Goal: Task Accomplishment & Management: Use online tool/utility

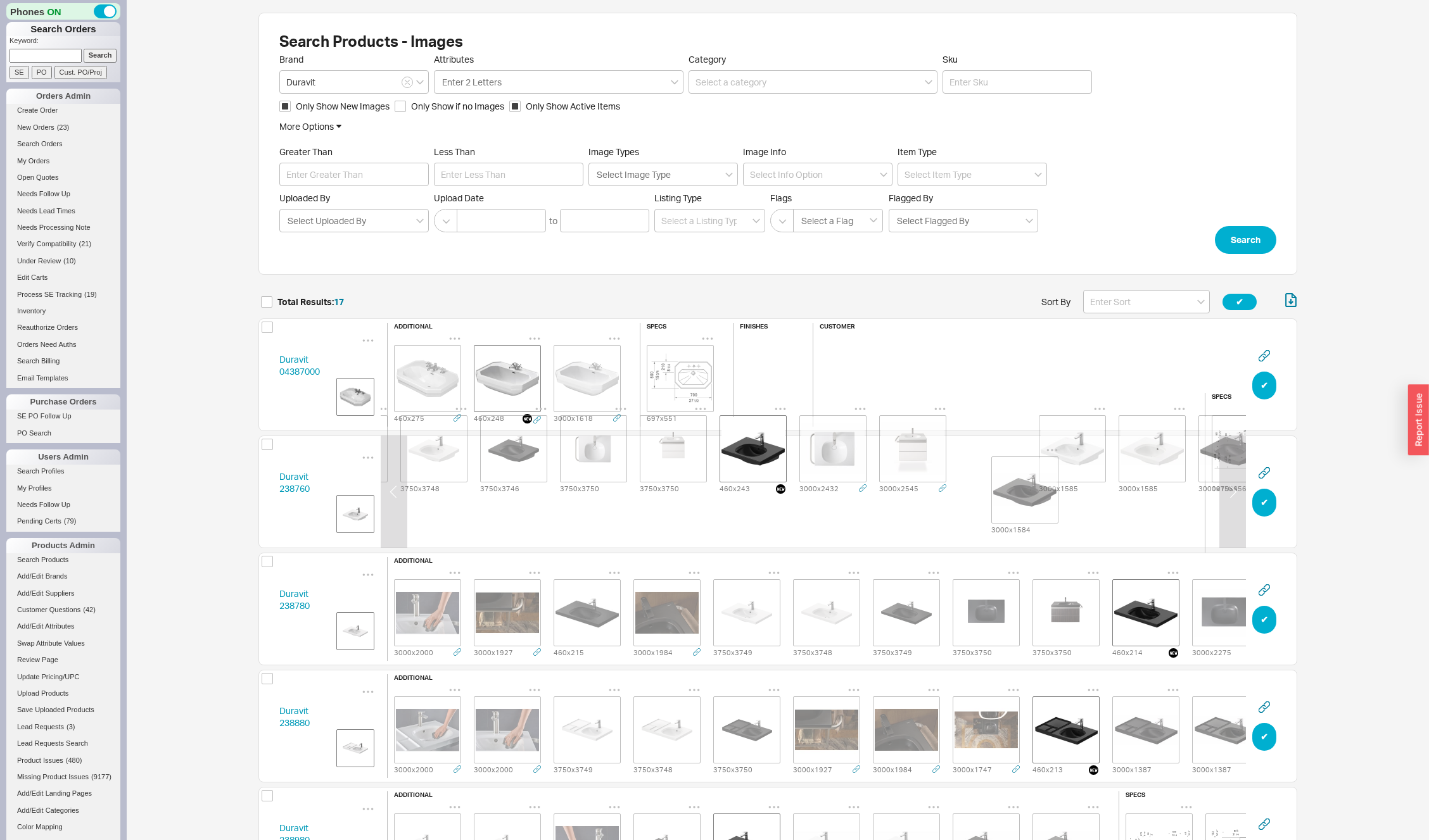
scroll to position [0, 315]
drag, startPoint x: 1088, startPoint y: 494, endPoint x: 813, endPoint y: 490, distance: 275.0
click at [813, 490] on div "3000 x 1984 3000 x 1927 3000 x 2000 3750 x 3749 3750 x 3748 3750 x 3746 3750 x …" at bounding box center [631, 449] width 1118 height 95
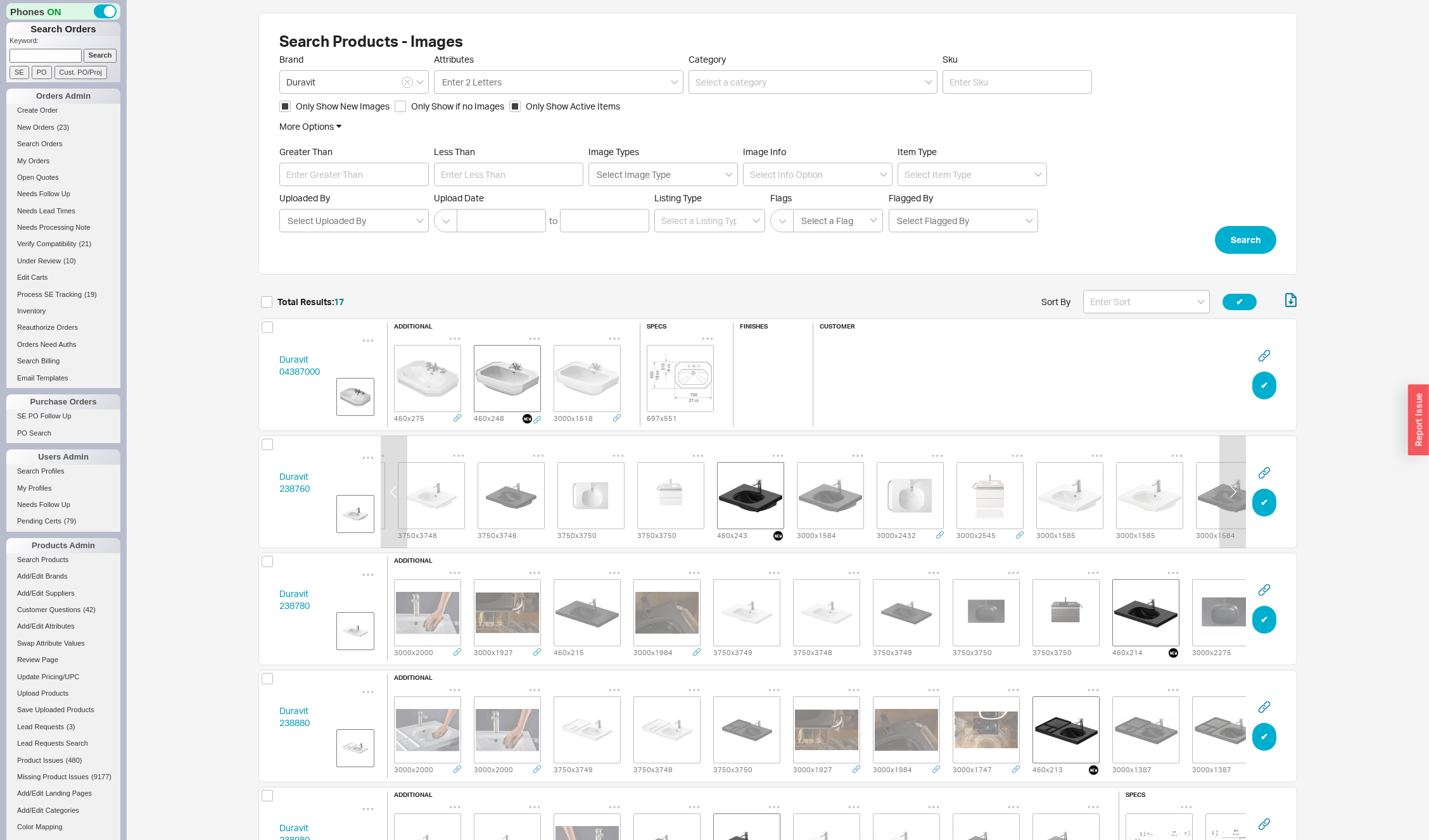
click at [782, 455] on icon "grid" at bounding box center [778, 456] width 11 height 2
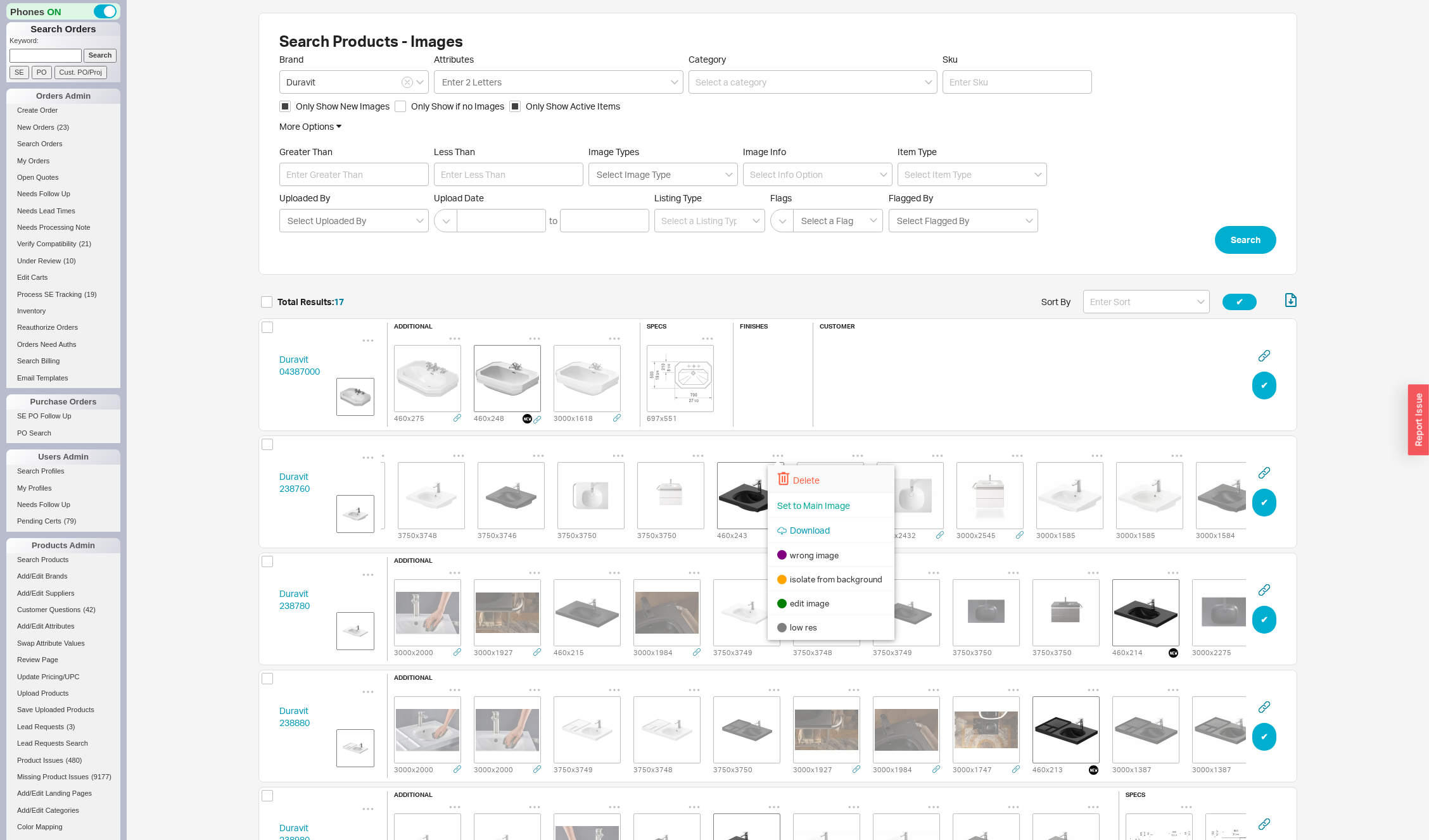
click at [792, 471] on div "Delete" at bounding box center [831, 479] width 127 height 28
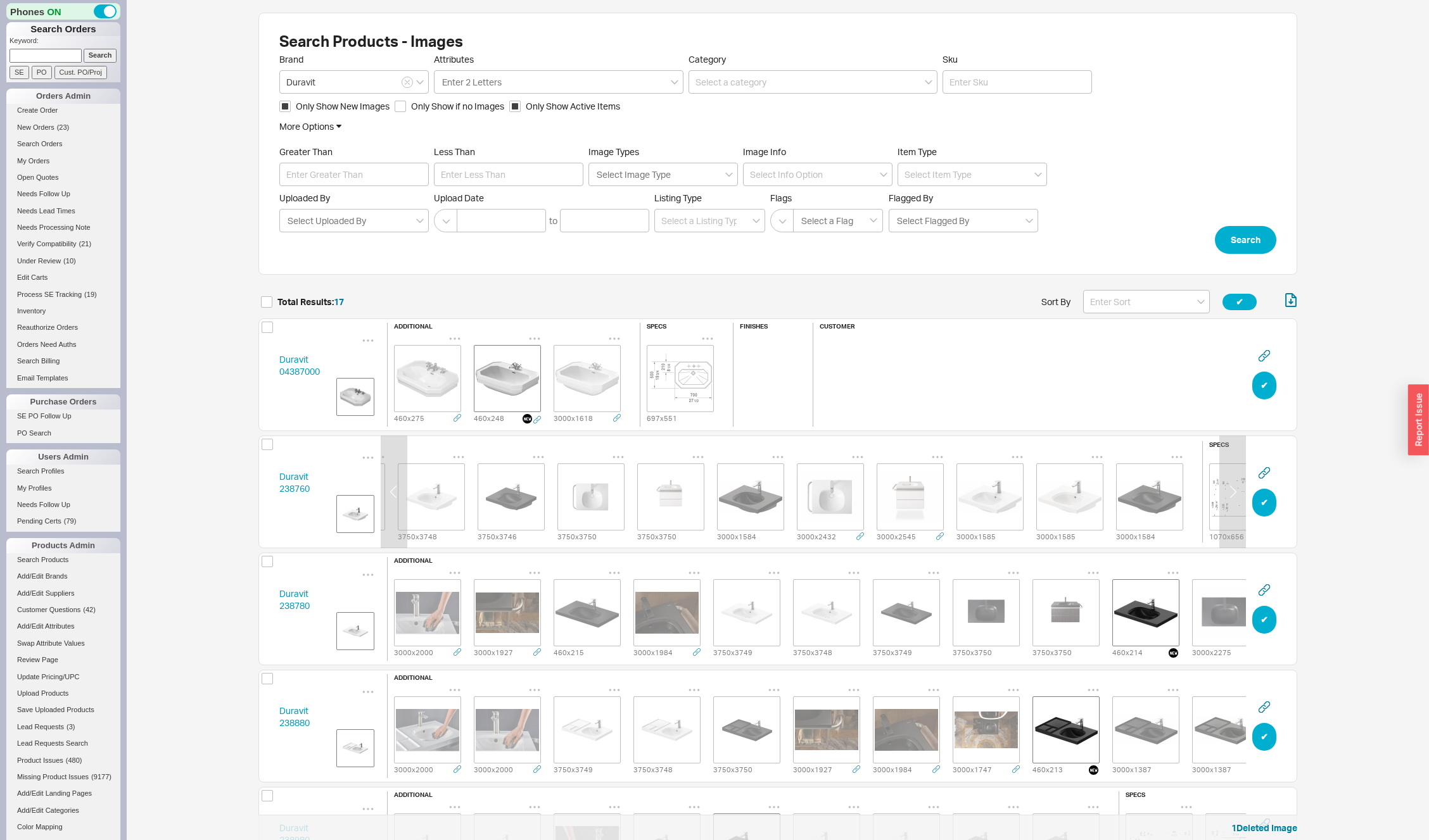
scroll to position [0, 319]
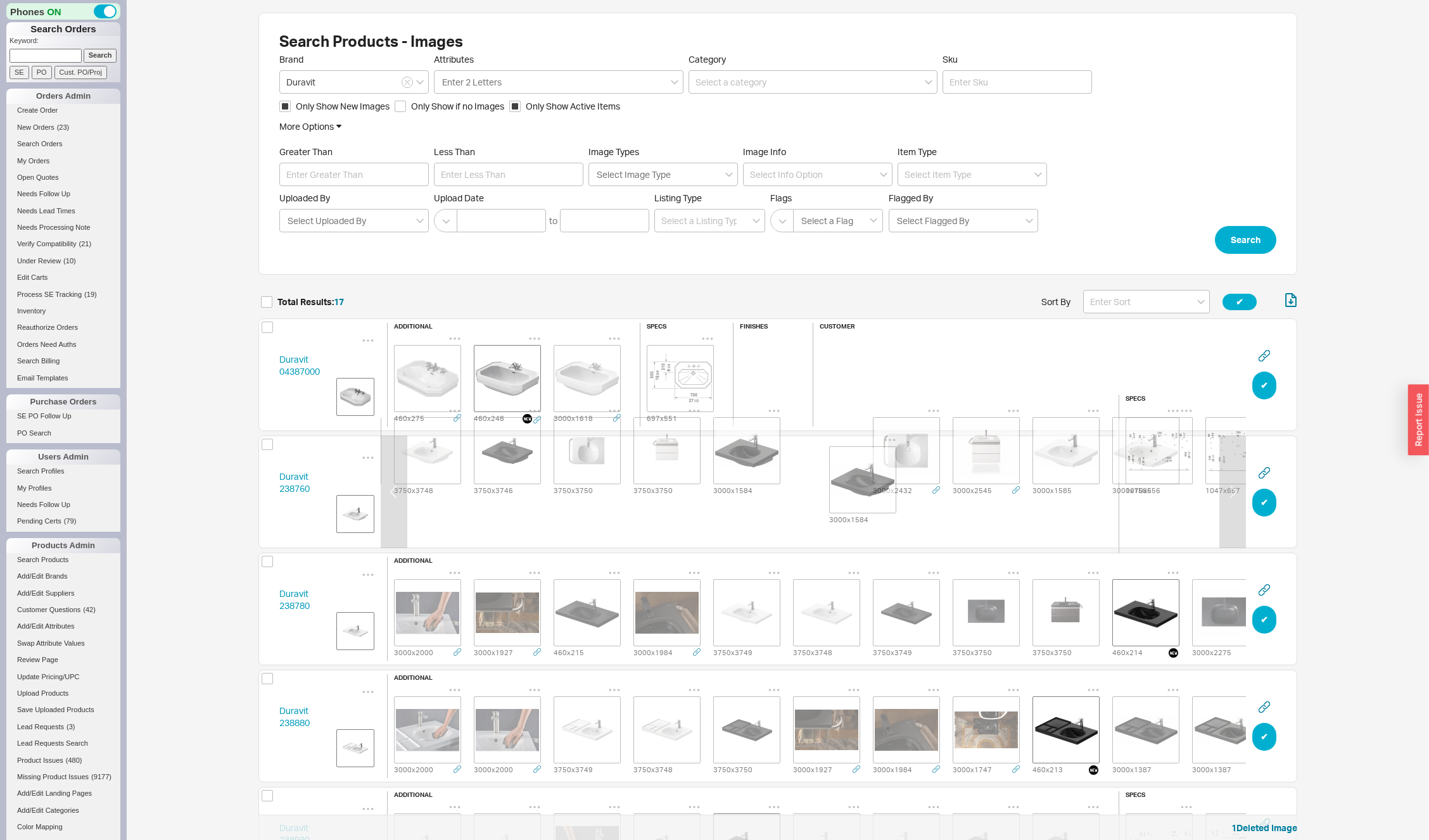
drag, startPoint x: 1150, startPoint y: 473, endPoint x: 850, endPoint y: 459, distance: 300.3
click at [849, 459] on div "3000 x 1984 3000 x 1927 3000 x 2000 3750 x 3749 3750 x 3748 3750 x 3746 3750 x …" at bounding box center [587, 451] width 1038 height 93
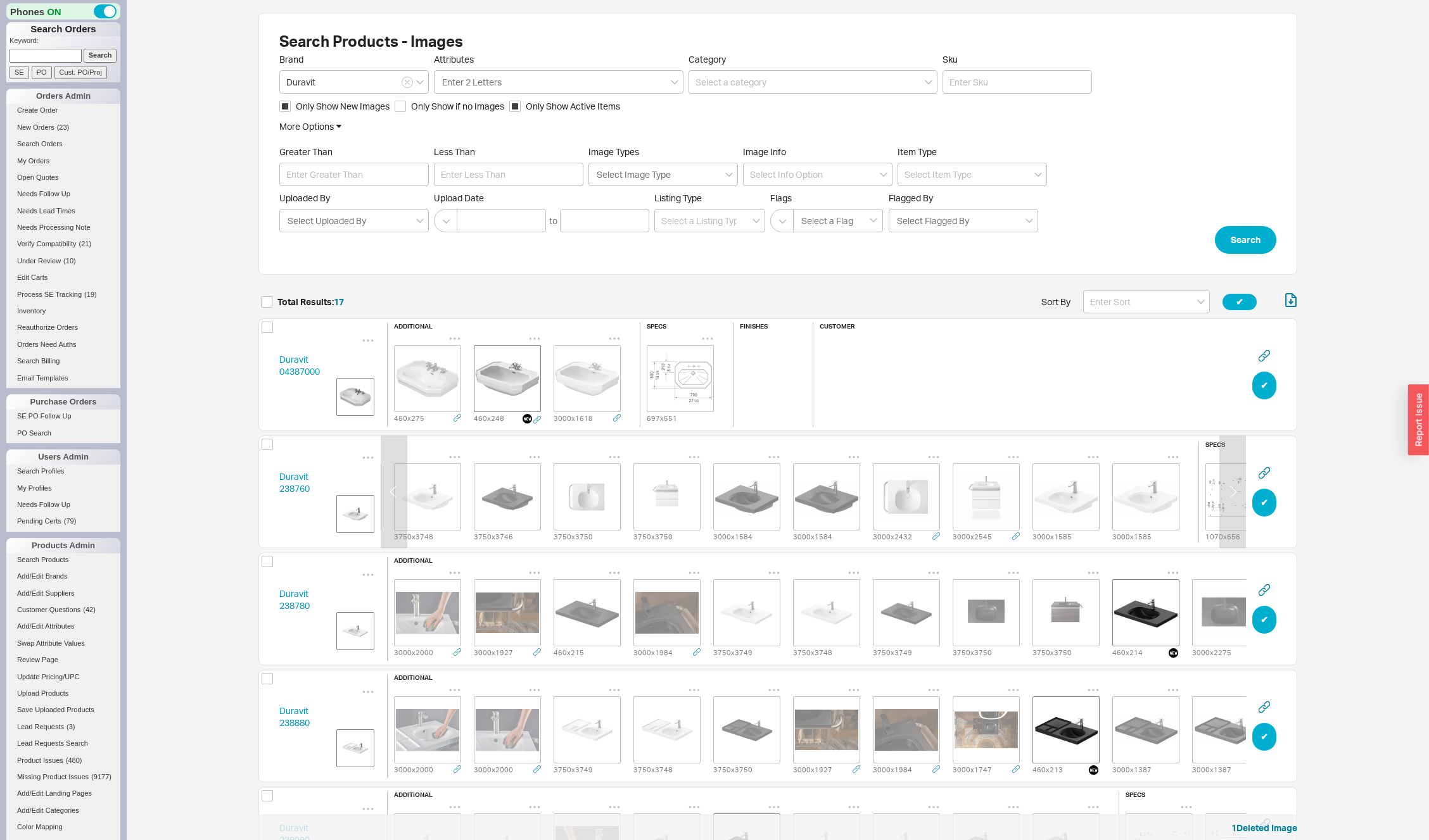
click at [760, 507] on img "grid" at bounding box center [747, 497] width 63 height 63
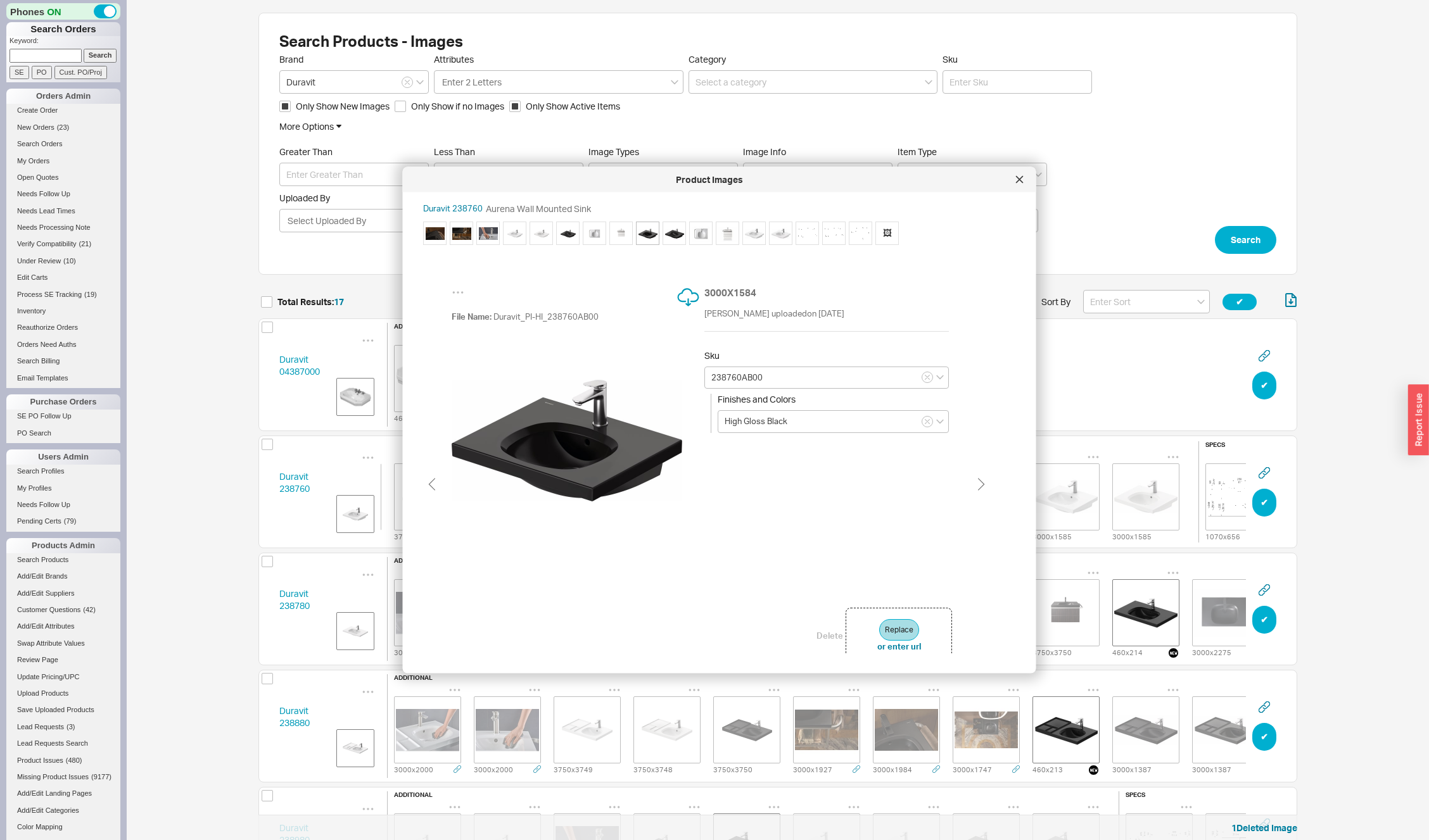
type input "238760AF00"
type input "Matte Black"
type input "238760AB00"
type input "High Gloss Black"
type input "238760AF00"
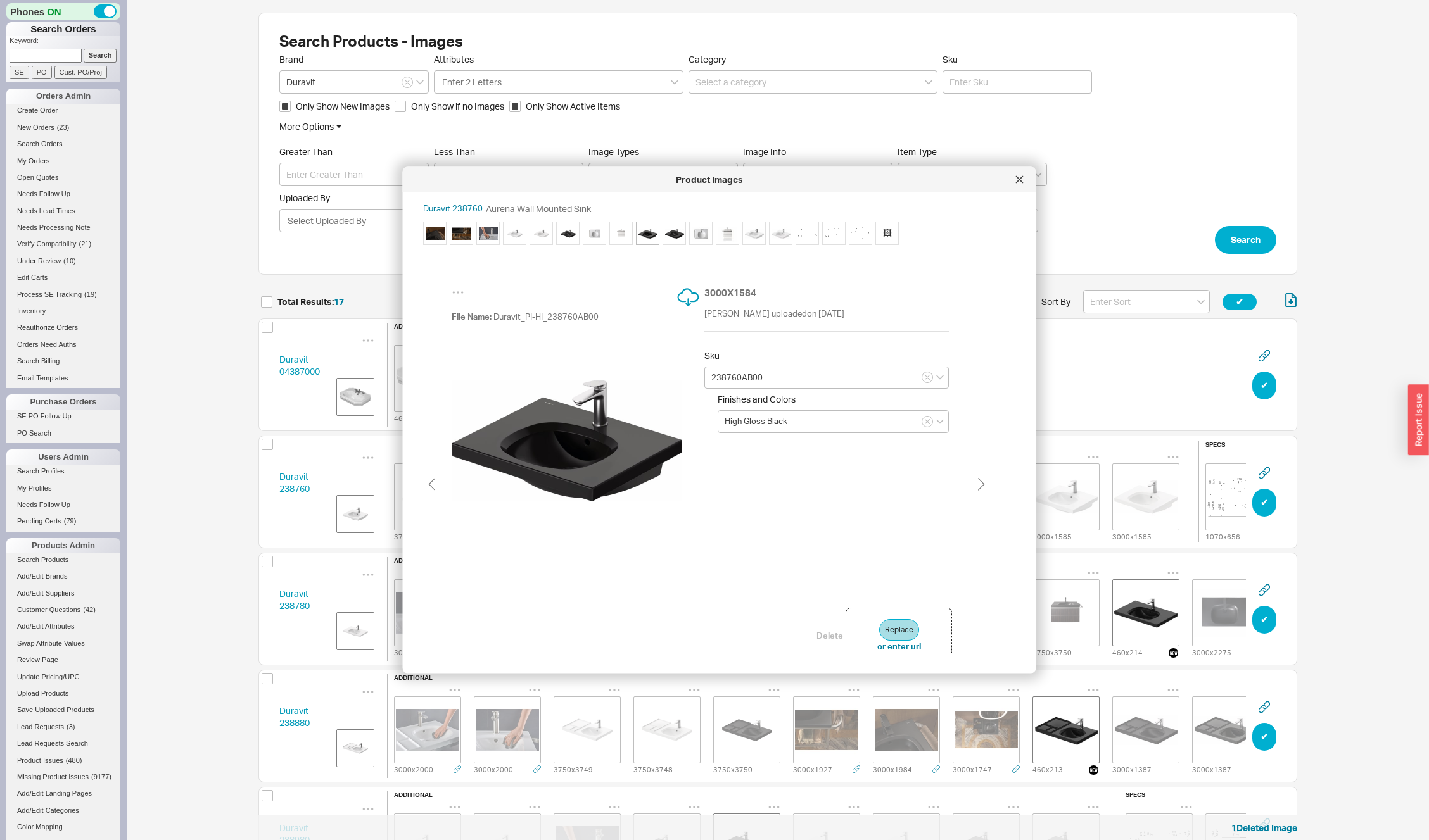
type input "Matte Black"
type input "238760AB00"
type input "High Gloss Black"
type input "238760AF00"
type input "Matte Black"
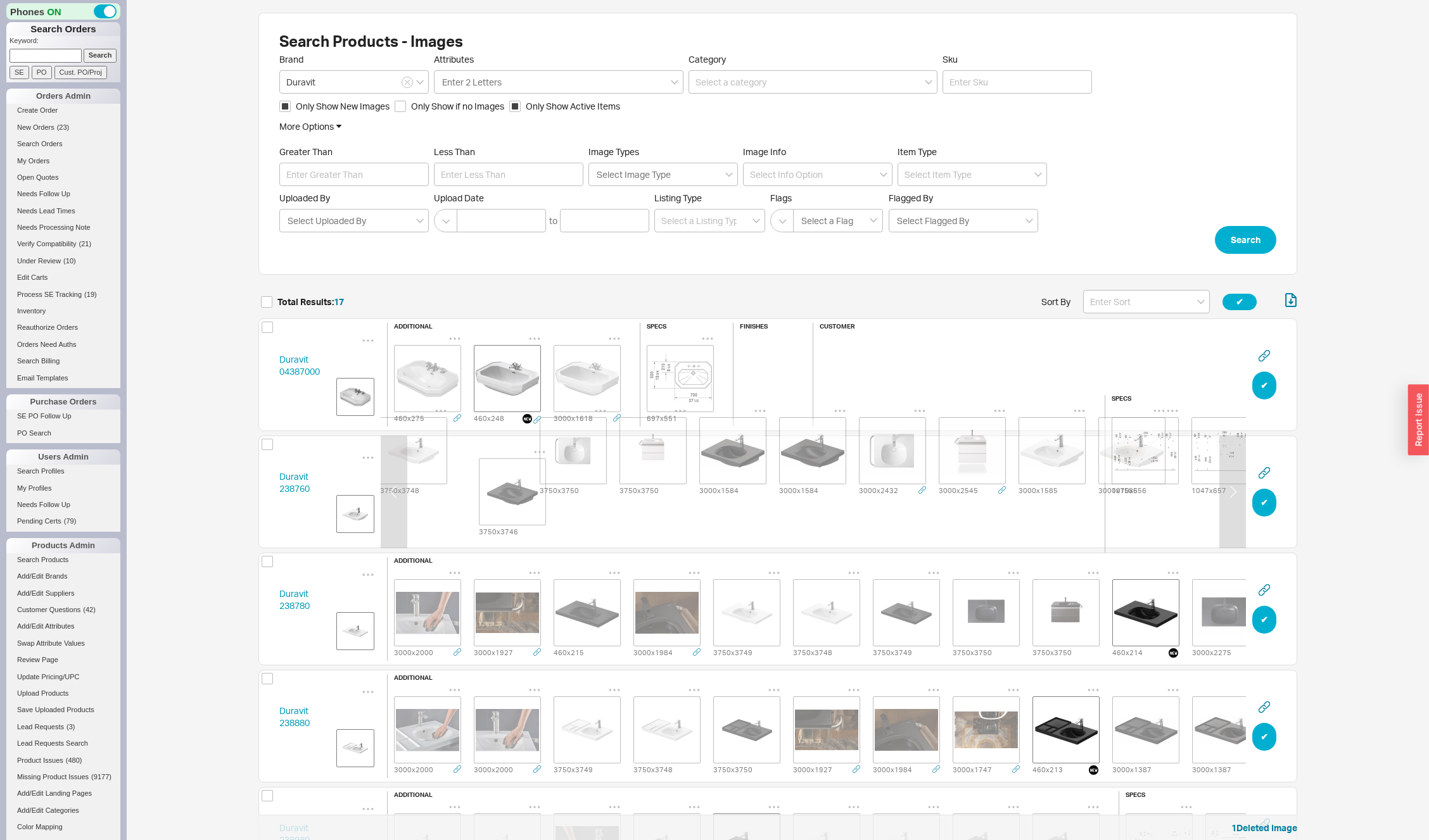
scroll to position [0, 325]
drag, startPoint x: 475, startPoint y: 482, endPoint x: 659, endPoint y: 484, distance: 184.0
click at [659, 484] on div "3000 x 1984 3000 x 1927 3000 x 2000 3750 x 3749 3750 x 3748 3750 x 3746 3750 x …" at bounding box center [581, 451] width 1038 height 93
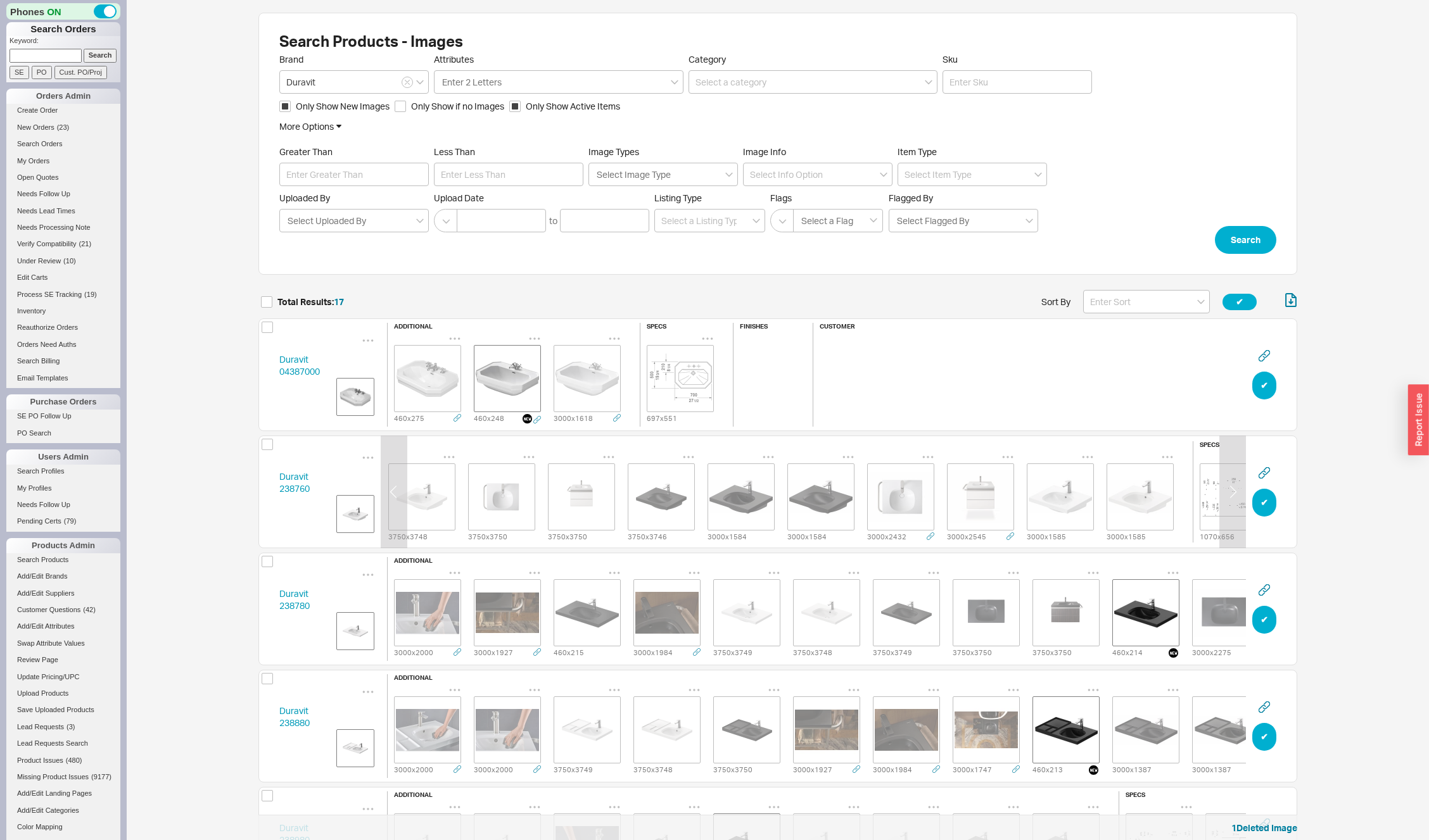
click at [660, 501] on img "grid" at bounding box center [661, 497] width 63 height 63
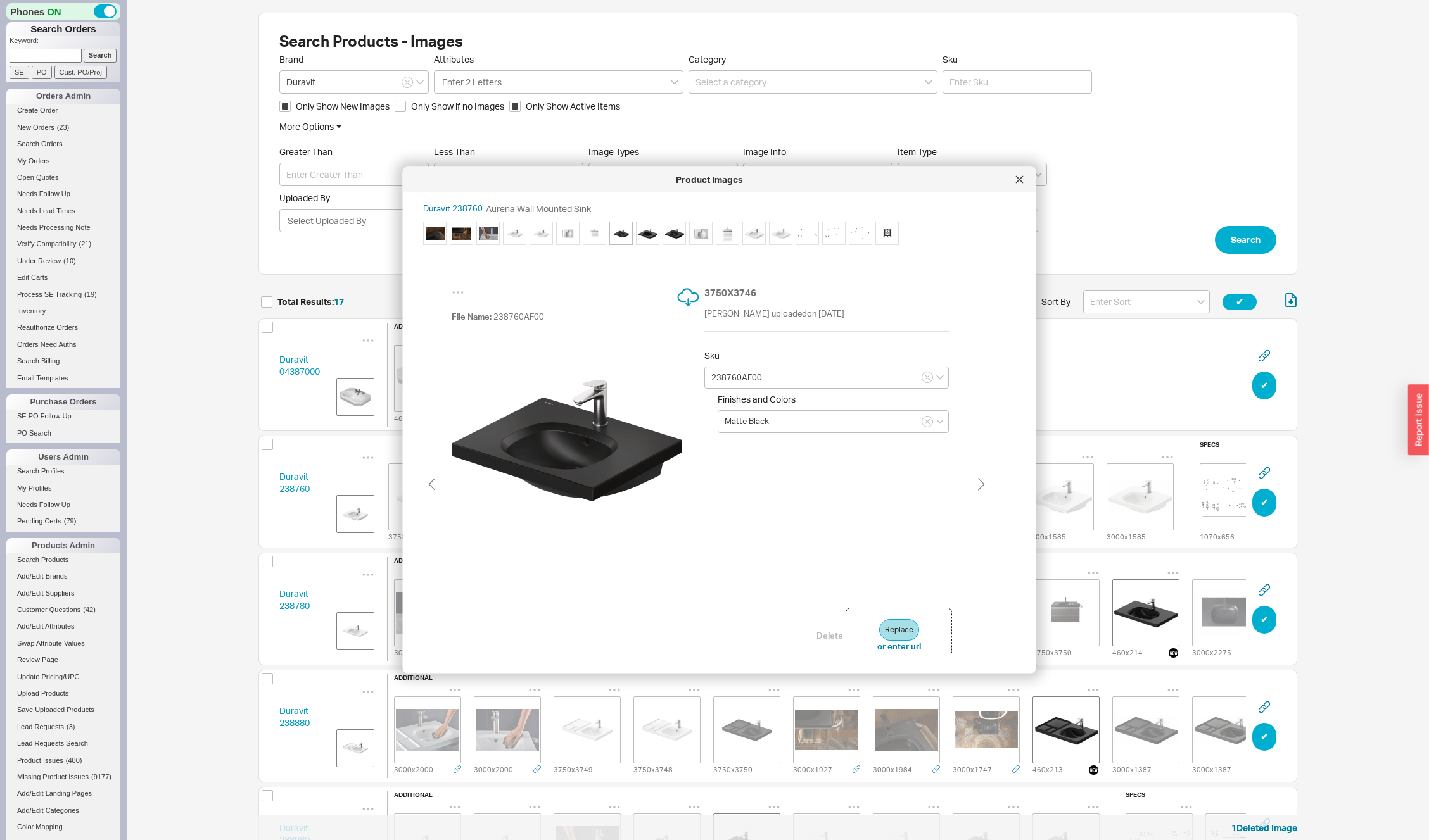
type input "238760AB00"
type input "High Gloss Black"
type input "238760AF00"
type input "Matte Black"
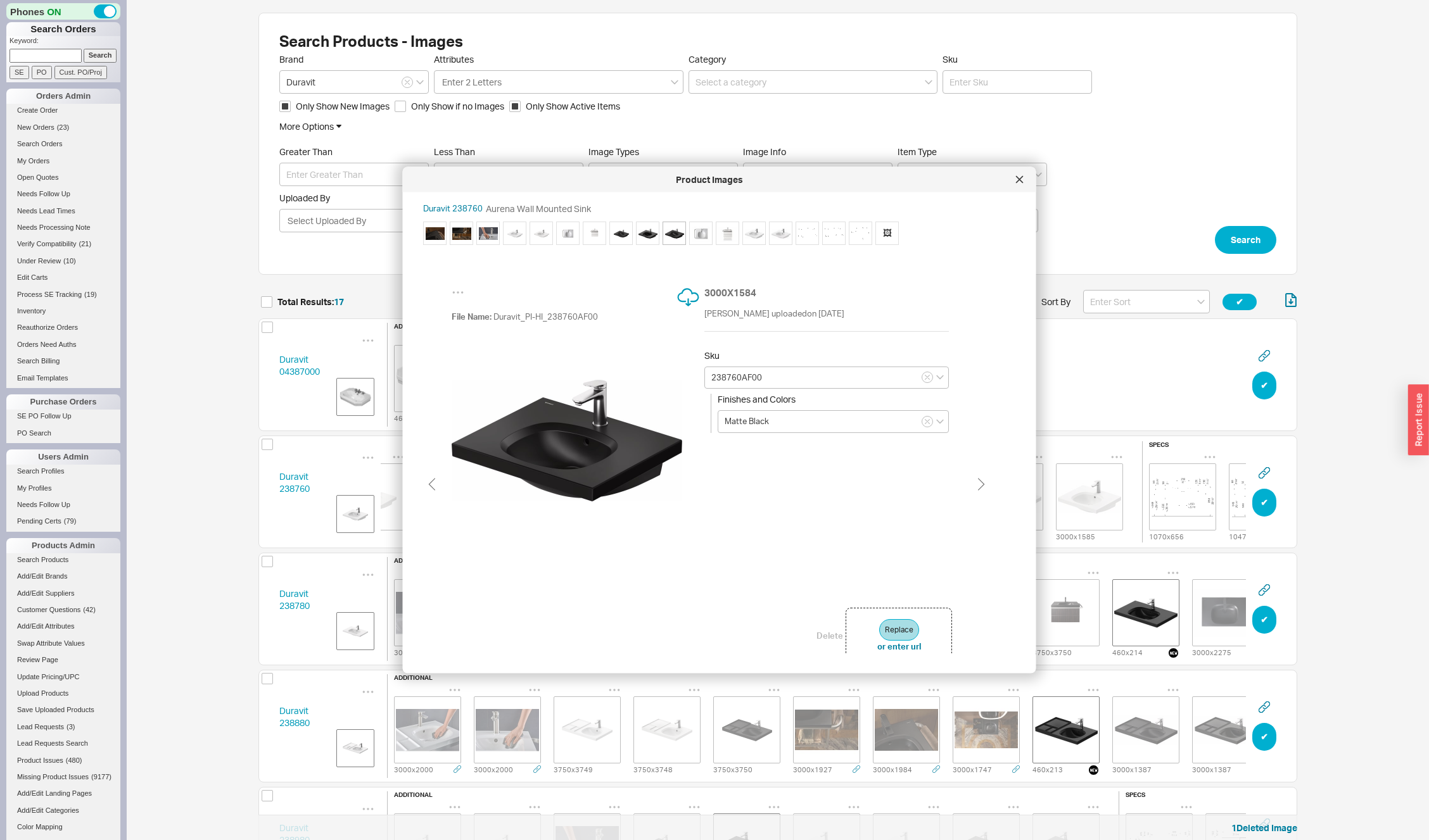
type input "238760AB00"
type input "High Gloss Black"
type input "238760AF00"
type input "Matte Black"
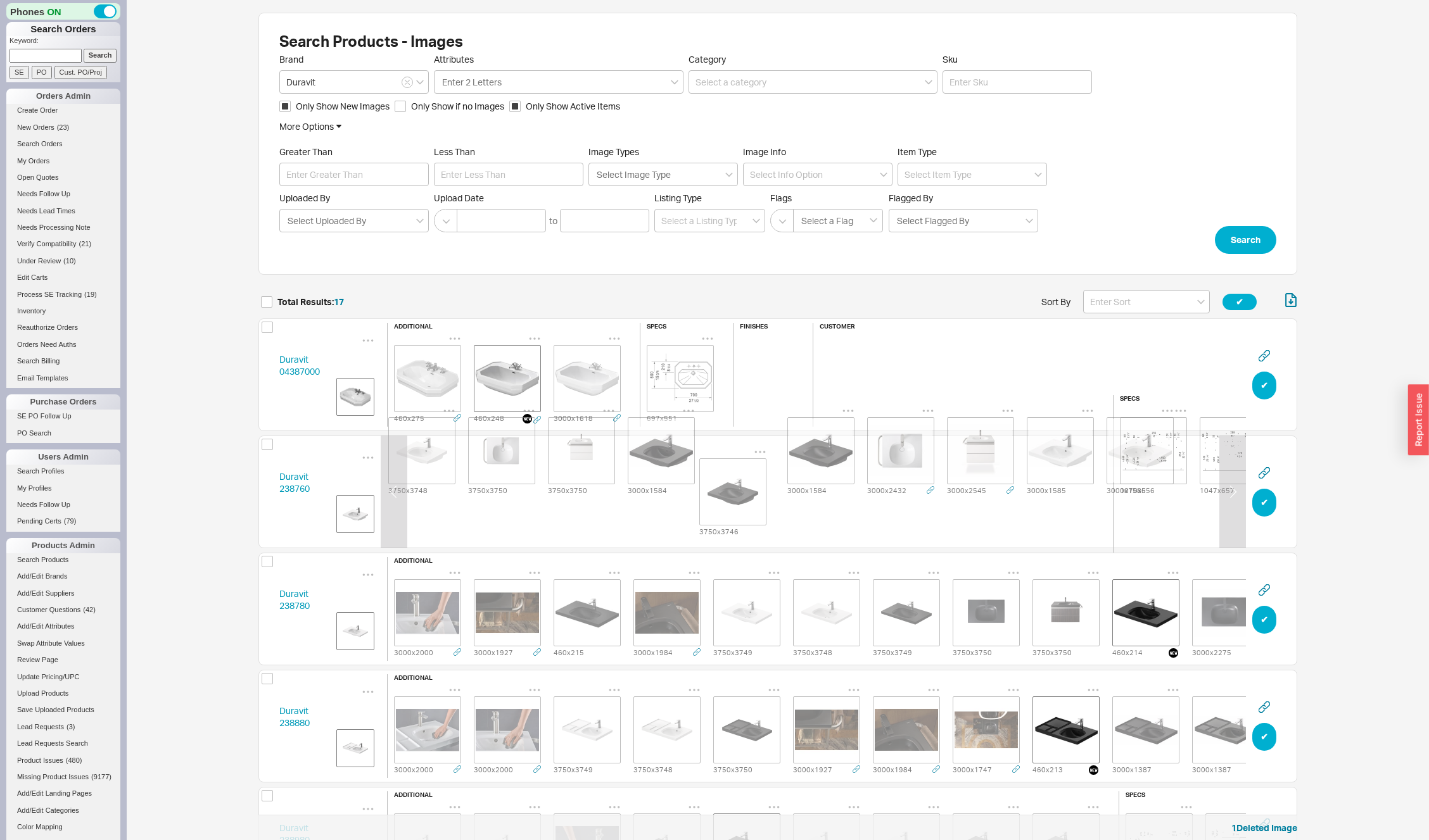
drag, startPoint x: 671, startPoint y: 484, endPoint x: 752, endPoint y: 484, distance: 81.0
click at [752, 484] on div "3000 x 1984 3000 x 1927 3000 x 2000 3750 x 3749 3750 x 3748 3750 x 3750 3750 x …" at bounding box center [581, 451] width 1038 height 93
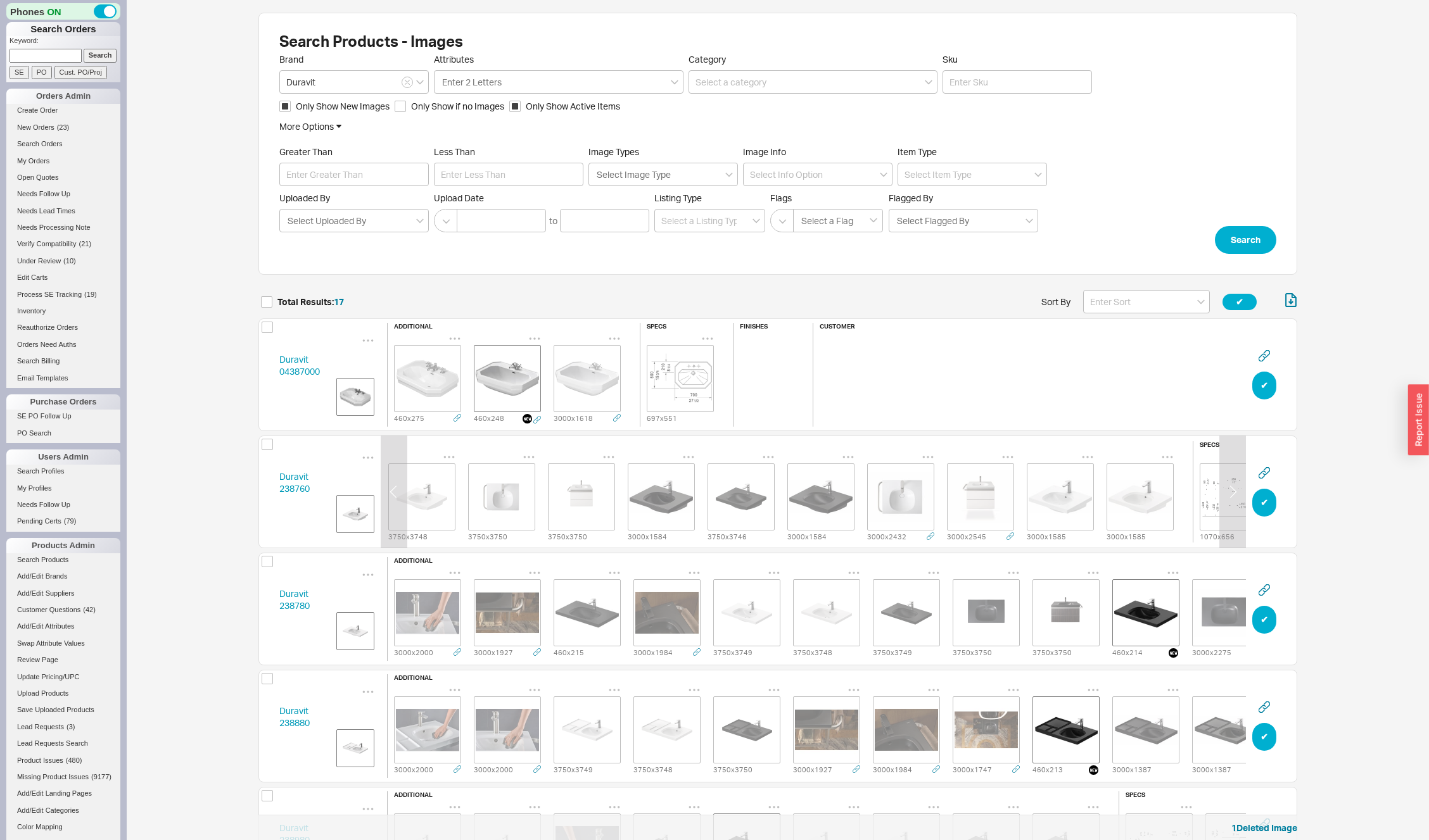
click at [752, 484] on img "grid" at bounding box center [741, 497] width 63 height 63
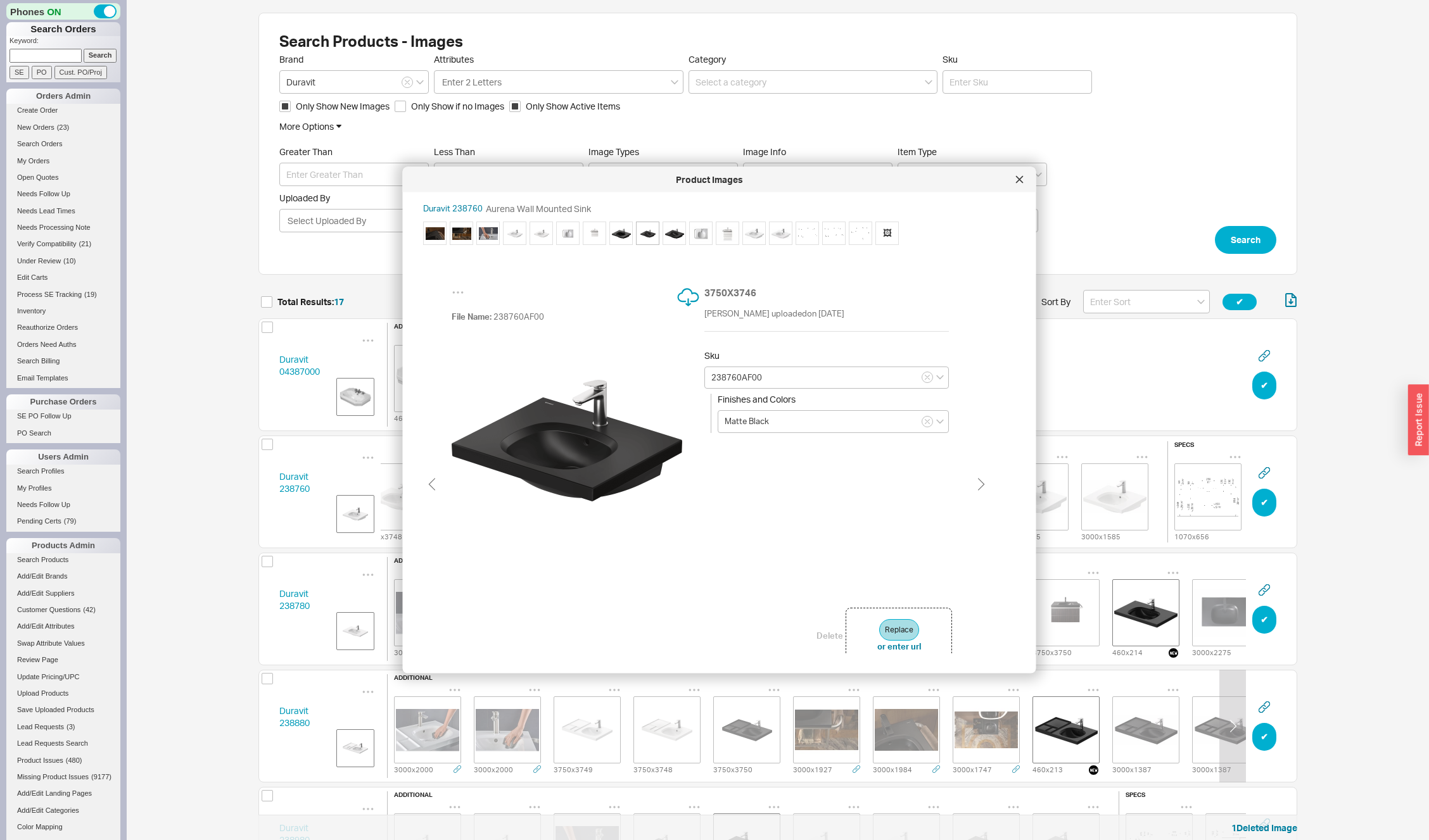
scroll to position [0, 376]
click at [819, 628] on div "Delete Replace or enter url" at bounding box center [884, 635] width 136 height 56
click at [821, 632] on button "Delete" at bounding box center [830, 634] width 26 height 11
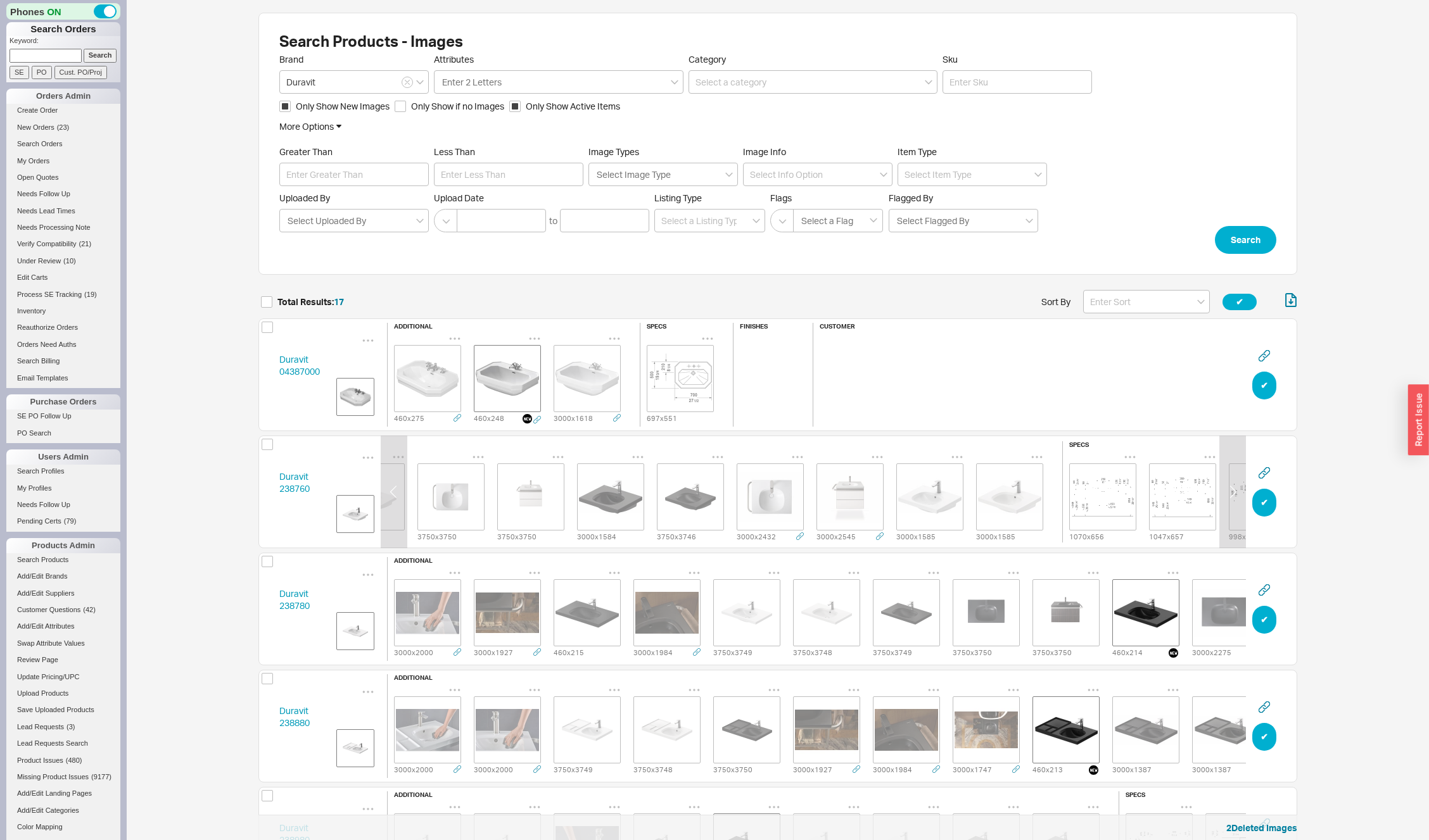
click at [942, 491] on img "grid" at bounding box center [930, 497] width 63 height 63
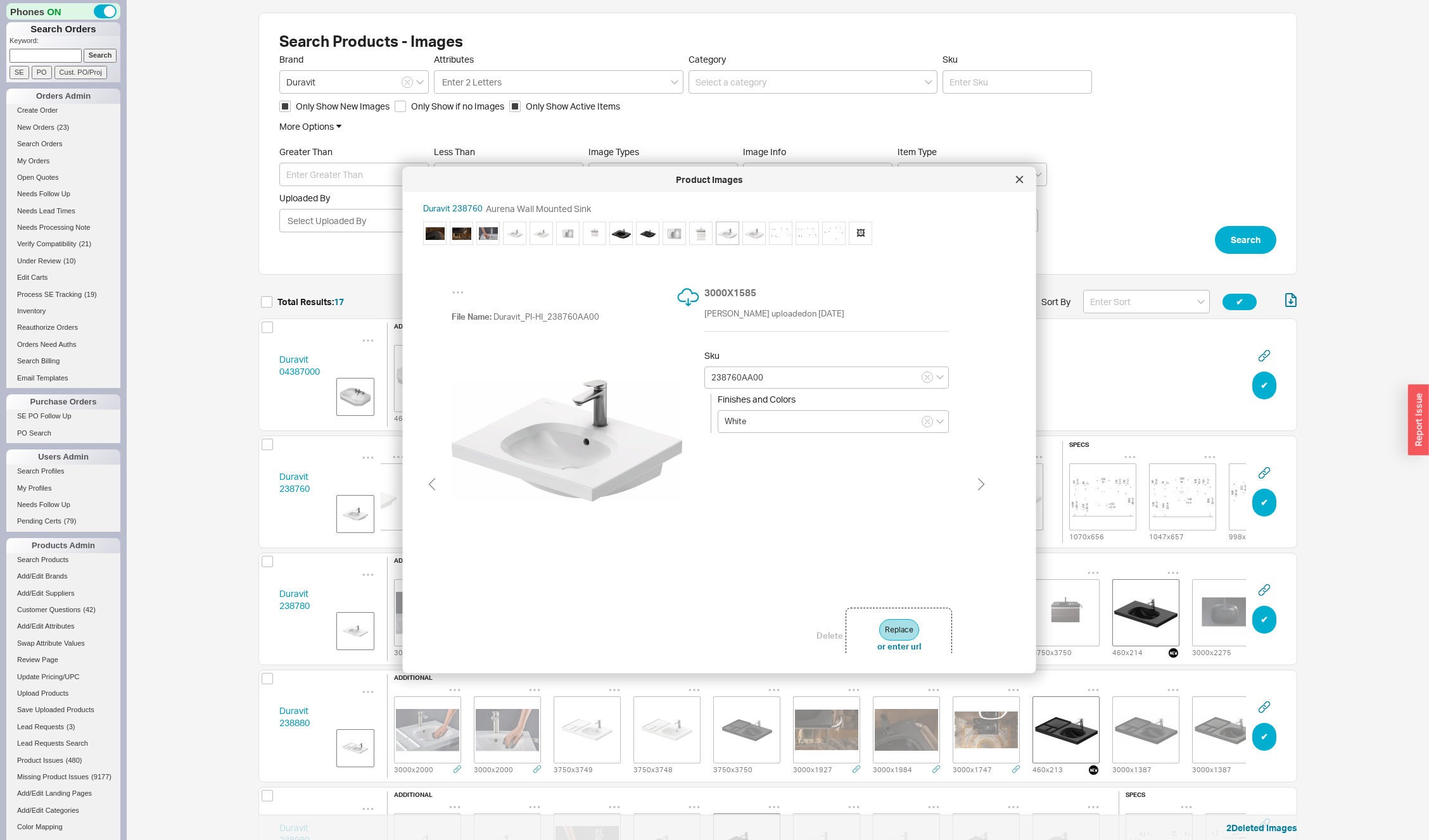
type input "238760AC00"
type input "Satin [PERSON_NAME]"
type input "238760AA00"
type input "White"
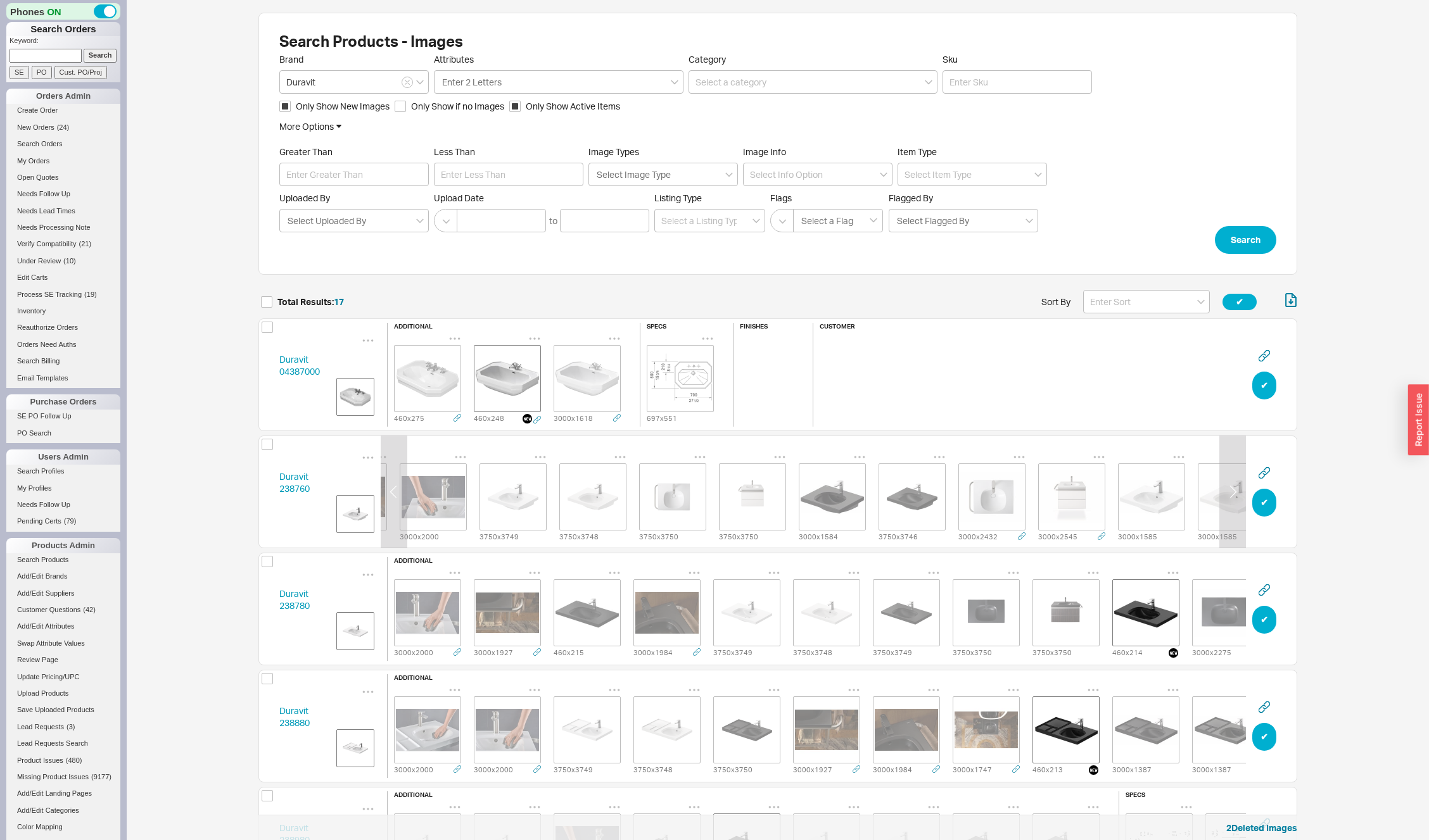
scroll to position [0, 158]
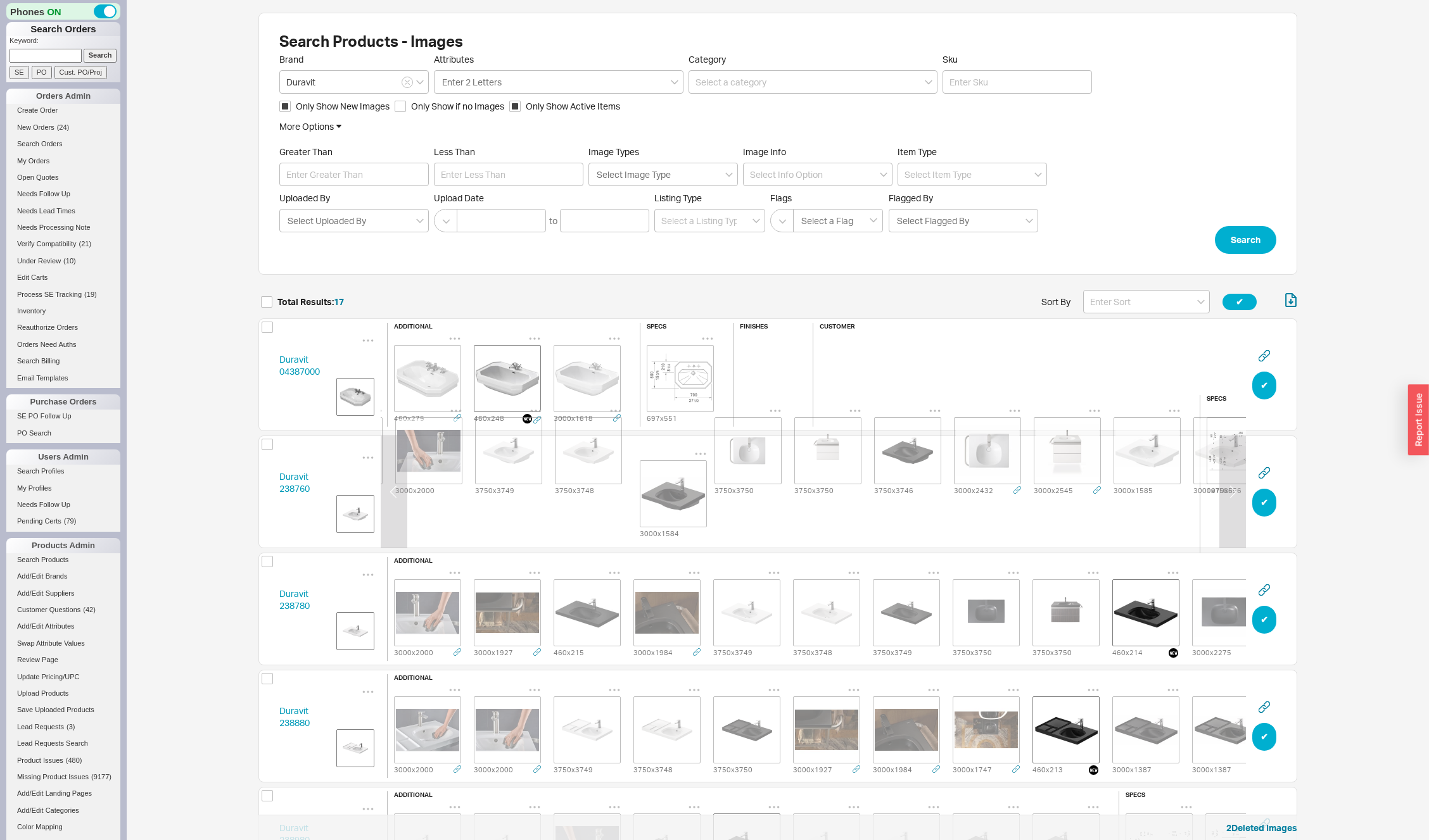
drag, startPoint x: 837, startPoint y: 496, endPoint x: 679, endPoint y: 498, distance: 158.0
click at [679, 498] on div "additional 3000 x 1984 3000 x 1927 3000 x 2000 3750 x 3749 3750 x 3748 3750 x 3…" at bounding box center [708, 492] width 958 height 194
drag, startPoint x: 900, startPoint y: 498, endPoint x: 632, endPoint y: 473, distance: 269.2
click at [632, 475] on div "3000 x 1984 3000 x 1927 3000 x 2000 3750 x 3749 3750 x 3748 3000 x 1584 3750 x …" at bounding box center [708, 451] width 958 height 93
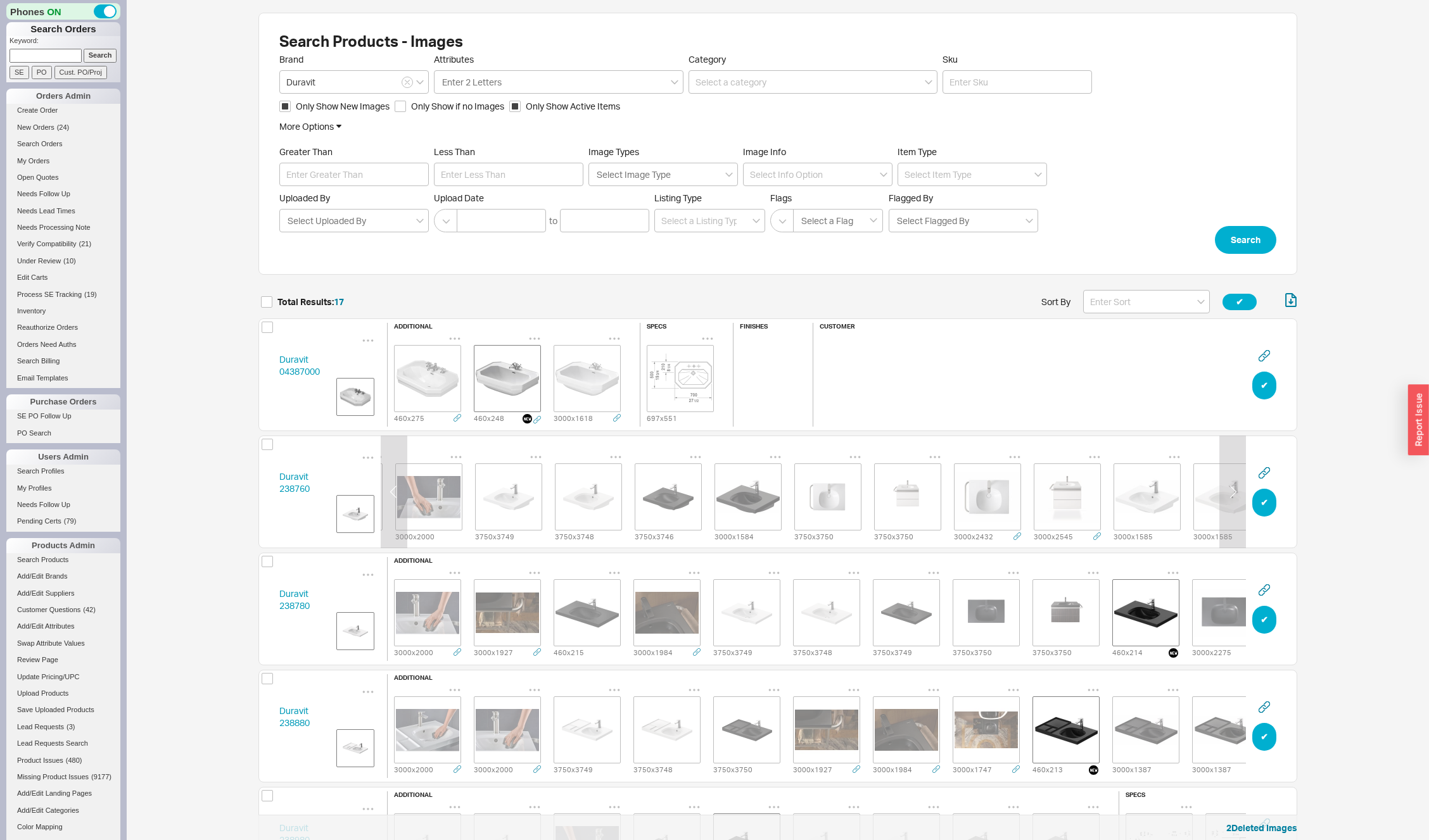
click at [514, 494] on img "grid" at bounding box center [509, 497] width 63 height 63
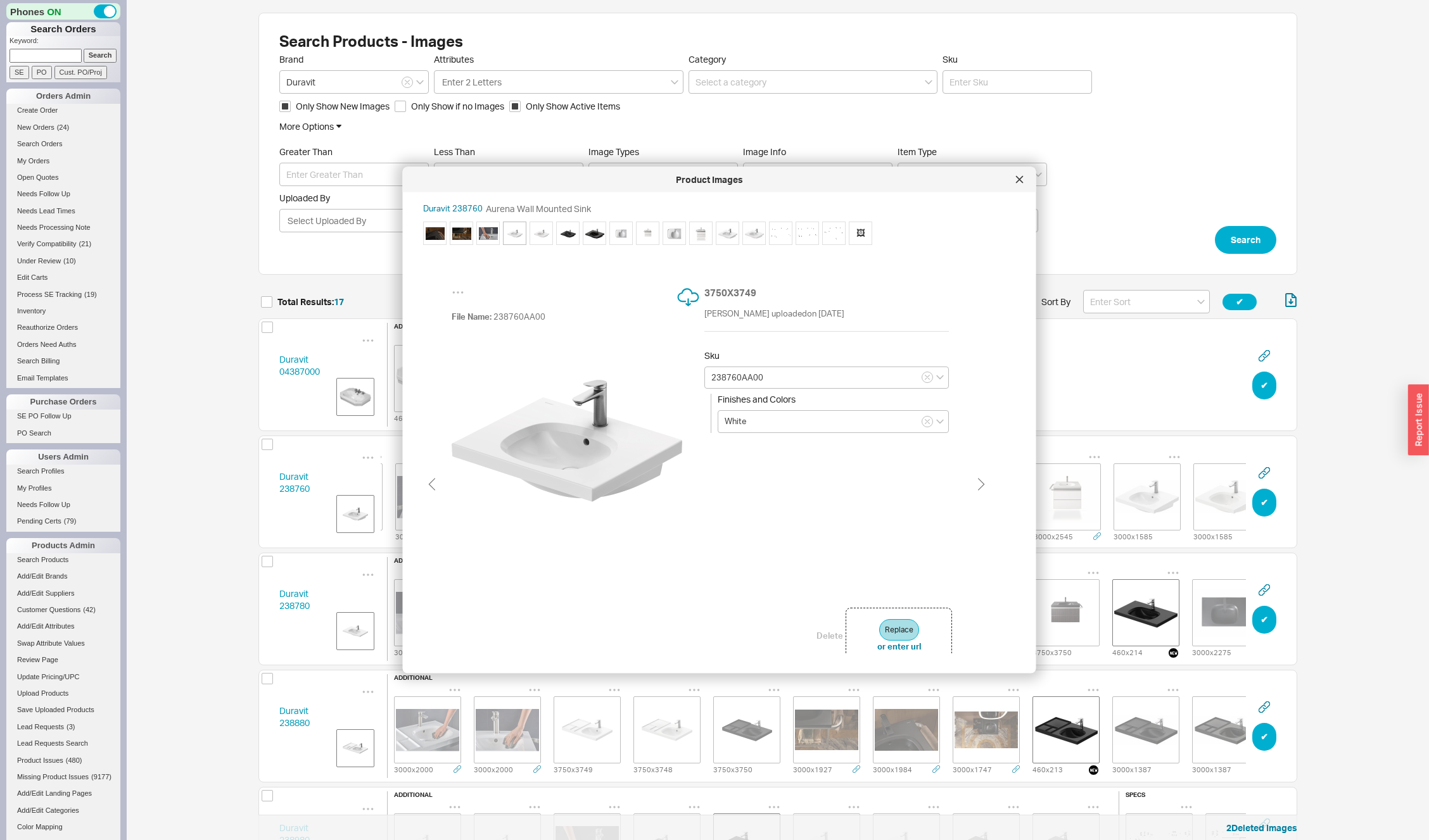
type input "238760AC00"
type input "Satin [PERSON_NAME]"
type input "238760AF00"
type input "Matte Black"
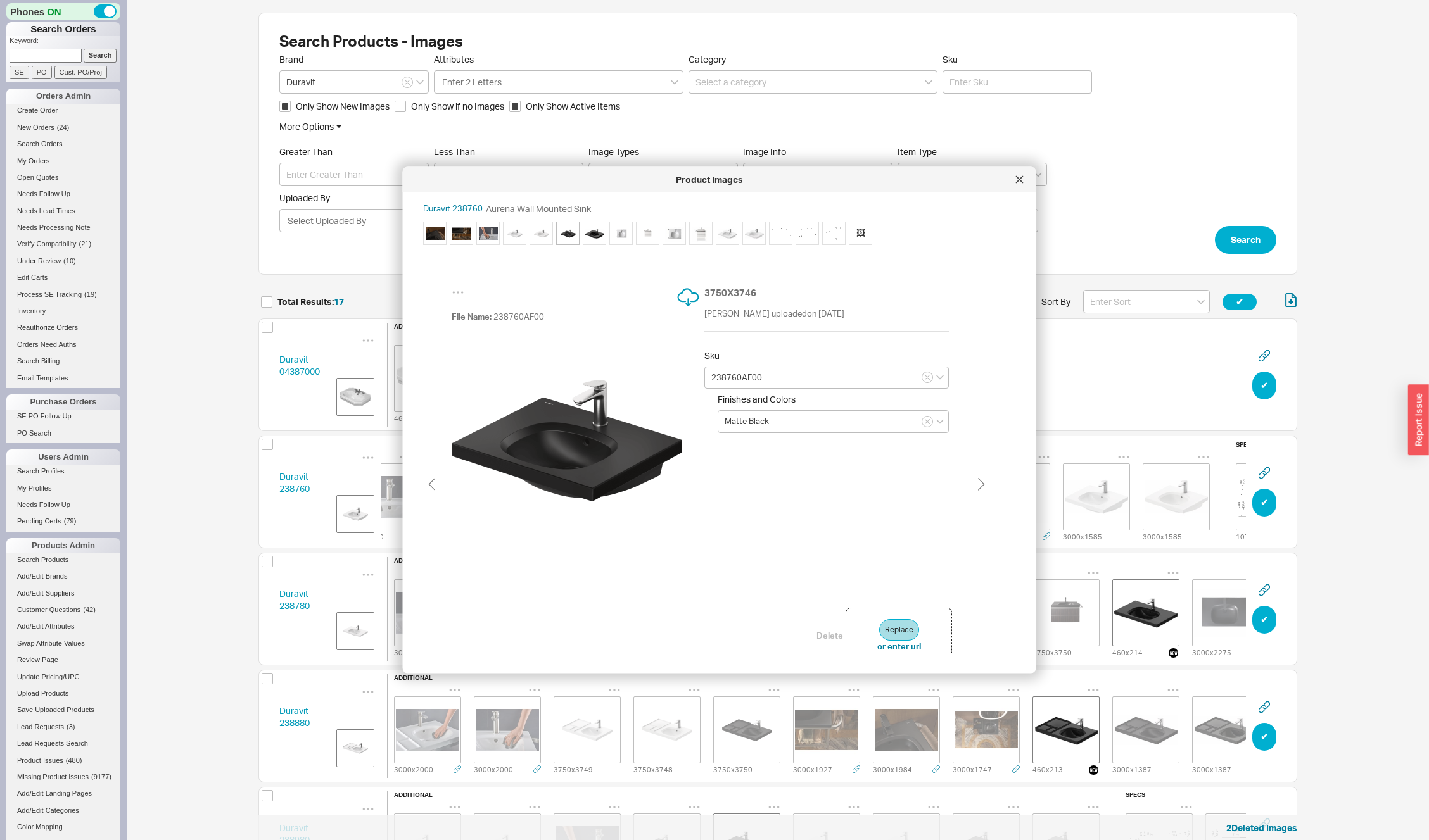
type input "238760AB00"
type input "High Gloss Black"
type input "238760AF00"
type input "Matte Black"
type input "238760AC00"
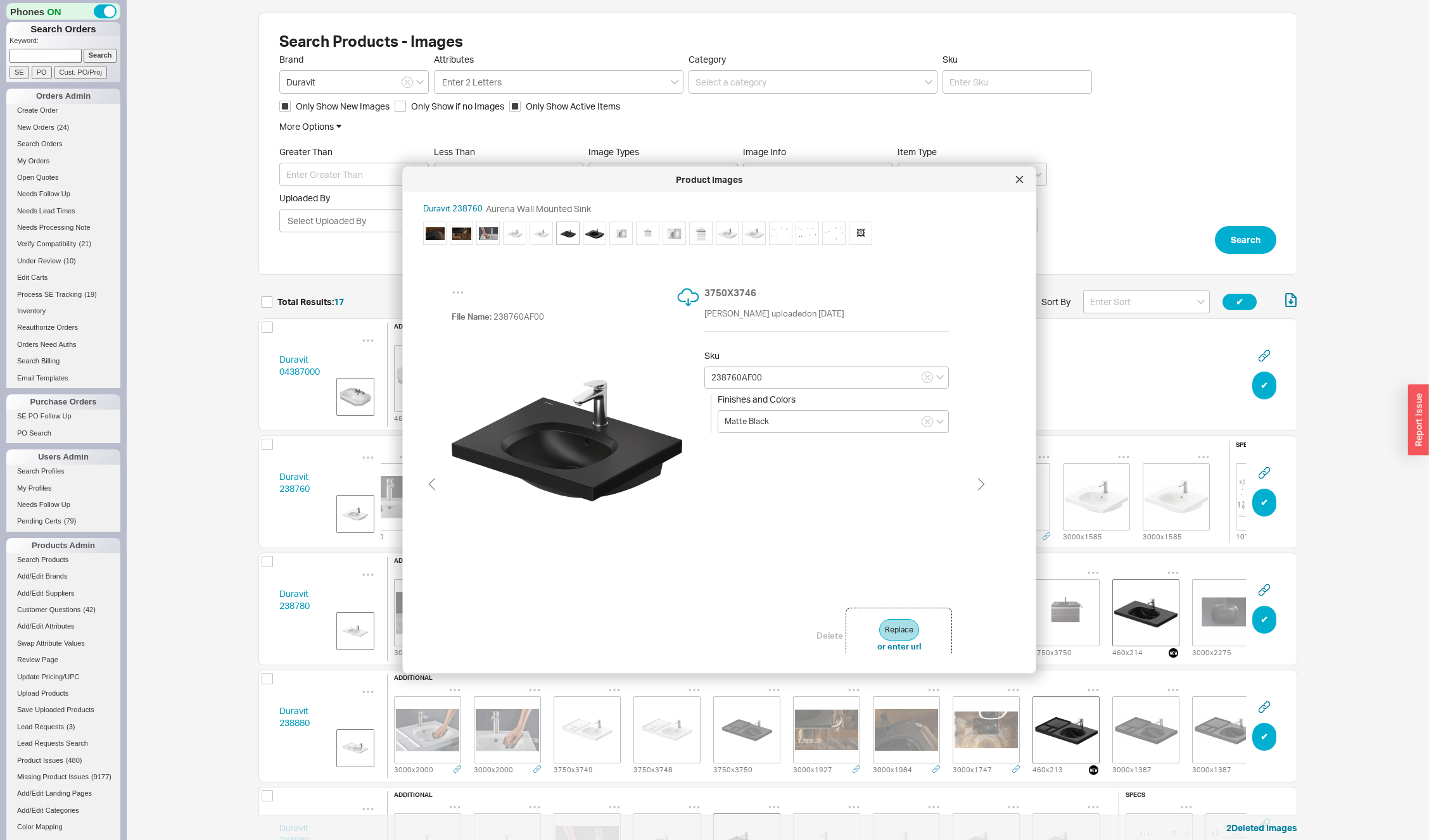
type input "Satin Matte White"
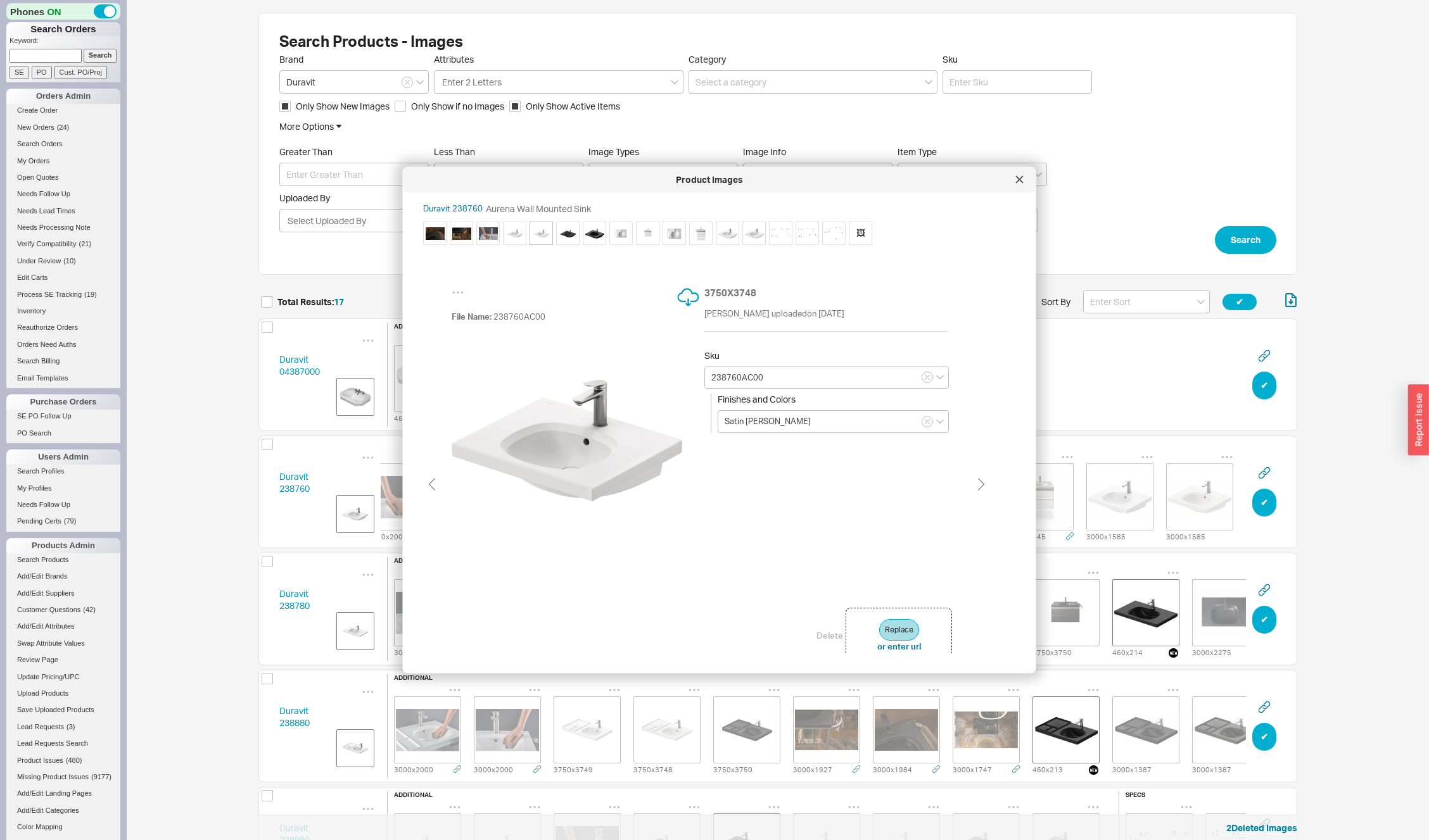
type input "238760AA00"
type input "White"
type input "238760AC00"
type input "Satin [PERSON_NAME]"
type input "238760AF00"
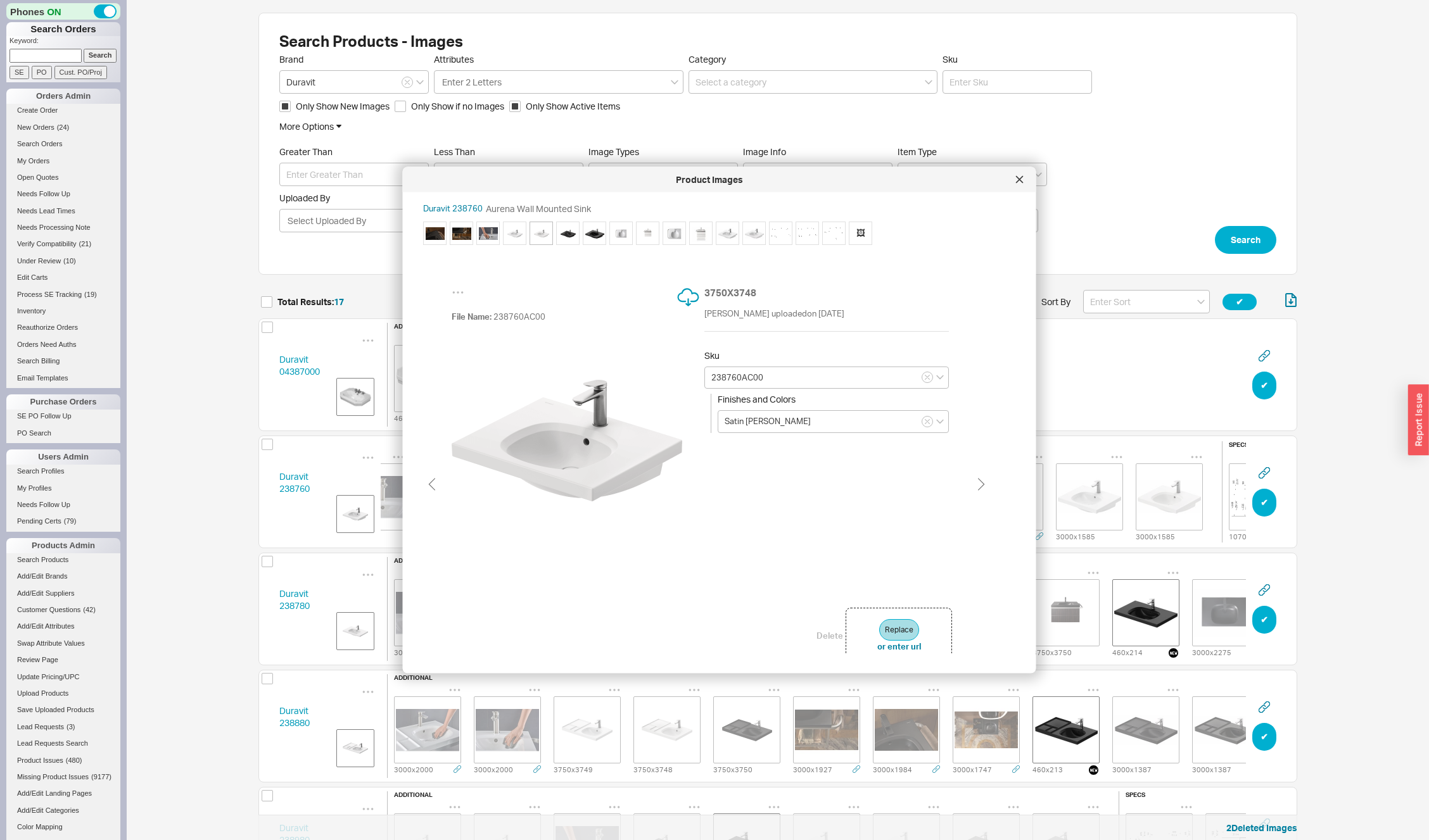
type input "Matte Black"
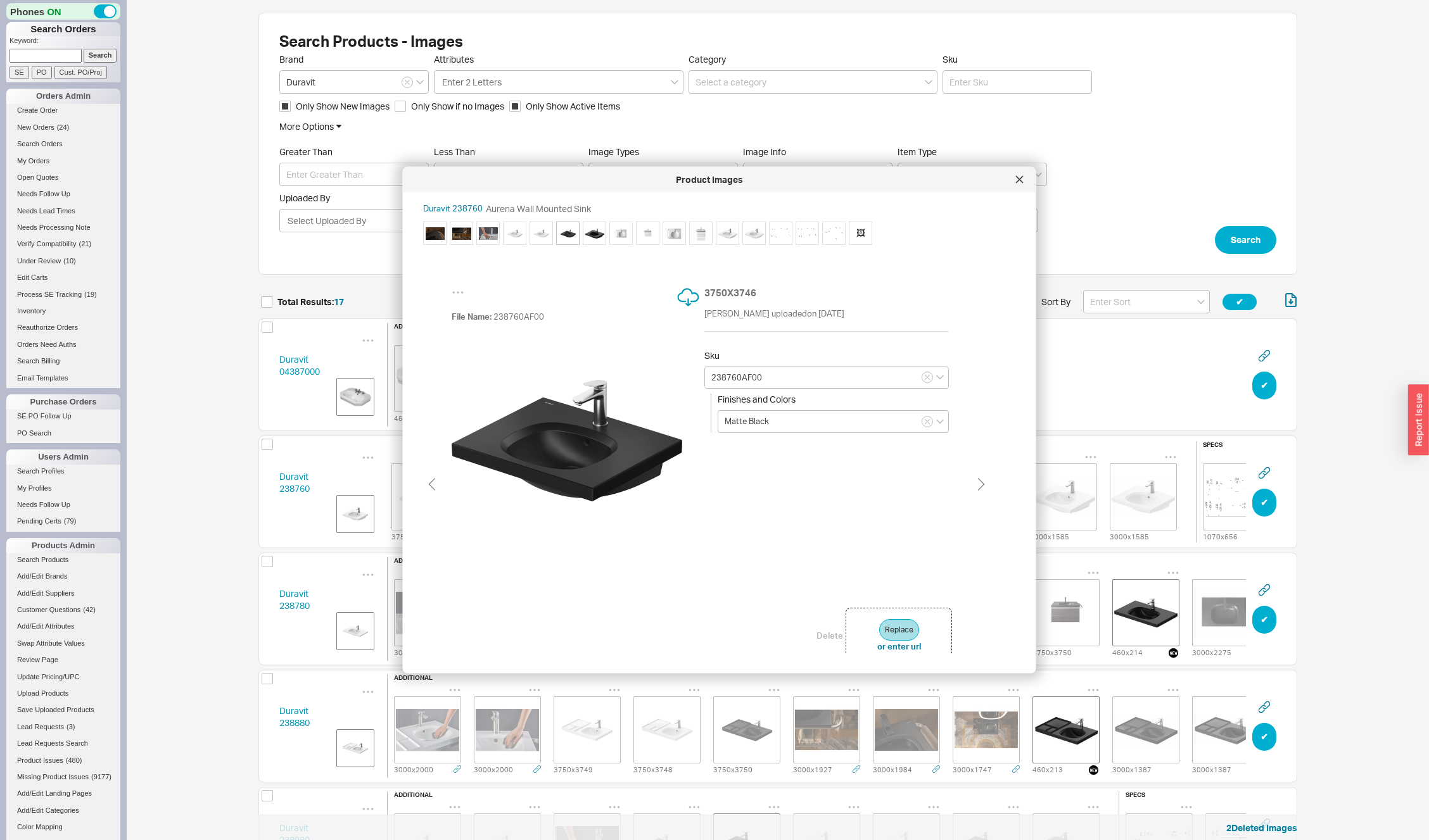
type input "238760AB00"
type input "High Gloss Black"
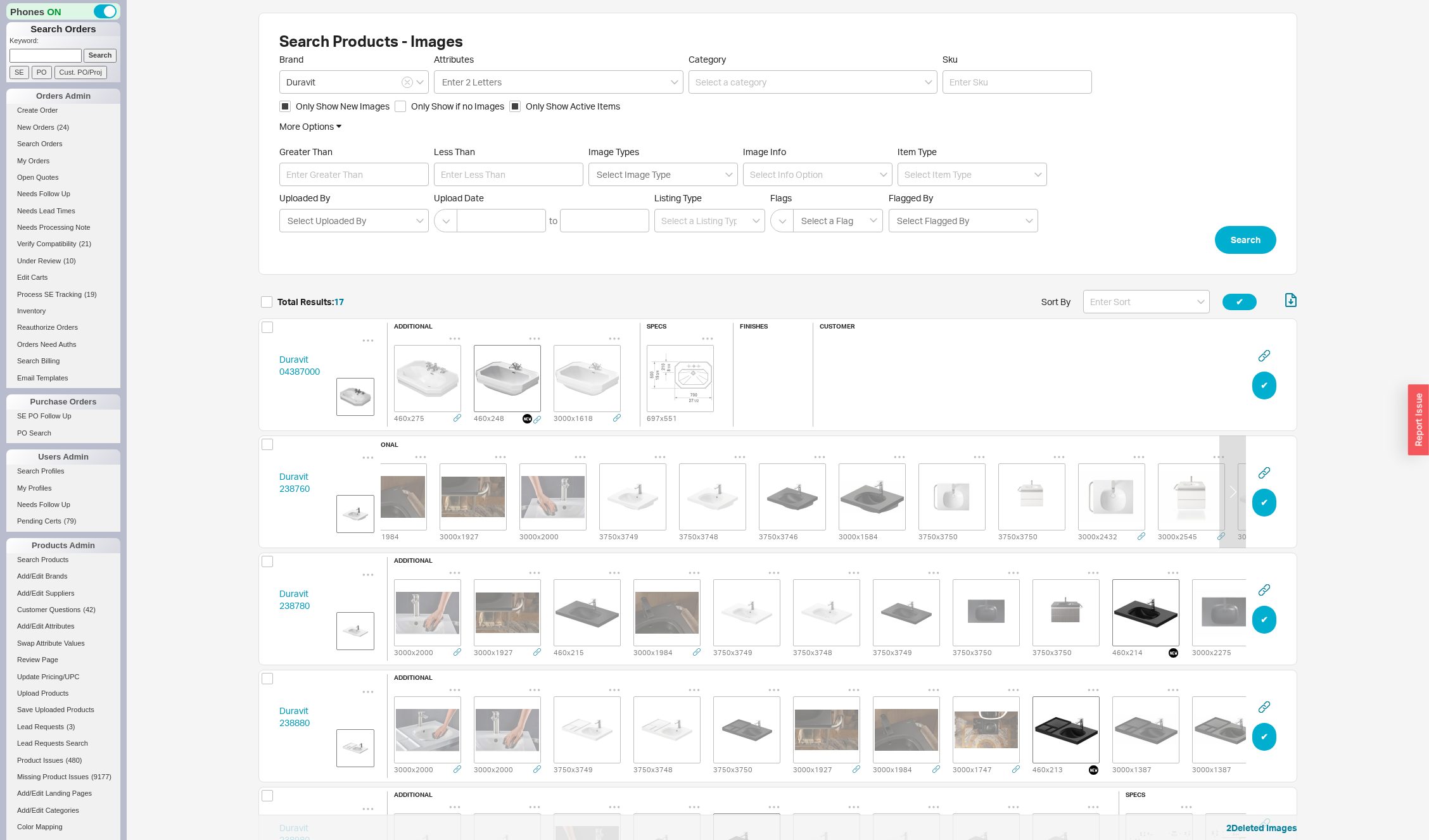
scroll to position [0, 0]
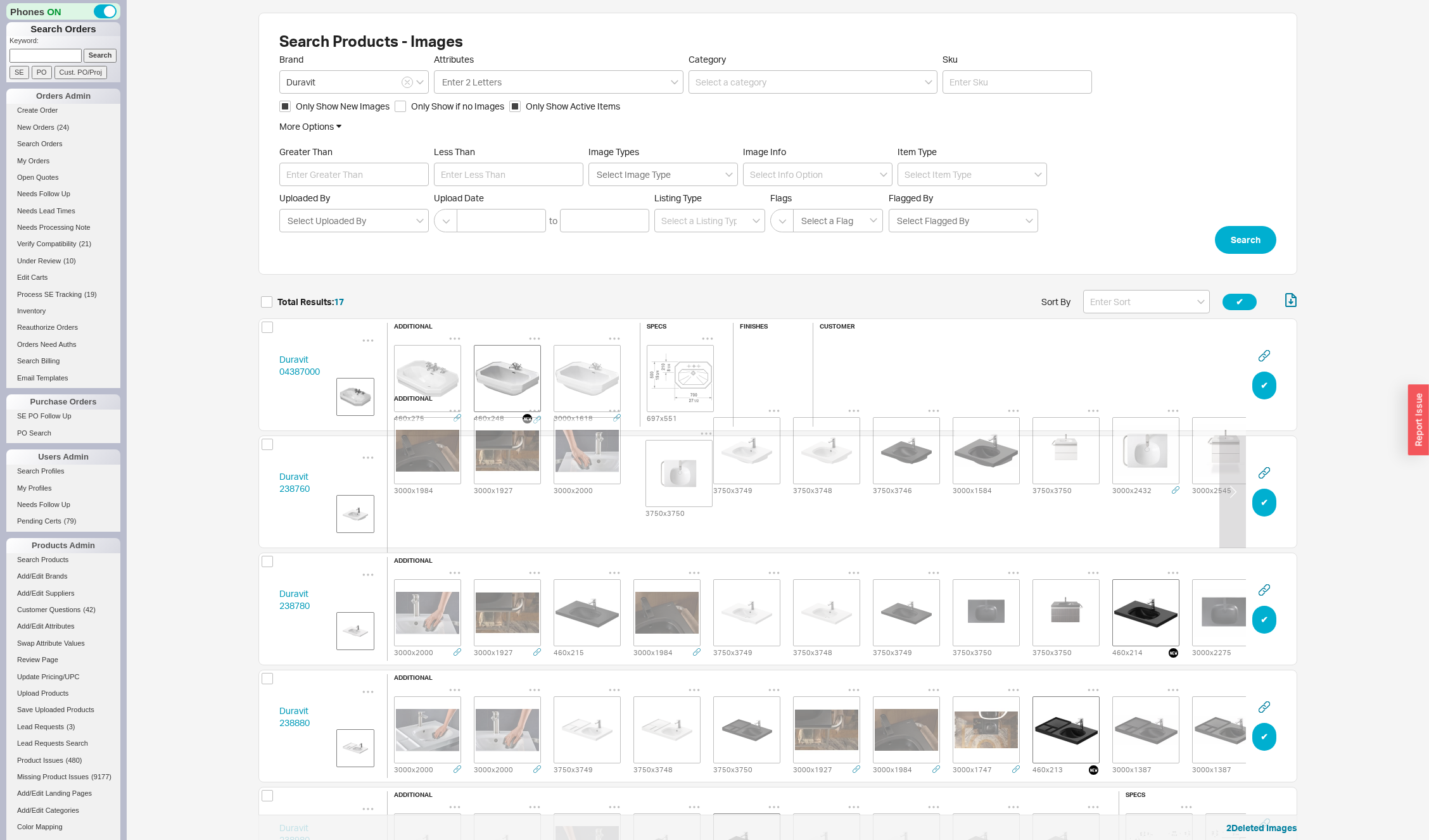
drag, startPoint x: 990, startPoint y: 491, endPoint x: 675, endPoint y: 473, distance: 315.5
click at [675, 473] on div "3000 x 1984 3000 x 1927 3000 x 2000 3750 x 3749 3750 x 3748 3750 x 3746 3000 x …" at bounding box center [866, 451] width 958 height 93
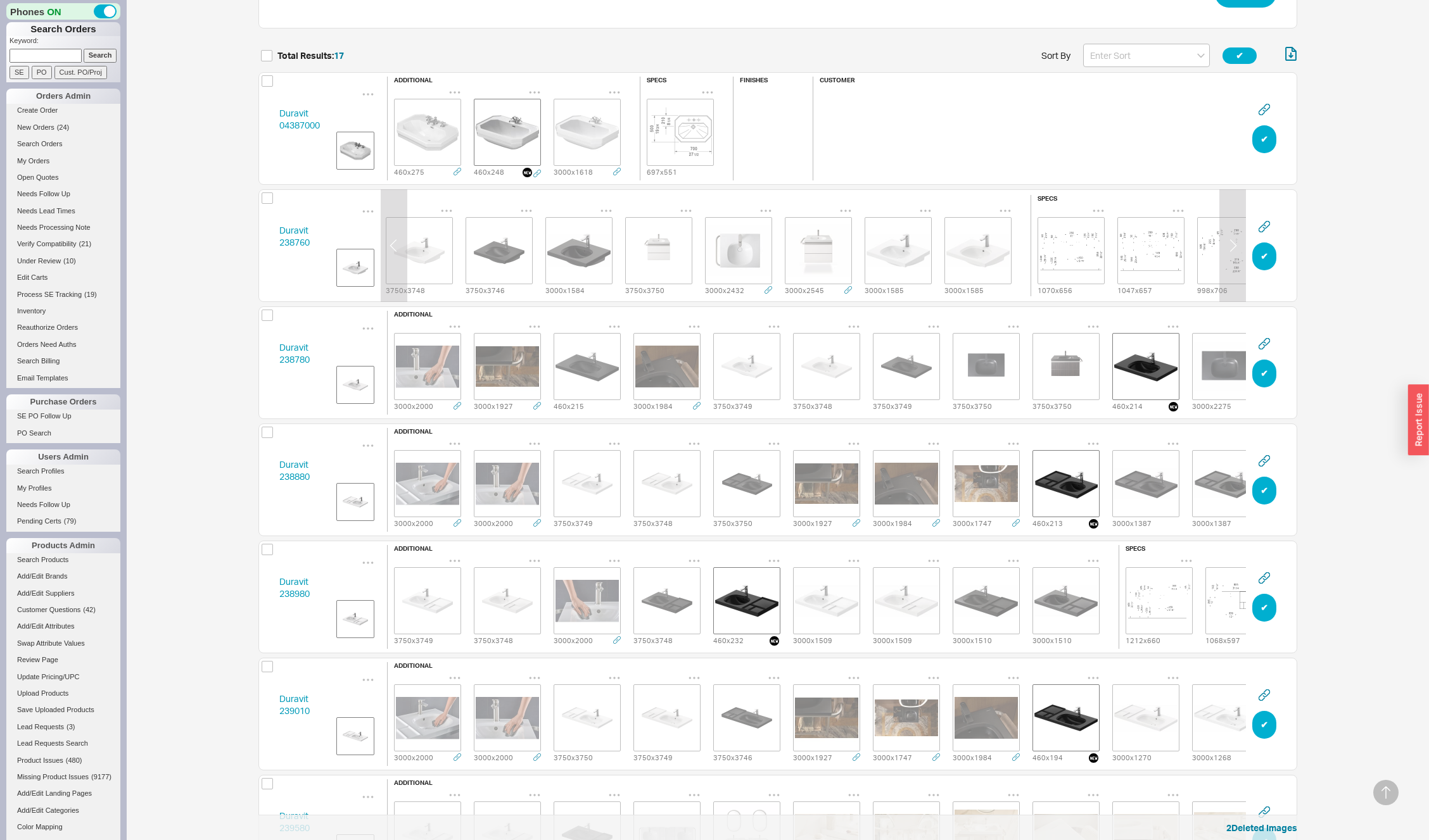
scroll to position [303, 0]
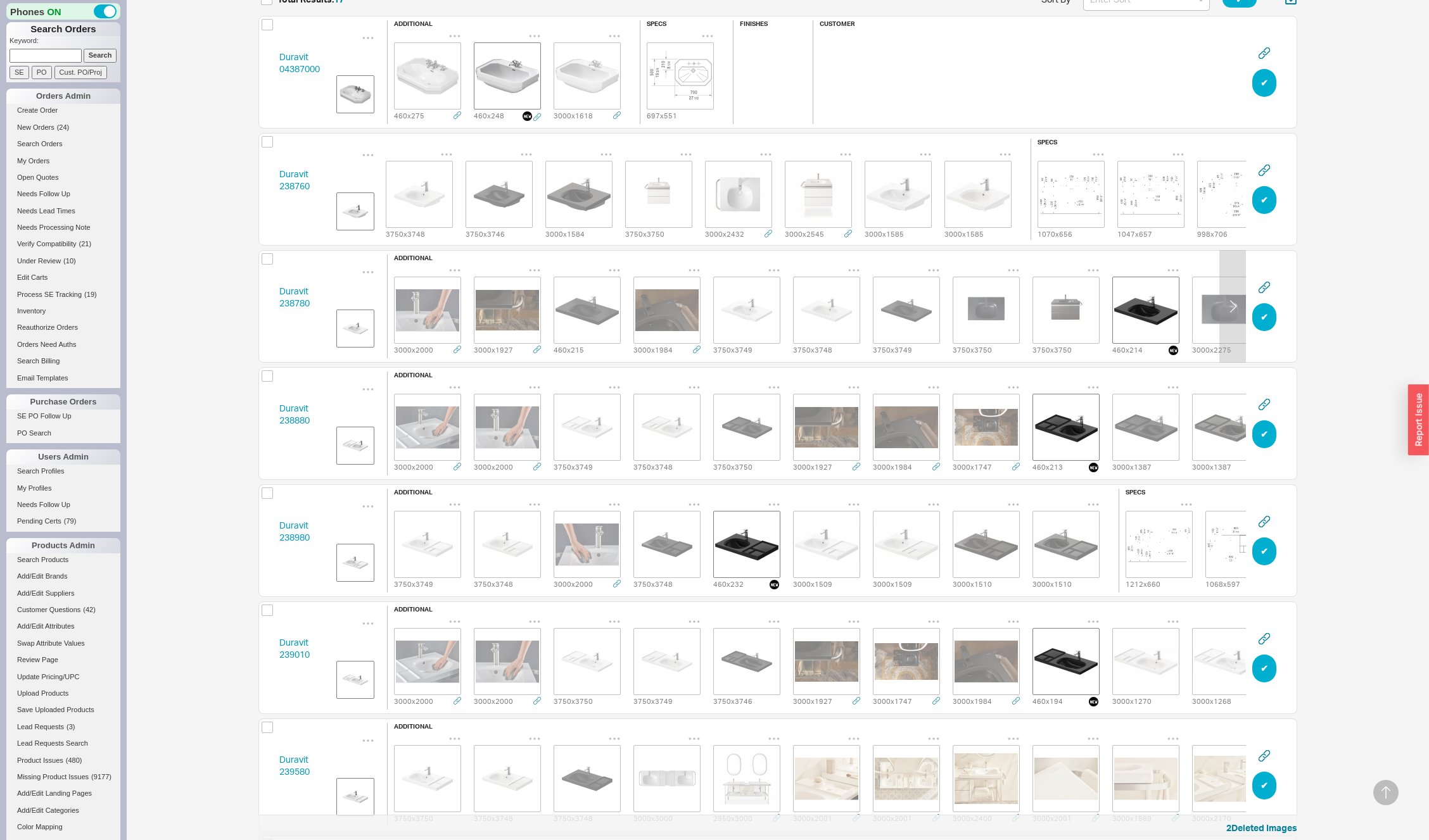
click at [616, 264] on icon "grid" at bounding box center [614, 270] width 13 height 13
click at [627, 287] on div "Delete" at bounding box center [668, 293] width 127 height 28
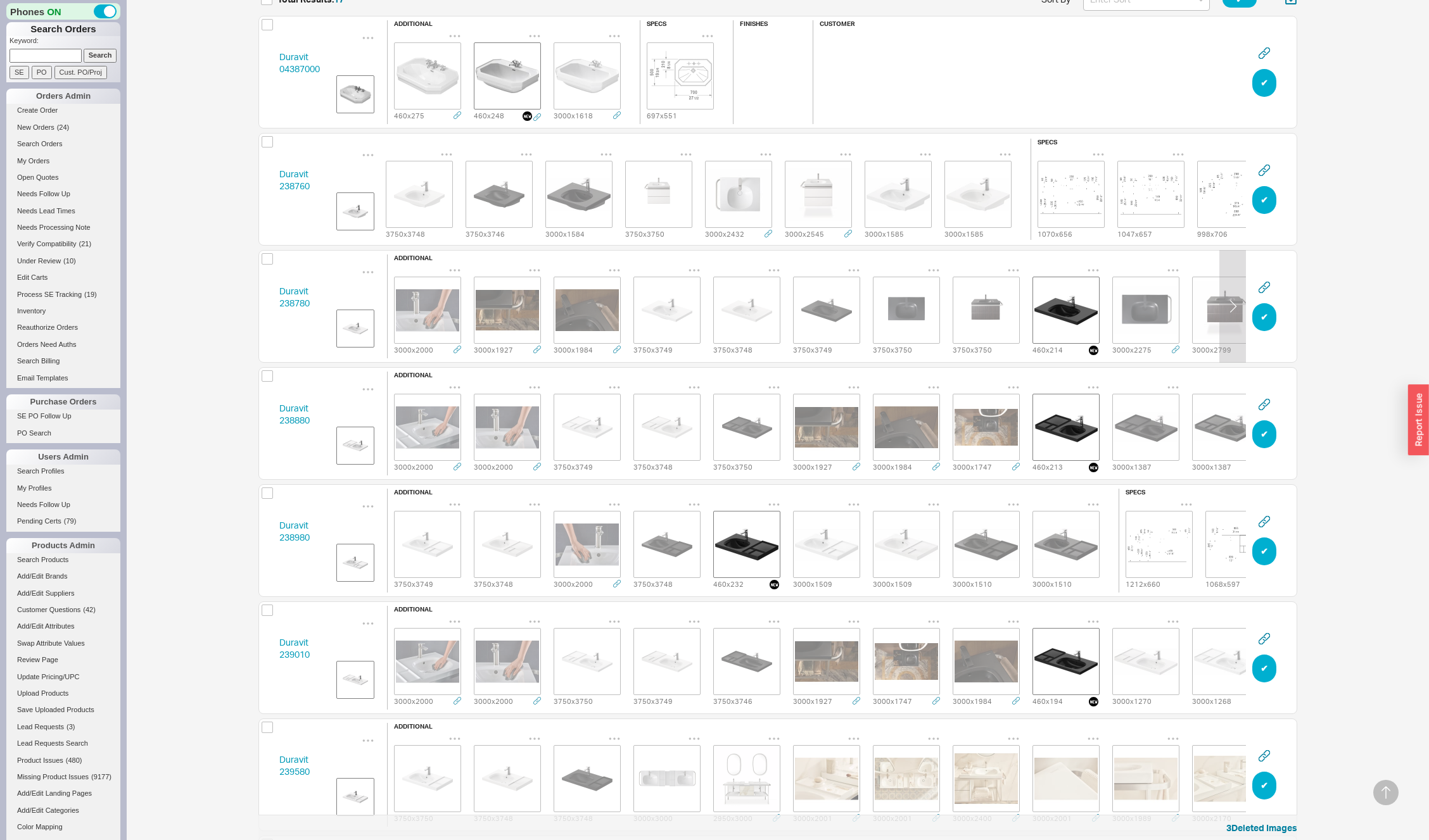
click at [1096, 266] on icon "grid" at bounding box center [1093, 270] width 13 height 13
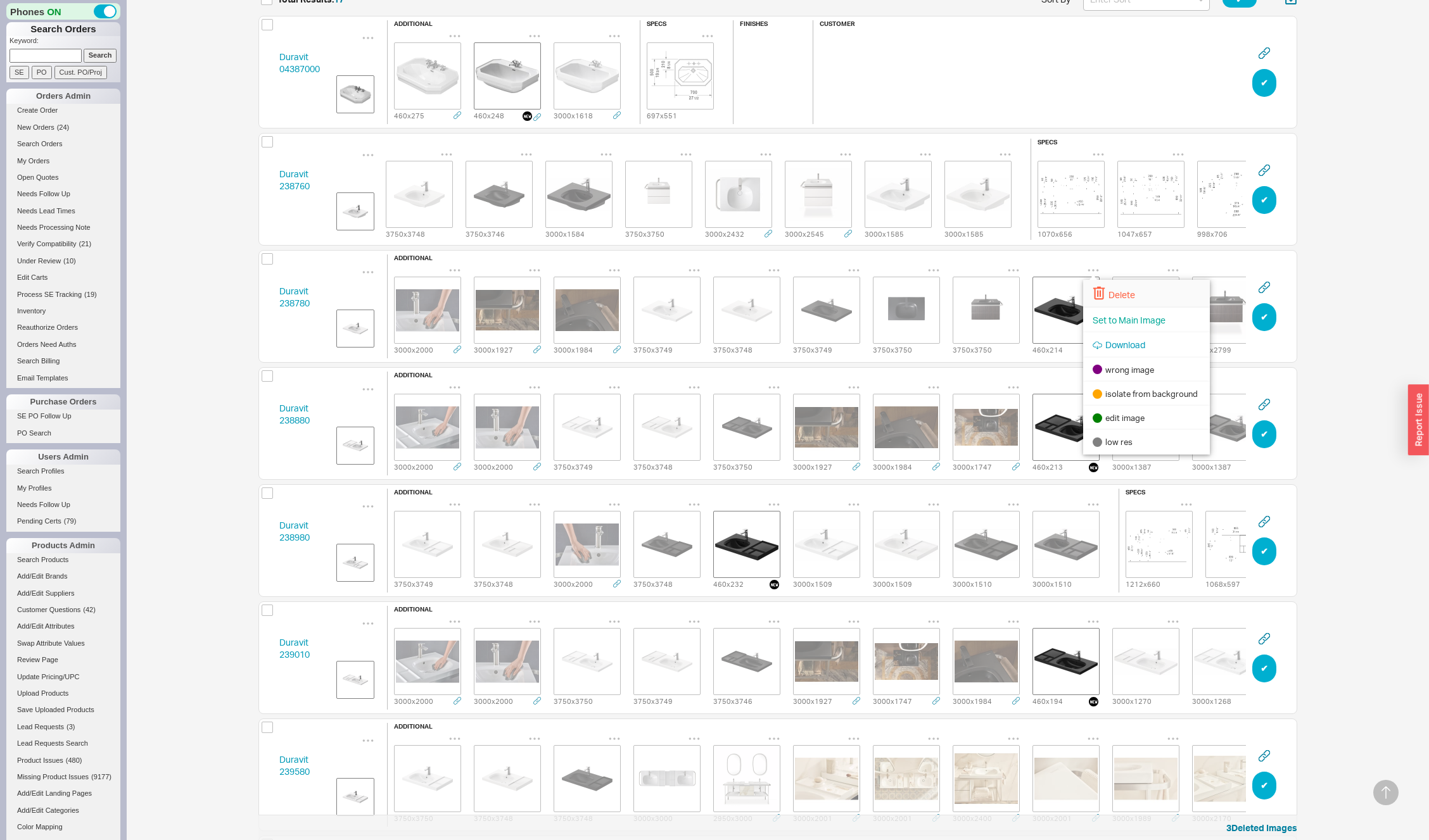
click at [1098, 289] on icon at bounding box center [1098, 293] width 13 height 14
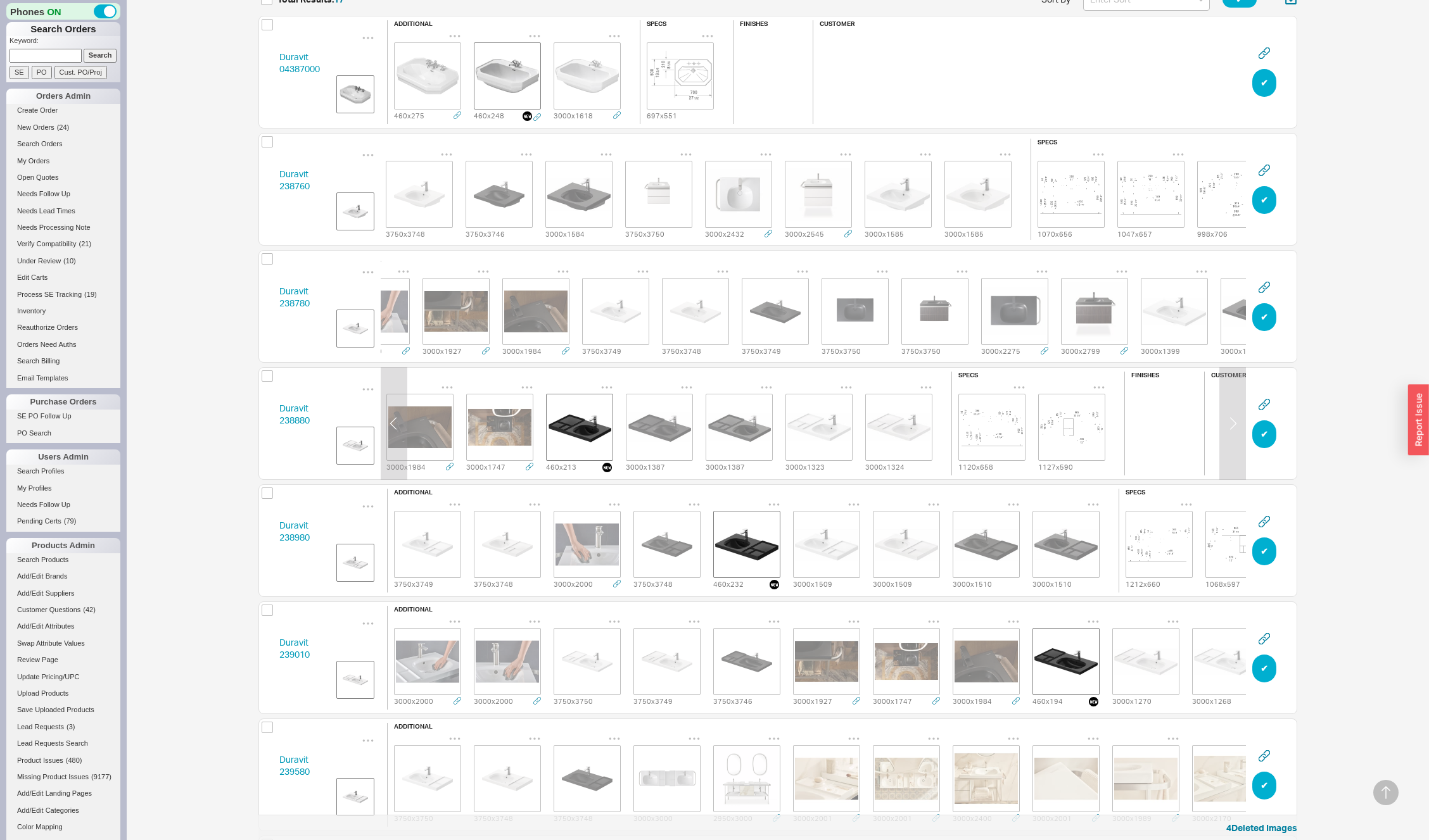
scroll to position [0, 518]
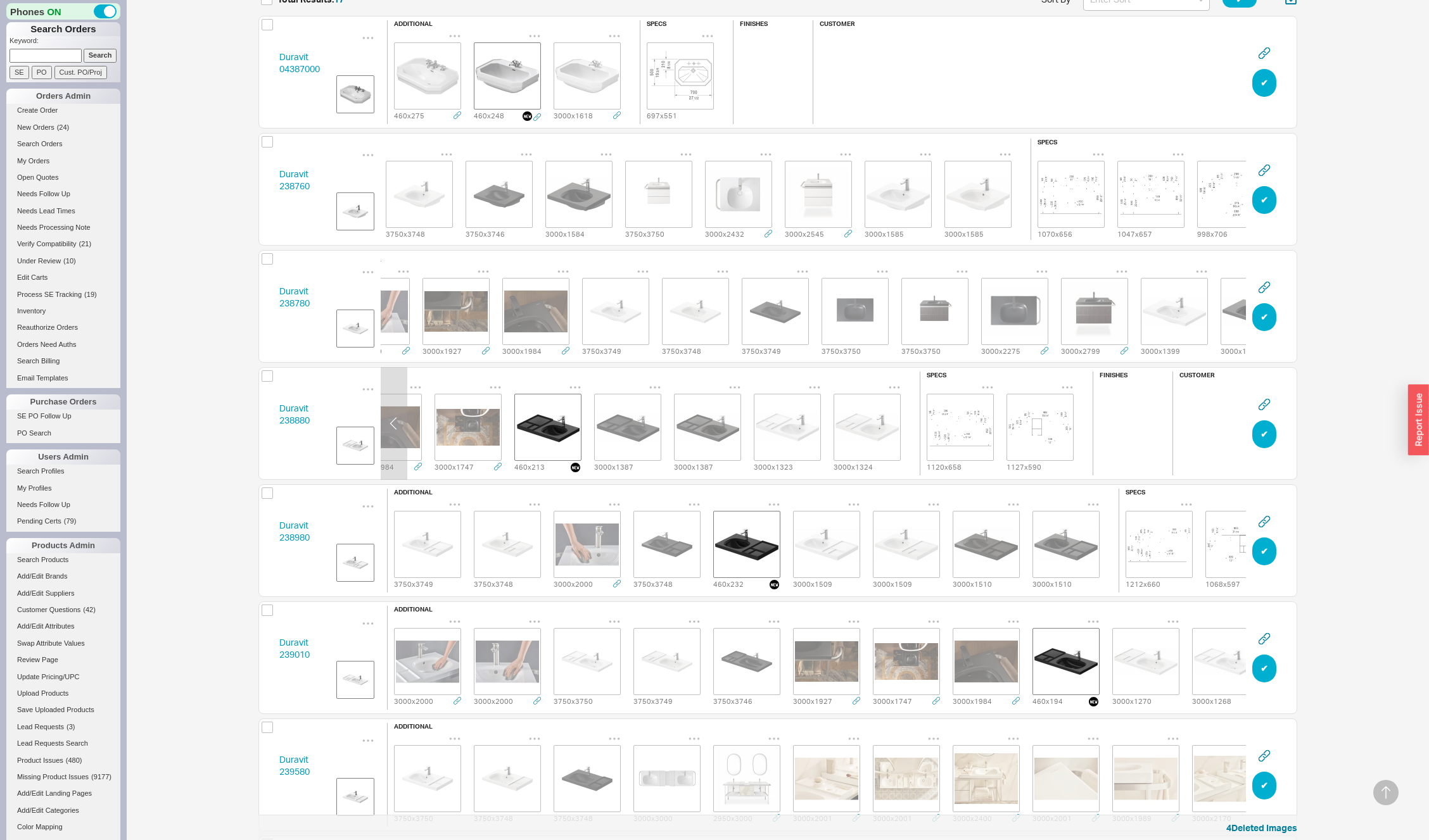
click at [575, 387] on icon "grid" at bounding box center [575, 387] width 11 height 2
click at [585, 404] on icon at bounding box center [581, 410] width 11 height 13
click at [776, 499] on icon "grid" at bounding box center [774, 504] width 13 height 13
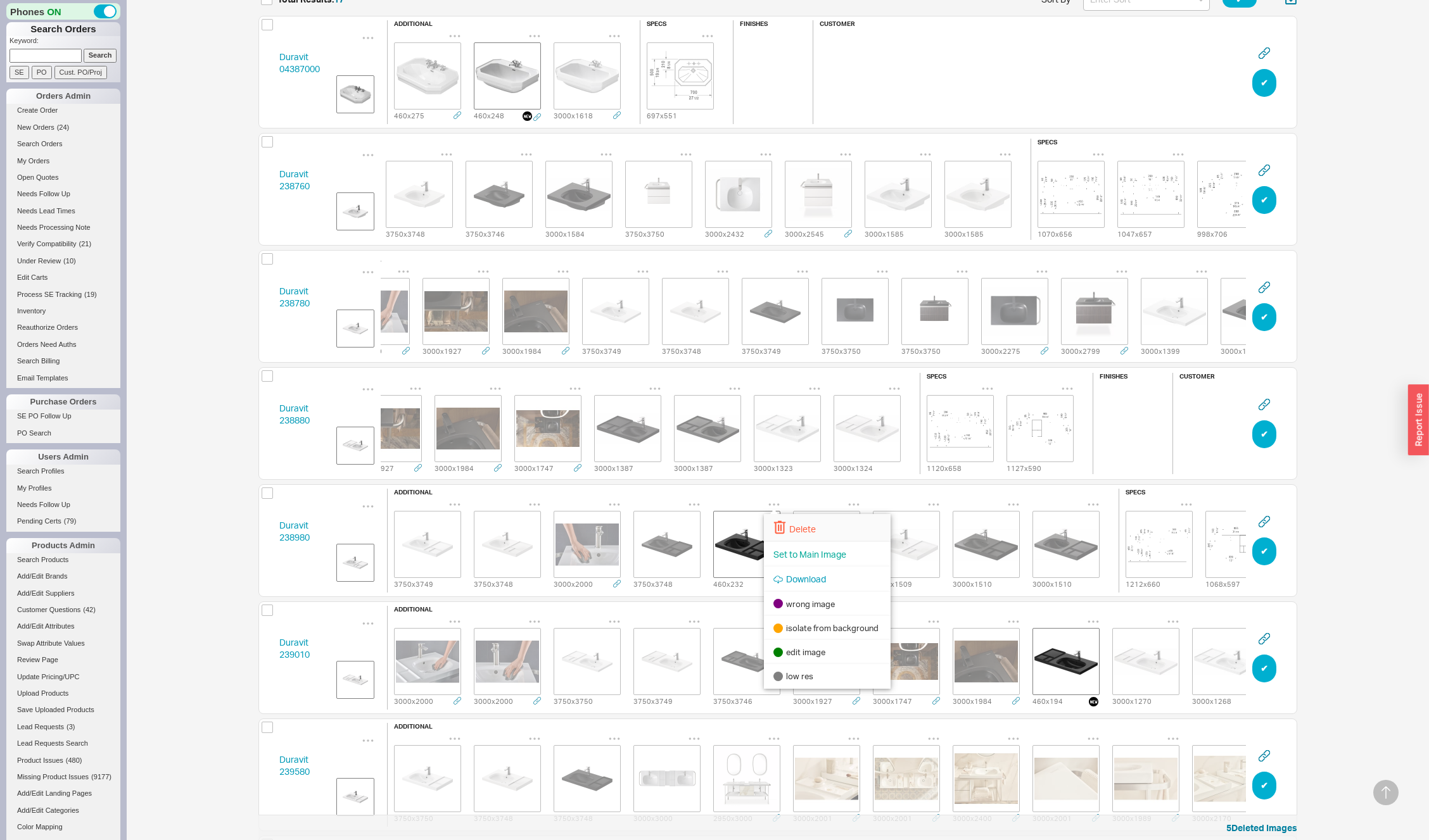
click at [784, 523] on icon at bounding box center [780, 527] width 13 height 14
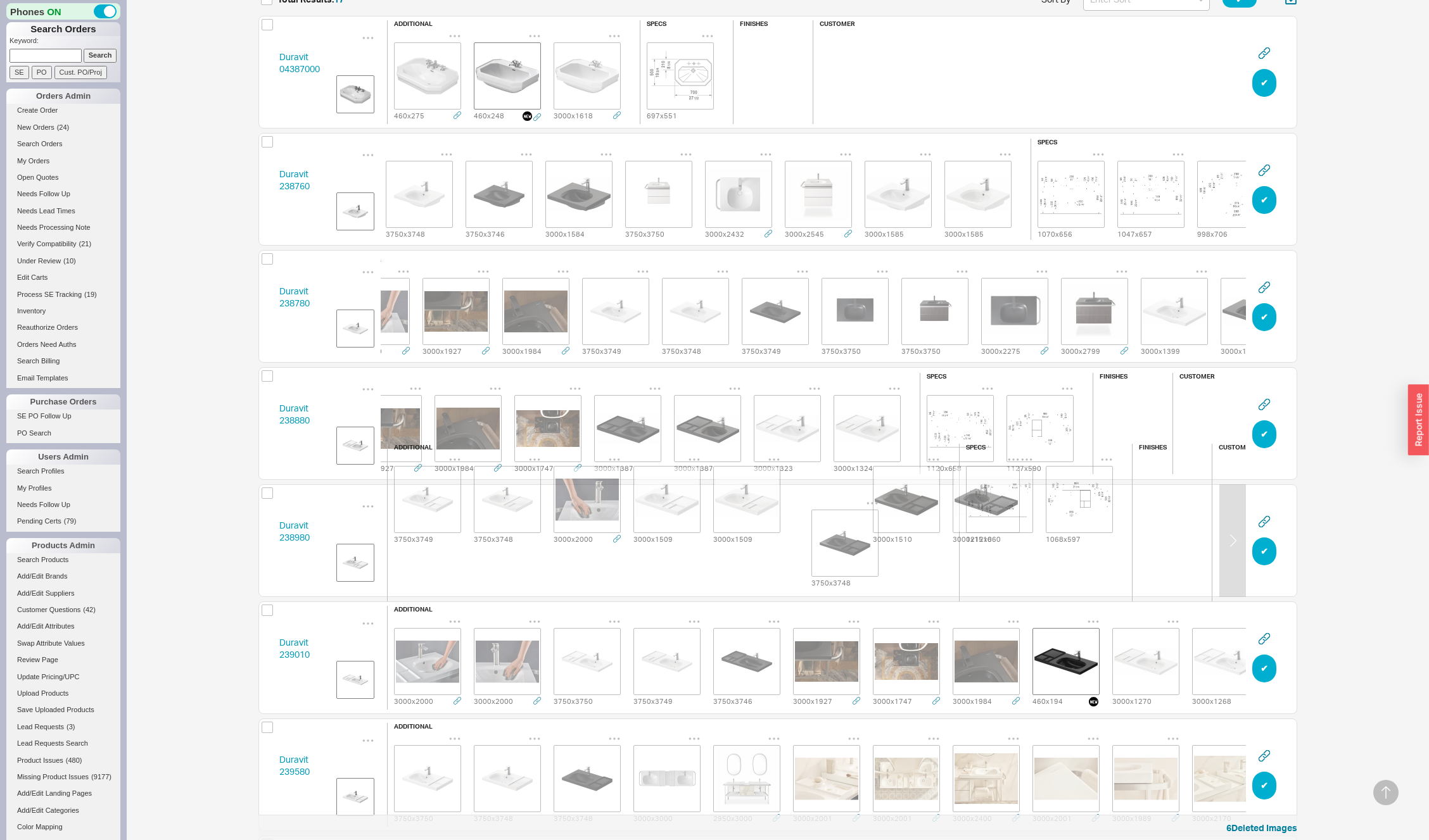
drag, startPoint x: 663, startPoint y: 553, endPoint x: 844, endPoint y: 556, distance: 181.0
click at [844, 556] on div "additional 3750 x 3749 3750 x 3748 3000 x 2000 3750 x 3748 3000 x 1509 3000 x 1…" at bounding box center [667, 541] width 559 height 194
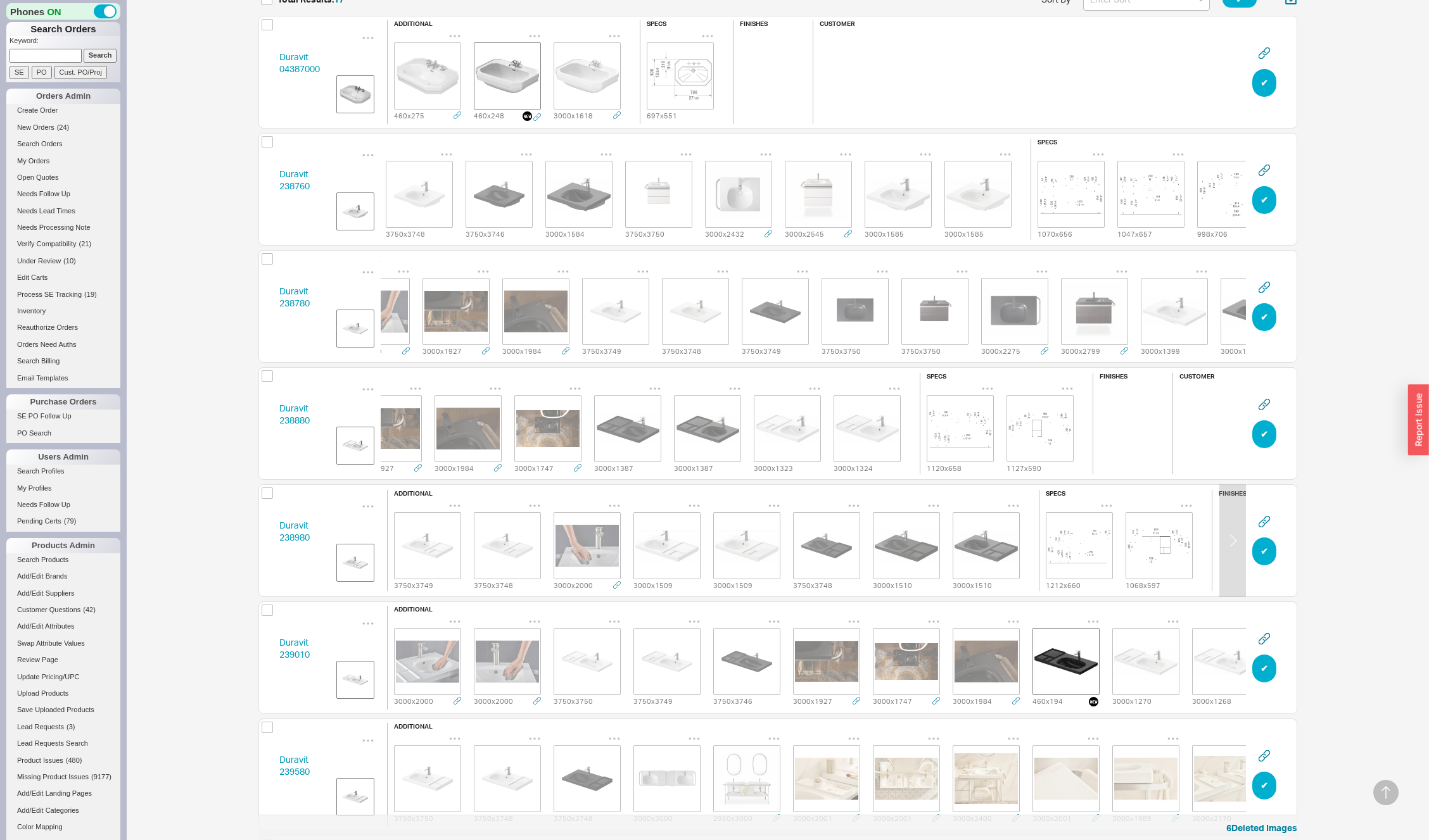
click at [806, 555] on img "grid" at bounding box center [827, 546] width 63 height 63
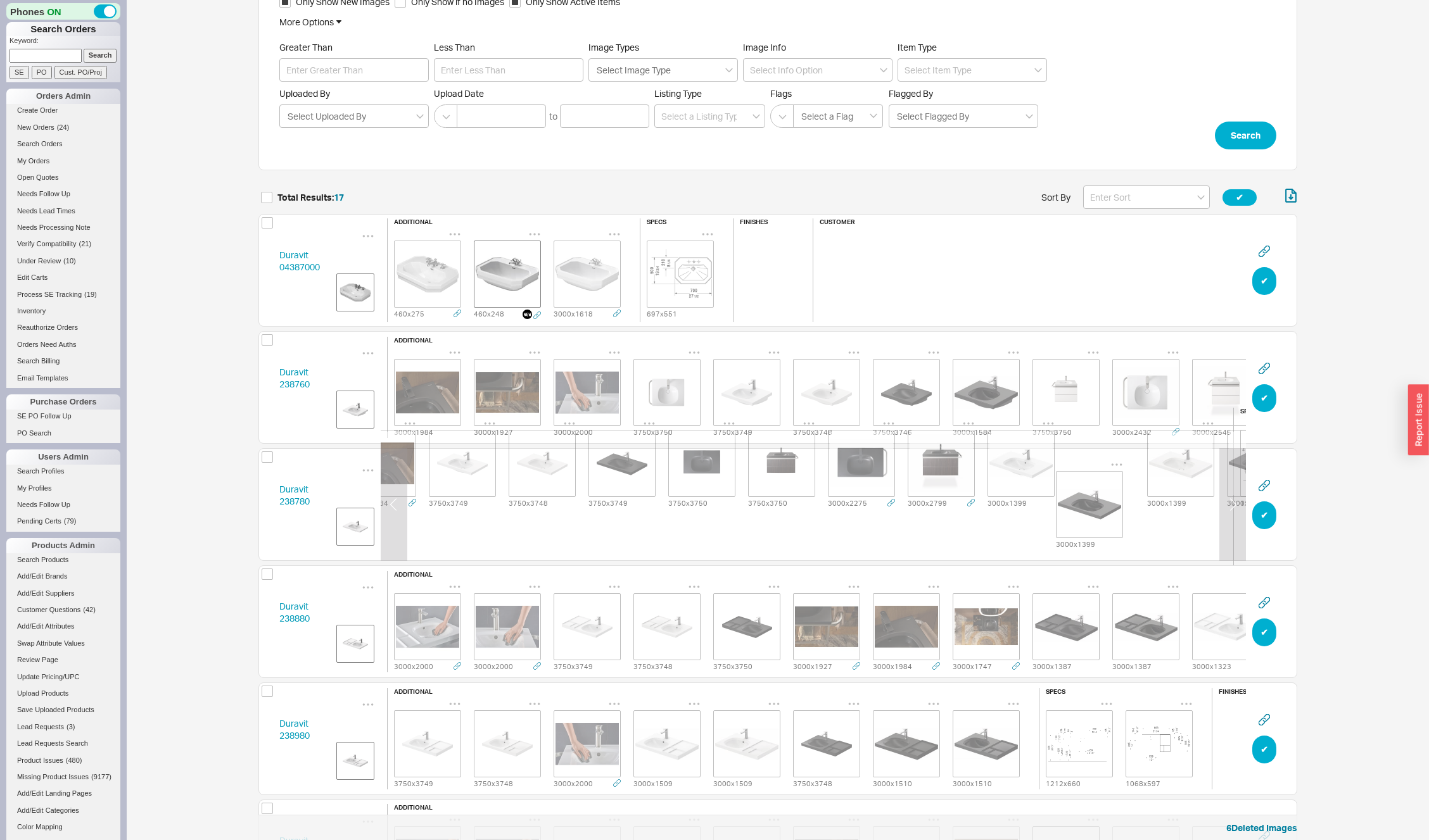
scroll to position [0, 207]
drag, startPoint x: 1110, startPoint y: 519, endPoint x: 669, endPoint y: 509, distance: 441.1
click at [669, 509] on div "additional 3000 x 2000 3000 x 1927 3000 x 1984 3750 x 3749 3750 x 3748 3750 x 3…" at bounding box center [699, 504] width 1038 height 194
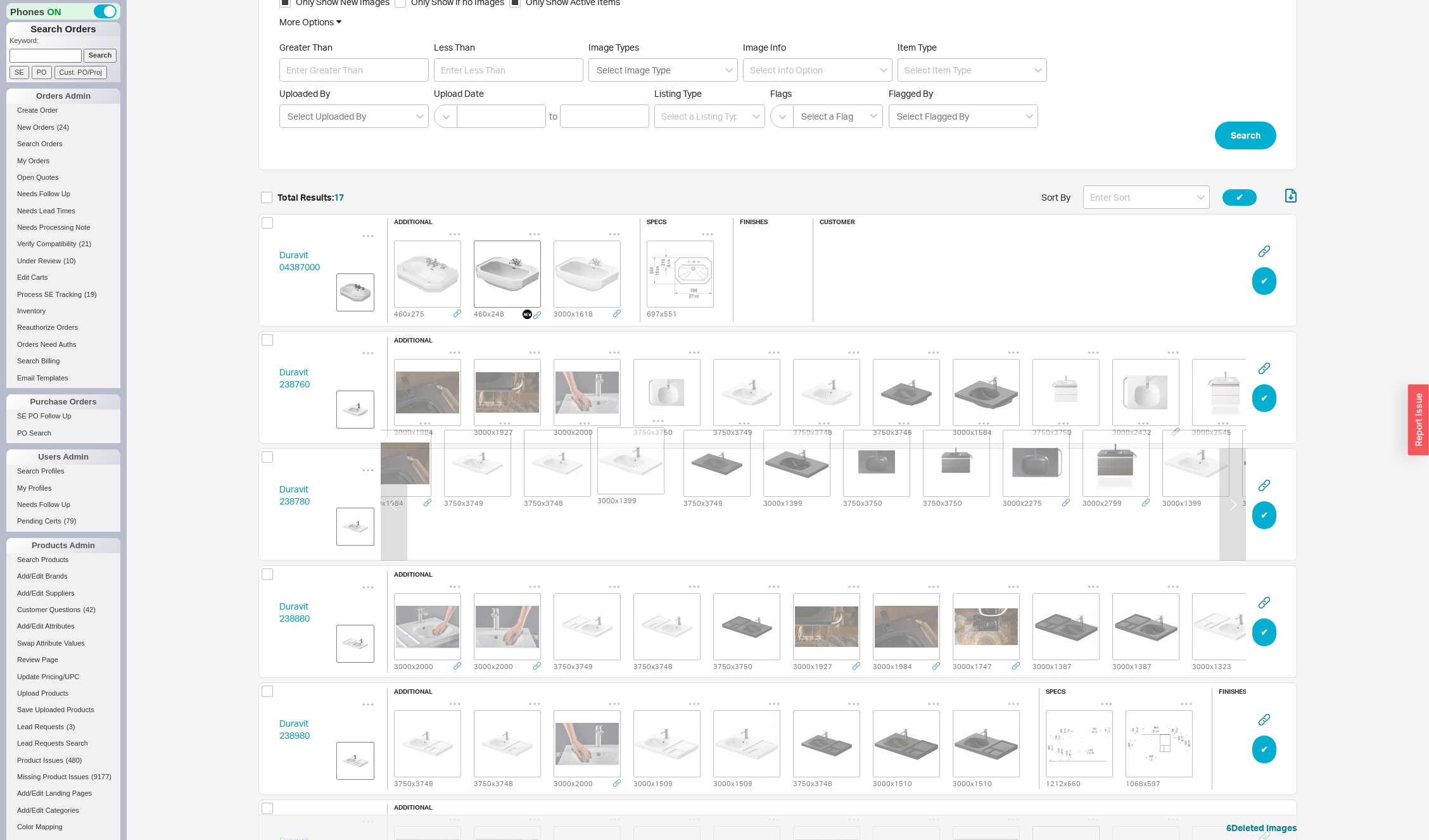
scroll to position [0, 189]
drag, startPoint x: 1092, startPoint y: 505, endPoint x: 685, endPoint y: 475, distance: 408.1
click at [687, 477] on div "3000 x 2000 3000 x 1927 3000 x 1984 3750 x 3749 3750 x 3748 3750 x 3749 3000 x …" at bounding box center [717, 463] width 1038 height 93
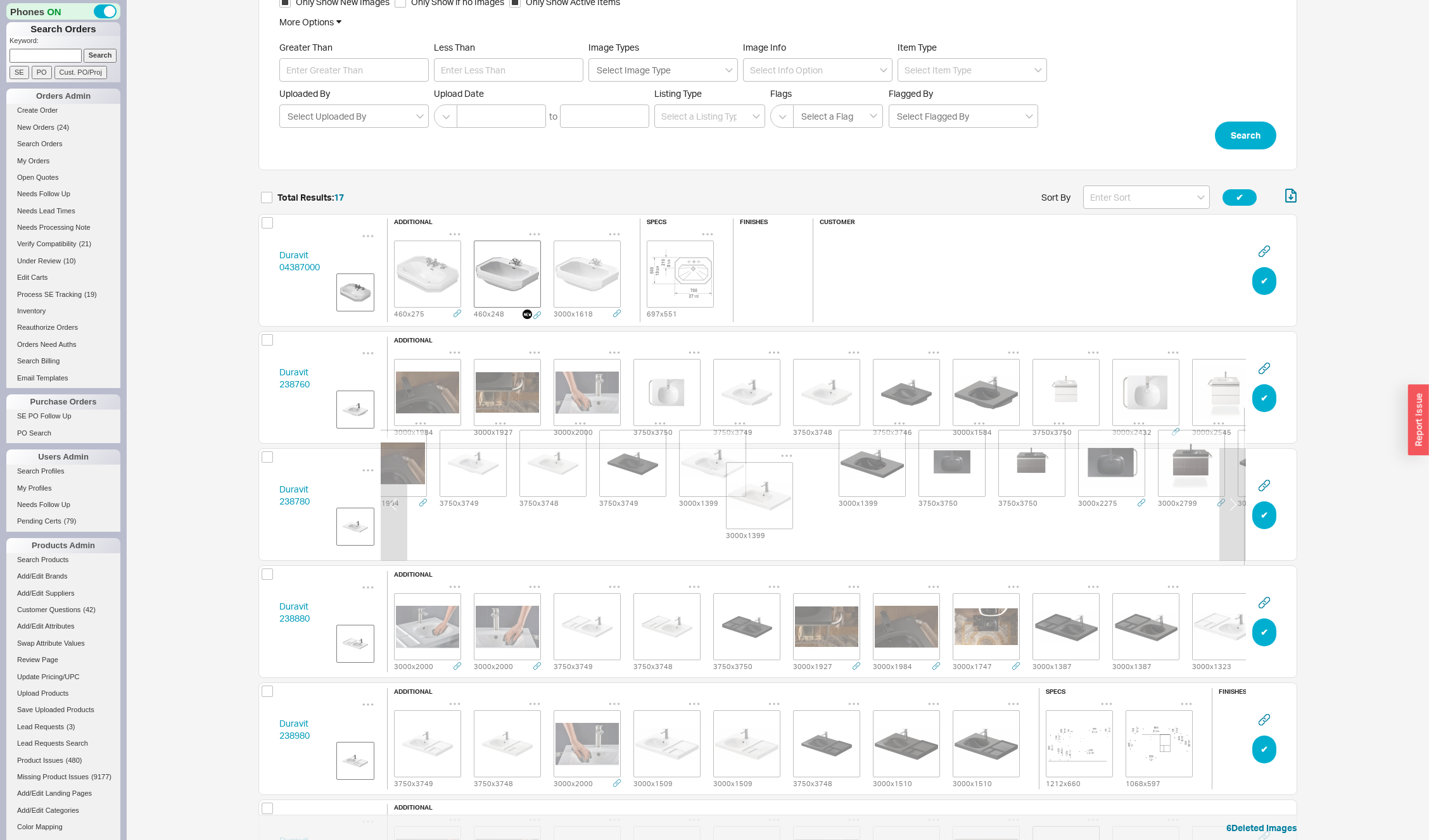
drag, startPoint x: 1180, startPoint y: 500, endPoint x: 733, endPoint y: 485, distance: 447.3
click at [733, 486] on div "3000 x 2000 3000 x 1927 3000 x 1984 3750 x 3749 3750 x 3748 3750 x 3749 3000 x …" at bounding box center [712, 463] width 1038 height 93
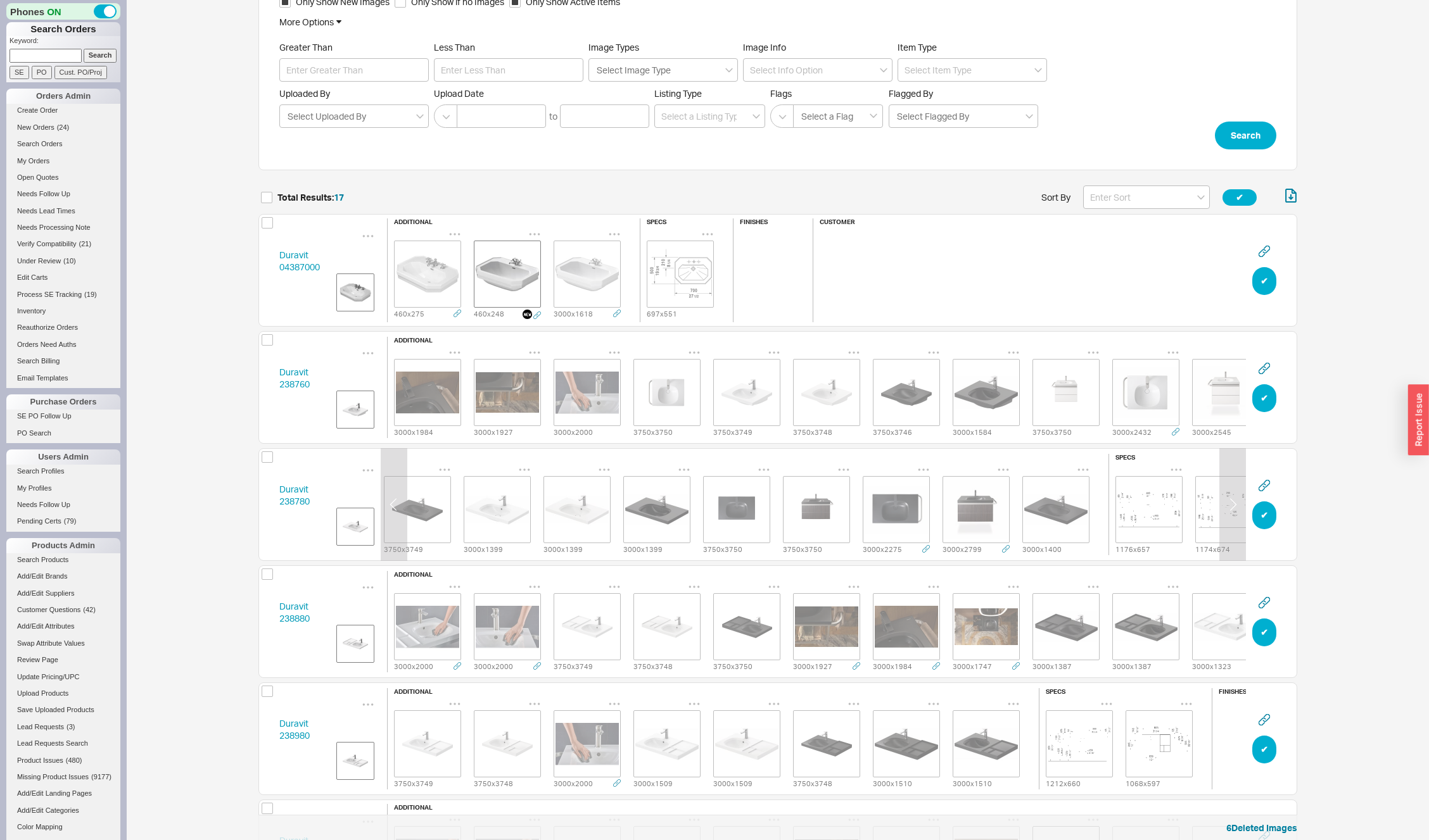
scroll to position [0, 411]
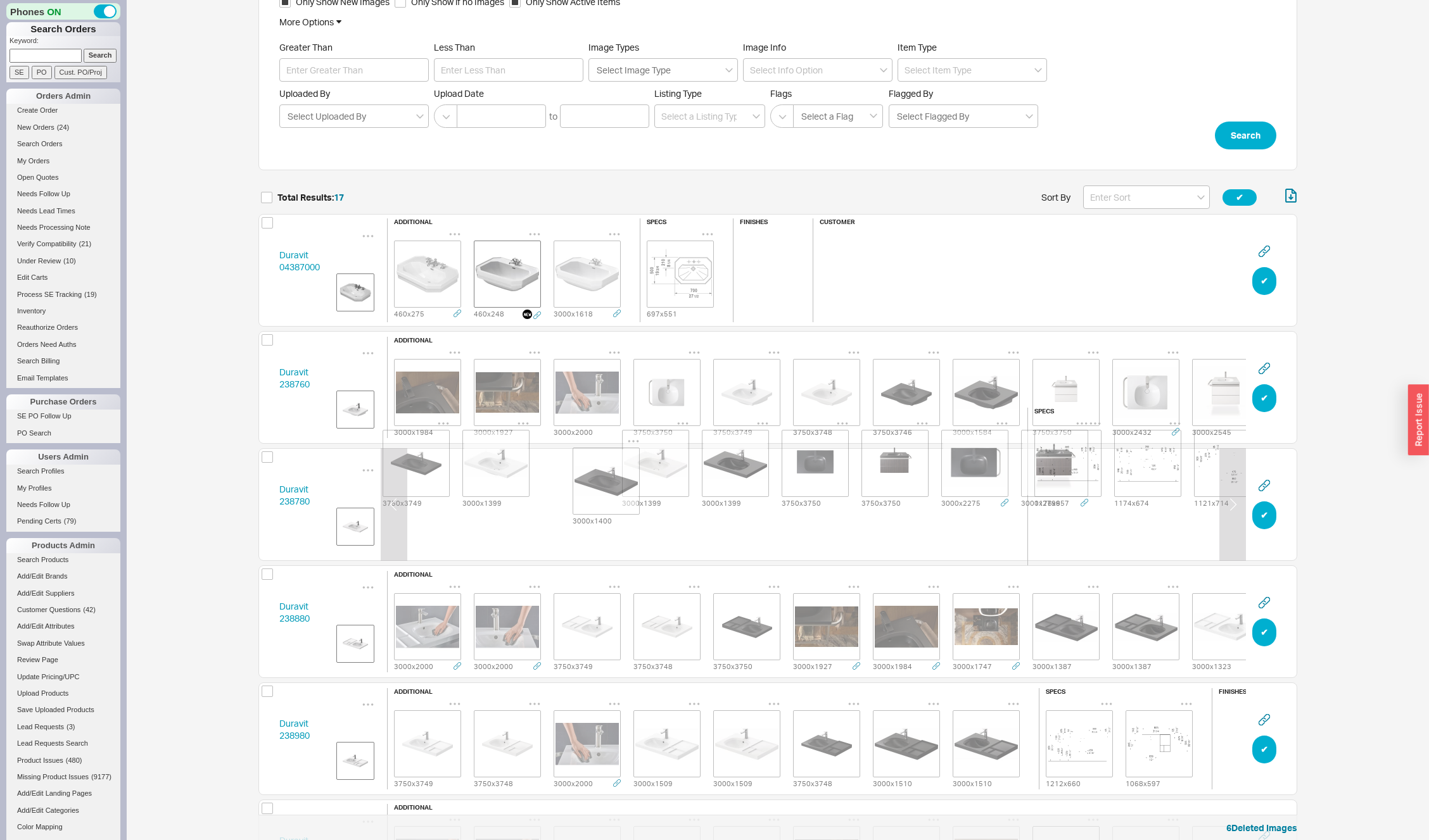
drag, startPoint x: 1048, startPoint y: 526, endPoint x: 593, endPoint y: 502, distance: 455.6
click at [592, 502] on div "3000 x 2000 3000 x 1927 3000 x 1984 3750 x 3749 3750 x 3748 3750 x 3749 3000 x …" at bounding box center [496, 463] width 1038 height 93
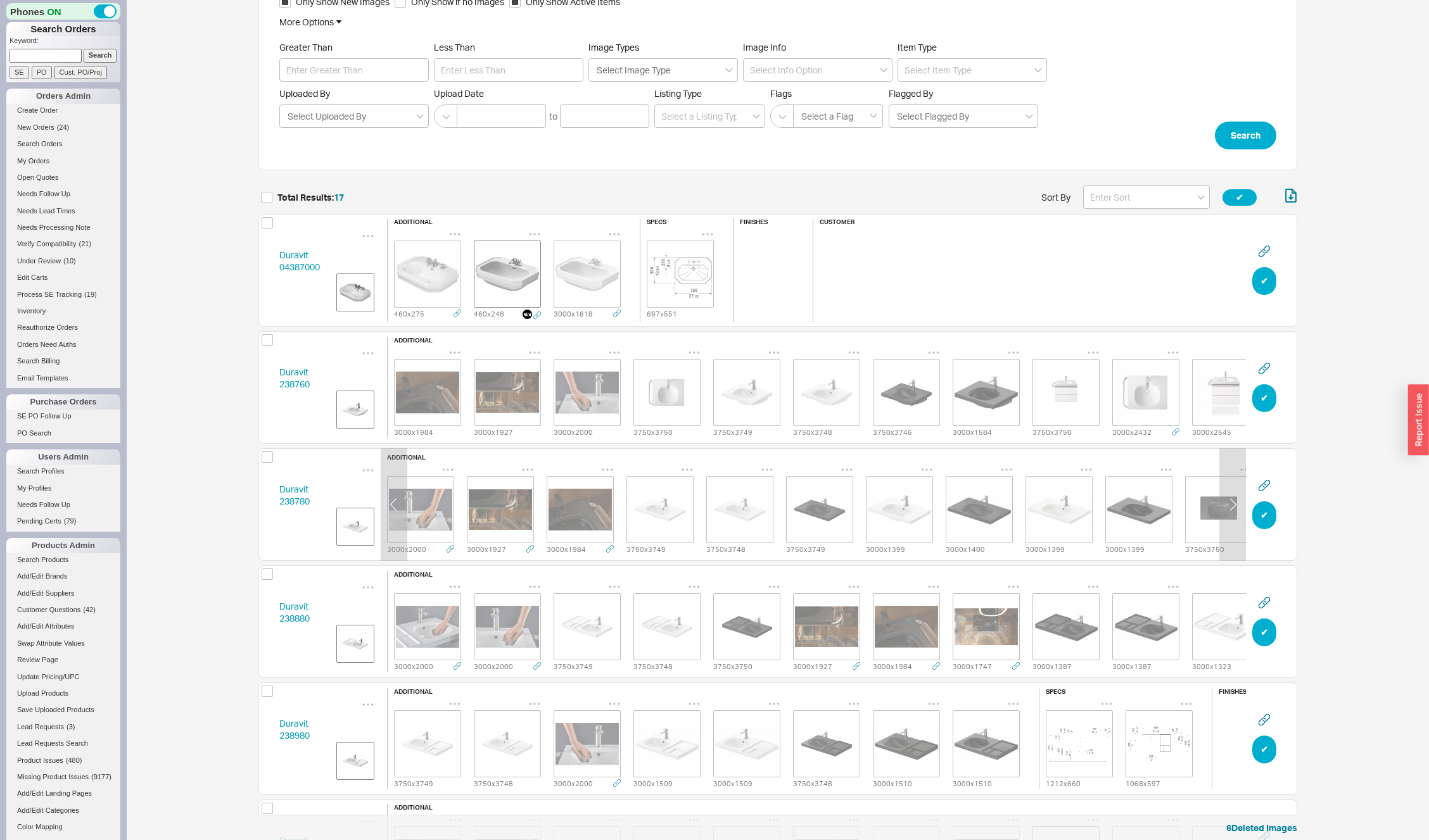
scroll to position [0, 0]
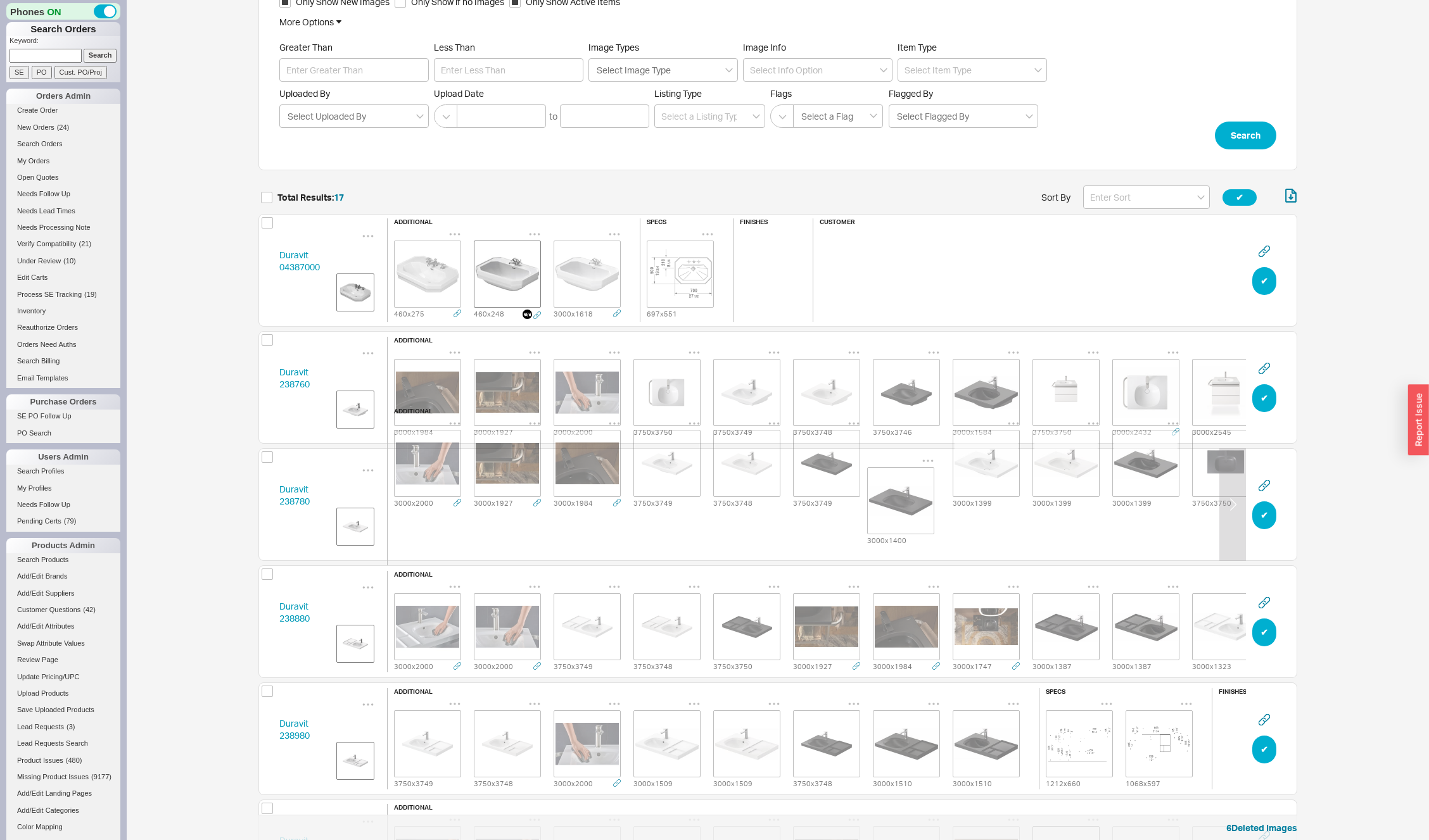
drag, startPoint x: 1002, startPoint y: 517, endPoint x: 912, endPoint y: 512, distance: 90.1
click at [911, 512] on div "additional 3000 x 2000 3000 x 1927 3000 x 1984 3750 x 3749 3750 x 3748 3750 x 3…" at bounding box center [906, 504] width 1038 height 194
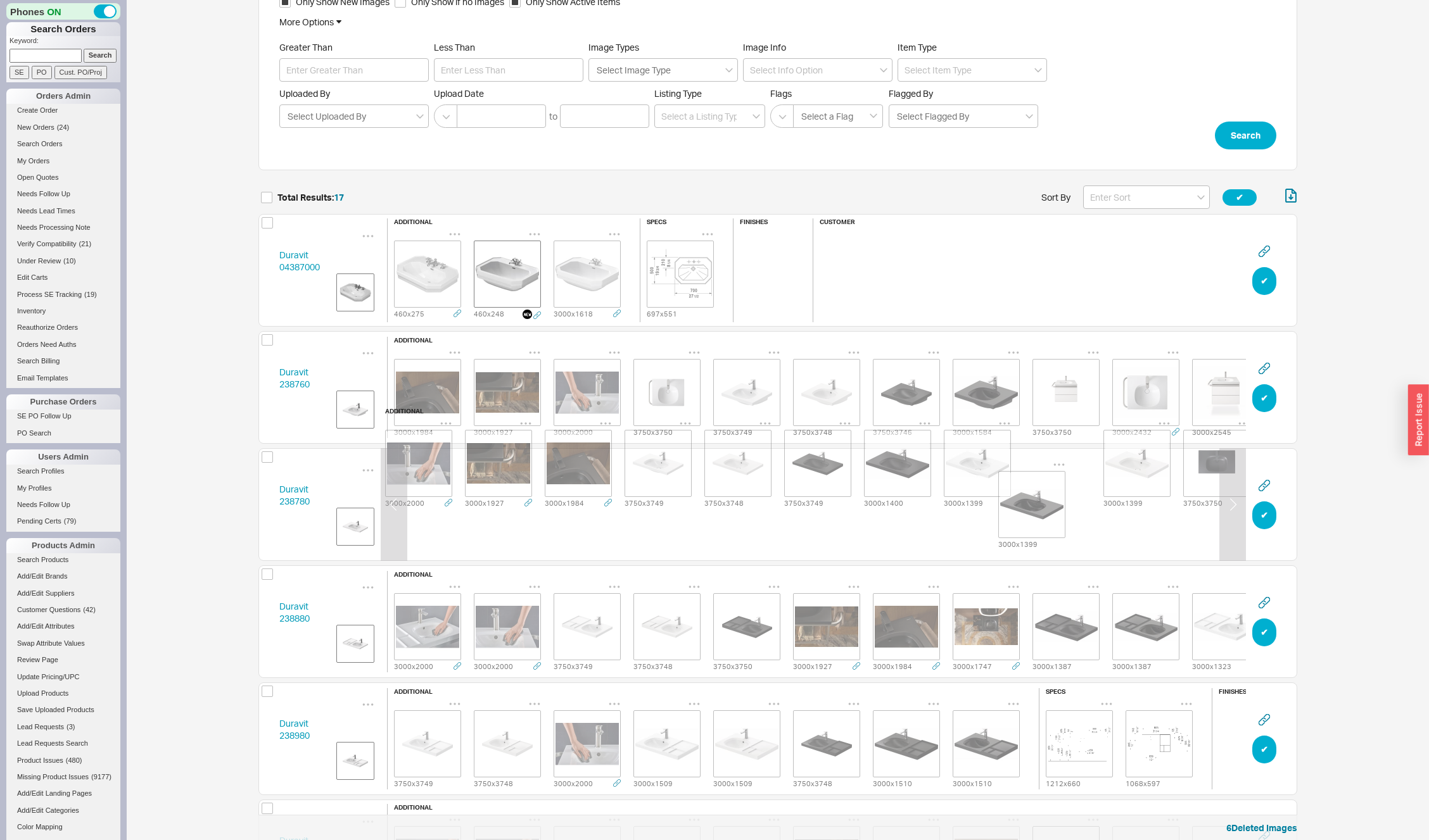
scroll to position [0, 9]
drag, startPoint x: 1139, startPoint y: 500, endPoint x: 982, endPoint y: 492, distance: 157.2
click at [982, 492] on div "3000 x 2000 3000 x 1927 3000 x 1984 3750 x 3749 3750 x 3748 3750 x 3749 3000 x …" at bounding box center [897, 463] width 1038 height 93
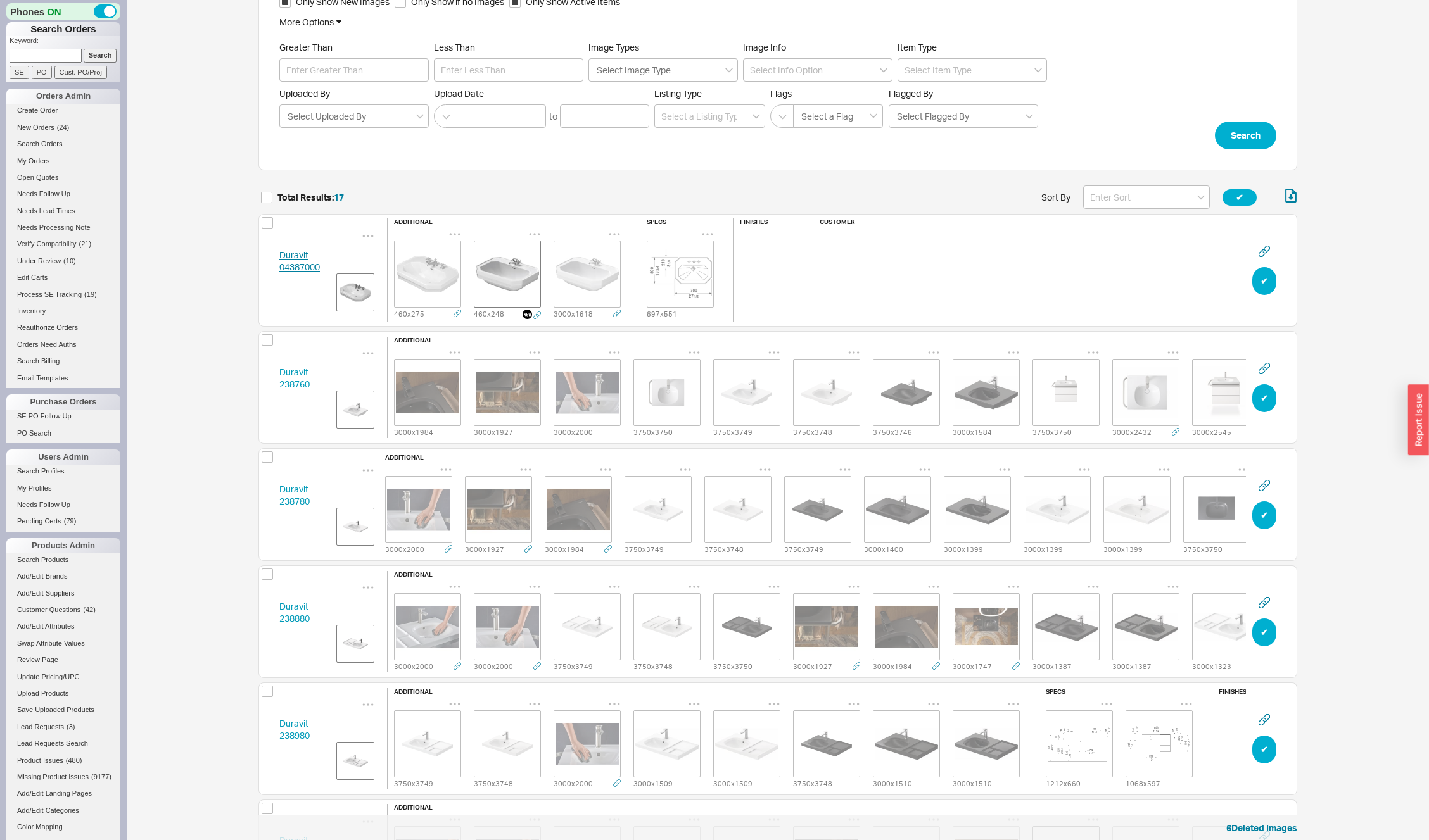
scroll to position [0, 0]
click at [442, 295] on img "grid" at bounding box center [428, 274] width 63 height 63
click at [533, 228] on icon "grid" at bounding box center [534, 234] width 13 height 13
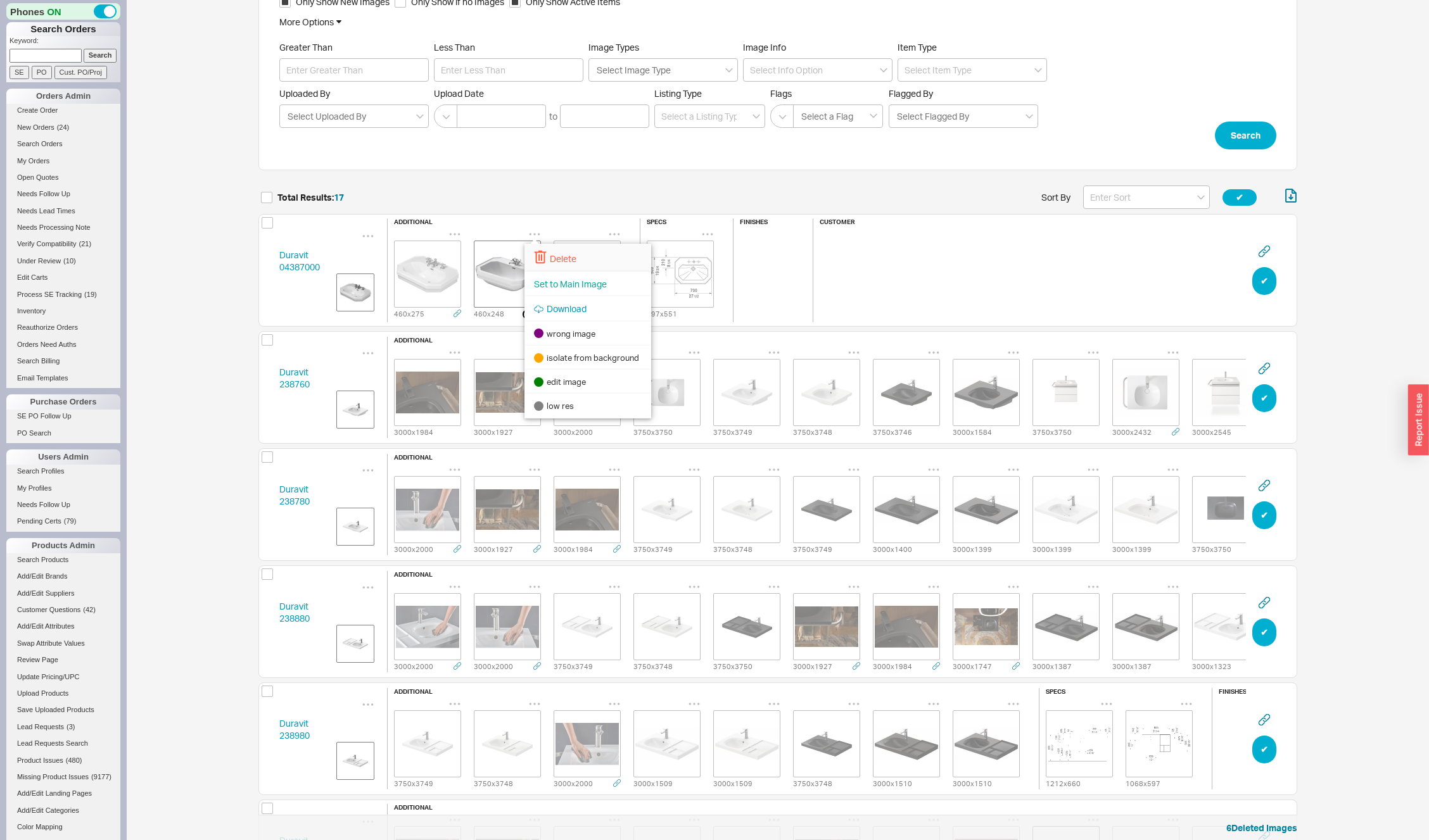
click at [543, 253] on icon at bounding box center [540, 256] width 13 height 14
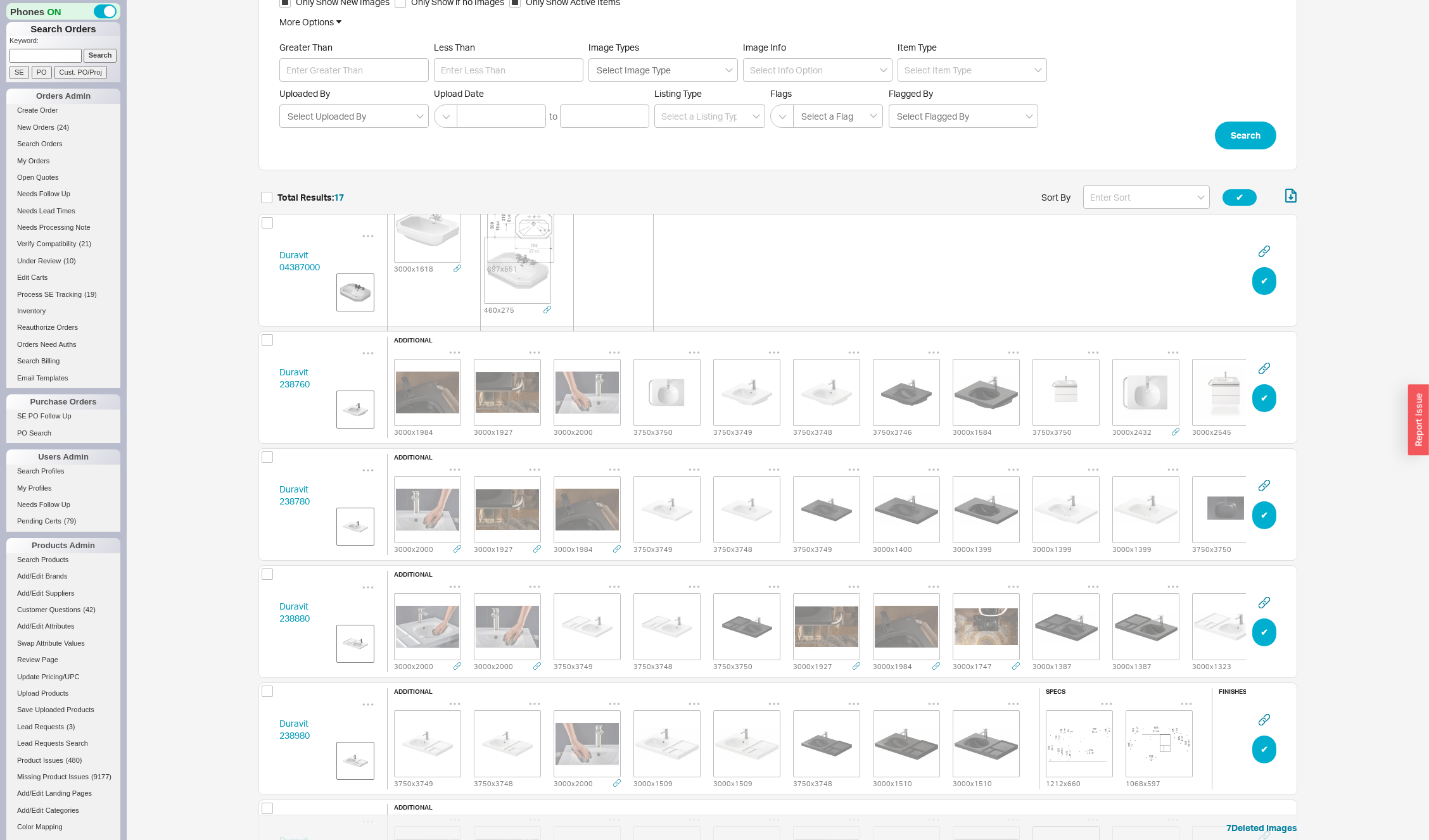
drag, startPoint x: 443, startPoint y: 280, endPoint x: 542, endPoint y: 280, distance: 99.0
click at [543, 280] on span "additional 460 x 275 3000 x 1618 specs 697 x 551 finishes customer" at bounding box center [553, 270] width 346 height 206
click at [452, 229] on icon "grid" at bounding box center [454, 235] width 13 height 13
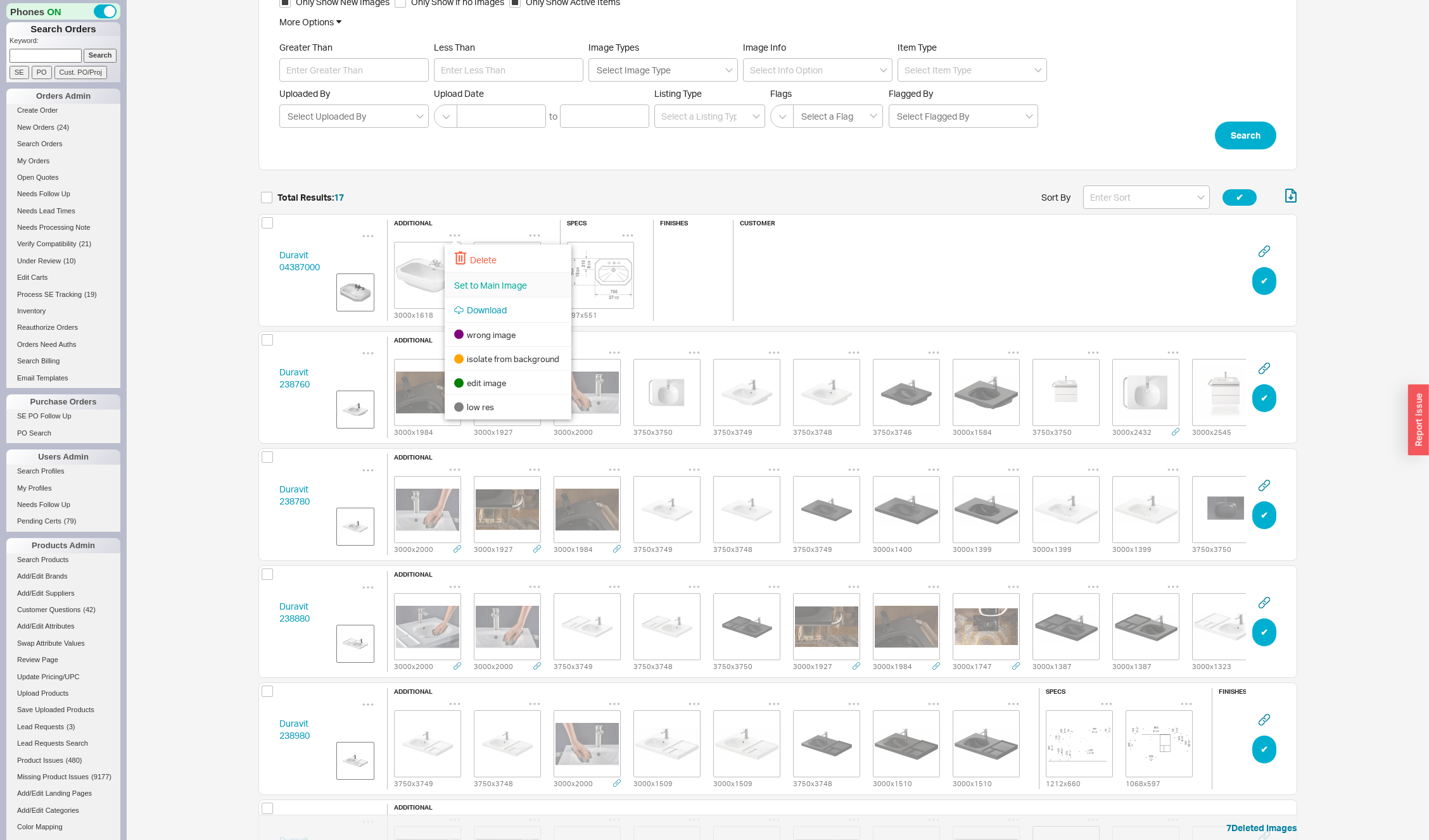
click at [468, 295] on div "Set to Main Image" at bounding box center [508, 285] width 127 height 25
click at [1267, 280] on button "✔︎" at bounding box center [1264, 281] width 24 height 28
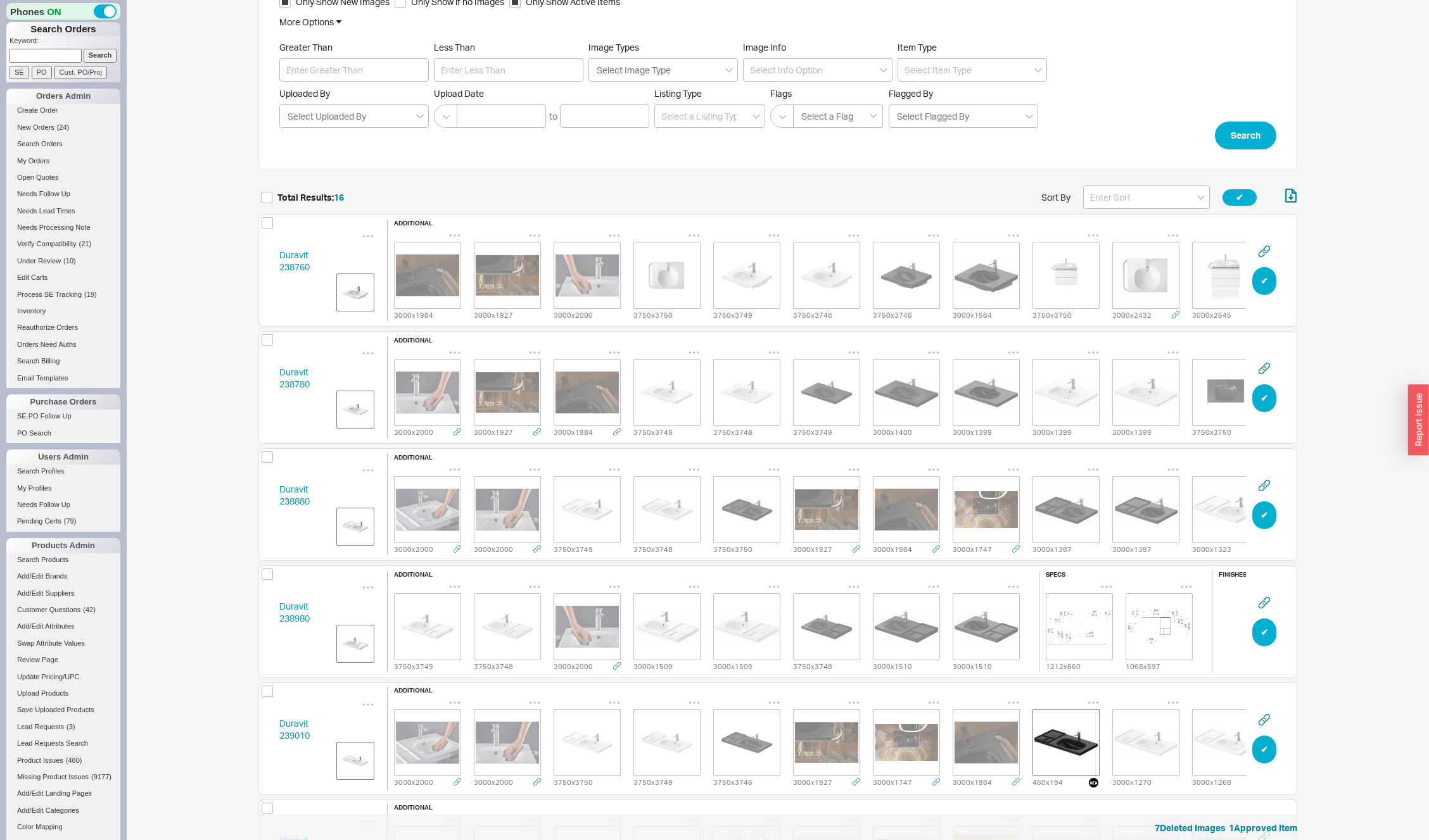
scroll to position [1919, 1030]
click at [284, 262] on link "Duravit 238760" at bounding box center [294, 260] width 30 height 23
click at [1267, 281] on button "✔︎" at bounding box center [1264, 281] width 24 height 28
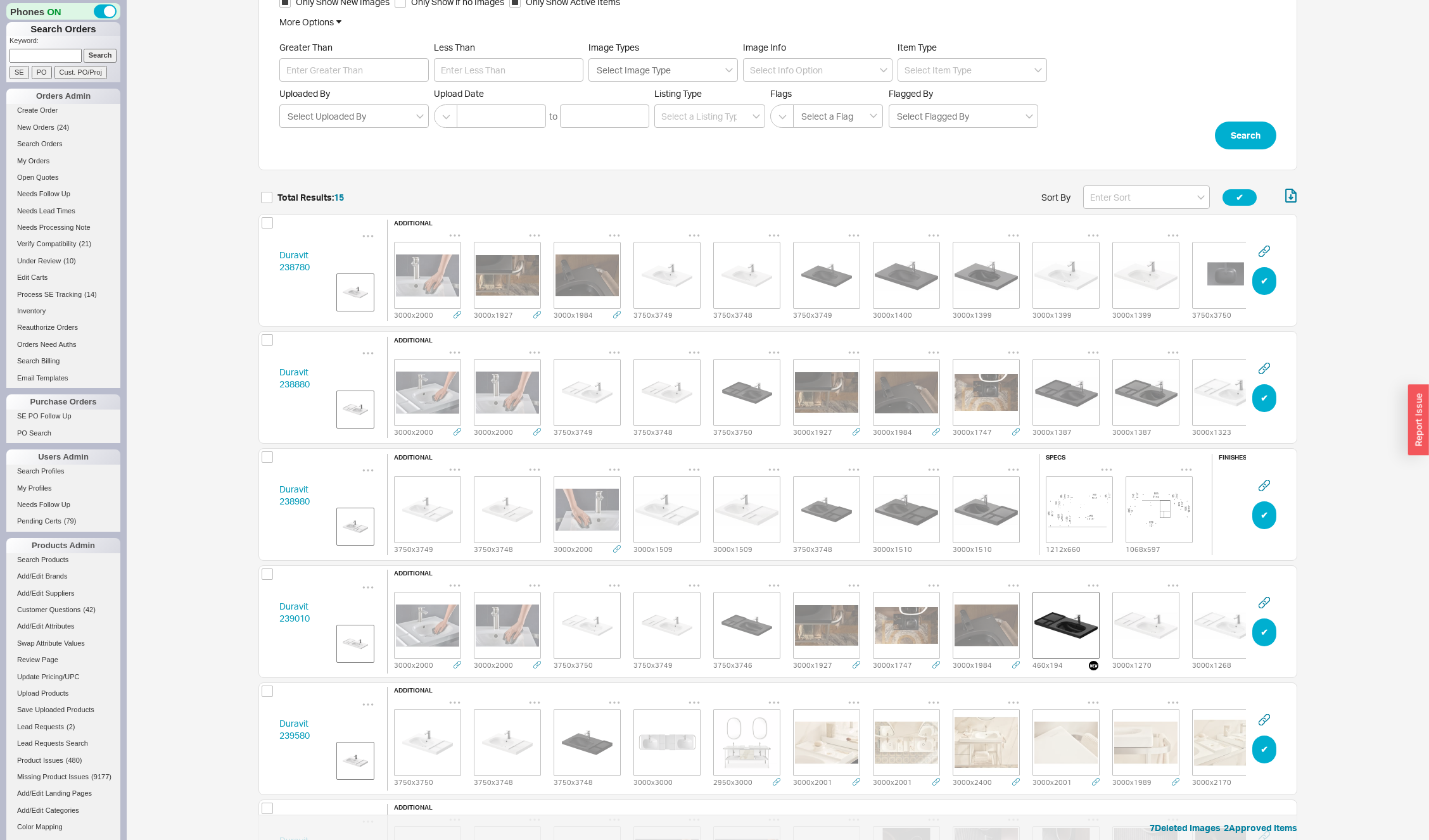
scroll to position [1801, 1030]
click at [290, 264] on link "Duravit 238780" at bounding box center [294, 260] width 30 height 23
click at [1262, 281] on button "✔︎" at bounding box center [1264, 281] width 24 height 28
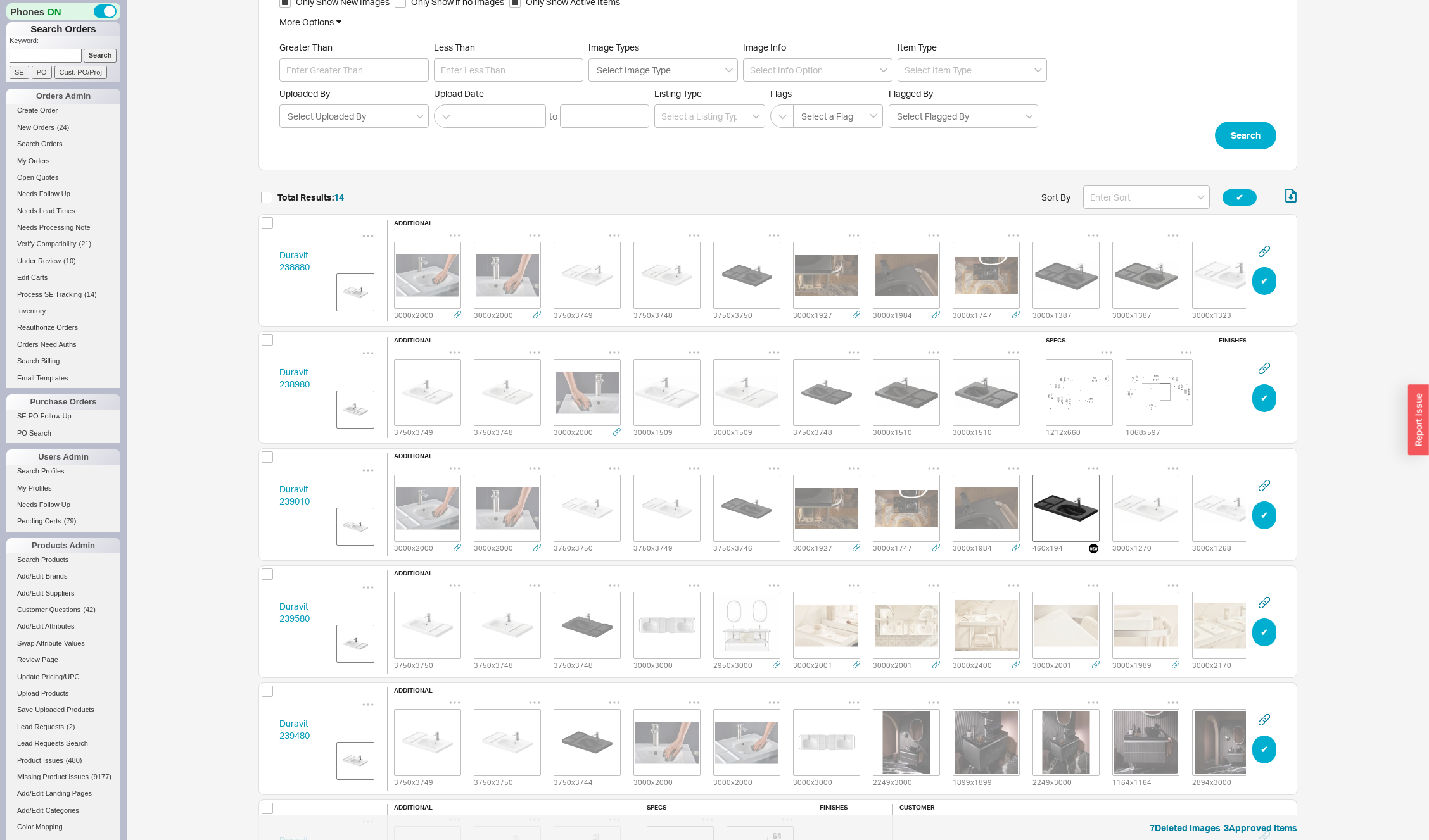
scroll to position [1684, 1030]
click at [294, 267] on link "Duravit 238880" at bounding box center [294, 260] width 30 height 23
click at [1262, 282] on button "✔︎" at bounding box center [1264, 281] width 24 height 28
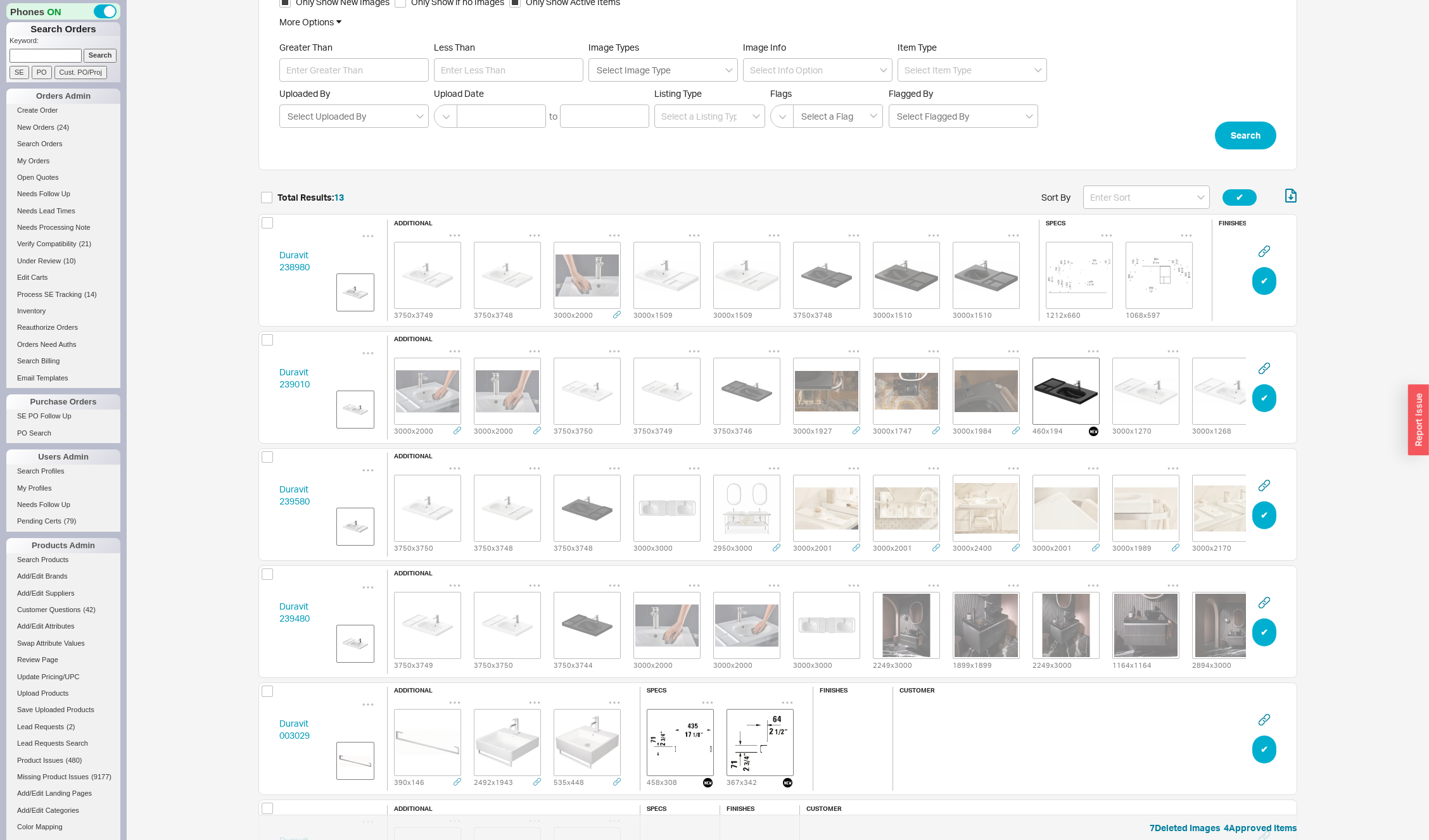
scroll to position [1567, 1030]
click at [284, 262] on link "Duravit 238980" at bounding box center [294, 260] width 30 height 23
click at [1260, 279] on button "✔︎" at bounding box center [1264, 281] width 24 height 28
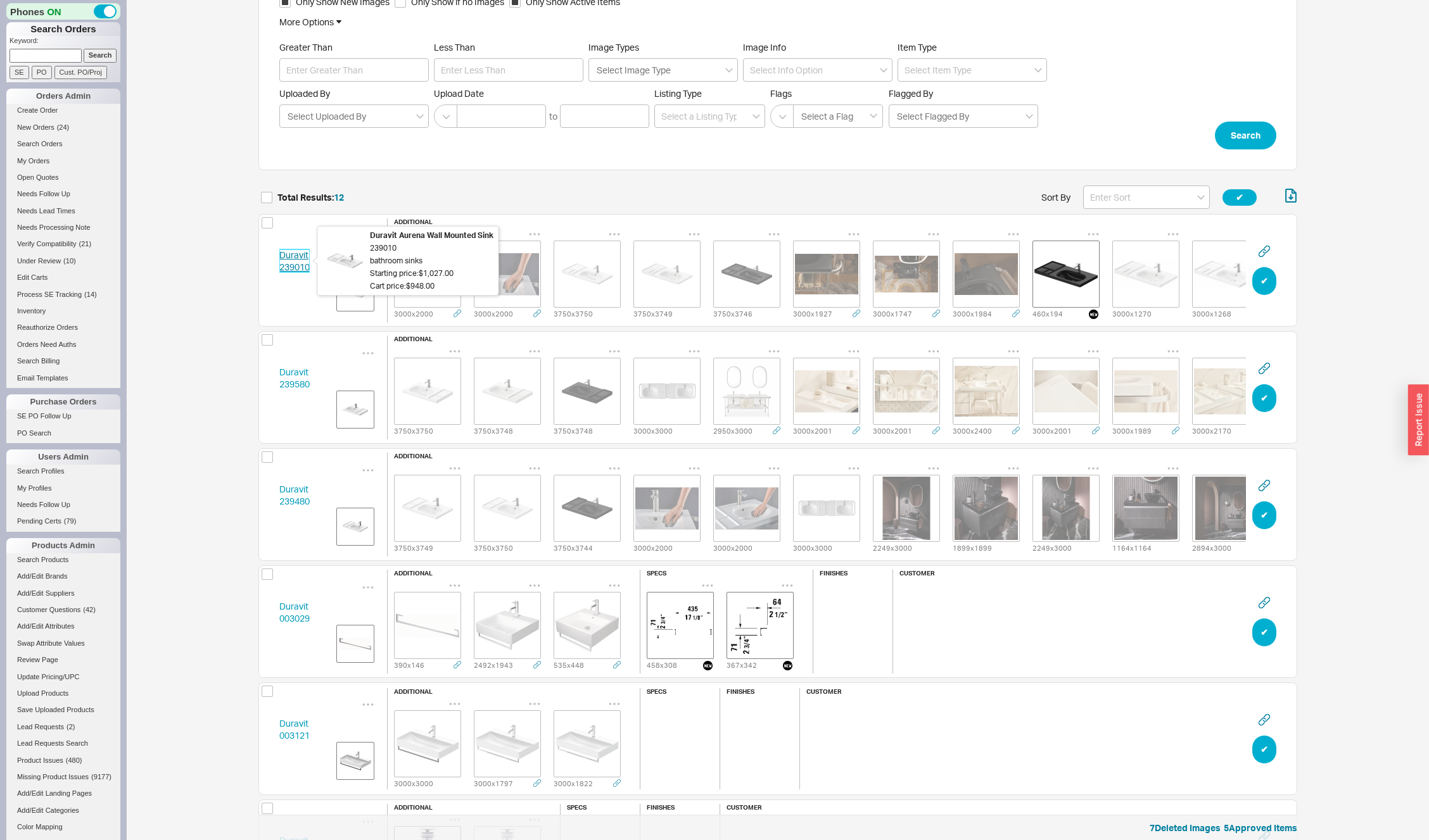
click at [300, 265] on link "Duravit 239010" at bounding box center [294, 260] width 30 height 23
click at [1271, 279] on button "✔︎" at bounding box center [1264, 281] width 24 height 28
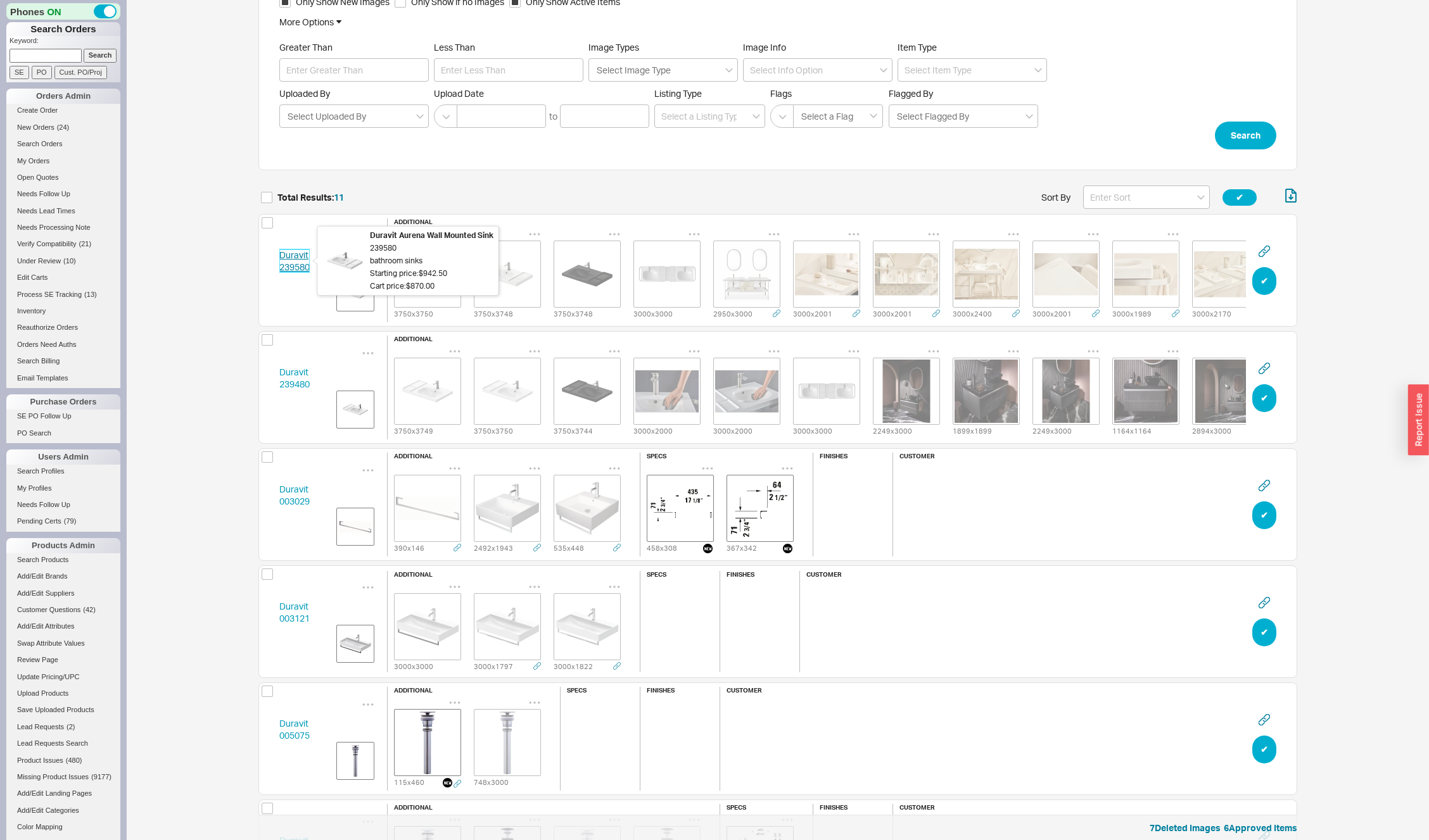
click at [289, 265] on link "Duravit 239580" at bounding box center [294, 260] width 30 height 23
click at [1263, 281] on button "✔︎" at bounding box center [1264, 281] width 24 height 28
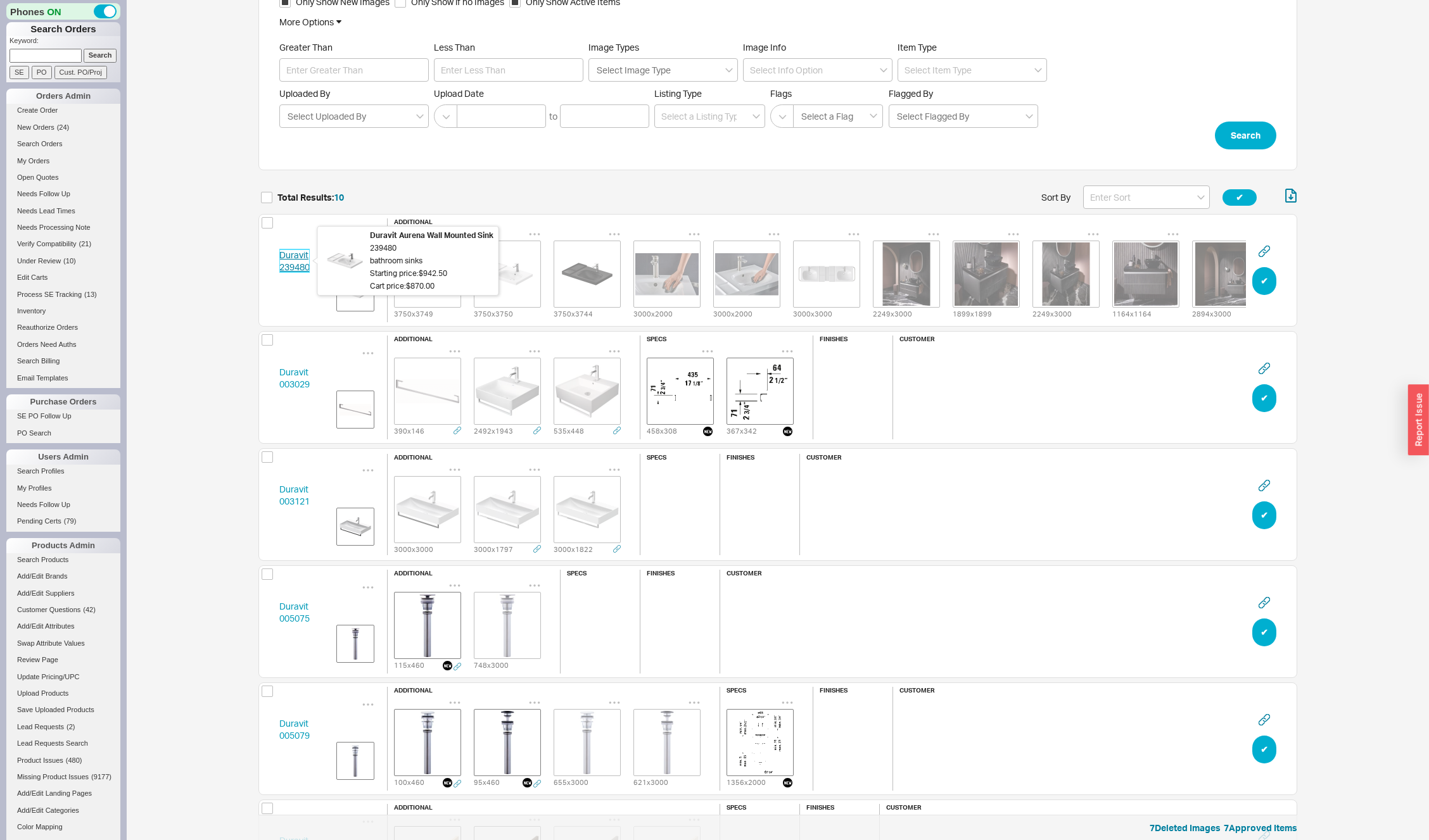
click at [305, 265] on link "Duravit 239480" at bounding box center [294, 260] width 30 height 23
click at [1262, 277] on button "✔︎" at bounding box center [1264, 281] width 24 height 28
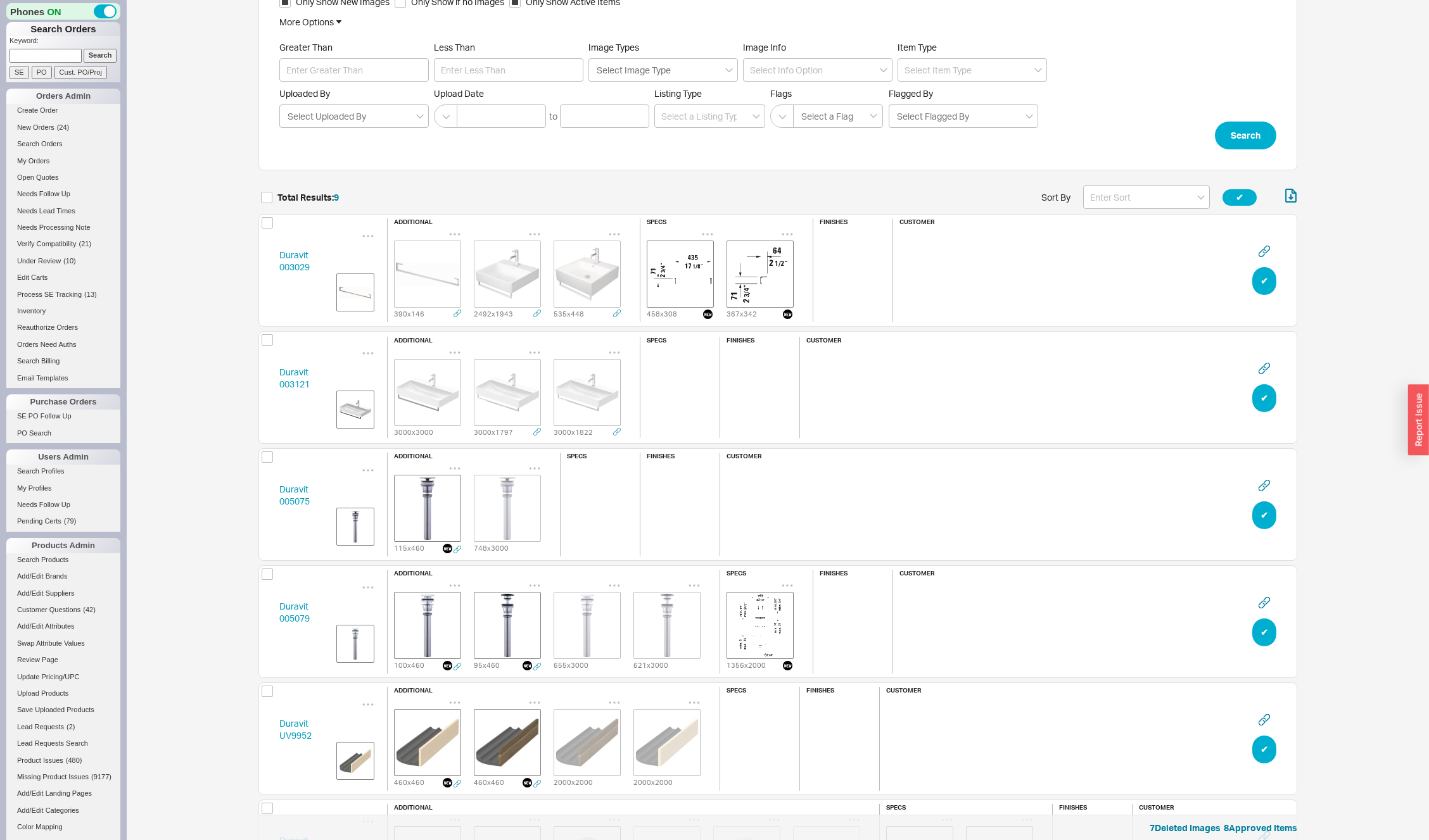
scroll to position [1098, 1030]
click at [294, 262] on link "Duravit 003029" at bounding box center [294, 260] width 30 height 23
click at [501, 252] on img "grid" at bounding box center [507, 274] width 63 height 63
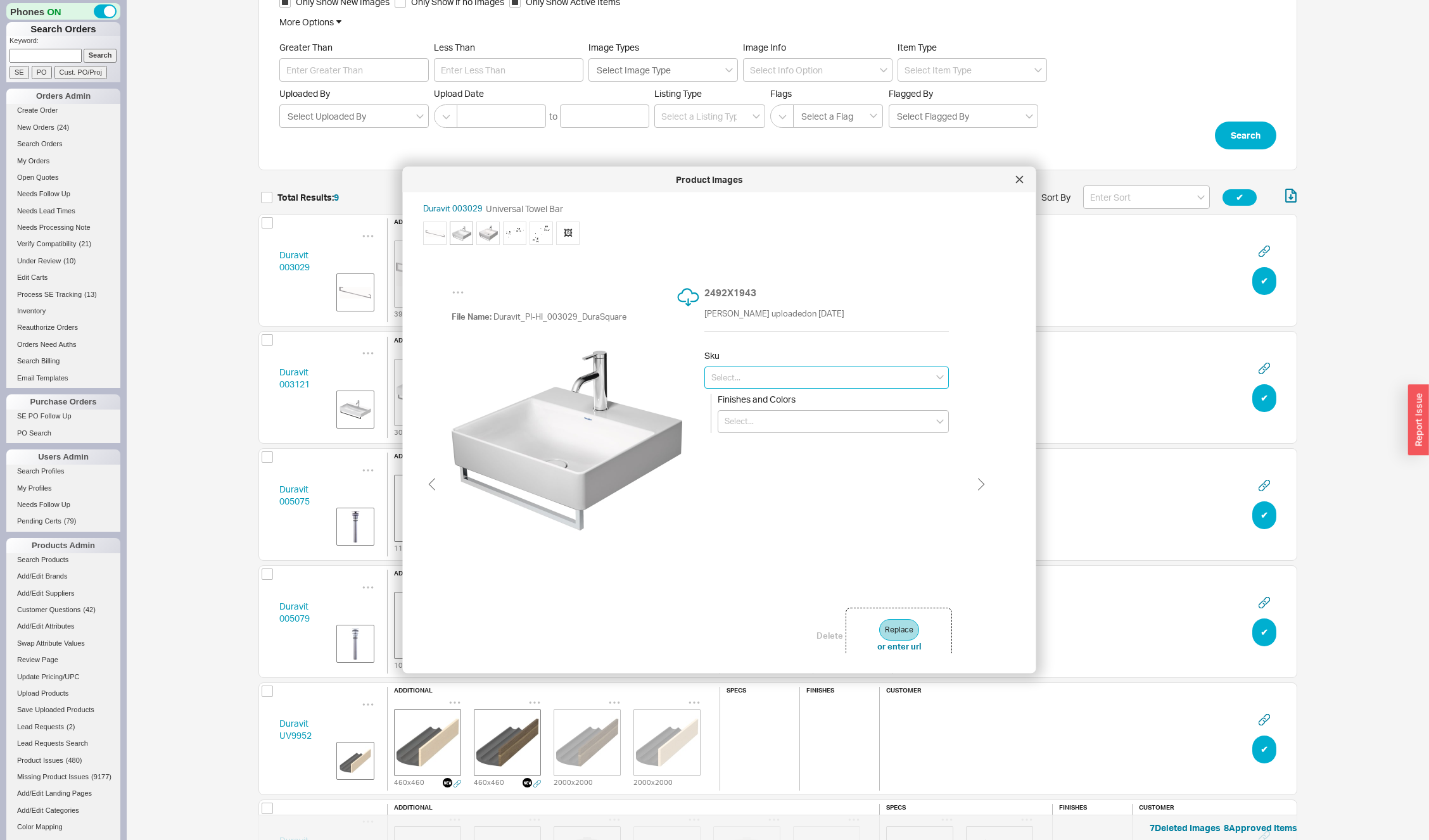
click at [740, 369] on input at bounding box center [827, 377] width 245 height 22
click at [762, 428] on input at bounding box center [833, 422] width 231 height 22
type input "Chrome"
type input "0030291000"
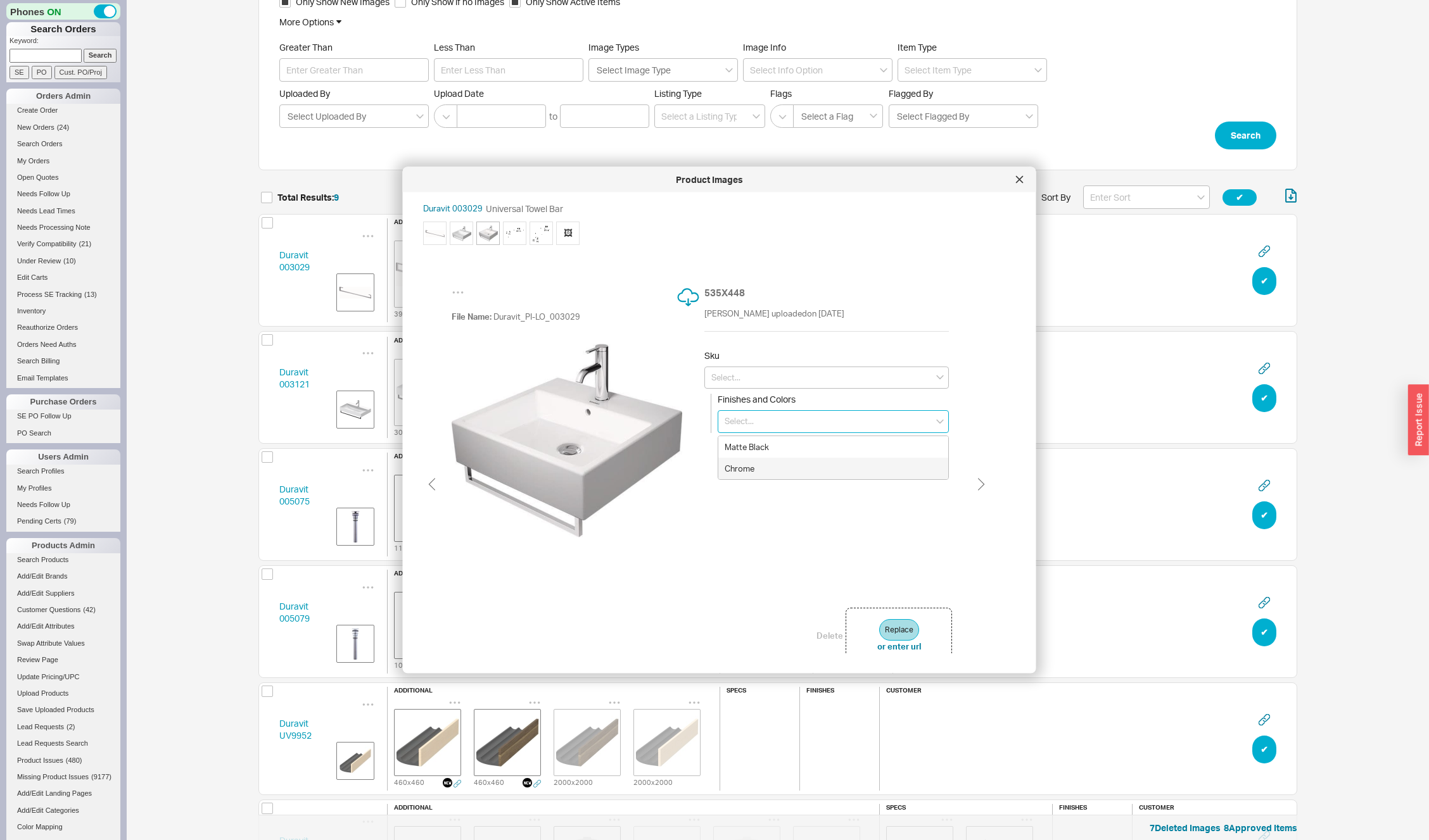
type input "Chrome"
type input "0030291000"
click at [830, 632] on button "Delete" at bounding box center [830, 634] width 26 height 11
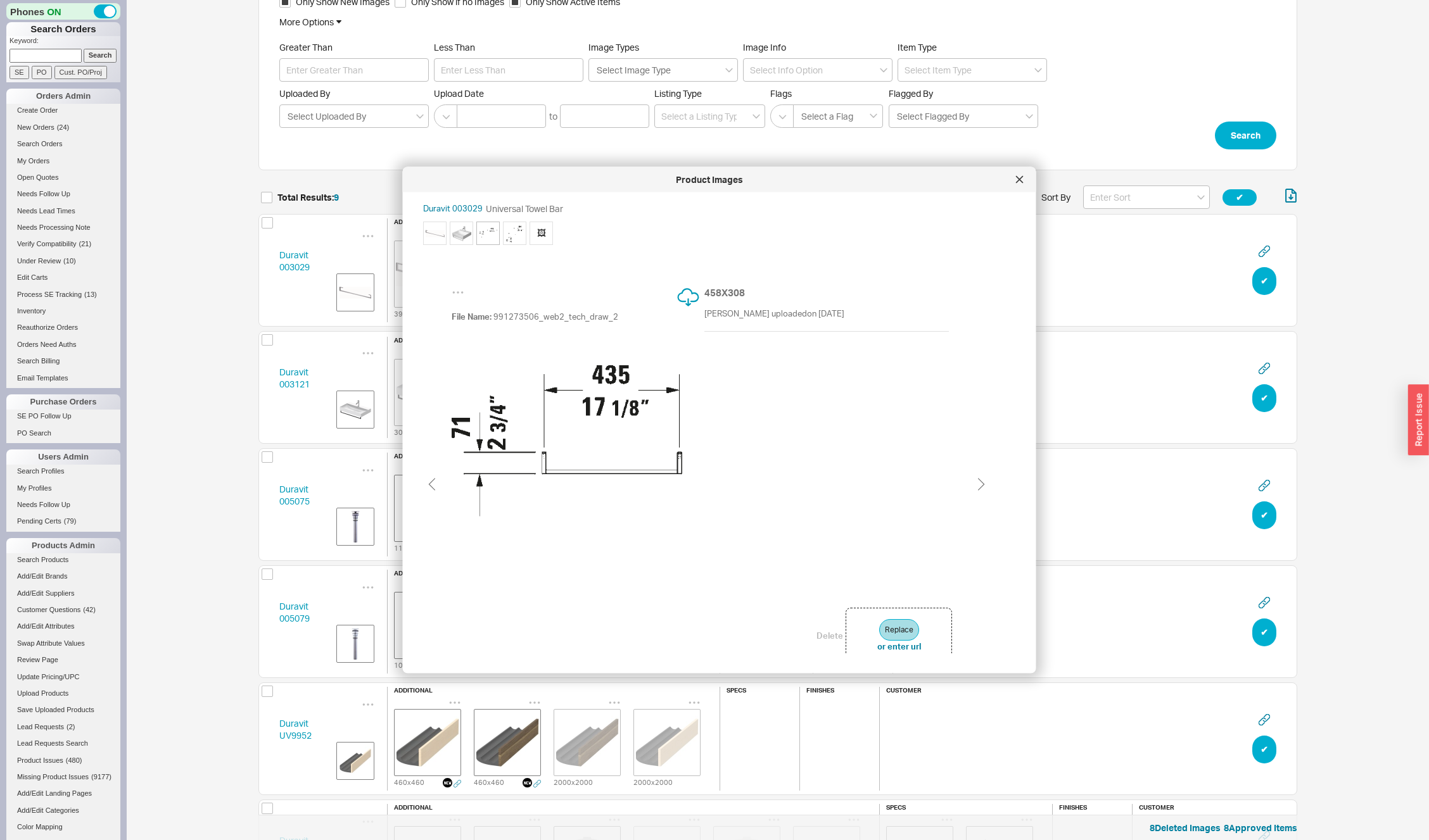
click at [260, 425] on div "Duravit 003121 additional 3000 x 3000 3000 x 1797 3000 x 1822 specs finishes cu…" at bounding box center [778, 387] width 1039 height 113
click at [1022, 180] on icon at bounding box center [1020, 179] width 7 height 7
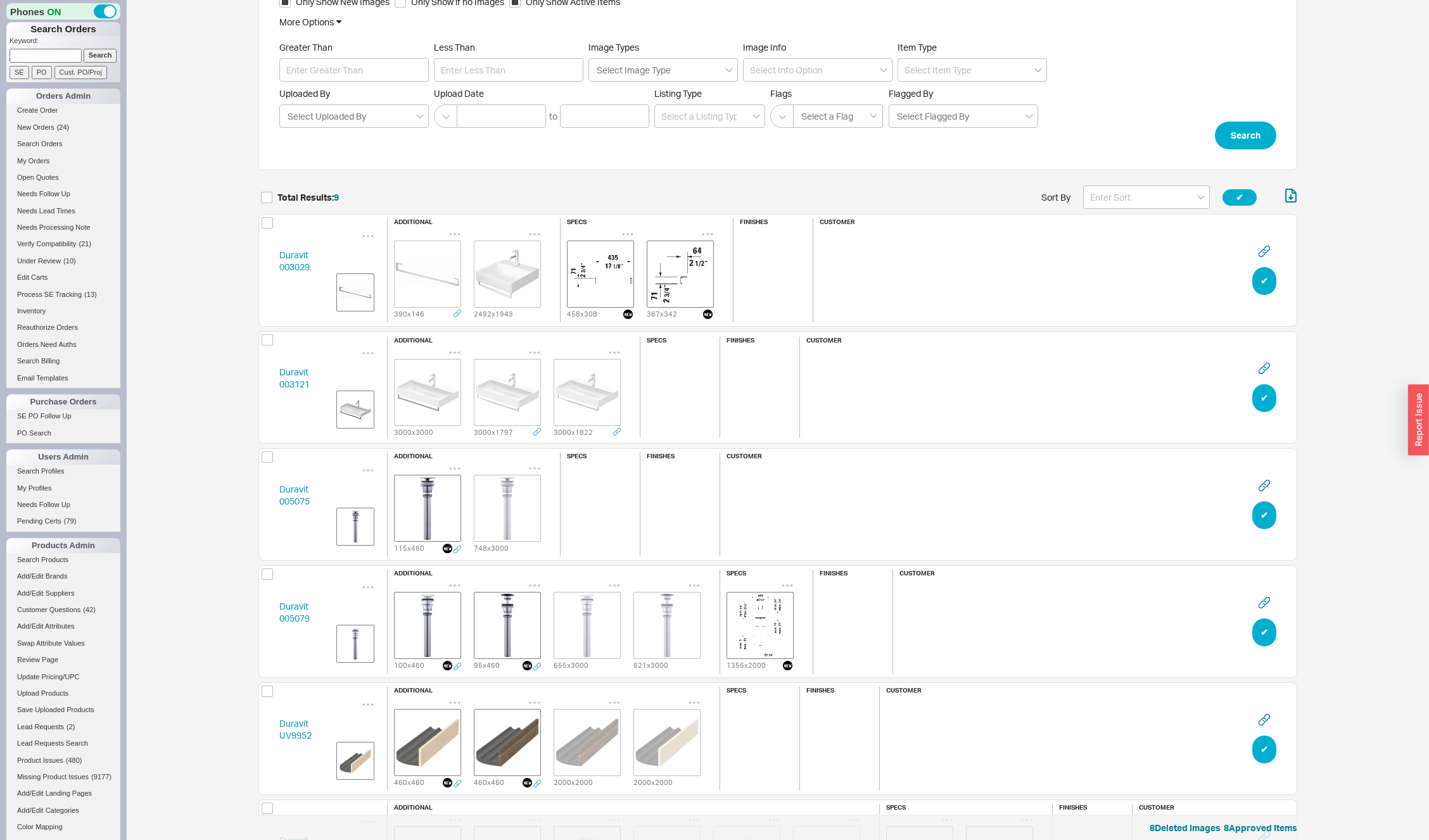
click at [430, 390] on img "grid" at bounding box center [428, 393] width 63 height 63
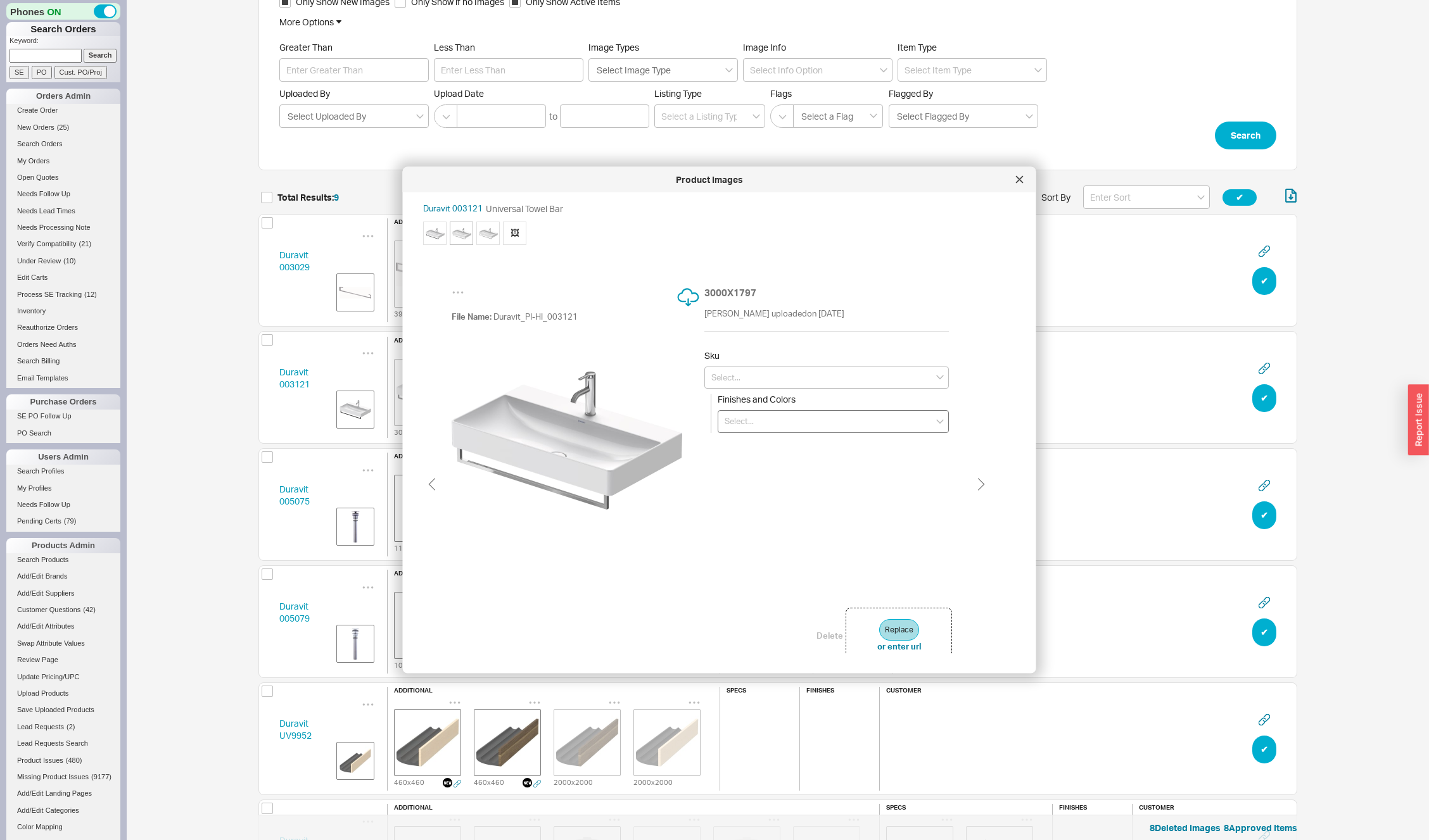
type input "0031214600"
type input "Matte Black"
click at [825, 634] on button "Delete" at bounding box center [830, 634] width 26 height 11
click at [770, 418] on input at bounding box center [833, 422] width 231 height 22
click at [1018, 176] on icon at bounding box center [1020, 179] width 7 height 7
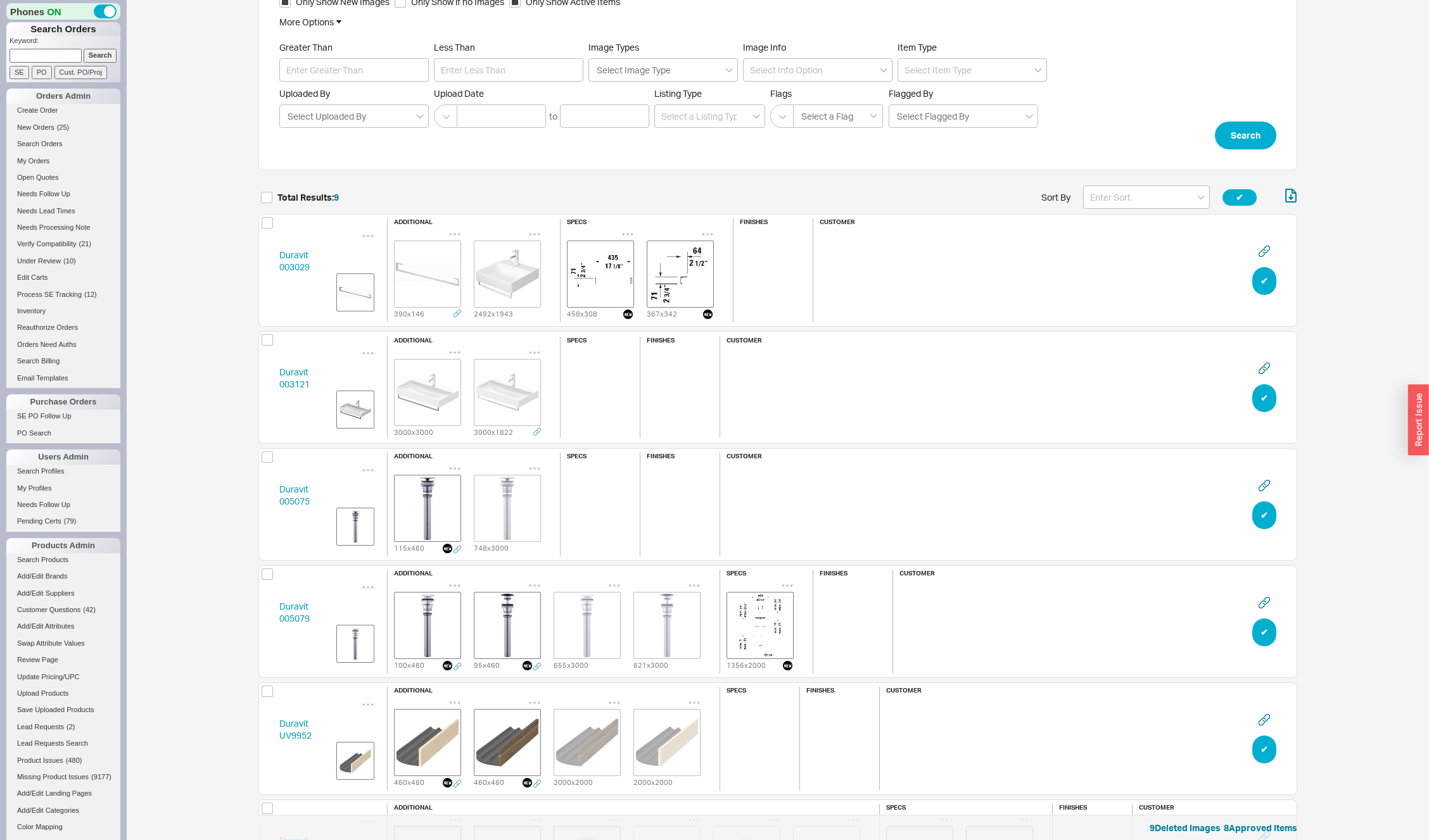
click at [1251, 282] on div "Duravit 003029 additional 390 x 146 2492 x 1943 specs 458 x 308 367 x 342 finis…" at bounding box center [778, 270] width 1039 height 113
click at [1260, 282] on button "✔︎" at bounding box center [1264, 281] width 24 height 28
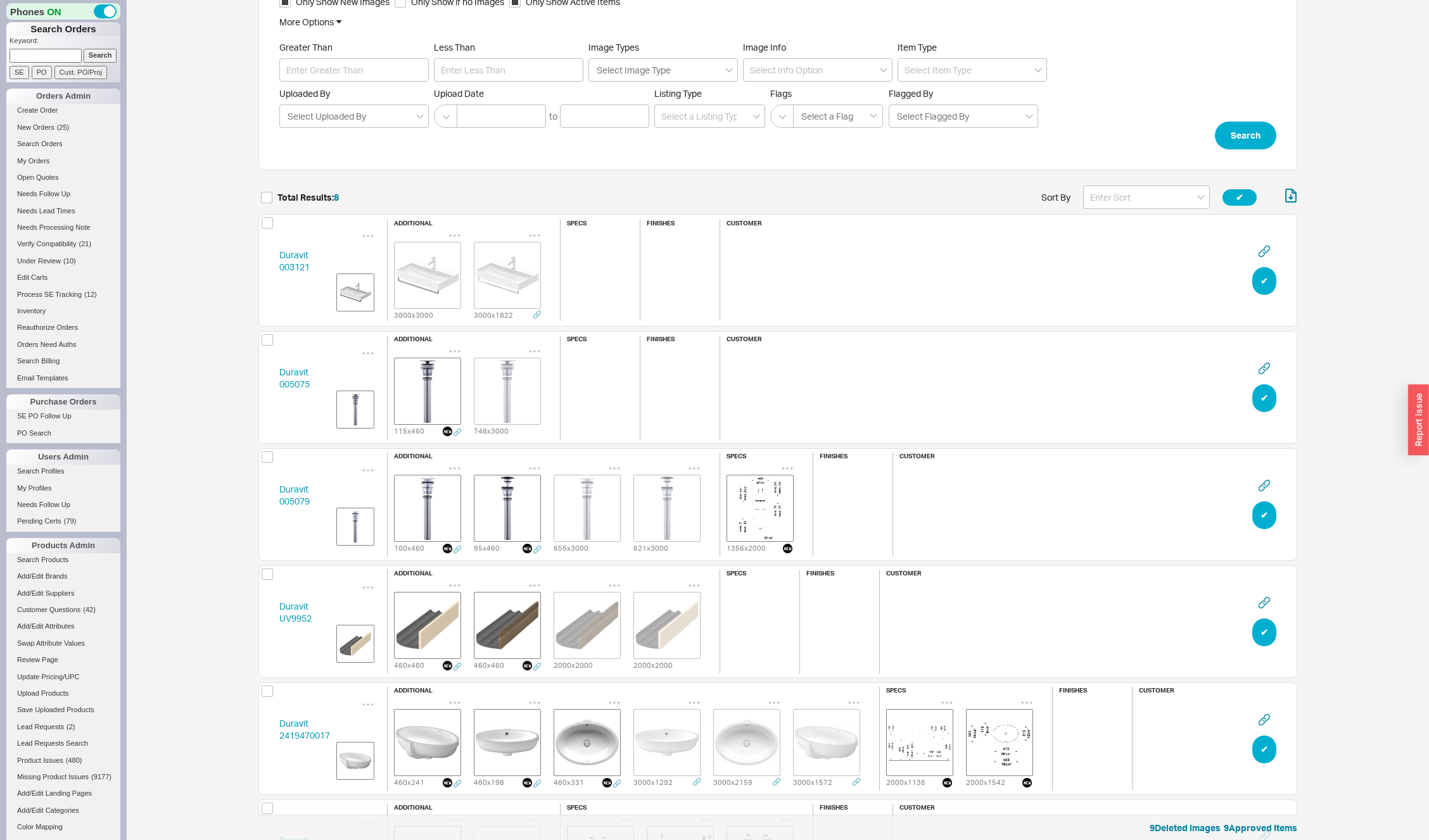
scroll to position [981, 1030]
click at [1260, 282] on button "✔︎" at bounding box center [1264, 281] width 24 height 28
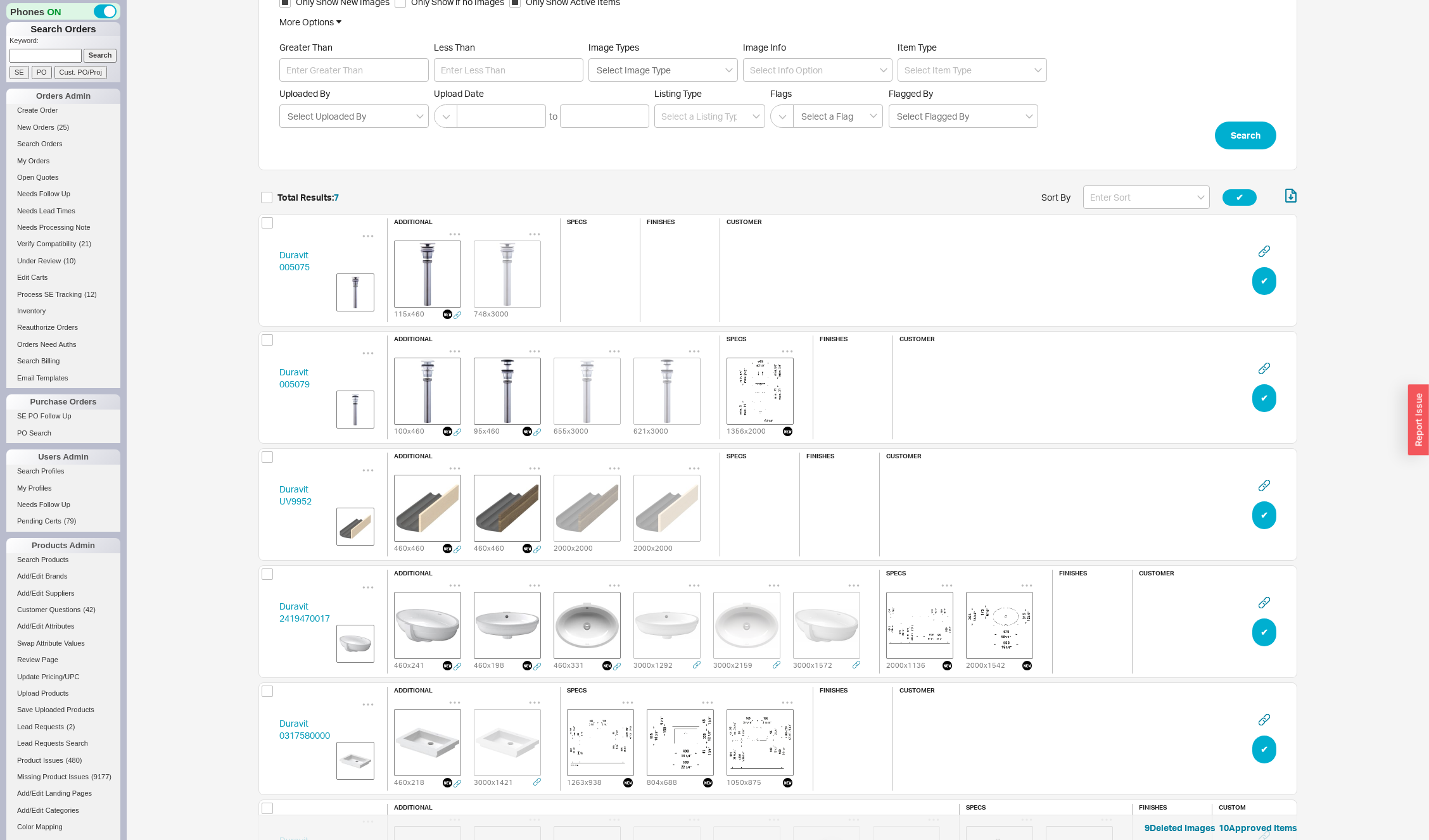
click at [454, 228] on icon "grid" at bounding box center [454, 234] width 13 height 13
click at [476, 256] on span "Delete" at bounding box center [483, 258] width 26 height 11
click at [453, 230] on icon "grid" at bounding box center [454, 236] width 13 height 13
click at [470, 280] on span "Set to Main Image" at bounding box center [491, 285] width 73 height 11
drag, startPoint x: 457, startPoint y: 344, endPoint x: 457, endPoint y: 354, distance: 10.0
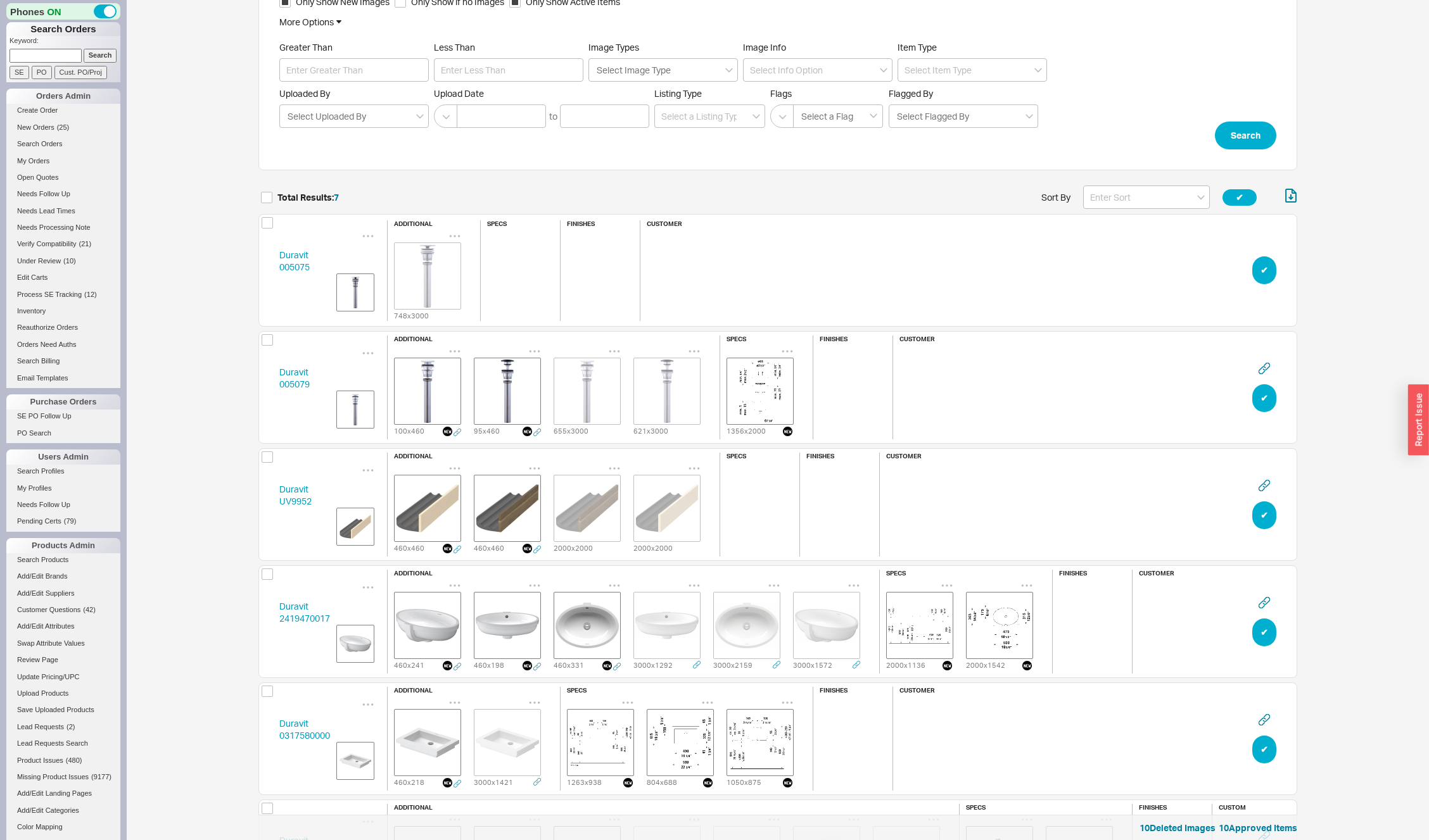
click at [457, 347] on div "100 x 460 95 x 460 655 x 3000 621 x 3000" at bounding box center [547, 392] width 319 height 95
click at [458, 351] on icon "grid" at bounding box center [455, 352] width 11 height 2
click at [472, 373] on span "Delete" at bounding box center [483, 375] width 26 height 11
click at [458, 346] on icon "grid" at bounding box center [454, 351] width 13 height 13
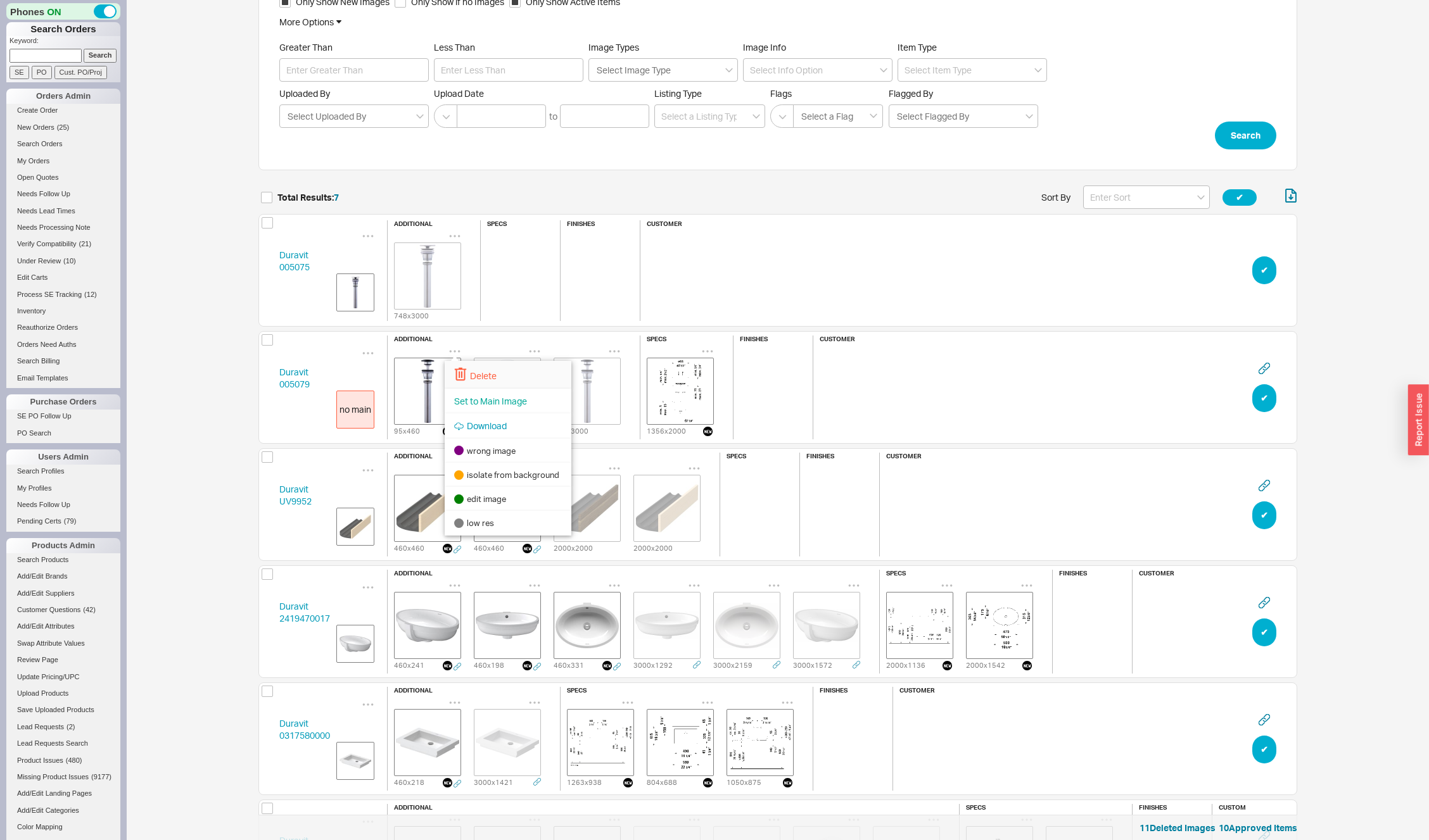
click at [458, 364] on div "Delete" at bounding box center [508, 375] width 127 height 28
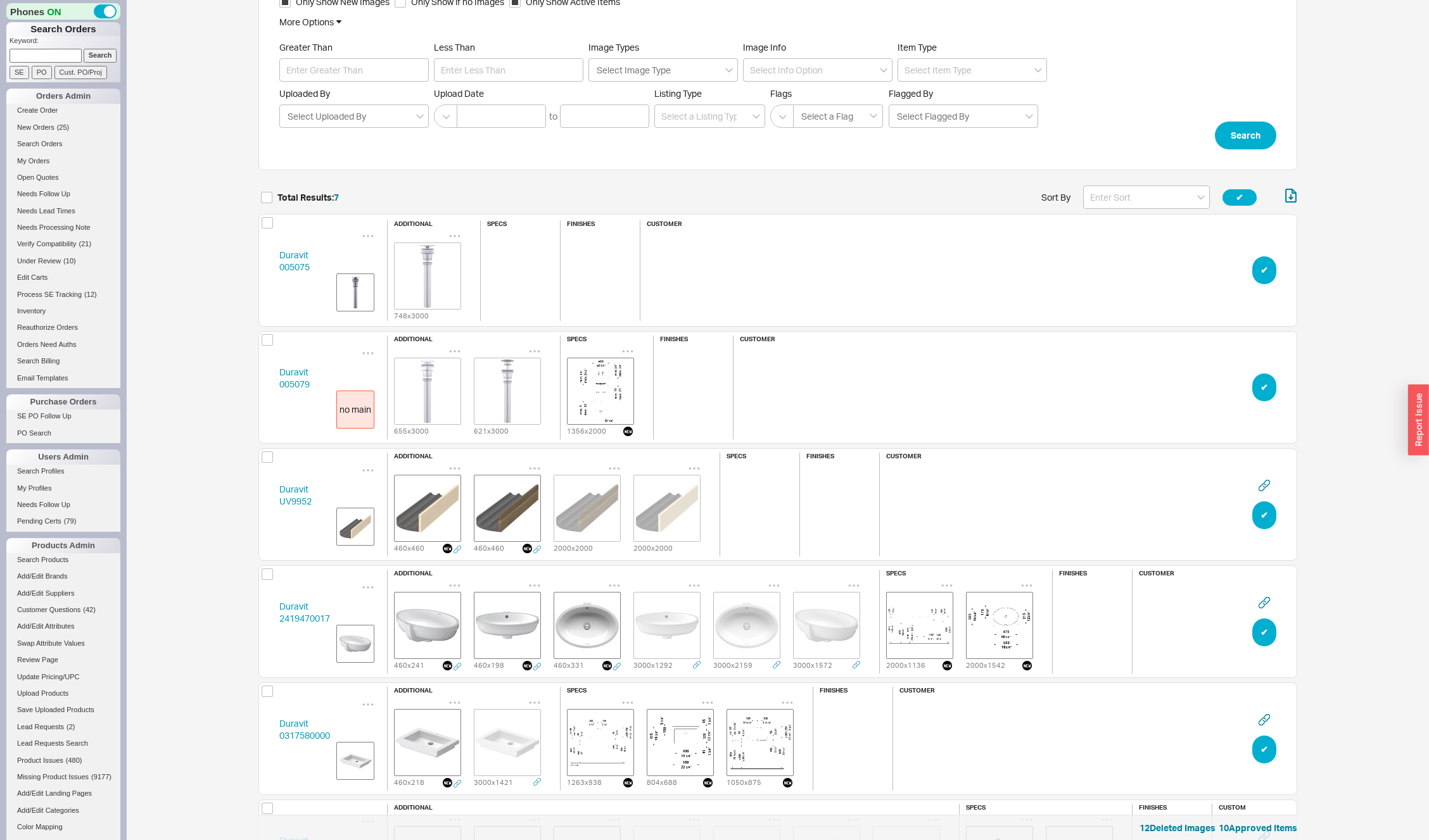
click at [452, 348] on icon "grid" at bounding box center [454, 351] width 13 height 13
click at [464, 392] on div "Set to Main Image" at bounding box center [508, 401] width 127 height 25
click at [426, 391] on img "grid" at bounding box center [428, 391] width 63 height 63
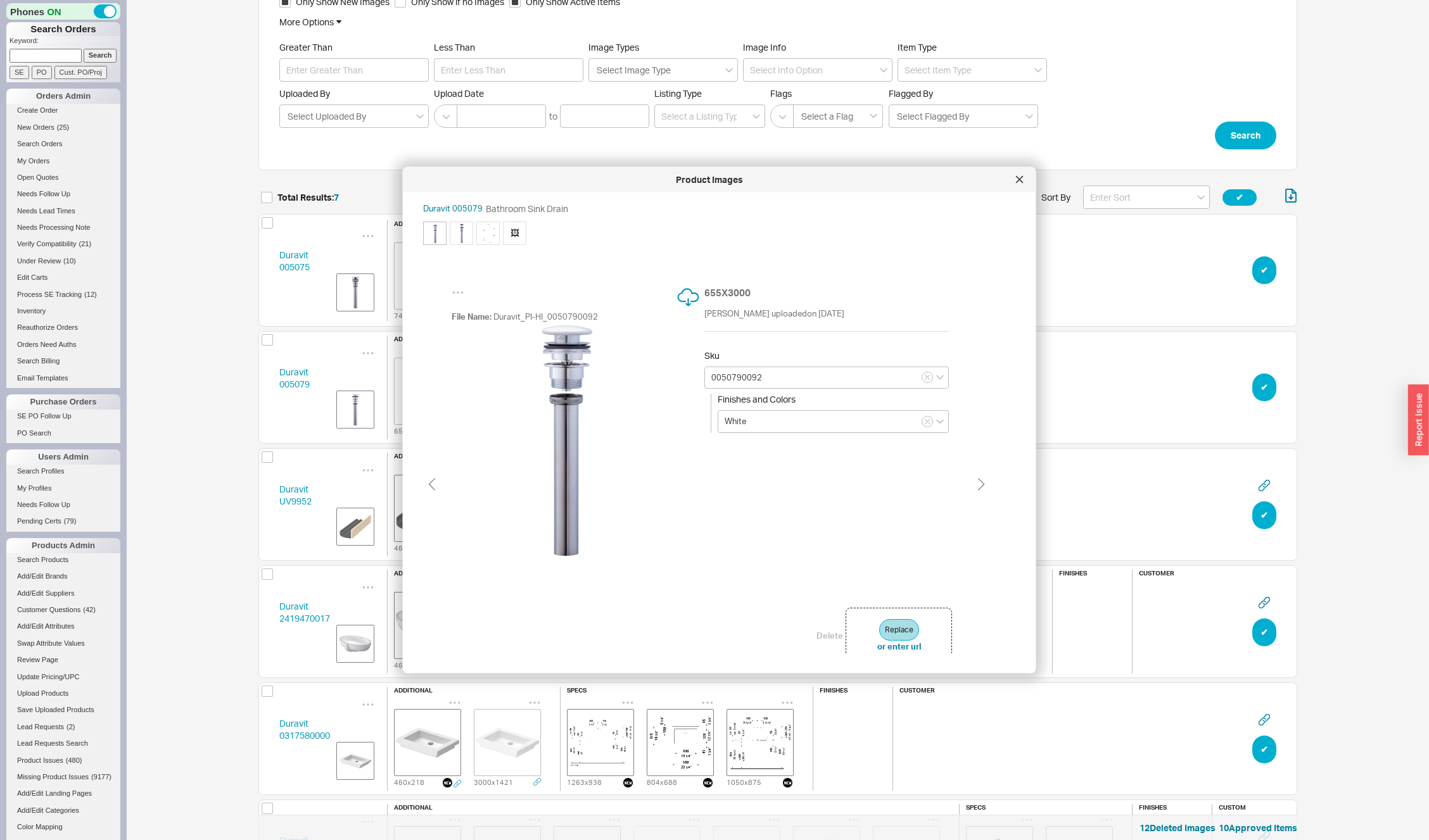
type input "0050791392"
type input "Matte Anthracite"
type input "0050790092"
type input "White"
type input "0050791392"
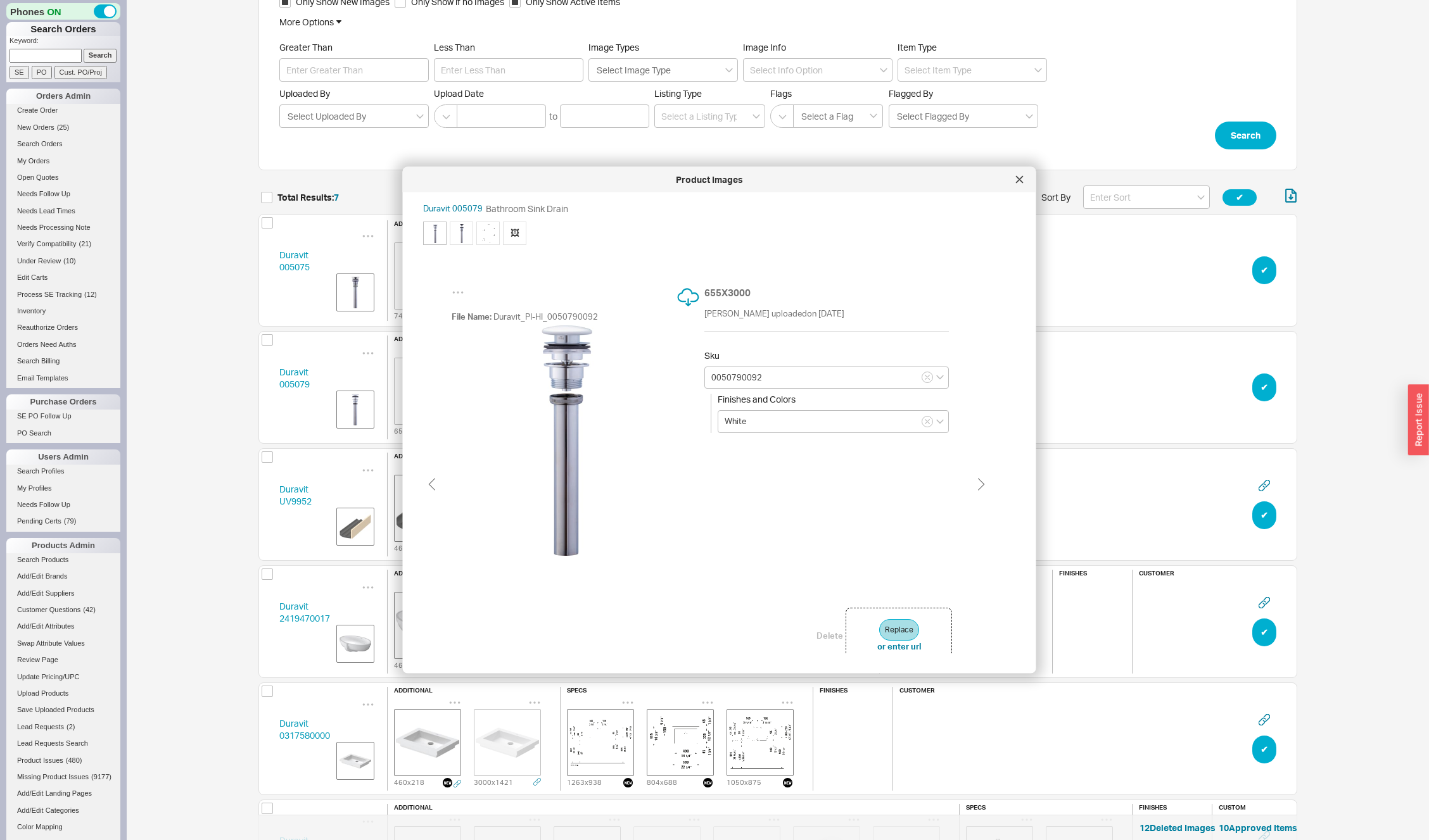
type input "Matte Anthracite"
type input "0050790092"
type input "White"
type input "0050791392"
type input "Matte Anthracite"
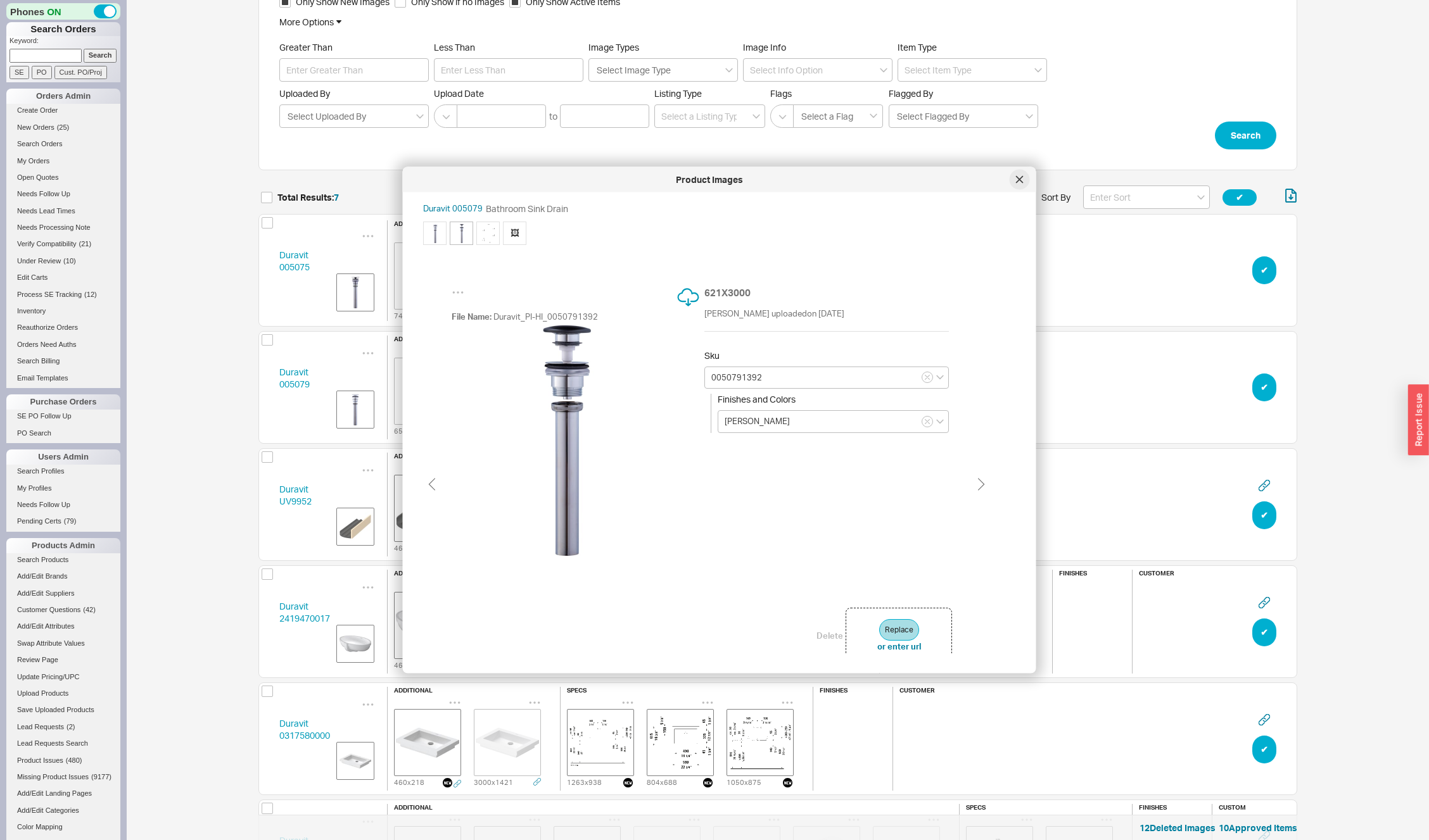
click at [1022, 182] on icon at bounding box center [1020, 179] width 7 height 7
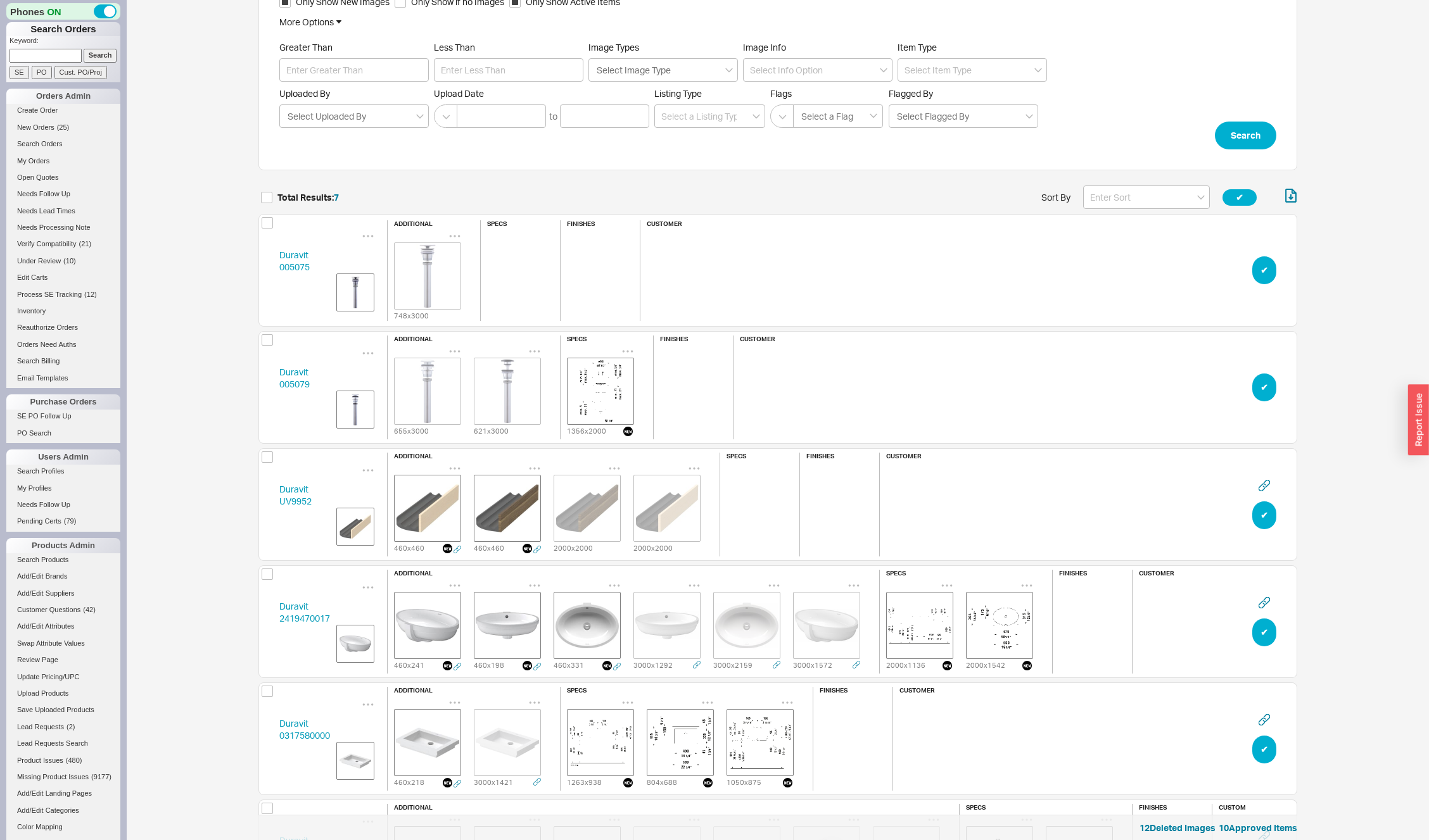
click at [452, 463] on icon "grid" at bounding box center [454, 468] width 13 height 13
click at [453, 482] on div "Delete" at bounding box center [508, 492] width 127 height 28
click at [458, 462] on icon "grid" at bounding box center [454, 468] width 13 height 13
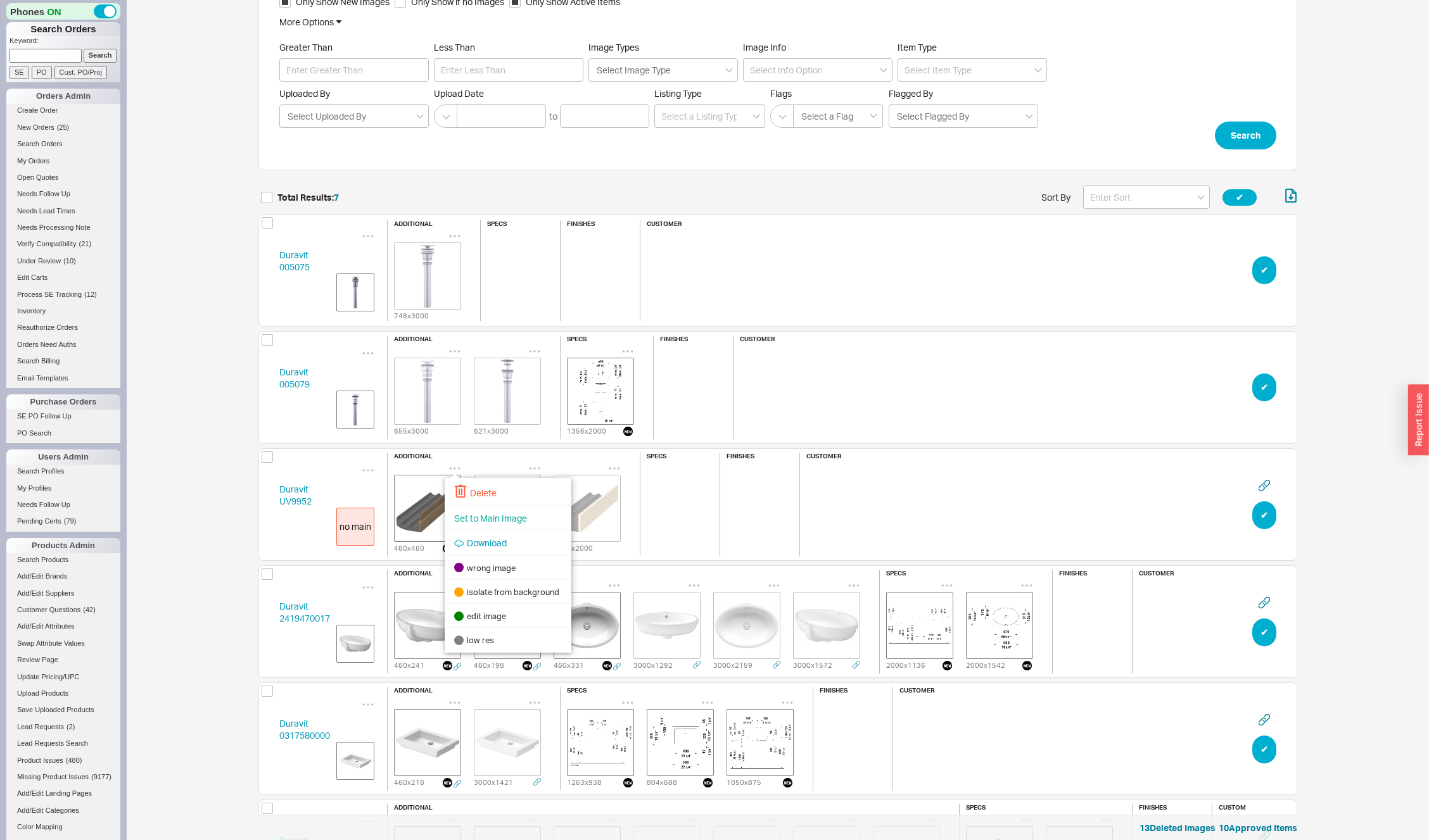
click at [457, 482] on div "Delete" at bounding box center [508, 492] width 127 height 28
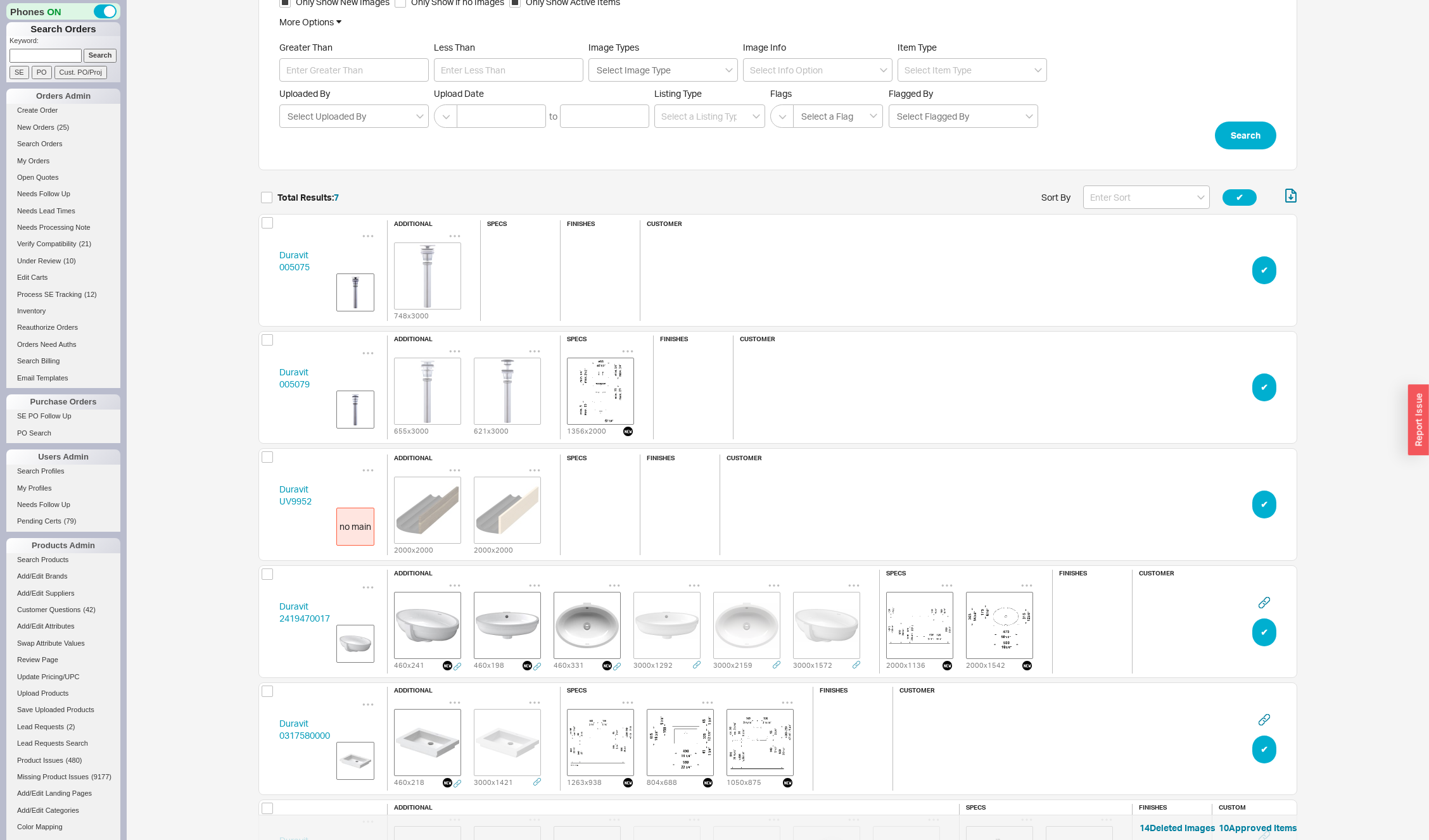
click at [458, 469] on icon "grid" at bounding box center [455, 470] width 11 height 2
click at [470, 516] on span "Set to Main Image" at bounding box center [491, 519] width 73 height 11
click at [452, 580] on icon "grid" at bounding box center [454, 586] width 13 height 13
click at [468, 603] on div "Delete" at bounding box center [508, 609] width 127 height 28
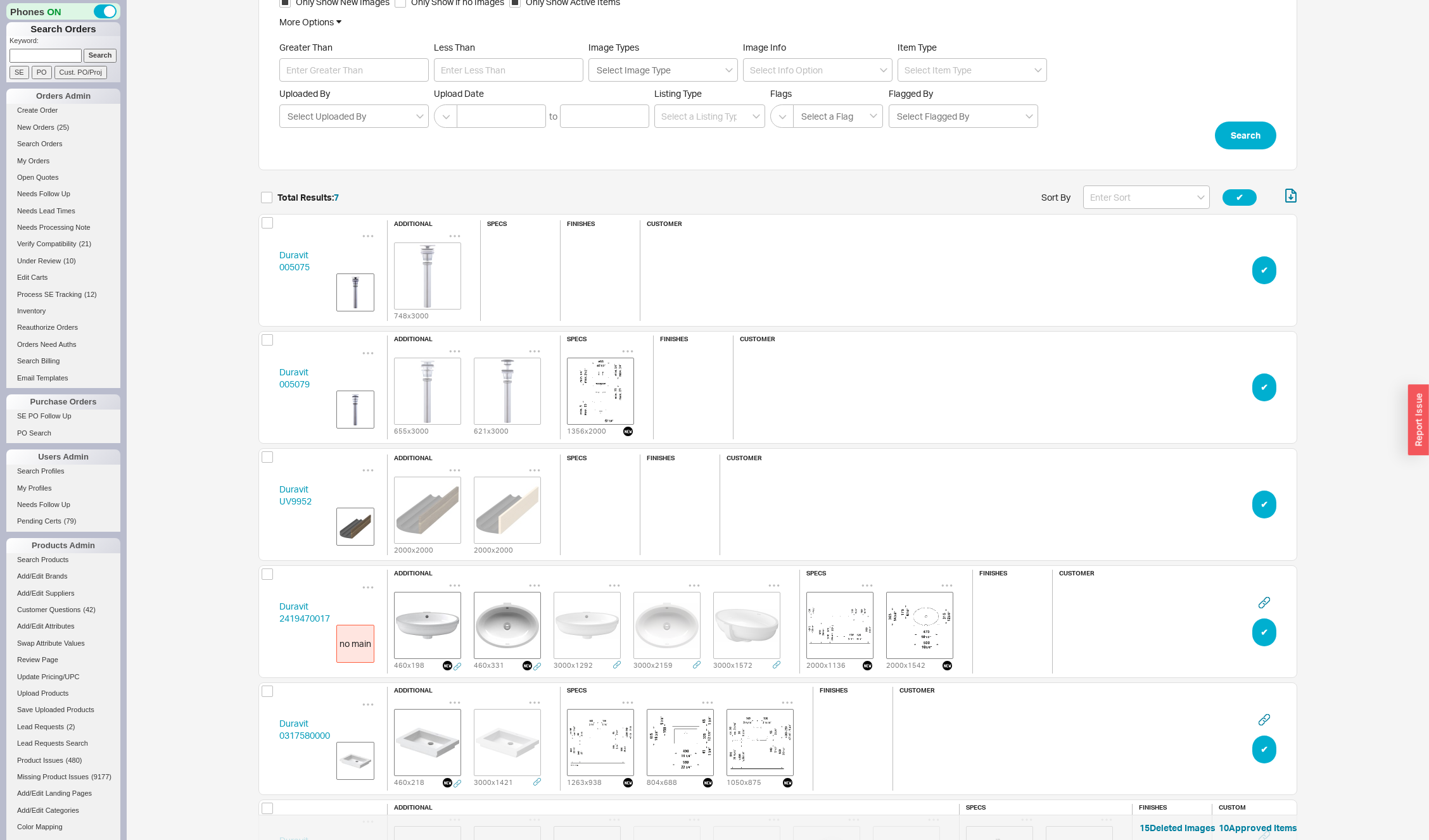
click at [452, 580] on icon "grid" at bounding box center [454, 586] width 13 height 13
click at [479, 610] on span "Delete" at bounding box center [483, 610] width 26 height 11
click at [452, 580] on icon "grid" at bounding box center [454, 586] width 13 height 13
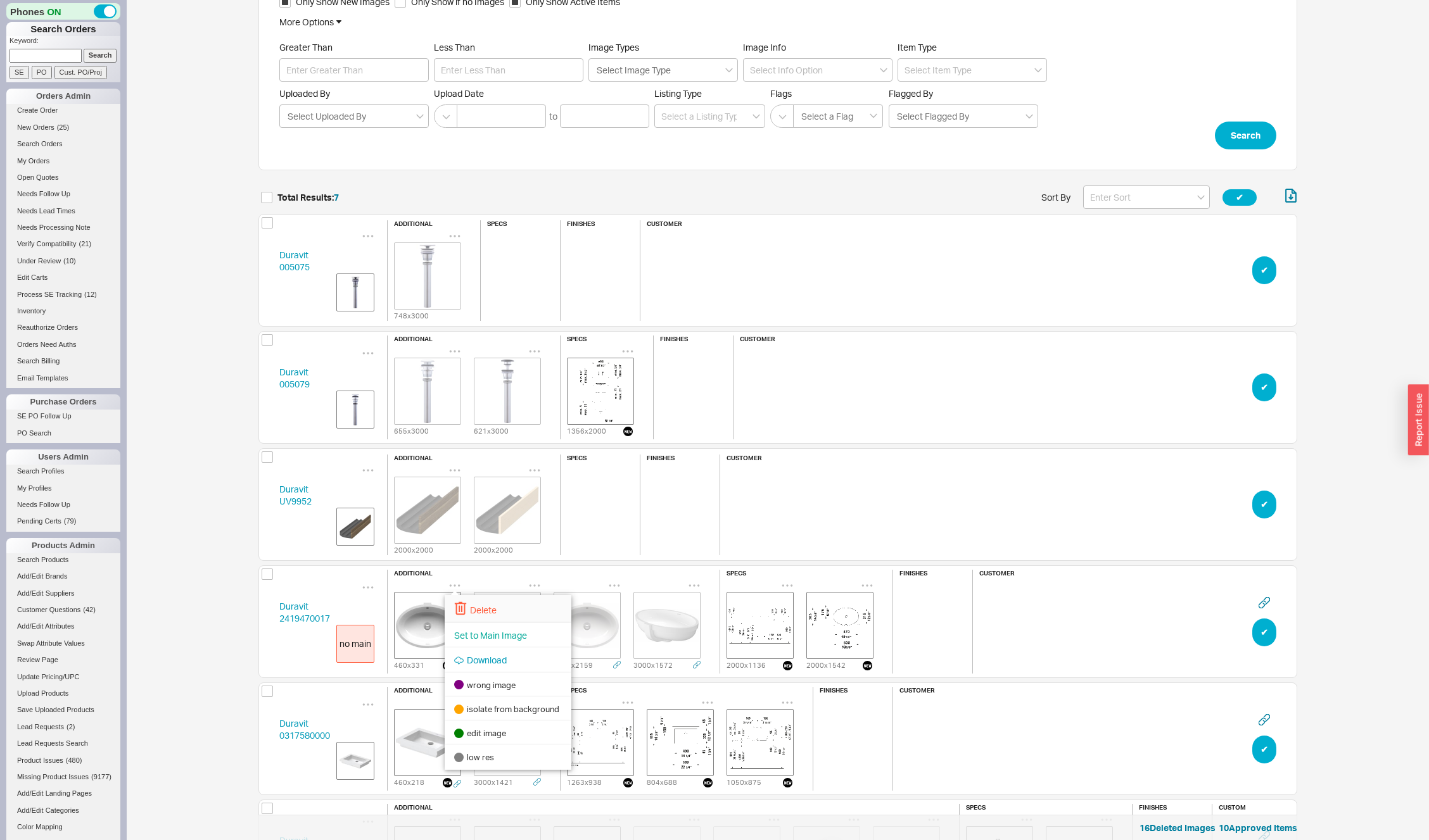
click at [460, 607] on icon at bounding box center [460, 608] width 13 height 14
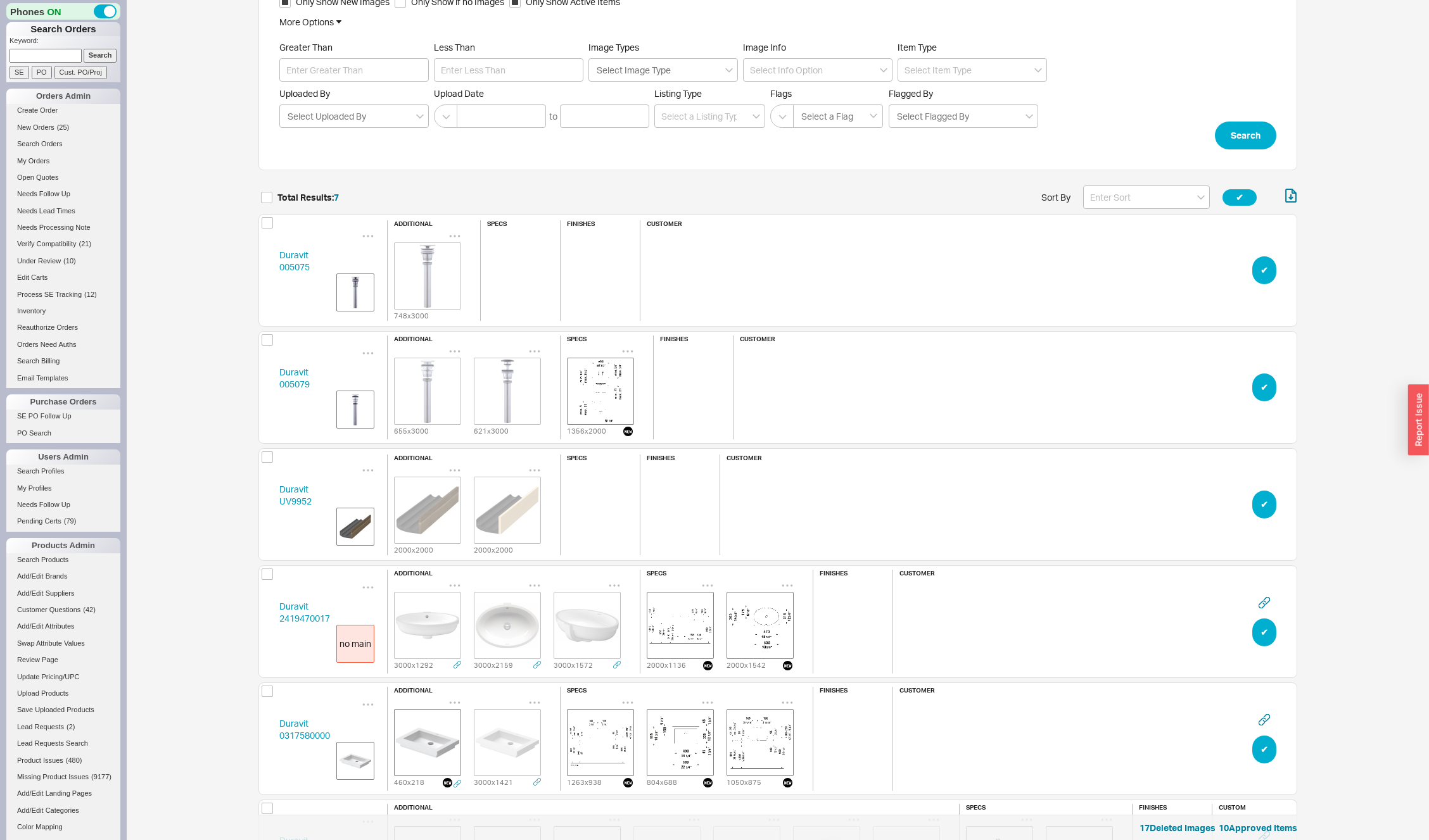
click at [458, 582] on icon "grid" at bounding box center [454, 586] width 13 height 13
click at [493, 634] on span "Set to Main Image" at bounding box center [491, 635] width 73 height 11
click at [1258, 269] on button "✔︎" at bounding box center [1264, 270] width 24 height 28
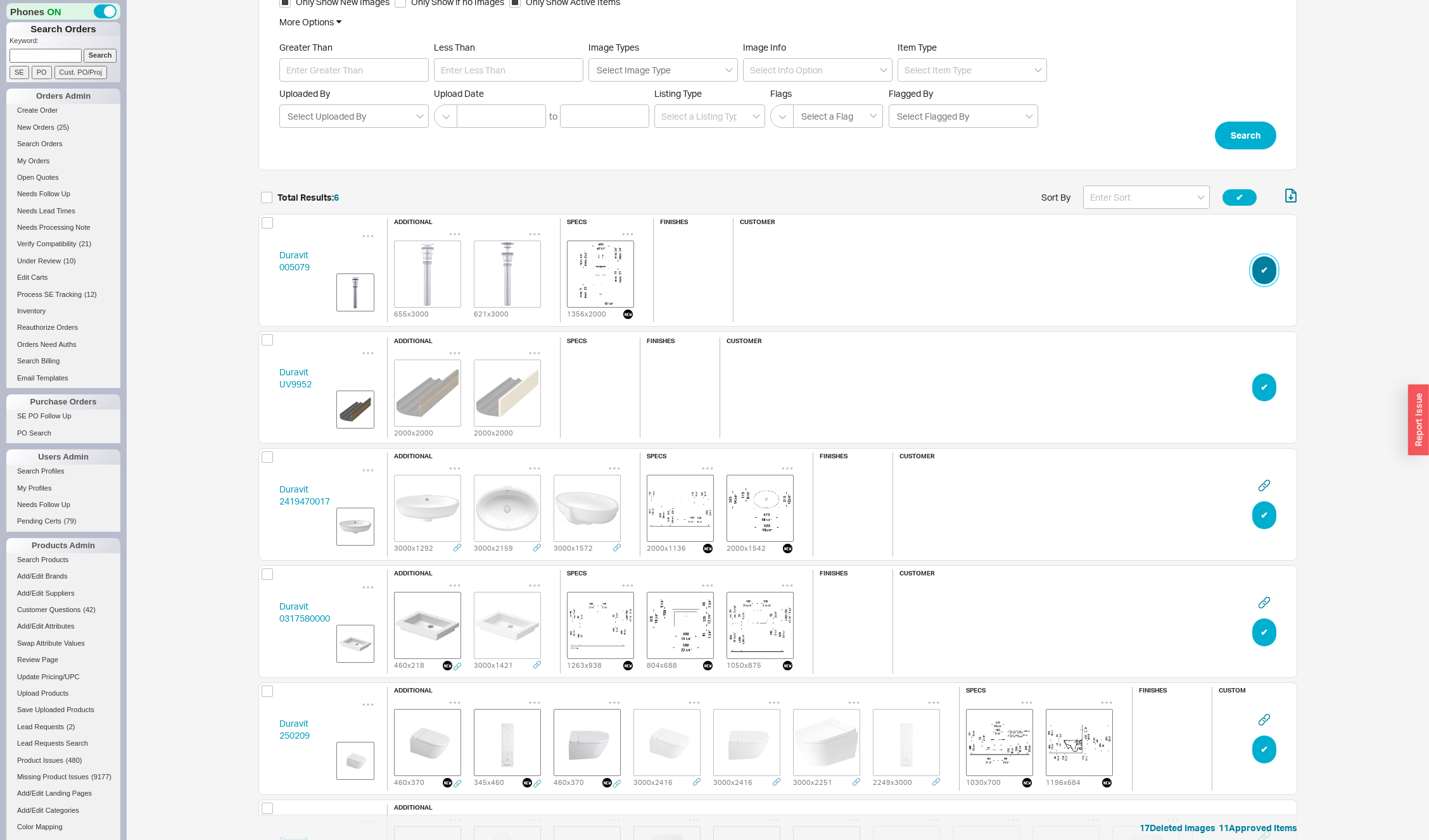
click at [1258, 270] on button "✔︎" at bounding box center [1264, 270] width 24 height 28
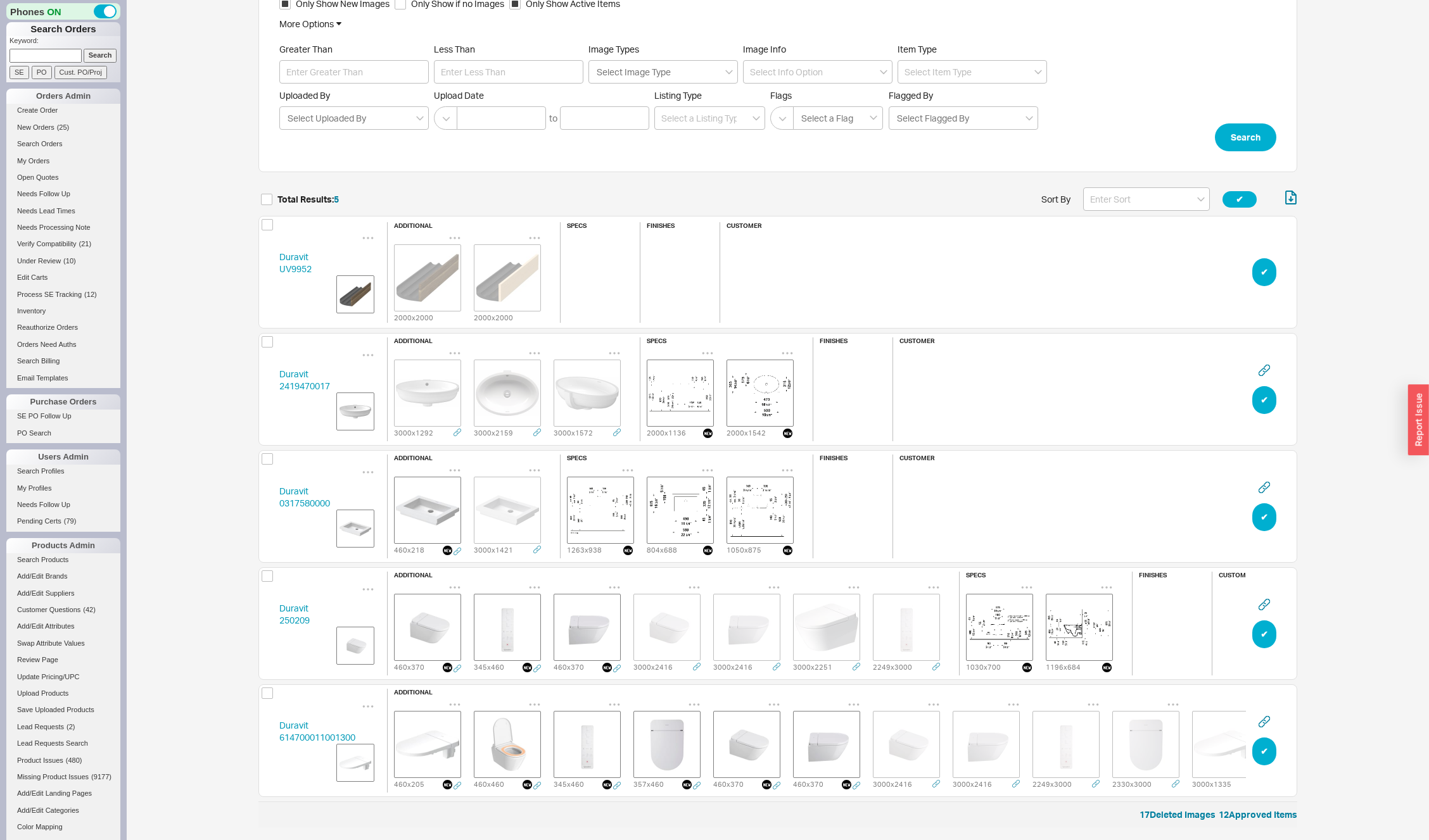
scroll to position [102, 0]
click at [1258, 270] on button "✔︎" at bounding box center [1264, 272] width 24 height 28
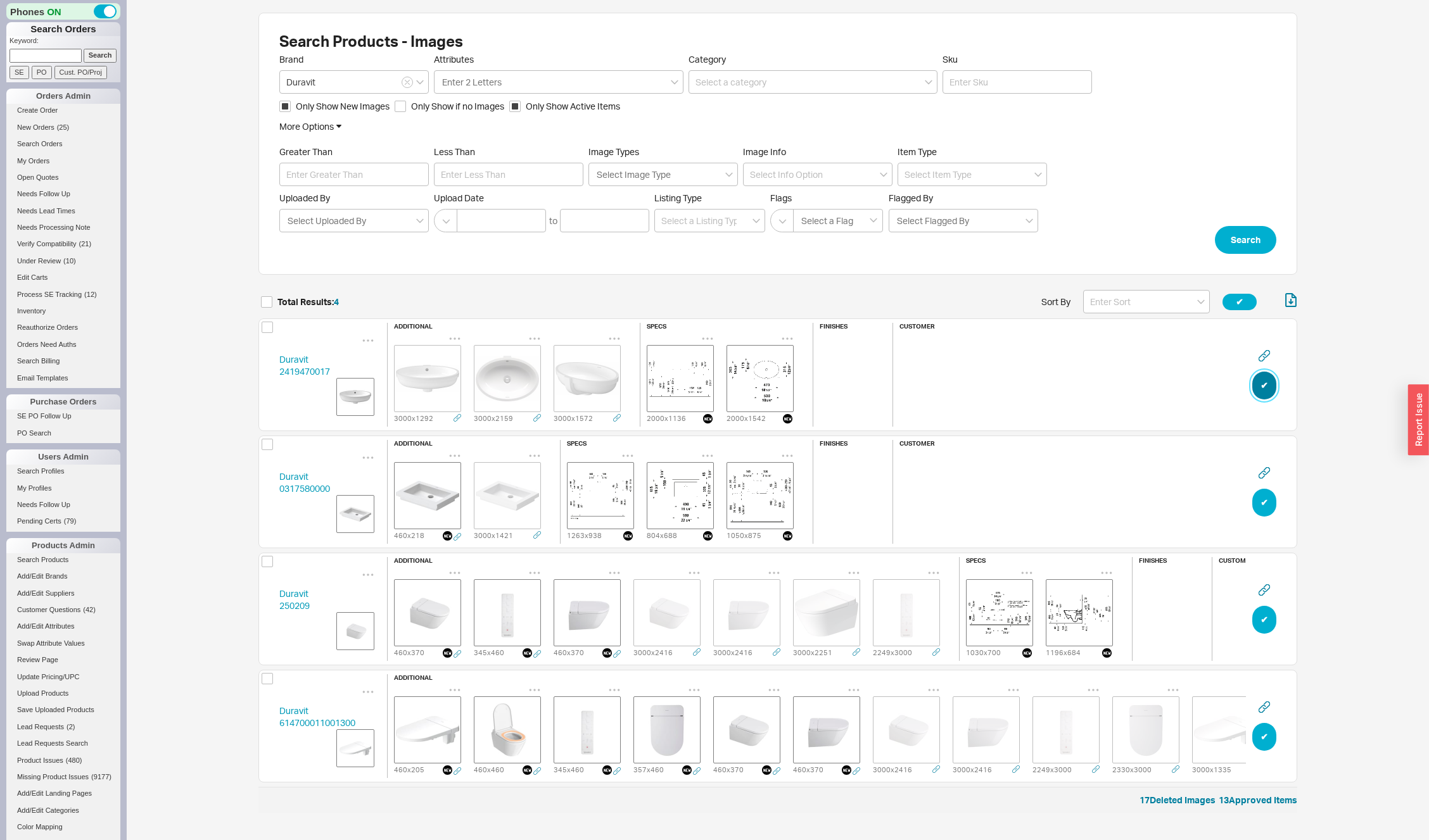
click at [1262, 387] on button "✔︎" at bounding box center [1264, 385] width 24 height 28
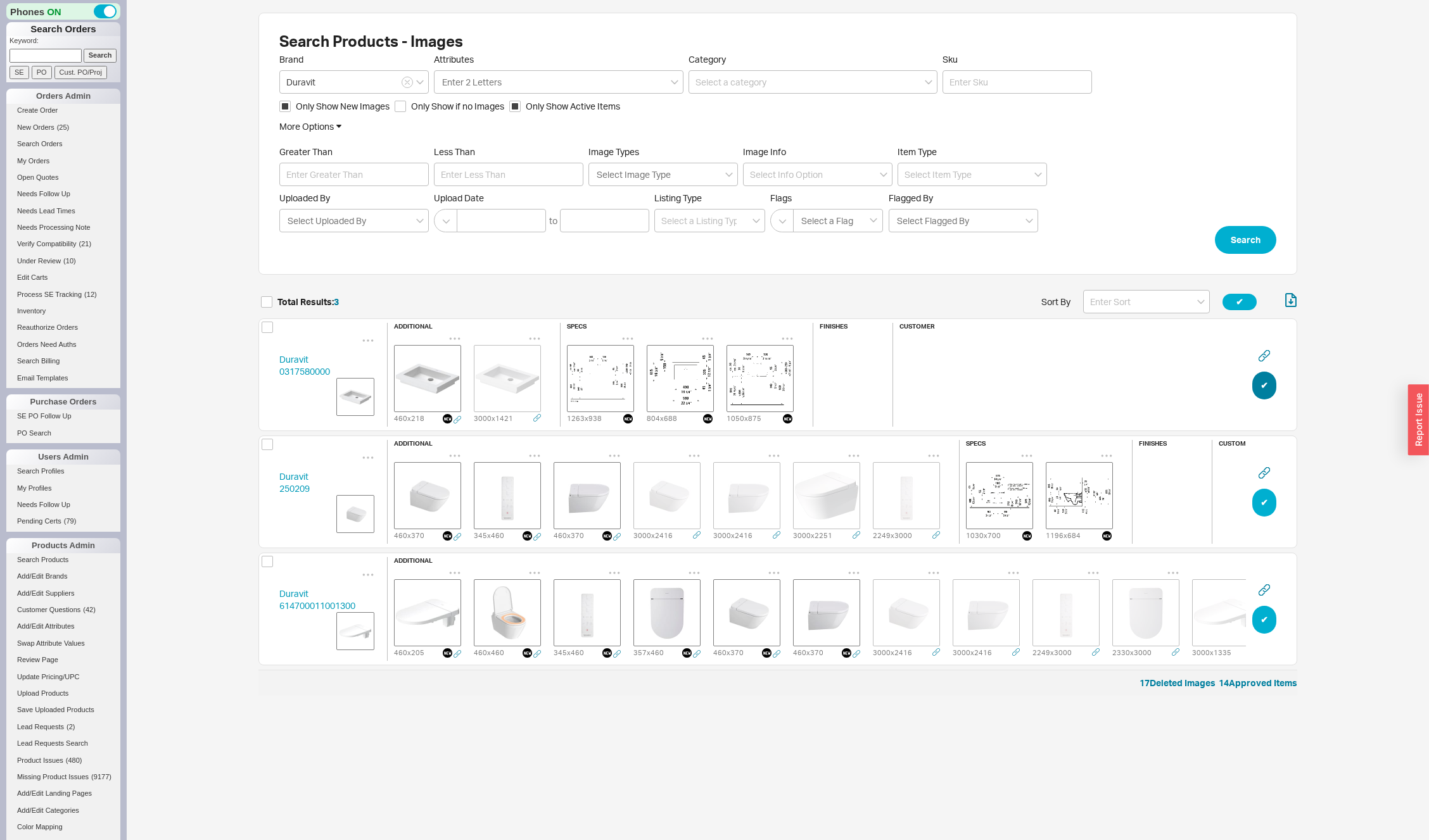
scroll to position [396, 1030]
click at [458, 337] on icon "grid" at bounding box center [454, 338] width 13 height 13
click at [467, 362] on div "Delete" at bounding box center [508, 362] width 127 height 28
click at [454, 338] on icon "grid" at bounding box center [455, 339] width 11 height 2
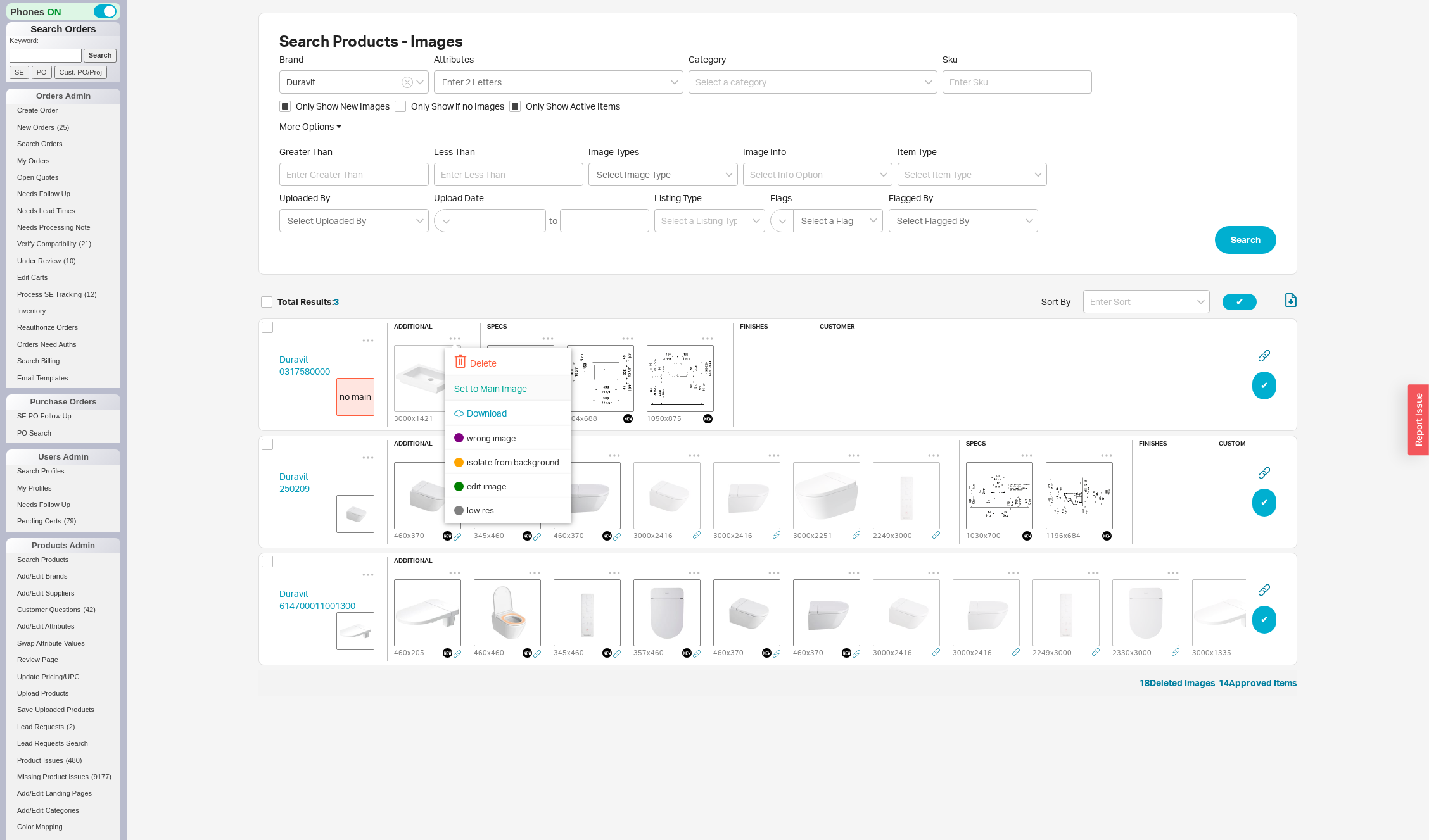
click at [470, 392] on span "Set to Main Image" at bounding box center [491, 389] width 73 height 11
click at [1260, 387] on button "✔︎" at bounding box center [1264, 385] width 24 height 28
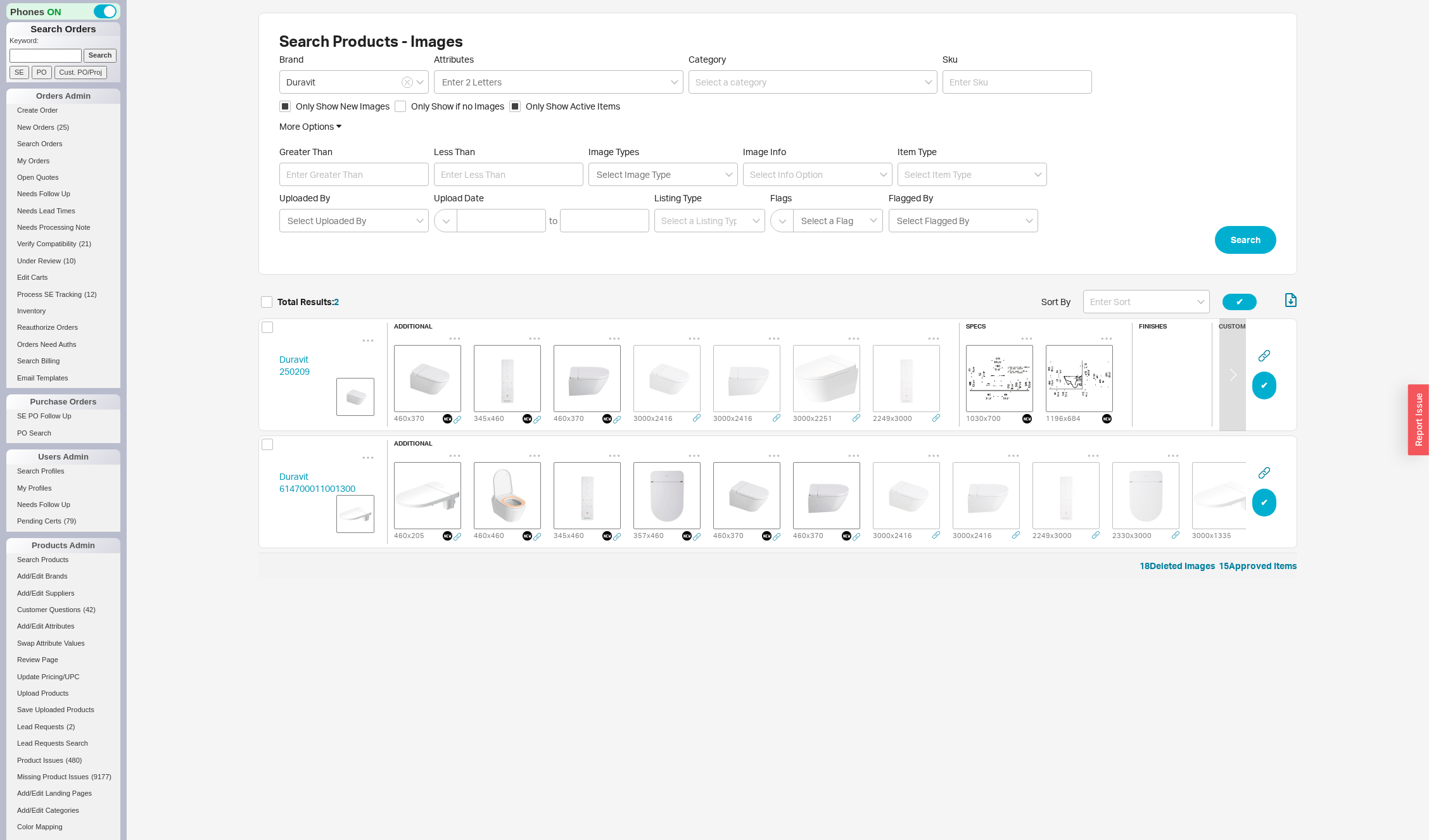
drag, startPoint x: 455, startPoint y: 334, endPoint x: 458, endPoint y: 344, distance: 10.4
click at [455, 338] on icon "grid" at bounding box center [455, 339] width 11 height 2
click at [465, 360] on icon at bounding box center [460, 362] width 11 height 13
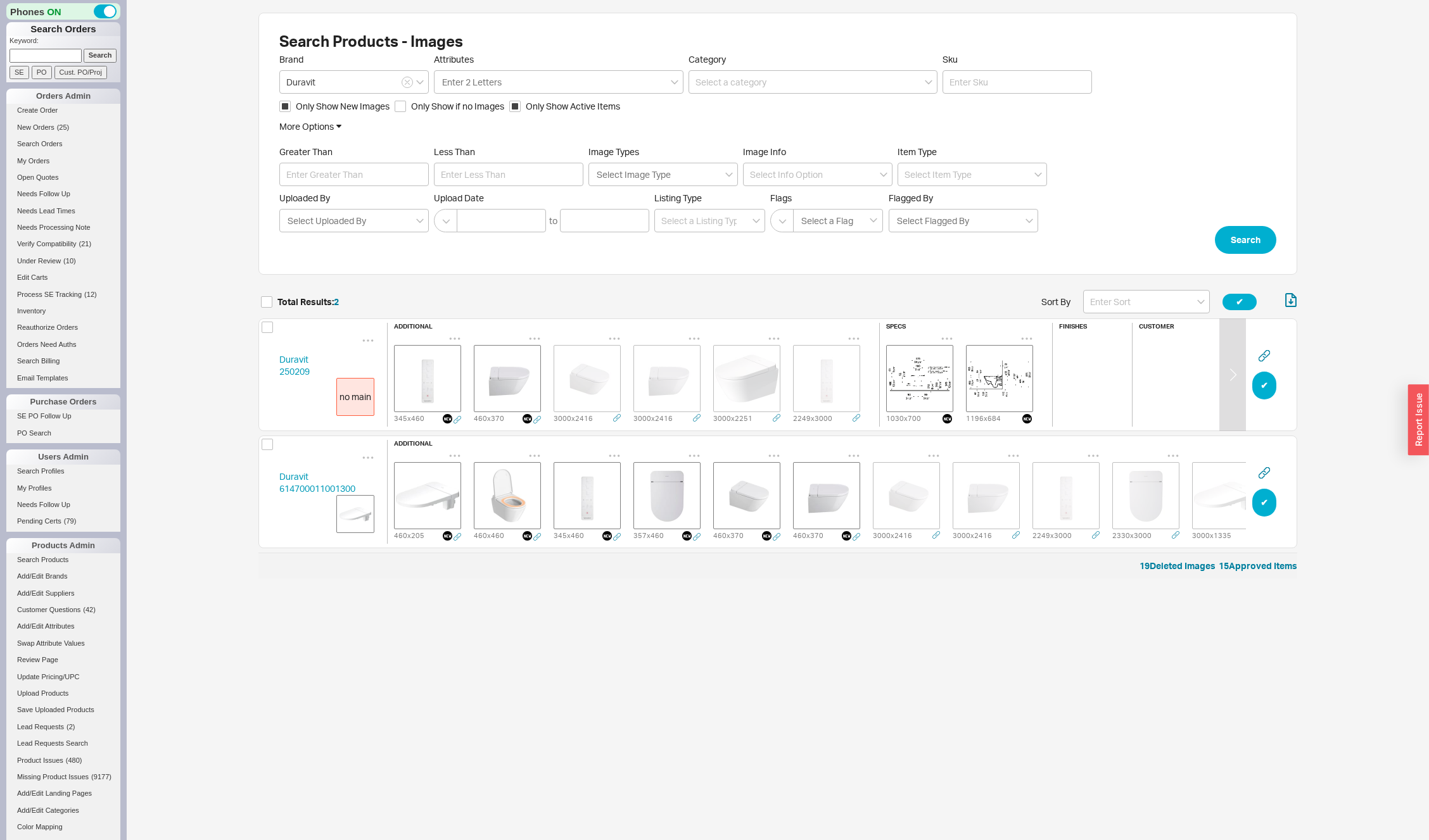
click at [454, 333] on icon "grid" at bounding box center [454, 338] width 13 height 13
click at [471, 360] on span "Delete" at bounding box center [483, 363] width 26 height 11
click at [458, 335] on icon "grid" at bounding box center [454, 338] width 13 height 13
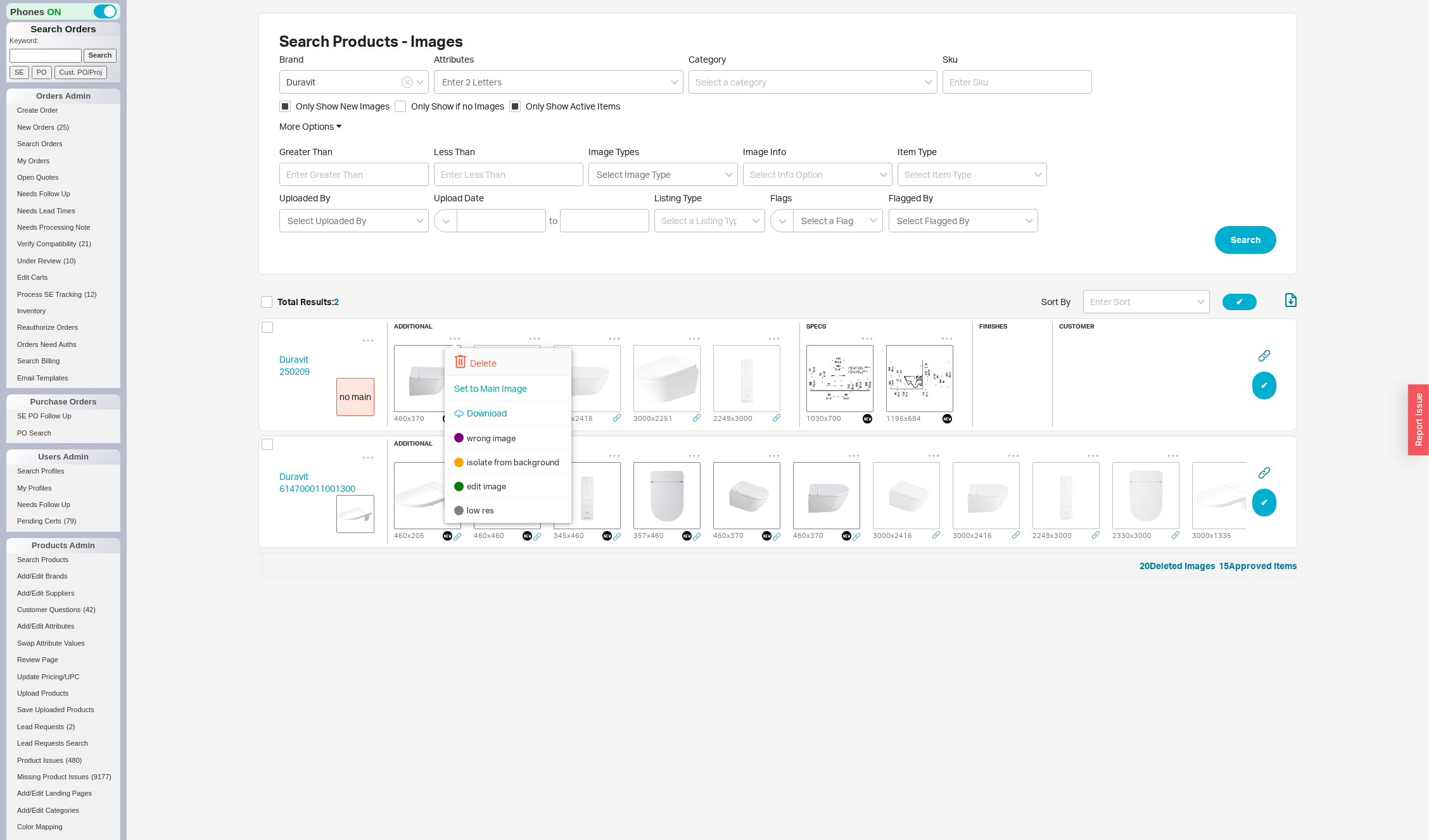
click at [462, 357] on icon at bounding box center [460, 361] width 13 height 14
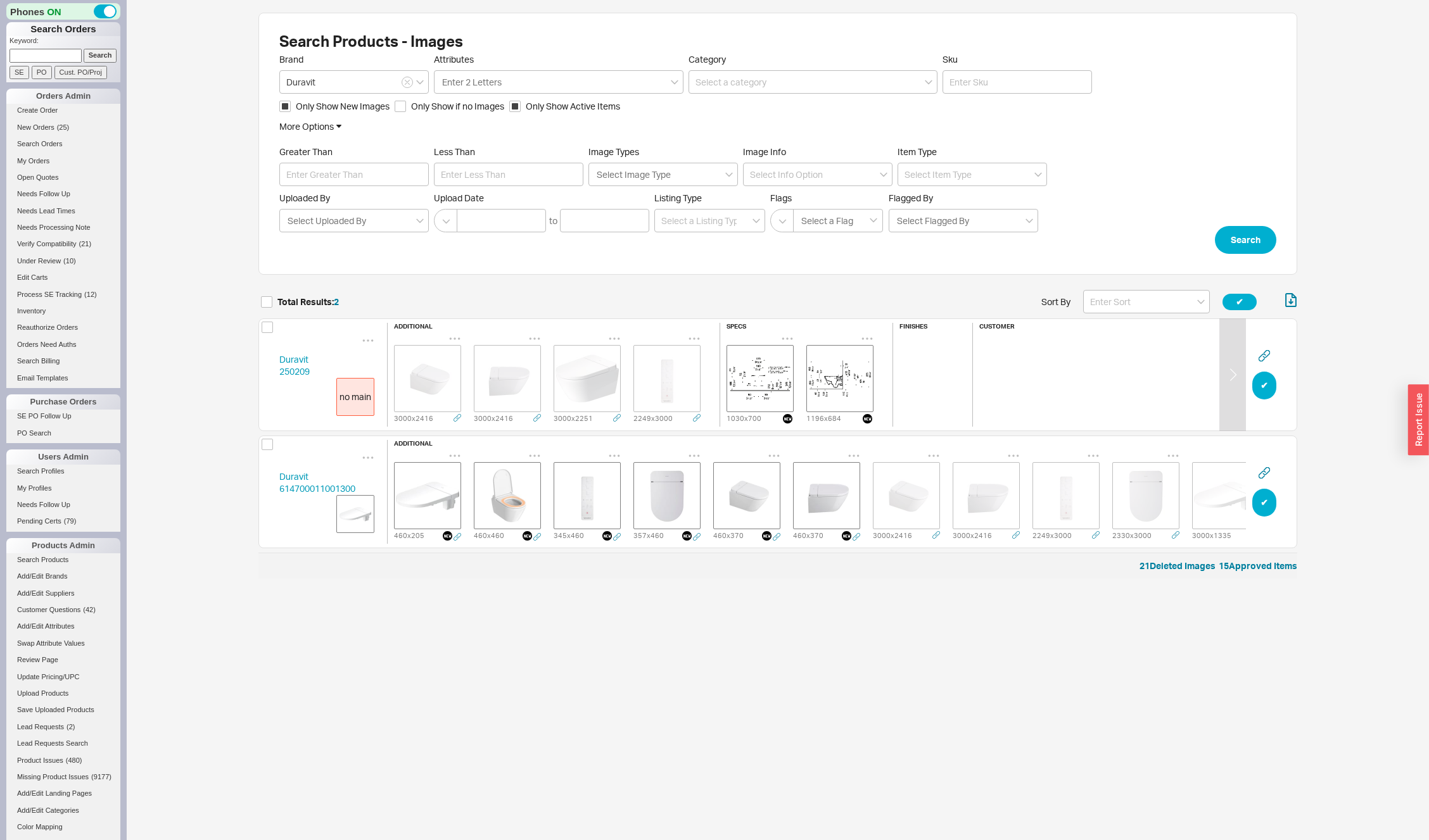
click at [459, 332] on icon "grid" at bounding box center [454, 338] width 13 height 13
click at [475, 389] on span "Set to Main Image" at bounding box center [491, 389] width 73 height 11
click at [433, 379] on img "grid" at bounding box center [428, 379] width 63 height 63
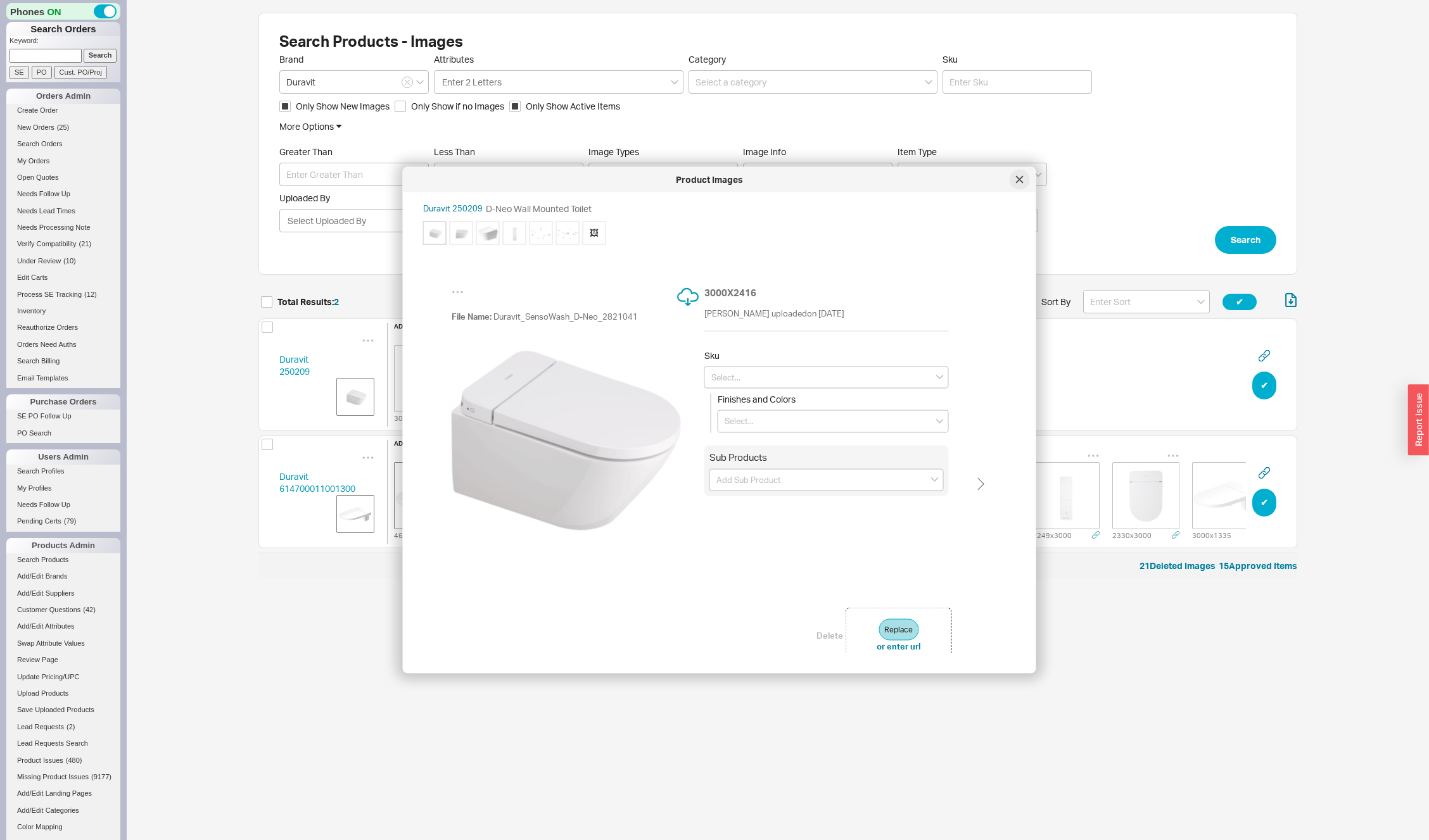
click at [1023, 179] on icon at bounding box center [1020, 179] width 7 height 7
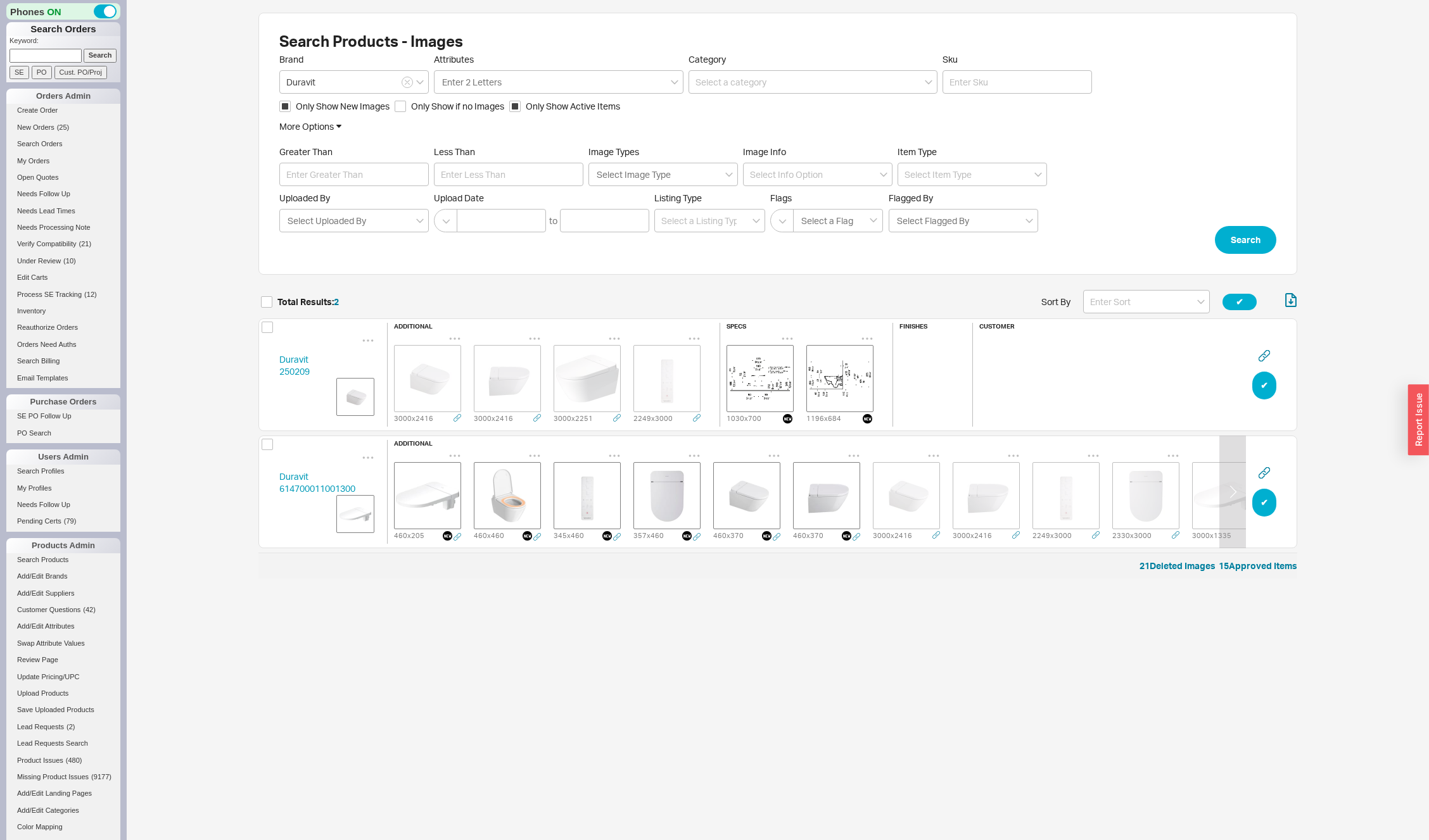
click at [456, 449] on icon "grid" at bounding box center [454, 455] width 13 height 13
click at [339, 592] on html "Phones ON Search Orders Keyword: Search SE PO Cust. PO/Proj Orders Admin Create…" at bounding box center [714, 295] width 1429 height 592
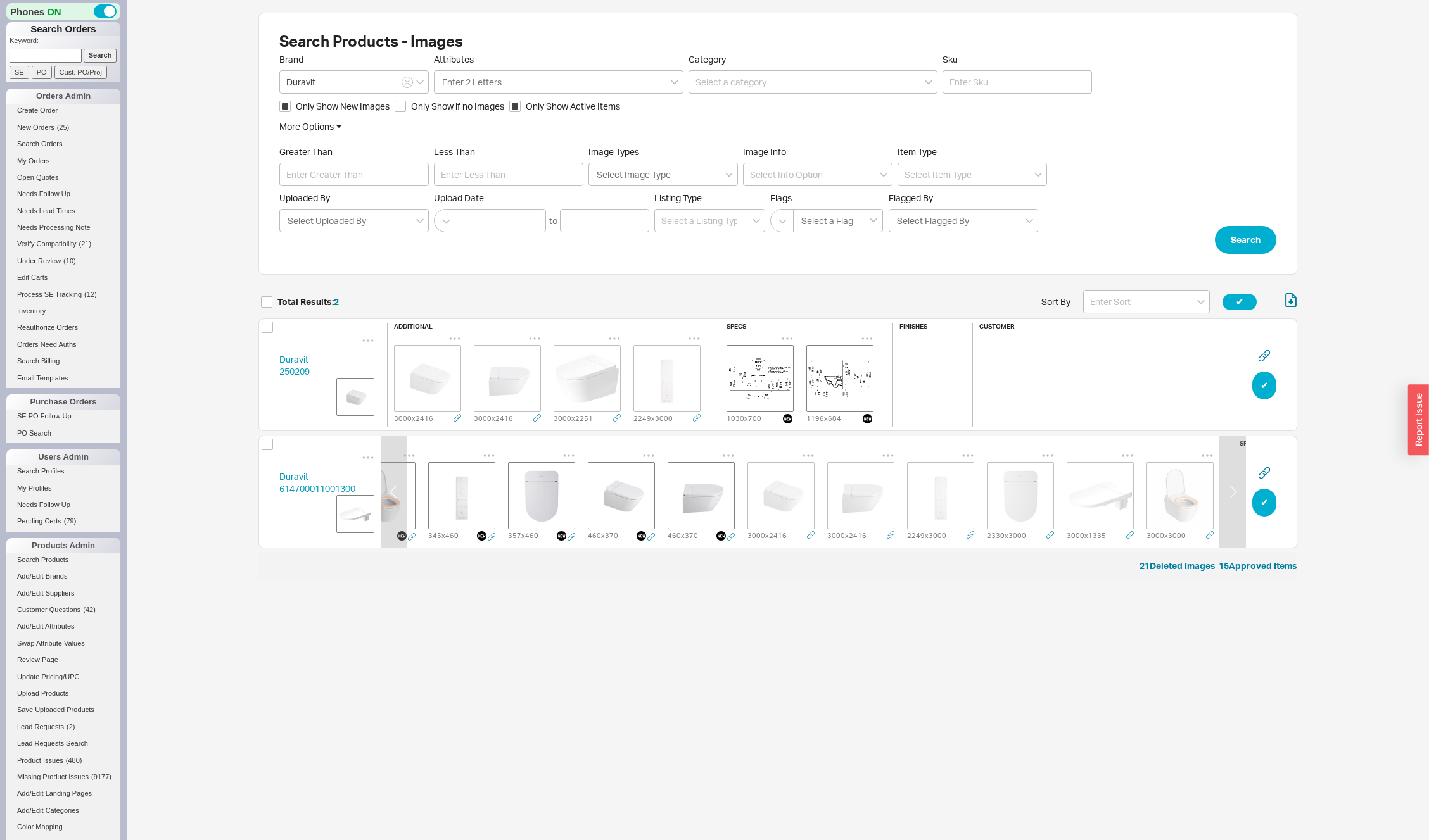
scroll to position [0, 0]
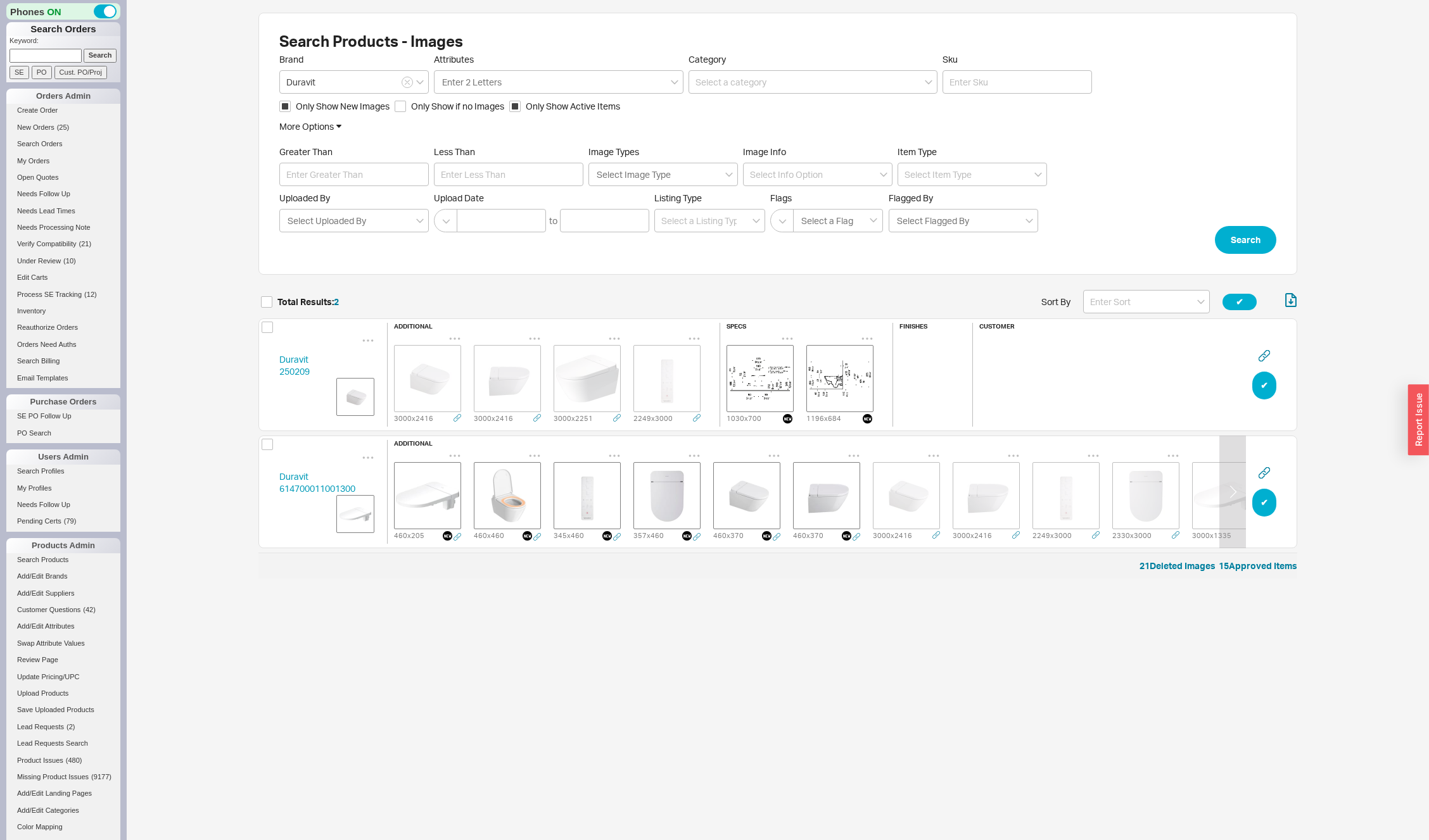
drag, startPoint x: 459, startPoint y: 450, endPoint x: 454, endPoint y: 459, distance: 10.3
click at [459, 455] on icon "grid" at bounding box center [455, 456] width 11 height 2
click at [460, 477] on icon at bounding box center [460, 478] width 13 height 14
click at [455, 449] on icon "grid" at bounding box center [454, 455] width 13 height 13
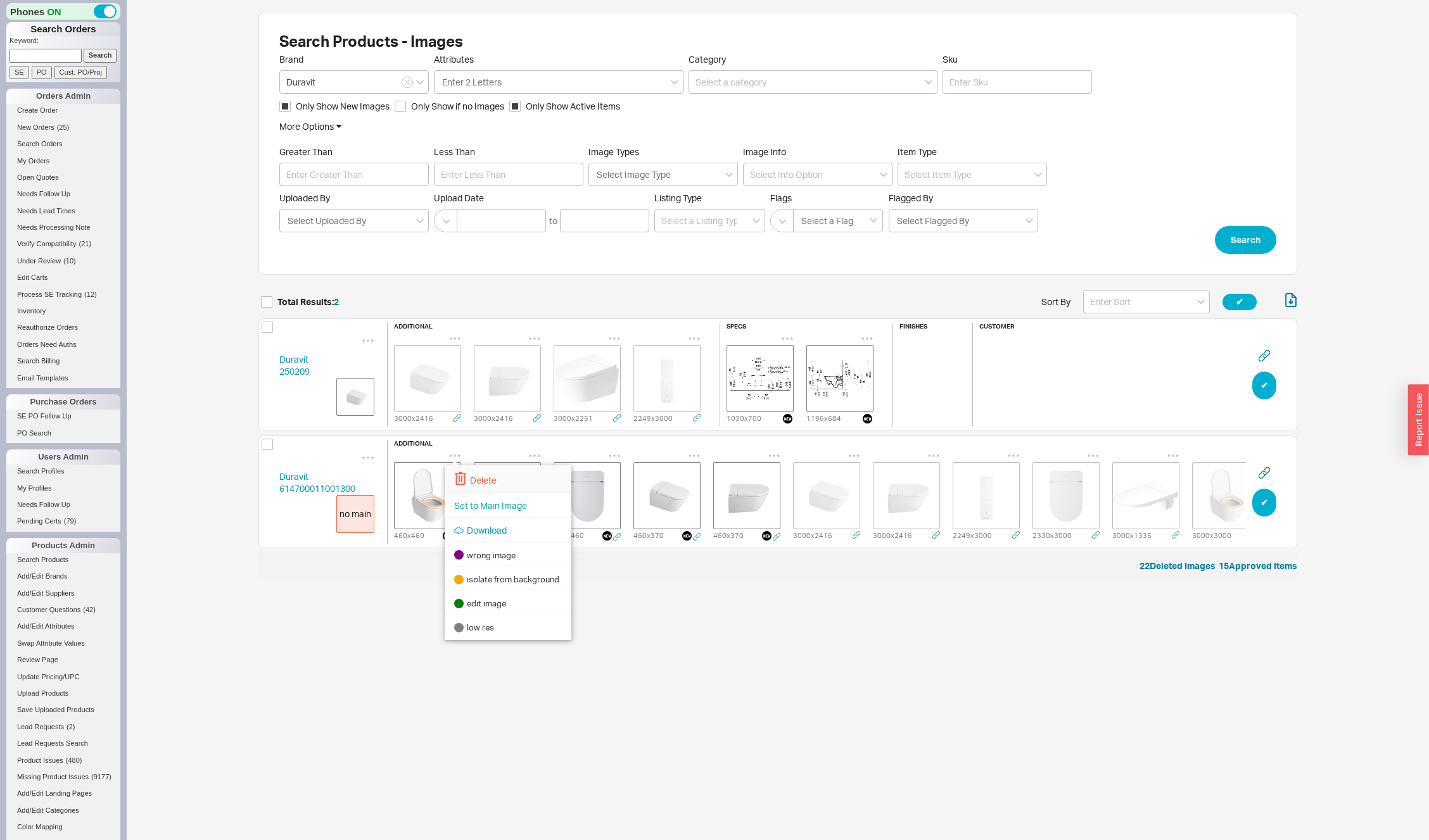
click at [467, 480] on div "Delete" at bounding box center [508, 479] width 127 height 28
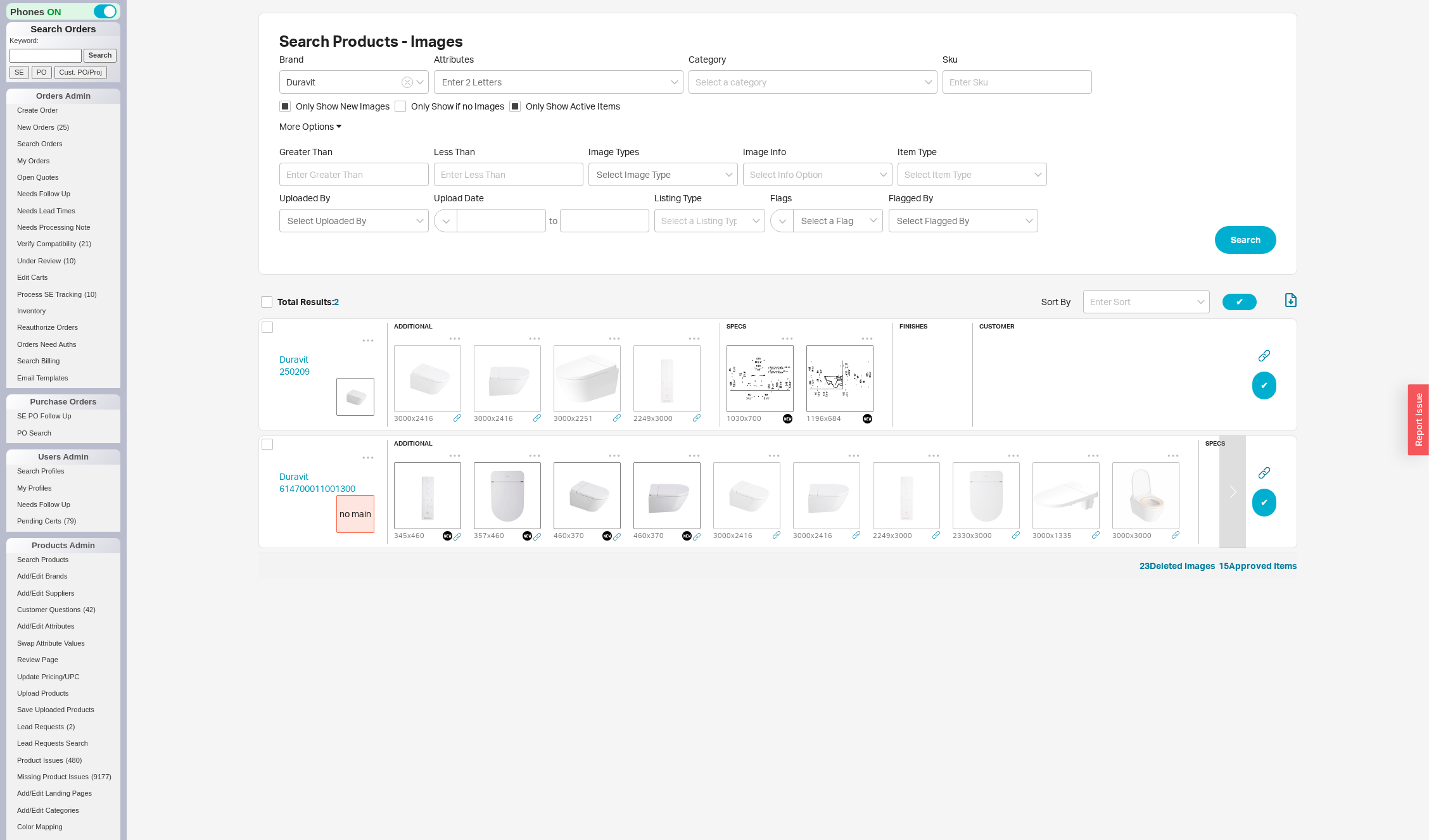
click at [456, 449] on icon "grid" at bounding box center [454, 455] width 13 height 13
click at [458, 471] on div "Delete" at bounding box center [508, 479] width 127 height 28
click at [457, 449] on icon "grid" at bounding box center [454, 455] width 13 height 13
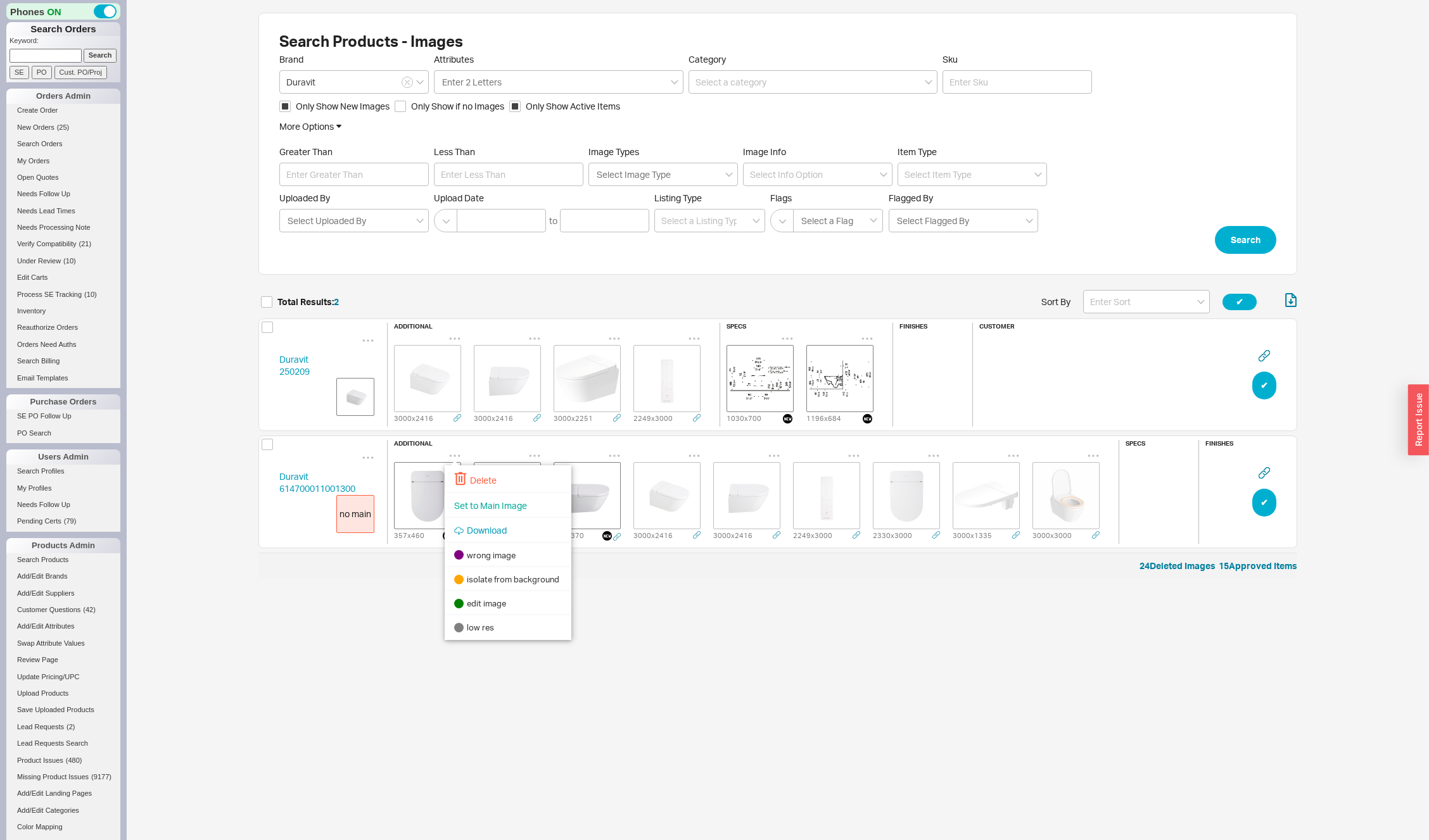
click at [457, 478] on icon at bounding box center [460, 478] width 13 height 14
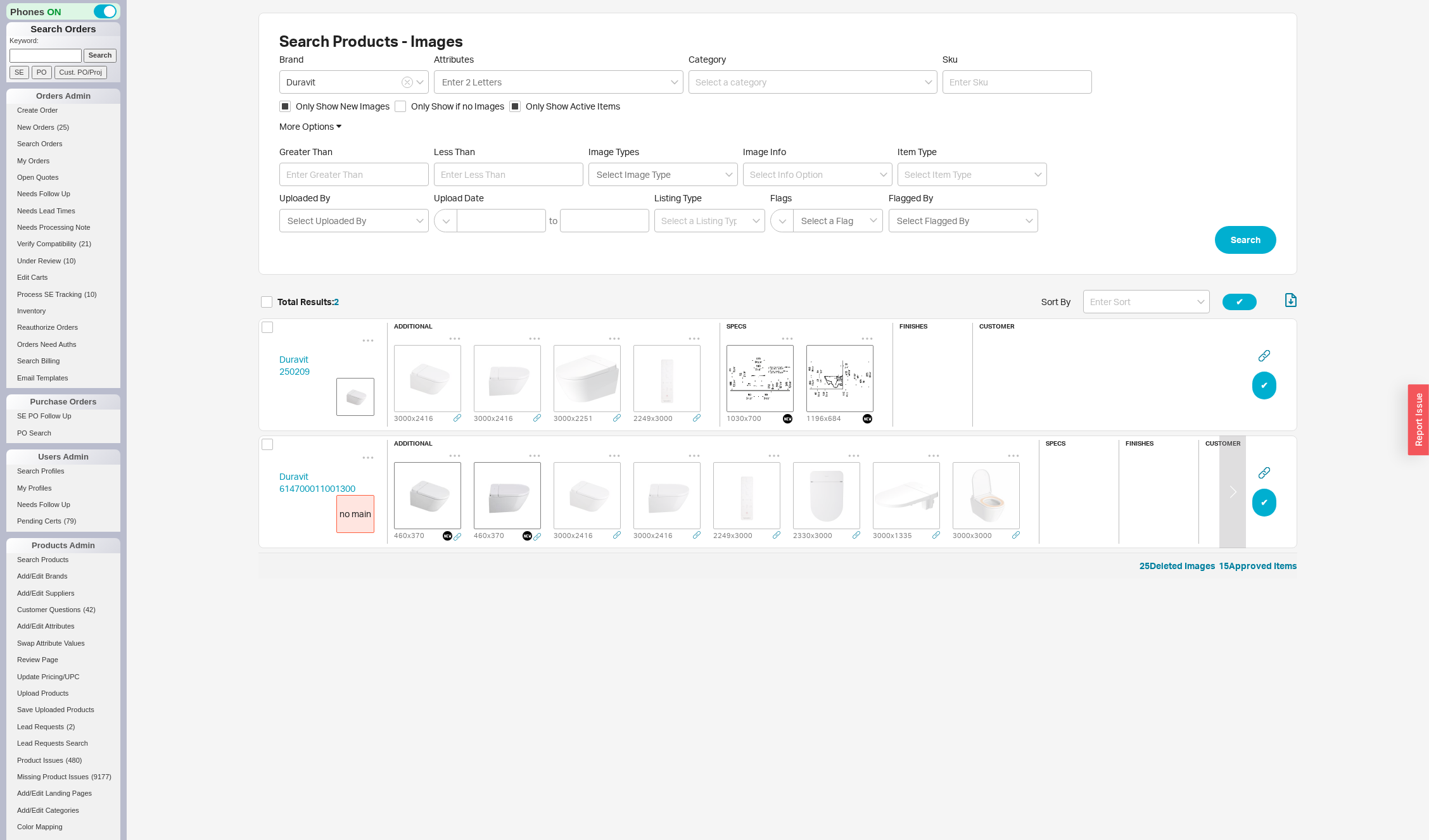
click at [457, 450] on icon "grid" at bounding box center [454, 455] width 13 height 13
click at [468, 475] on div "Delete" at bounding box center [508, 479] width 127 height 28
click at [455, 455] on icon "grid" at bounding box center [455, 456] width 11 height 2
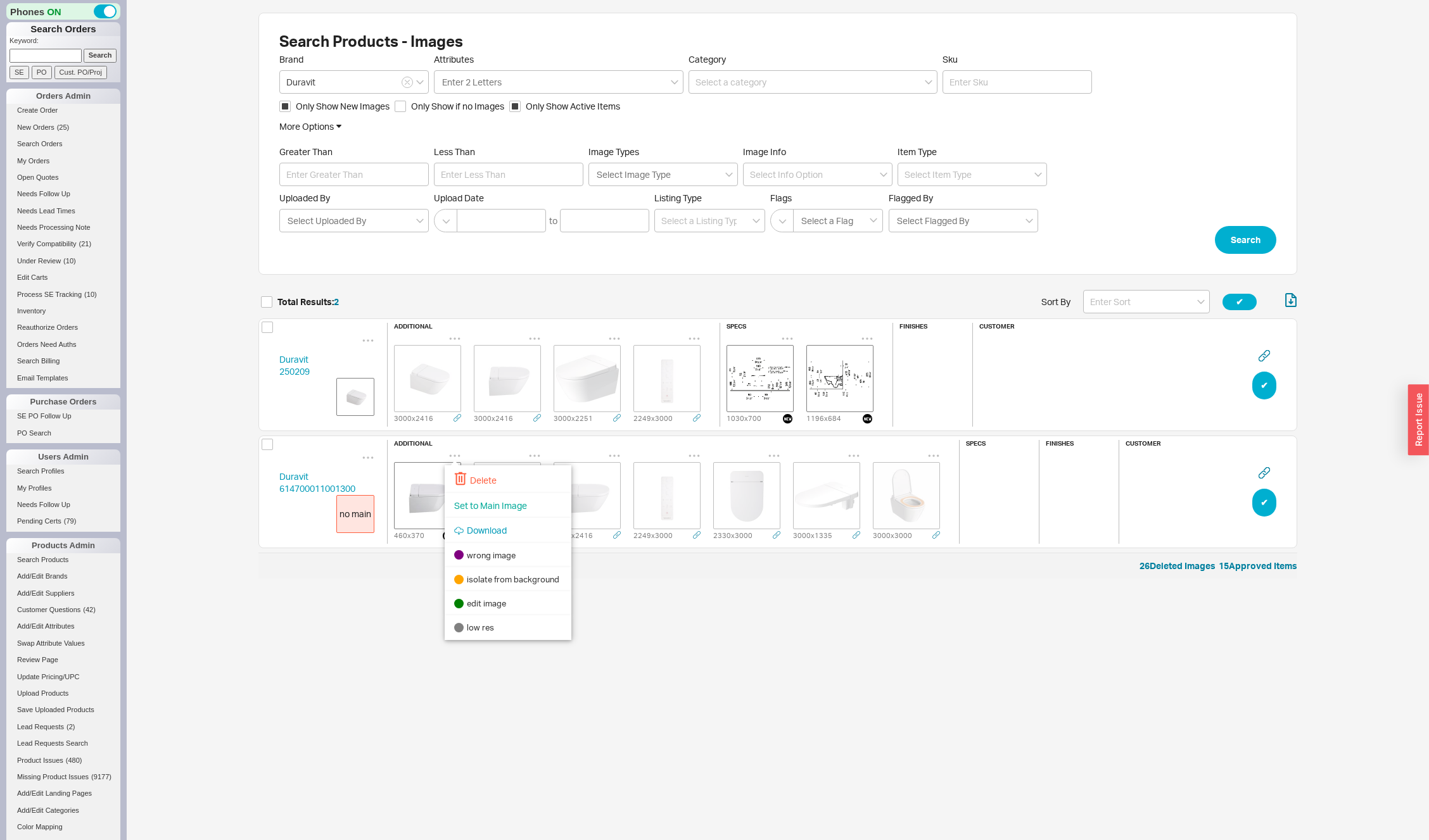
click at [464, 477] on icon at bounding box center [460, 479] width 11 height 13
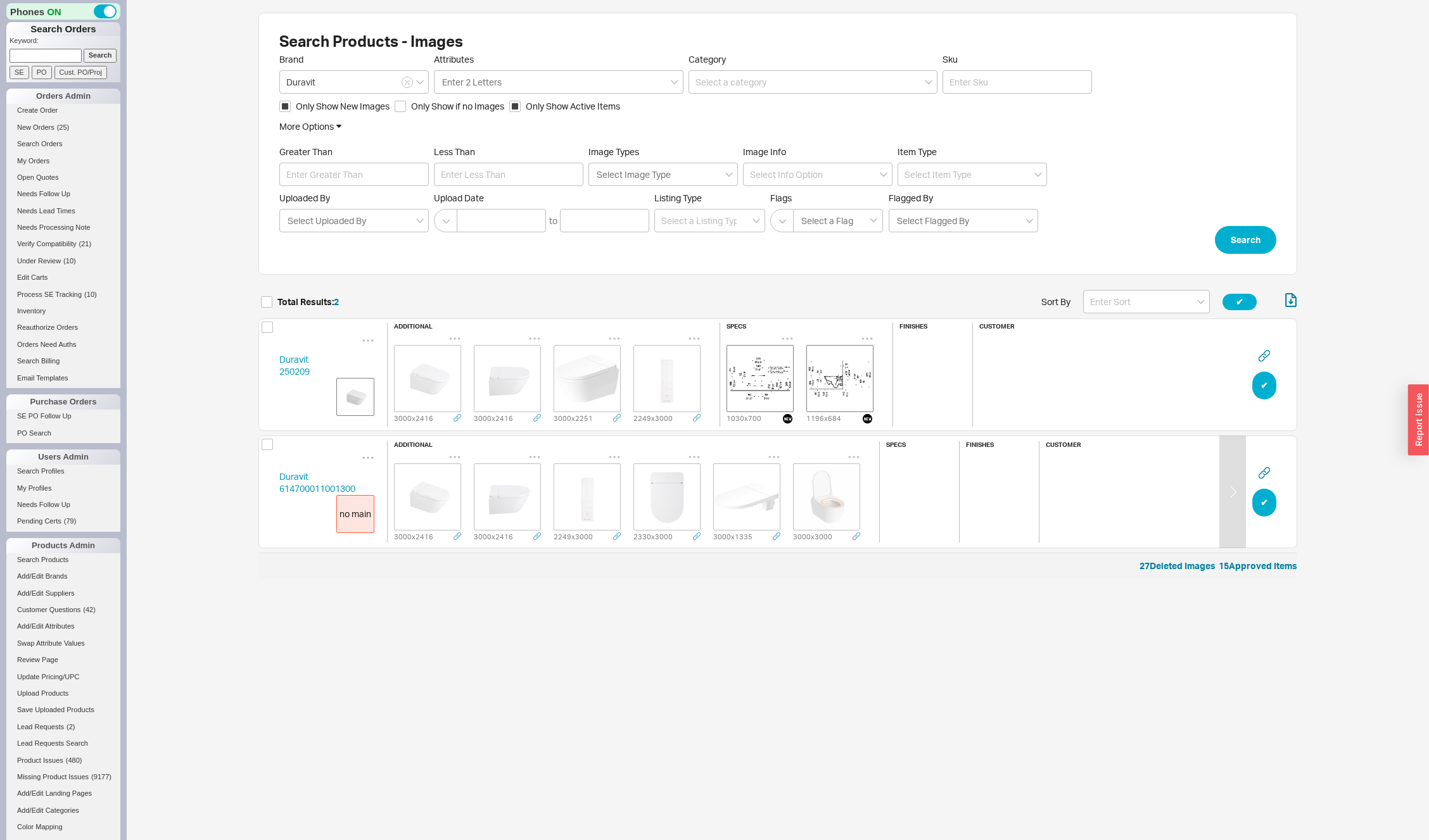
click at [456, 453] on icon "grid" at bounding box center [454, 457] width 13 height 13
click at [490, 505] on span "Set to Main Image" at bounding box center [491, 506] width 73 height 11
click at [1258, 384] on button "✔︎" at bounding box center [1264, 385] width 24 height 28
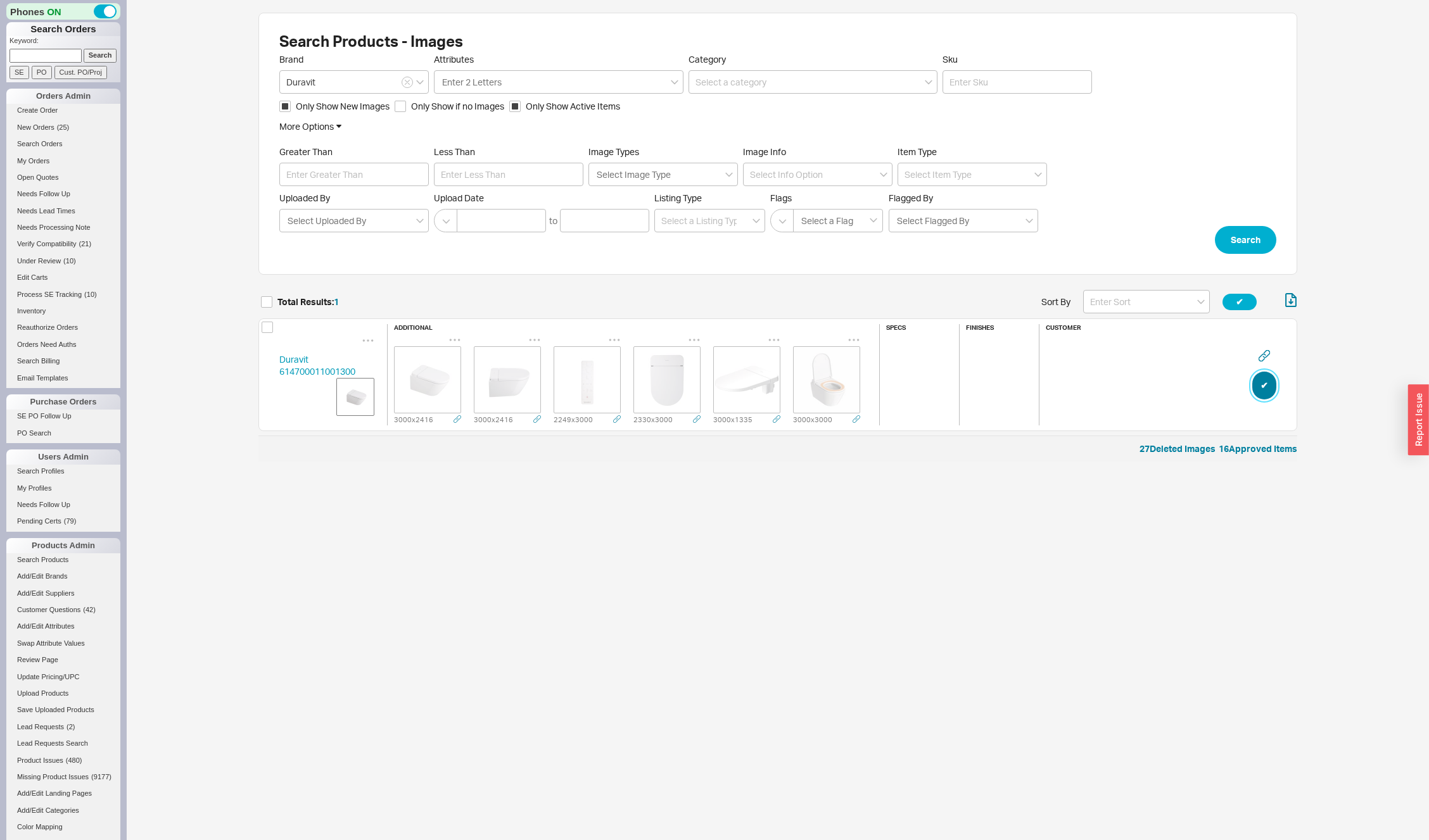
click at [1258, 384] on button "✔︎" at bounding box center [1264, 385] width 24 height 28
checkbox input "true"
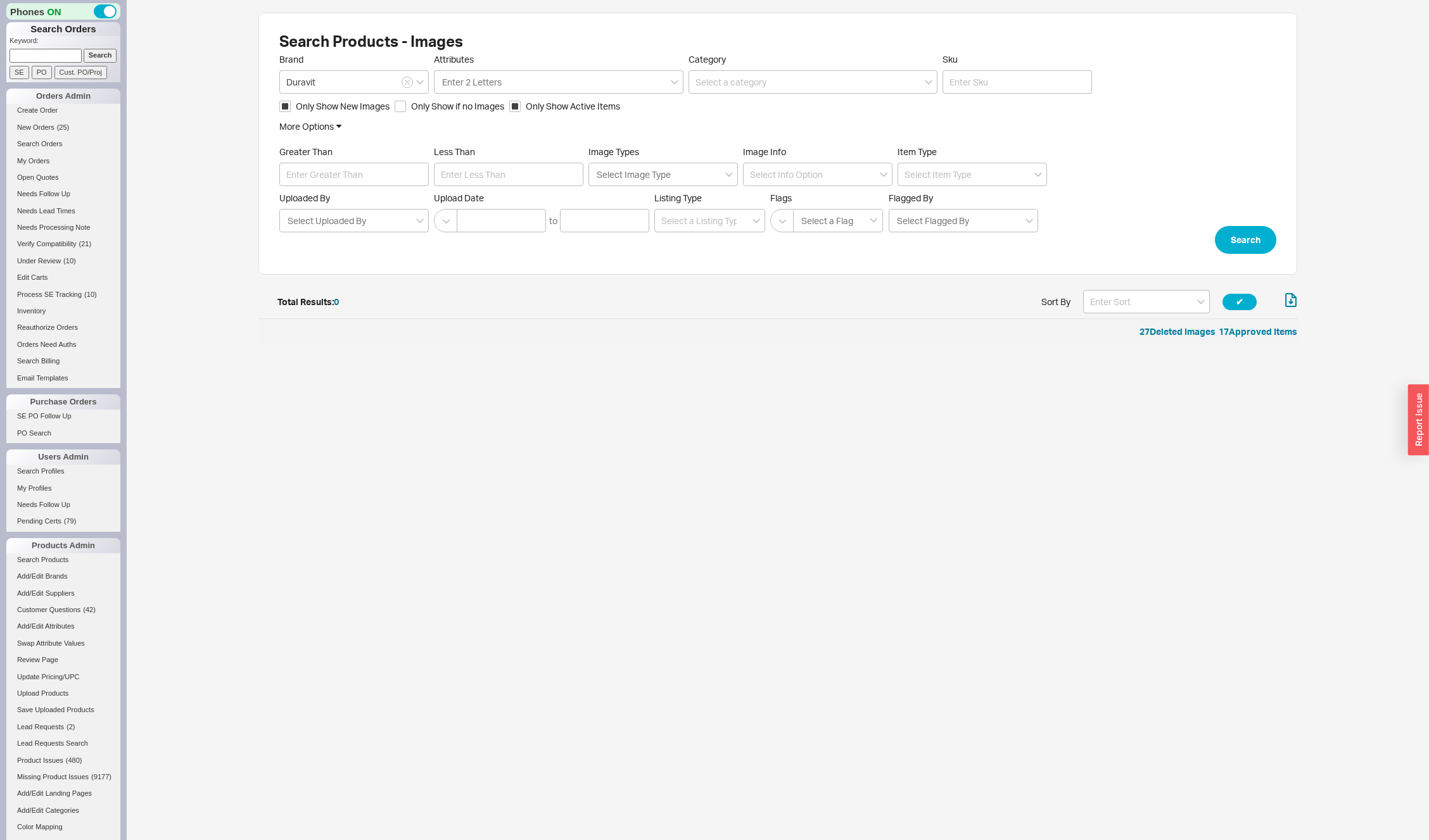
scroll to position [44, 1030]
click at [409, 81] on icon "button" at bounding box center [407, 82] width 5 height 7
click at [1246, 246] on button "Search" at bounding box center [1245, 240] width 61 height 28
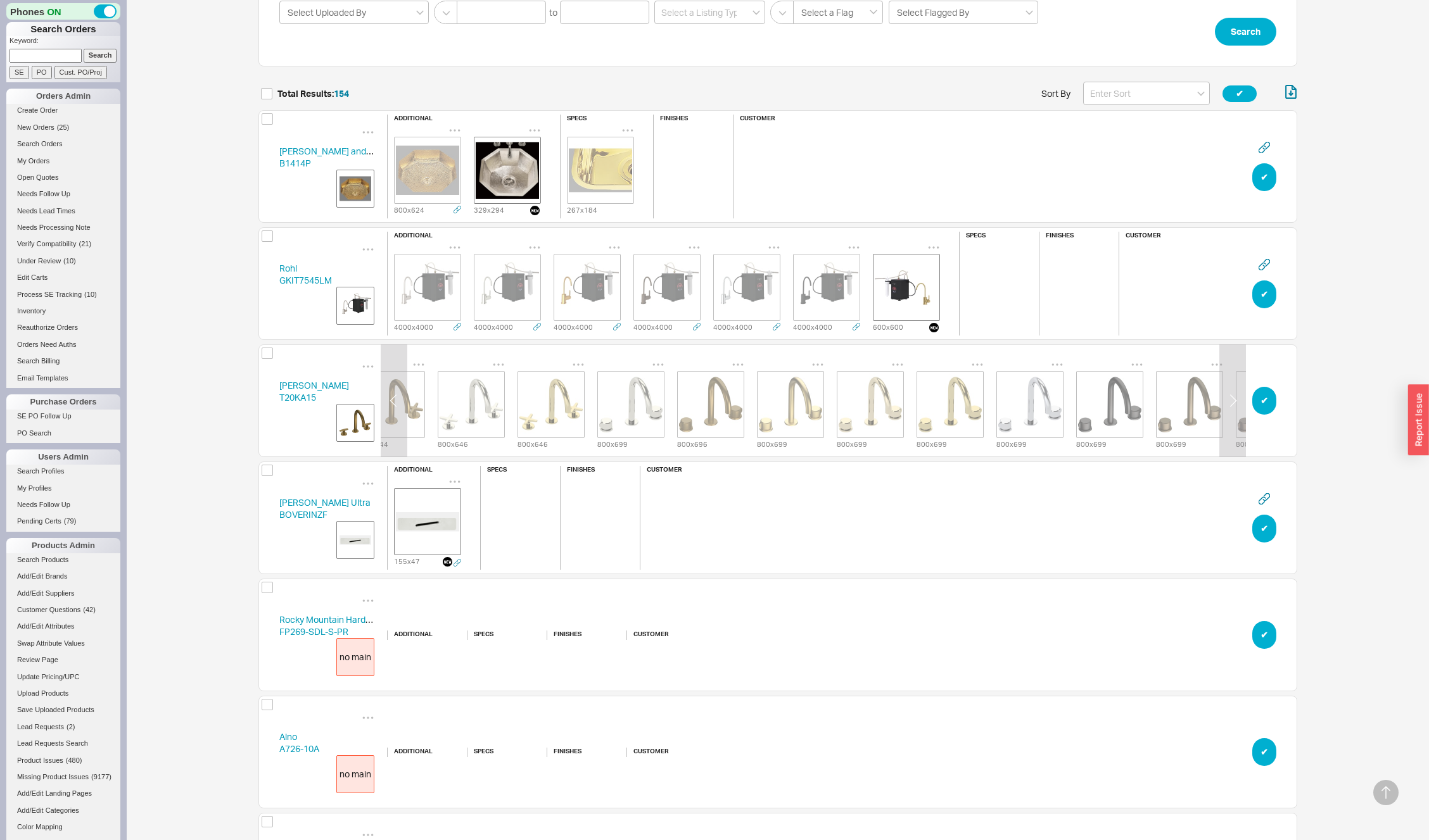
scroll to position [0, 3937]
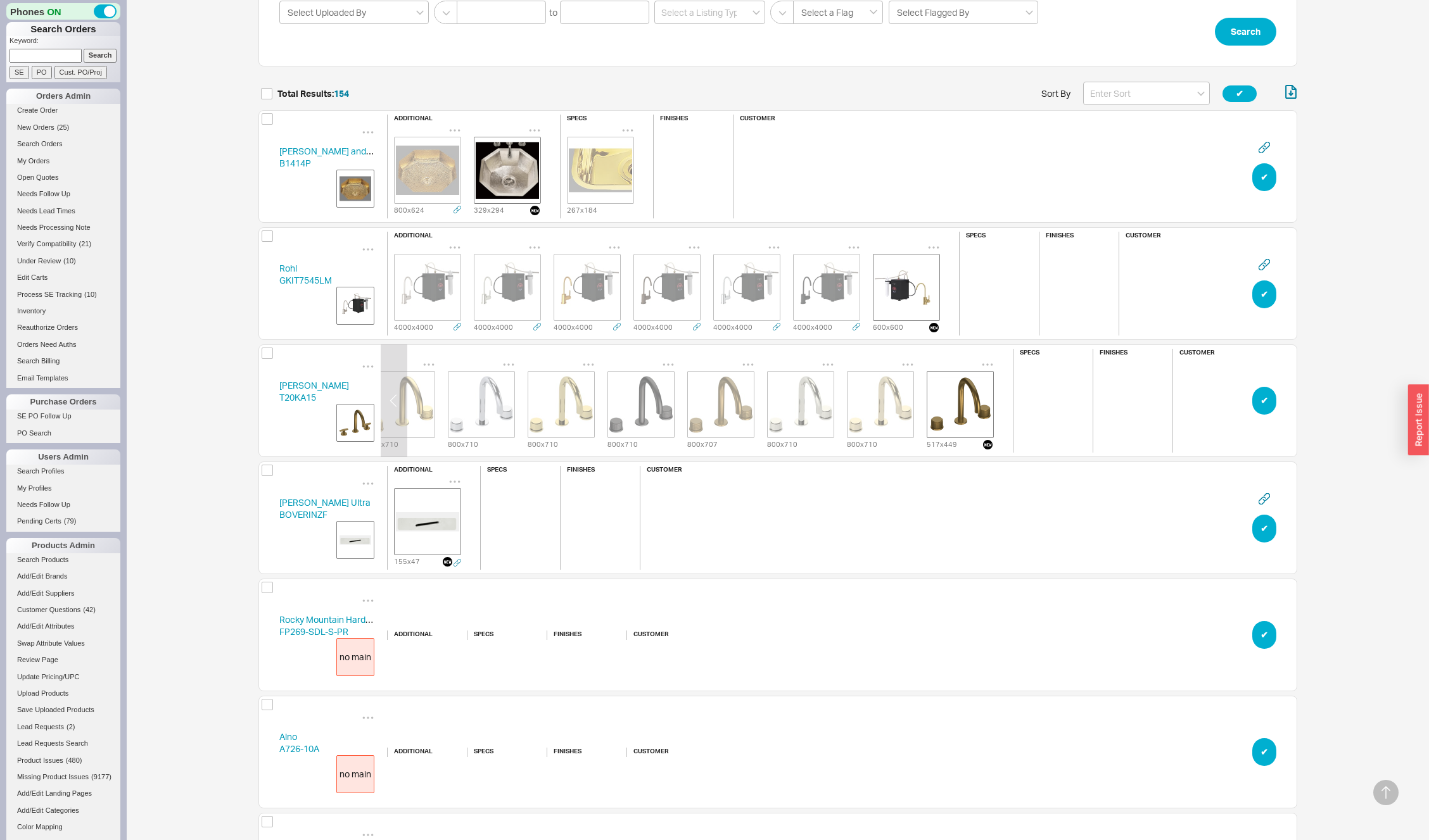
click at [972, 399] on img "grid" at bounding box center [960, 404] width 63 height 63
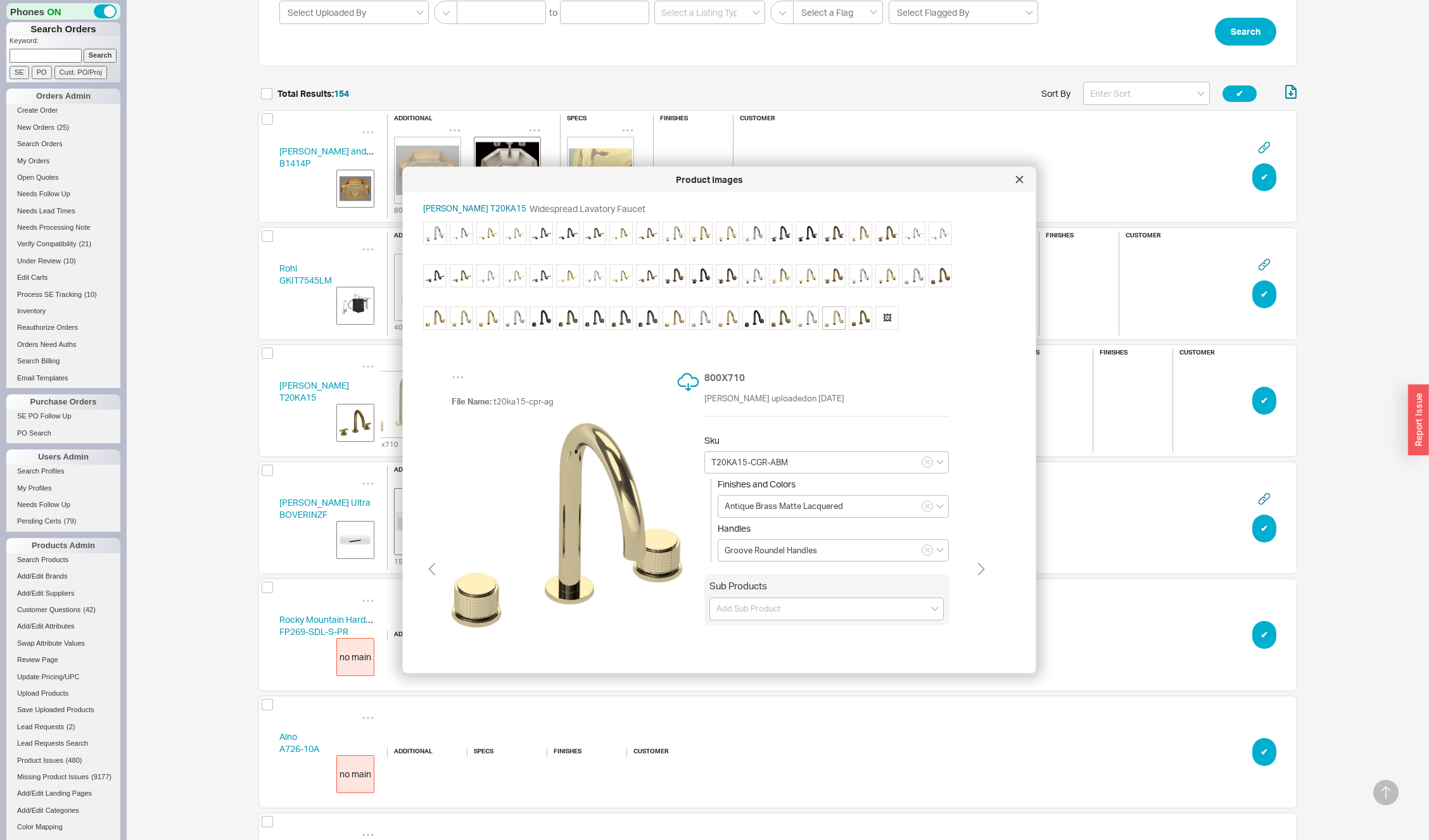
type input "T20KA15-CPR-PN"
type input "Polished Nickel"
type input "Pyramid Roundel Handles"
type input "T20KA15-CGR-ABM"
type input "Antique Brass Matte Lacquered"
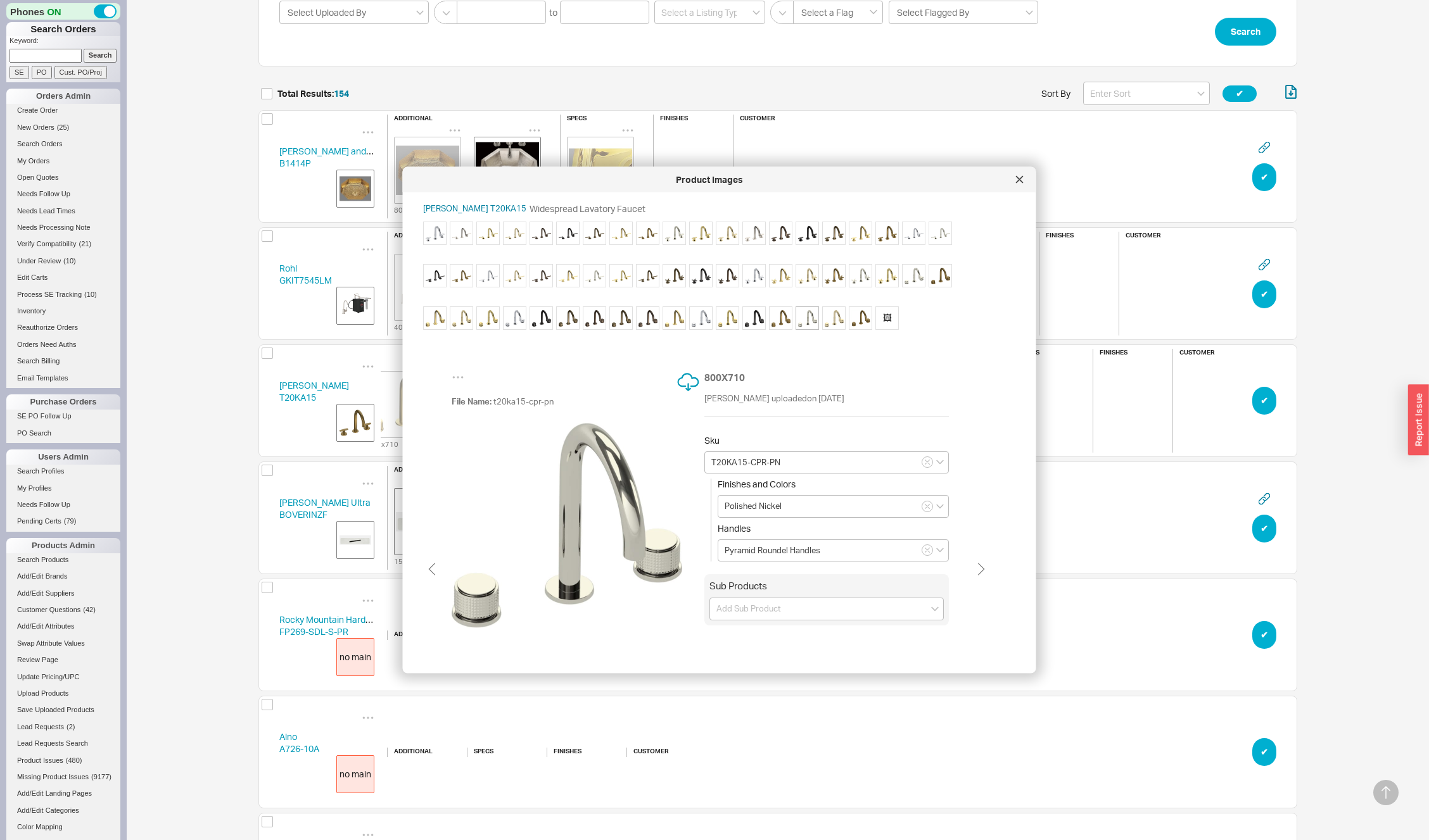
type input "Groove Roundel Handles"
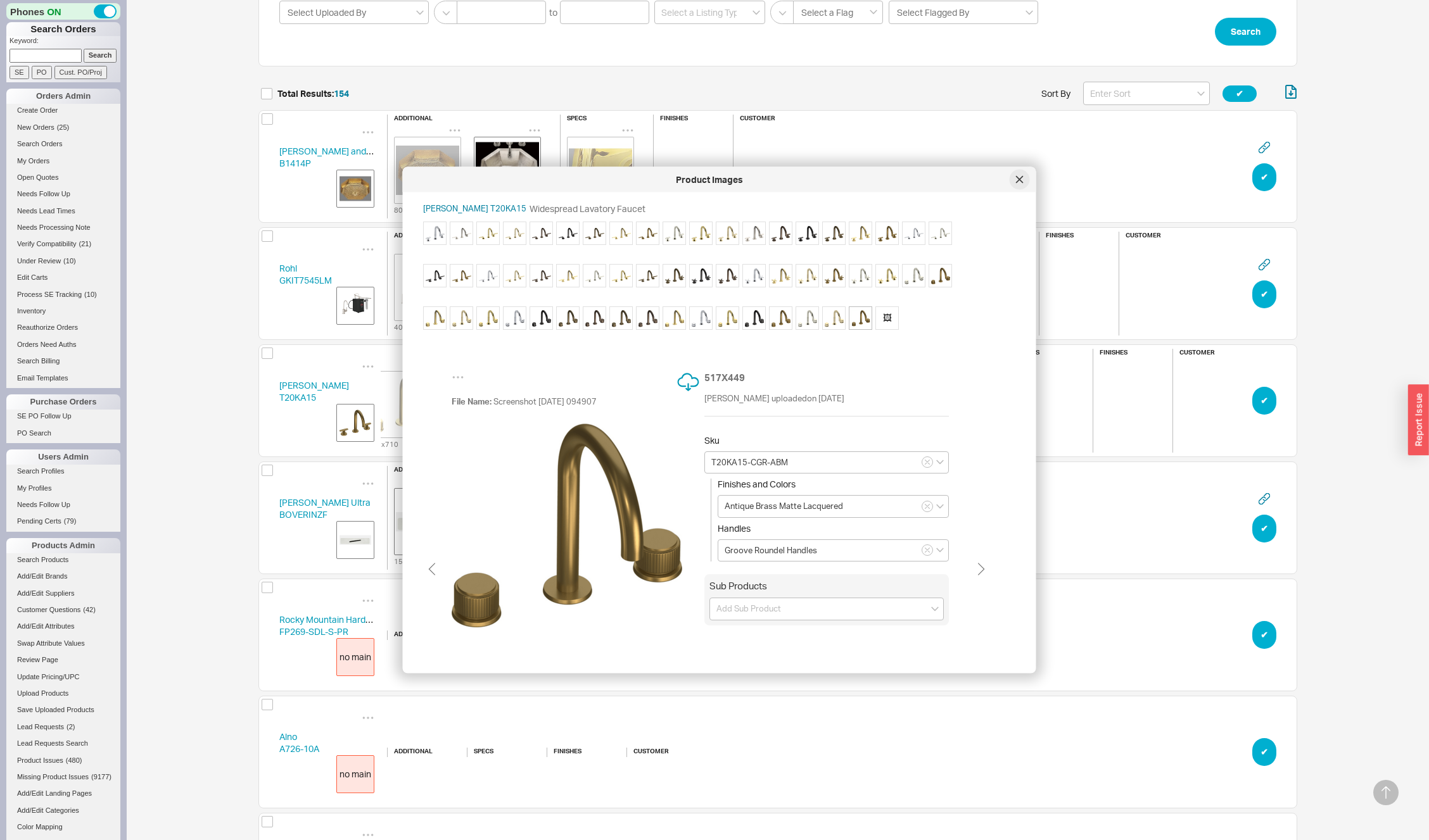
click at [1024, 180] on div at bounding box center [1020, 180] width 20 height 20
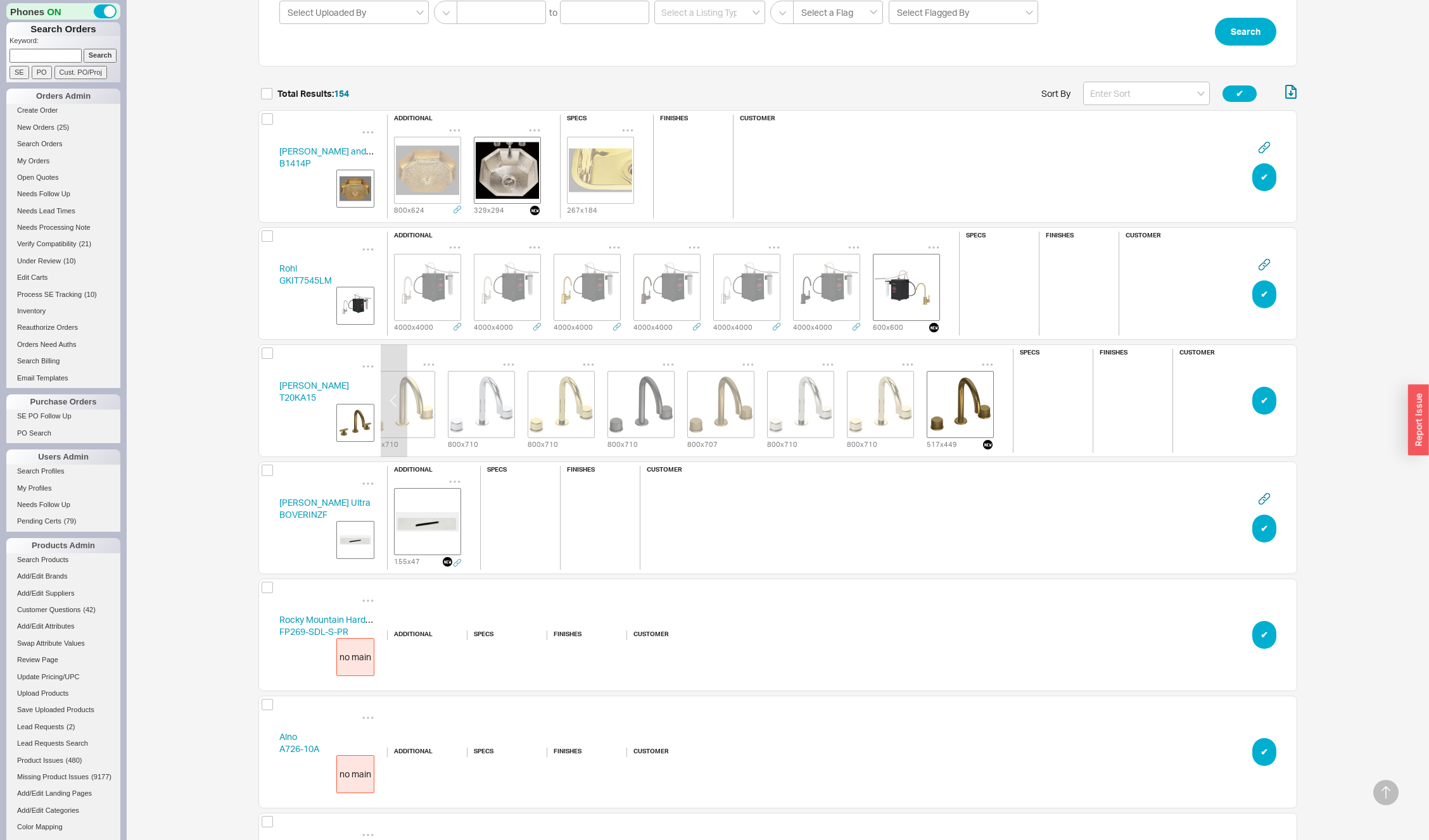
click at [415, 384] on img "grid" at bounding box center [401, 404] width 63 height 63
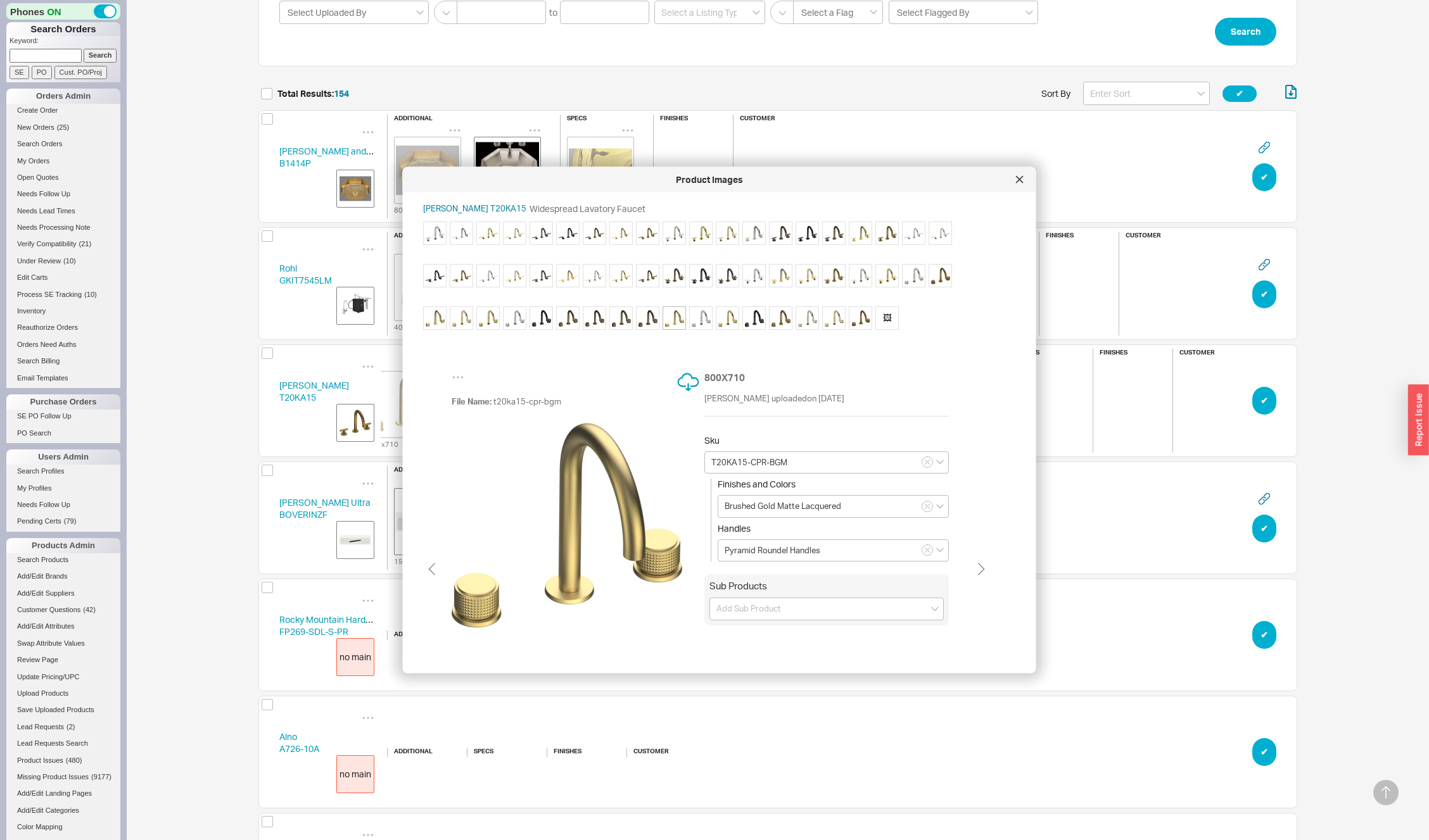
type input "T20KA15-CPR-CP"
type input "Chrome Plate"
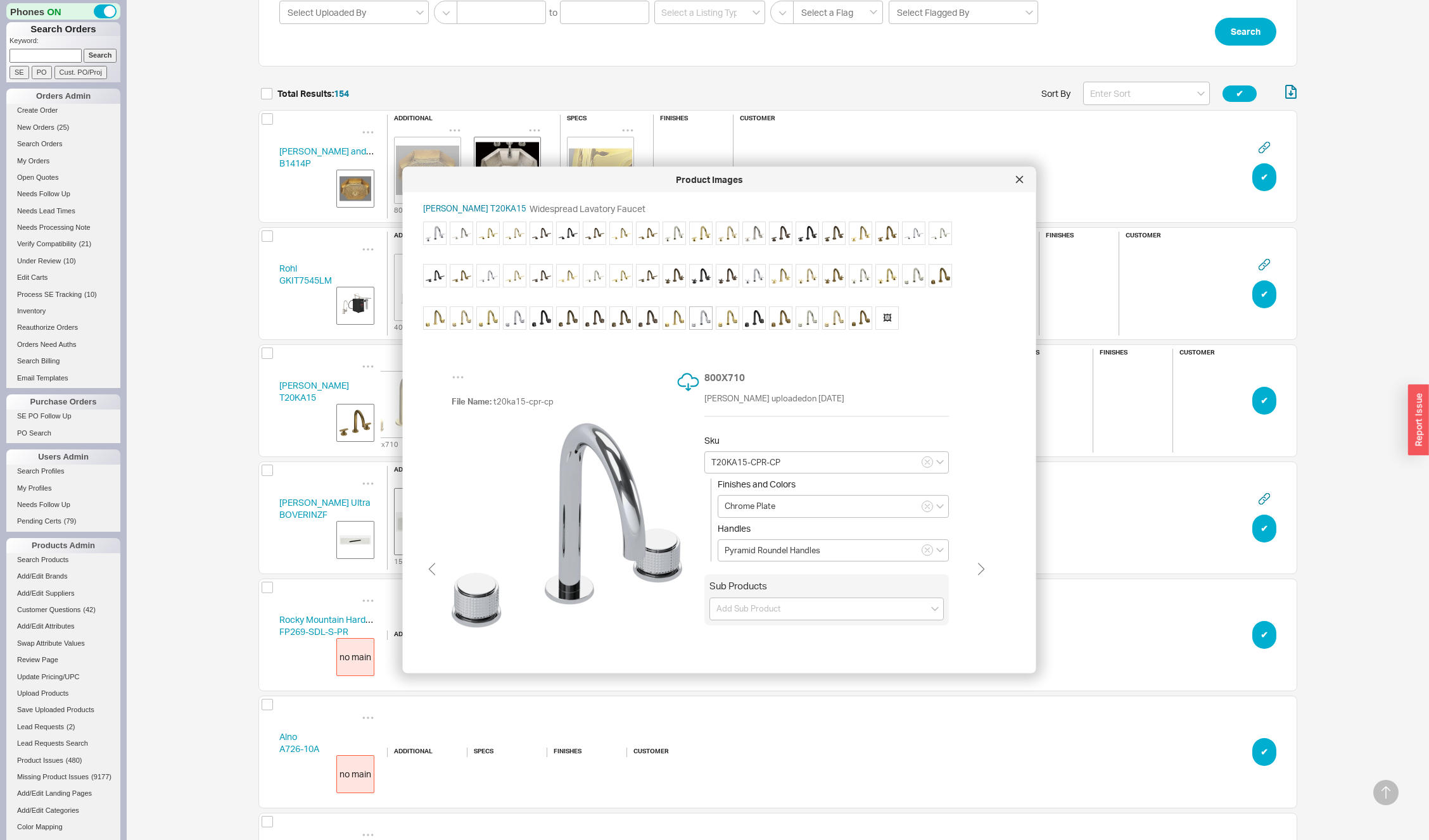
type input "T20KA15-CPR-NL"
type input "Non Lacquered Brass"
type input "T20KA15-CPR-MBC"
type input "Matte Black Chrome"
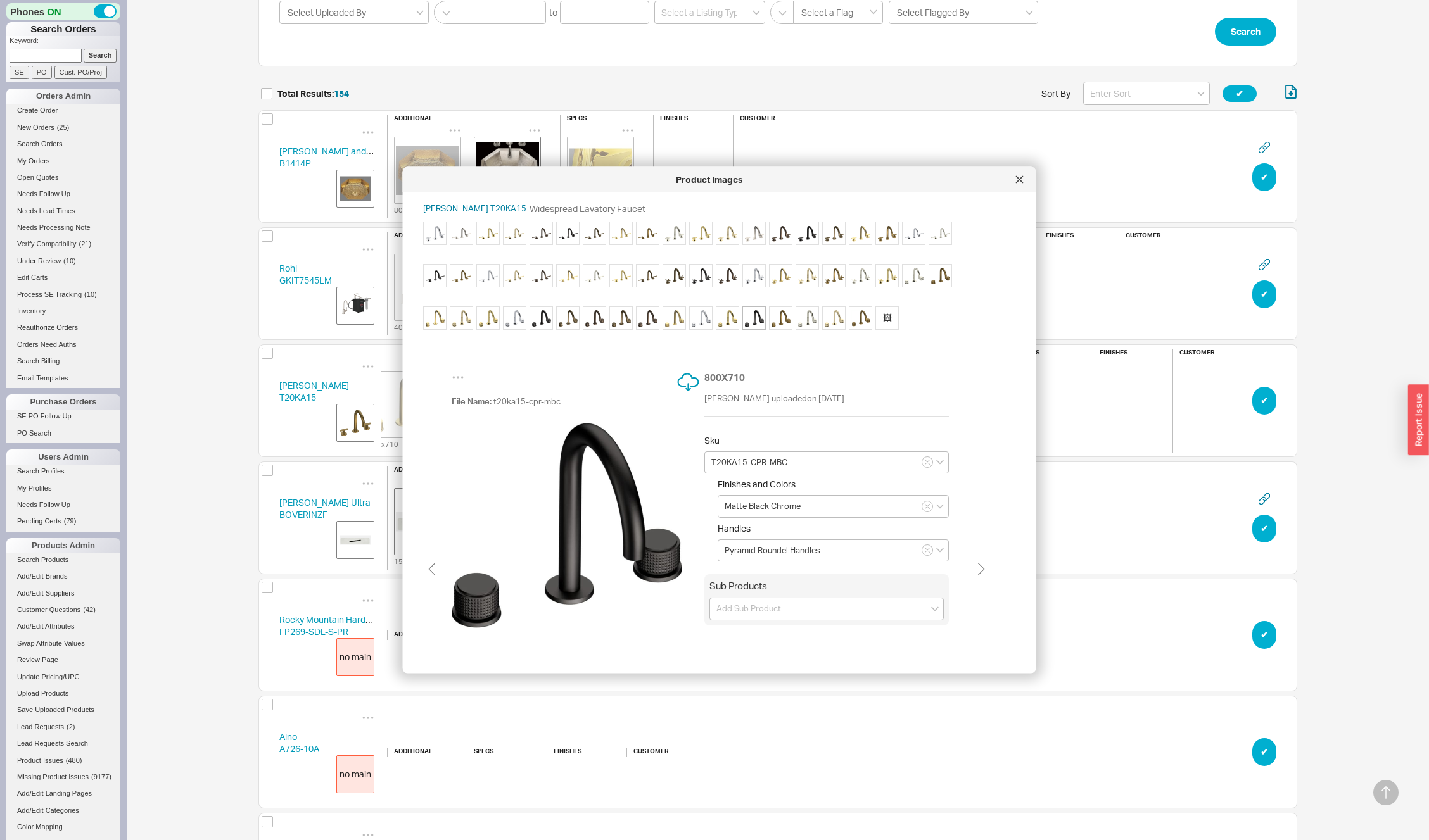
type input "T20KA15-CPR-ABM"
type input "Antique Brass Matte Lacquered"
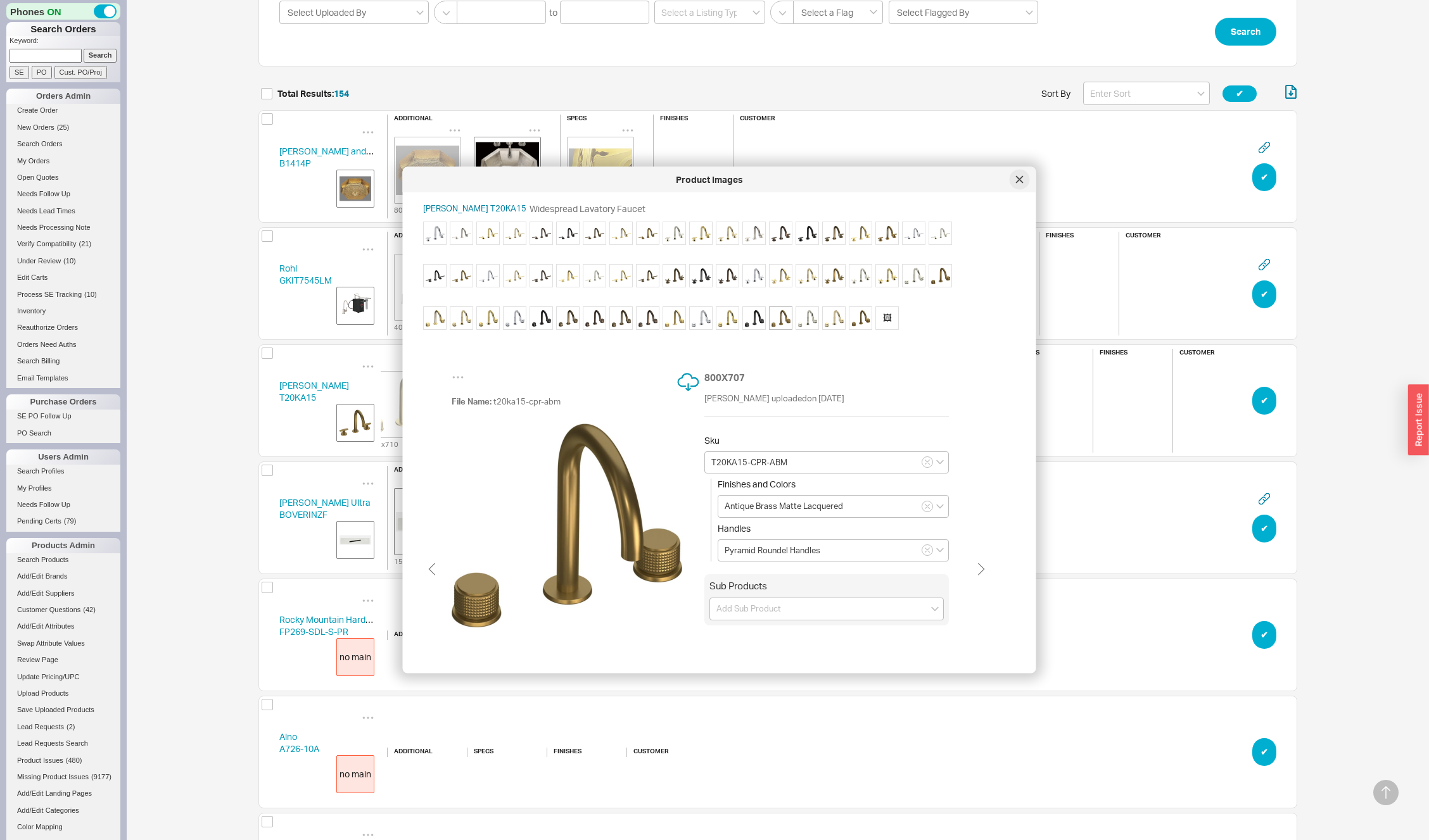
click at [1024, 176] on div at bounding box center [1020, 180] width 20 height 20
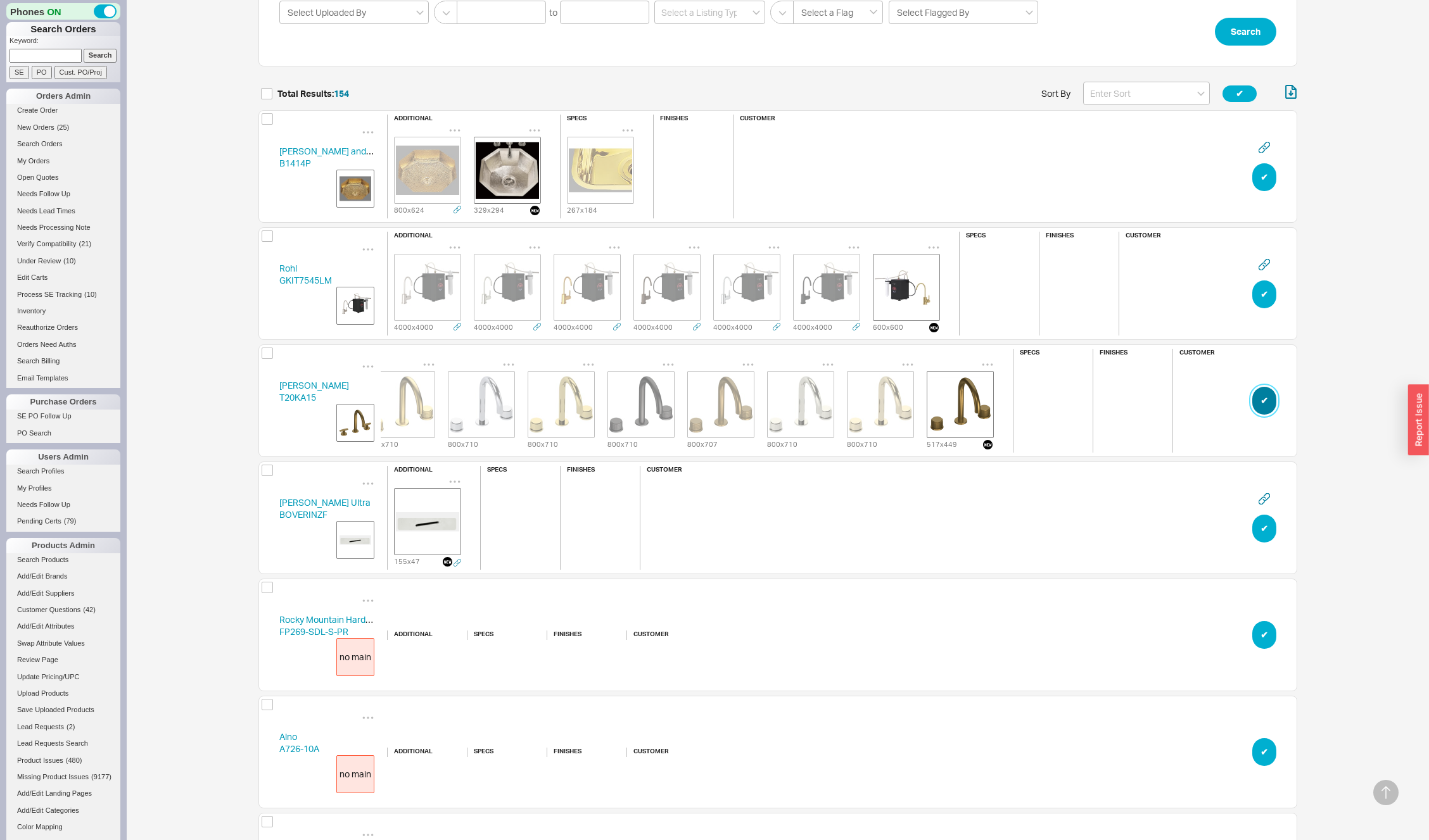
click at [1268, 399] on button "✔︎" at bounding box center [1264, 401] width 24 height 28
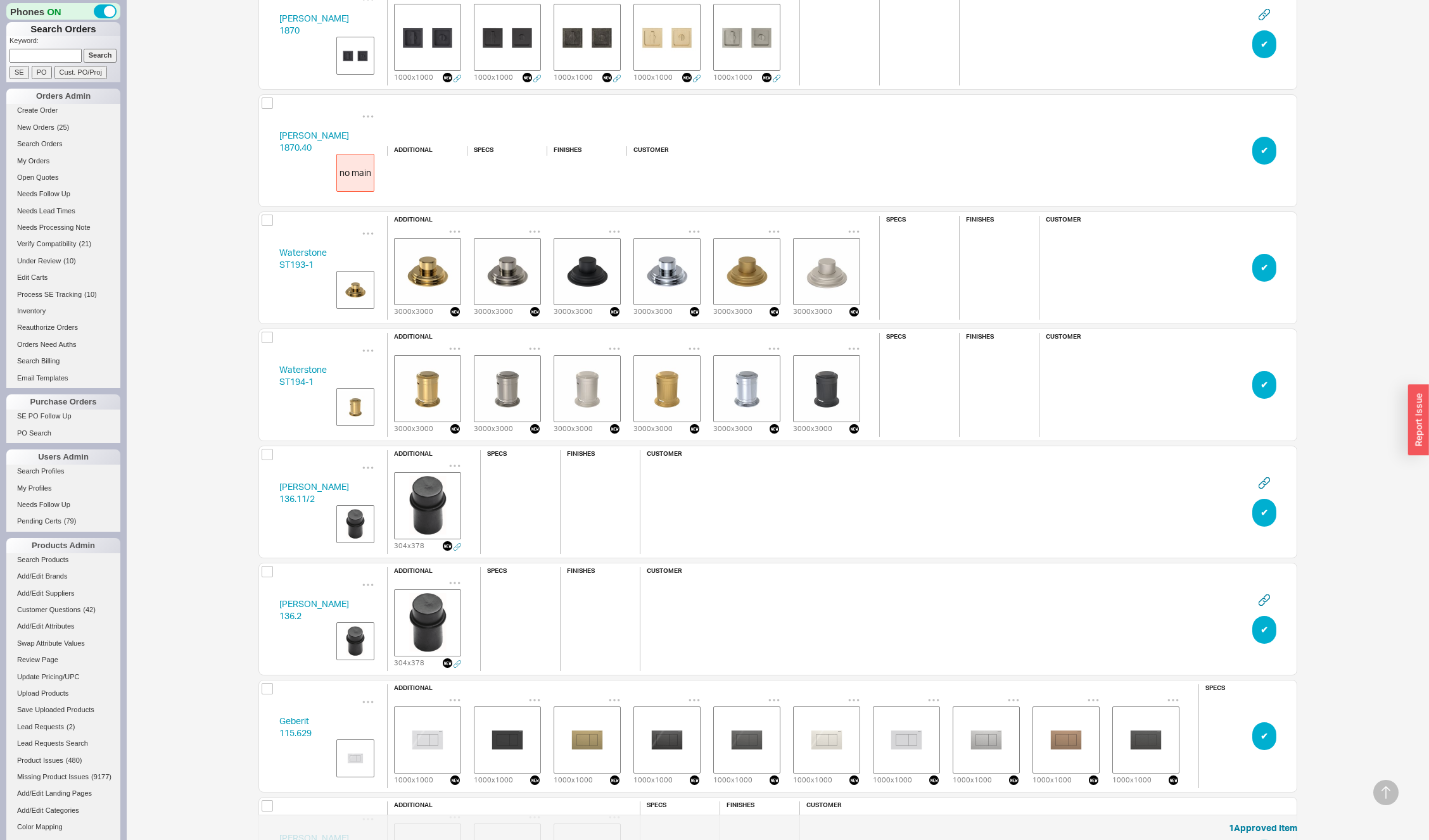
scroll to position [16288, 0]
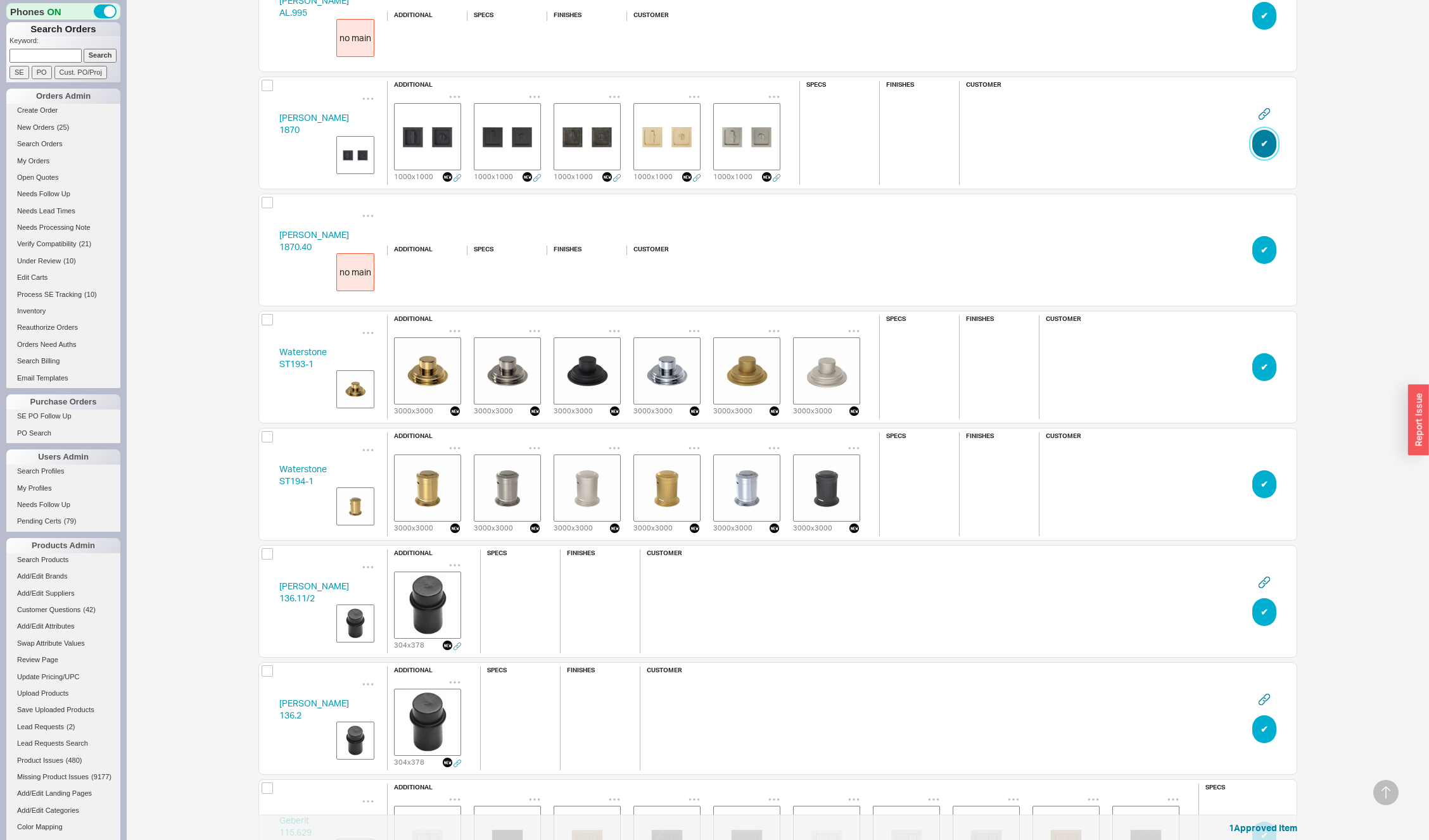
click at [1267, 145] on button "✔︎" at bounding box center [1264, 143] width 24 height 28
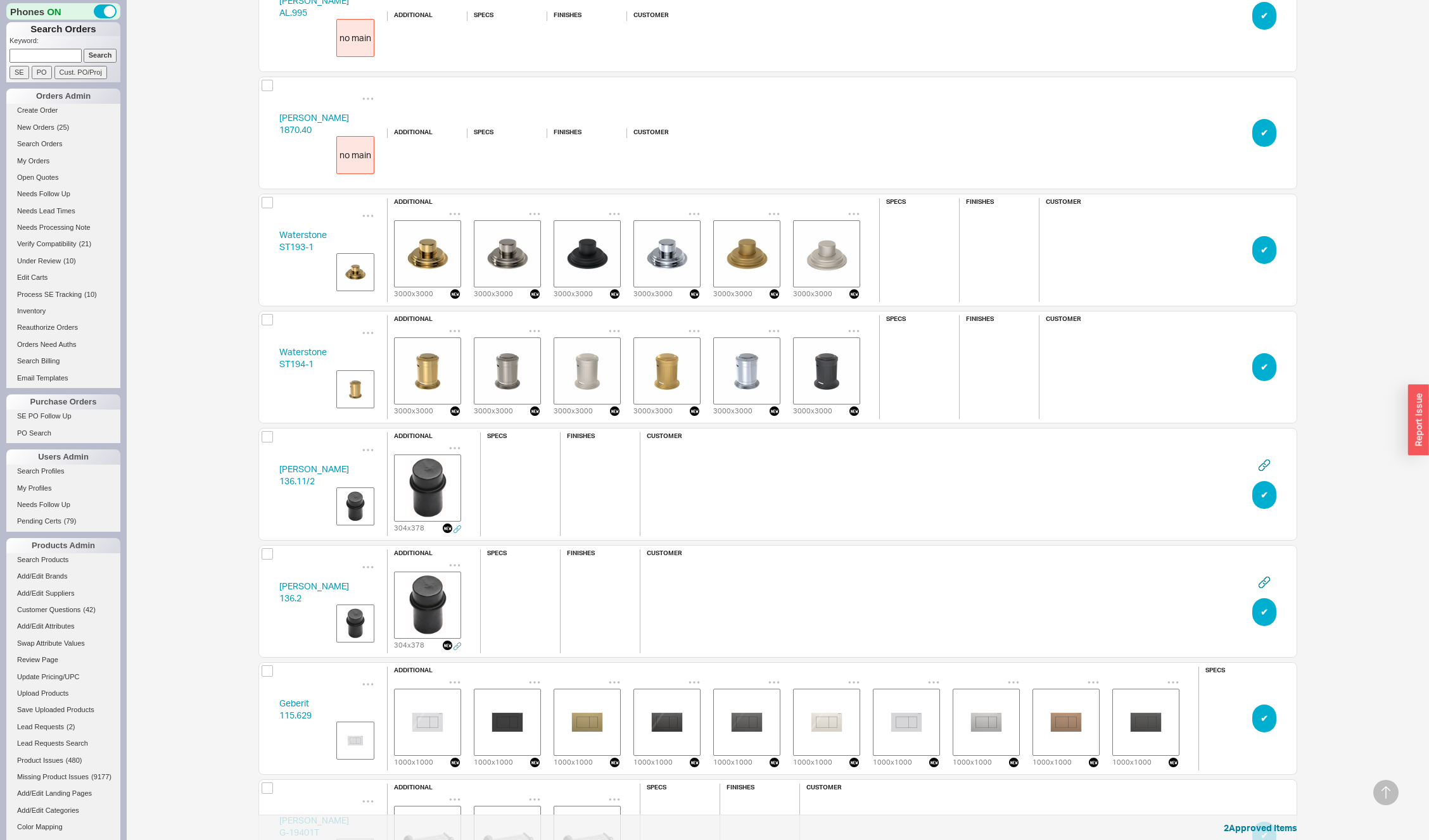
scroll to position [17848, 1030]
click at [1262, 251] on button "✔︎" at bounding box center [1264, 250] width 24 height 28
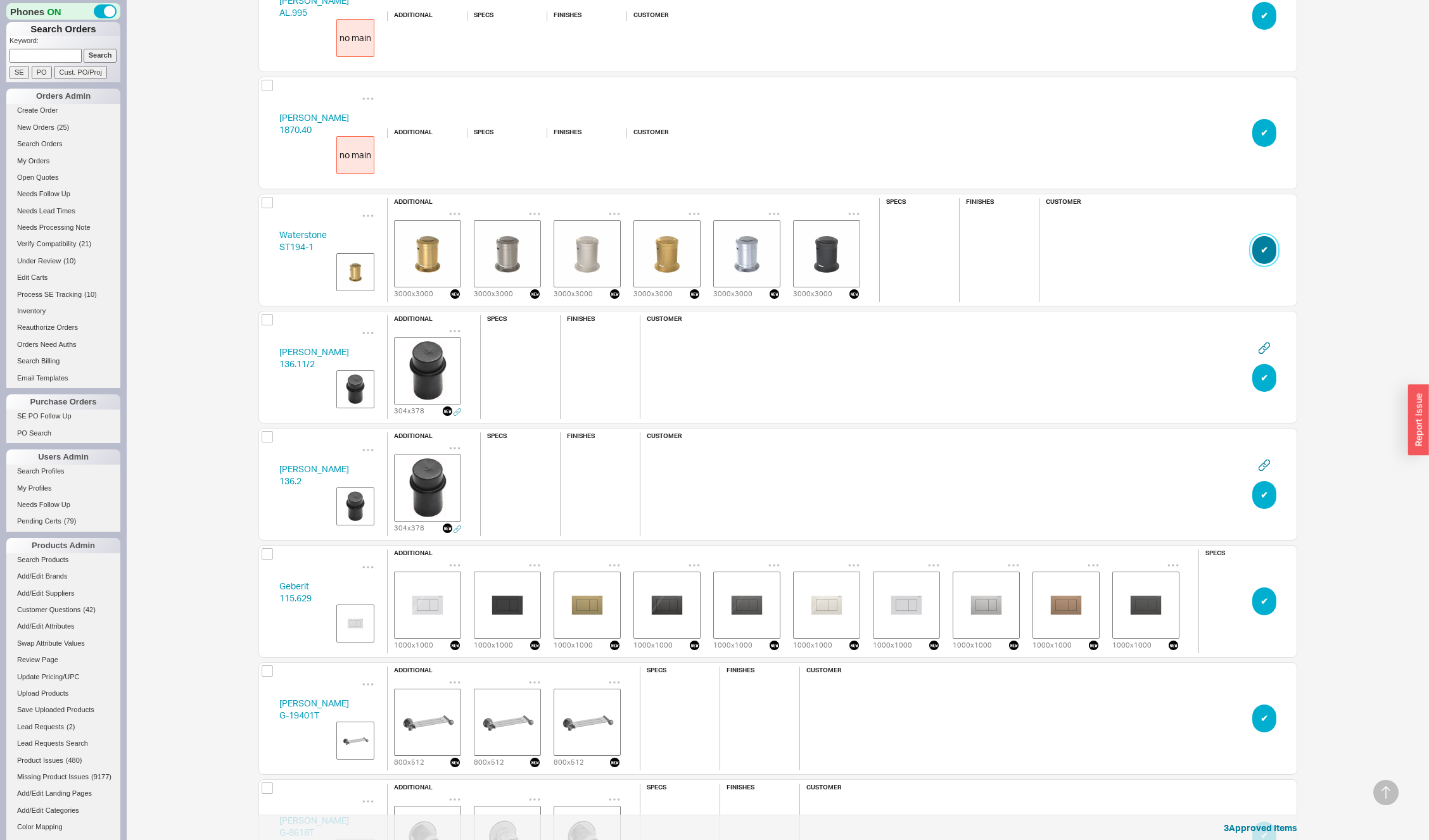
click at [1262, 251] on button "✔︎" at bounding box center [1264, 250] width 24 height 28
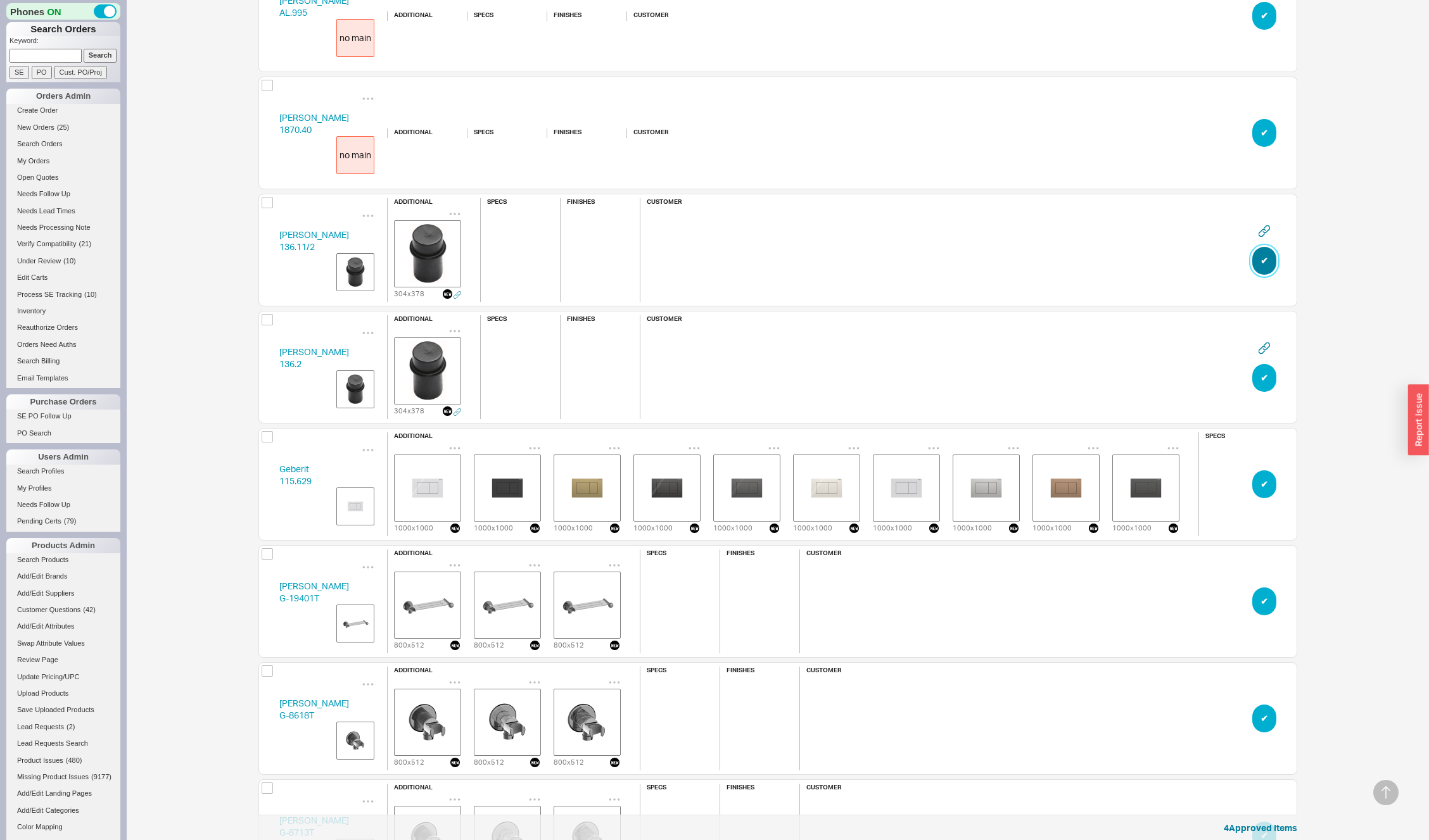
click at [1262, 251] on button "✔︎" at bounding box center [1264, 261] width 24 height 28
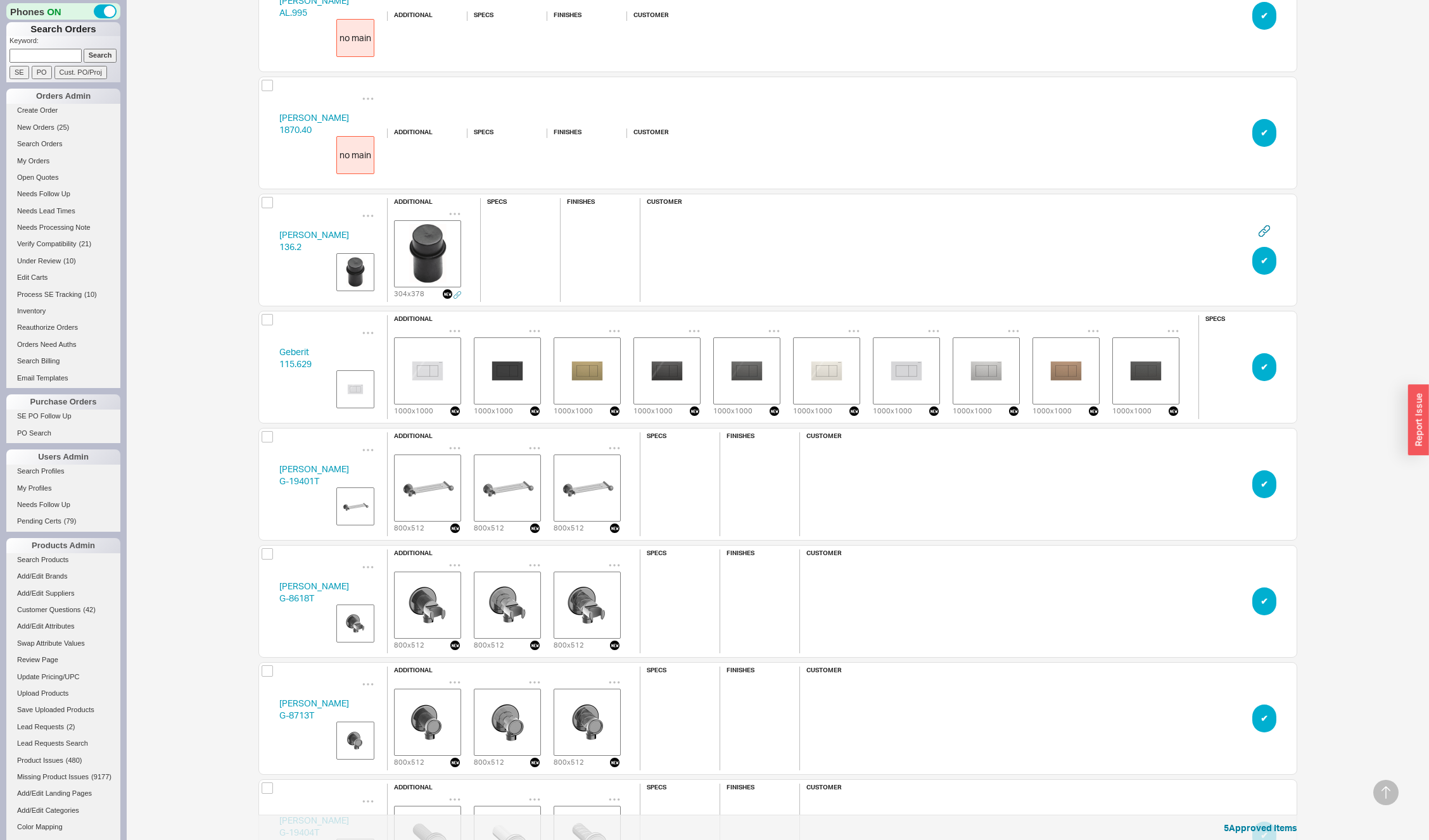
click at [1262, 251] on button "✔︎" at bounding box center [1264, 261] width 24 height 28
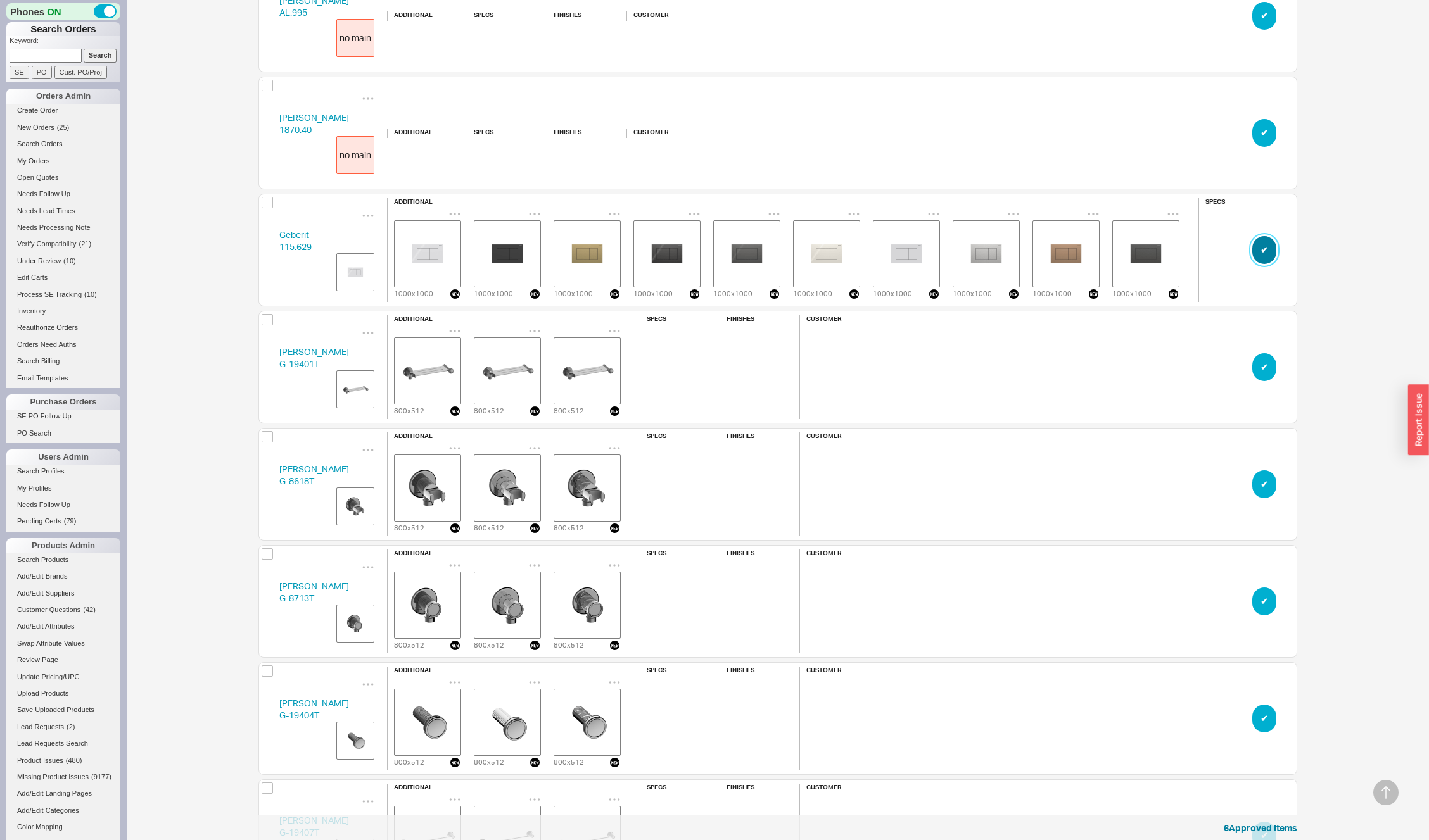
click at [1262, 251] on button "✔︎" at bounding box center [1264, 250] width 24 height 28
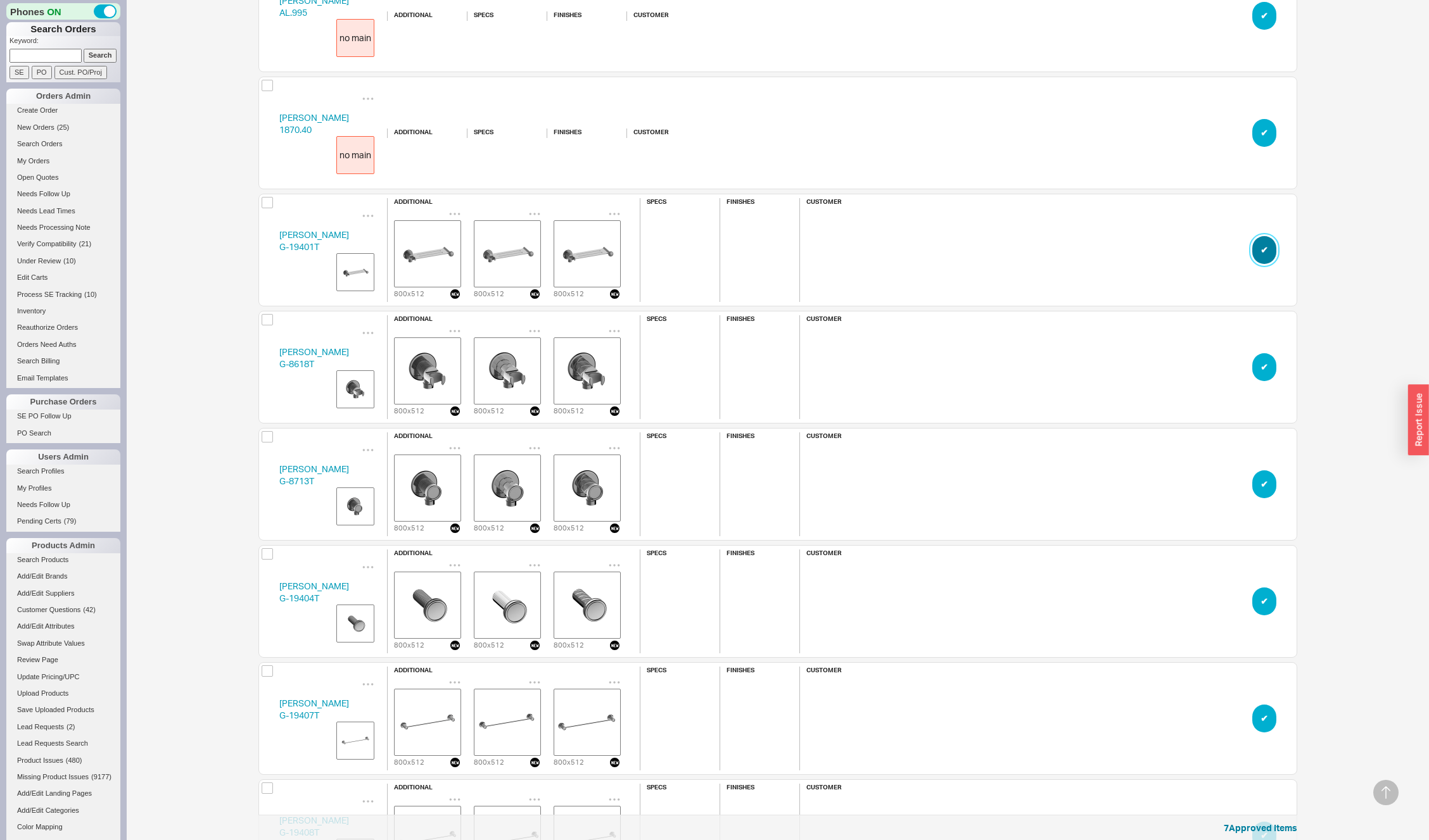
click at [1262, 251] on button "✔︎" at bounding box center [1264, 250] width 24 height 28
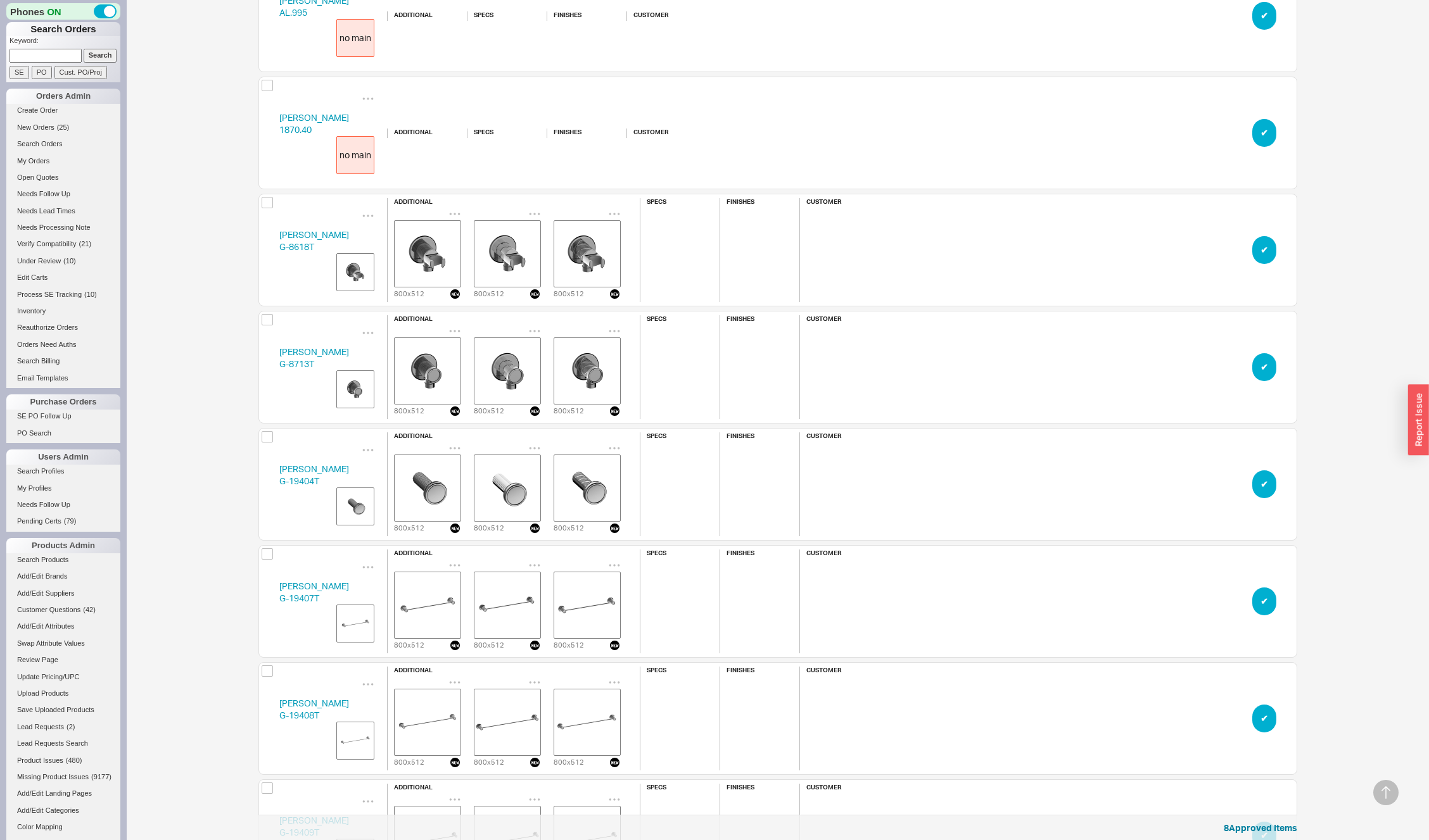
click at [1262, 251] on button "✔︎" at bounding box center [1264, 250] width 24 height 28
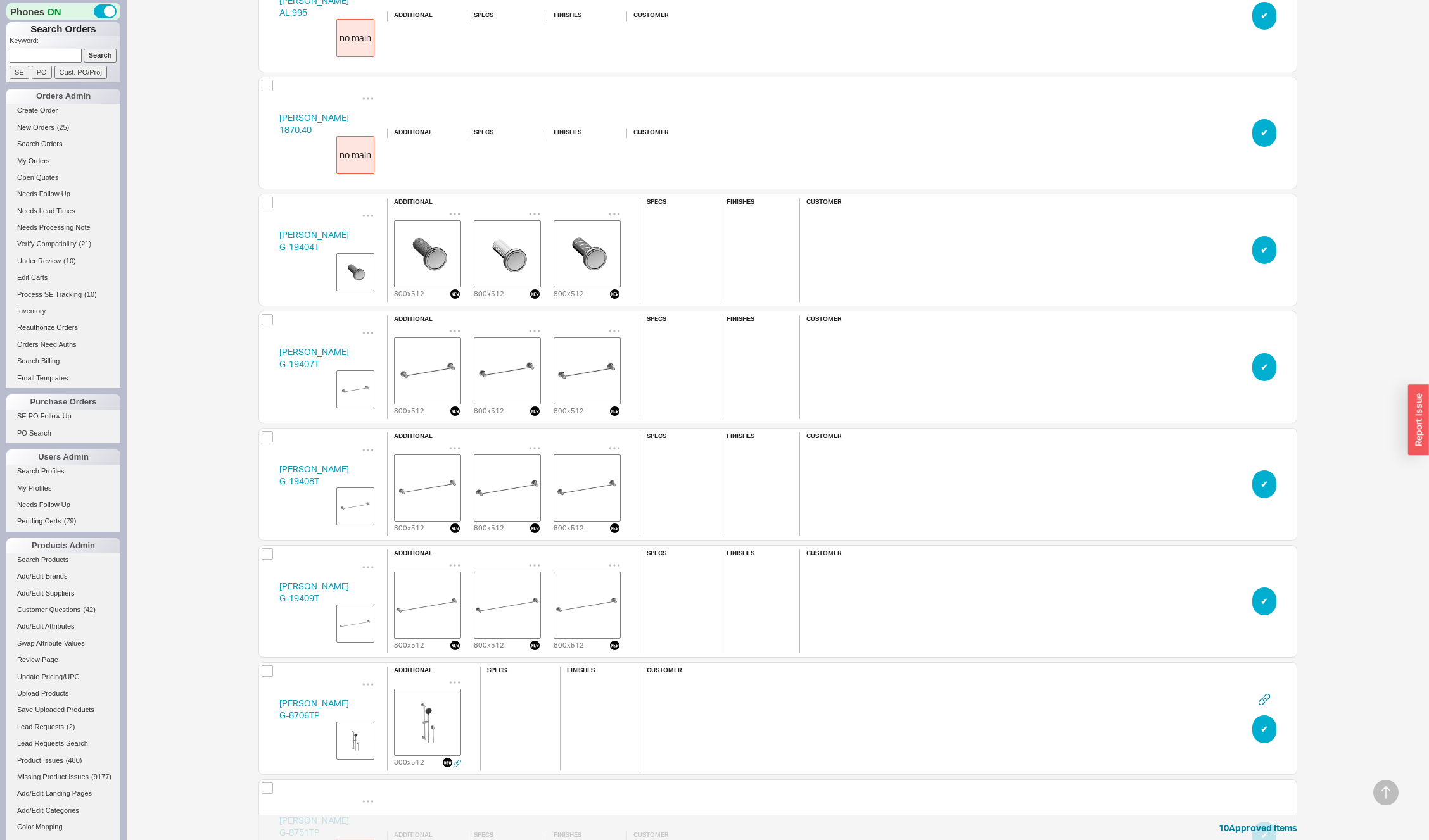
click at [1262, 251] on button "✔︎" at bounding box center [1264, 250] width 24 height 28
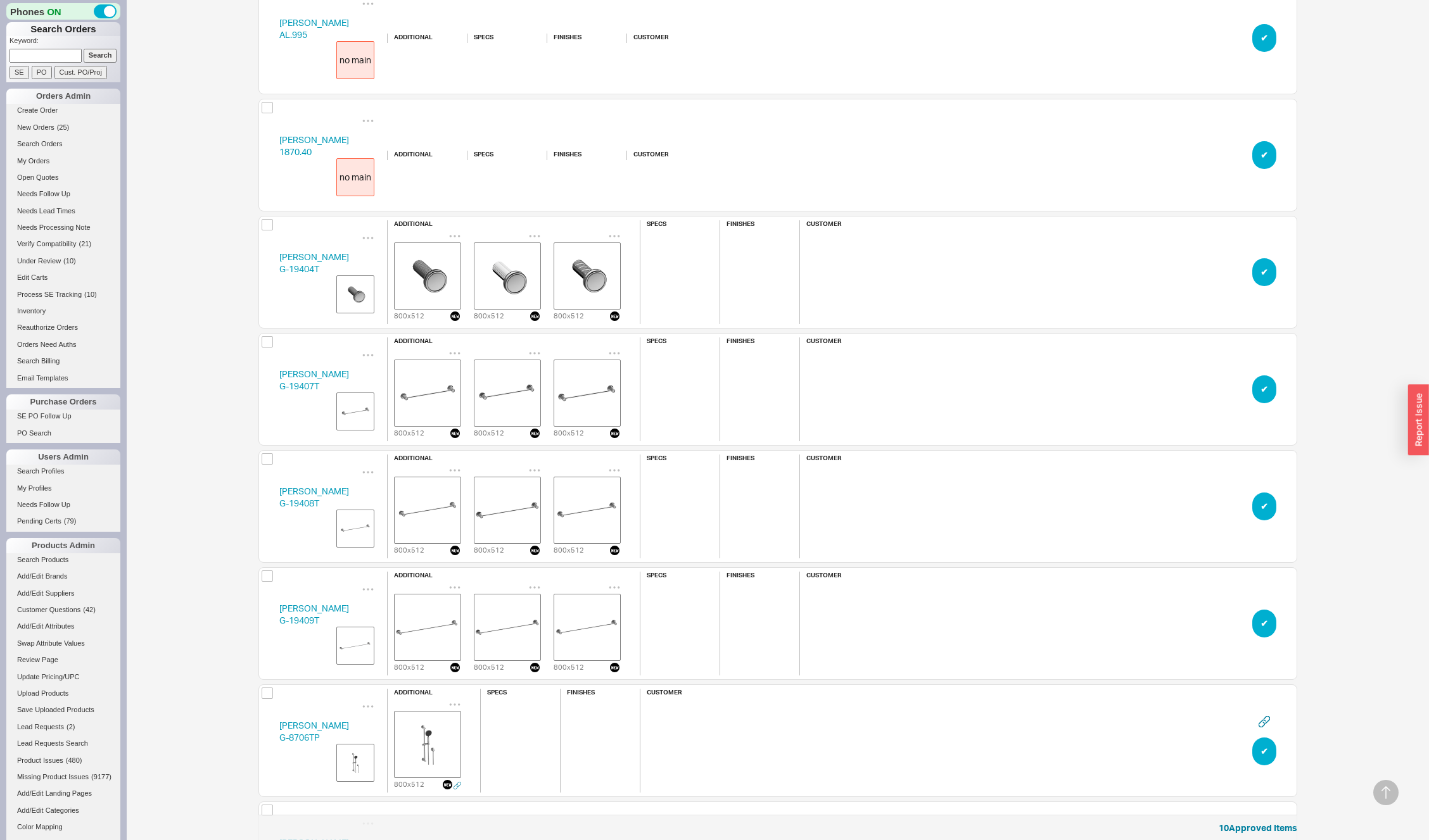
scroll to position [16793, 1030]
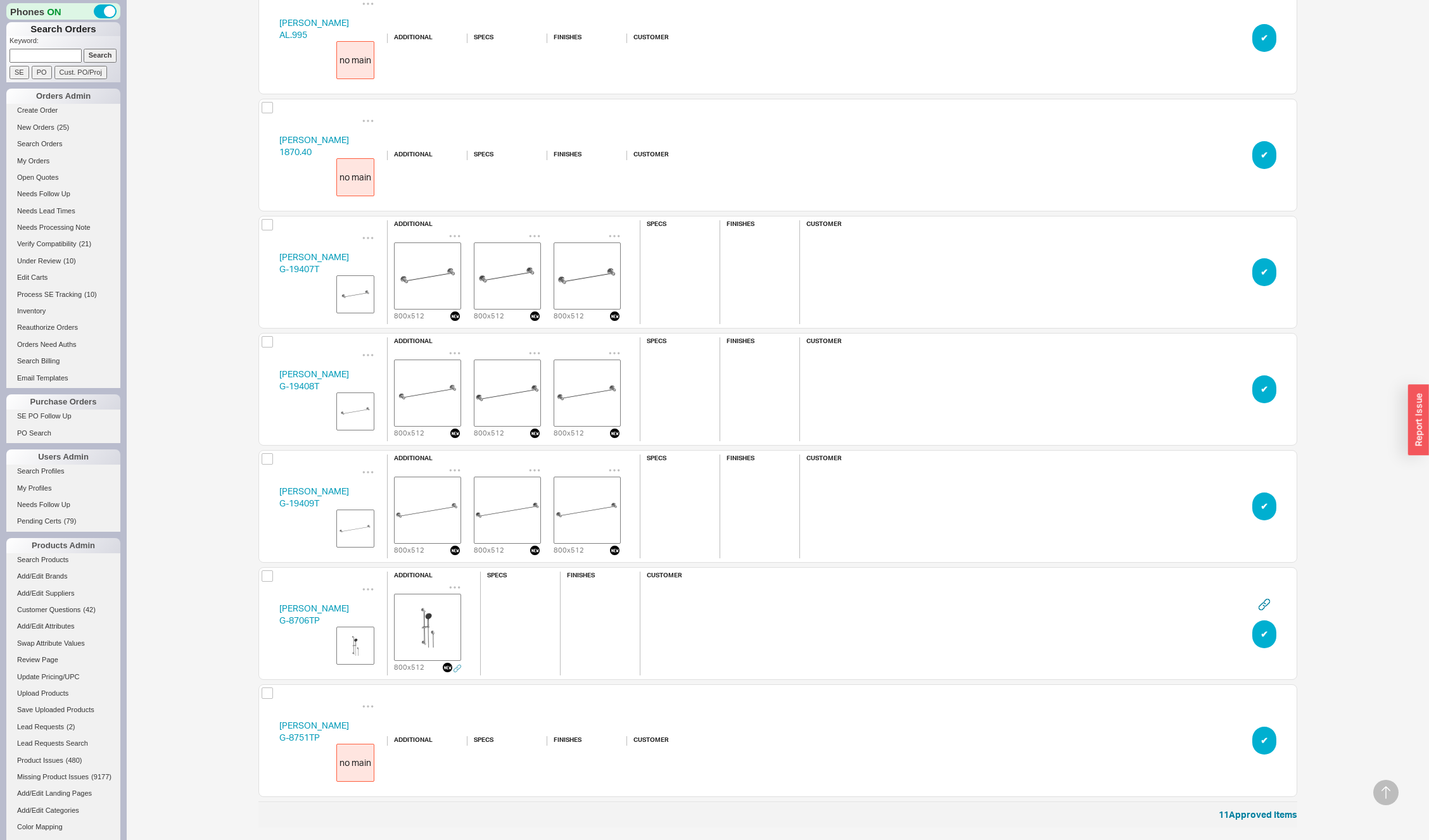
click at [1263, 269] on button "✔︎" at bounding box center [1264, 272] width 24 height 28
click at [1261, 629] on button "✔︎" at bounding box center [1264, 634] width 24 height 28
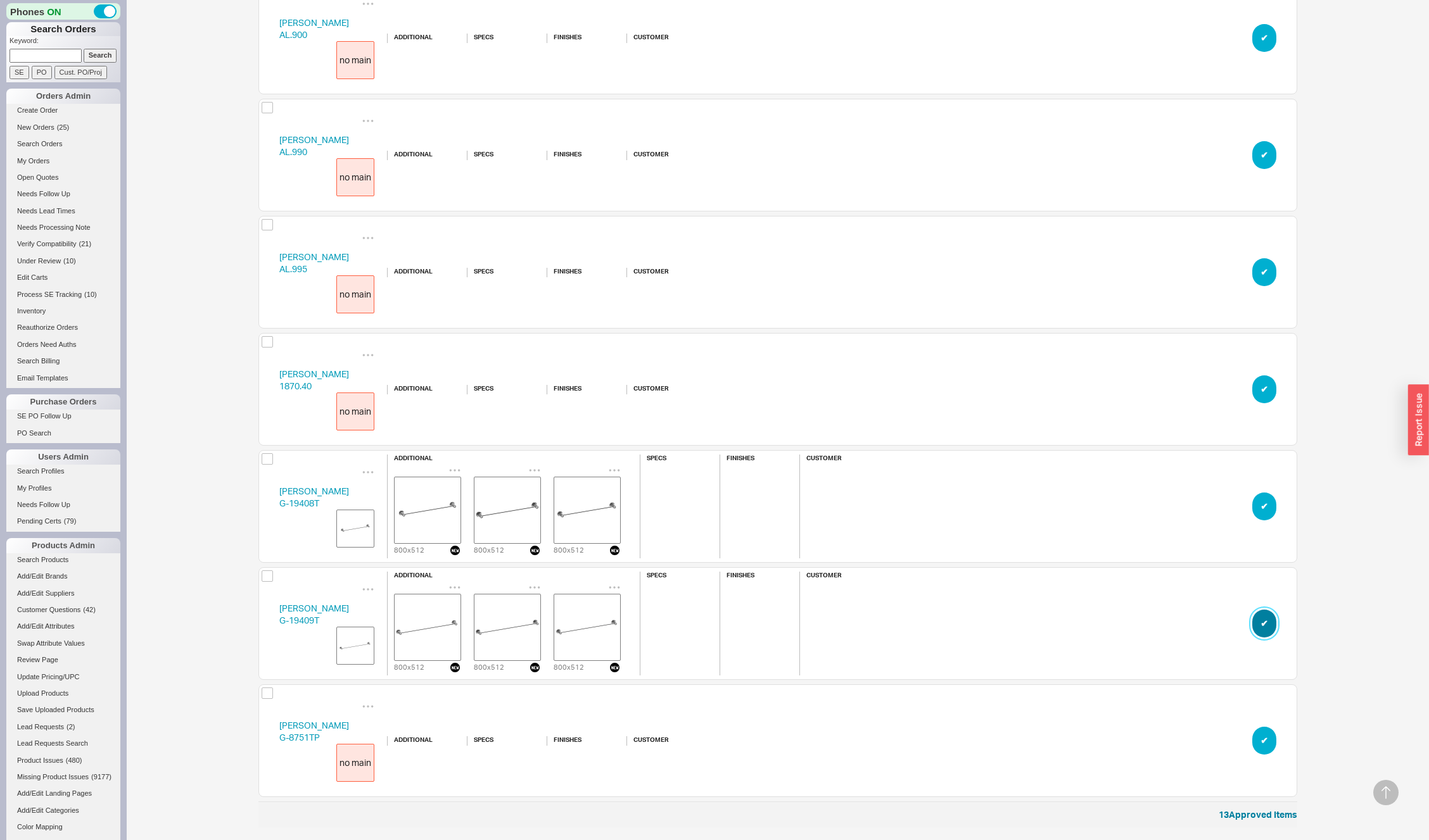
click at [1261, 629] on button "✔︎" at bounding box center [1264, 624] width 24 height 28
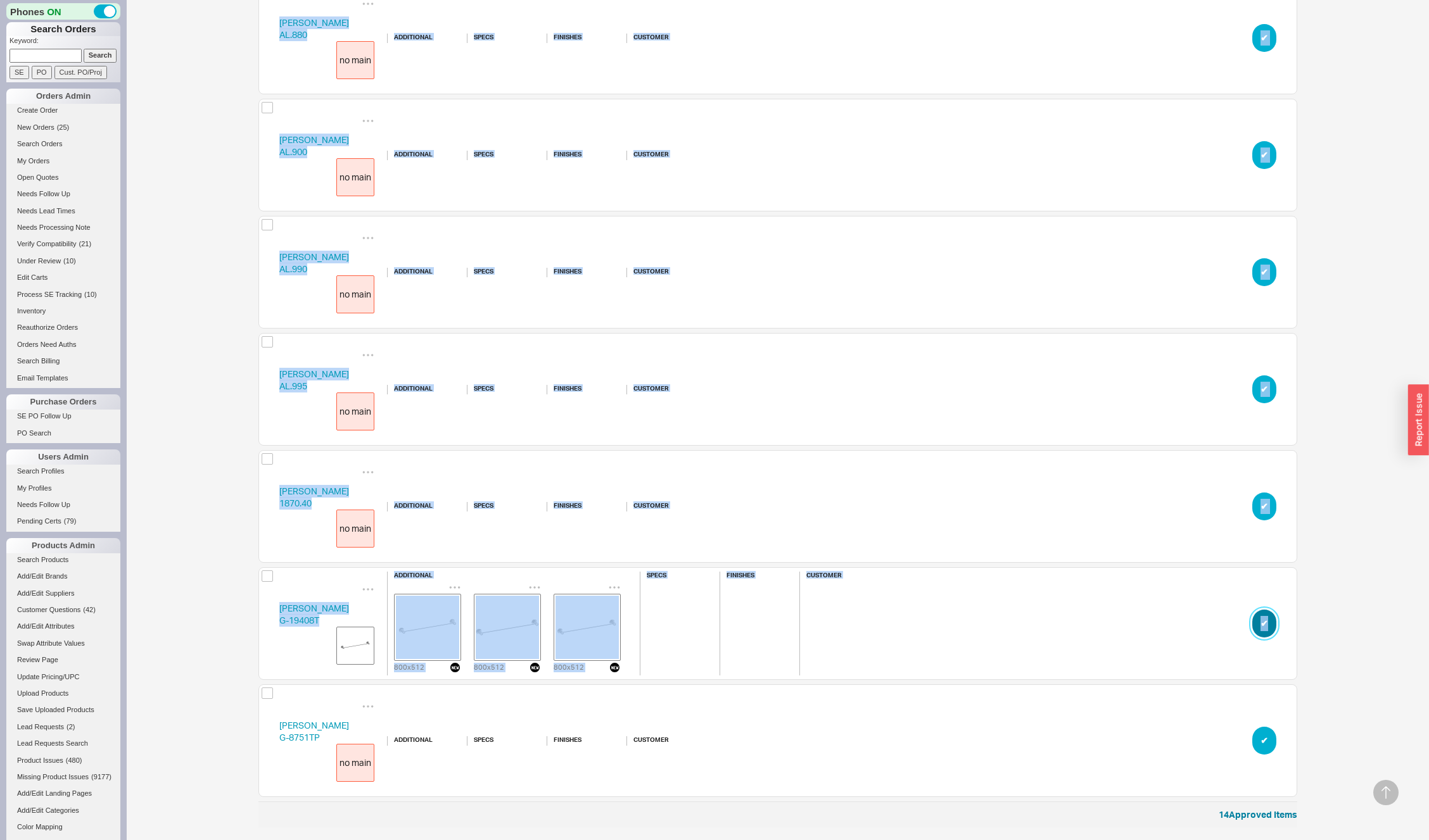
click at [1264, 619] on button "✔︎" at bounding box center [1264, 624] width 24 height 28
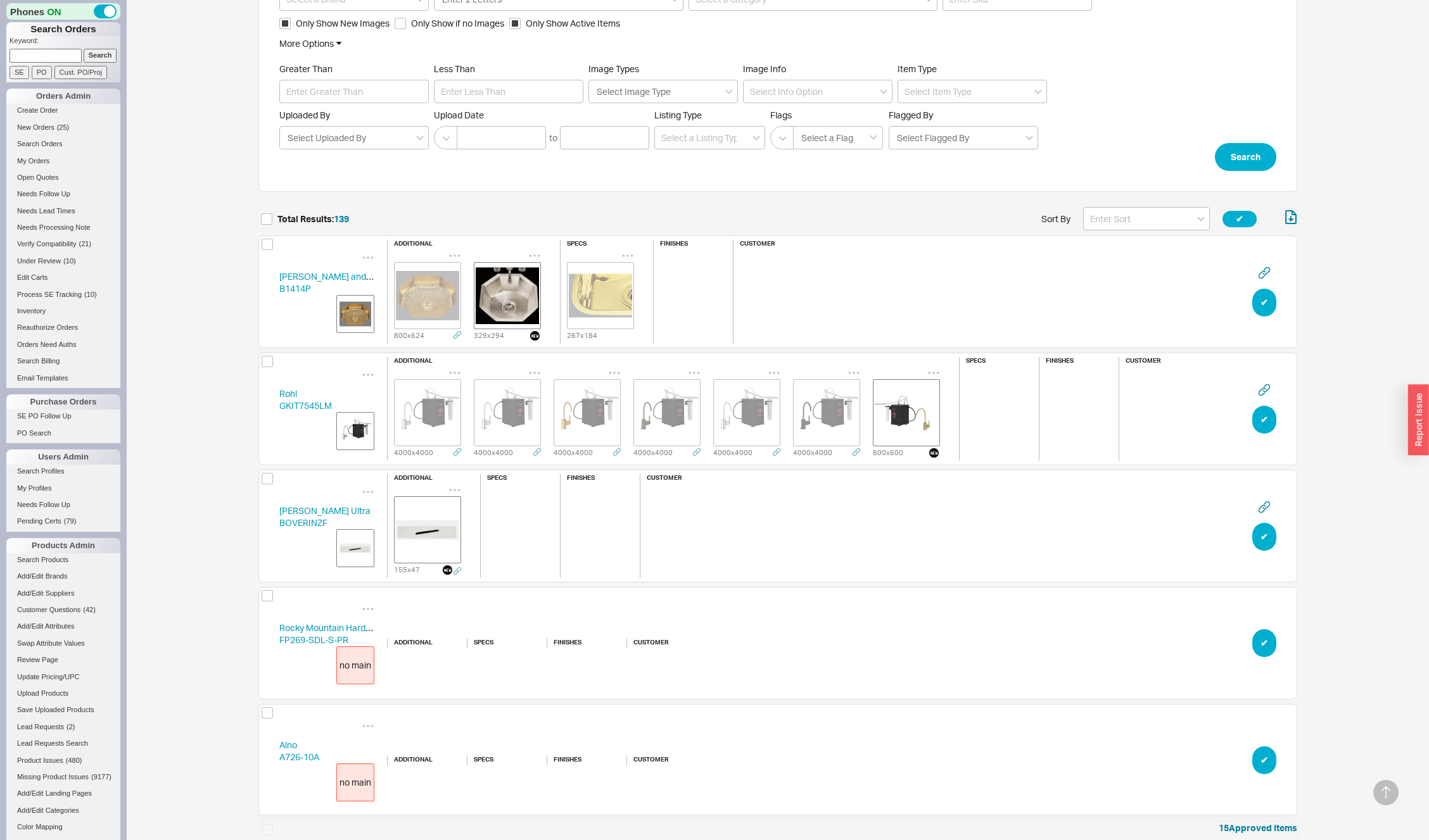
scroll to position [0, 0]
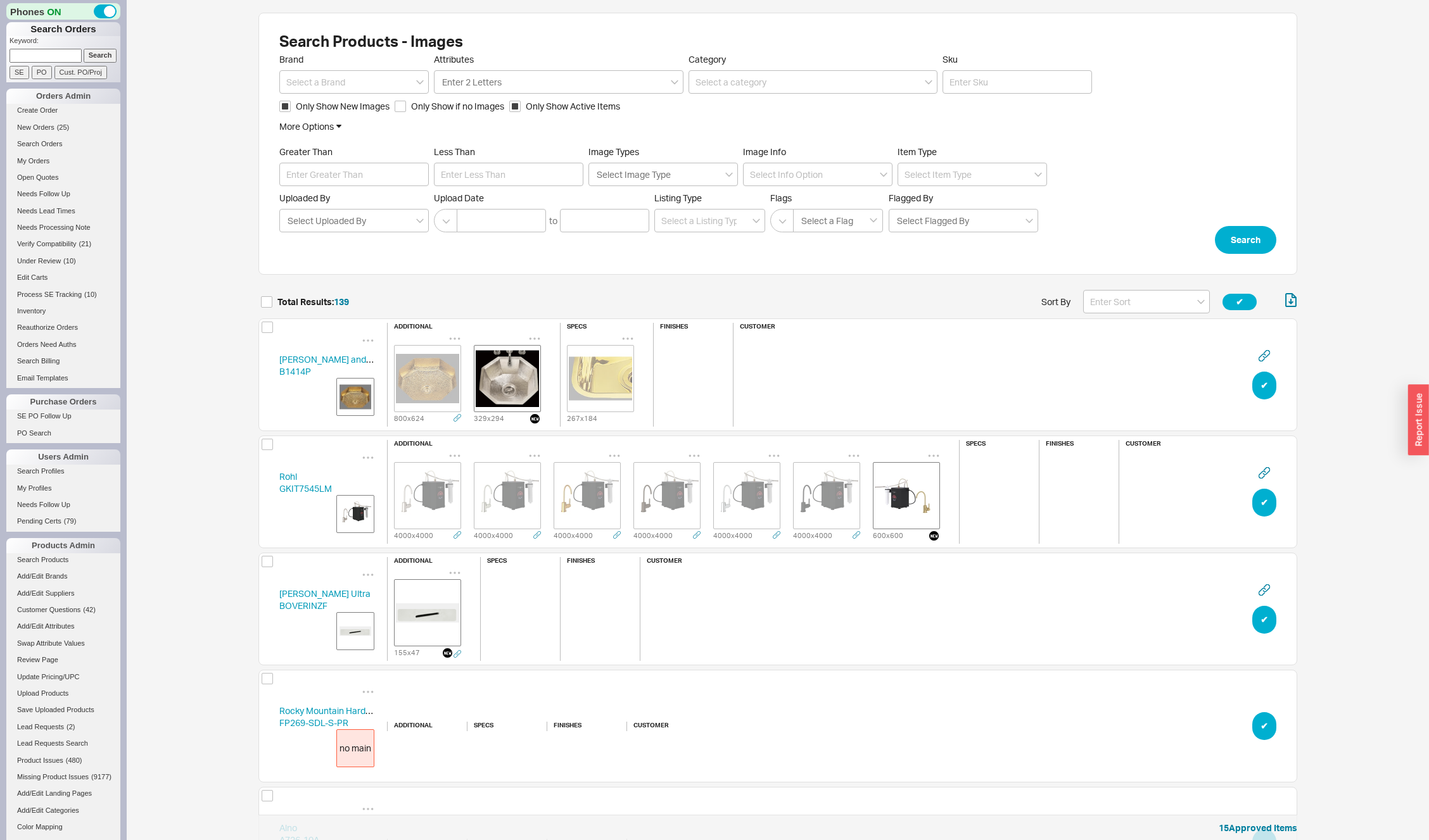
click at [442, 494] on img "grid" at bounding box center [428, 496] width 63 height 63
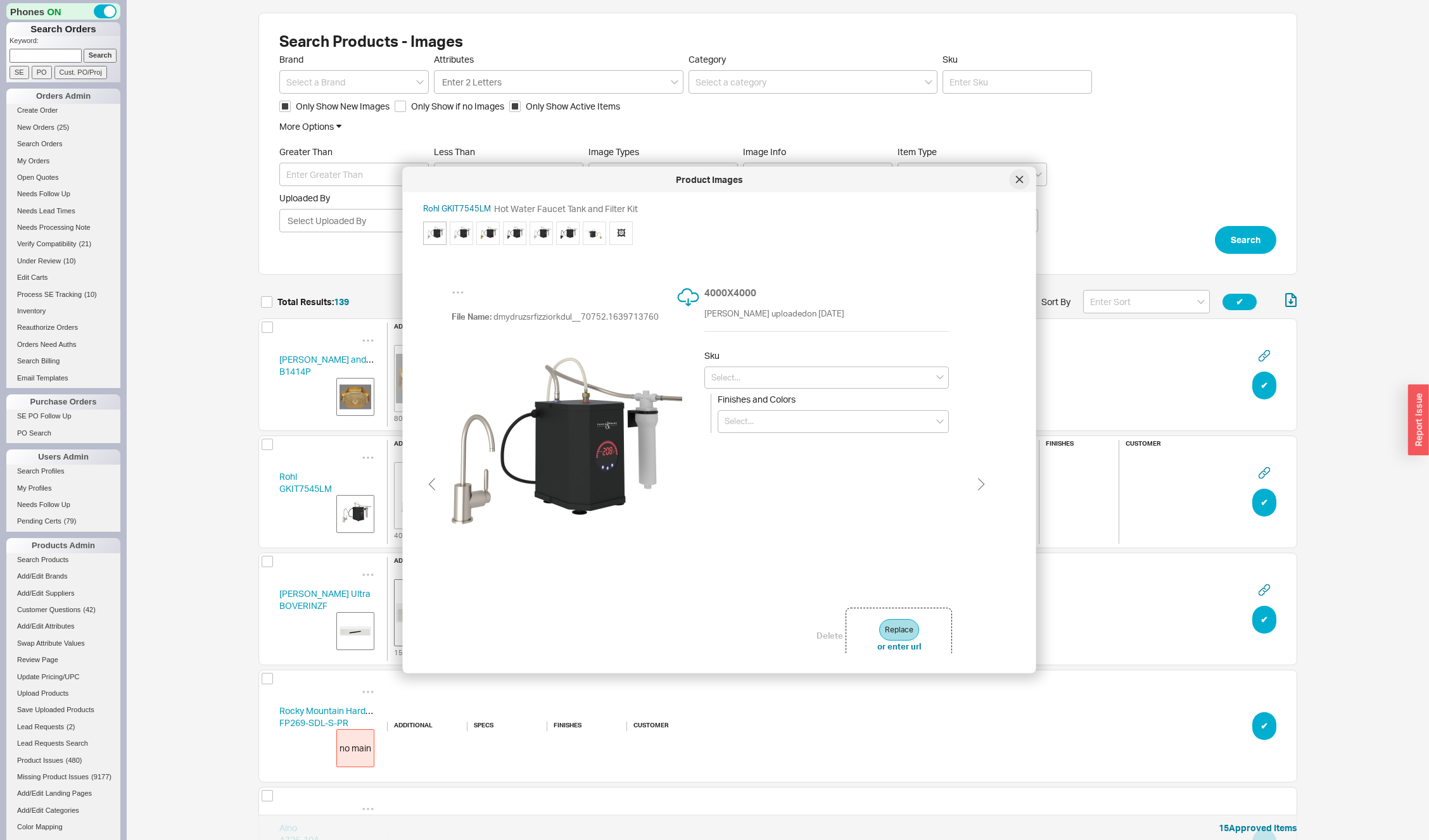
click at [1022, 186] on div at bounding box center [1020, 180] width 20 height 20
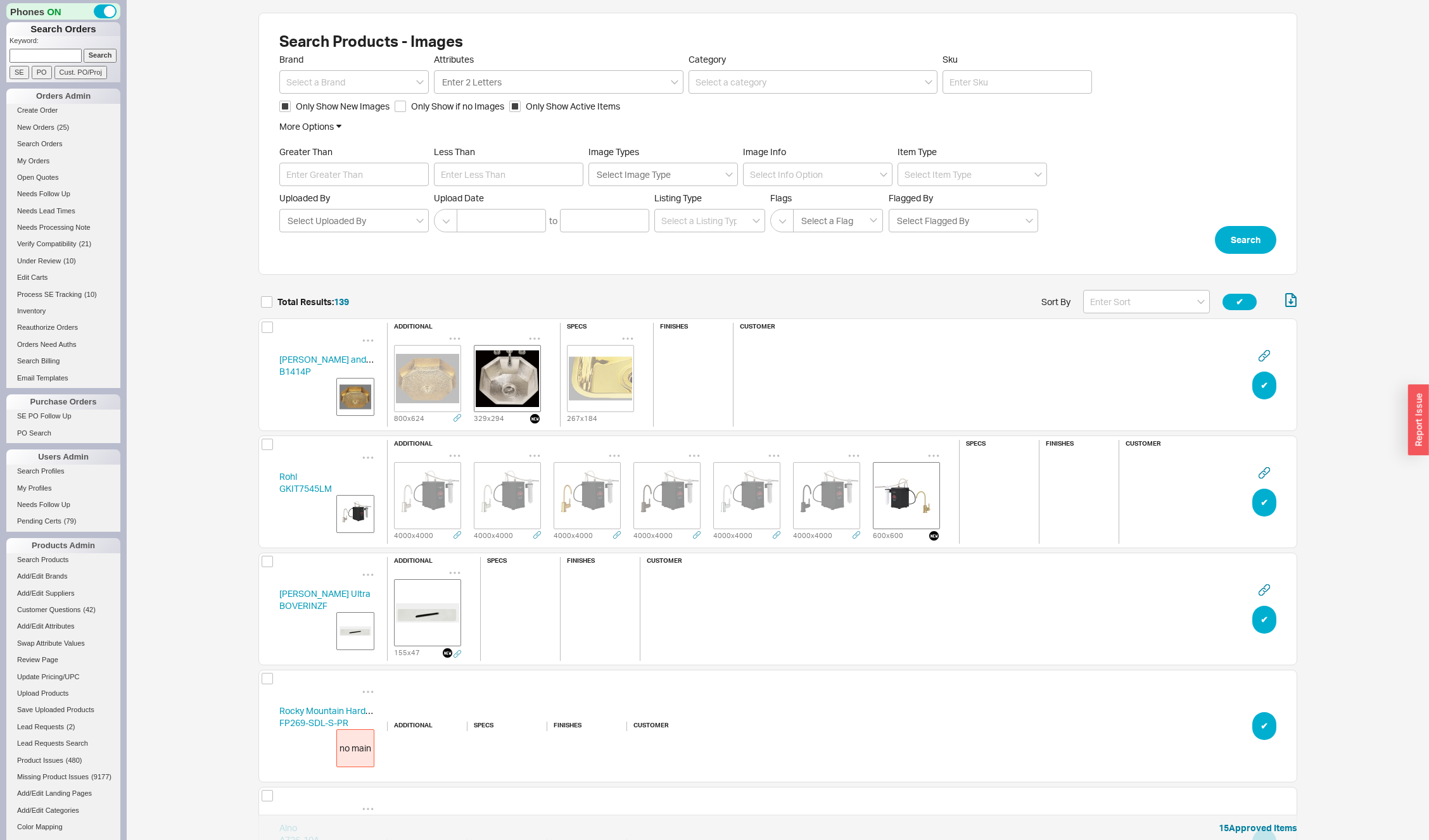
click at [457, 379] on img "grid" at bounding box center [428, 379] width 63 height 63
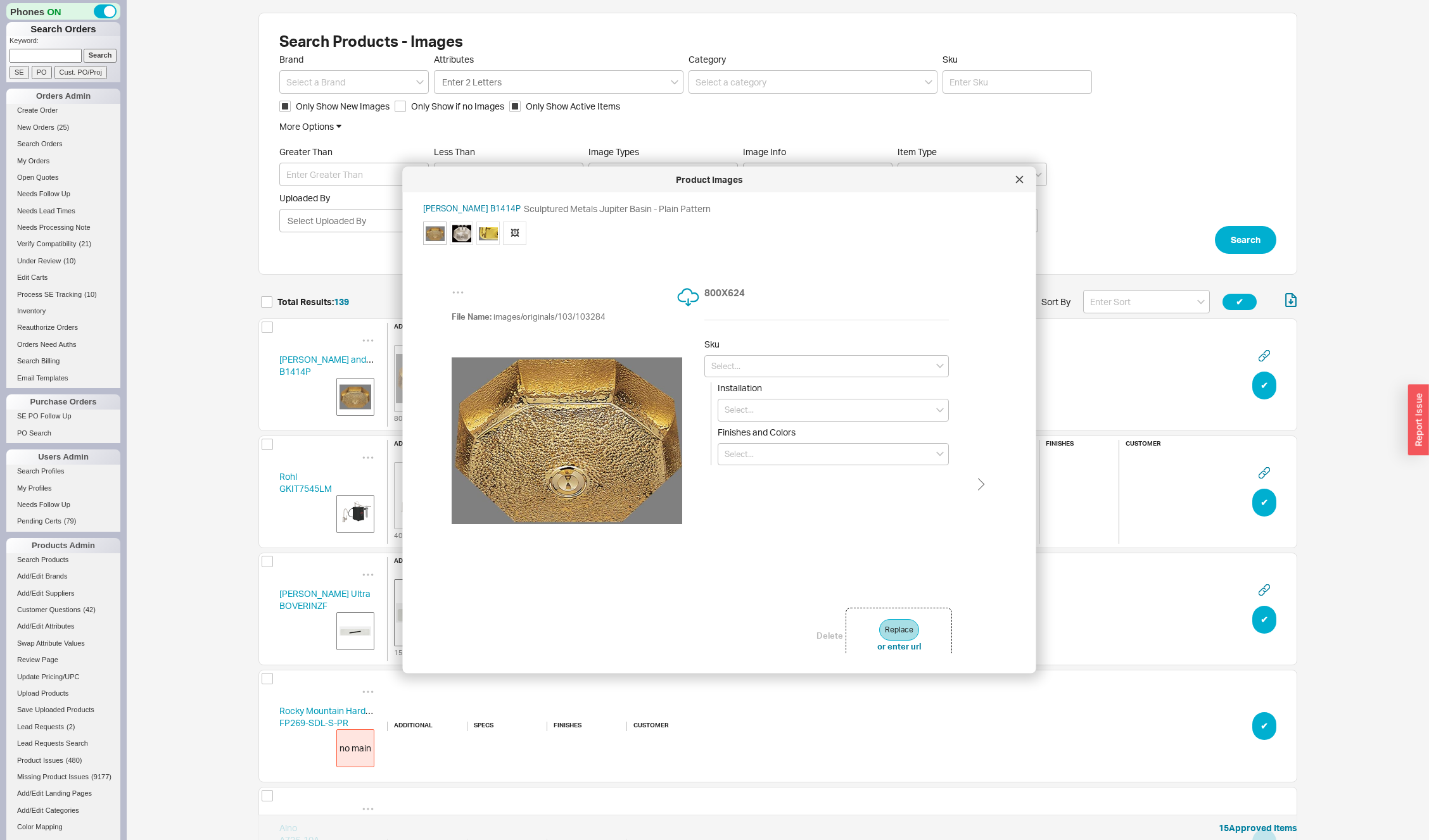
type input "B1414P.NS"
type input "Undermount"
type input "Polished Nickel/Silver"
drag, startPoint x: 271, startPoint y: 355, endPoint x: 311, endPoint y: 377, distance: 45.7
click at [311, 377] on div "Bates and Bates B1414P additional 800 x 624 329 x 294 specs 267 x 184 finishes …" at bounding box center [778, 375] width 1039 height 113
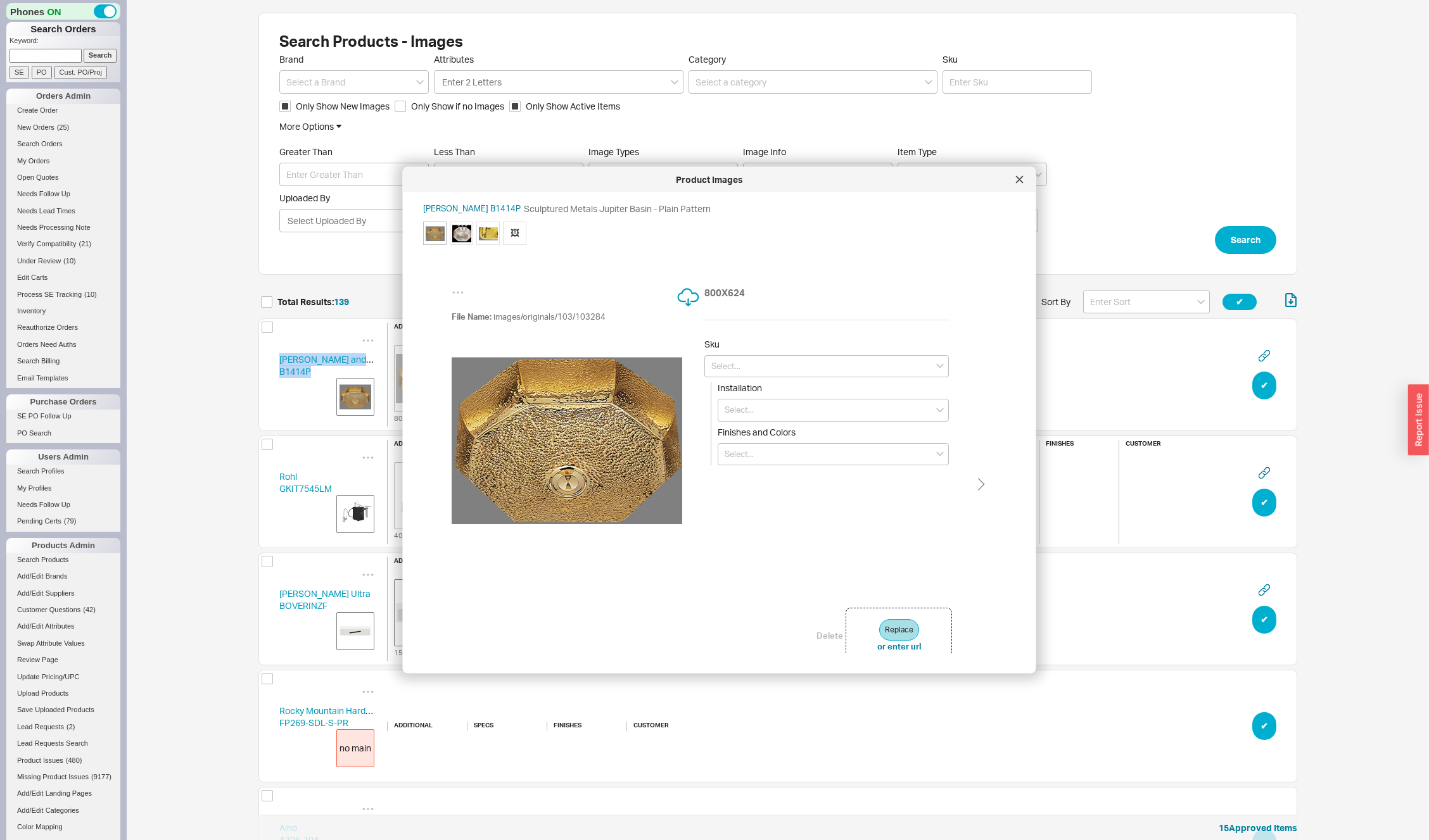
copy link "Bates and Bates B1414P"
click at [520, 233] on span "🖼" at bounding box center [514, 232] width 23 height 23
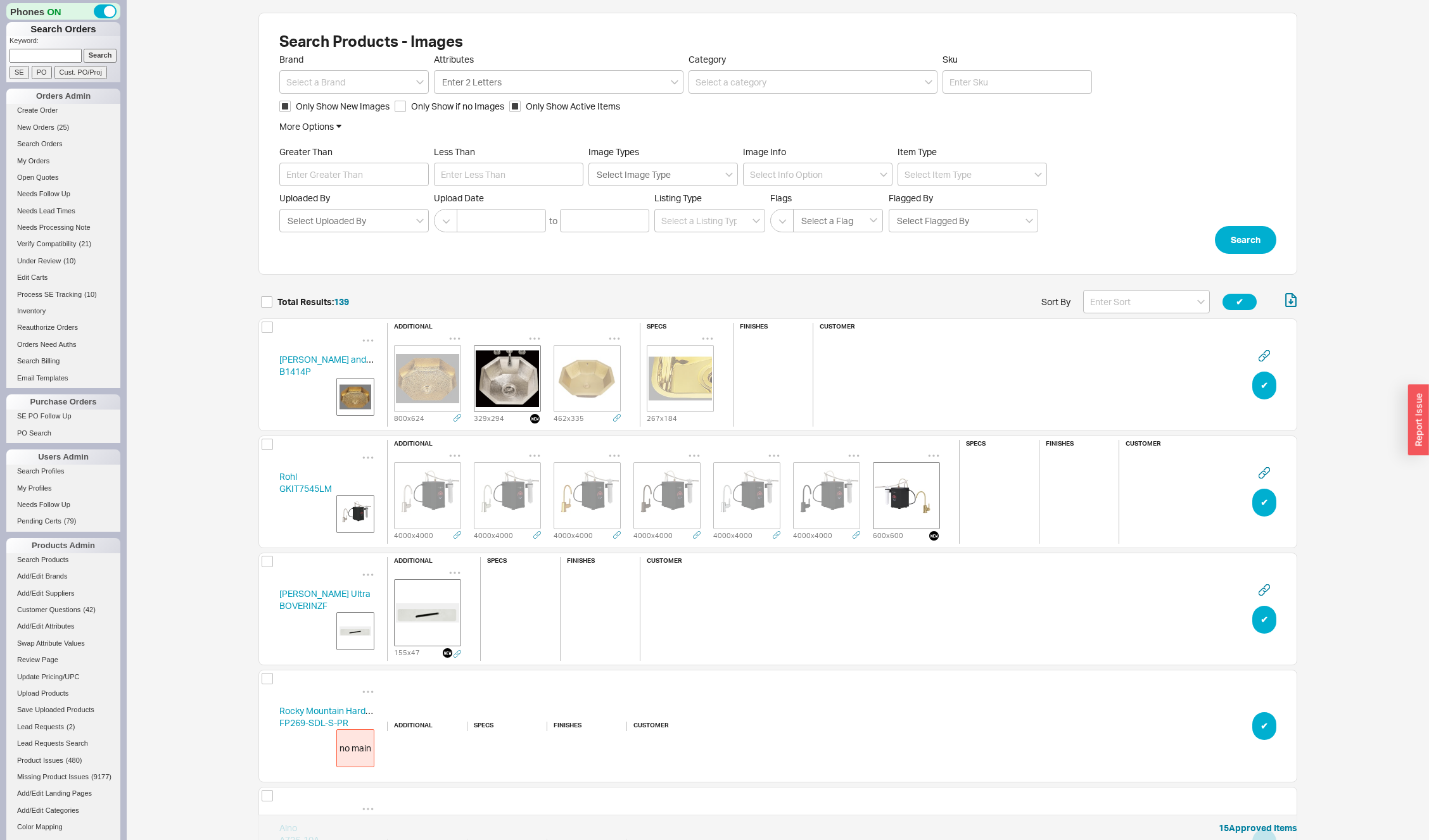
click at [618, 332] on icon "grid" at bounding box center [614, 338] width 13 height 13
click at [630, 389] on span "Set to Main Image" at bounding box center [650, 389] width 73 height 11
click at [582, 384] on img "grid" at bounding box center [587, 379] width 63 height 63
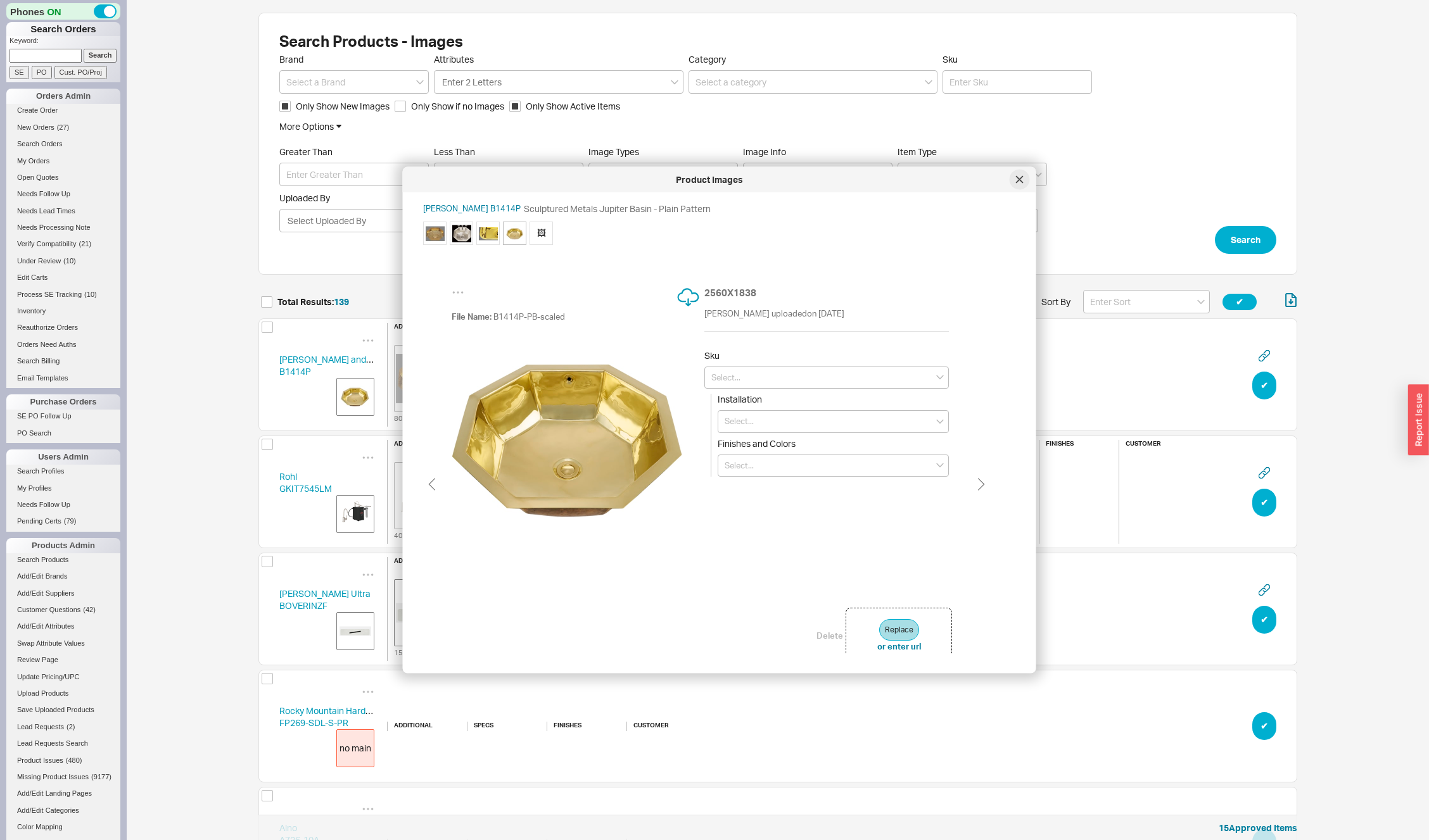
click at [1020, 178] on icon at bounding box center [1020, 179] width 7 height 7
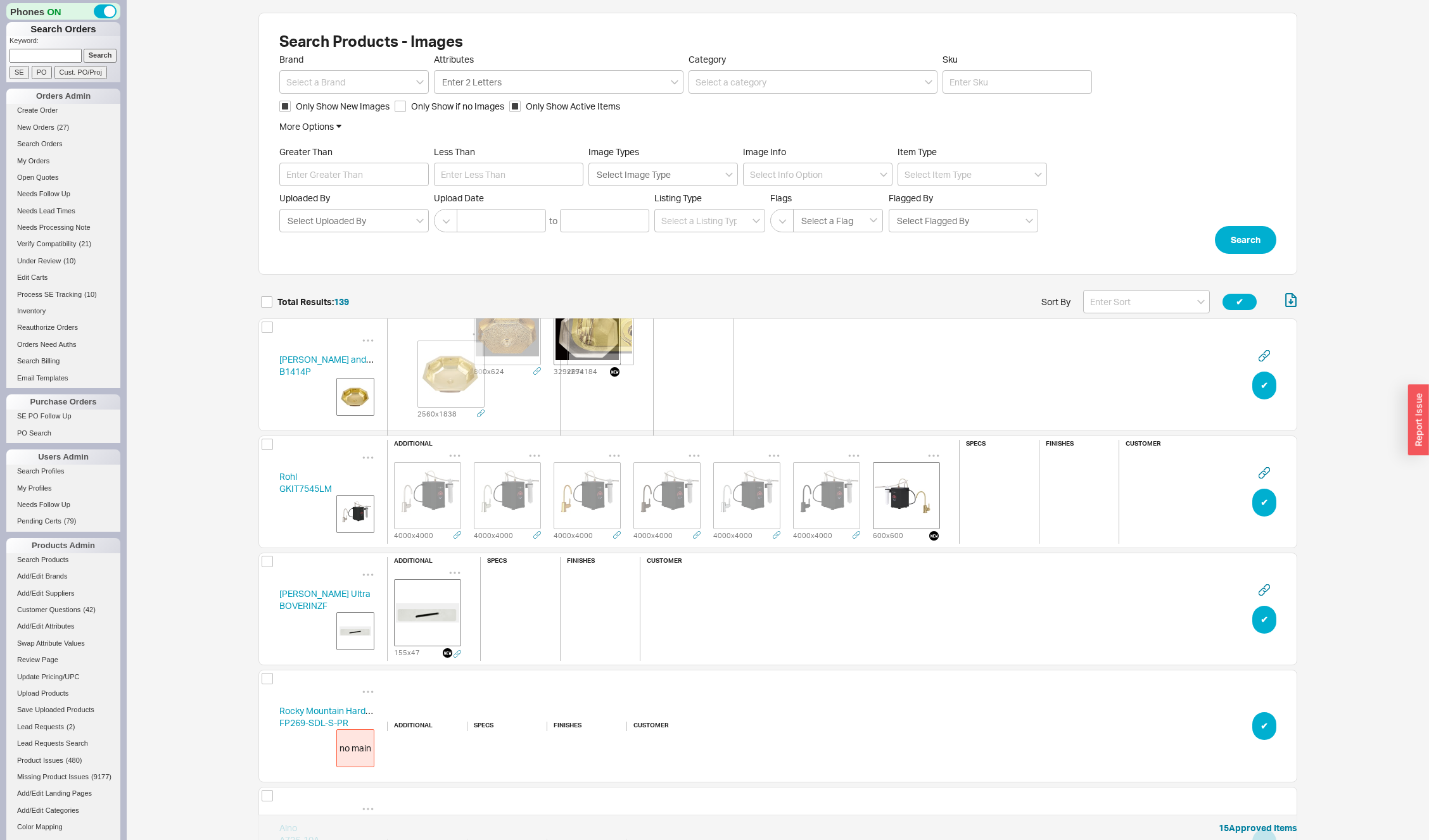
drag, startPoint x: 596, startPoint y: 379, endPoint x: 447, endPoint y: 379, distance: 149.0
click at [447, 379] on div "additional 800 x 624 329 x 294 2560 x 1838" at bounding box center [467, 375] width 160 height 198
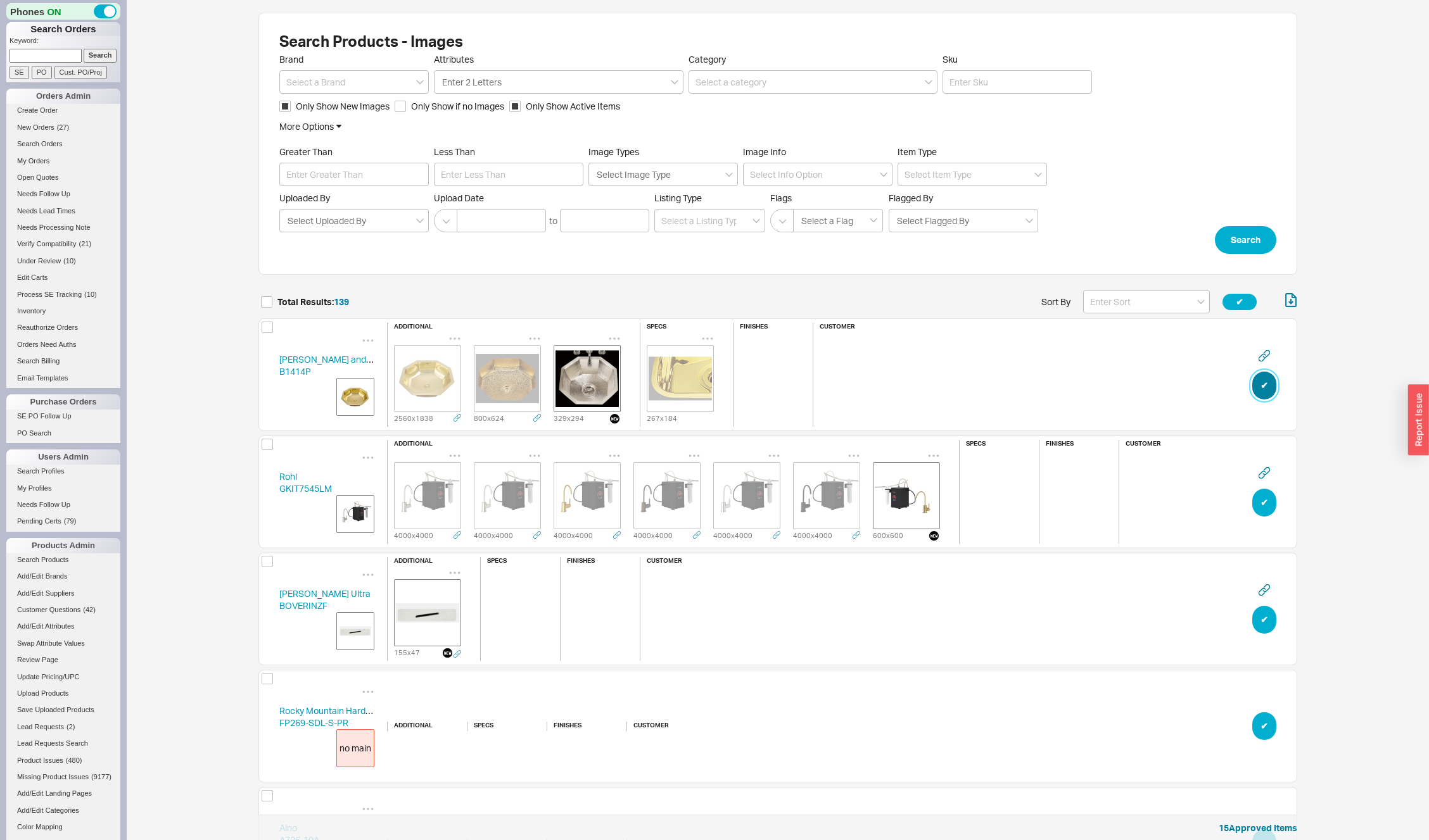
click at [1267, 387] on button "✔︎" at bounding box center [1264, 385] width 24 height 28
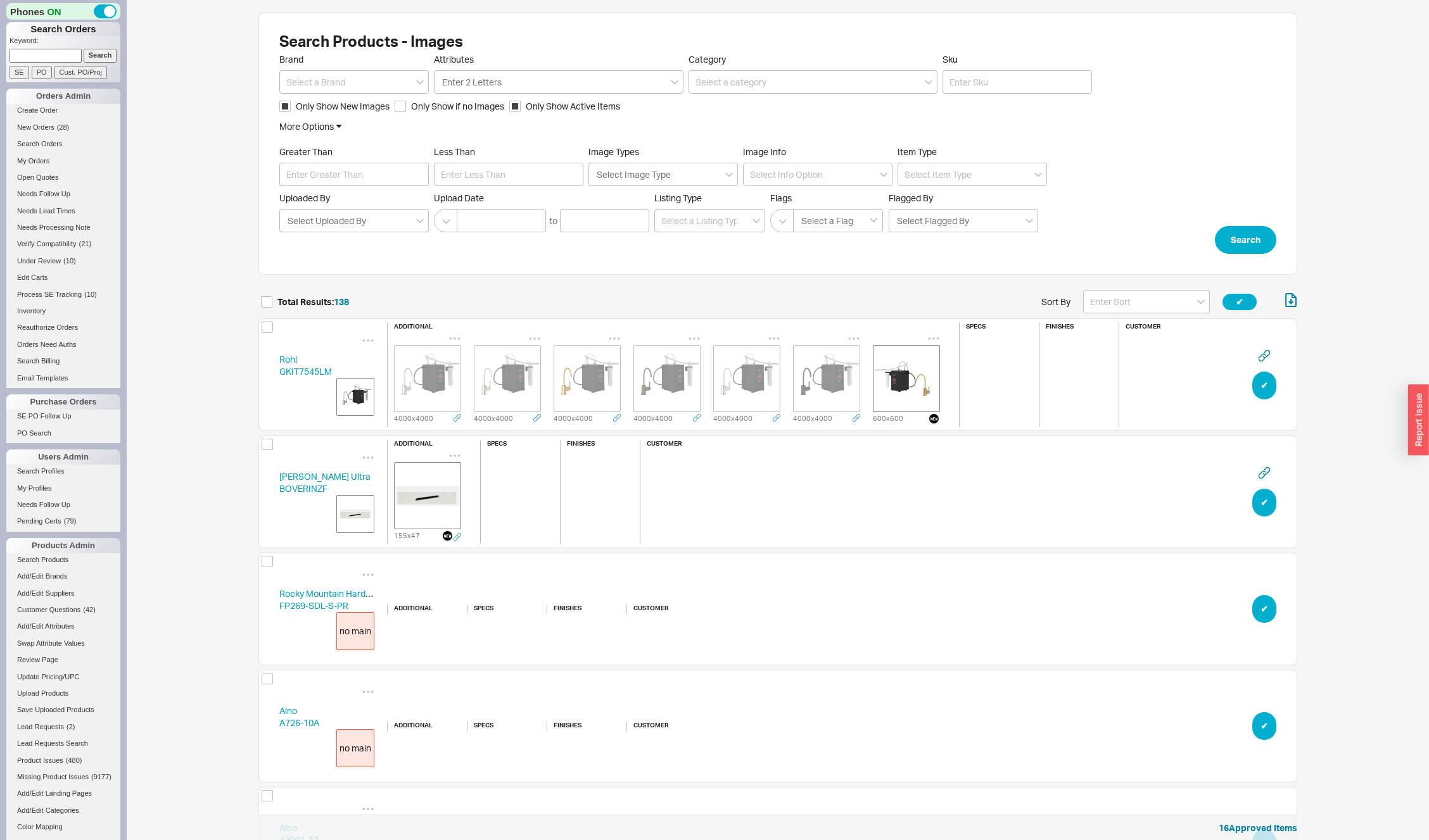
click at [412, 390] on img "grid" at bounding box center [428, 379] width 63 height 63
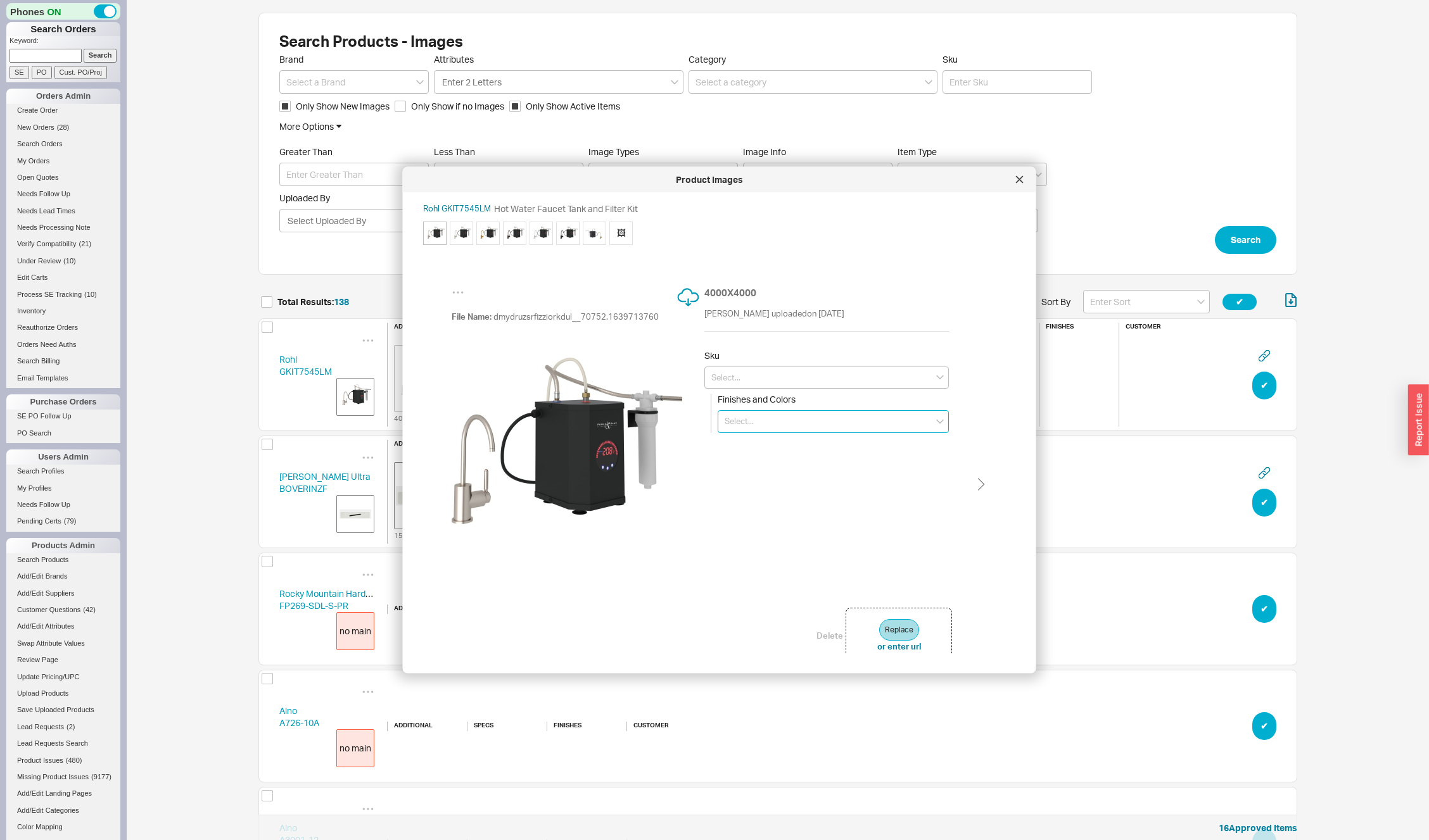
click at [814, 412] on input at bounding box center [833, 422] width 231 height 22
click at [804, 591] on div "Satin Nickel" at bounding box center [833, 598] width 230 height 22
type input "Satin Nickel"
type input "GKIT7545LMSTN-2"
click at [455, 229] on img at bounding box center [462, 233] width 19 height 19
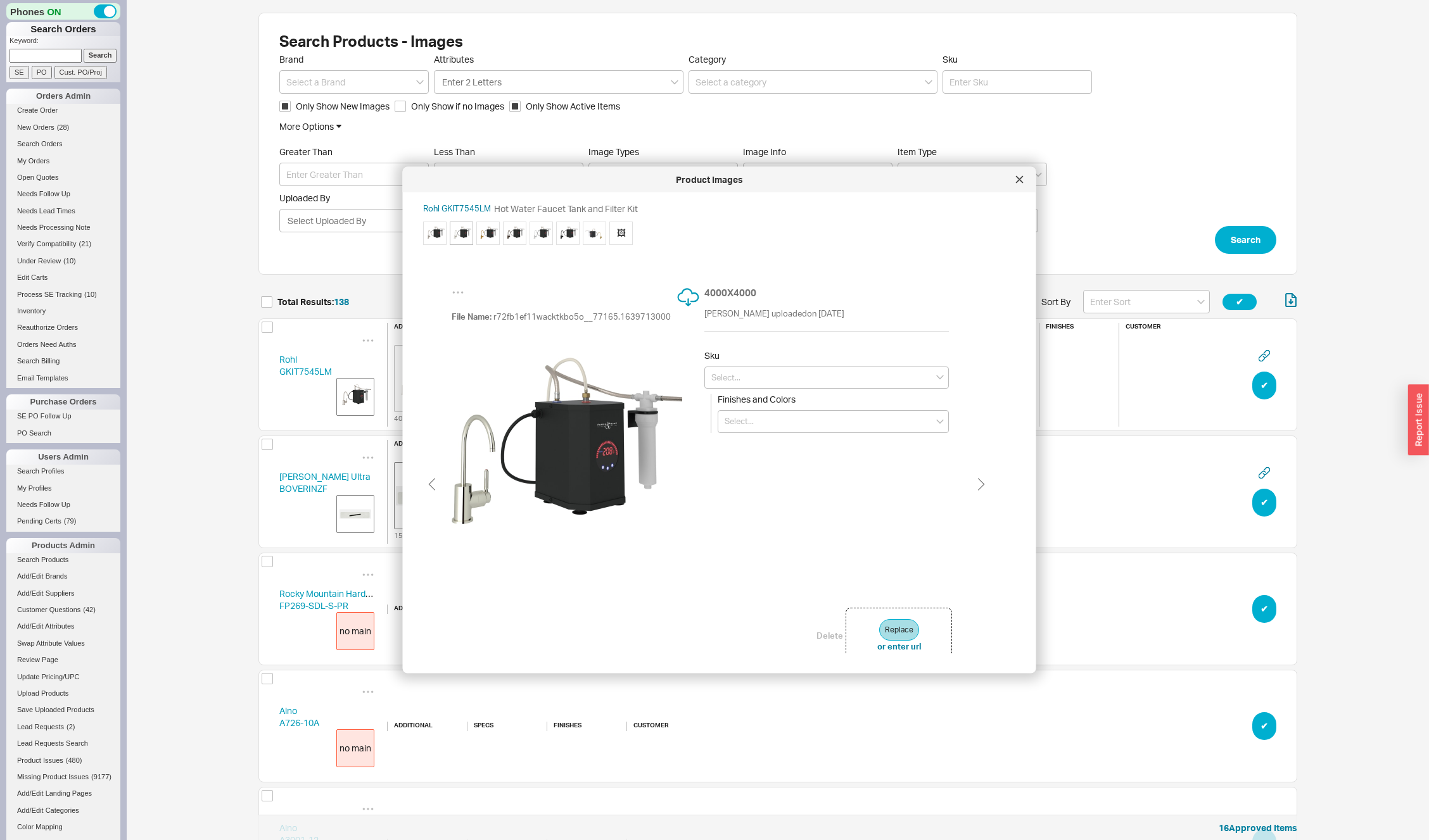
type input "GKIT7545LMSTN-2"
type input "Satin Nickel"
click at [743, 415] on input at bounding box center [833, 422] width 231 height 22
click at [761, 473] on div "Polished Nickel" at bounding box center [833, 468] width 230 height 22
type input "Polished Nickel"
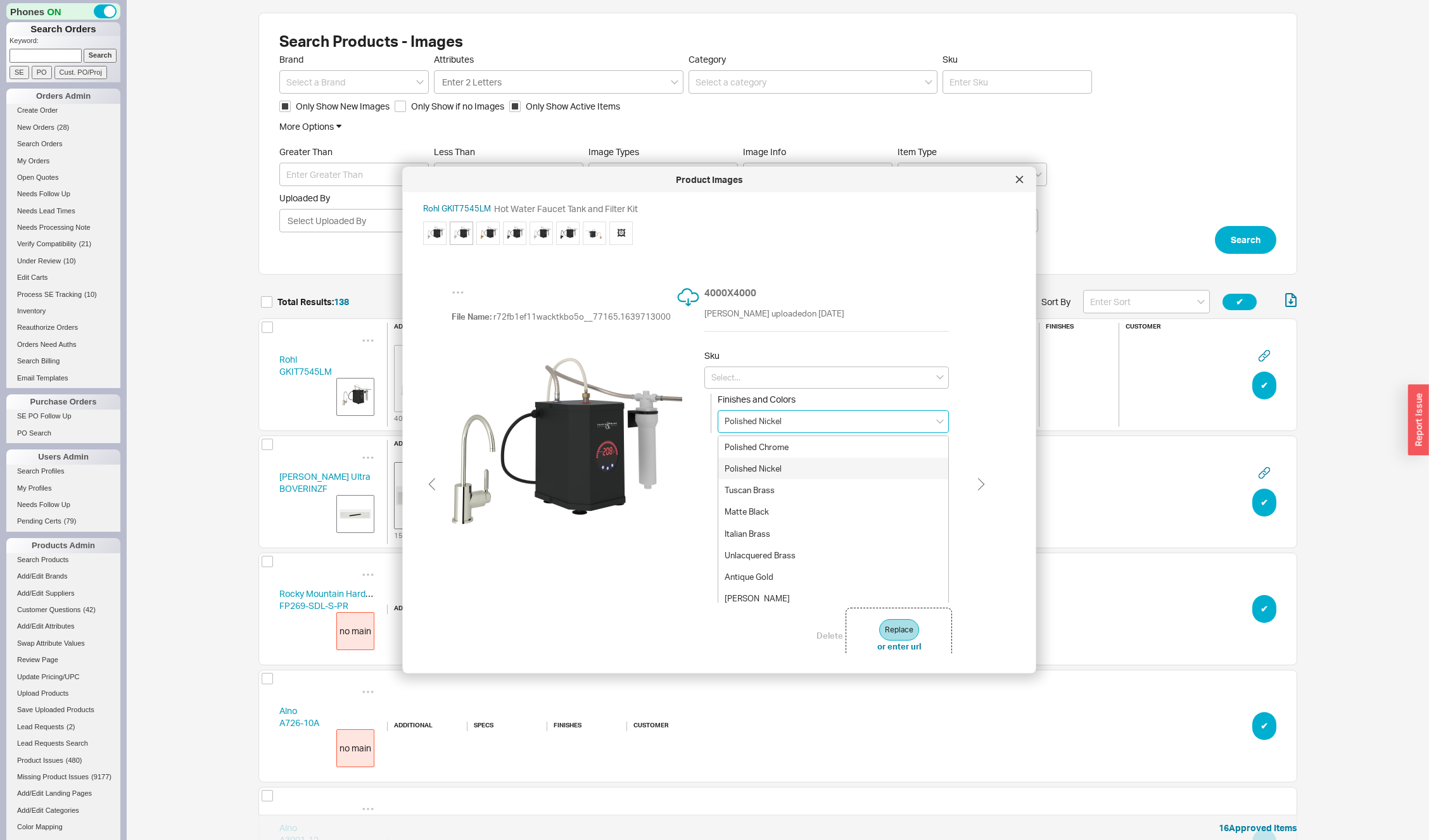
type input "GKIT7545LMPN-2"
click at [734, 427] on input at bounding box center [833, 422] width 231 height 22
click at [754, 447] on div "Polished Chrome" at bounding box center [833, 446] width 230 height 22
type input "Polished Chrome"
type input "GKIT7545LMAPC-2"
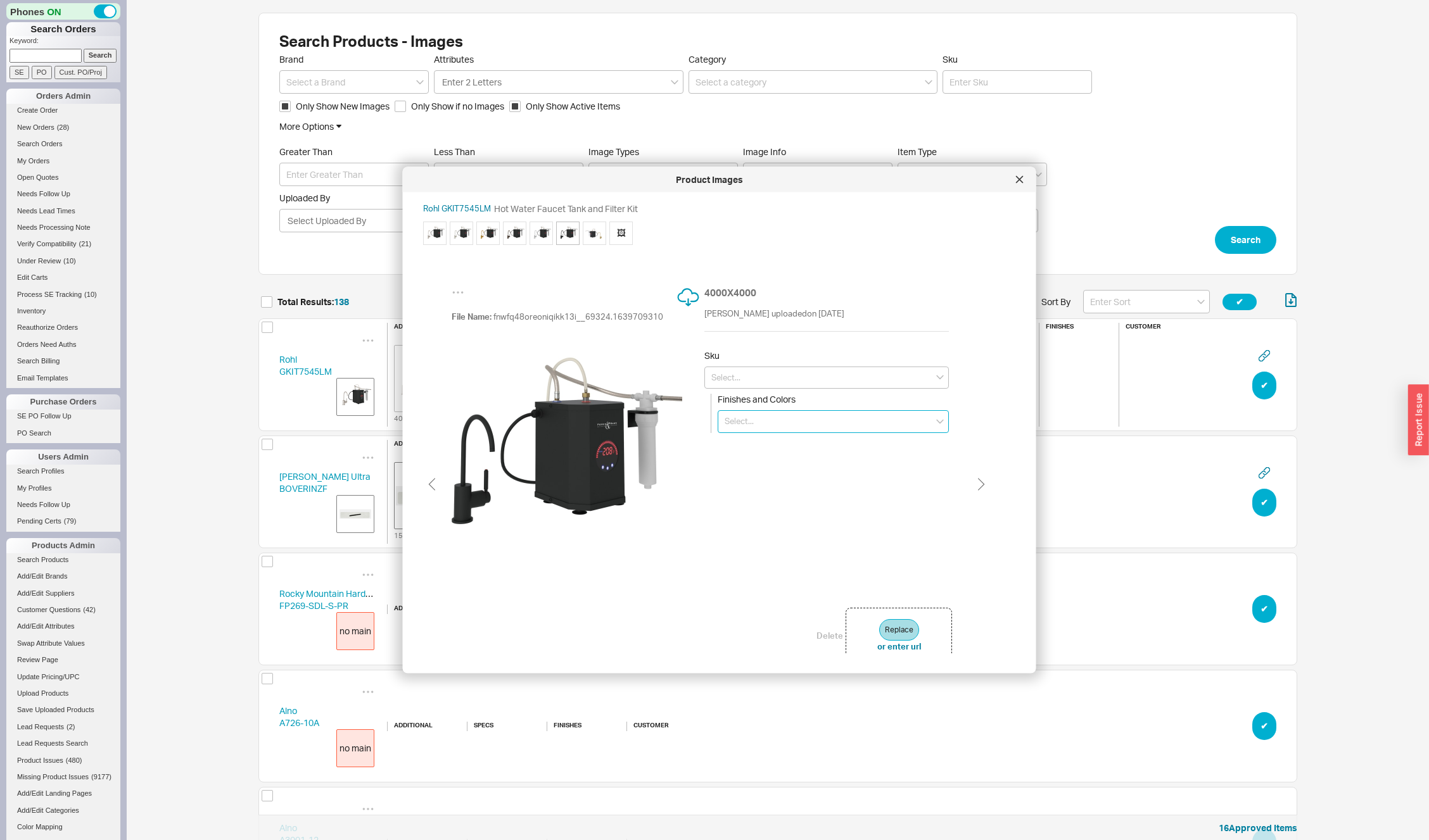
click at [729, 420] on input at bounding box center [833, 422] width 231 height 22
click at [779, 517] on div "Matte Black" at bounding box center [833, 512] width 230 height 22
type input "Matte Black"
type input "GKIT7545LMAG-2"
type input "Antique Gold"
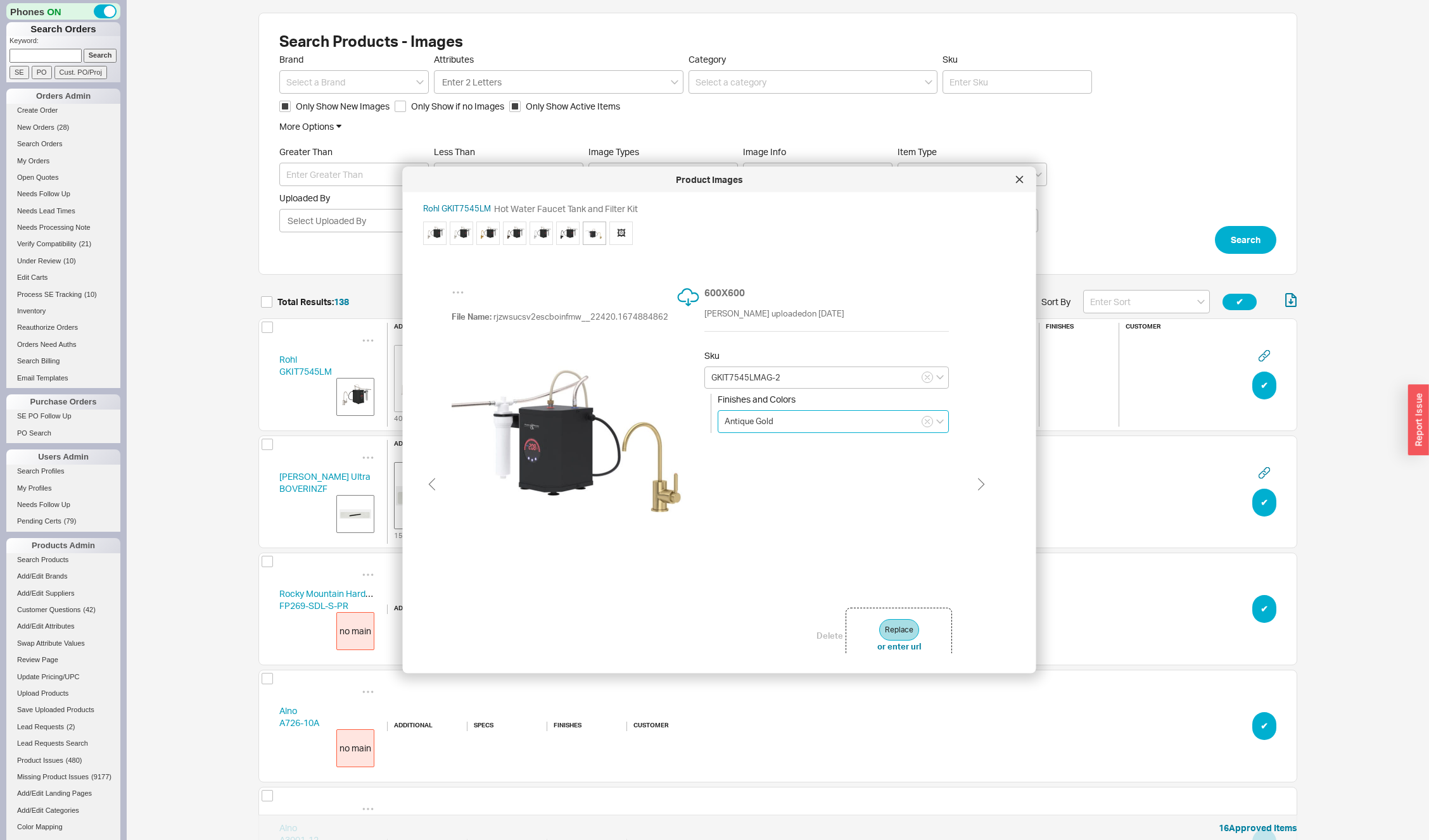
type input "GKIT7545LMMB-2"
type input "Matte Black"
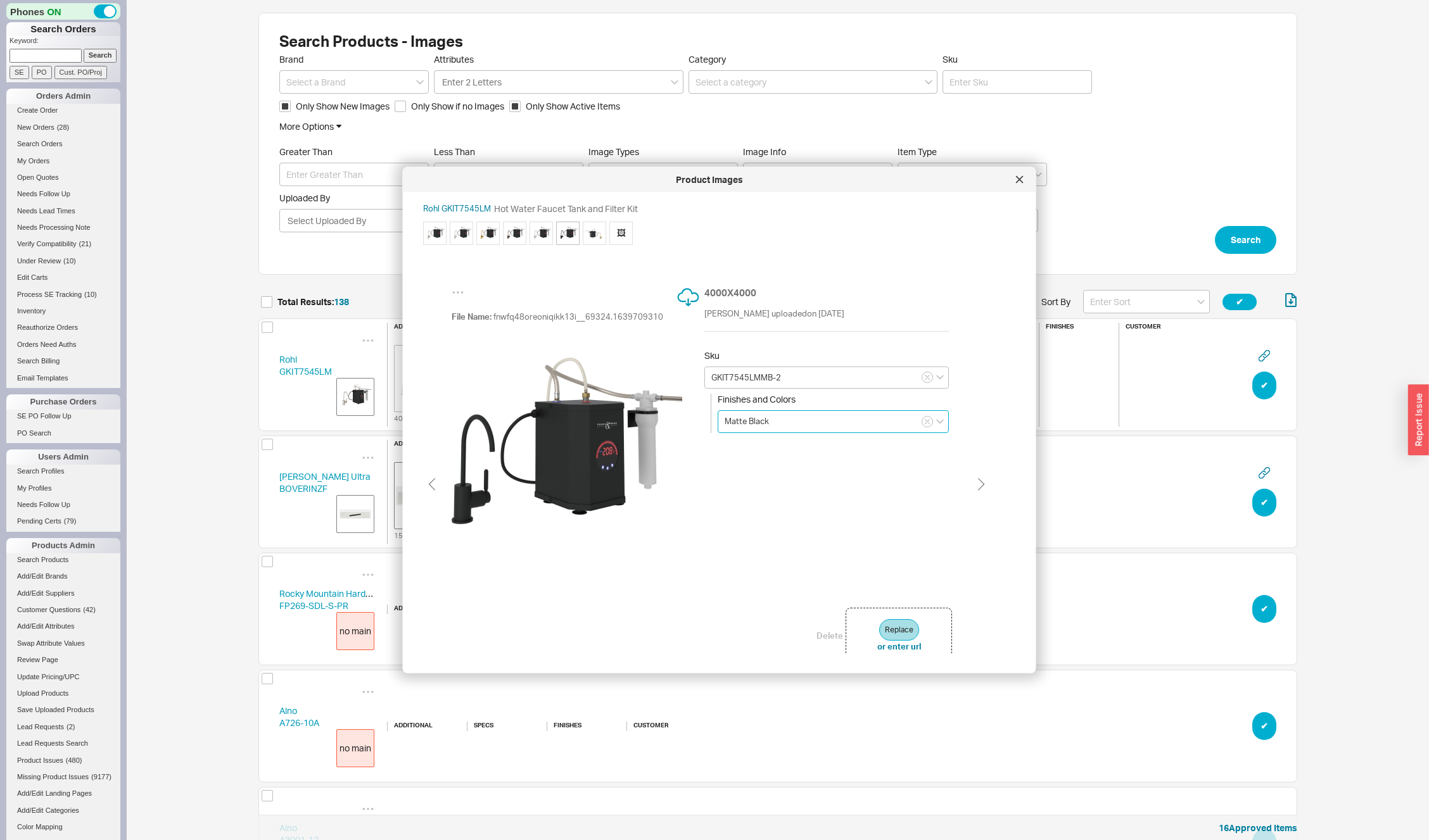
type input "GKIT7545LMAG-2"
type input "Antique Gold"
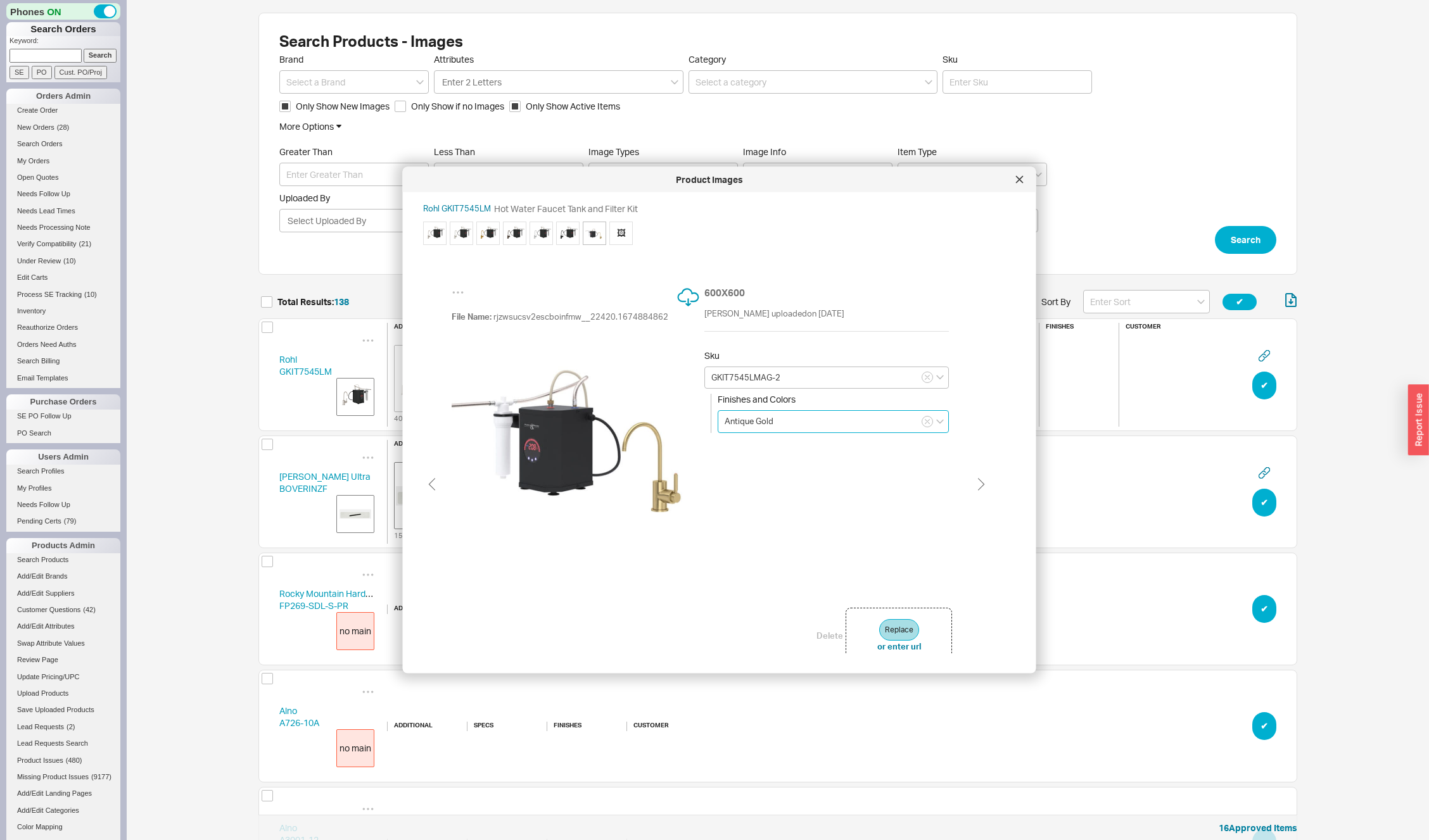
type input "GKIT7545LMMB-2"
type input "Matte Black"
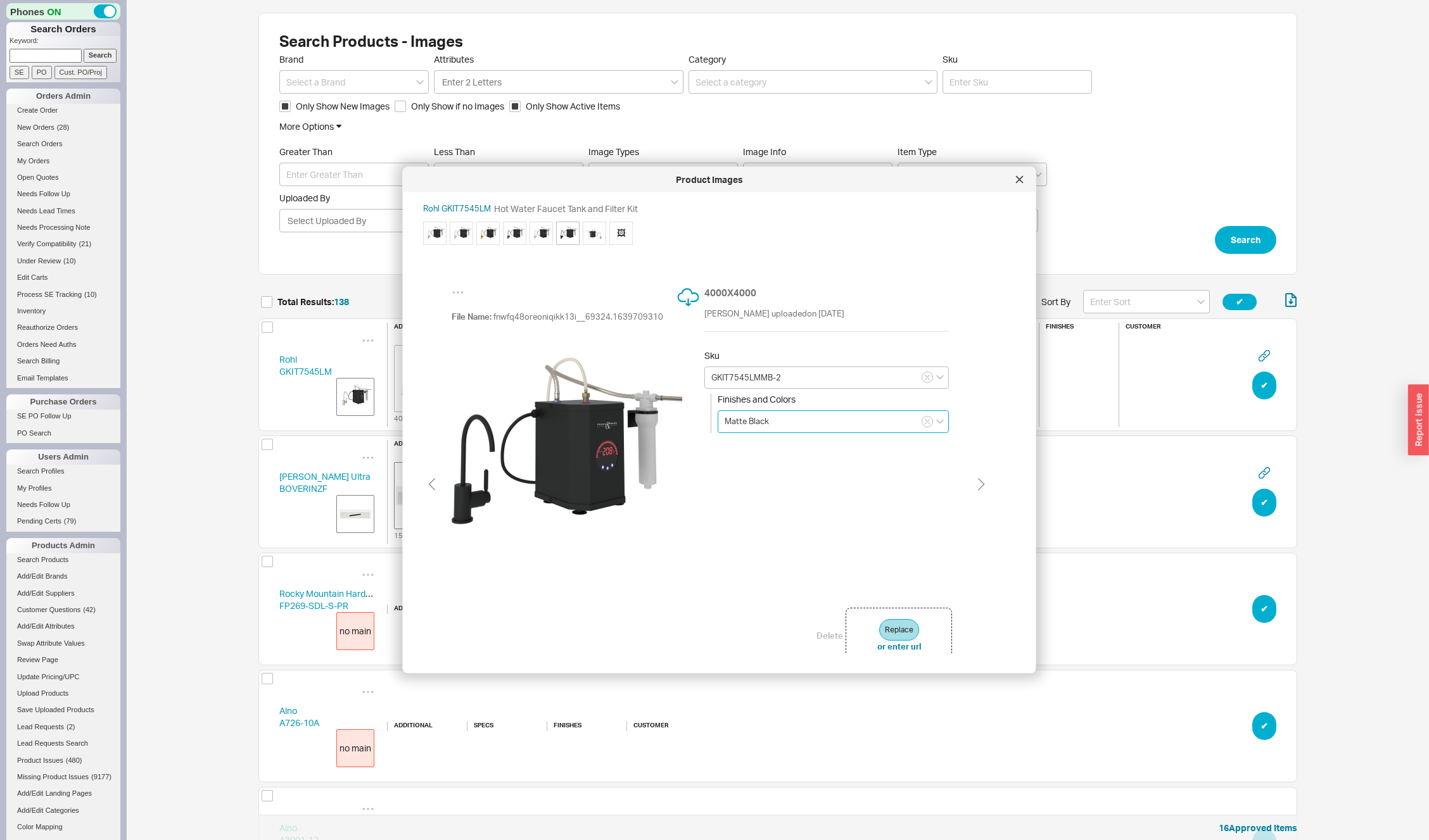
type input "GKIT7545LMAG-2"
type input "Antique Gold"
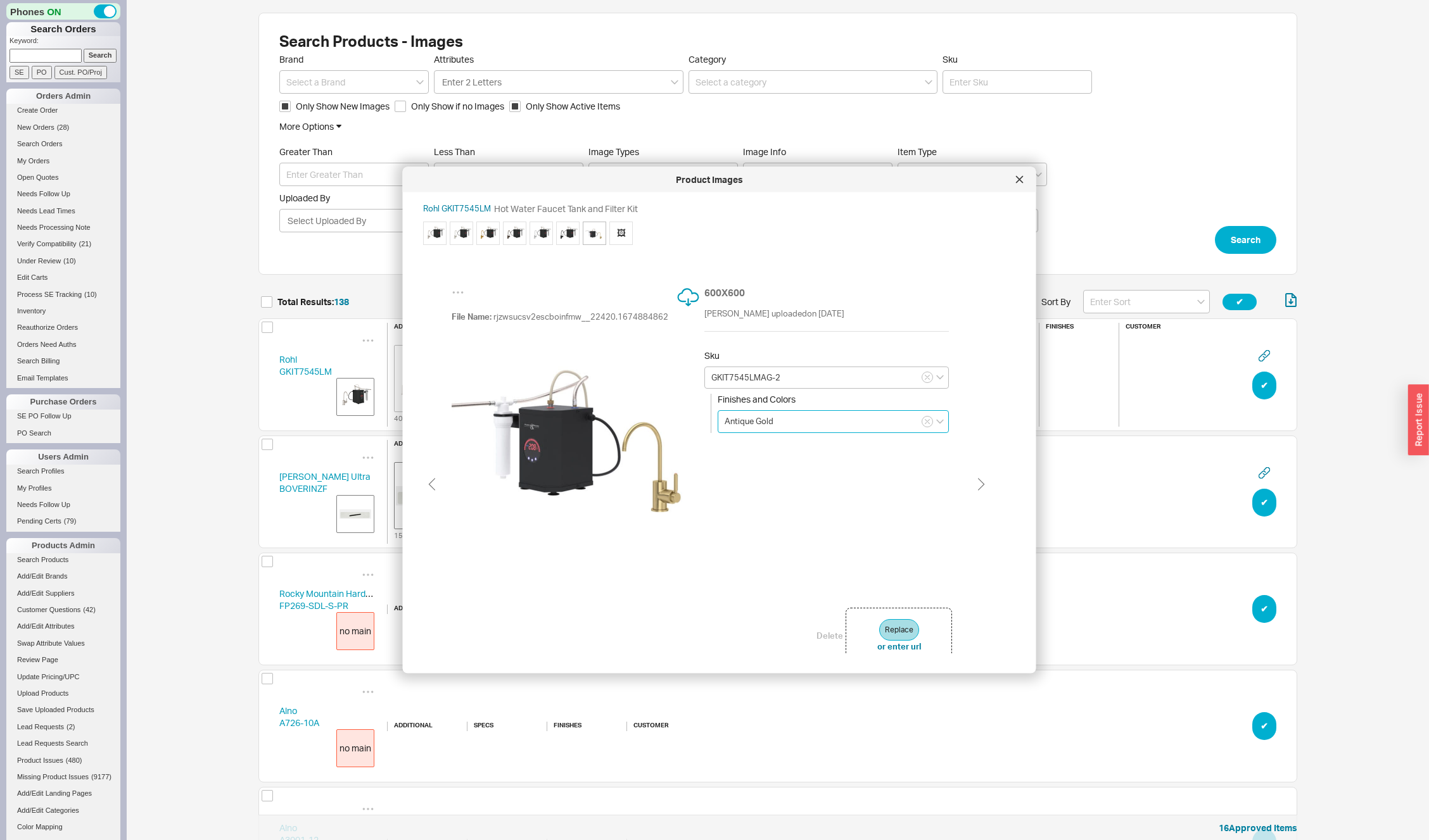
type input "GKIT7545LMMB-2"
type input "Matte Black"
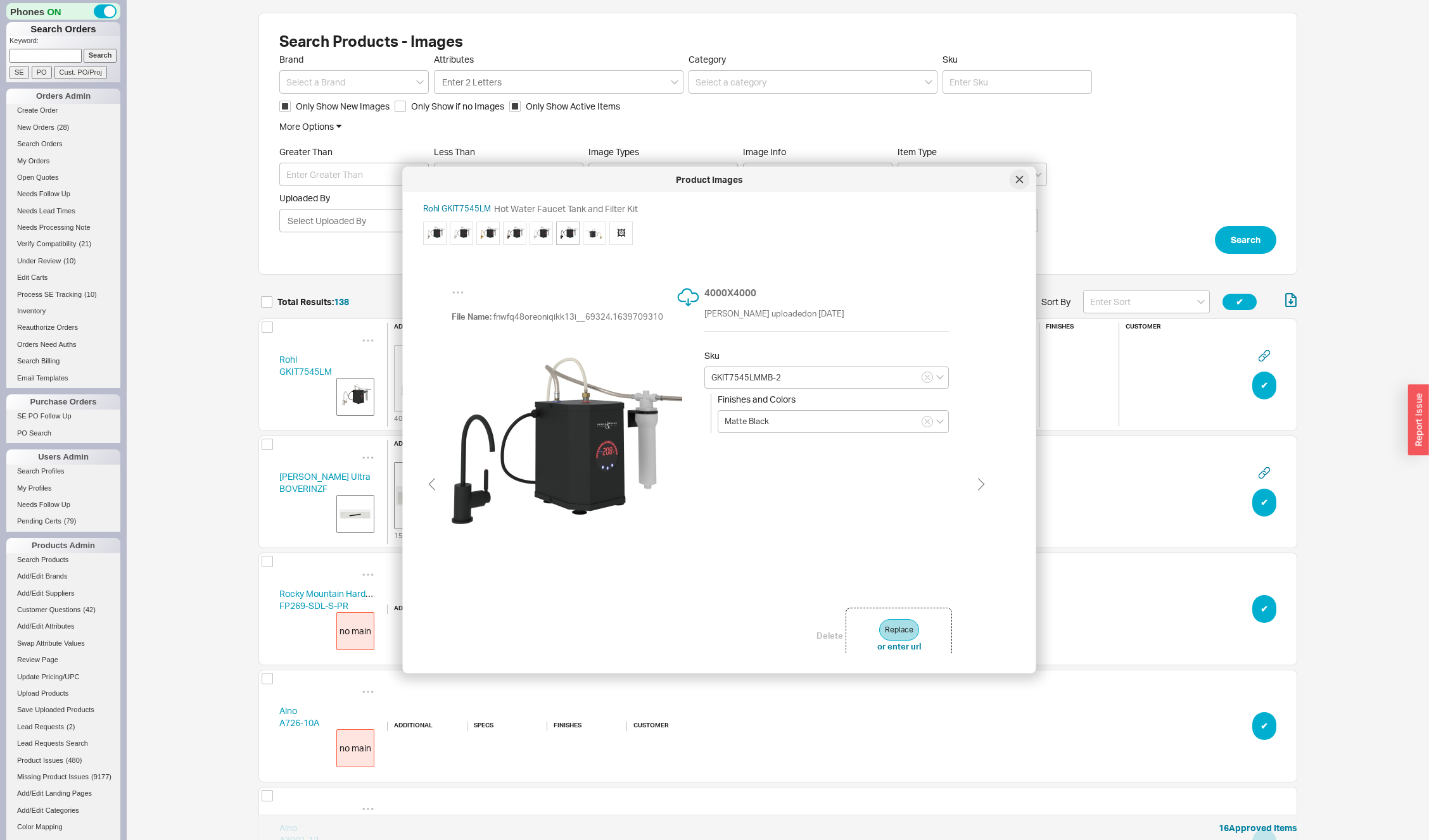
click at [1024, 182] on div at bounding box center [1020, 180] width 20 height 20
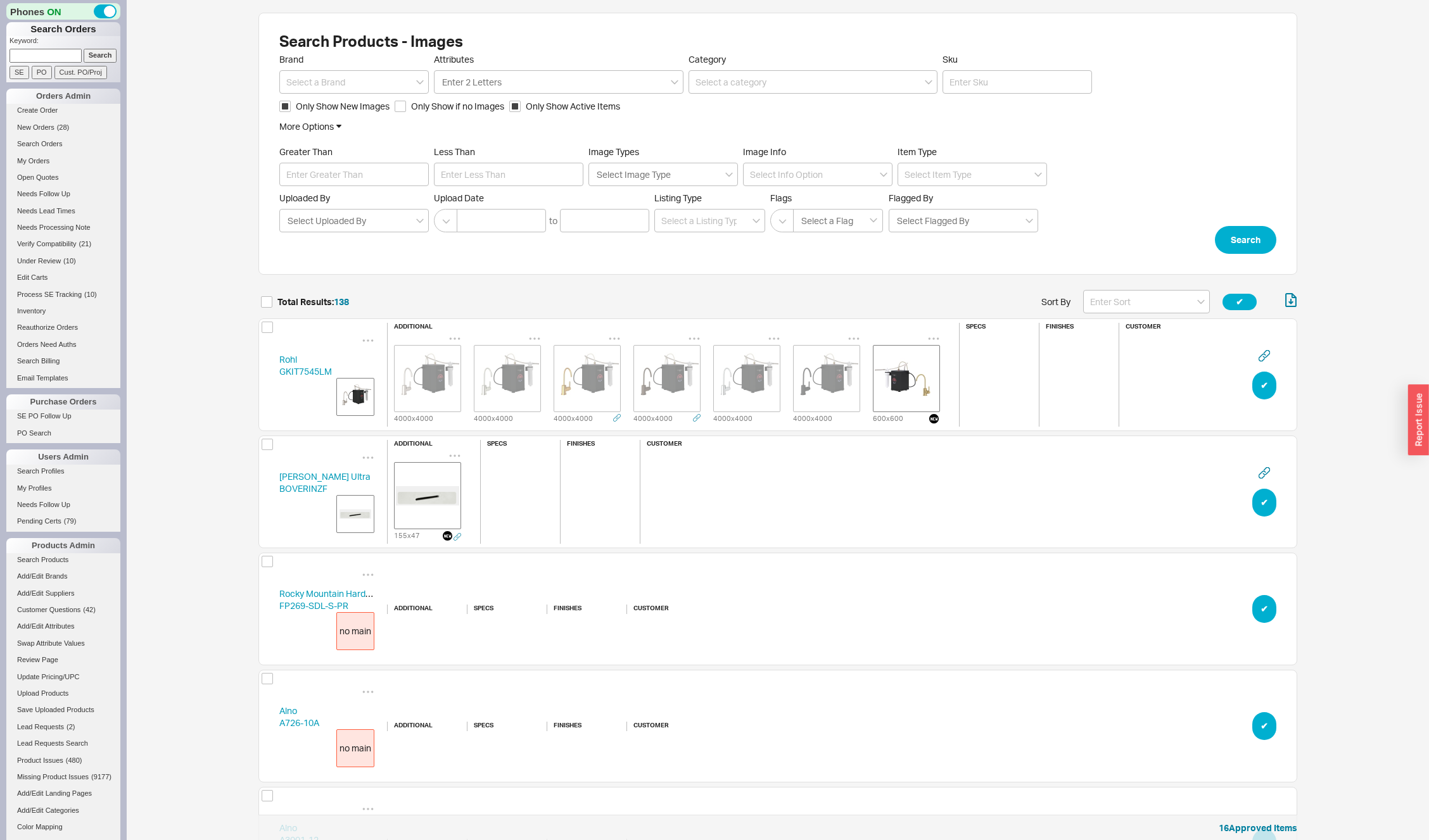
click at [581, 383] on img "grid" at bounding box center [587, 379] width 63 height 63
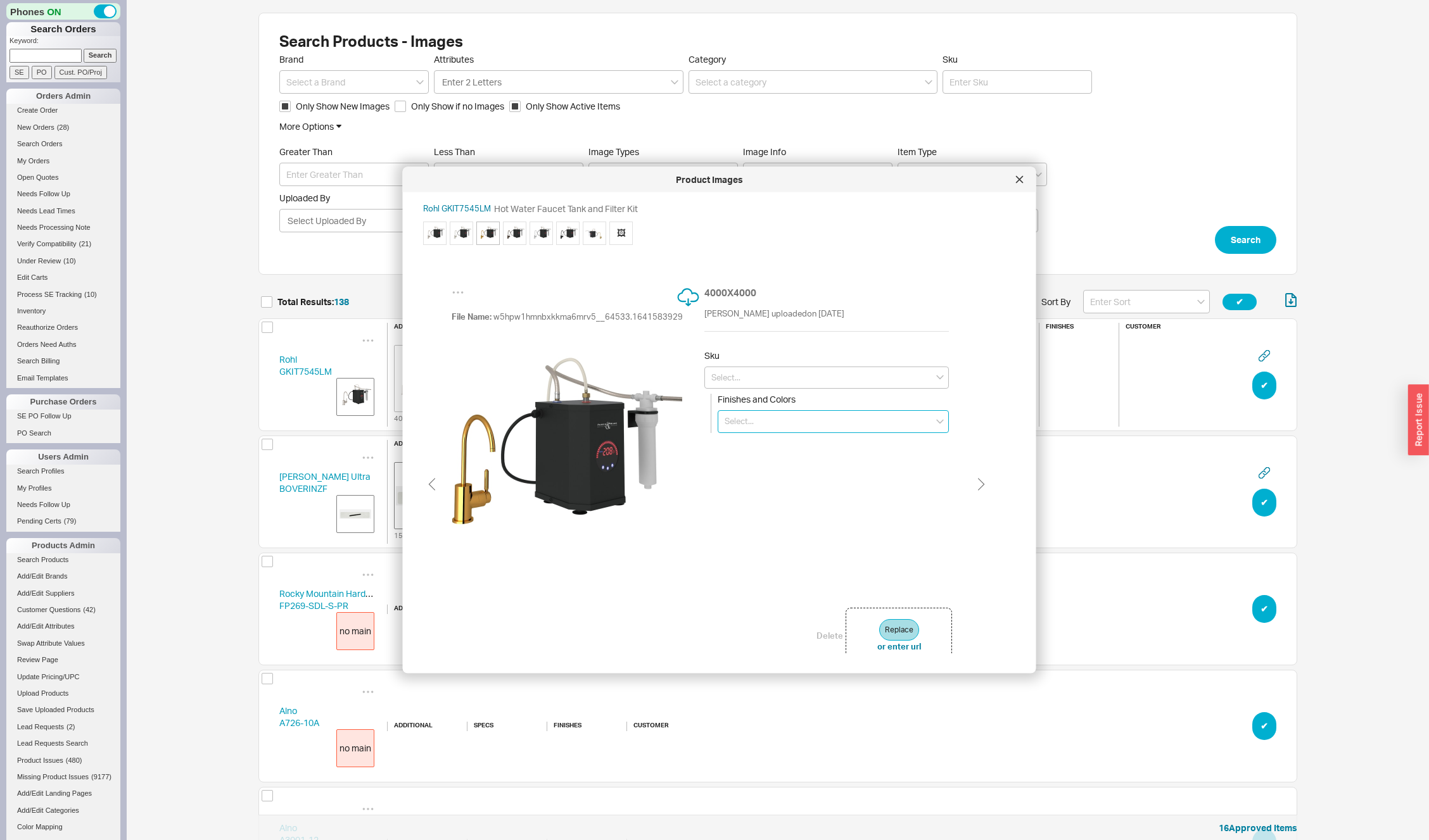
click at [770, 419] on input at bounding box center [833, 422] width 231 height 22
click at [591, 231] on img at bounding box center [594, 233] width 19 height 19
type input "GKIT7545LMAG-2"
type input "Antique Gold"
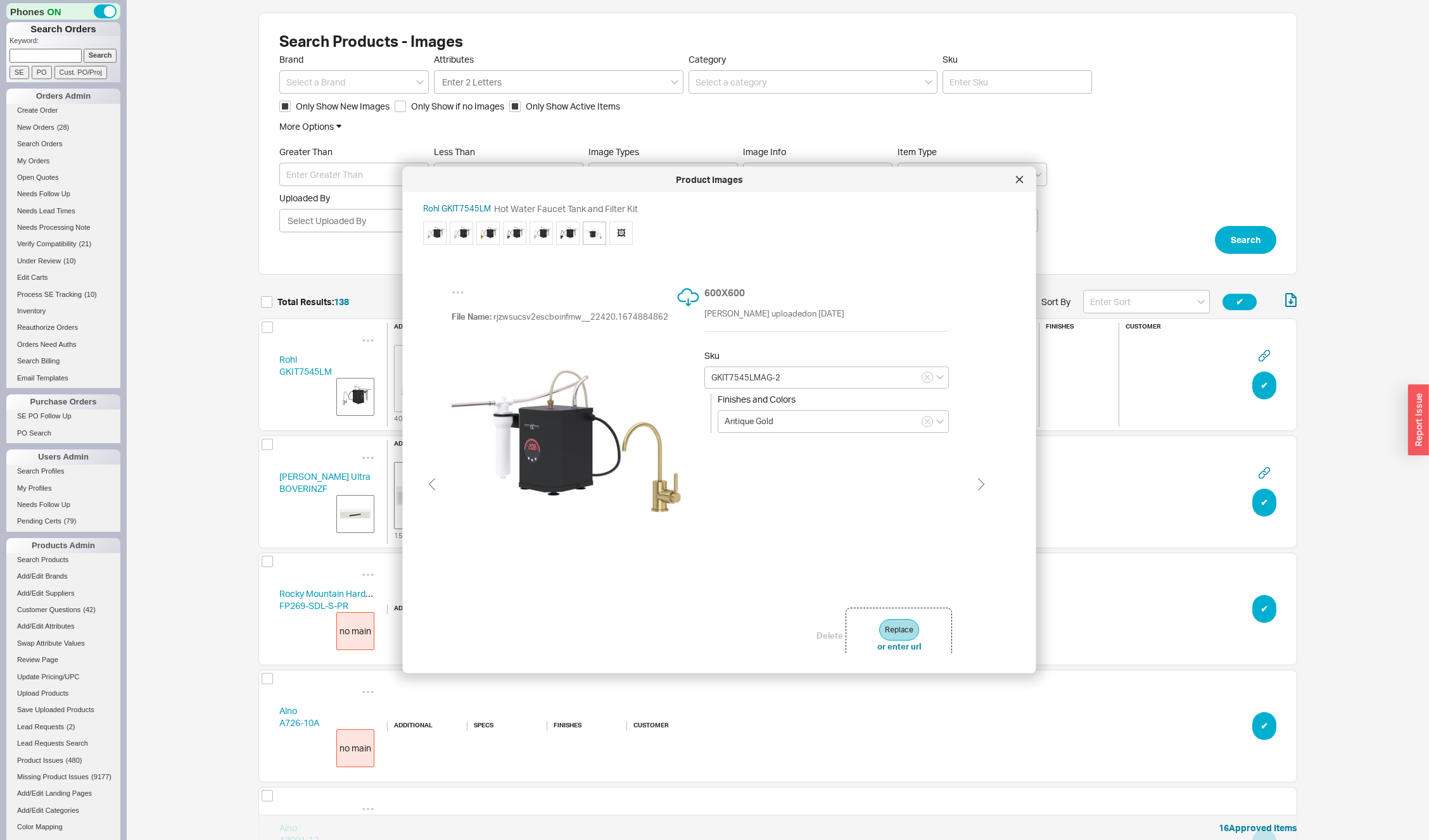
click at [487, 227] on img at bounding box center [488, 233] width 19 height 19
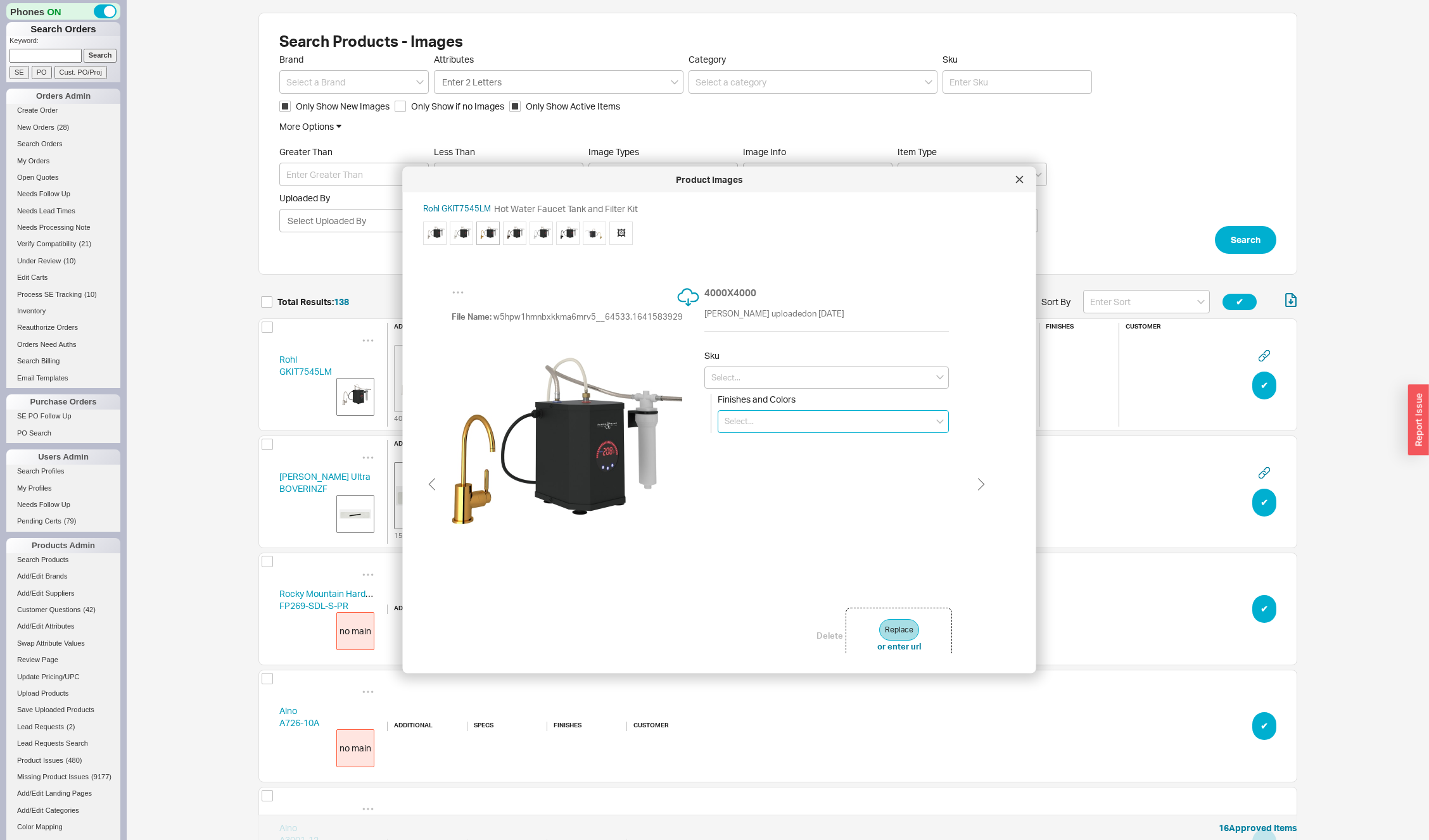
click at [823, 422] on input at bounding box center [833, 422] width 231 height 22
click at [787, 550] on div "Unlacquered Brass" at bounding box center [833, 547] width 230 height 22
type input "Unlacquered Brass"
type input "GKIT7545LMULB-2"
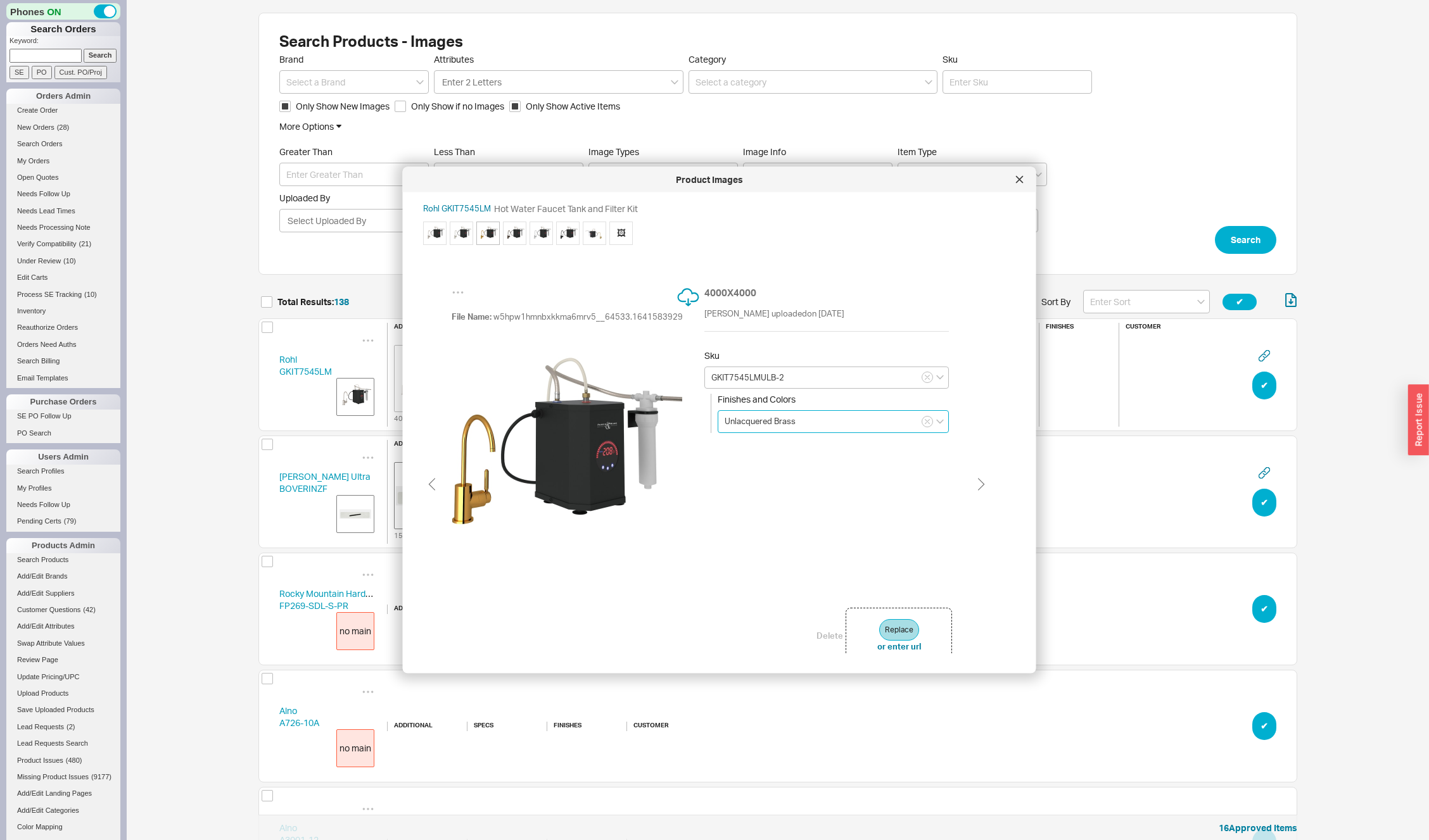
scroll to position [0, 0]
click at [751, 423] on input at bounding box center [833, 422] width 231 height 22
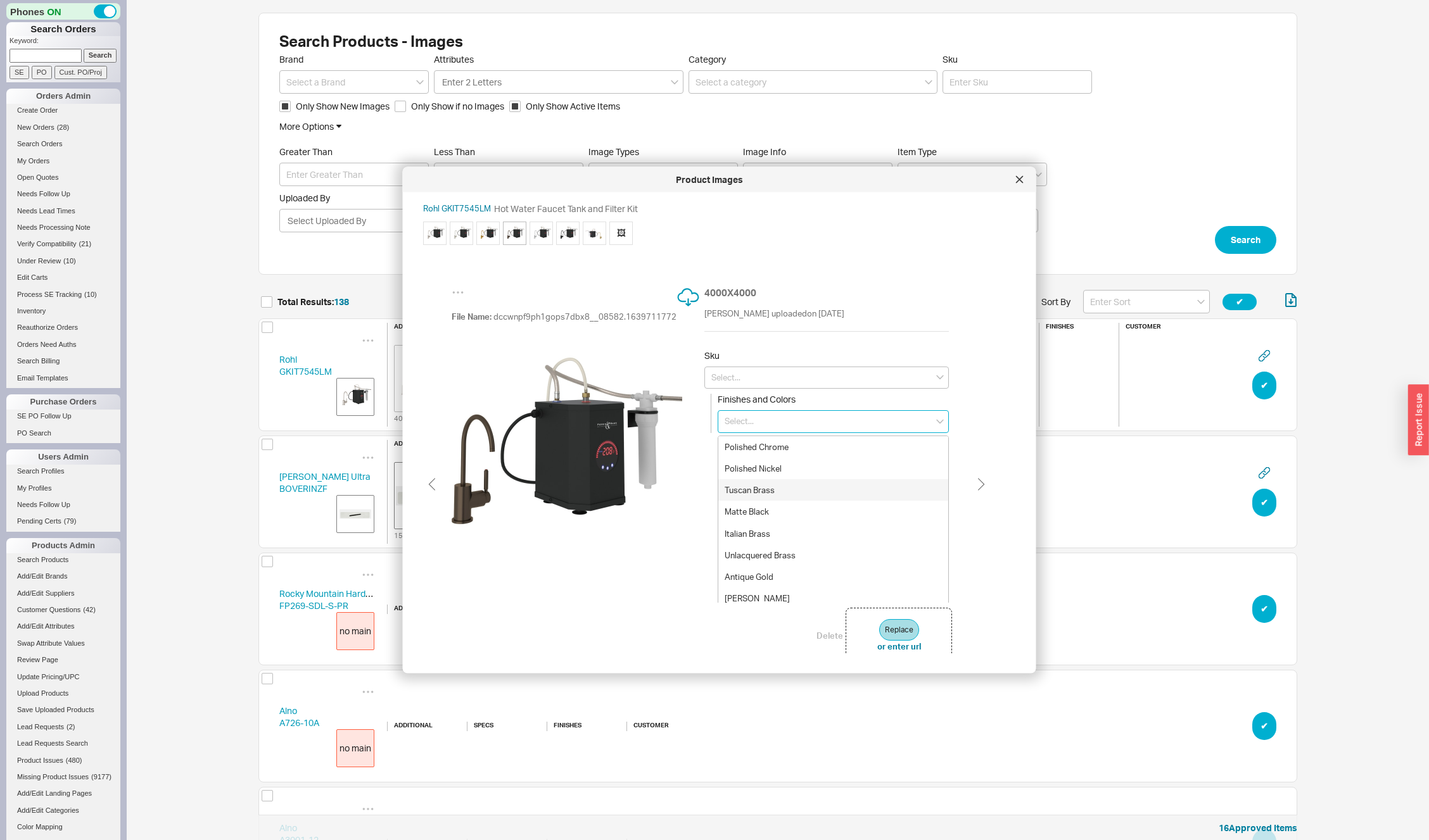
click at [761, 492] on div "Tuscan Brass" at bounding box center [833, 490] width 230 height 22
type input "Tuscan Brass"
type input "GKIT7545LMTCB-2"
click at [1016, 180] on icon at bounding box center [1020, 179] width 7 height 7
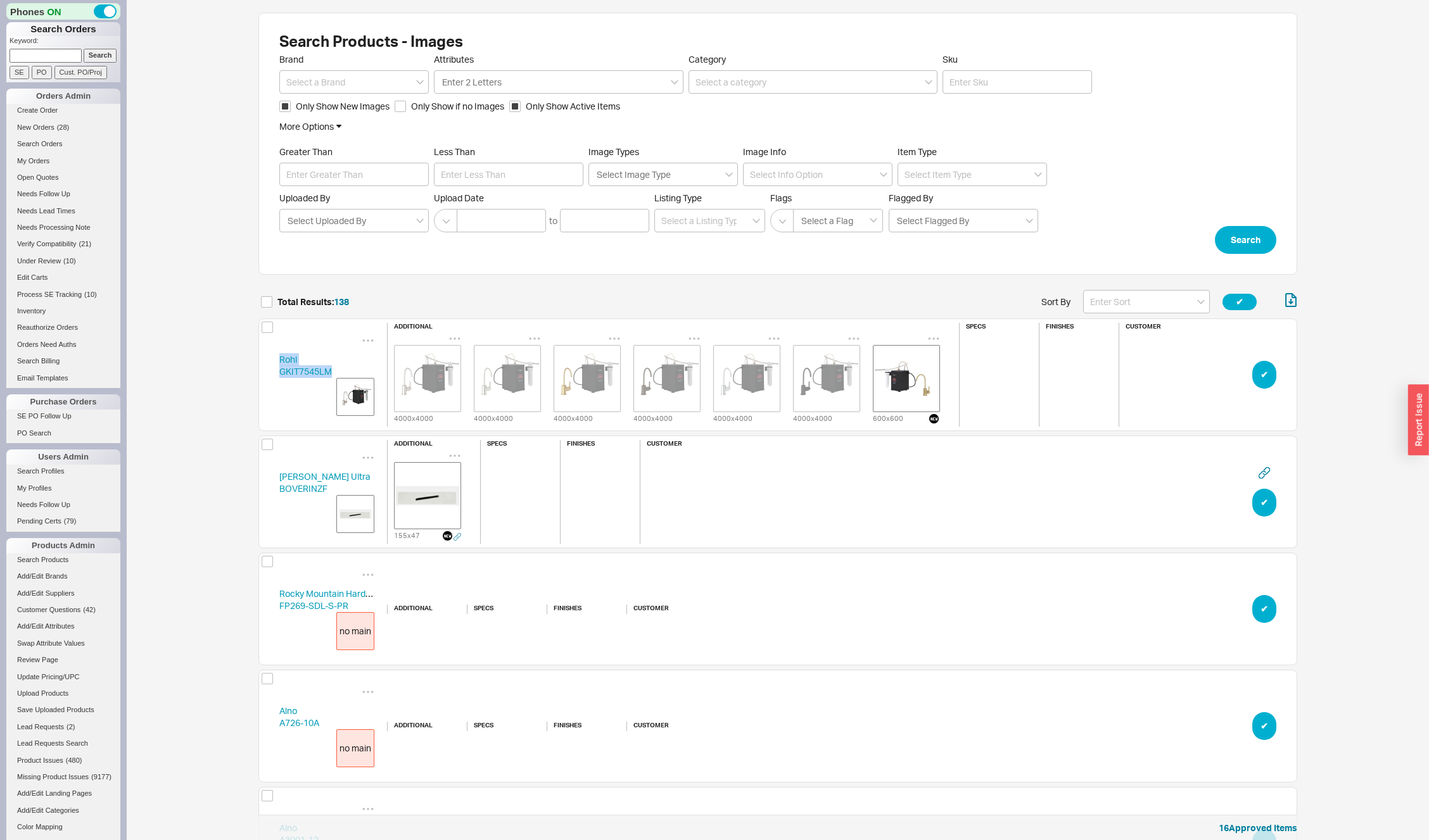
drag, startPoint x: 269, startPoint y: 356, endPoint x: 331, endPoint y: 379, distance: 66.1
click at [331, 379] on div "Rohl GKIT7545LM additional 4000 x 4000 4000 x 4000 4000 x 4000 4000 x 4000 4000…" at bounding box center [778, 375] width 1039 height 113
copy link "Rohl GKIT7545LM"
click at [905, 376] on img "grid" at bounding box center [907, 379] width 63 height 63
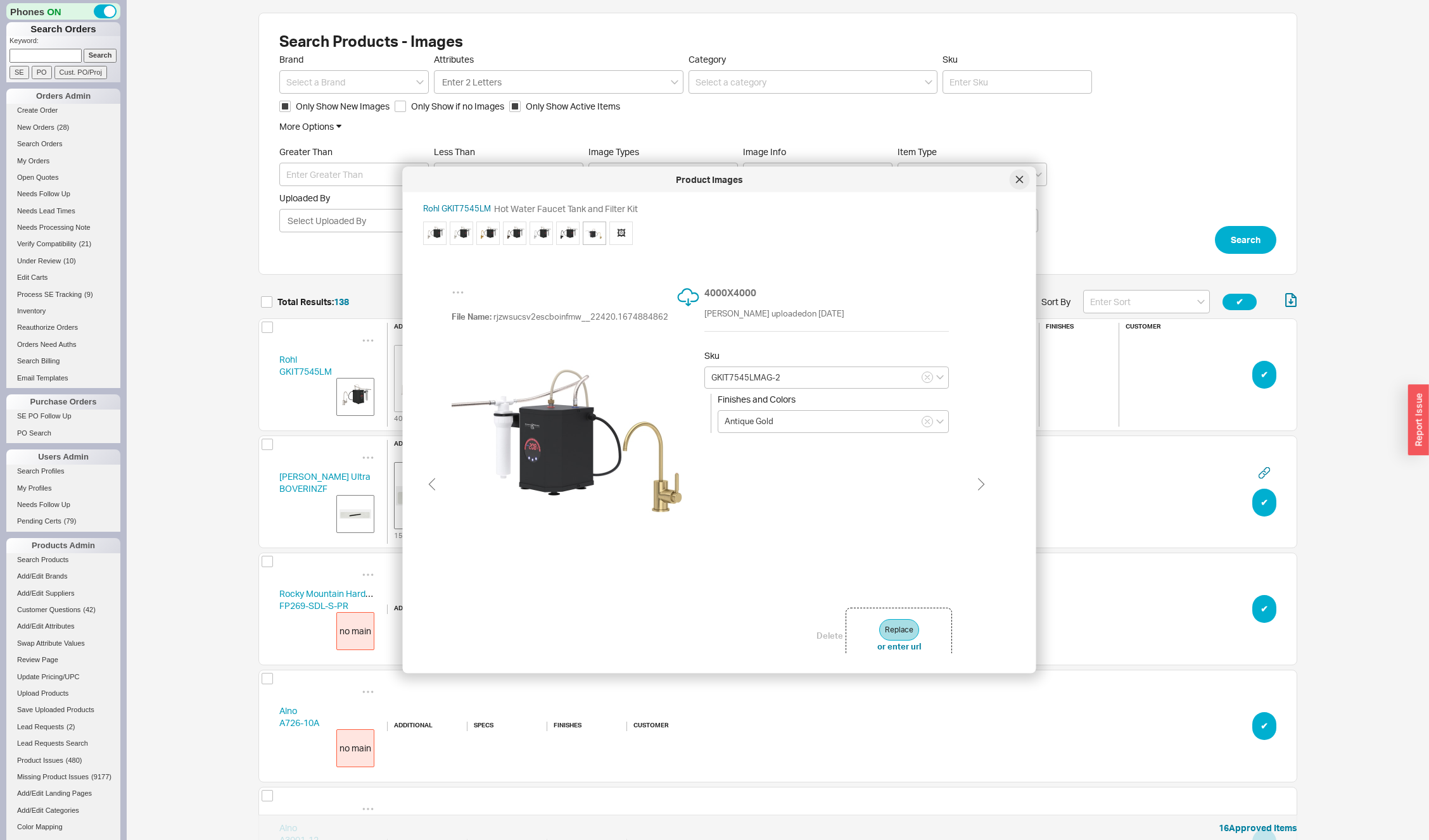
click at [1020, 180] on icon at bounding box center [1020, 179] width 7 height 7
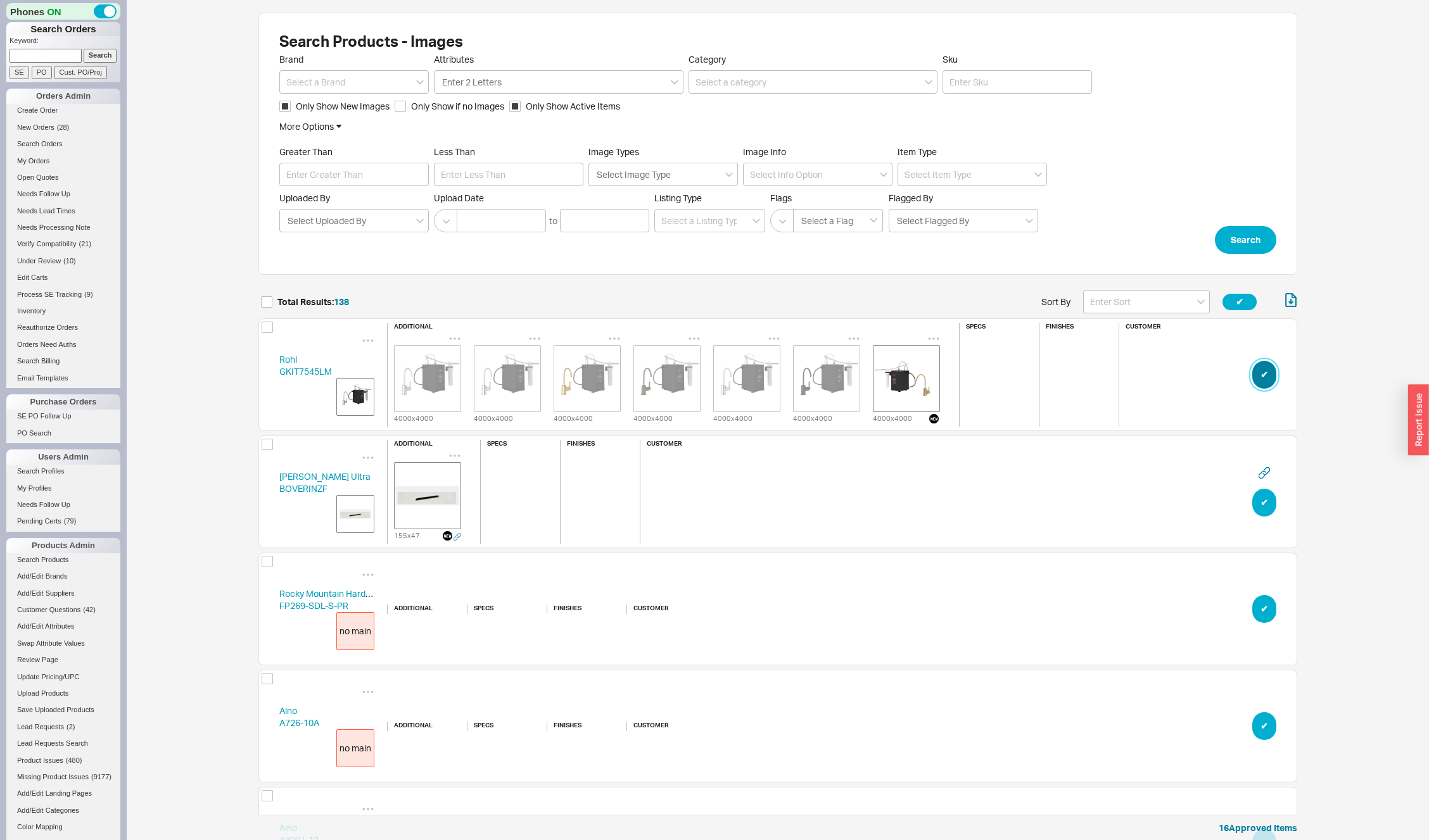
click at [1266, 383] on button "✔︎" at bounding box center [1264, 375] width 24 height 28
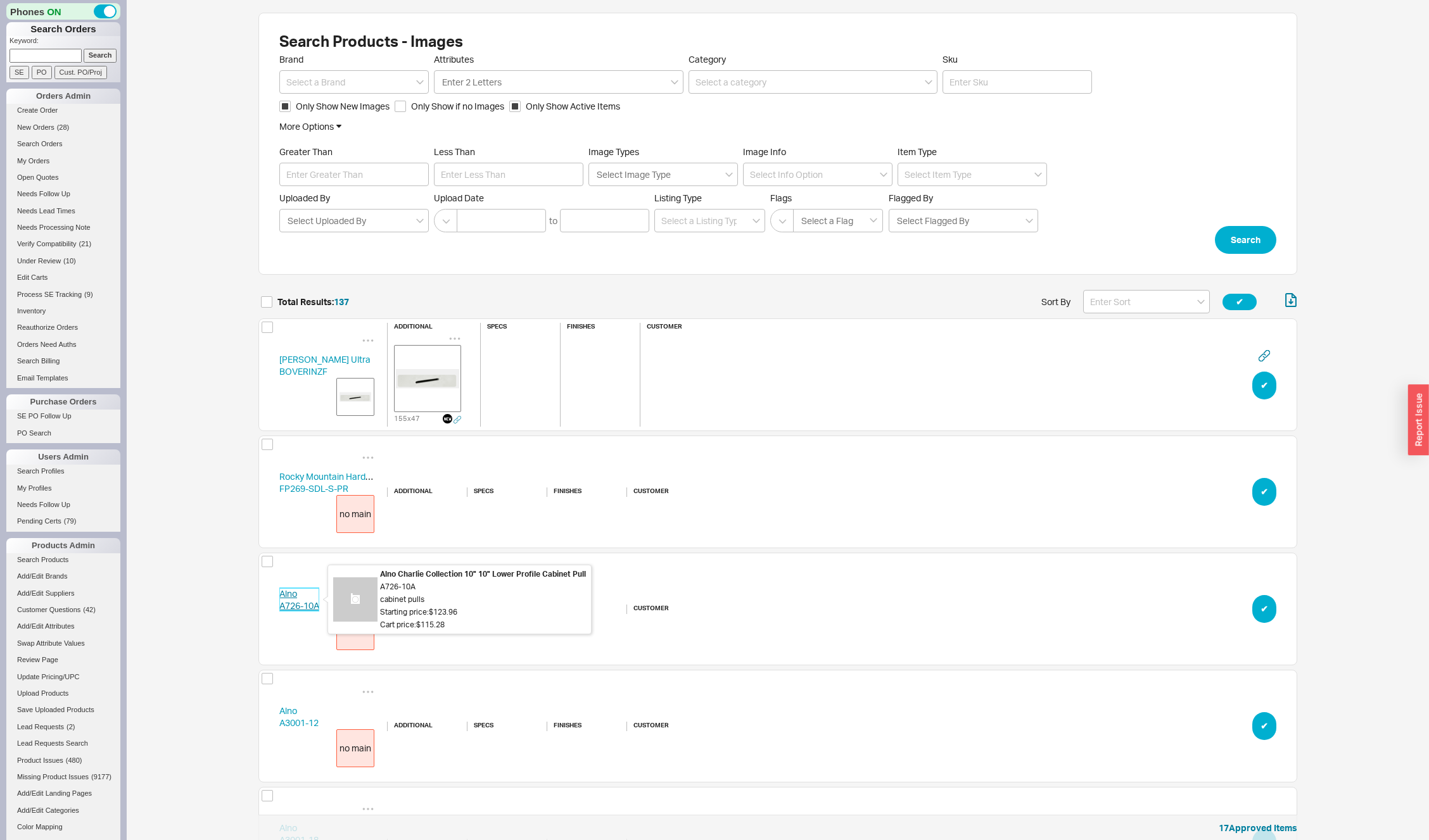
click at [288, 609] on link "Alno A726-10A" at bounding box center [299, 599] width 40 height 23
click at [302, 600] on link "Alno A726-10A" at bounding box center [299, 599] width 40 height 23
click at [317, 80] on input at bounding box center [354, 81] width 149 height 23
type input "Alno"
click at [1254, 241] on button "Search" at bounding box center [1245, 240] width 61 height 28
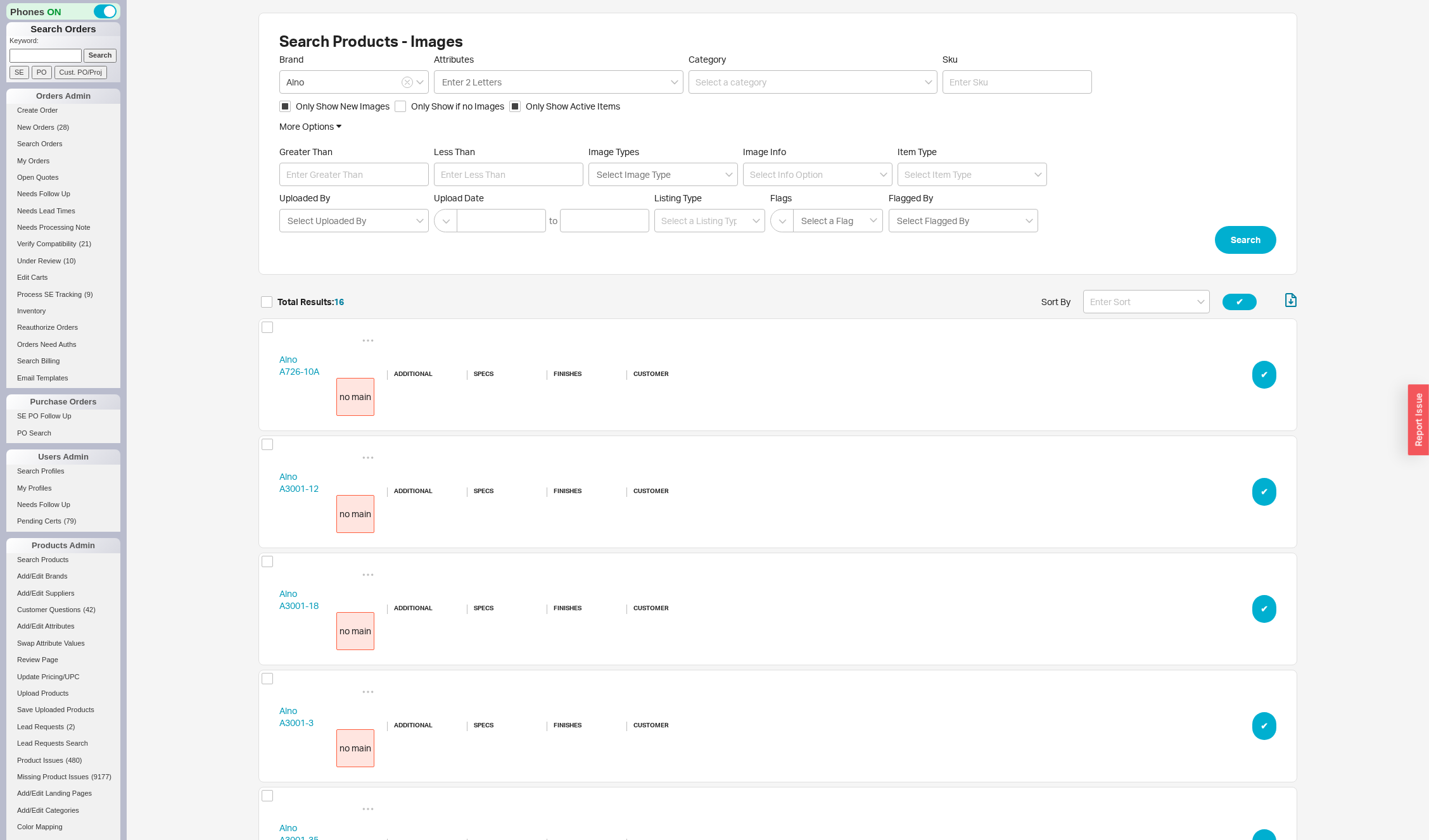
scroll to position [1906, 1030]
drag, startPoint x: 272, startPoint y: 357, endPoint x: 319, endPoint y: 377, distance: 51.1
click at [319, 377] on div "Alno A726-10A no main additional specs finishes customer ✔︎" at bounding box center [778, 375] width 1039 height 113
copy link "Alno A726-10A"
click at [356, 393] on div "no main" at bounding box center [355, 397] width 38 height 38
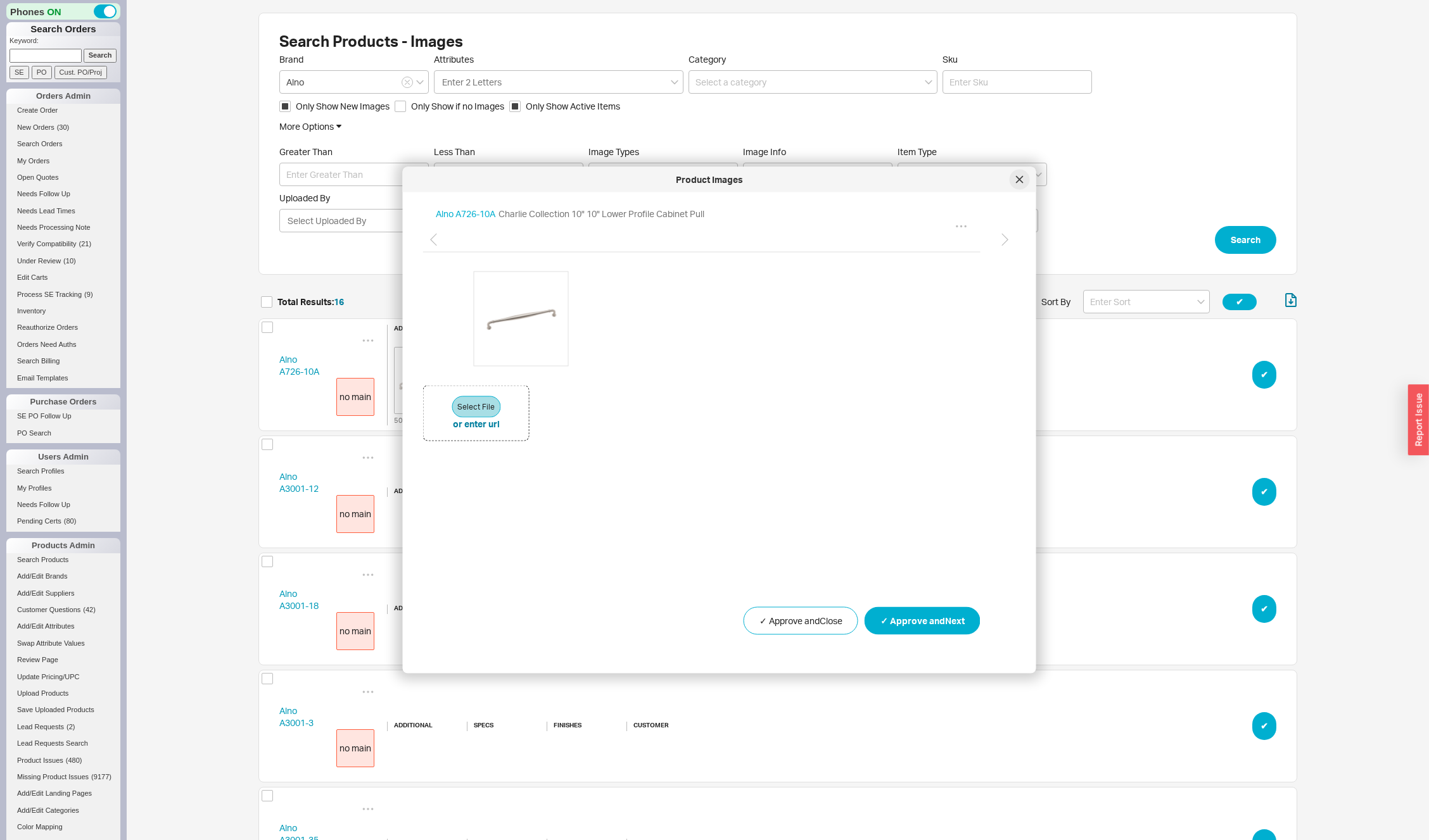
click at [1019, 179] on icon at bounding box center [1020, 179] width 7 height 7
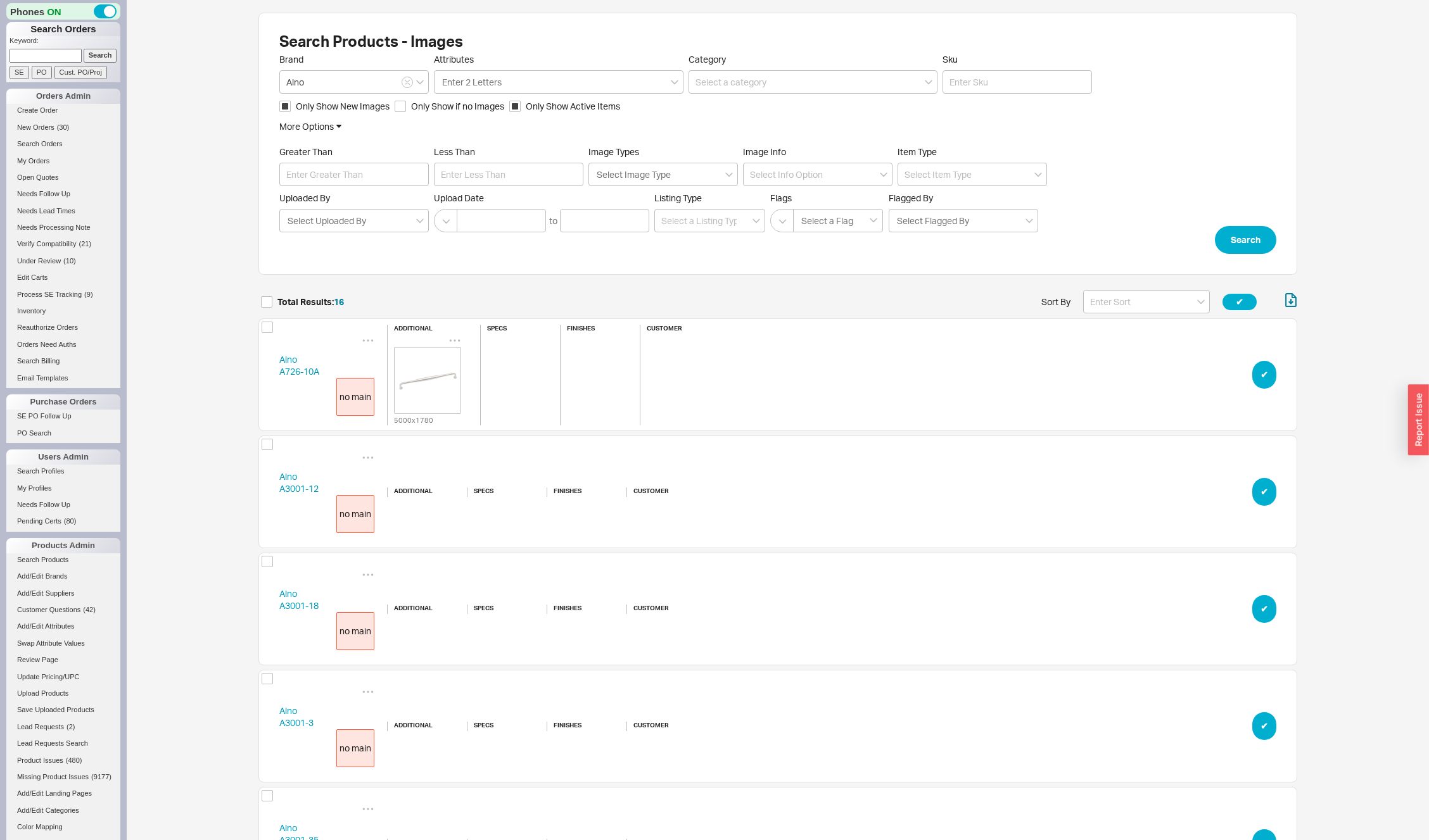
click at [266, 488] on div "Alno A3001-12 no main additional specs finishes customer ✔︎" at bounding box center [778, 492] width 1039 height 113
copy div "A3001-12 no main"
click at [351, 508] on div "no main" at bounding box center [355, 514] width 38 height 38
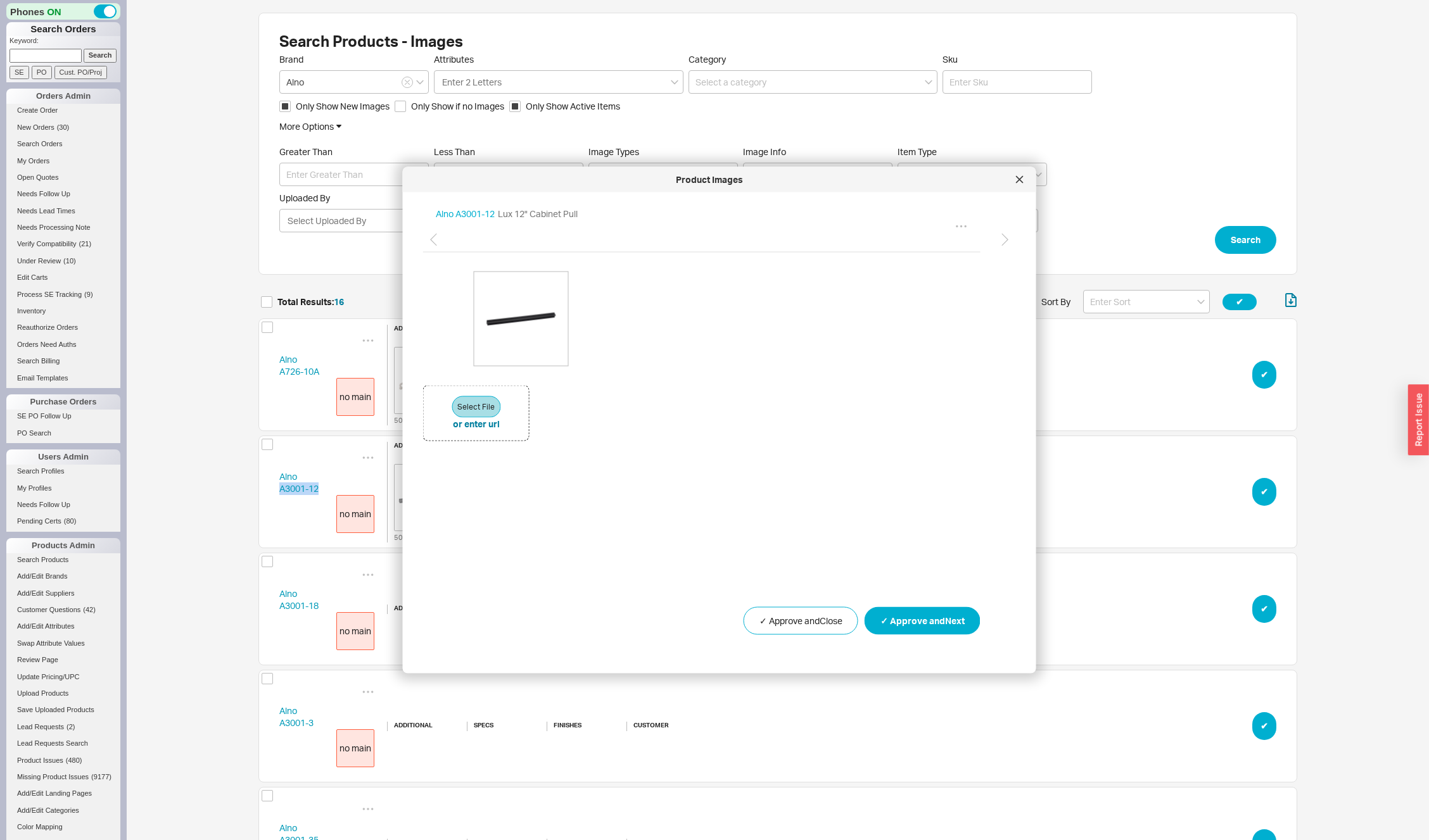
click at [517, 315] on img at bounding box center [521, 318] width 76 height 76
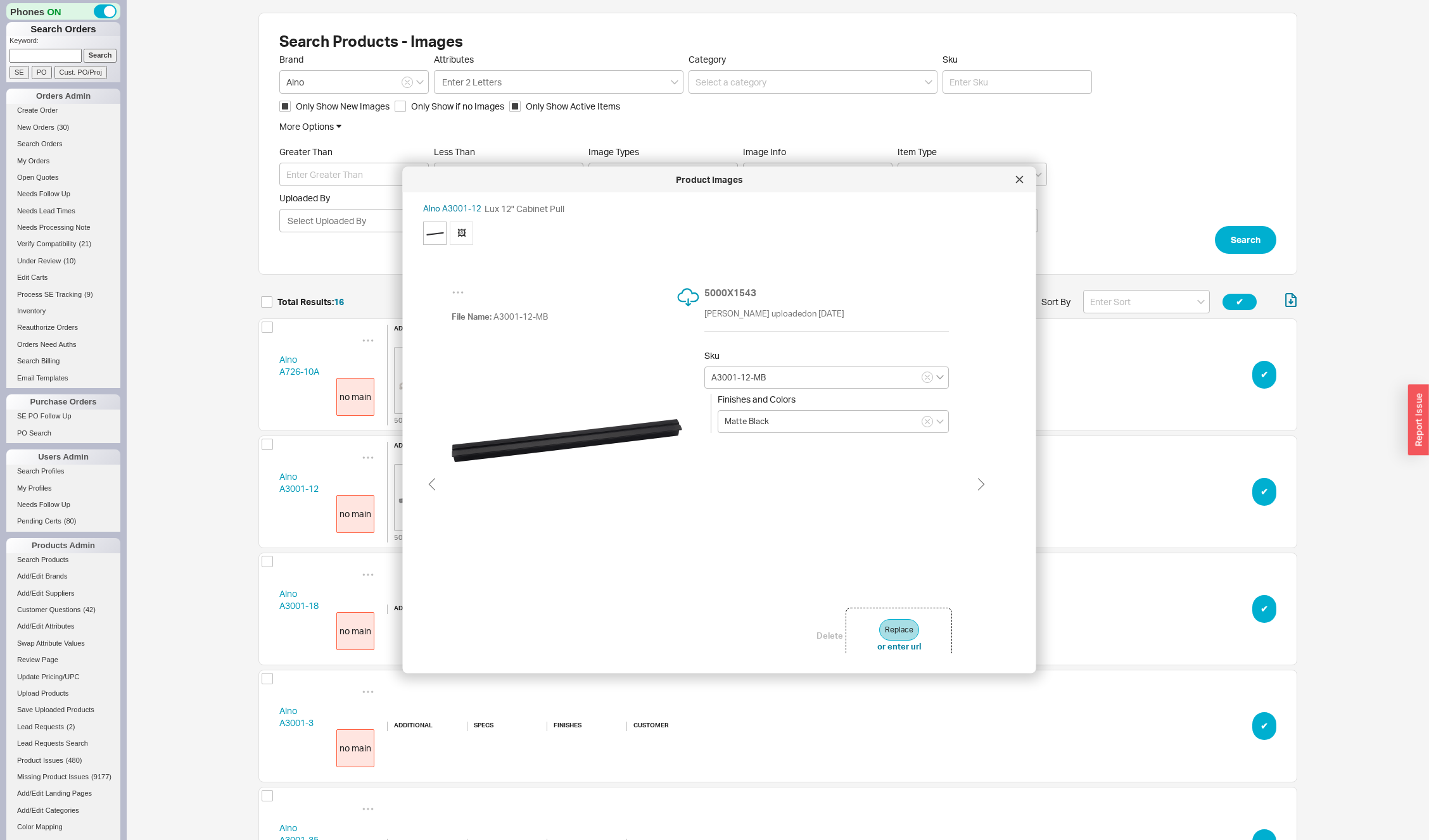
click at [938, 378] on icon "open menu" at bounding box center [940, 377] width 7 height 5
click at [938, 378] on icon "close menu" at bounding box center [940, 377] width 7 height 5
click at [459, 233] on span "🖼" at bounding box center [461, 232] width 23 height 23
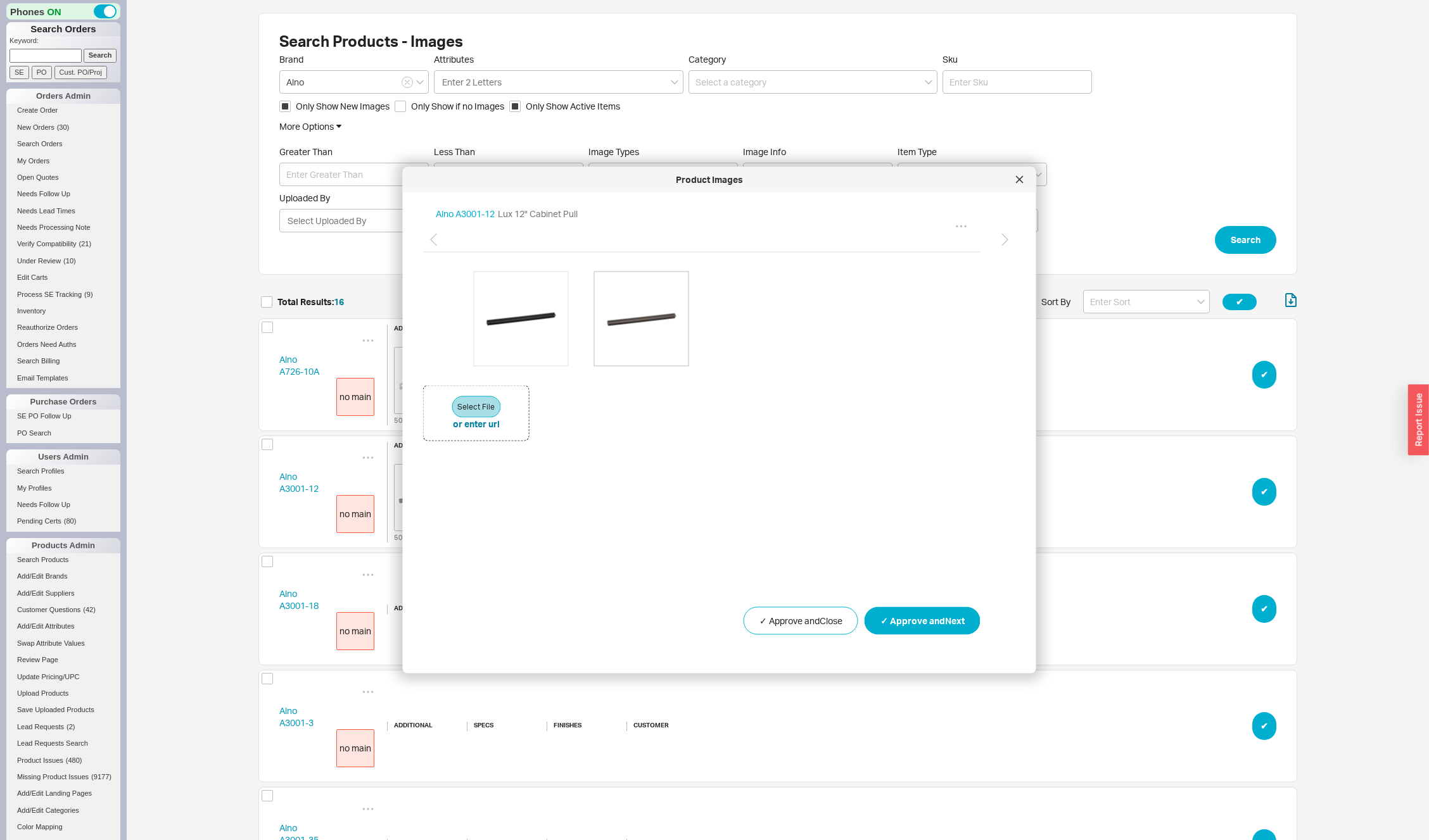
click at [649, 318] on img at bounding box center [641, 318] width 76 height 76
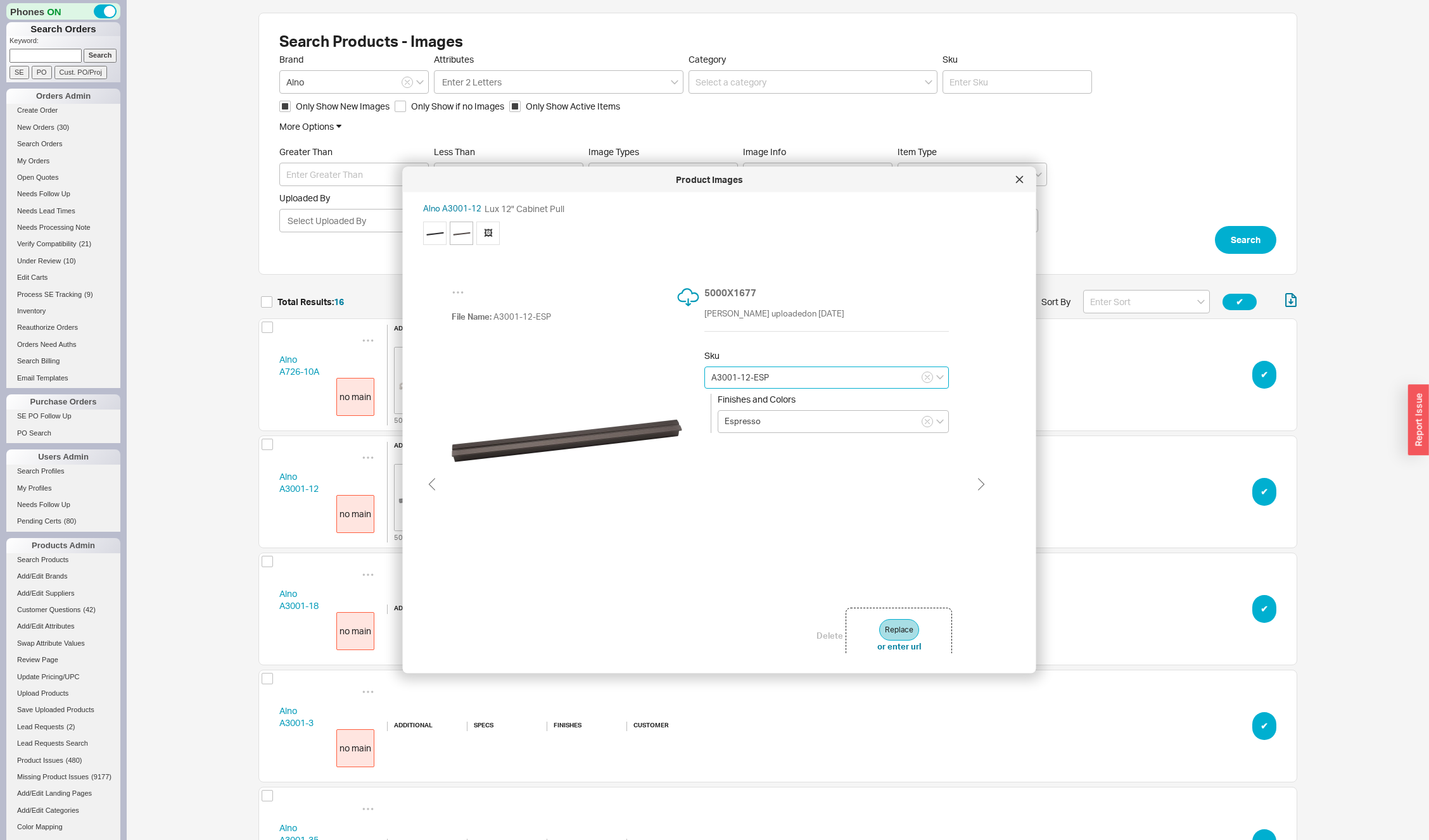
click at [874, 376] on input "A3001-12-ESP" at bounding box center [827, 377] width 245 height 22
click at [488, 233] on span "🖼" at bounding box center [487, 232] width 23 height 23
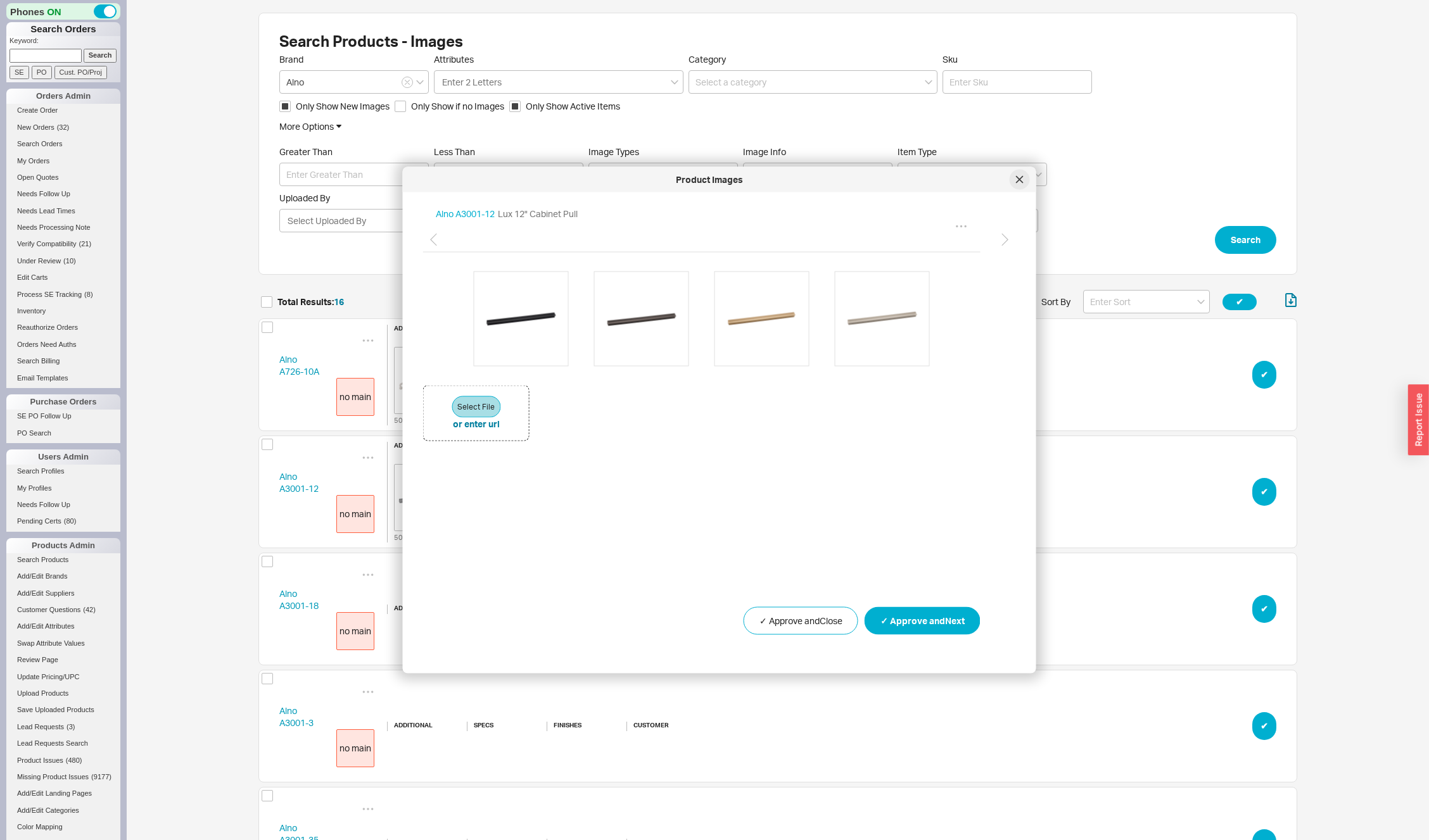
click at [1020, 180] on icon at bounding box center [1020, 179] width 7 height 7
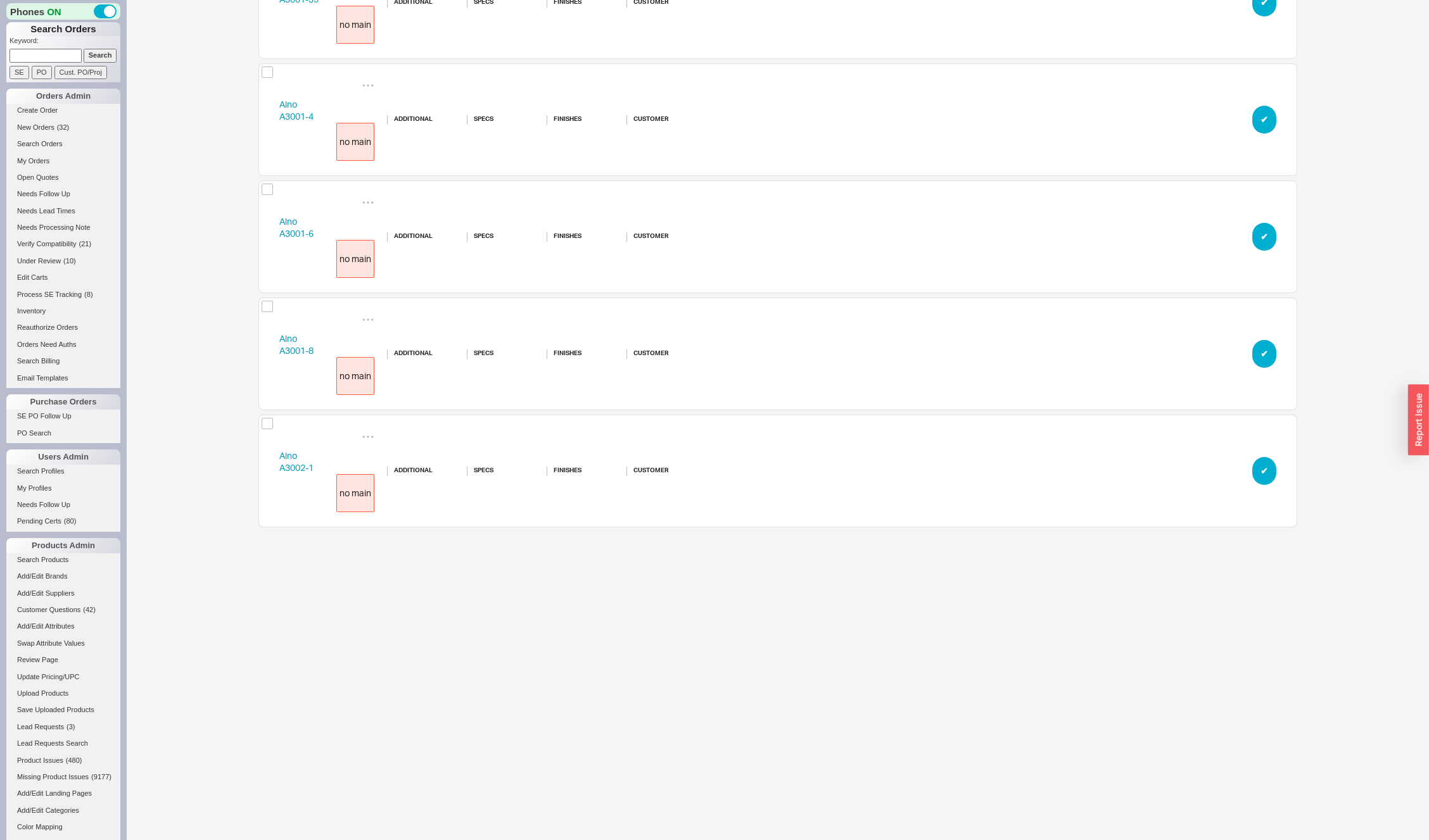
scroll to position [0, 0]
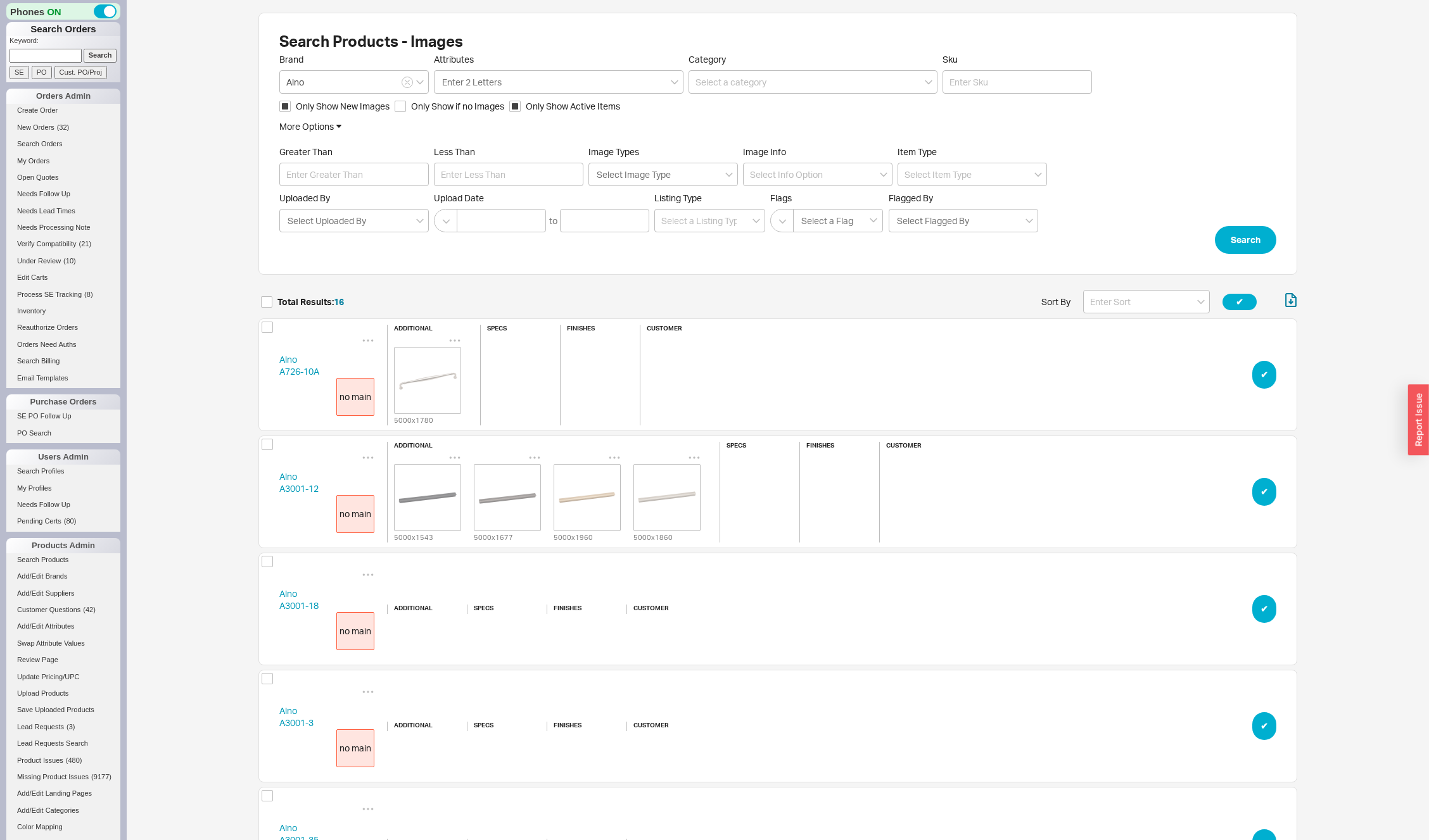
click at [268, 367] on div "Alno A726-10A no main additional 5000 x 1780 specs finishes customer ✔︎" at bounding box center [778, 375] width 1039 height 113
click at [440, 369] on img "grid" at bounding box center [428, 381] width 63 height 63
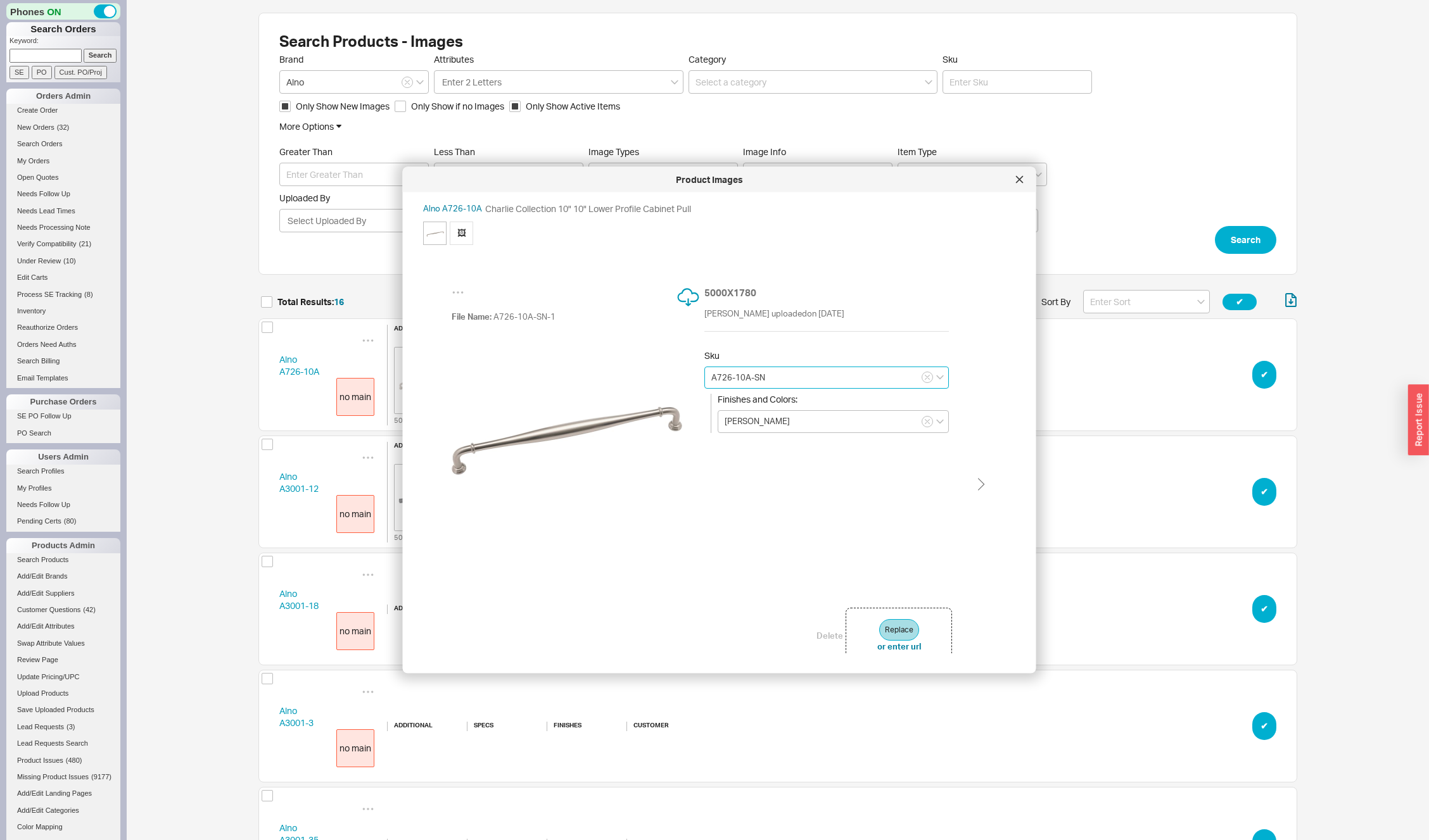
click at [798, 383] on input "A726-10A-SN" at bounding box center [827, 377] width 245 height 22
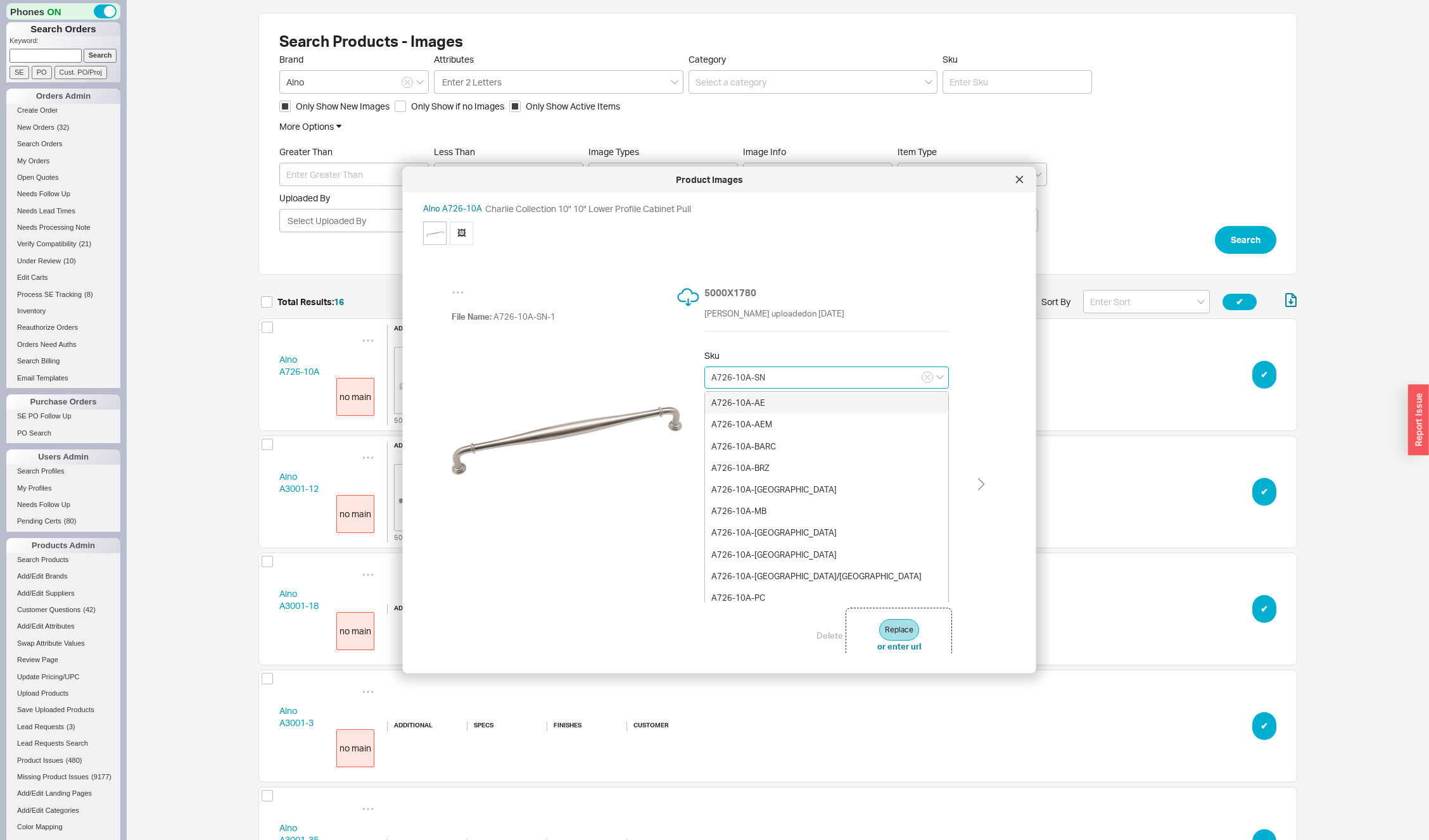
click at [798, 383] on input "A726-10A-SN" at bounding box center [827, 377] width 245 height 22
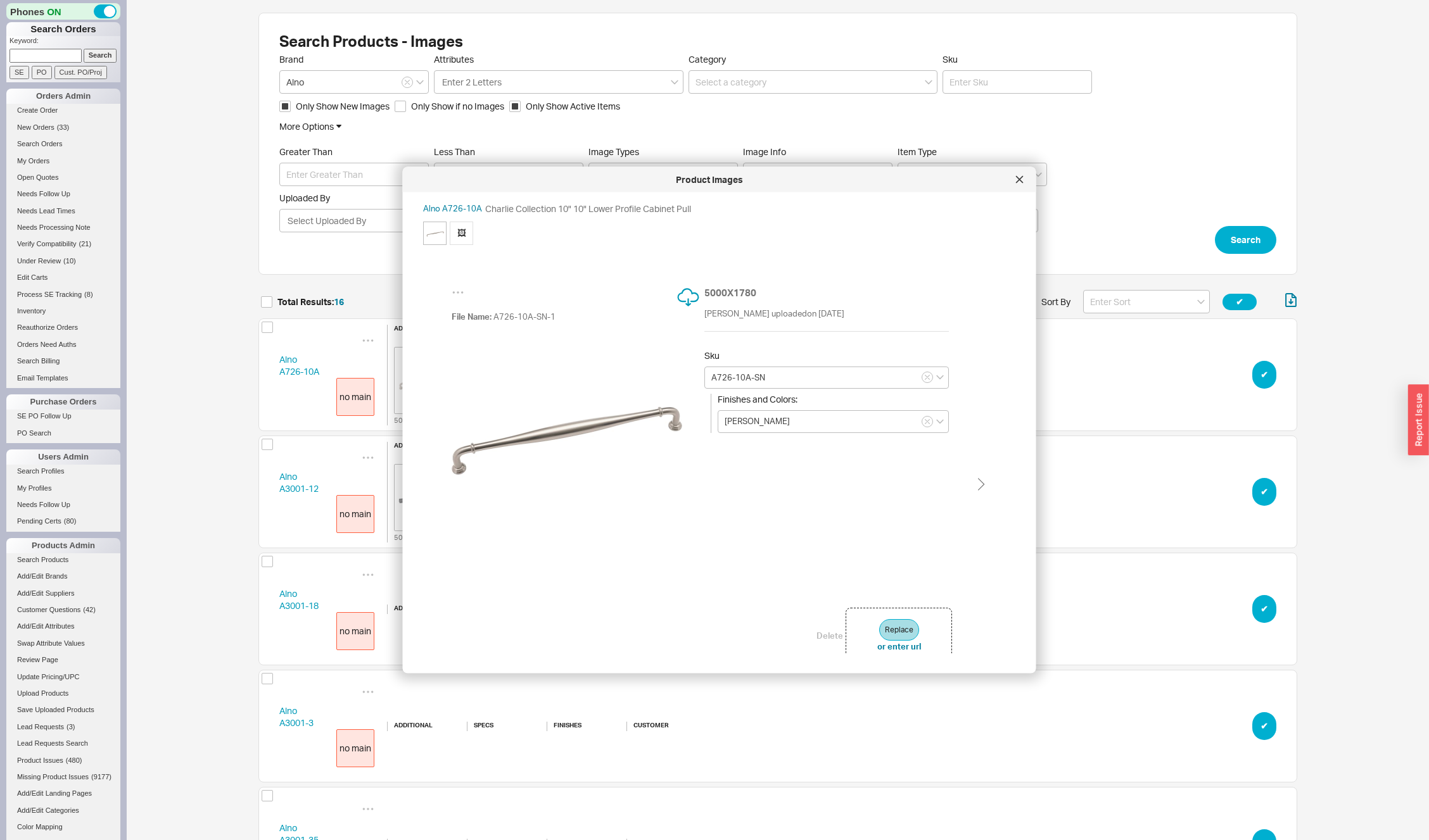
click at [461, 232] on span "🖼" at bounding box center [461, 232] width 23 height 23
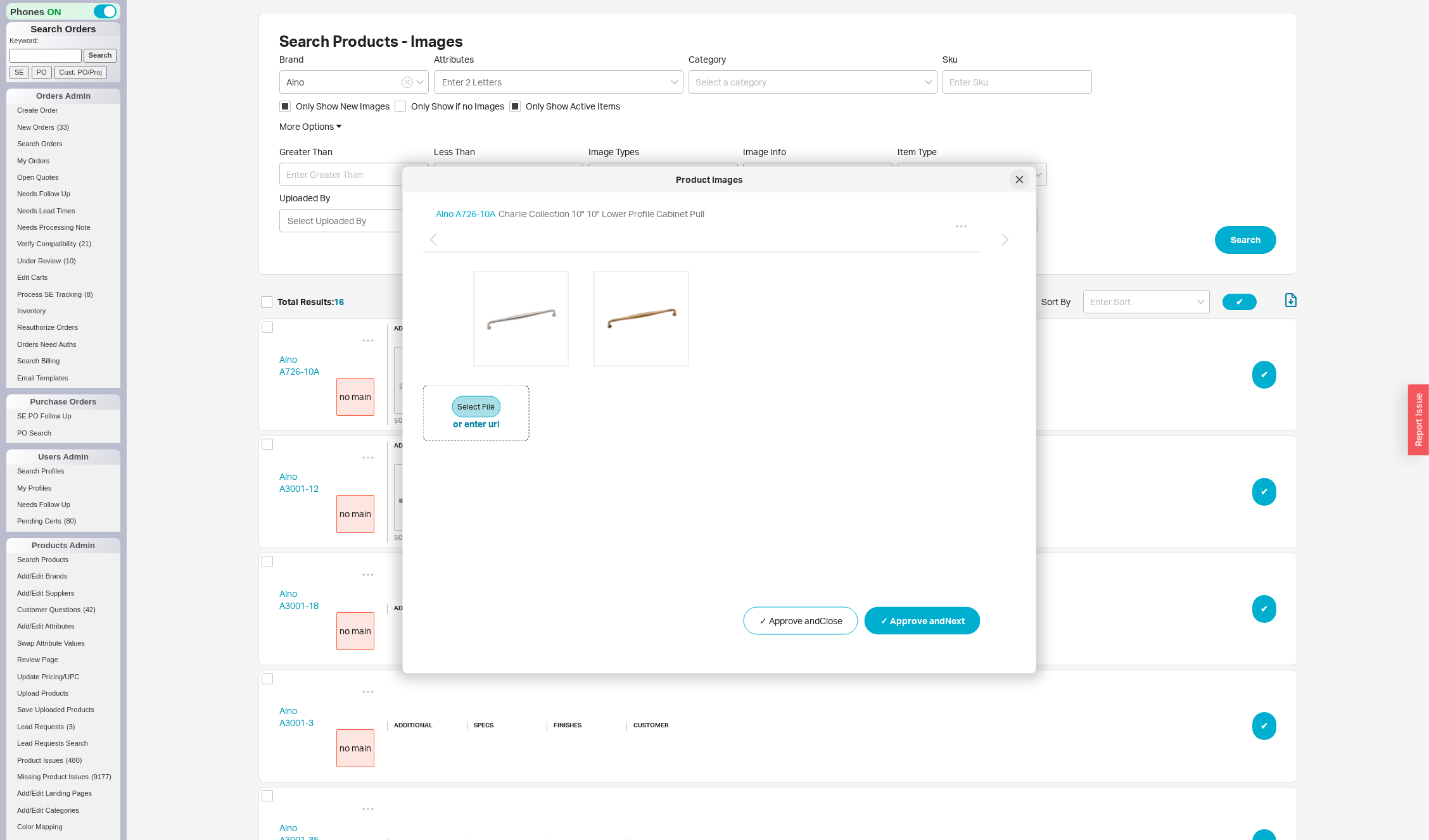
click at [1020, 174] on div at bounding box center [1020, 180] width 20 height 20
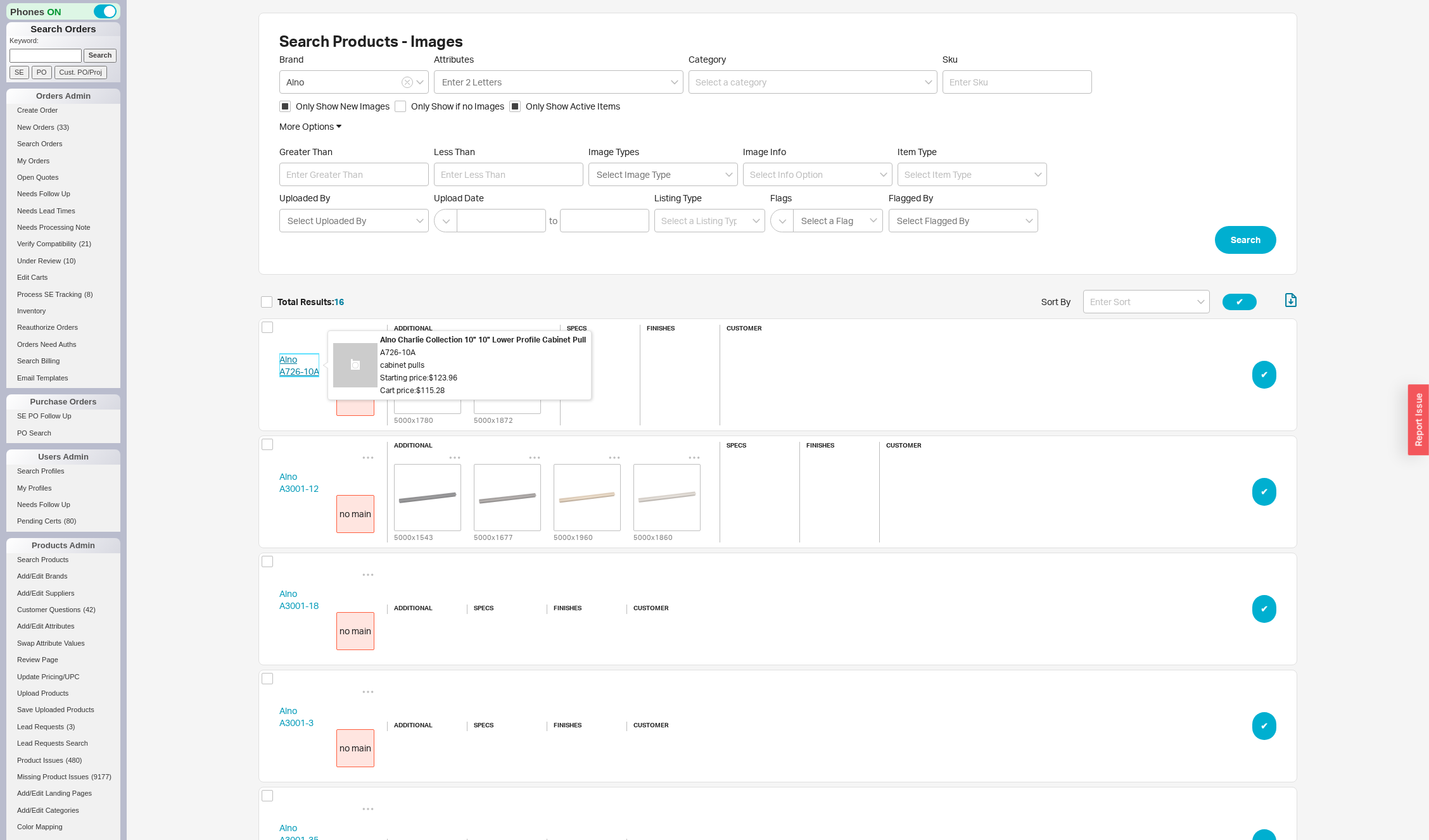
click at [290, 369] on link "Alno A726-10A" at bounding box center [299, 365] width 40 height 23
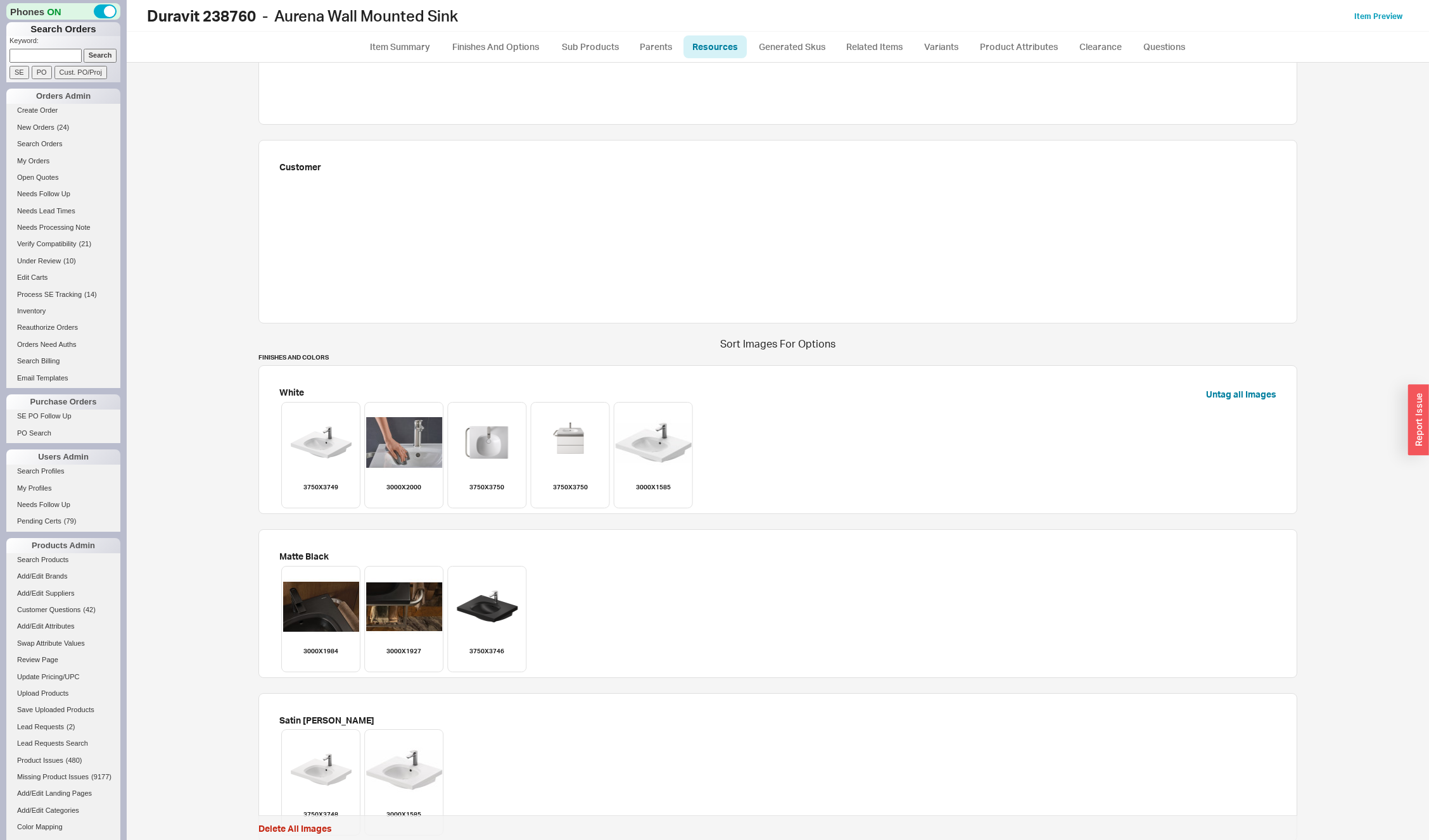
scroll to position [1026, 0]
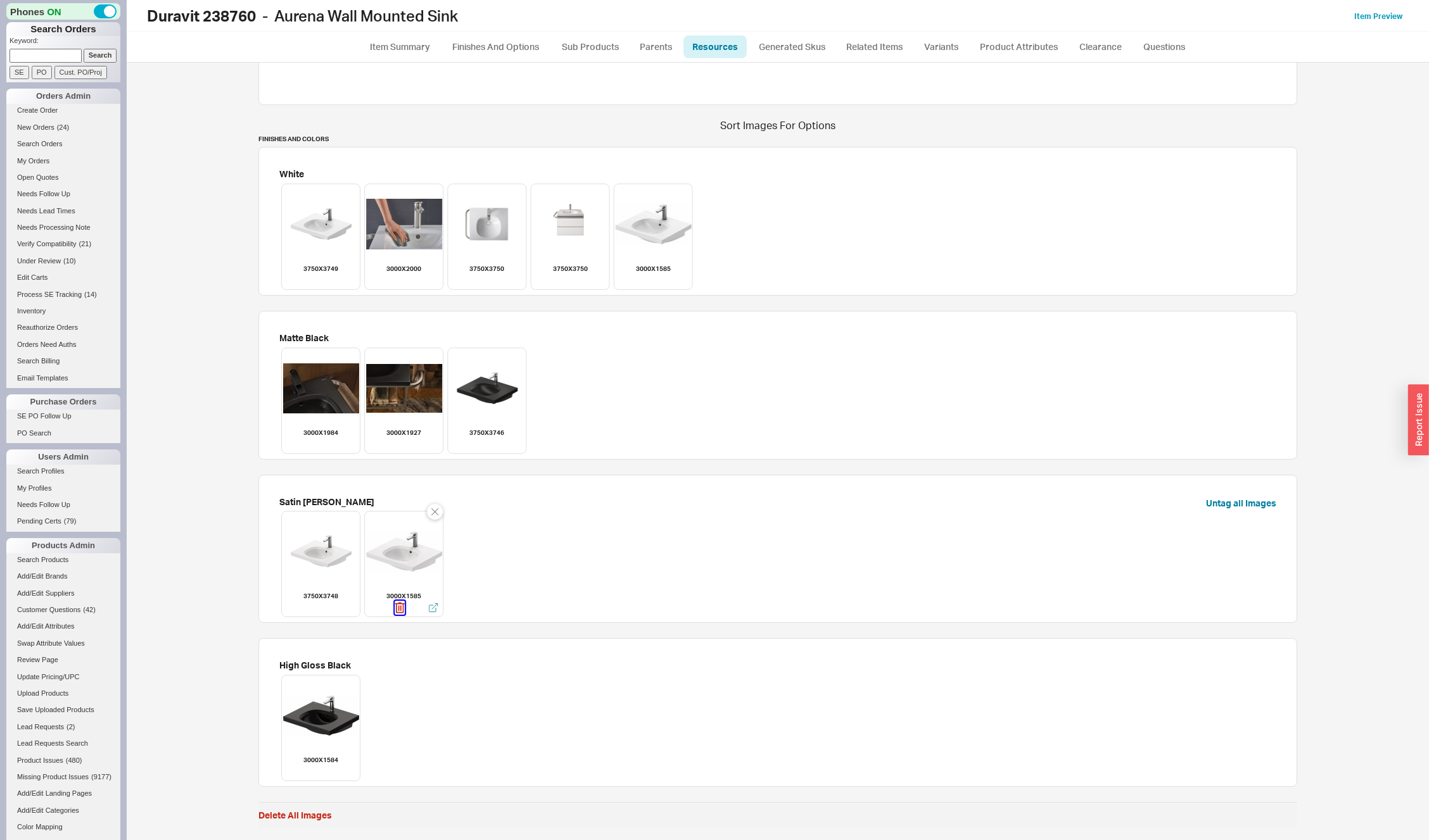
click at [400, 610] on icon "button" at bounding box center [401, 609] width 1 height 6
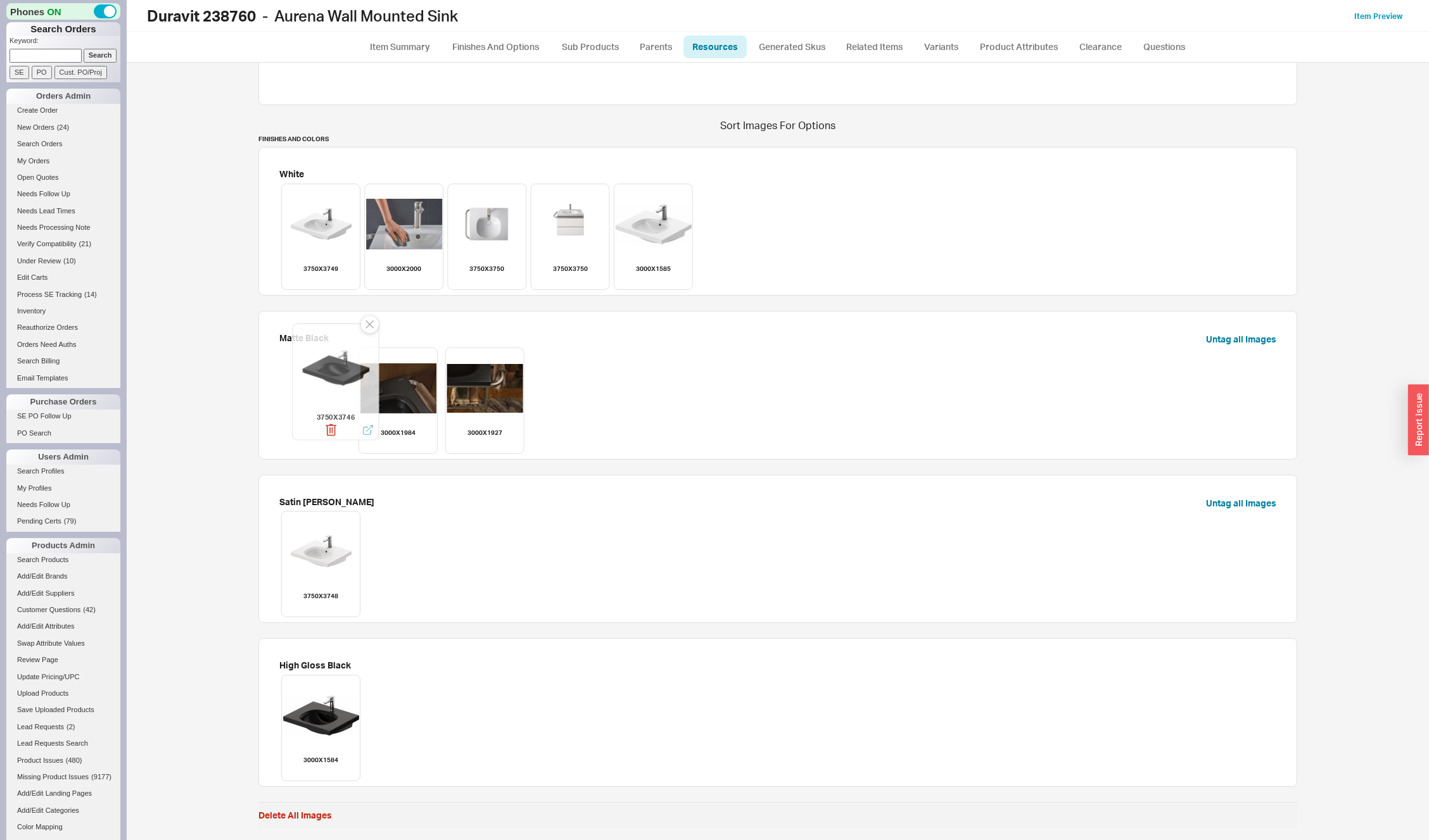
drag, startPoint x: 474, startPoint y: 386, endPoint x: 323, endPoint y: 367, distance: 152.2
click at [323, 367] on div at bounding box center [335, 367] width 83 height 83
click at [645, 278] on icon "button" at bounding box center [648, 280] width 10 height 14
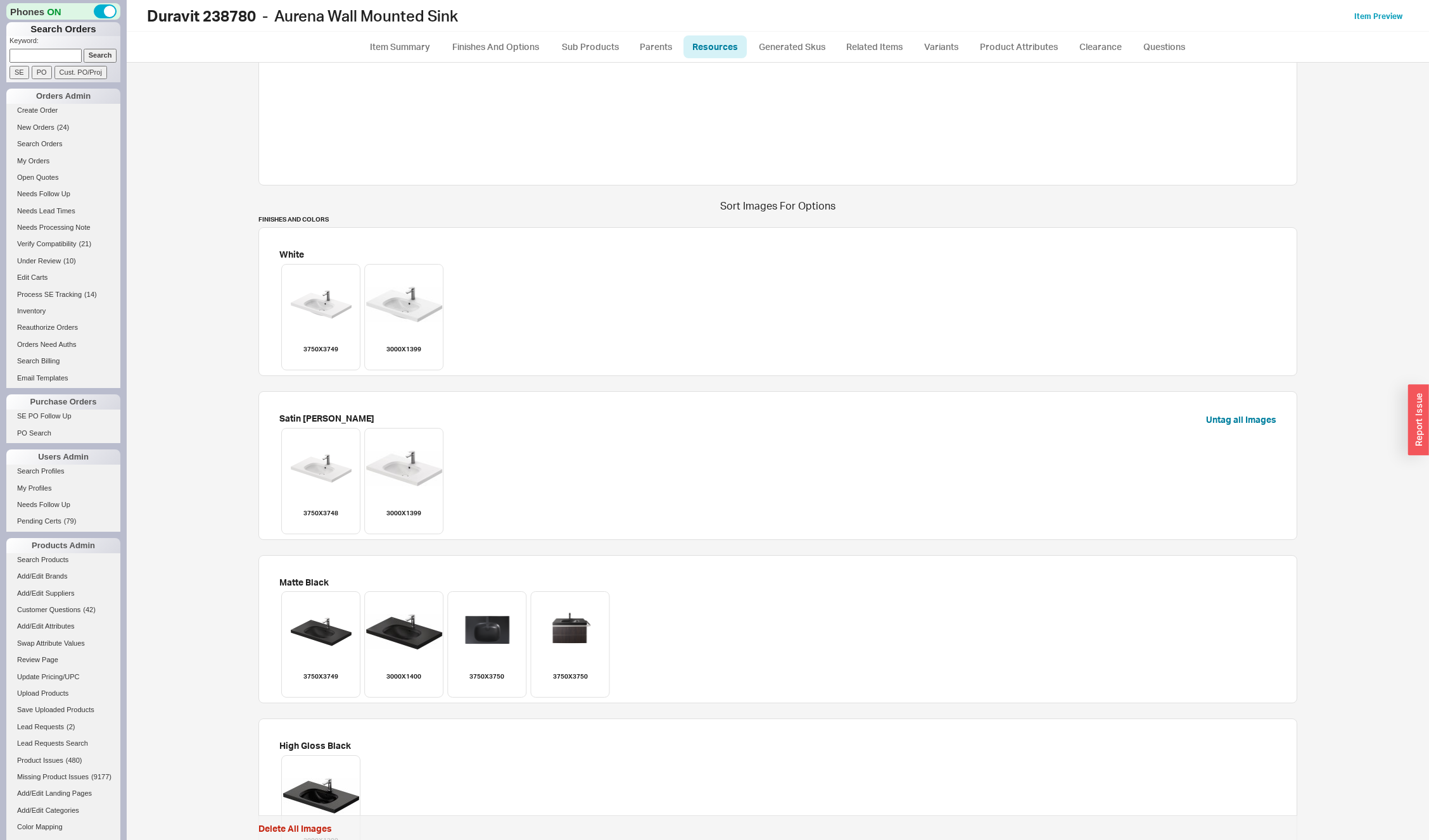
scroll to position [949, 0]
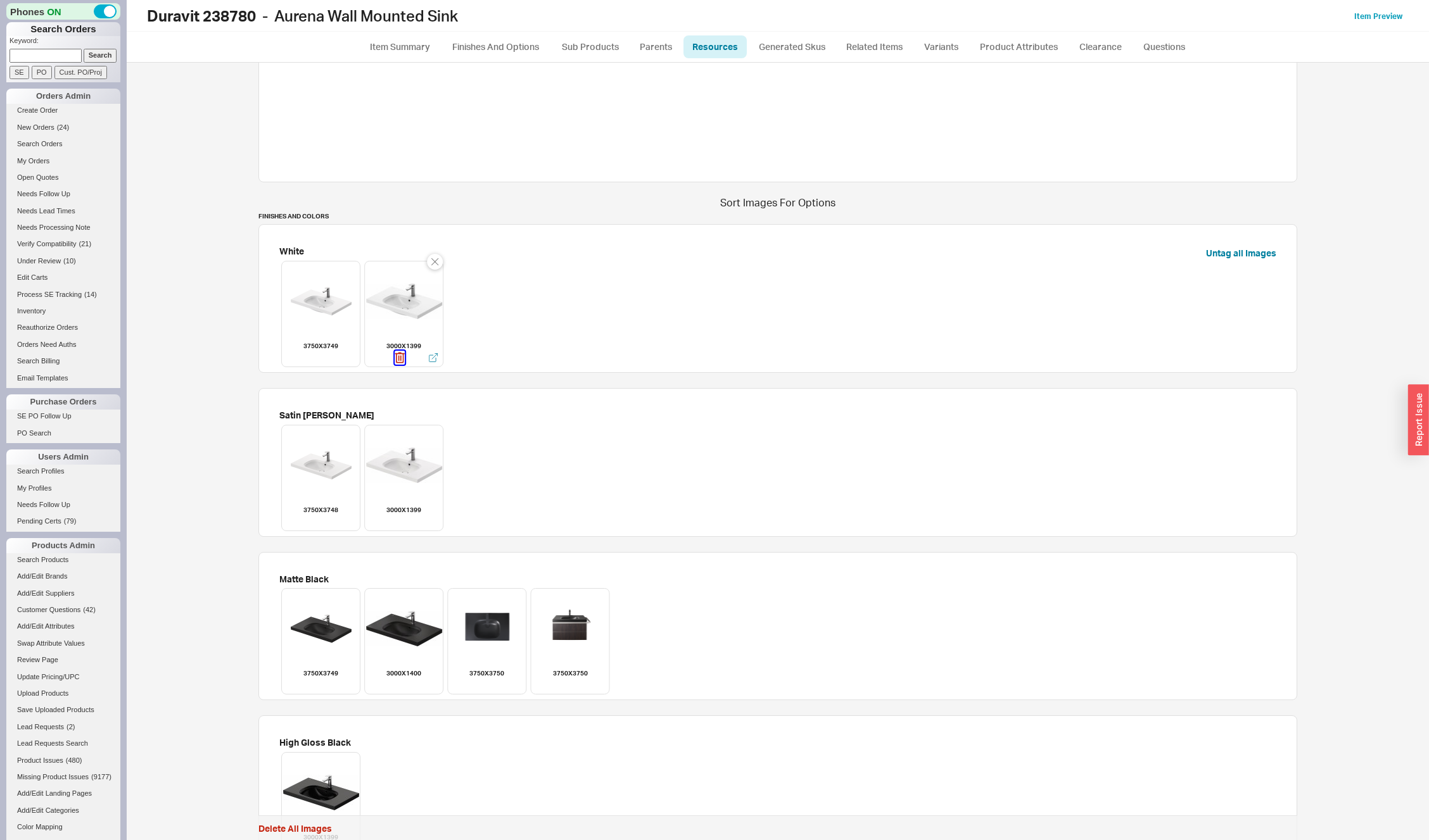
click at [395, 361] on icon "button" at bounding box center [399, 358] width 10 height 14
click at [395, 519] on icon "button" at bounding box center [399, 527] width 11 height 15
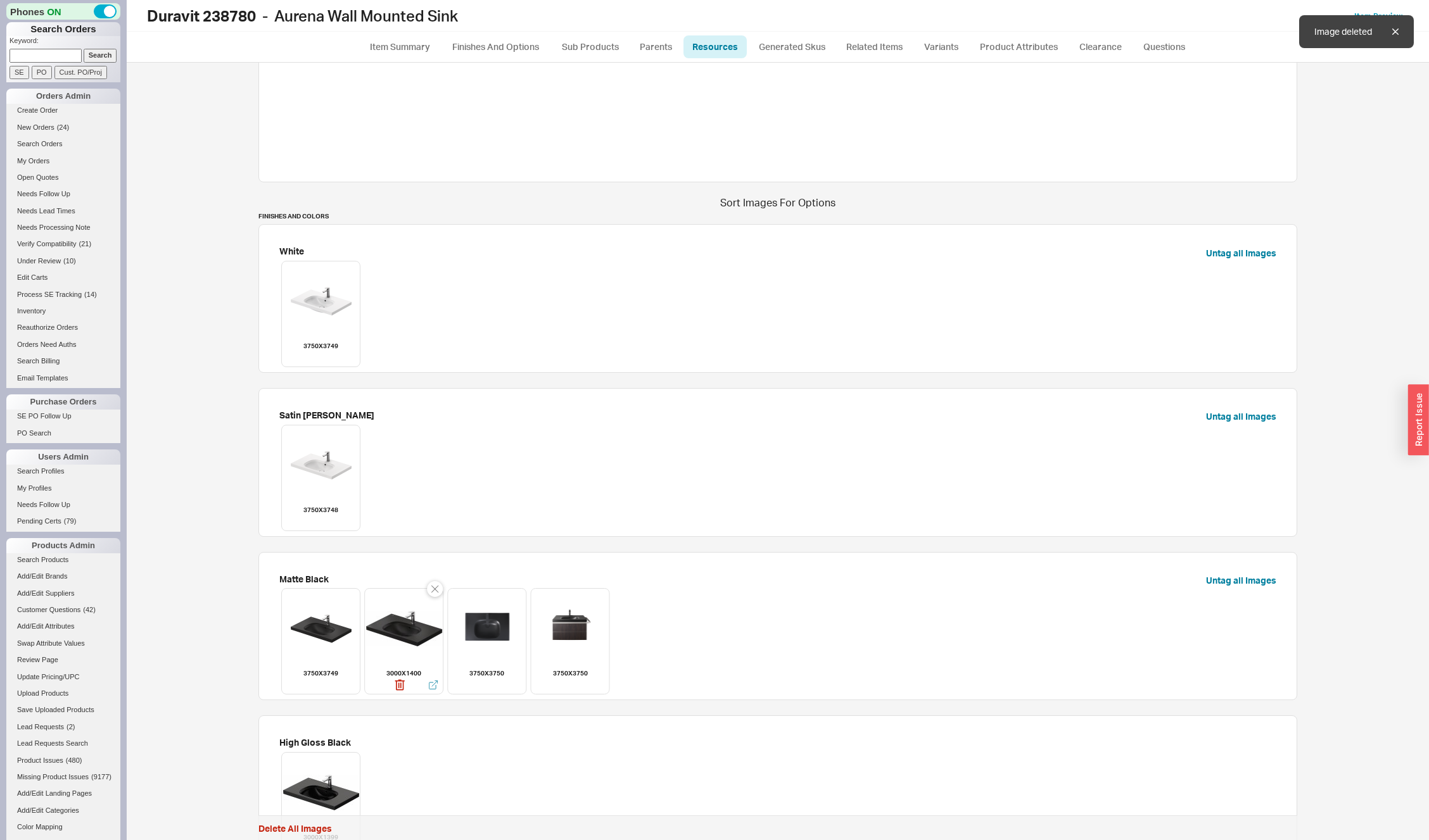
scroll to position [899, 0]
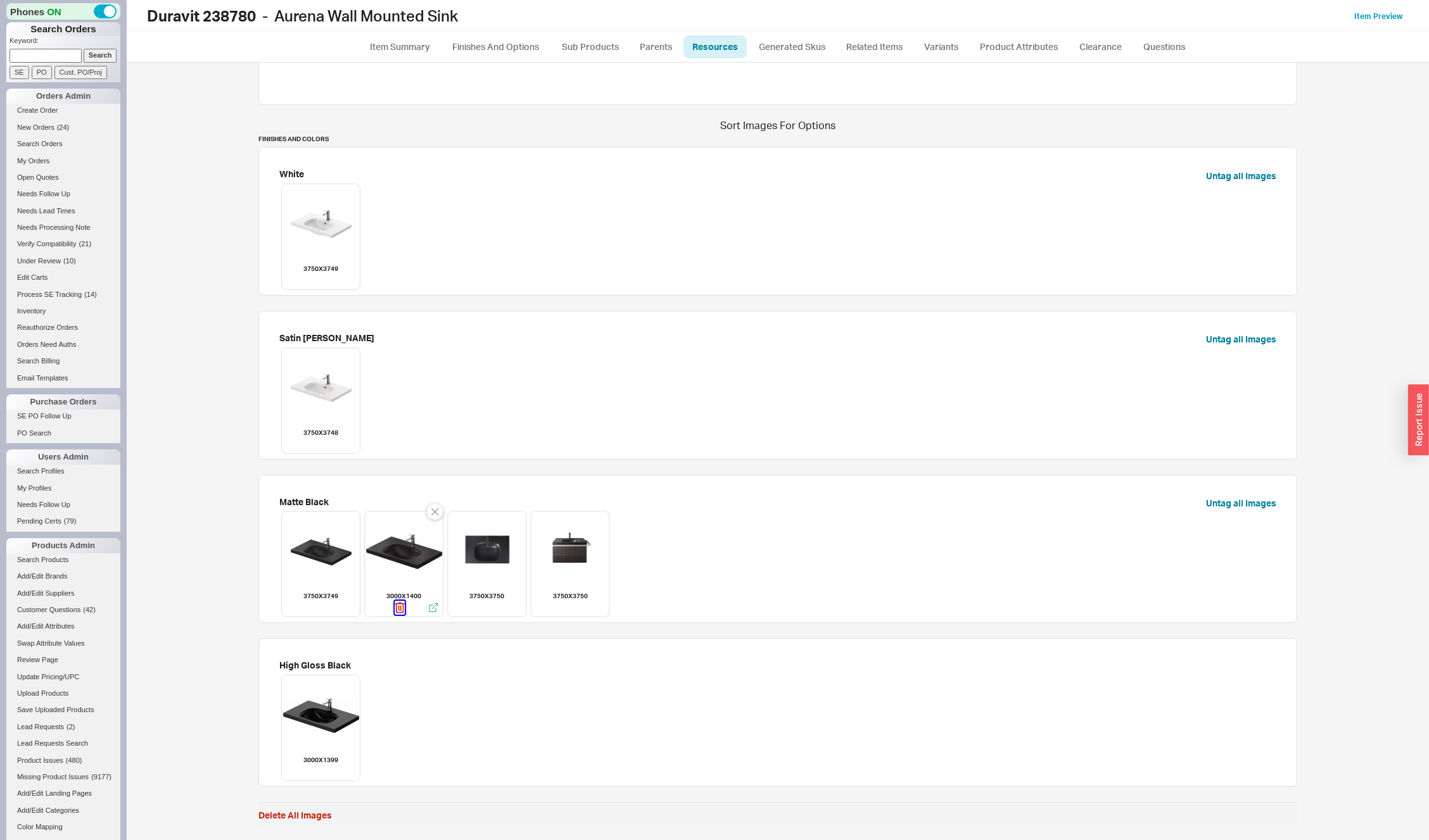
click at [397, 611] on icon "button" at bounding box center [399, 608] width 9 height 11
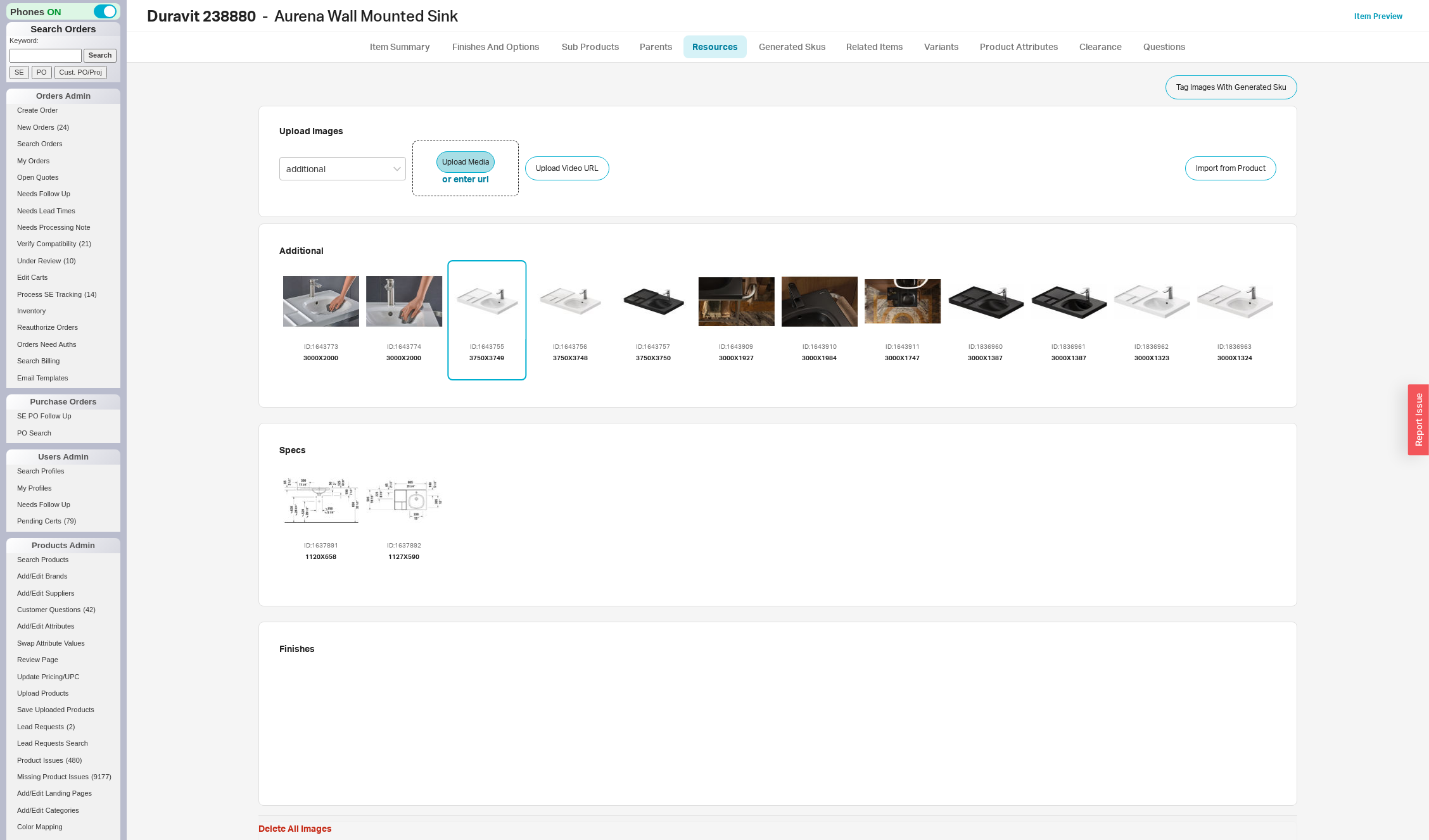
scroll to position [899, 0]
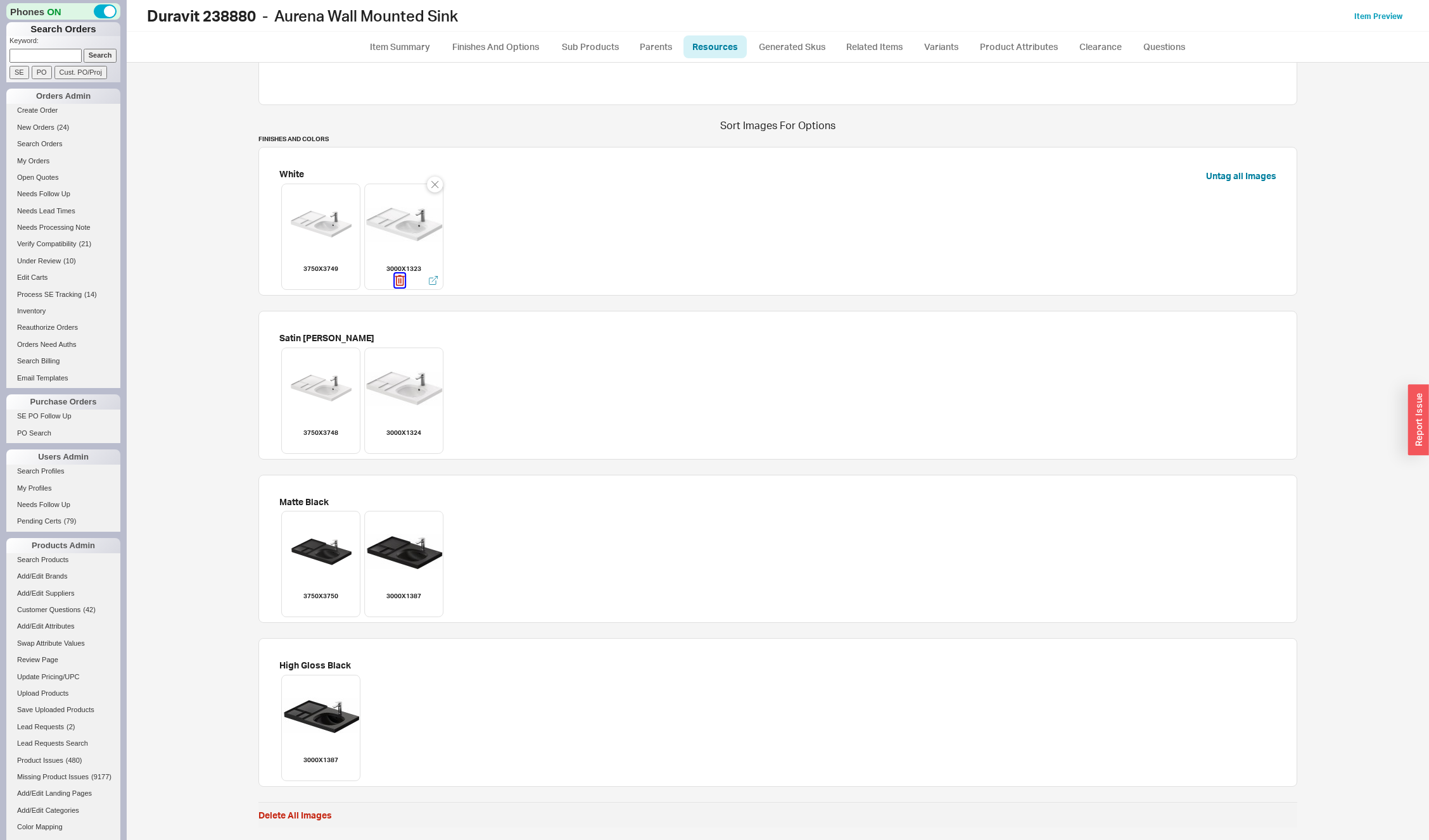
click at [395, 282] on icon "button" at bounding box center [399, 280] width 10 height 14
click at [395, 444] on icon "button" at bounding box center [399, 444] width 10 height 14
click at [395, 609] on icon "button" at bounding box center [399, 607] width 10 height 14
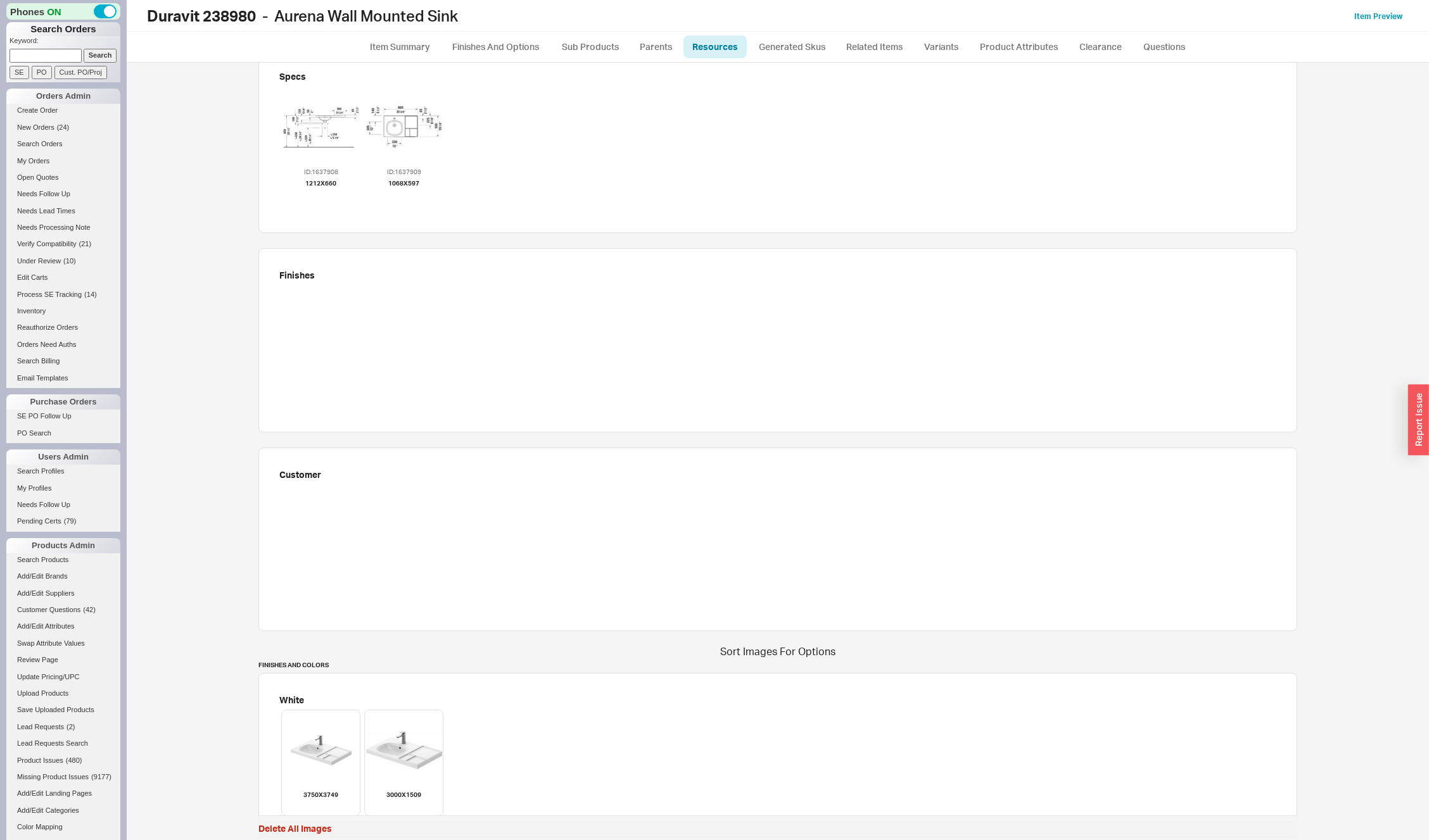
scroll to position [899, 0]
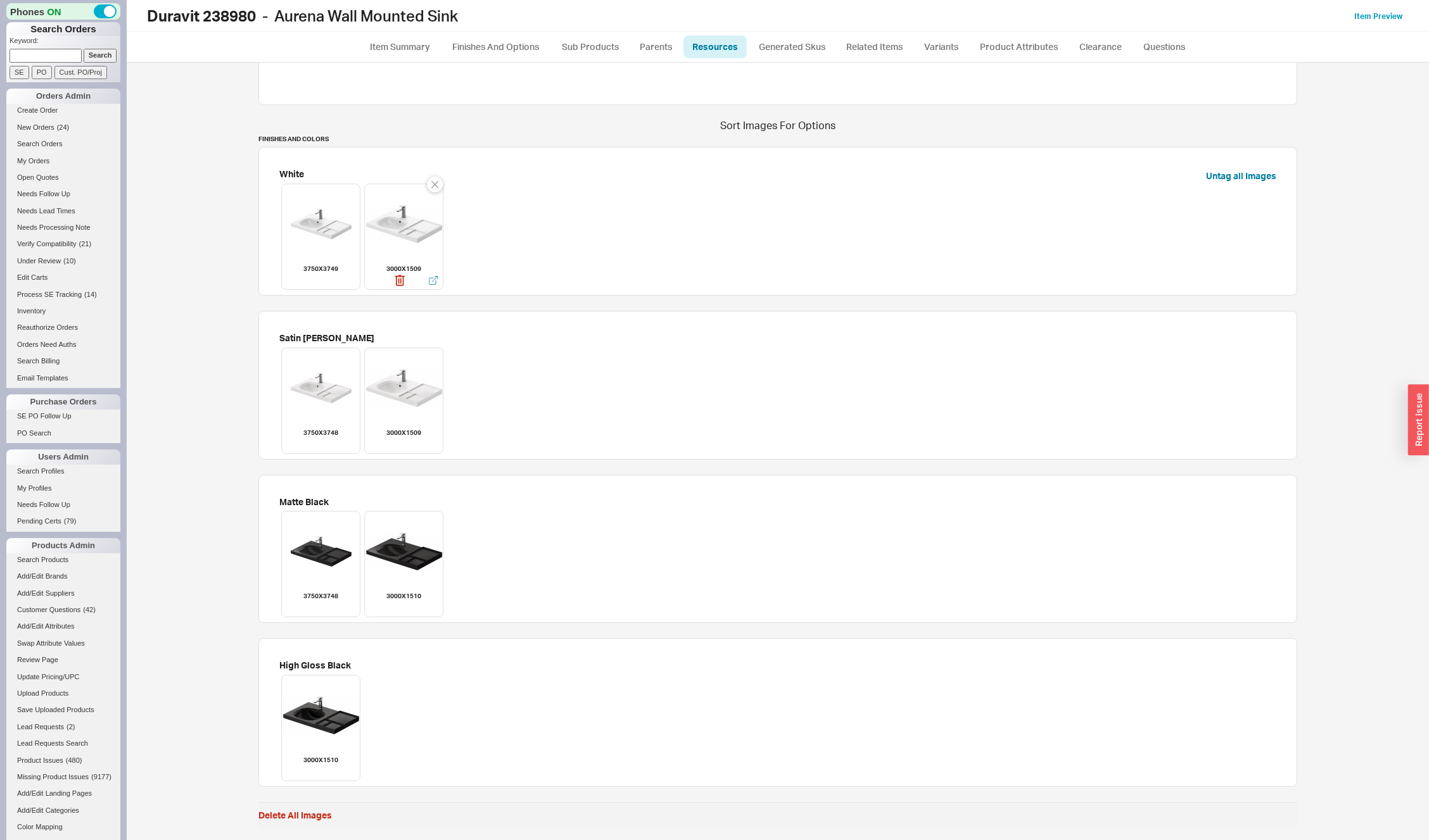
click at [389, 278] on div at bounding box center [404, 280] width 78 height 14
click at [395, 279] on icon "button" at bounding box center [399, 280] width 10 height 14
click at [395, 445] on icon "button" at bounding box center [399, 444] width 10 height 14
click at [395, 607] on icon "button" at bounding box center [399, 607] width 10 height 14
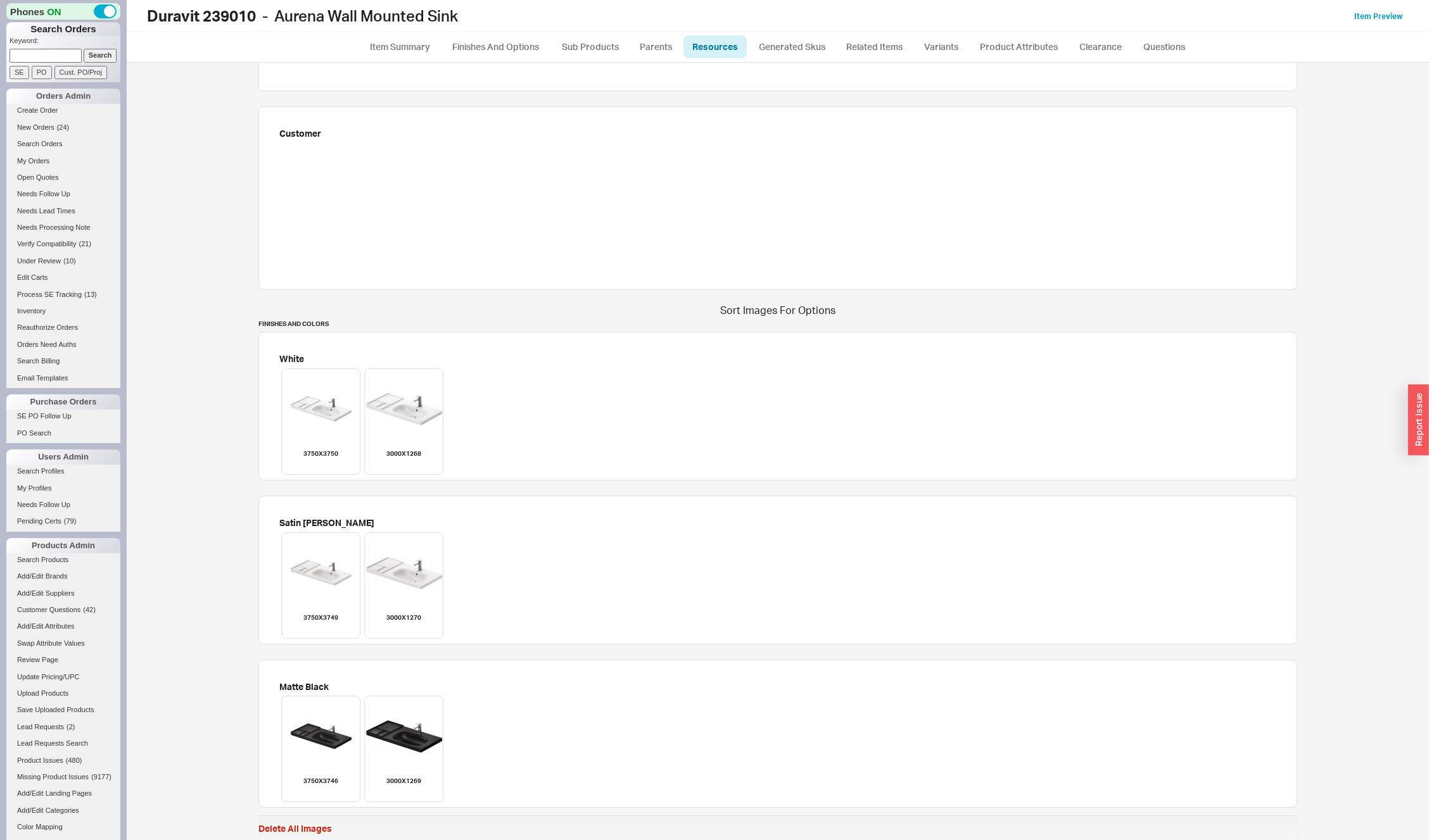
scroll to position [1026, 0]
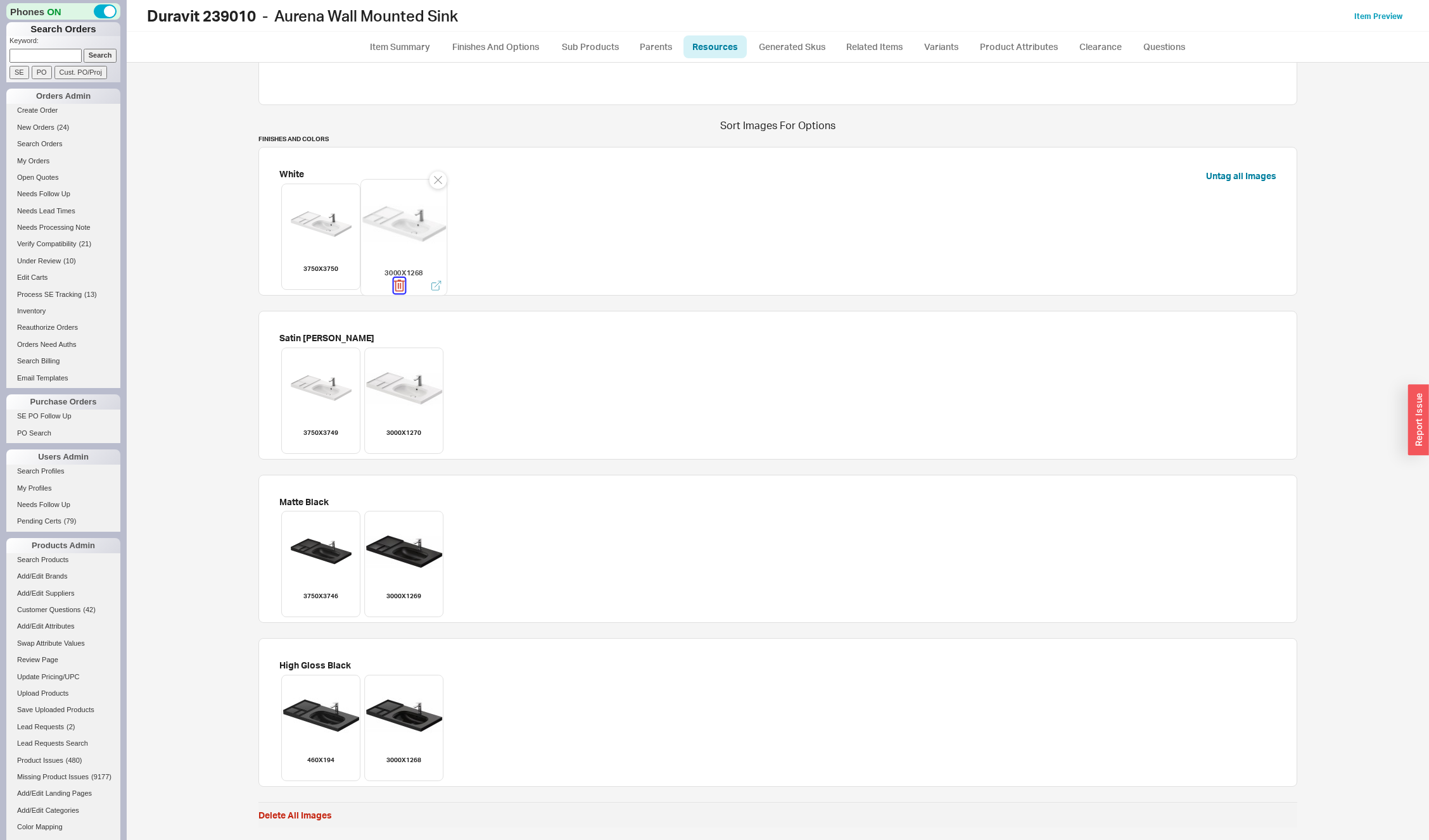
click at [397, 284] on icon "button" at bounding box center [399, 286] width 11 height 15
click at [311, 769] on icon "button" at bounding box center [316, 771] width 10 height 14
click at [395, 605] on icon "button" at bounding box center [399, 607] width 10 height 14
click at [399, 444] on icon "button" at bounding box center [399, 444] width 10 height 14
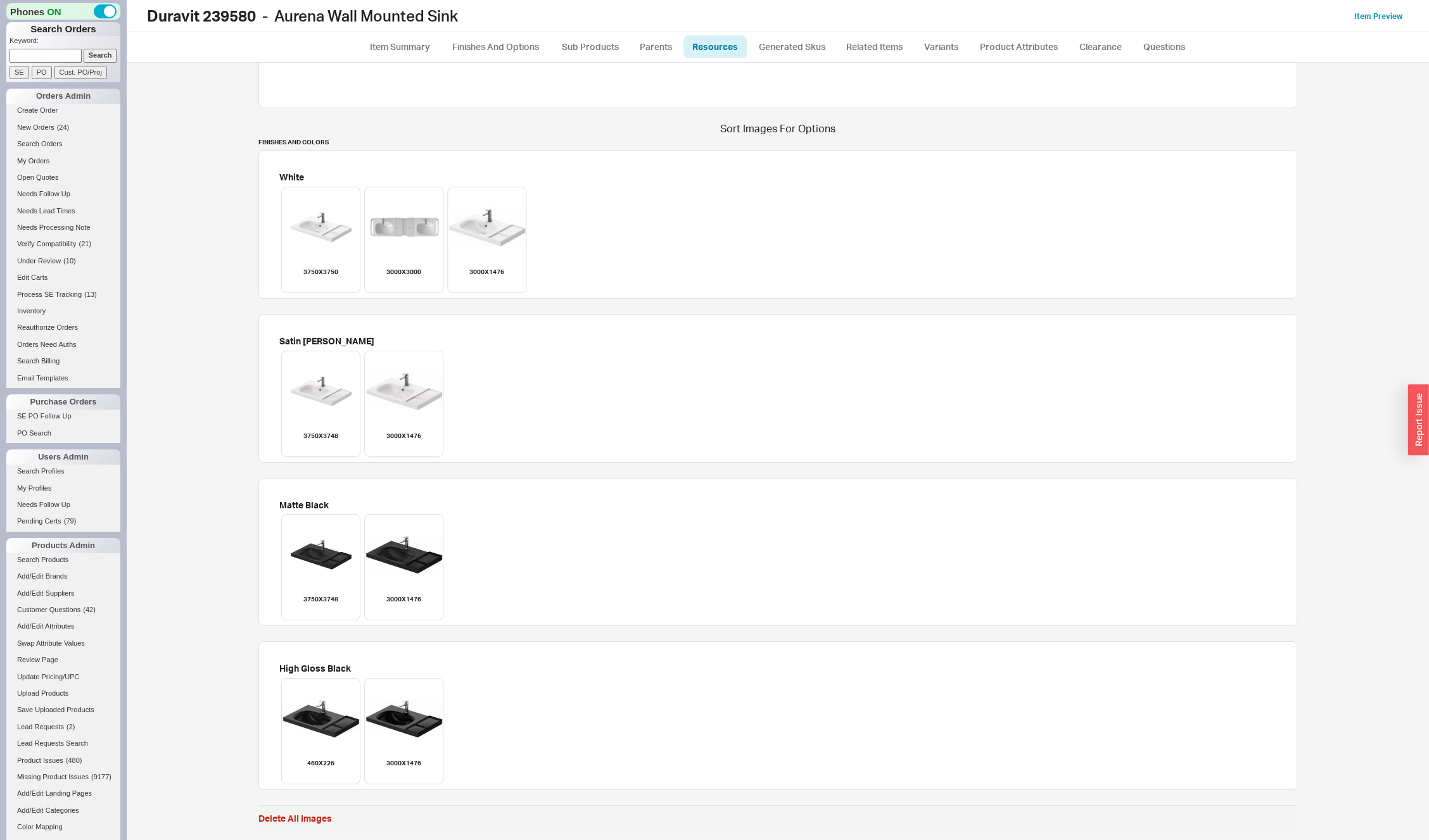
scroll to position [1026, 0]
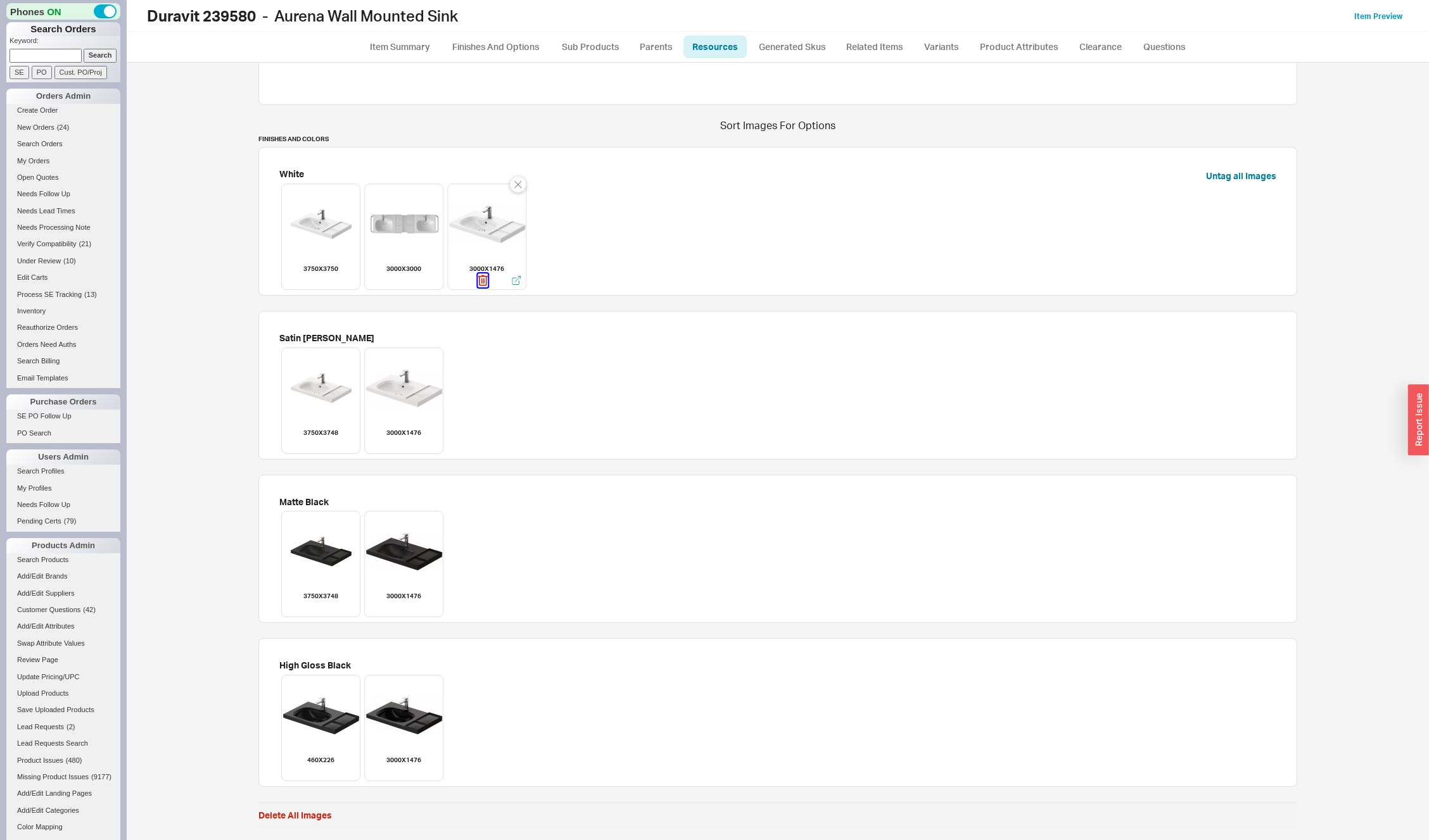
click at [477, 280] on icon "button" at bounding box center [482, 280] width 10 height 14
click at [395, 444] on icon "button" at bounding box center [399, 444] width 10 height 14
click at [393, 608] on icon "button" at bounding box center [399, 613] width 11 height 15
click at [313, 772] on icon "button" at bounding box center [316, 771] width 10 height 14
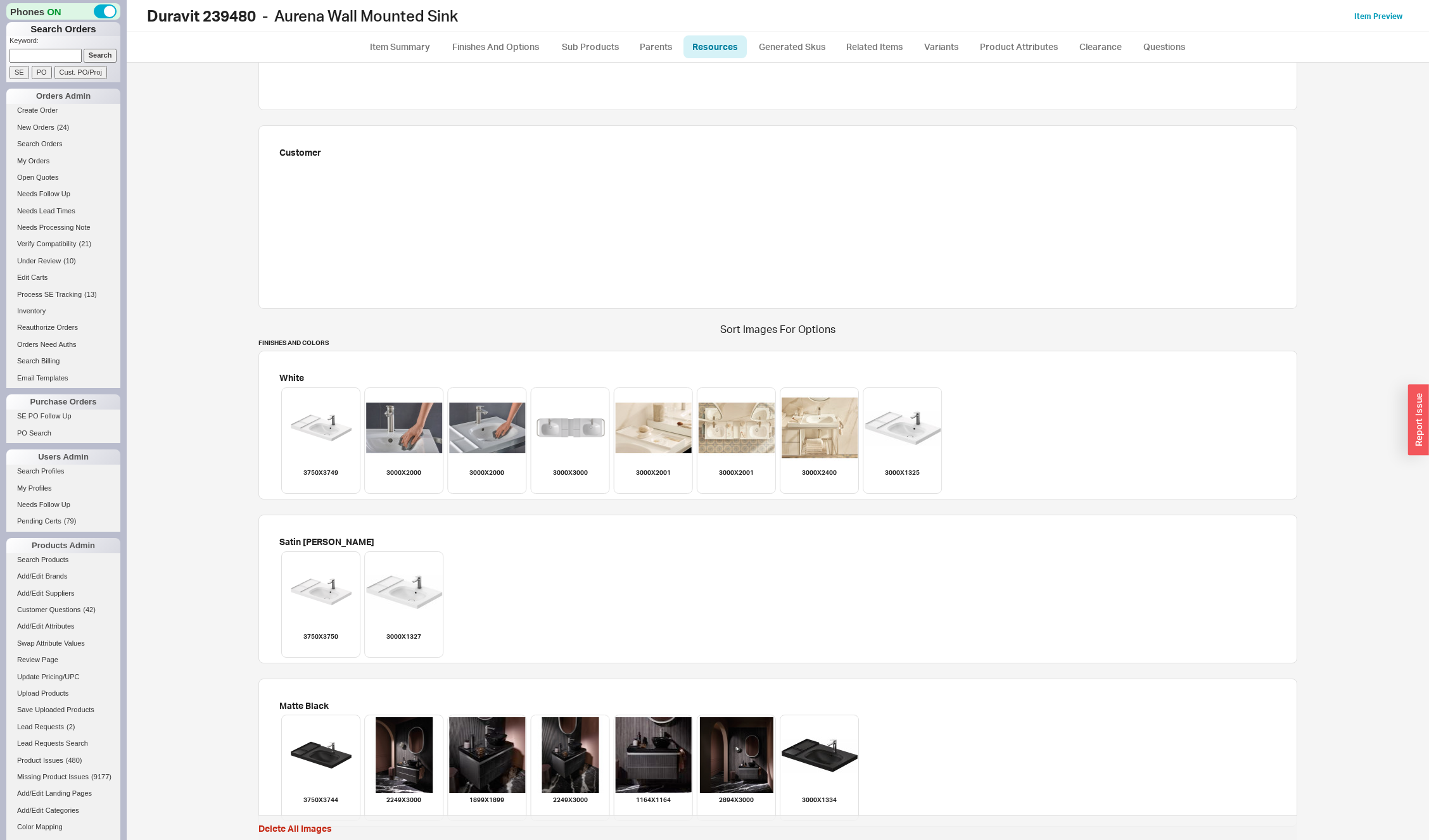
scroll to position [1153, 0]
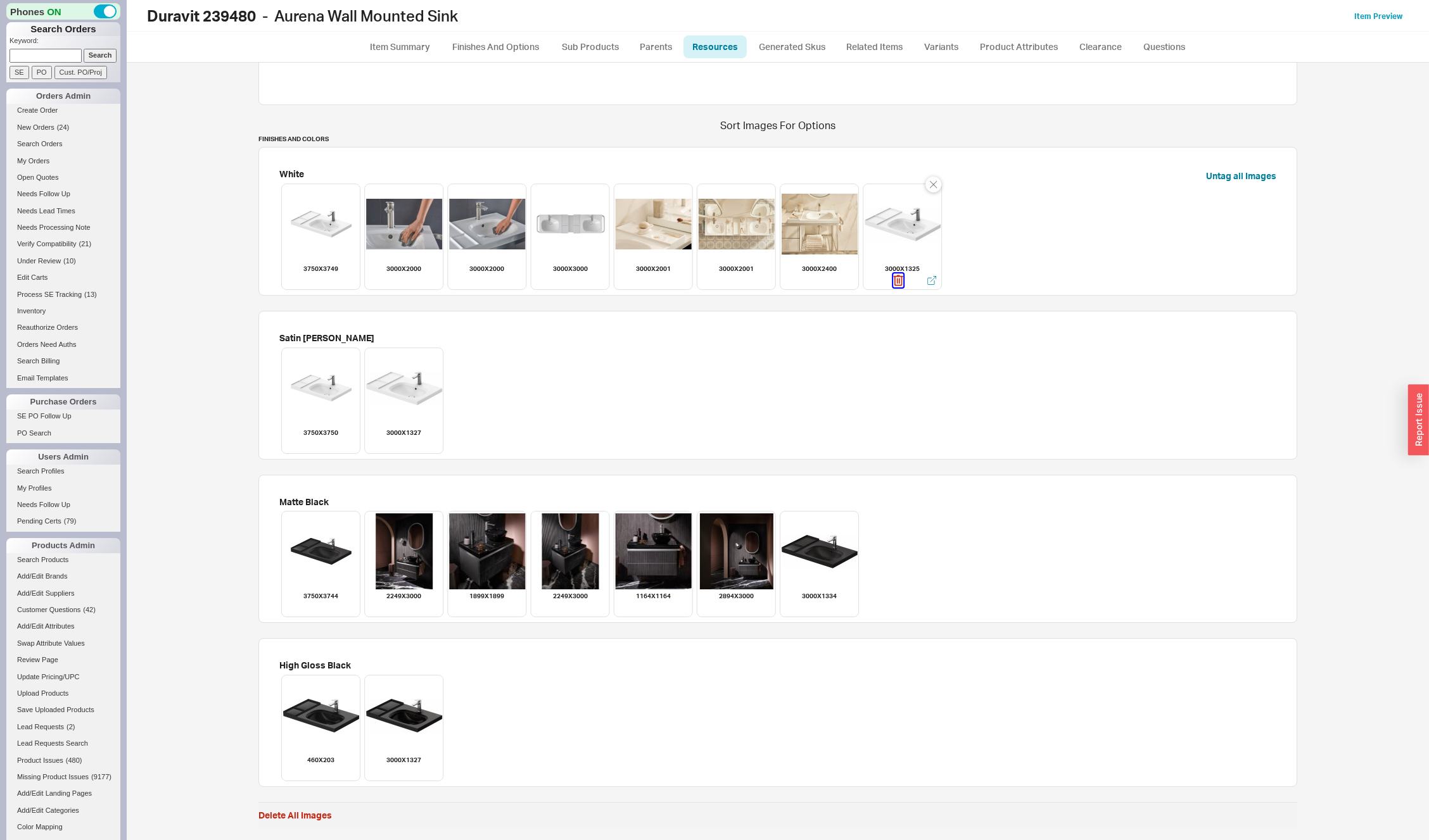
click at [893, 281] on icon "button" at bounding box center [898, 280] width 10 height 14
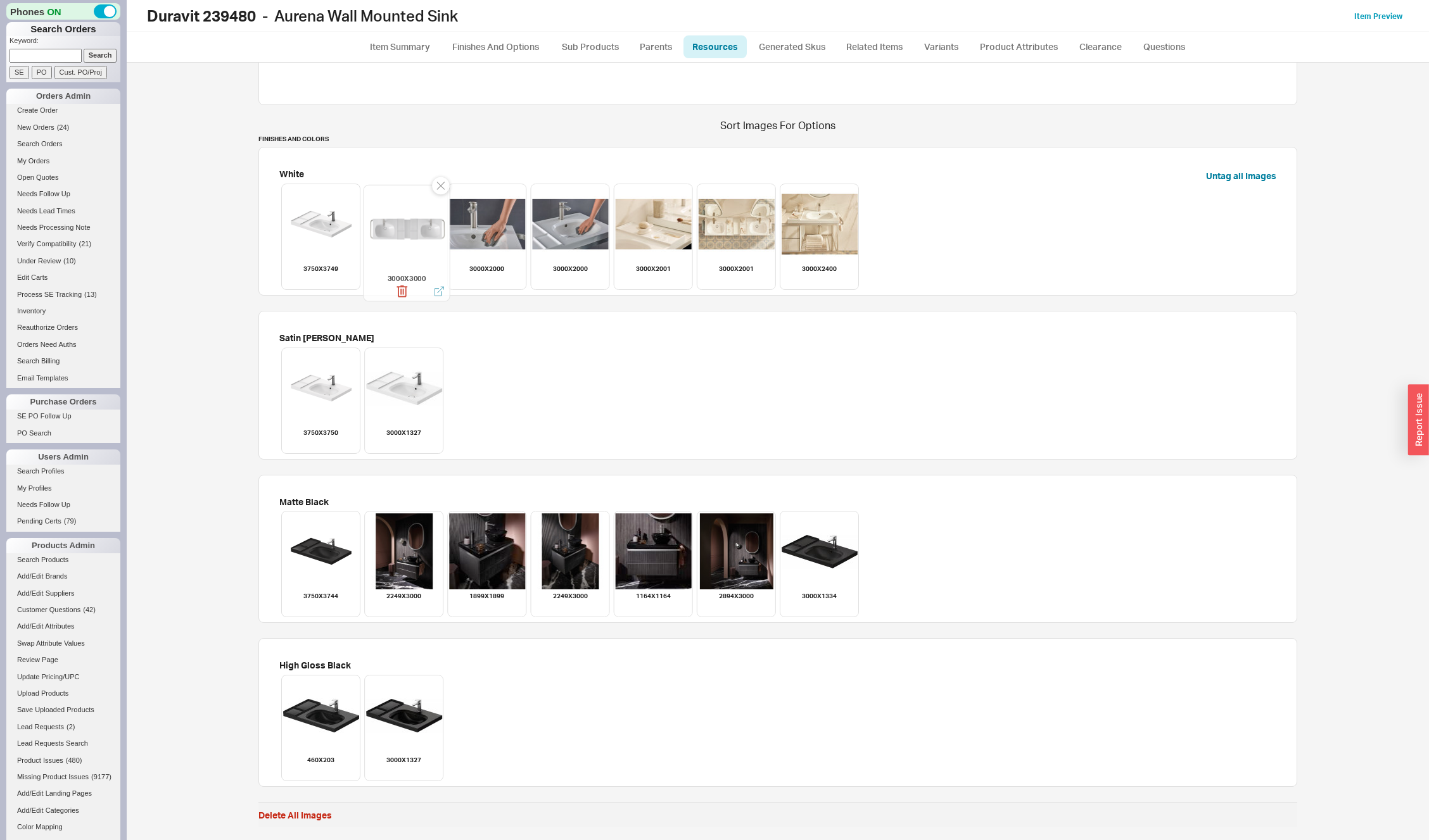
drag, startPoint x: 559, startPoint y: 225, endPoint x: 396, endPoint y: 231, distance: 163.1
click at [396, 231] on div at bounding box center [407, 229] width 83 height 83
click at [395, 445] on icon "button" at bounding box center [399, 444] width 10 height 14
click at [813, 607] on icon "button" at bounding box center [814, 609] width 1 height 6
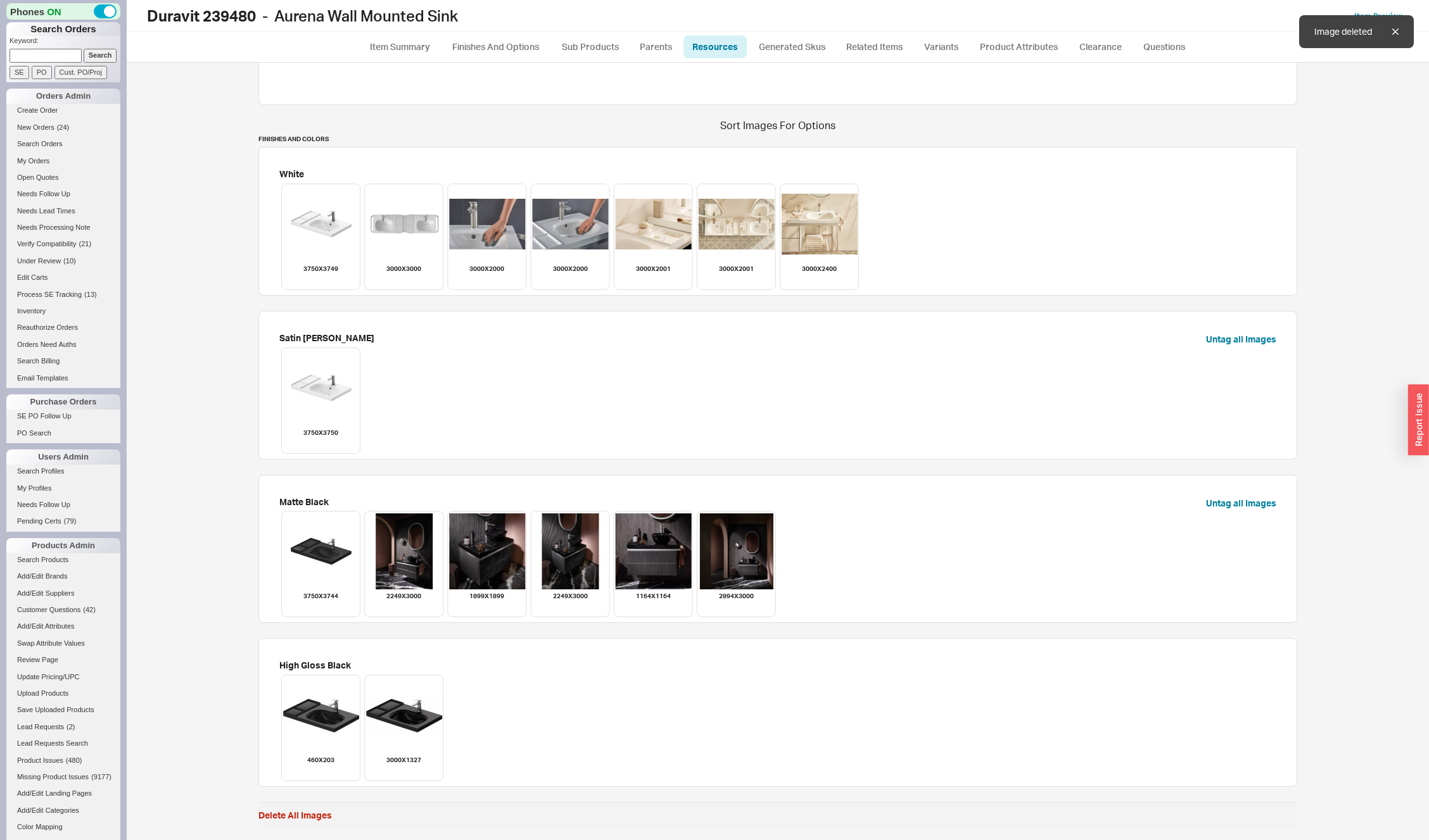
scroll to position [1026, 0]
click at [313, 770] on icon "button" at bounding box center [316, 771] width 10 height 14
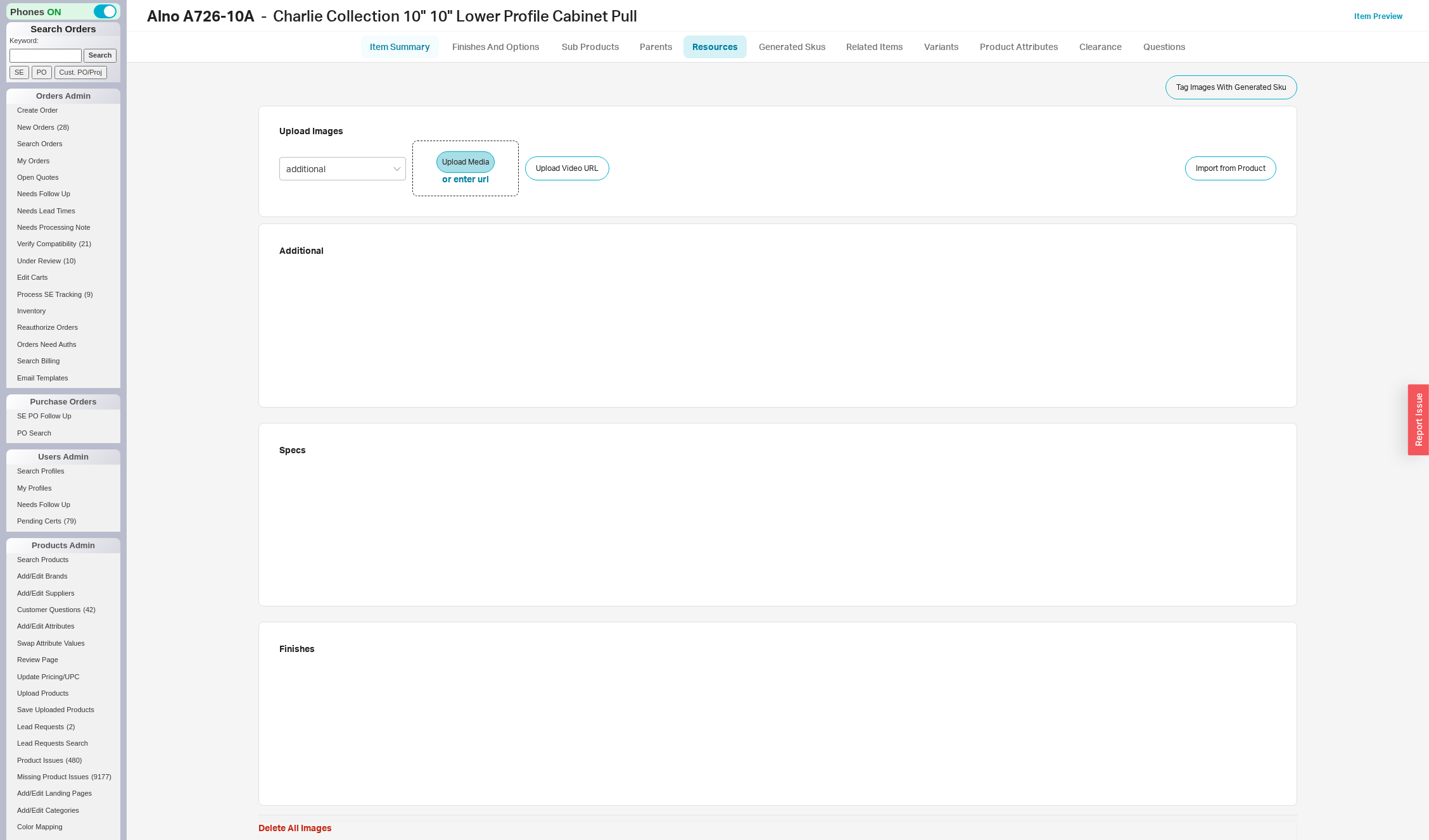
click at [404, 48] on link "Item Summary" at bounding box center [400, 47] width 78 height 22
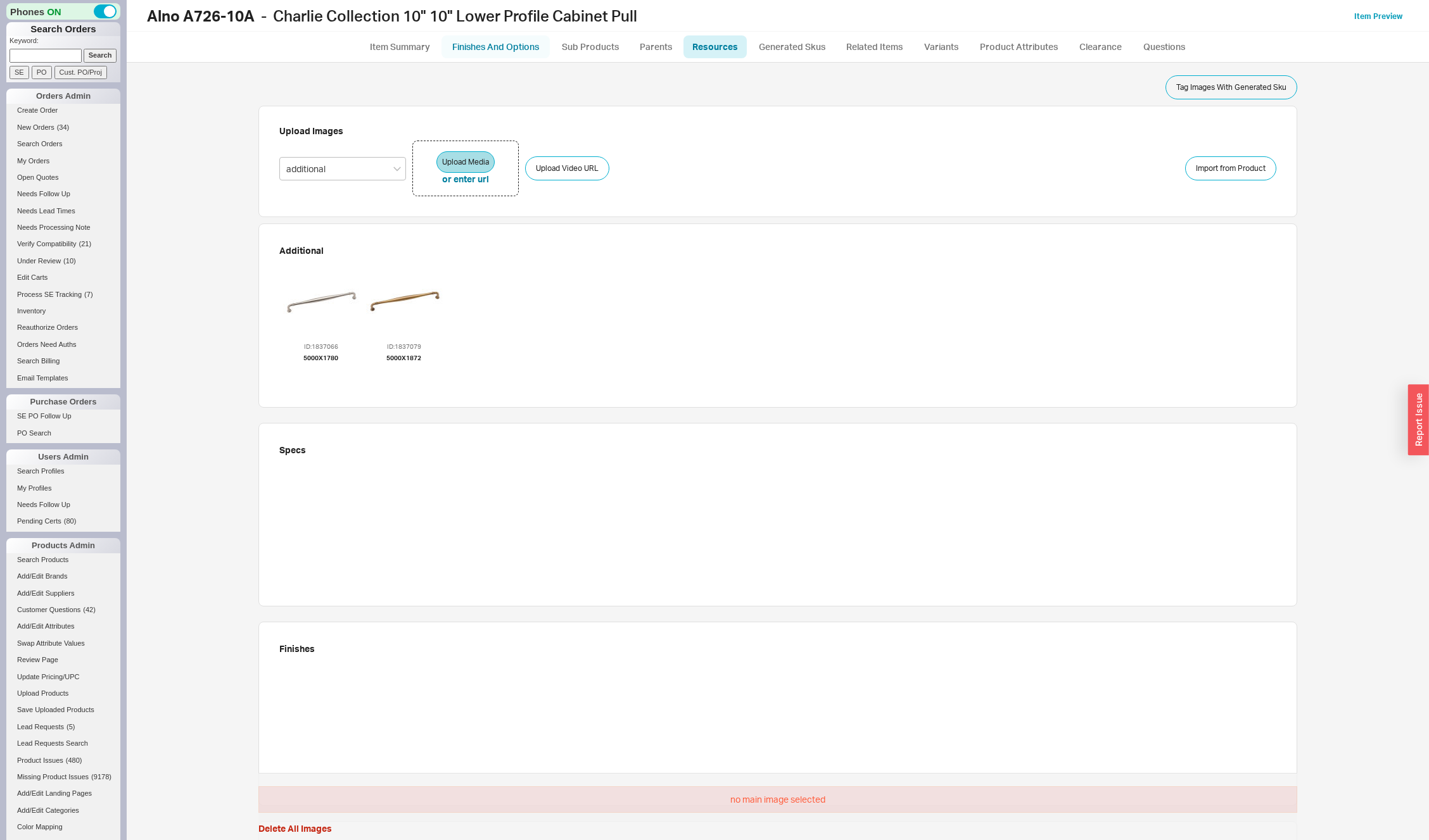
click at [489, 43] on link "Finishes And Options" at bounding box center [496, 47] width 108 height 22
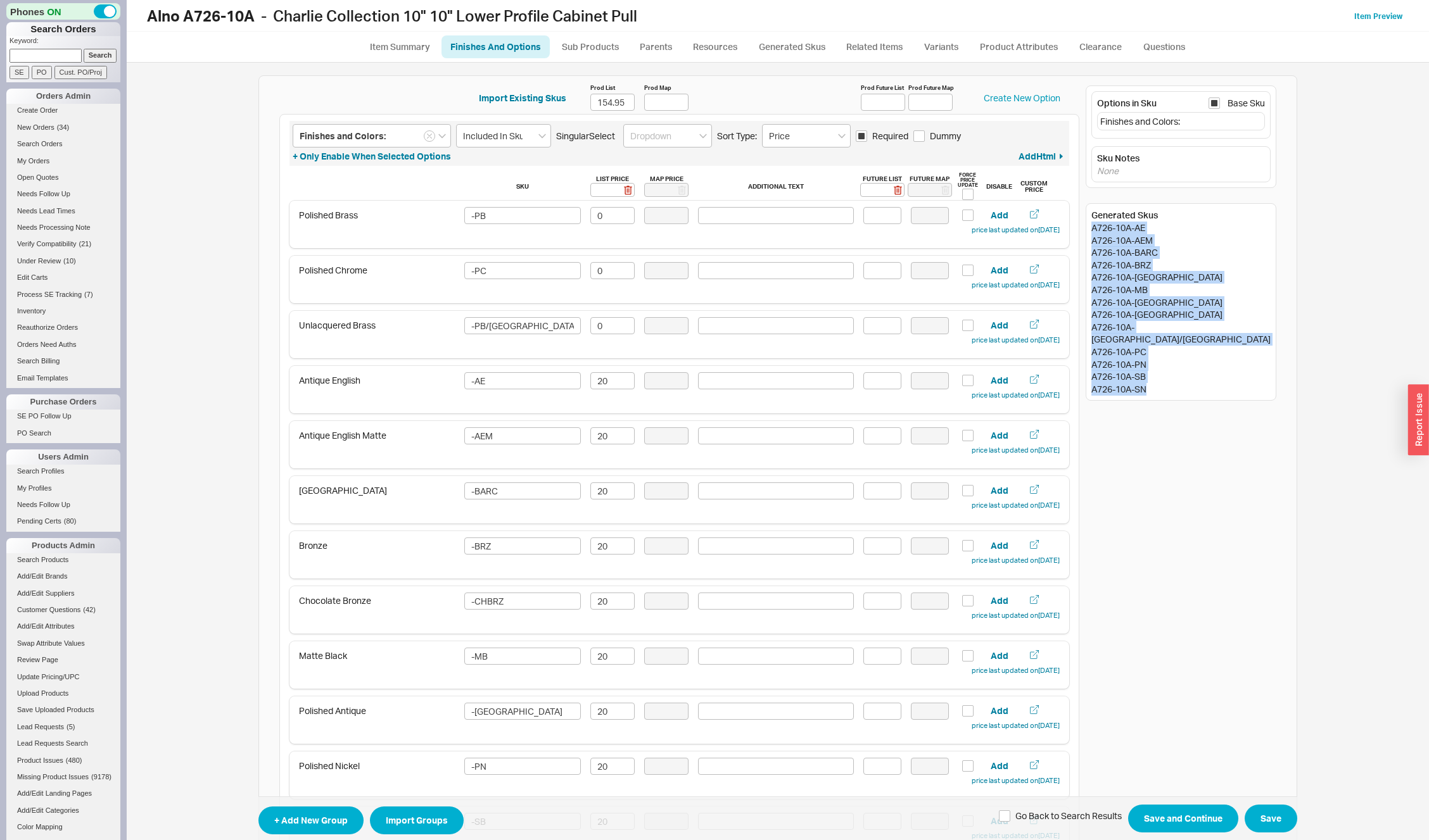
drag, startPoint x: 1112, startPoint y: 229, endPoint x: 1176, endPoint y: 378, distance: 162.2
click at [1176, 378] on div "Generated Skus A726-10A-AE A726-10A-AEM A726-10A-BARC A726-10A-BRZ A726-10A-CHB…" at bounding box center [1181, 302] width 190 height 198
copy div "A726-10A-AE A726-10A-AEM A726-10A-BARC A726-10A-BRZ A726-10A-CHBRZ A726-10A-MB …"
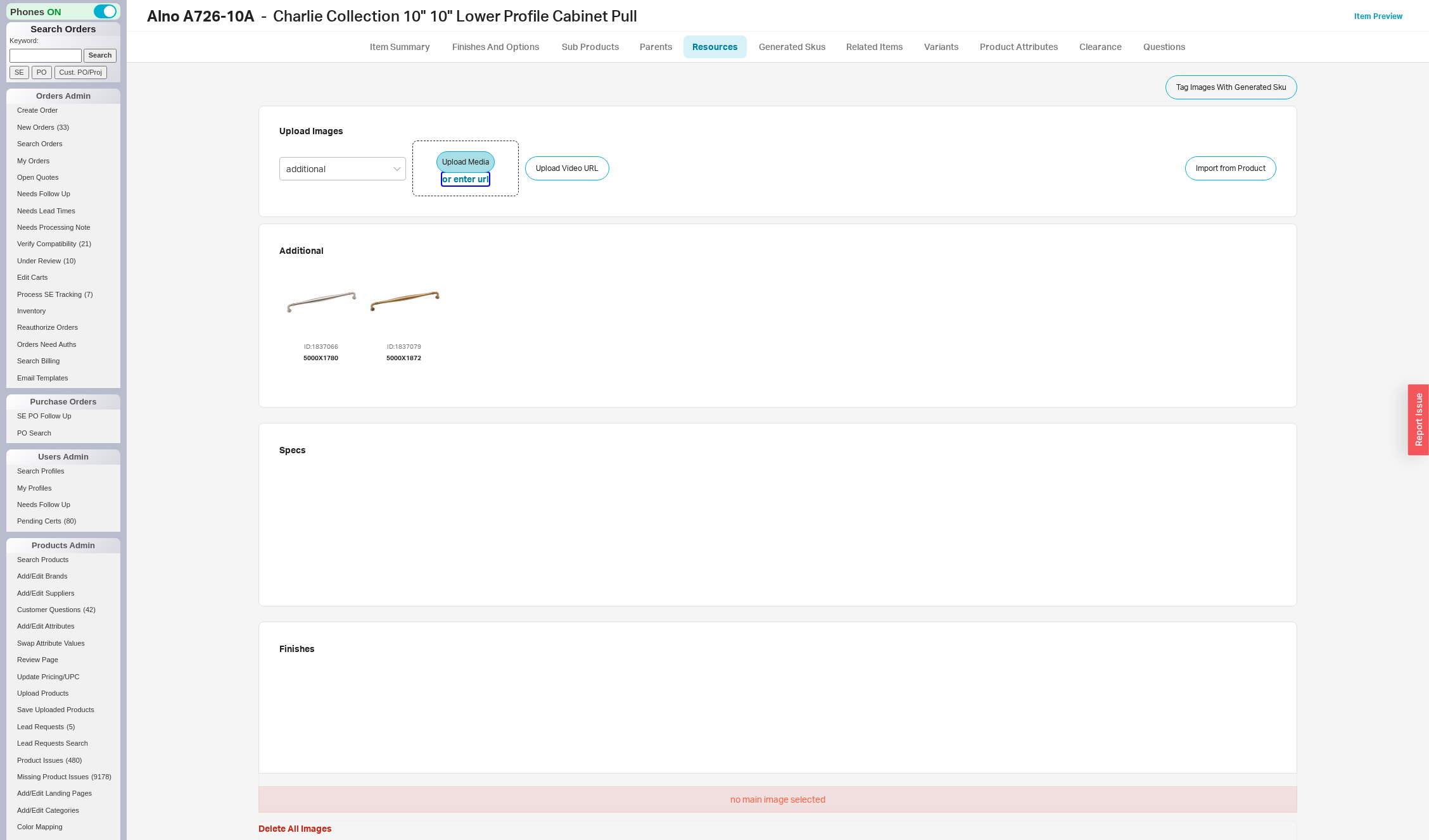
click at [461, 182] on button "or enter url" at bounding box center [466, 179] width 47 height 13
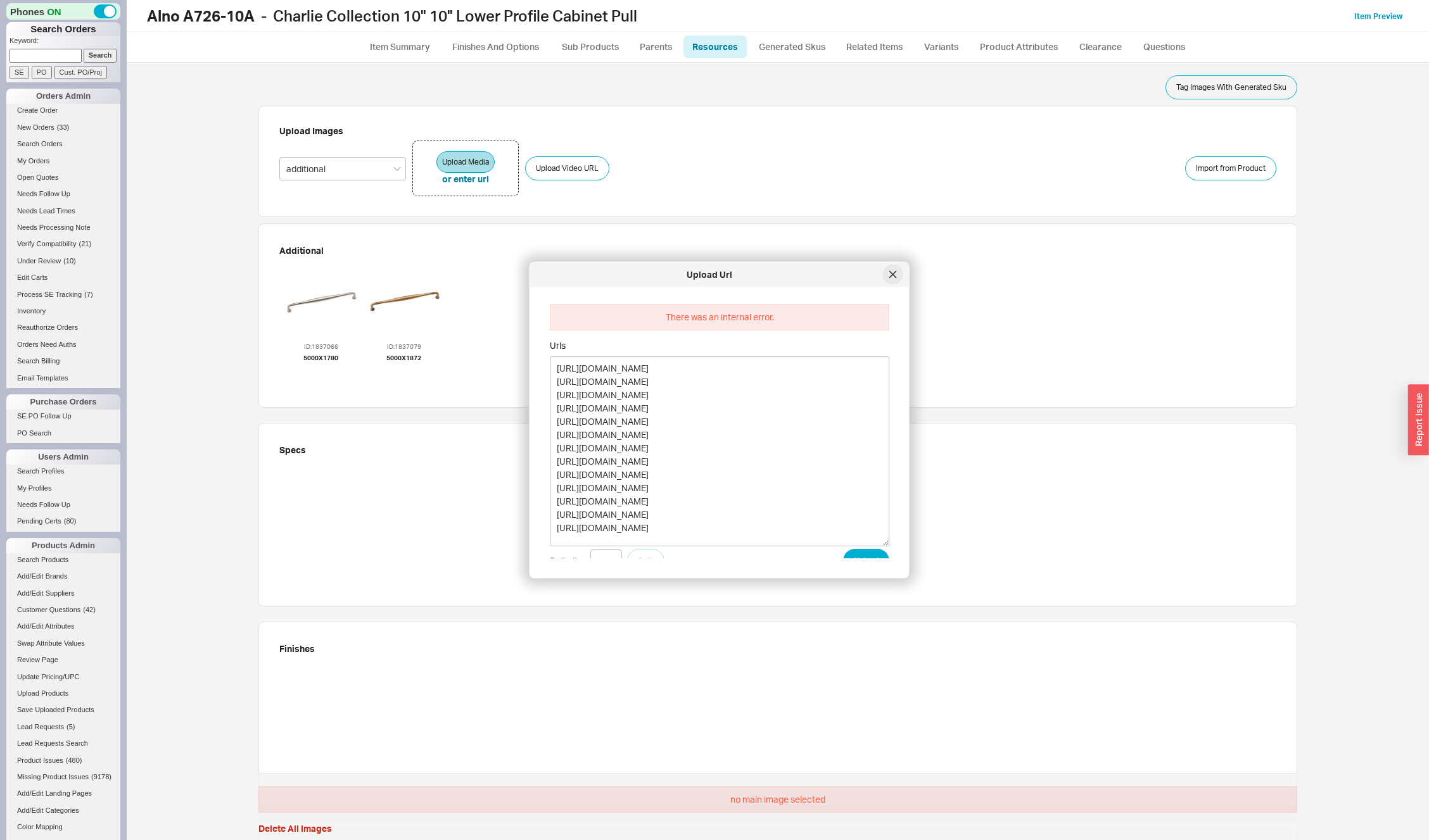
type textarea "https://alnoinc.com/wp-content/uploads/2025/06/A726-10A-AE.jpg https://alnoinc.…"
click at [895, 269] on div at bounding box center [893, 274] width 20 height 20
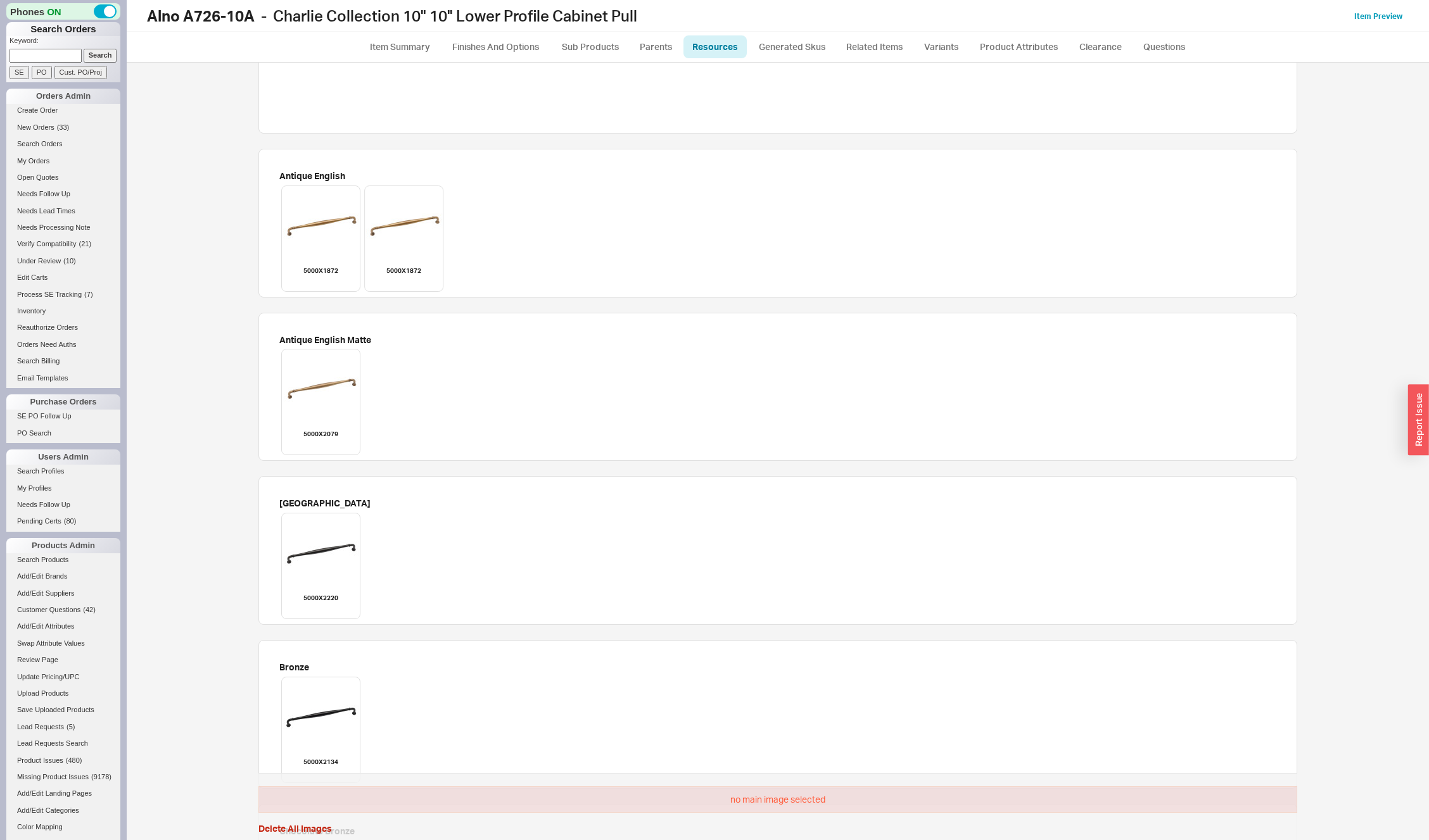
scroll to position [1485, 0]
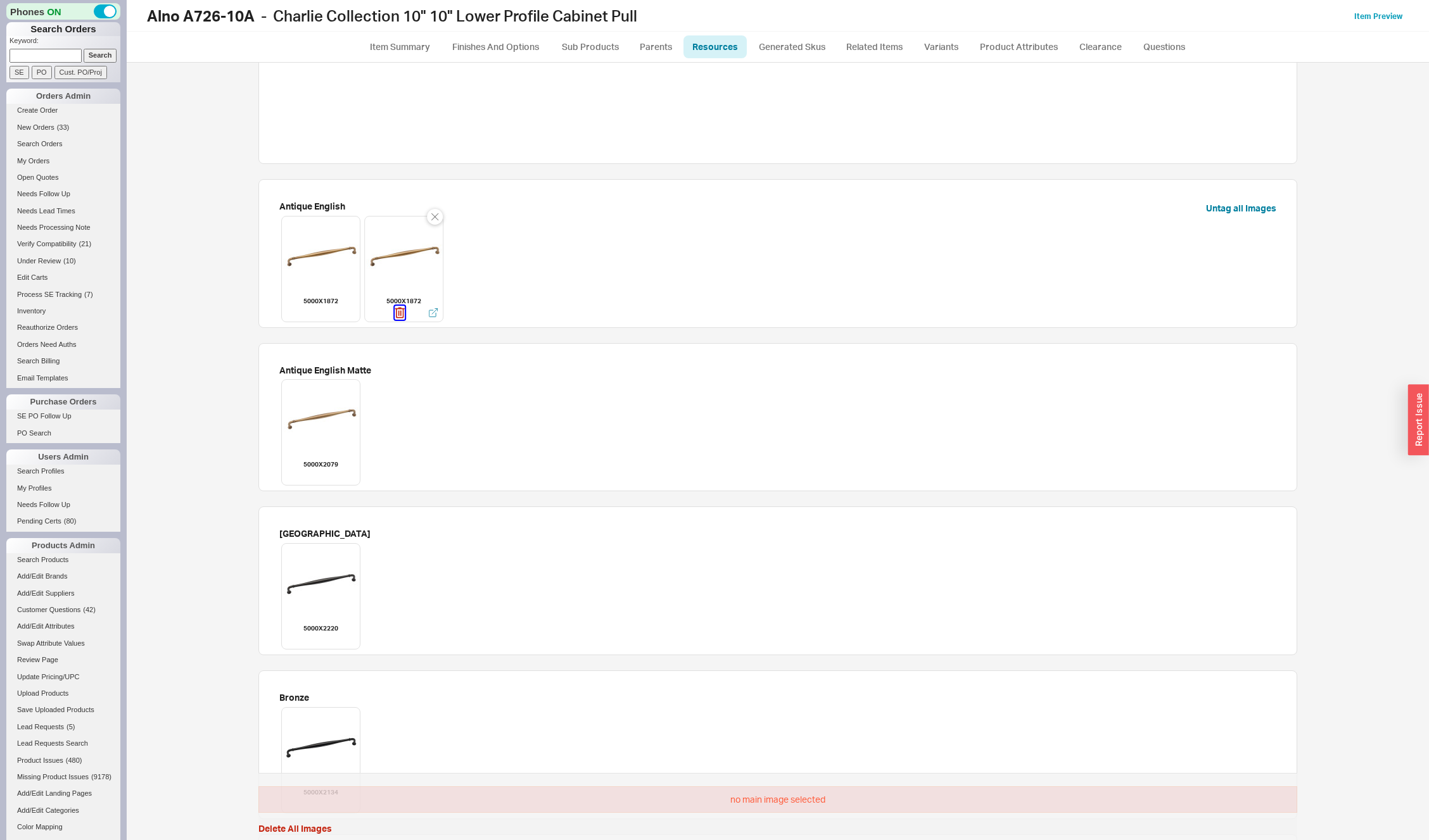
click at [398, 314] on icon "button" at bounding box center [399, 313] width 9 height 11
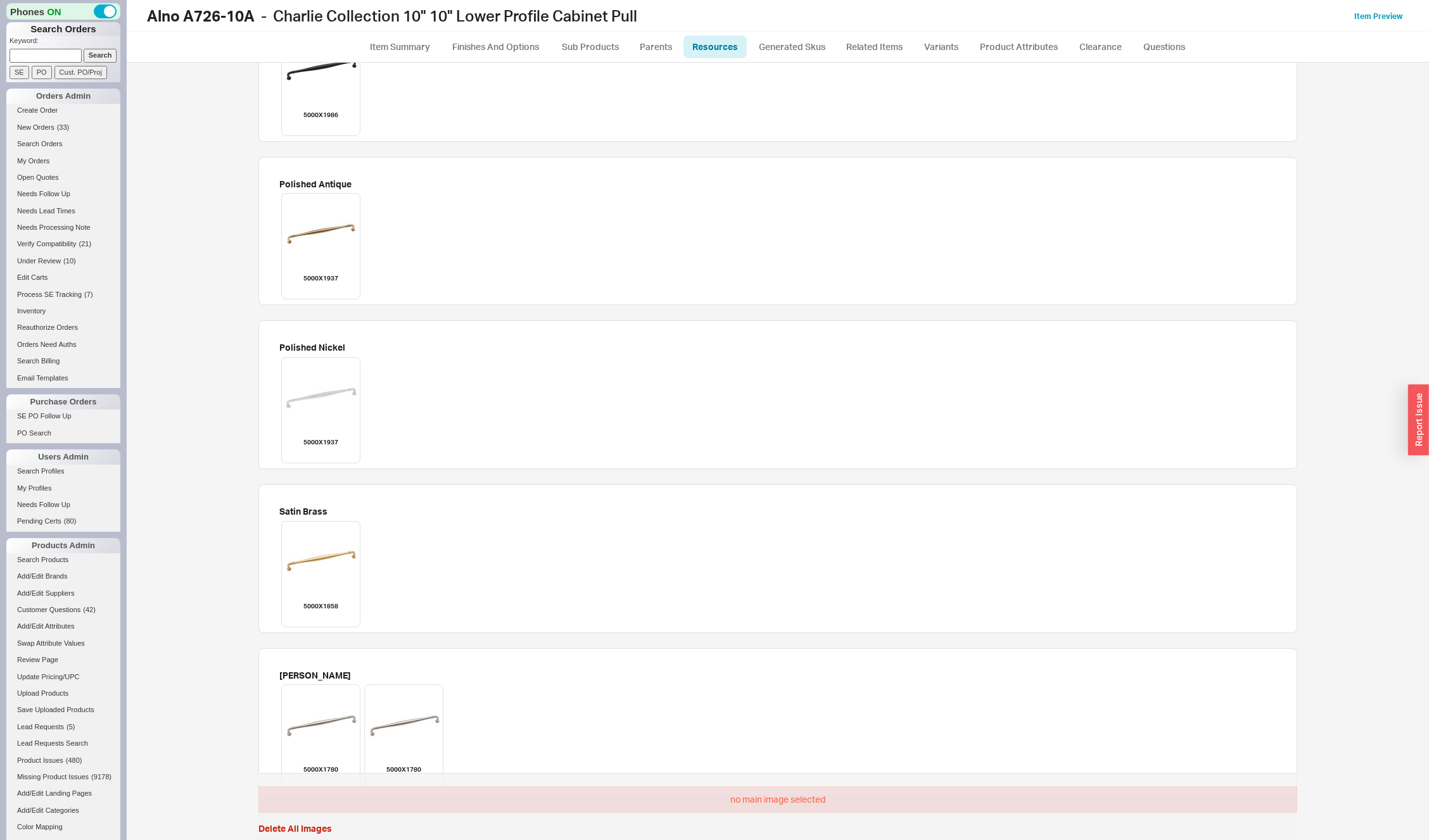
scroll to position [2416, 0]
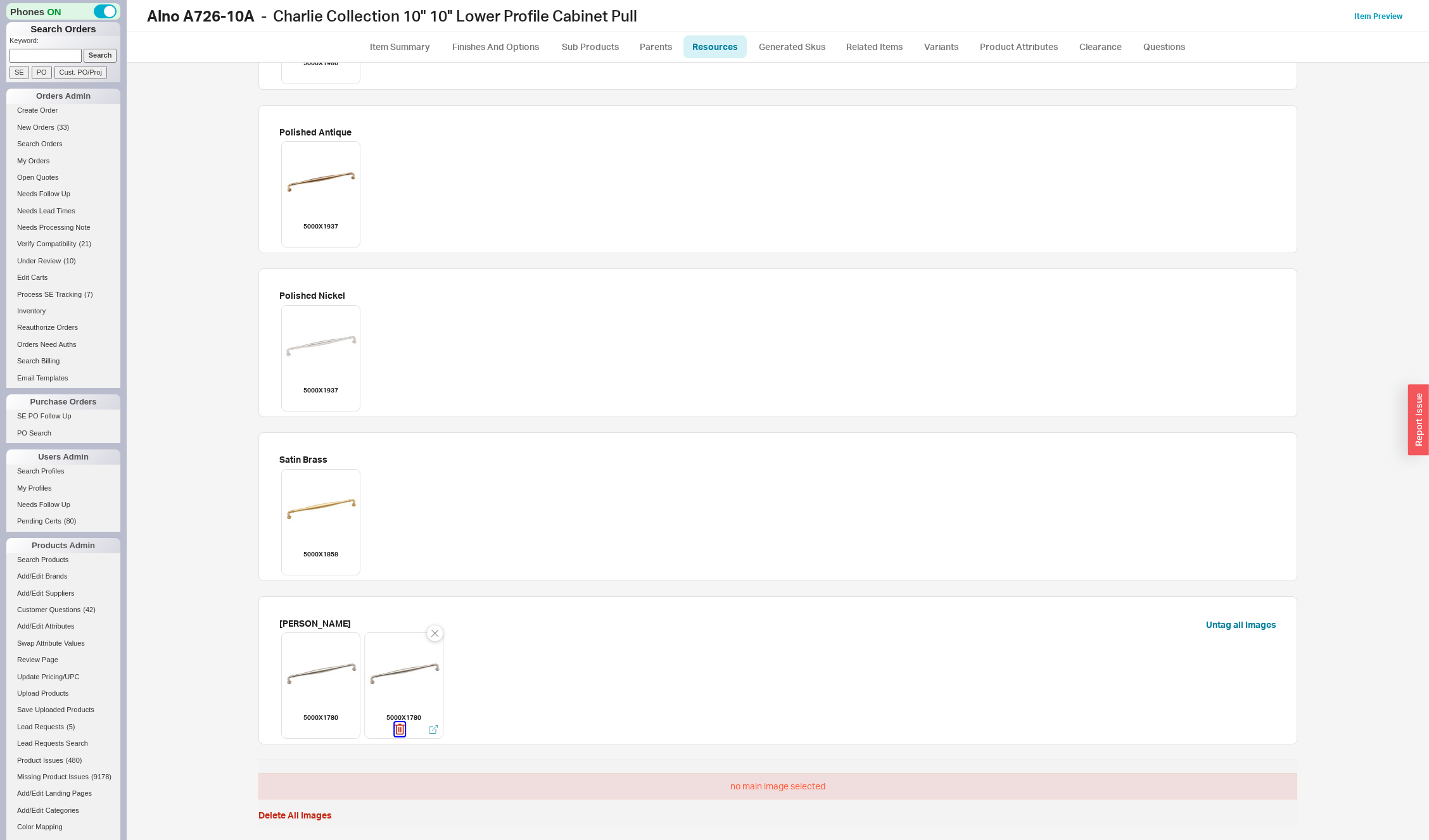
click at [400, 728] on icon "button" at bounding box center [401, 730] width 1 height 6
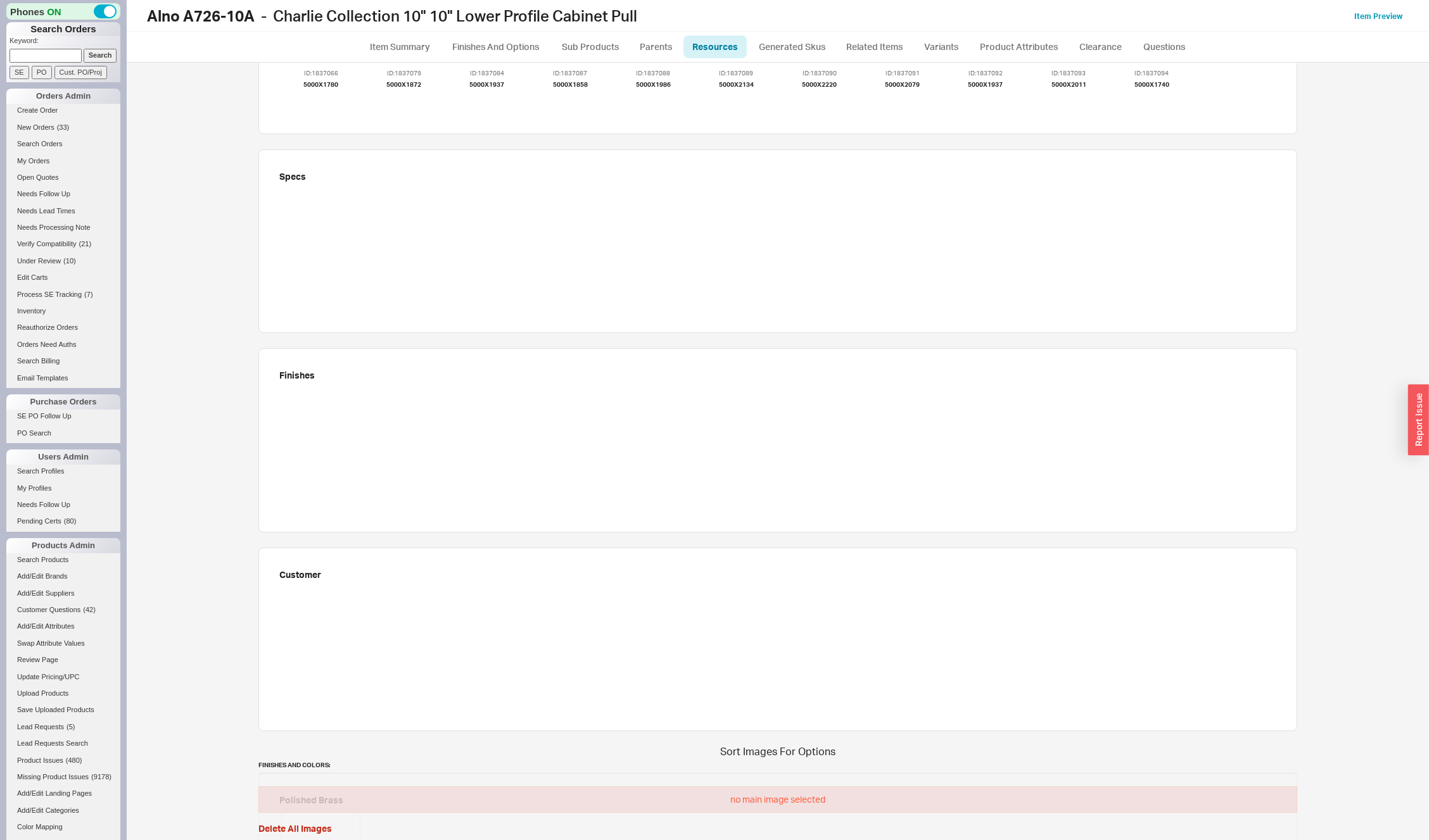
scroll to position [0, 0]
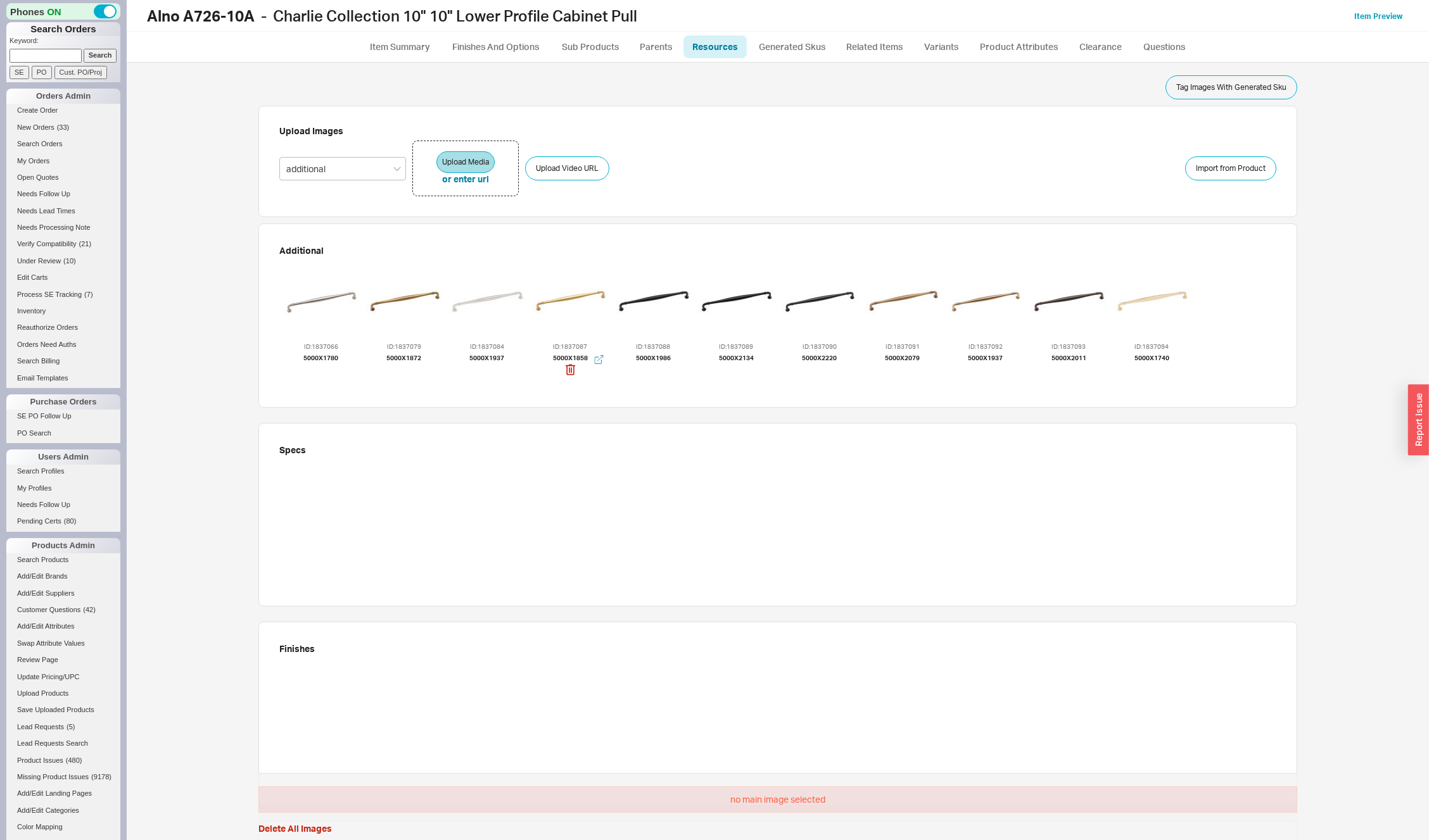
click at [580, 297] on div at bounding box center [570, 301] width 76 height 76
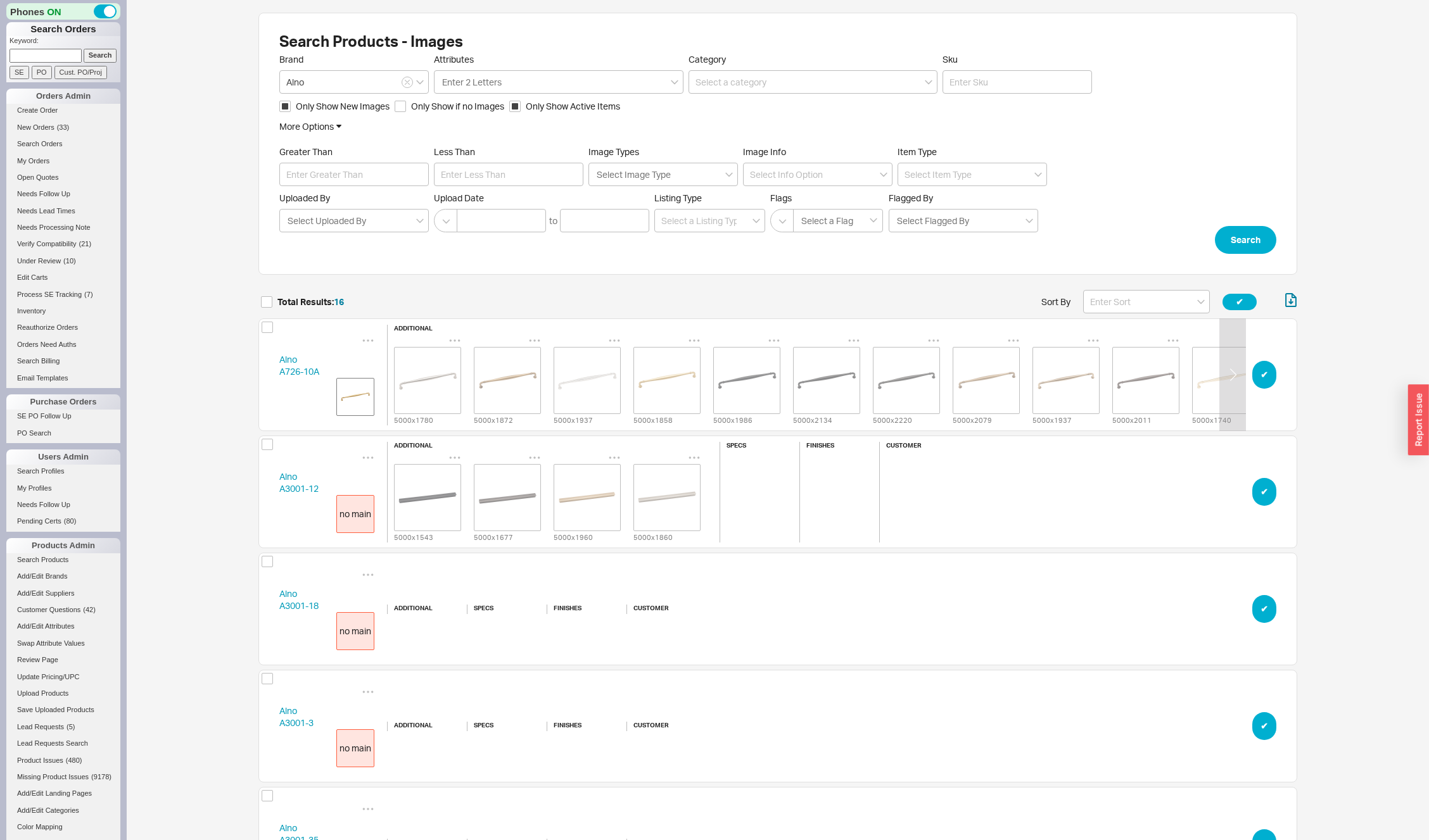
scroll to position [1906, 1030]
click at [618, 453] on icon "grid" at bounding box center [614, 457] width 13 height 13
click at [624, 505] on span "Set to Main Image" at bounding box center [650, 507] width 73 height 11
click at [1264, 379] on button "✔︎" at bounding box center [1264, 375] width 24 height 28
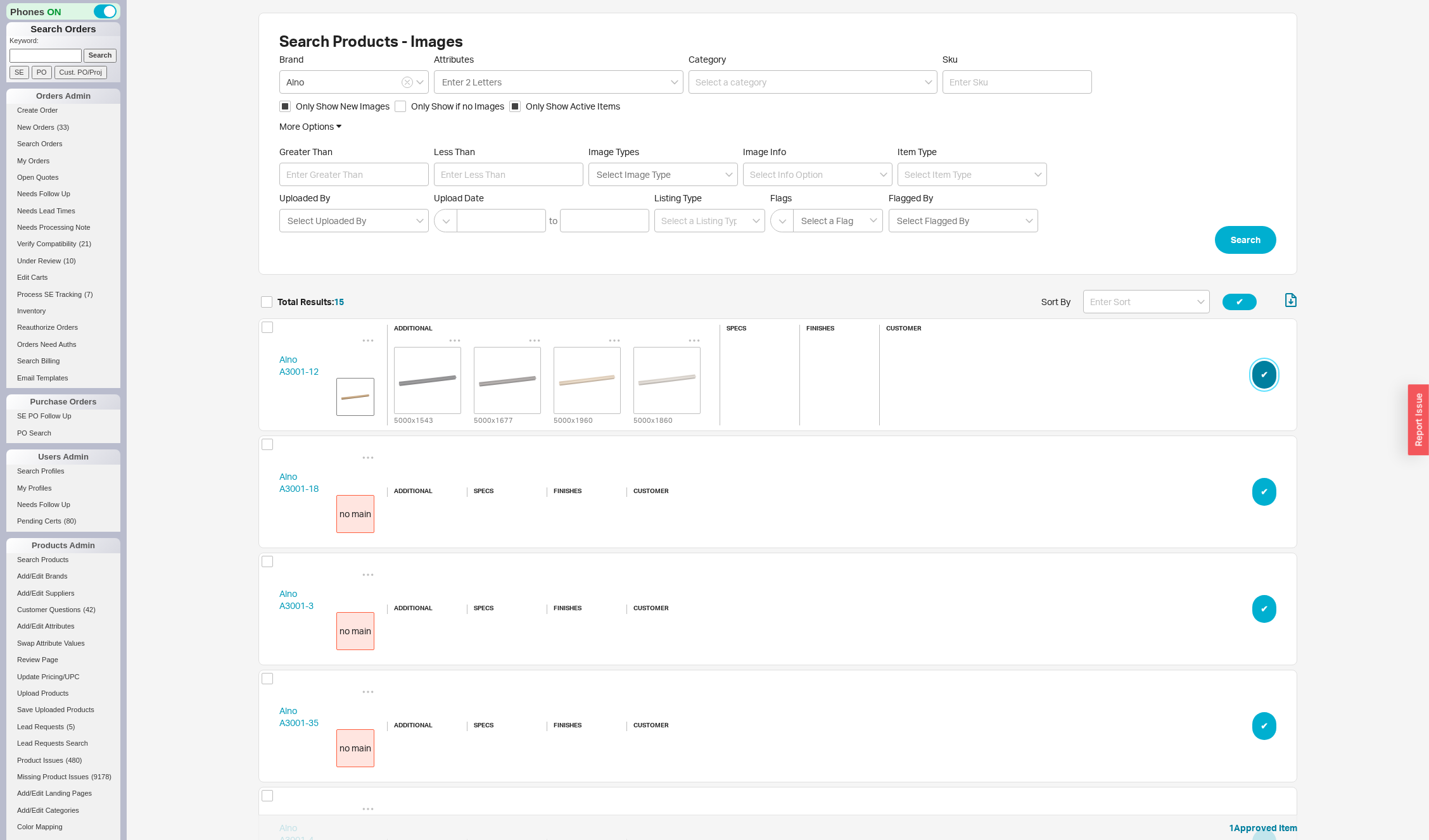
click at [1264, 379] on button "✔︎" at bounding box center [1264, 375] width 24 height 28
click at [274, 375] on div "Alno A3001-18 no main additional specs finishes customer ✔︎" at bounding box center [778, 375] width 1039 height 113
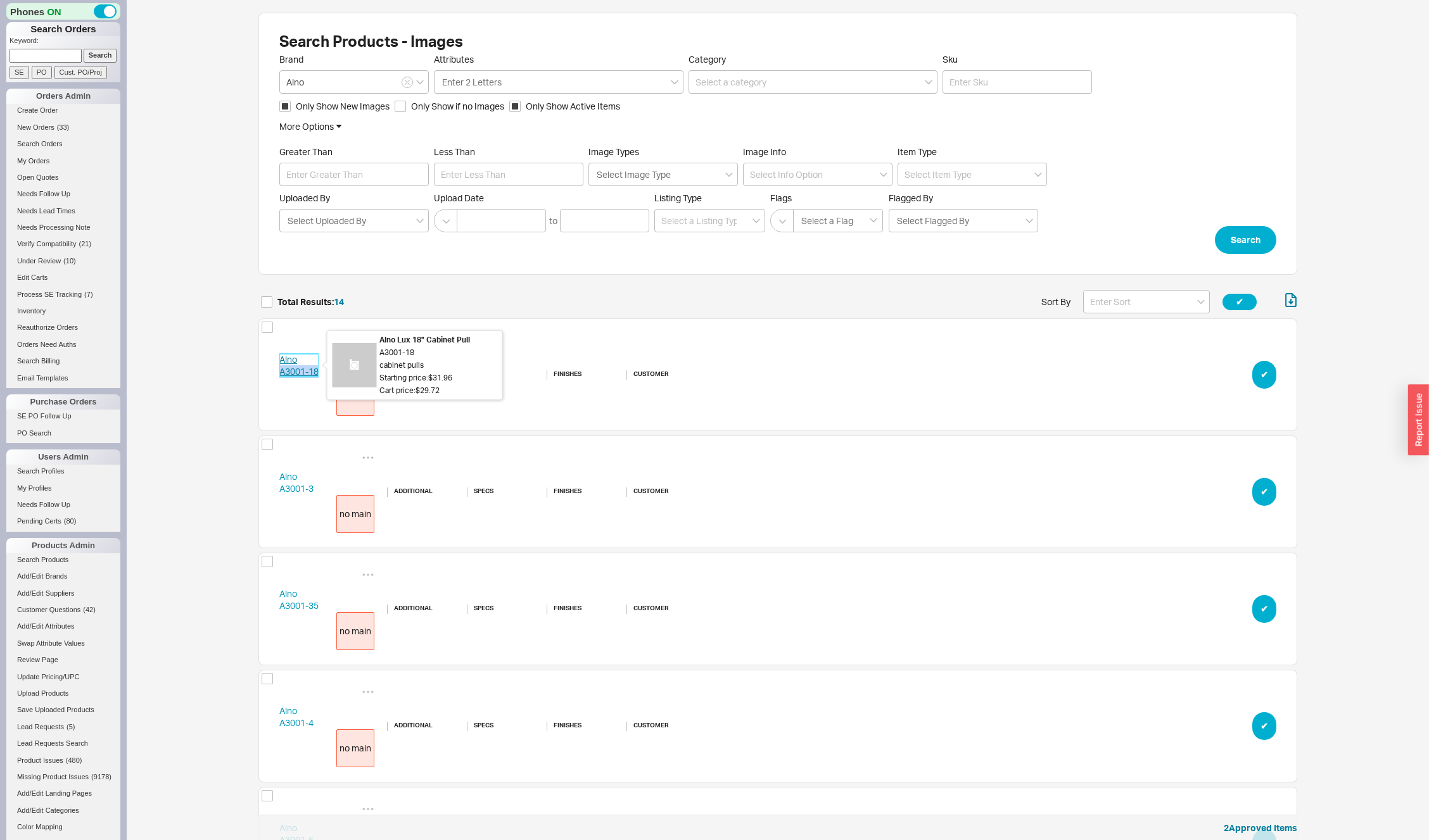
click at [298, 370] on link "Alno A3001-18" at bounding box center [298, 365] width 39 height 23
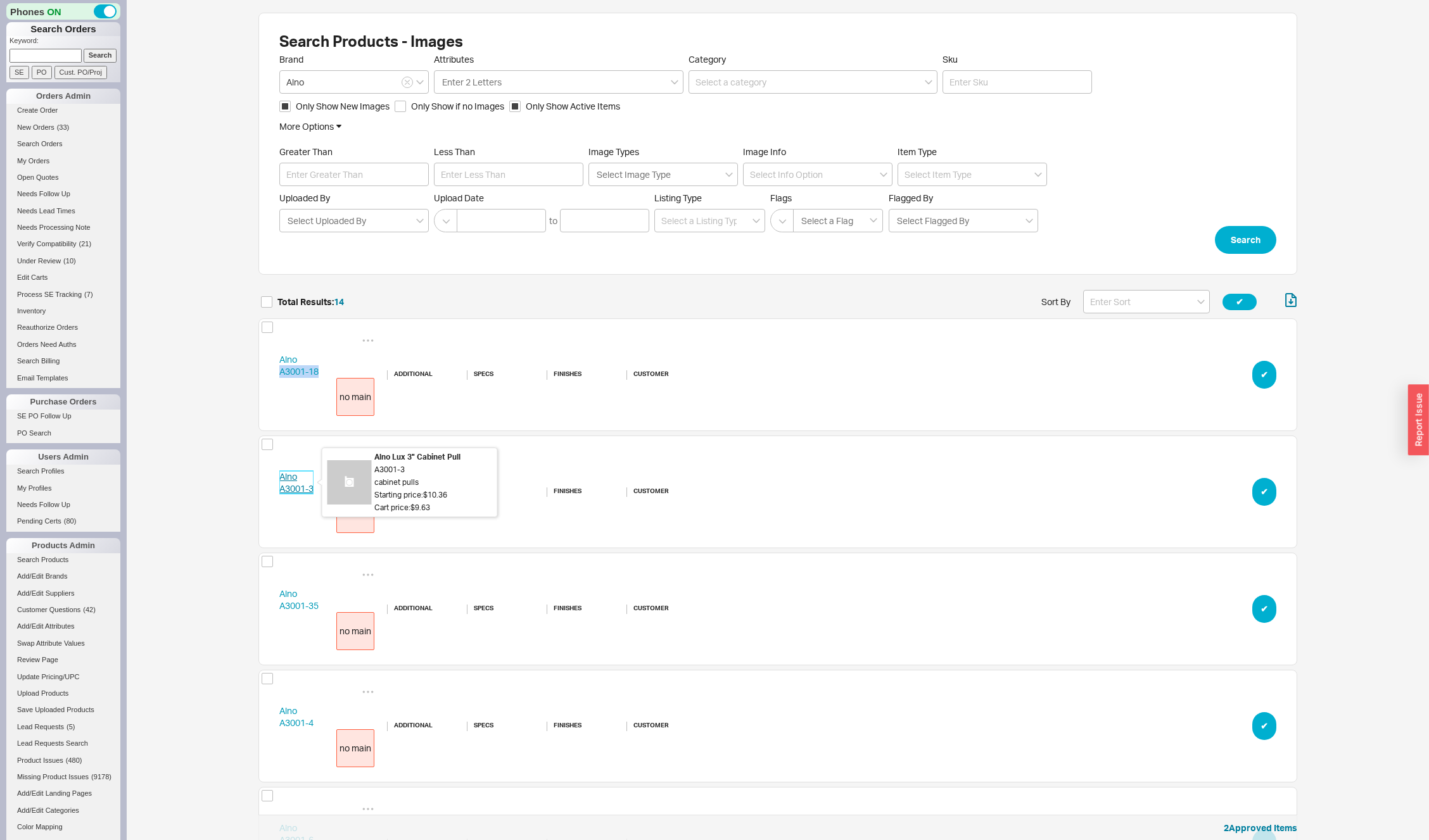
click at [290, 486] on link "Alno A3001-3" at bounding box center [296, 482] width 34 height 23
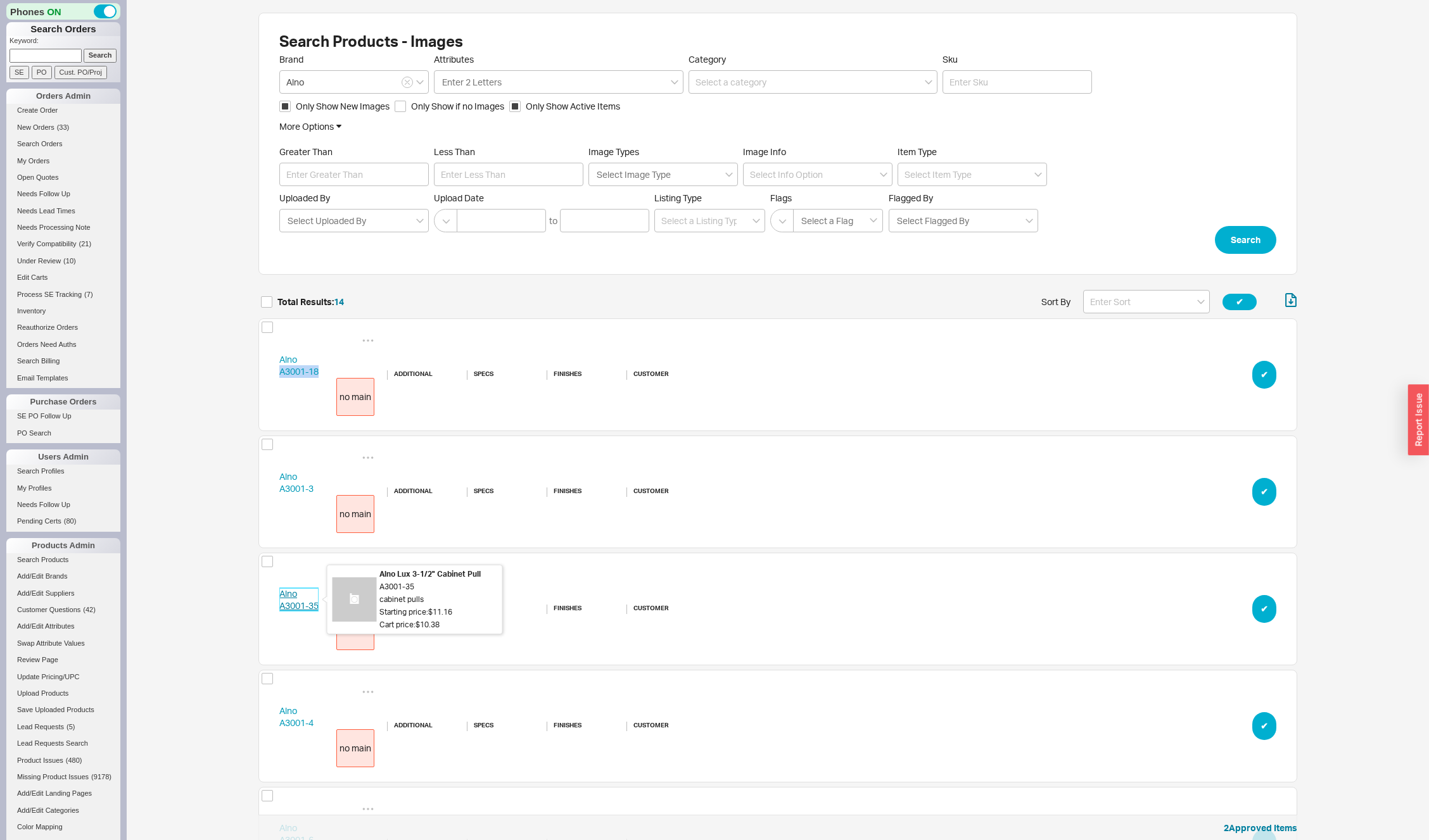
click at [299, 601] on link "Alno A3001-35" at bounding box center [298, 599] width 39 height 23
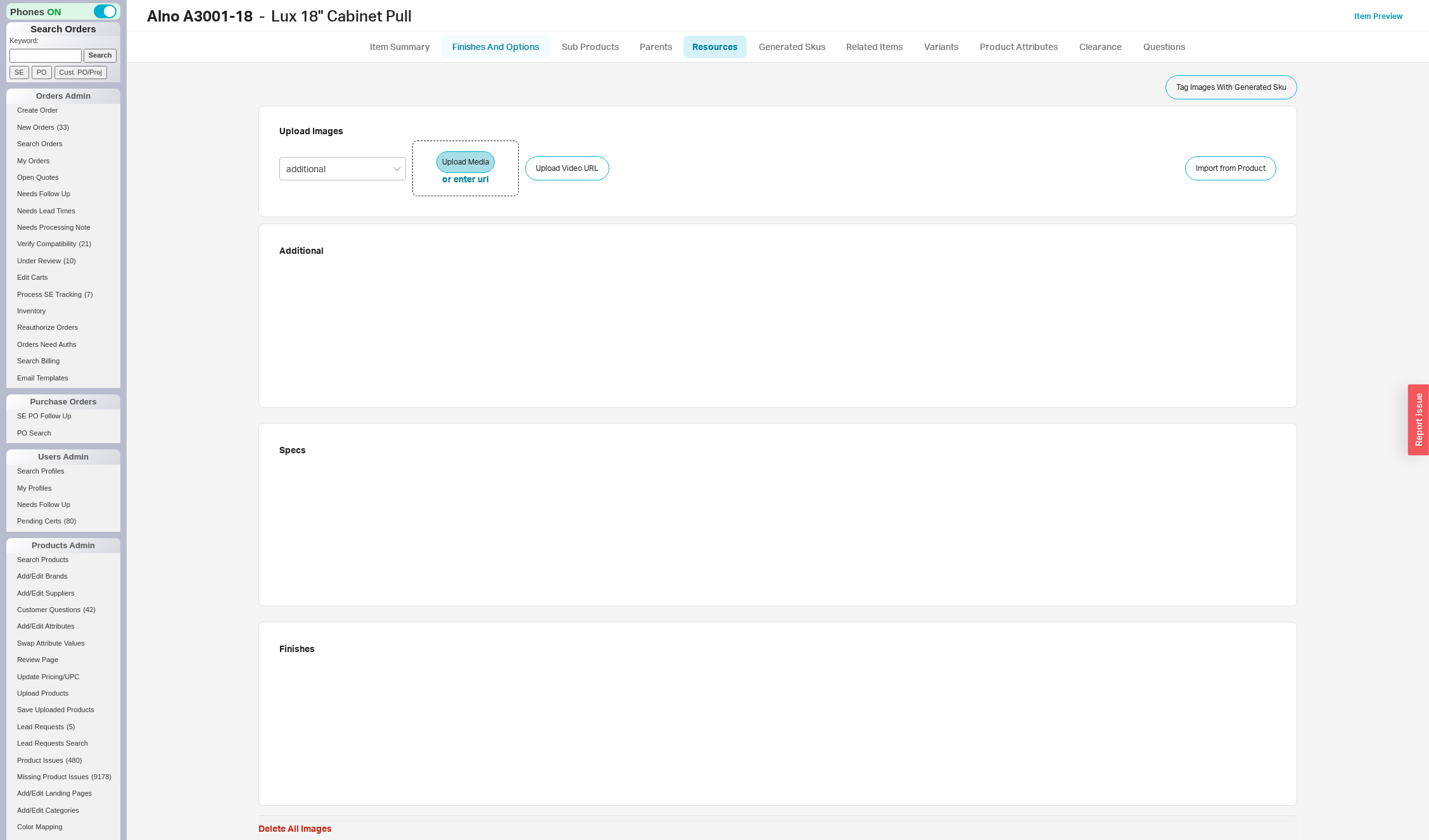
click at [486, 38] on link "Finishes And Options" at bounding box center [496, 47] width 108 height 22
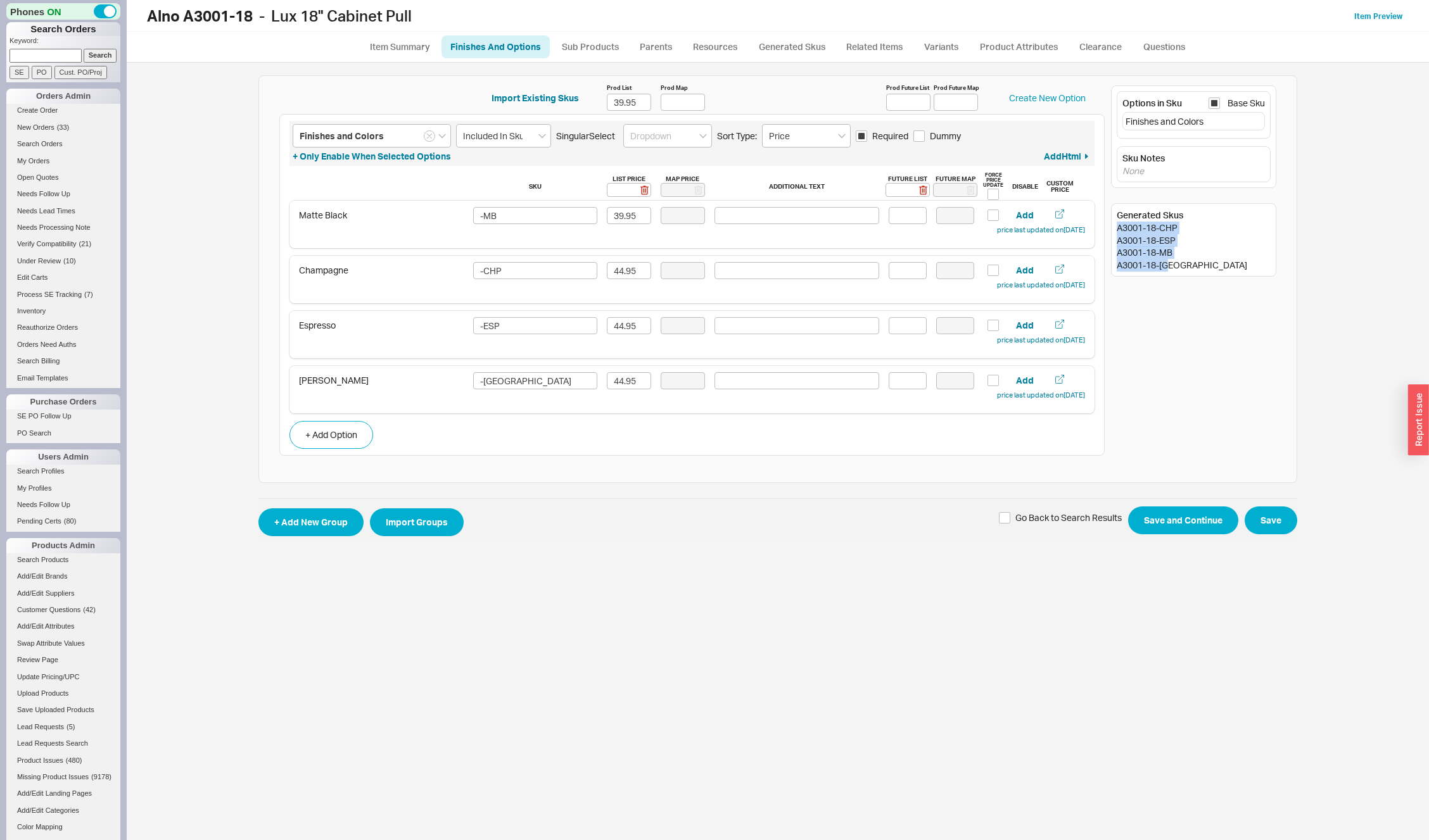
drag, startPoint x: 1118, startPoint y: 229, endPoint x: 1205, endPoint y: 275, distance: 98.4
click at [1207, 275] on div "Generated Skus A3001-18-CHP A3001-18-ESP A3001-18-MB A3001-18-MN" at bounding box center [1194, 240] width 165 height 73
copy div "A3001-18-CHP A3001-18-ESP A3001-18-MB A3001-18-MN"
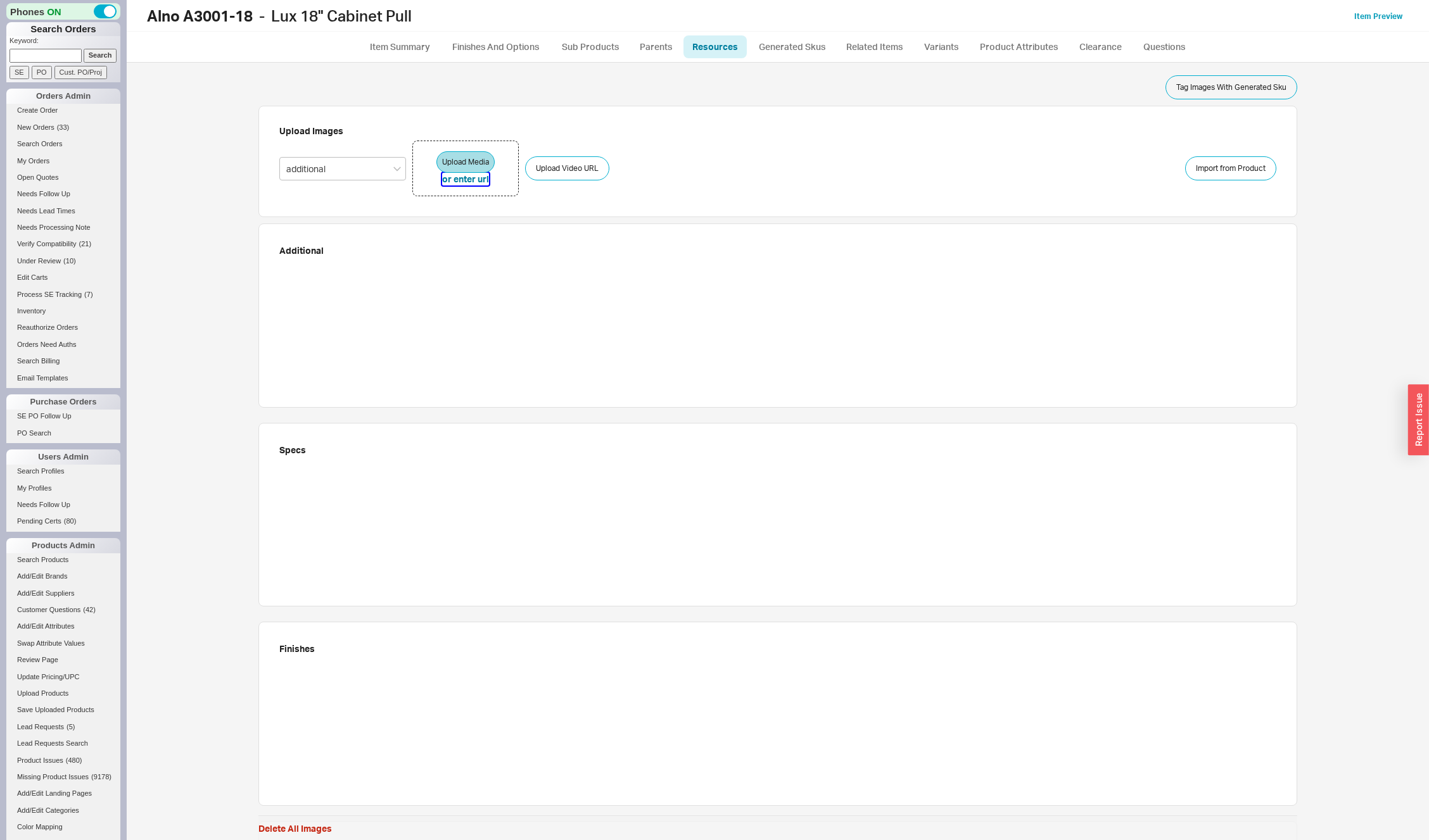
click at [460, 175] on button "or enter url" at bounding box center [466, 179] width 47 height 13
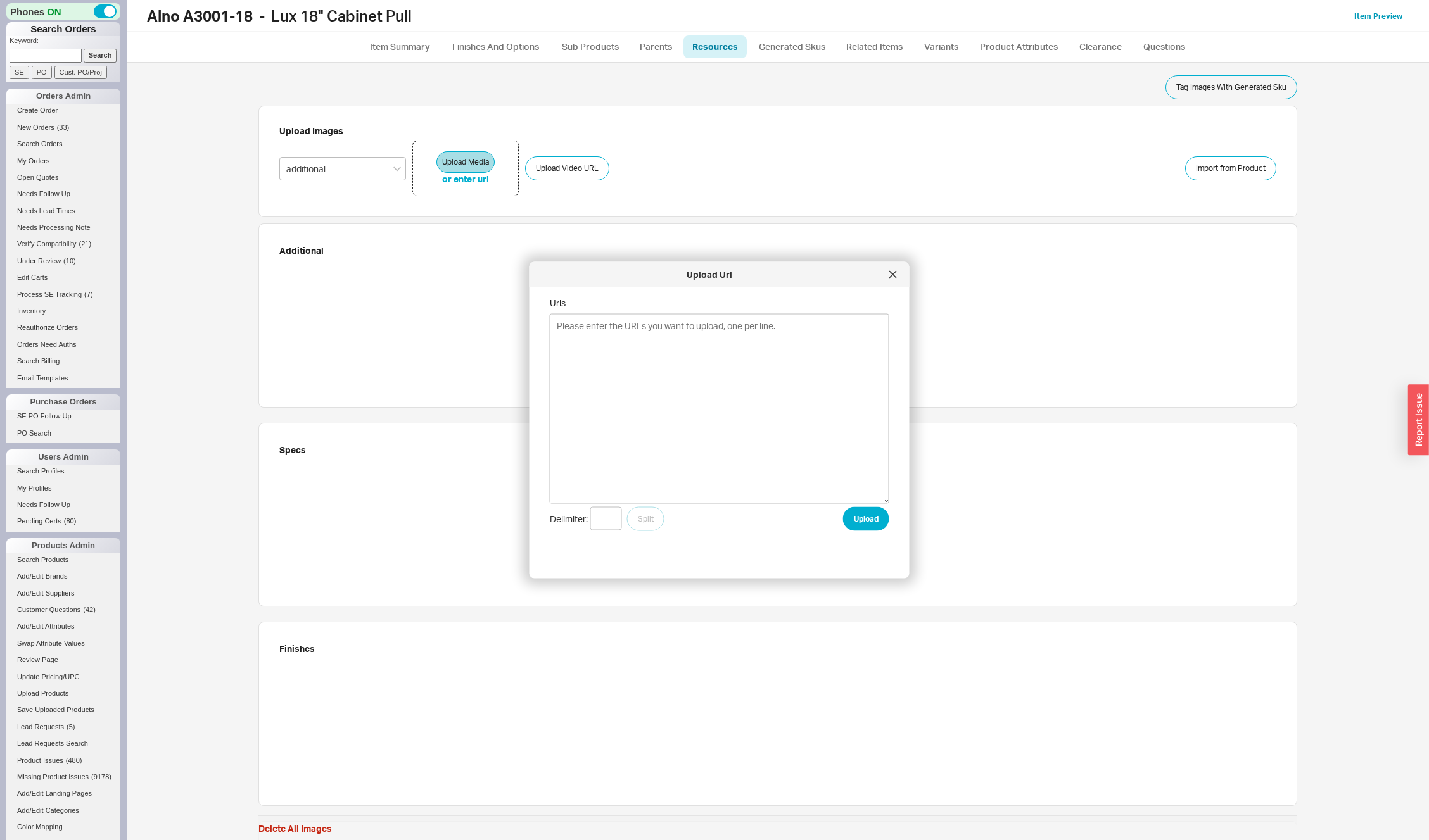
type textarea "https://alnoinc.com/wp-content/uploads/2025/06/A3001-18-CHP.jpg https://alnoinc…"
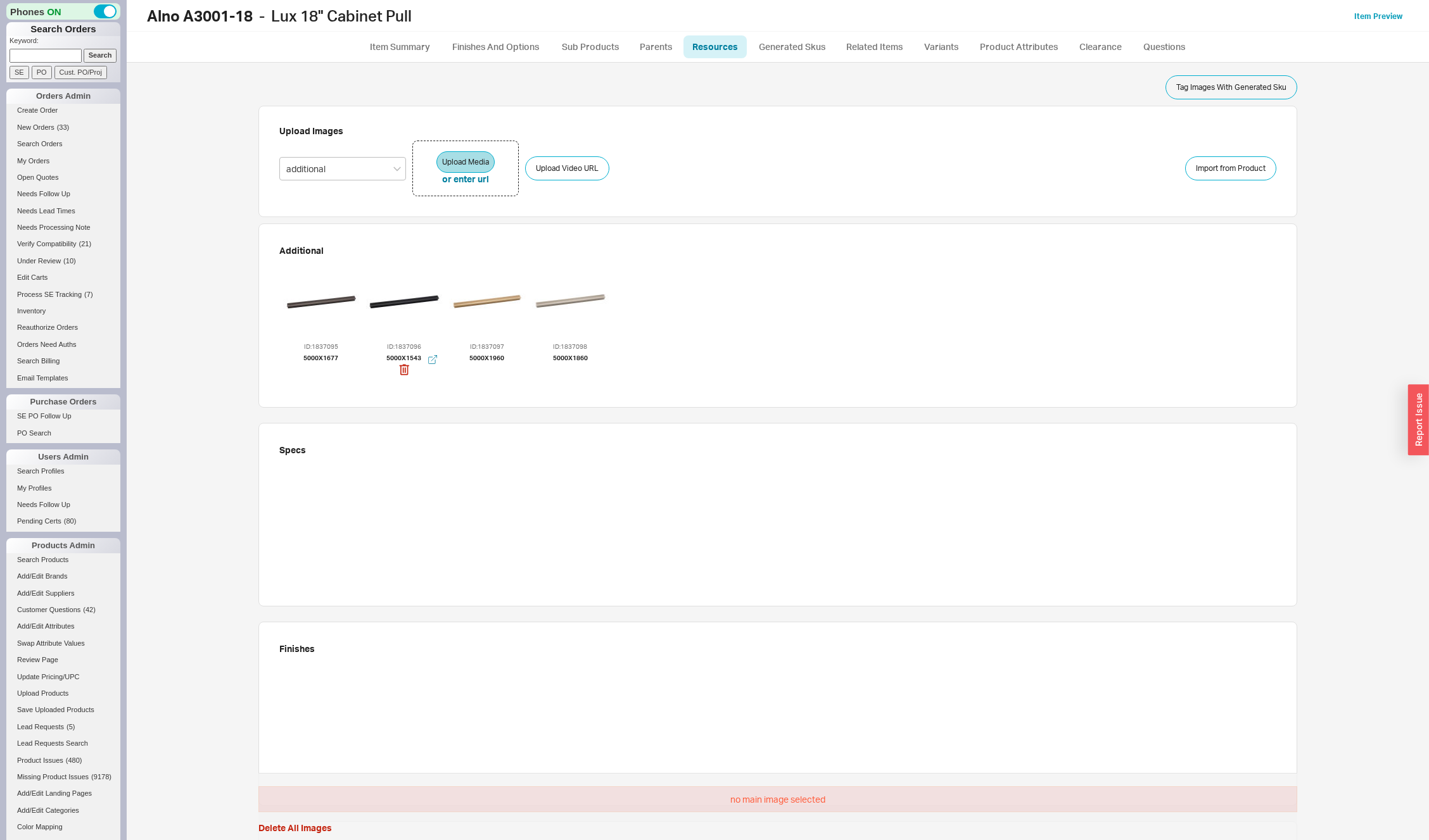
click at [415, 296] on div at bounding box center [404, 301] width 76 height 76
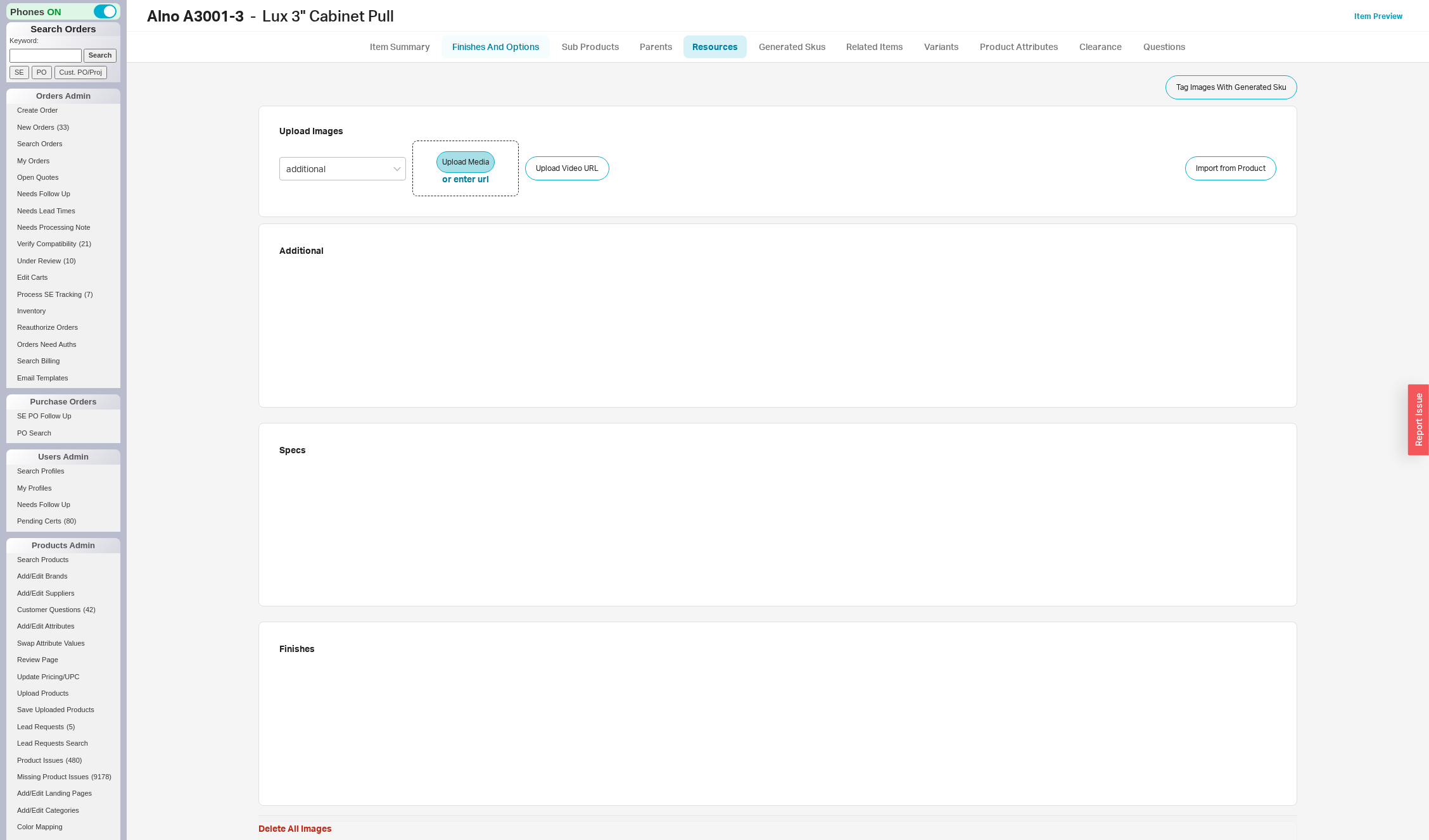
click at [503, 45] on link "Finishes And Options" at bounding box center [496, 47] width 108 height 22
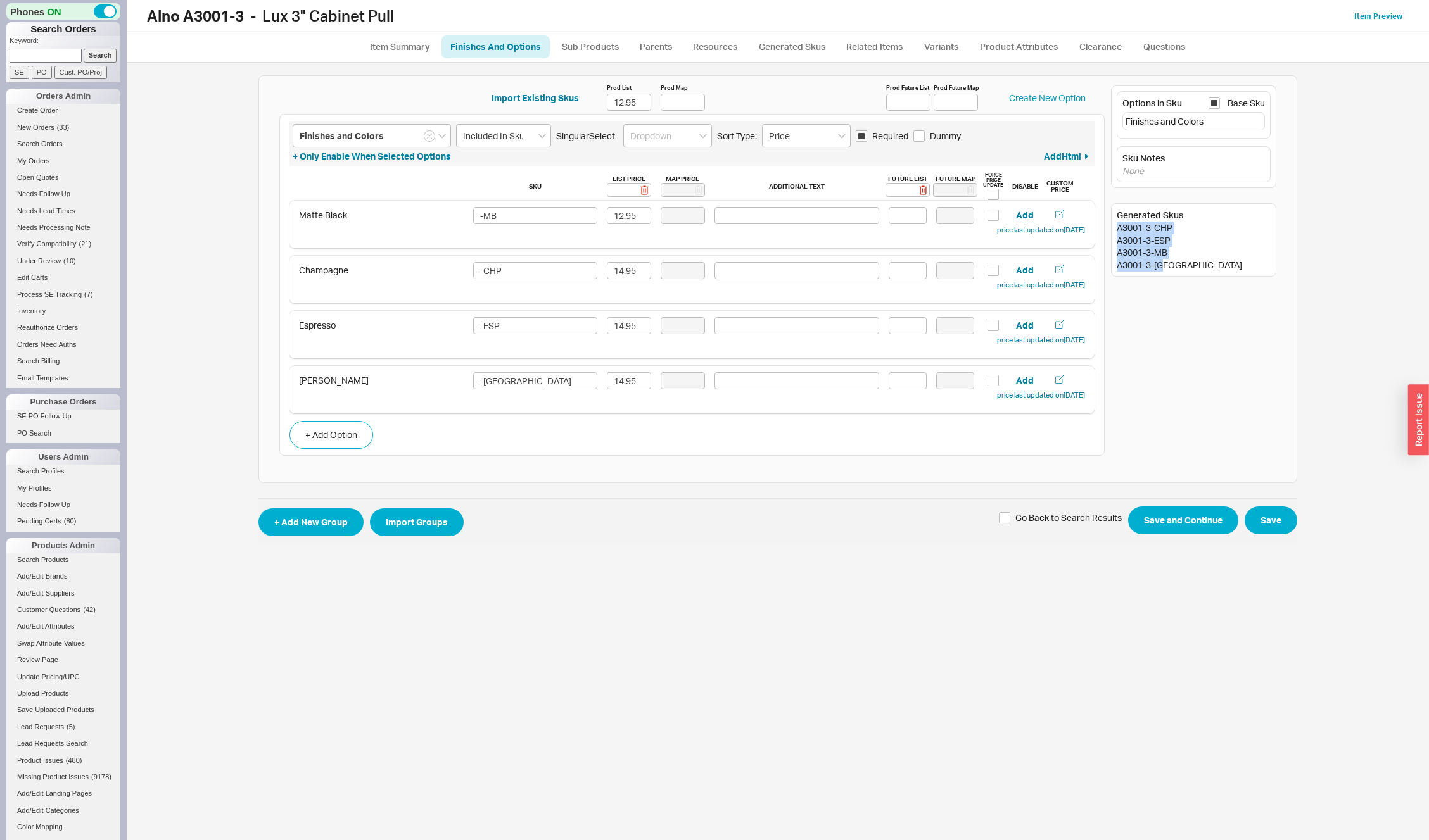
drag, startPoint x: 1116, startPoint y: 228, endPoint x: 1169, endPoint y: 266, distance: 65.2
click at [1169, 266] on div "Generated Skus A3001-3-CHP A3001-3-ESP A3001-3-MB A3001-3-[GEOGRAPHIC_DATA]" at bounding box center [1194, 240] width 165 height 73
copy div "A3001-3-CHP A3001-3-ESP A3001-3-MB A3001-3-[GEOGRAPHIC_DATA]"
click at [715, 46] on link "Resources" at bounding box center [715, 47] width 63 height 22
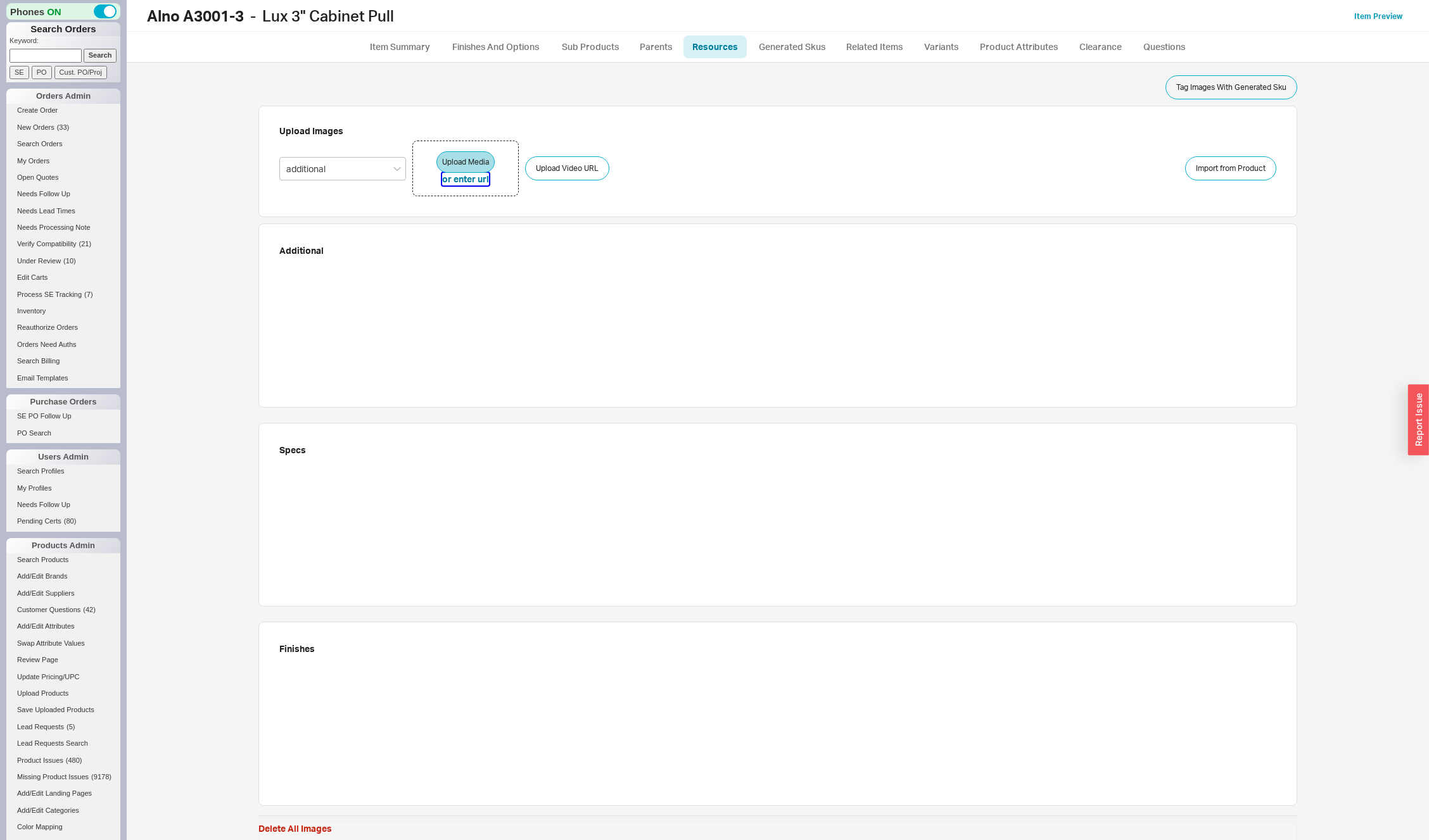
click at [466, 184] on button "or enter url" at bounding box center [466, 179] width 47 height 13
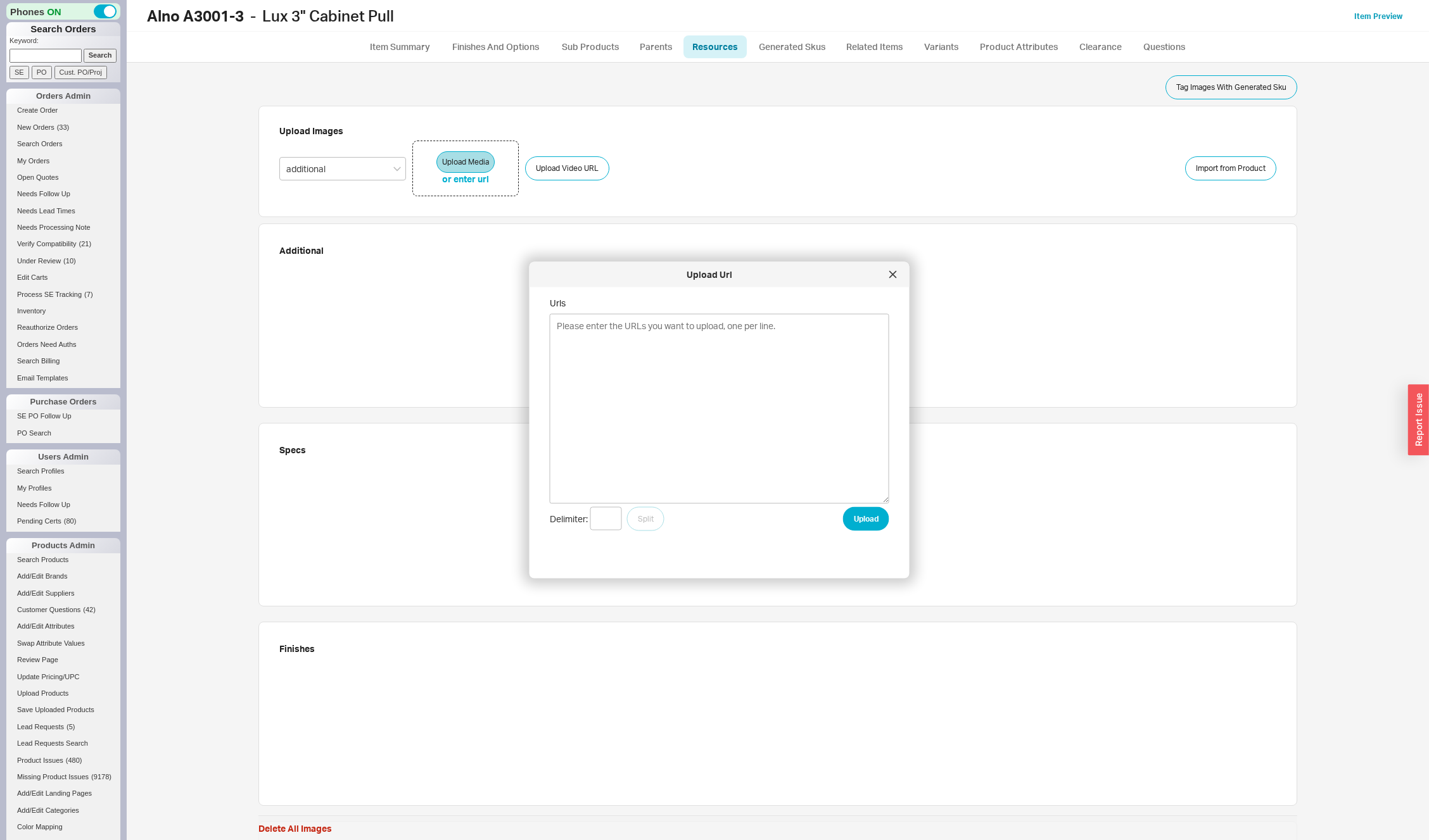
type textarea "[URL][DOMAIN_NAME] [URL][DOMAIN_NAME] [URL][DOMAIN_NAME] [URL][DOMAIN_NAME]"
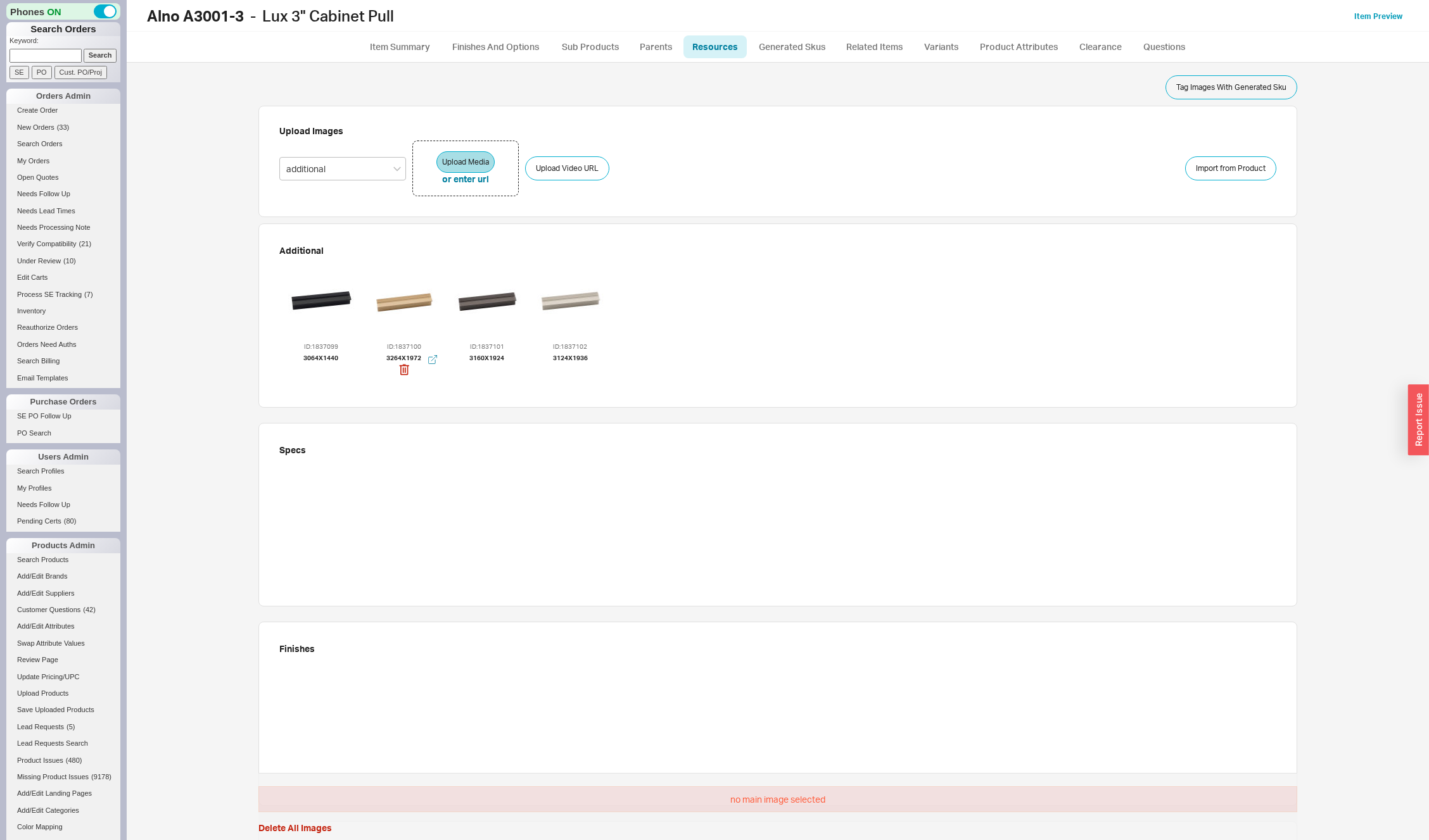
click at [399, 293] on div at bounding box center [404, 301] width 76 height 76
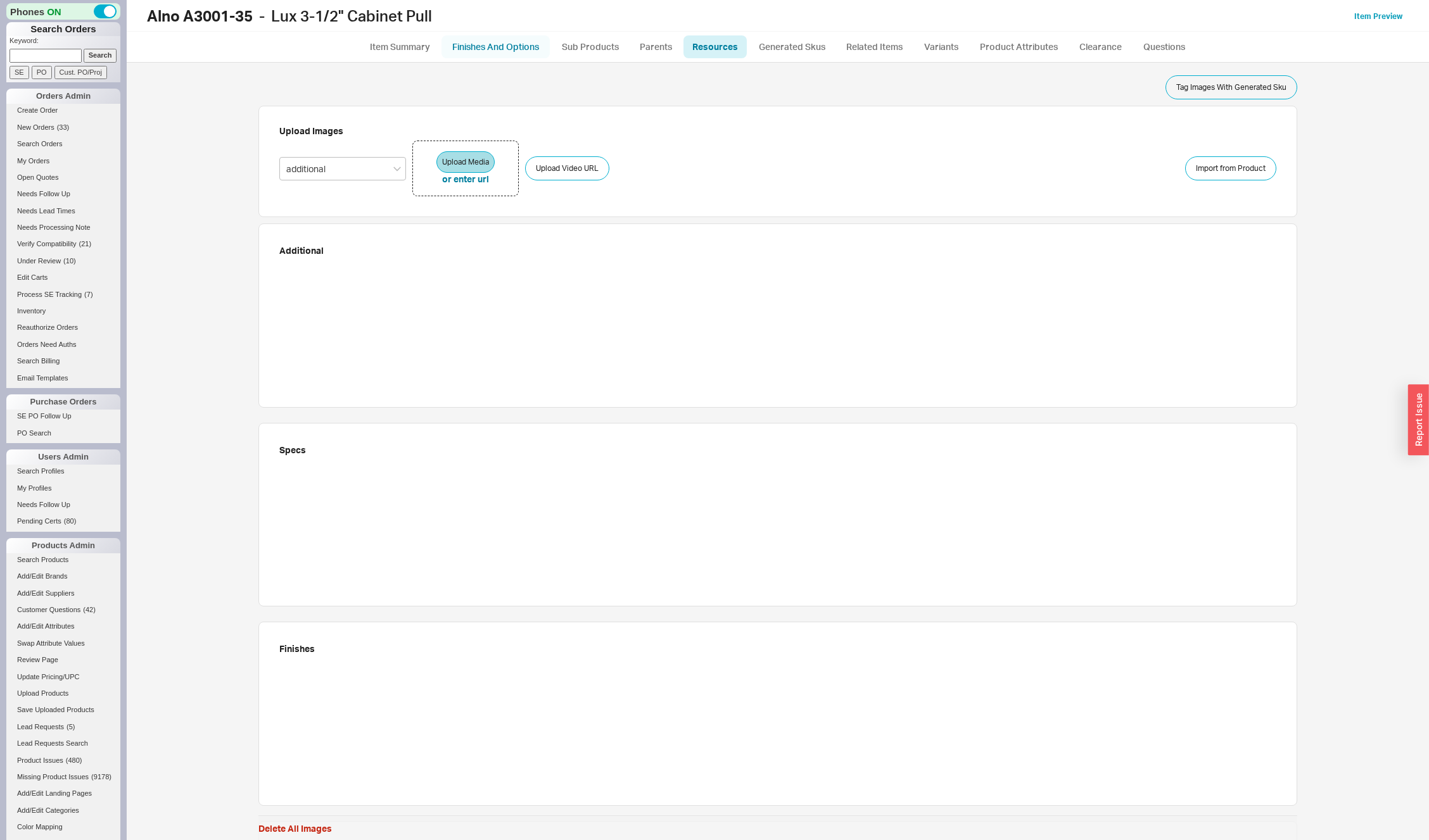
click at [515, 43] on link "Finishes And Options" at bounding box center [496, 47] width 108 height 22
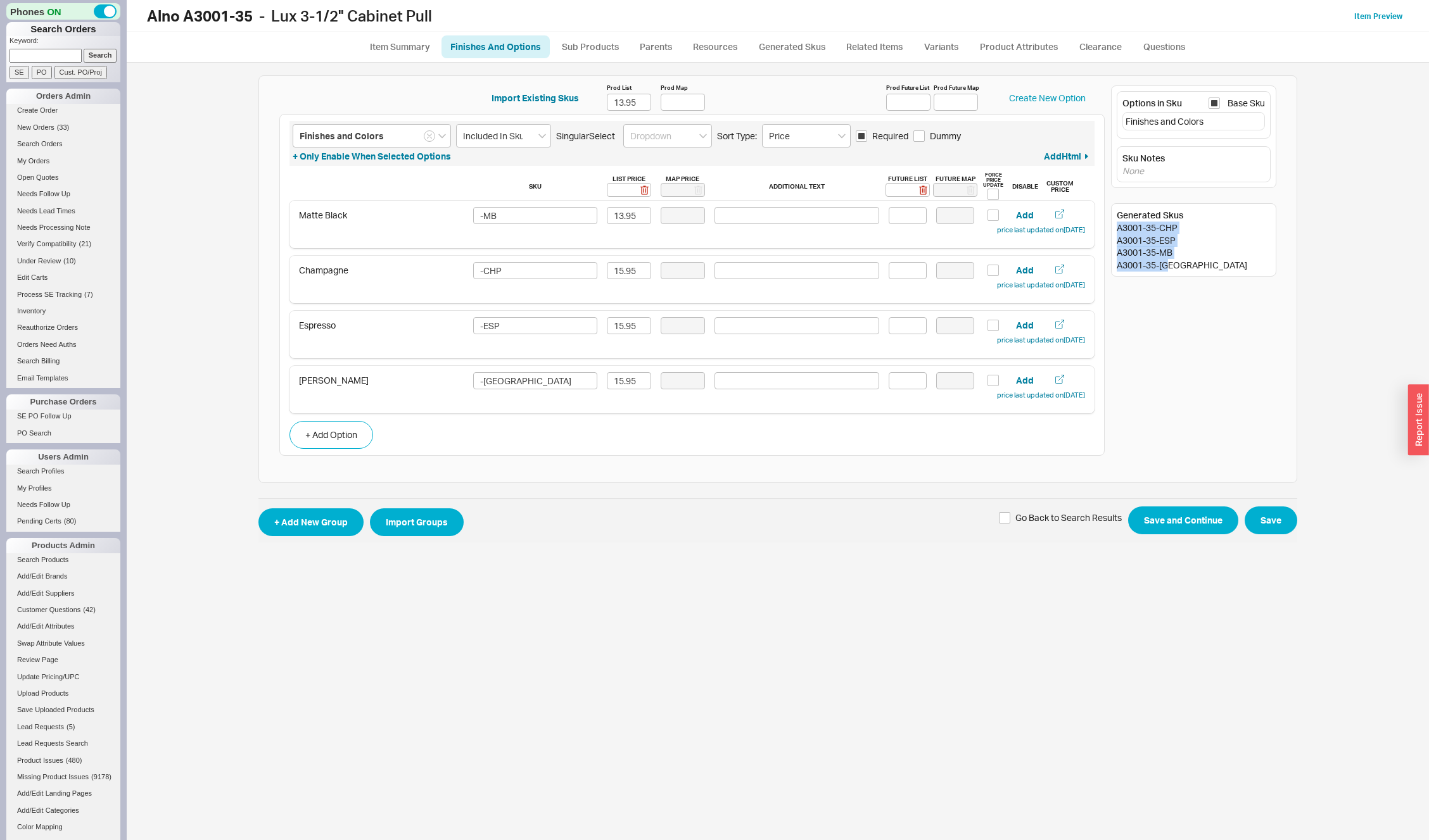
drag, startPoint x: 1116, startPoint y: 226, endPoint x: 1182, endPoint y: 264, distance: 76.2
click at [1182, 264] on div "Generated Skus A3001-35-CHP A3001-35-ESP A3001-35-MB A3001-35-MN" at bounding box center [1194, 240] width 165 height 73
copy div "A3001-35-CHP A3001-35-ESP A3001-35-MB A3001-35-MN"
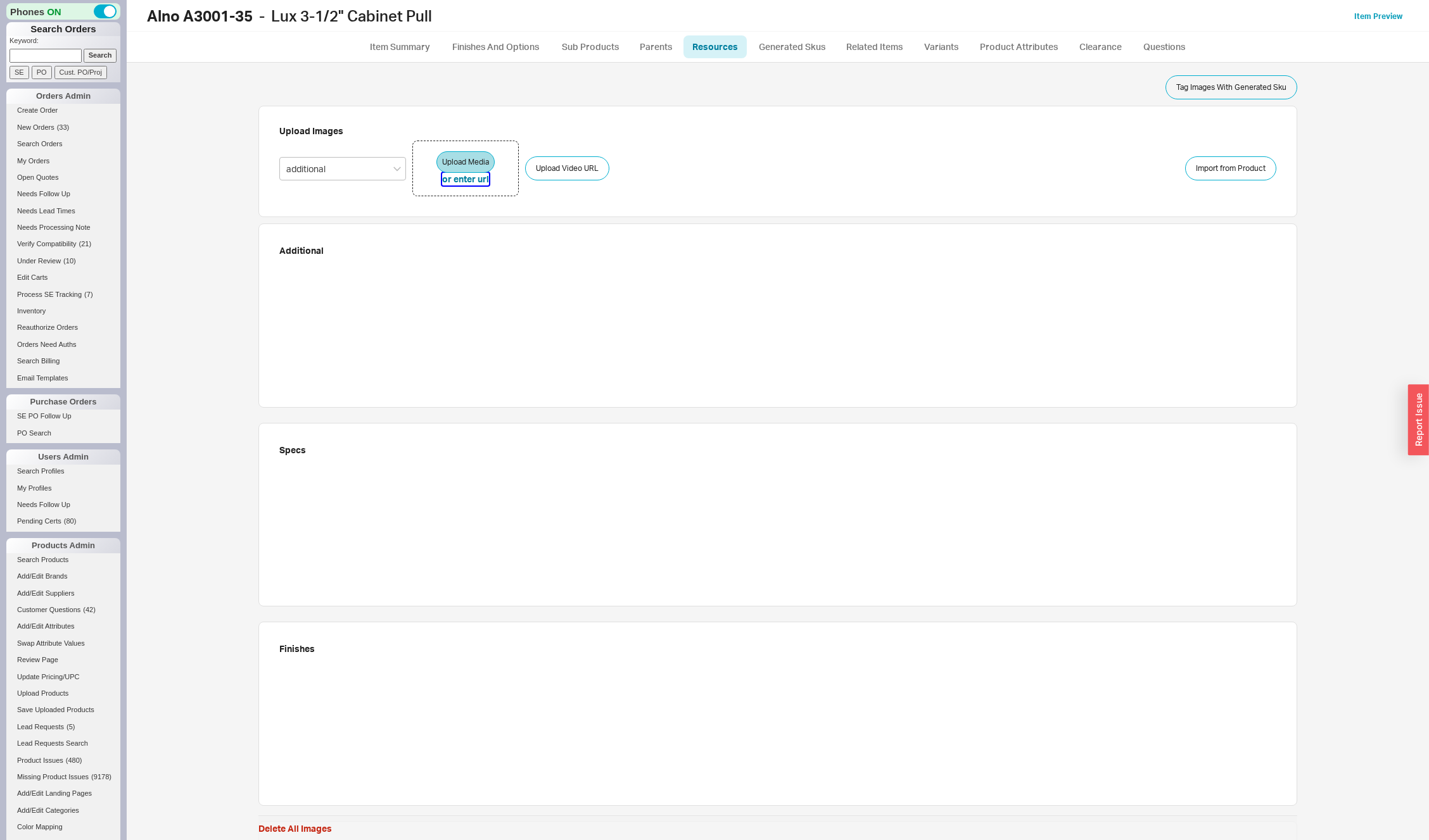
click at [453, 178] on button "or enter url" at bounding box center [466, 179] width 47 height 13
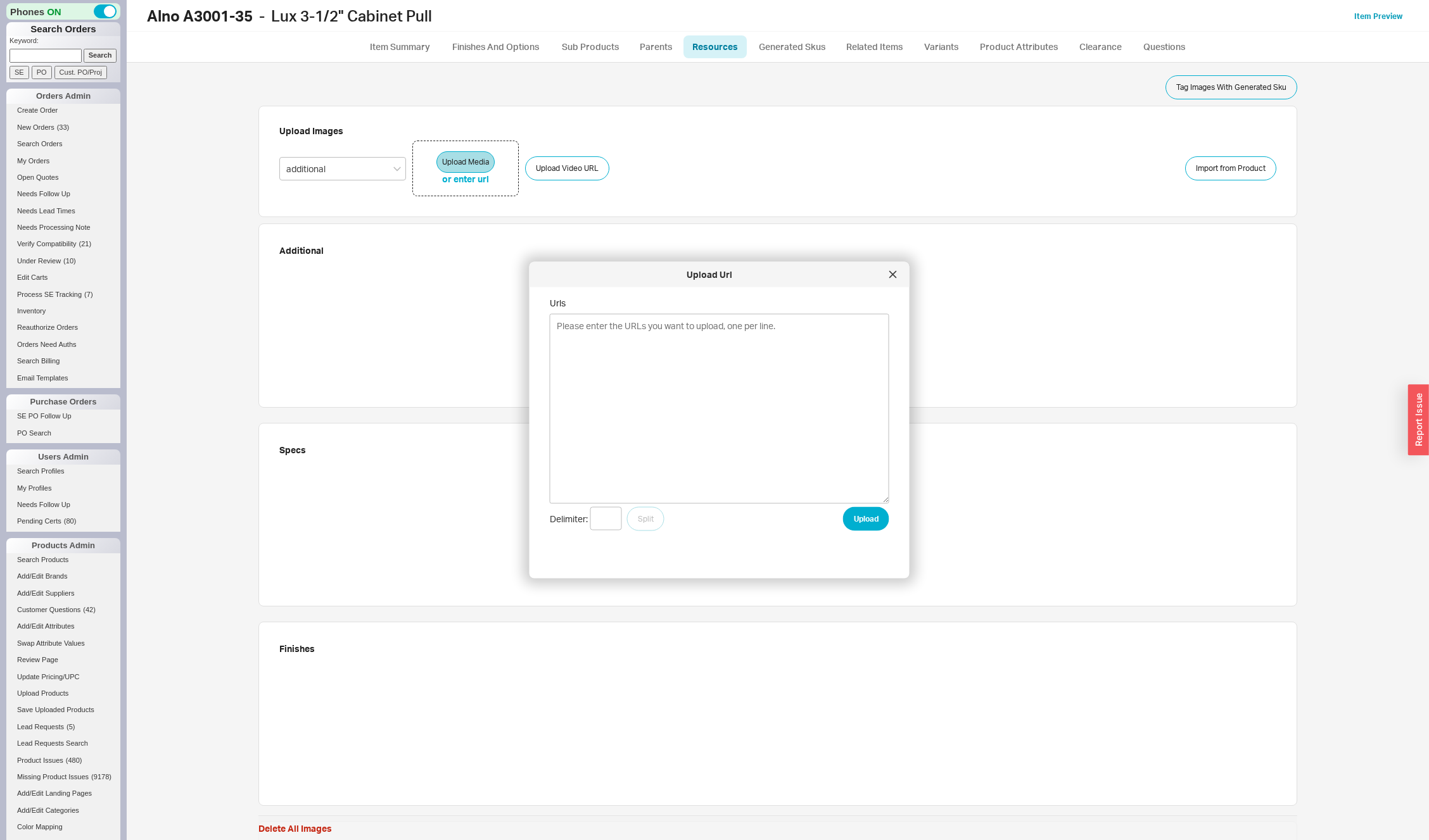
type textarea "https://alnoinc.com/wp-content/uploads/2025/06/A3001-35-CHP.jpg https://alnoinc…"
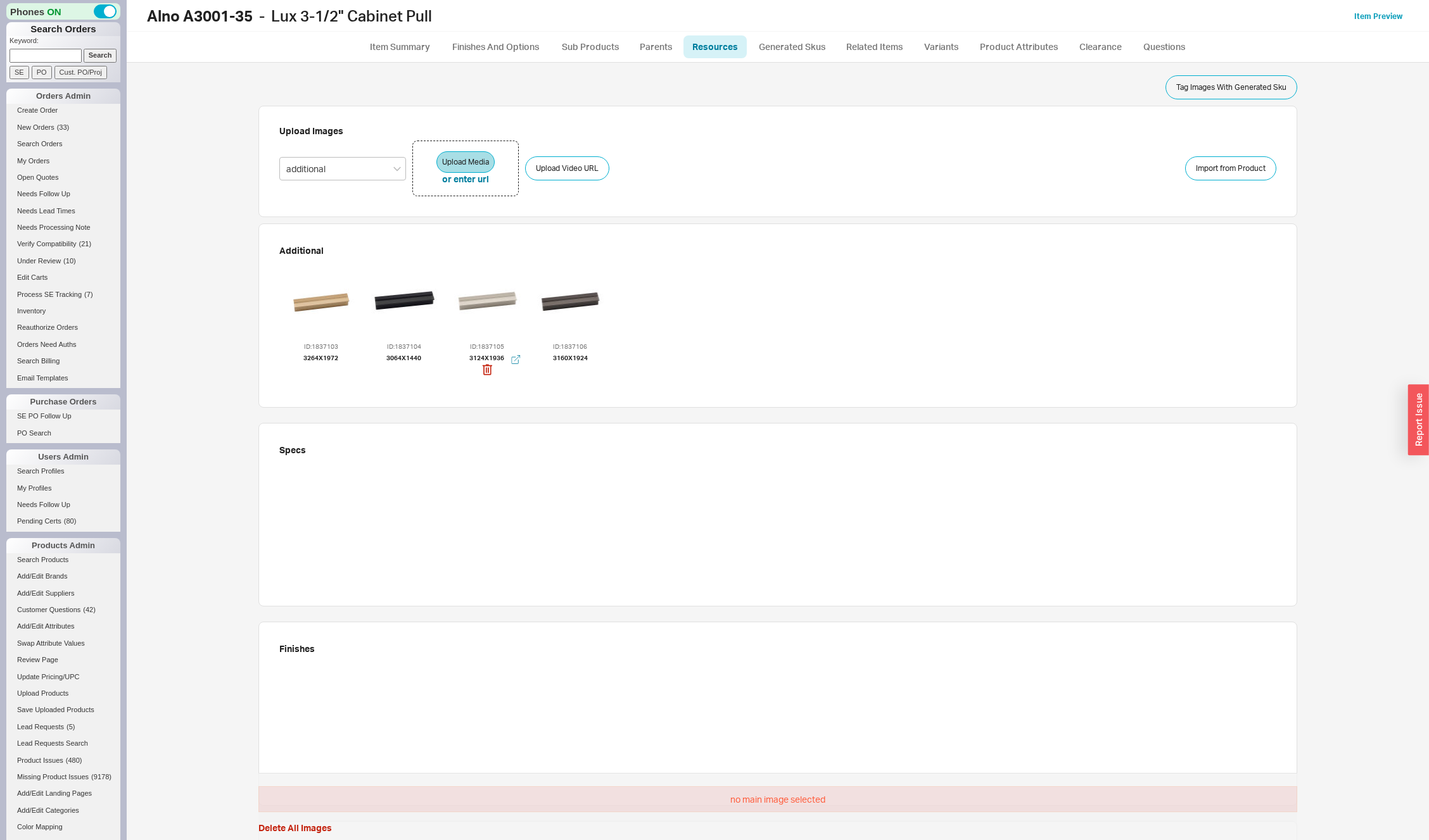
click at [487, 298] on div at bounding box center [487, 301] width 76 height 76
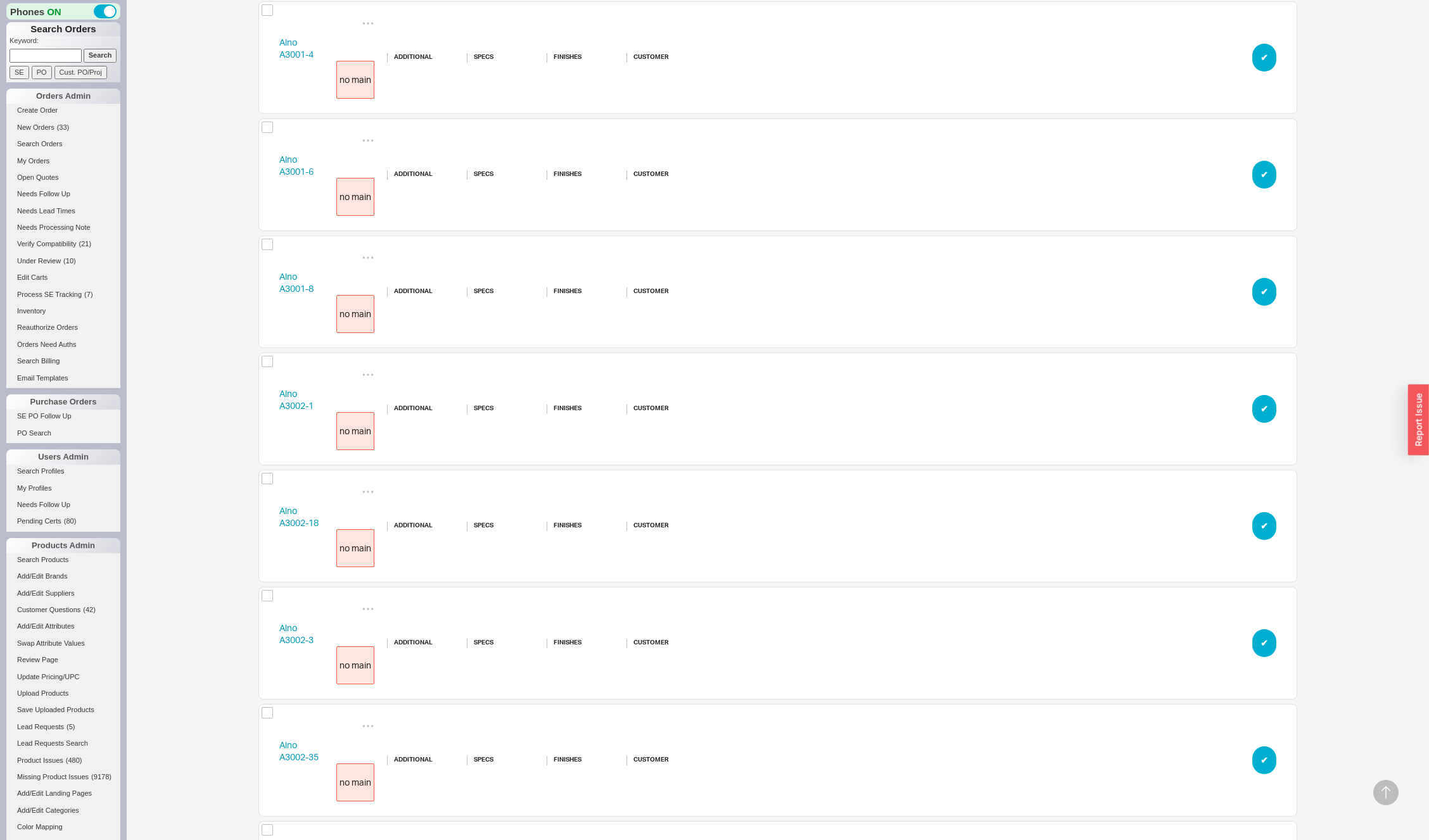
scroll to position [1672, 1030]
click at [290, 53] on link "Alno A3001-4" at bounding box center [296, 48] width 34 height 23
click at [288, 166] on link "Alno A3001-6" at bounding box center [296, 165] width 34 height 23
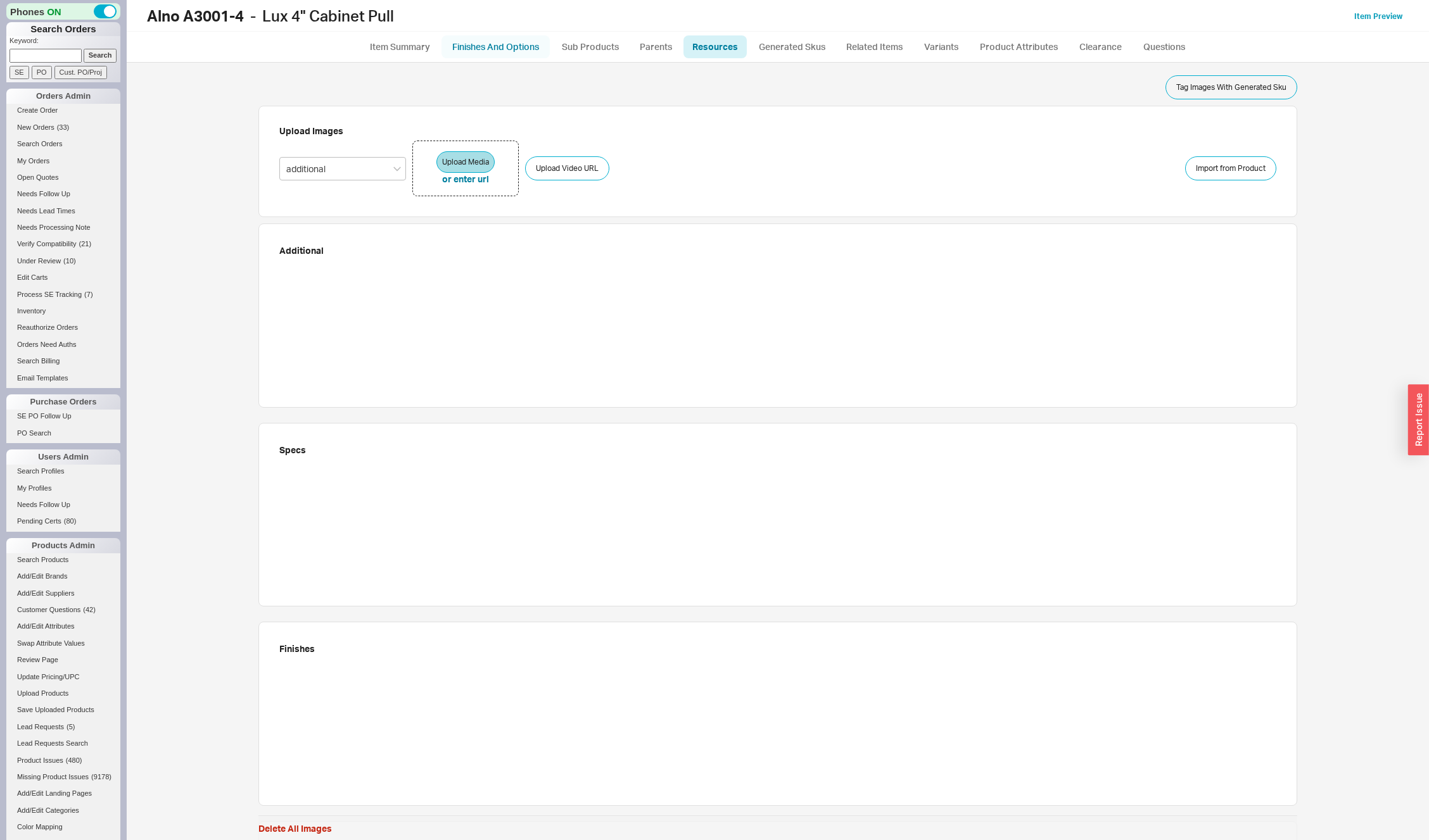
click at [506, 46] on link "Finishes And Options" at bounding box center [496, 47] width 108 height 22
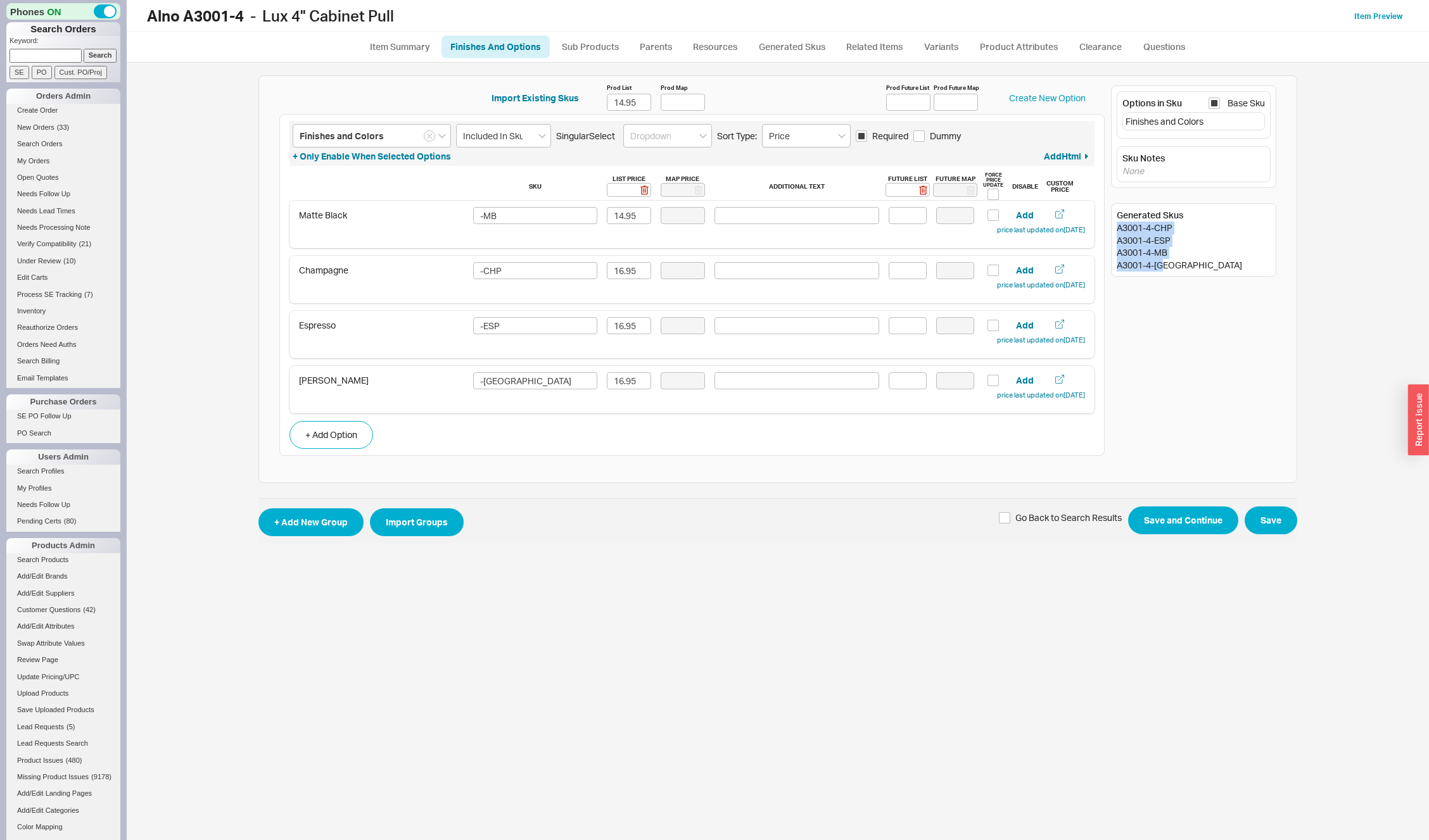
drag, startPoint x: 1116, startPoint y: 230, endPoint x: 1172, endPoint y: 266, distance: 66.6
click at [1172, 266] on div "Generated Skus A3001-4-CHP A3001-4-ESP A3001-4-MB A3001-4-[GEOGRAPHIC_DATA]" at bounding box center [1194, 240] width 165 height 73
copy div "A3001-4-CHP A3001-4-ESP A3001-4-MB A3001-4-[GEOGRAPHIC_DATA]"
click at [729, 49] on link "Resources" at bounding box center [715, 47] width 63 height 22
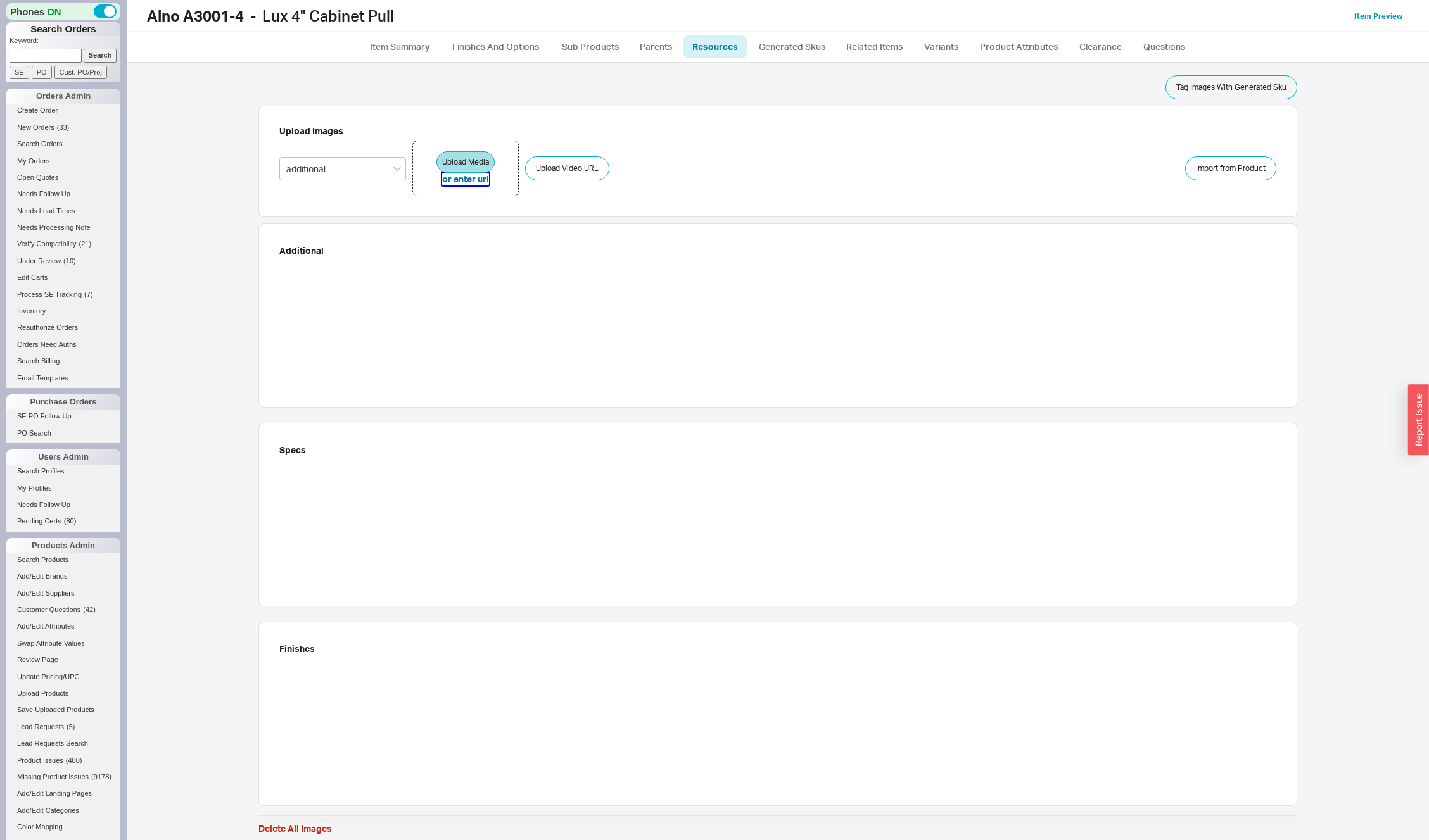
click at [458, 182] on button "or enter url" at bounding box center [466, 179] width 47 height 13
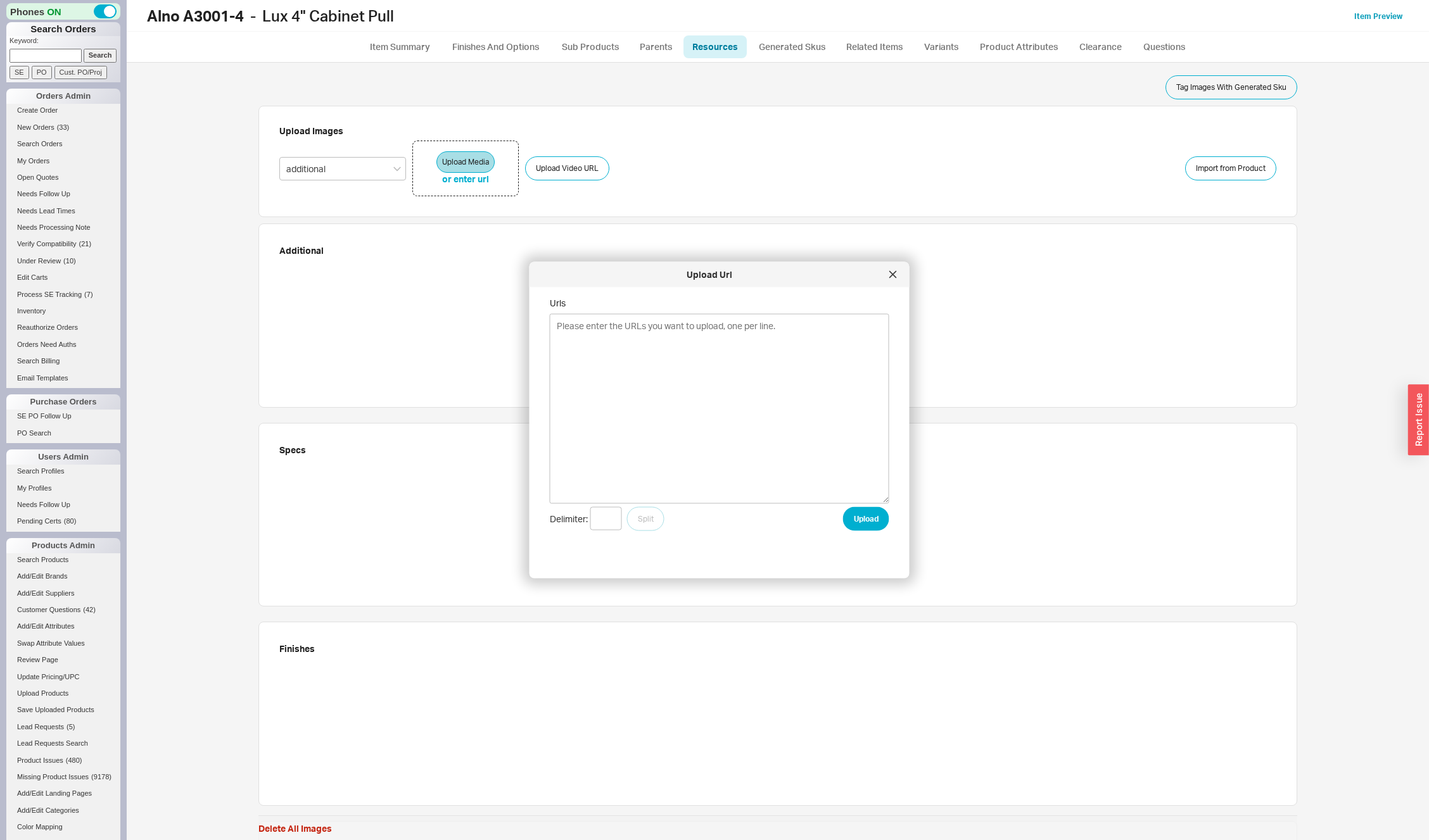
type textarea "[URL][DOMAIN_NAME] [URL][DOMAIN_NAME] [URL][DOMAIN_NAME] [URL][DOMAIN_NAME]"
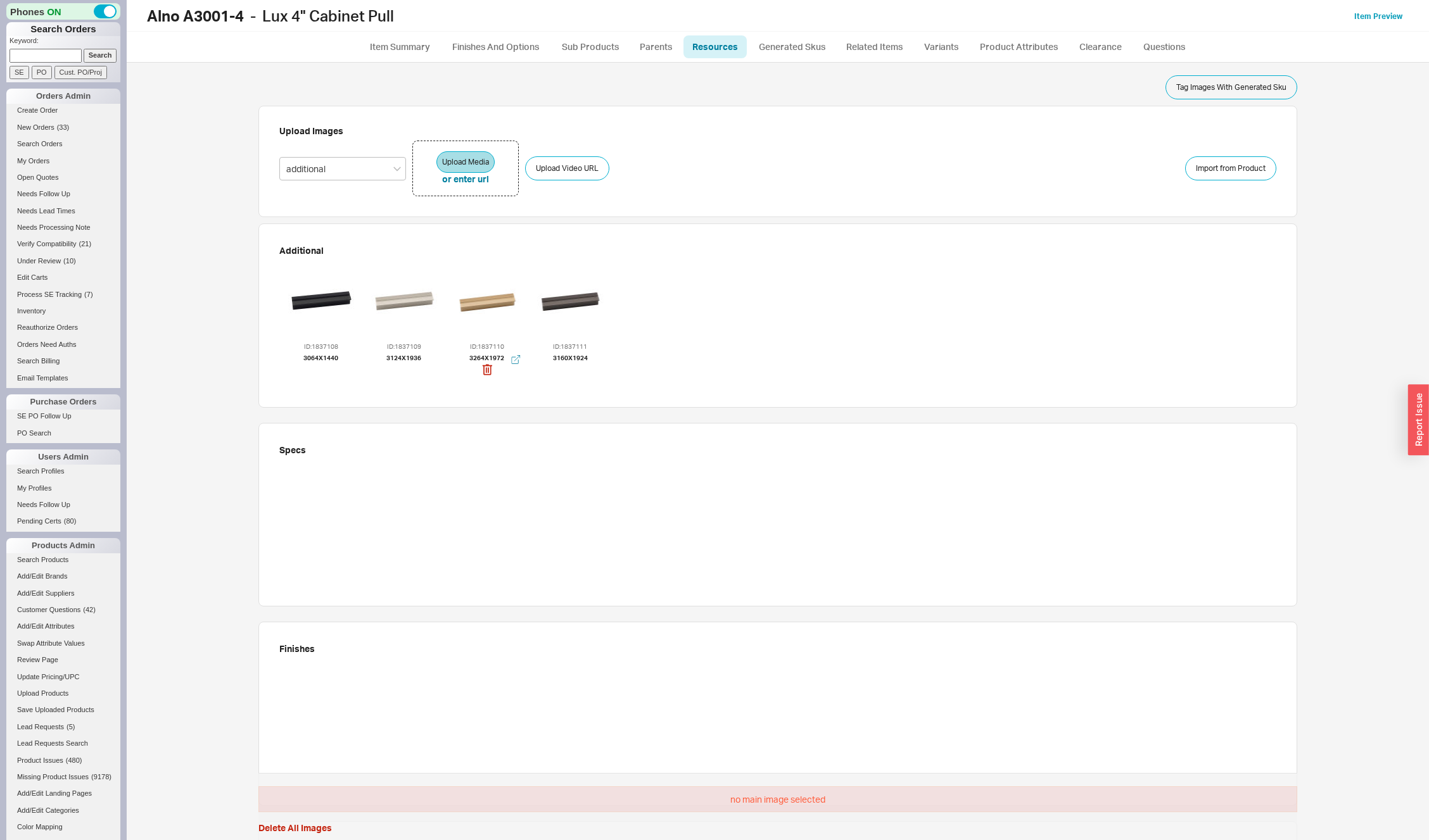
click at [475, 289] on div at bounding box center [487, 301] width 76 height 76
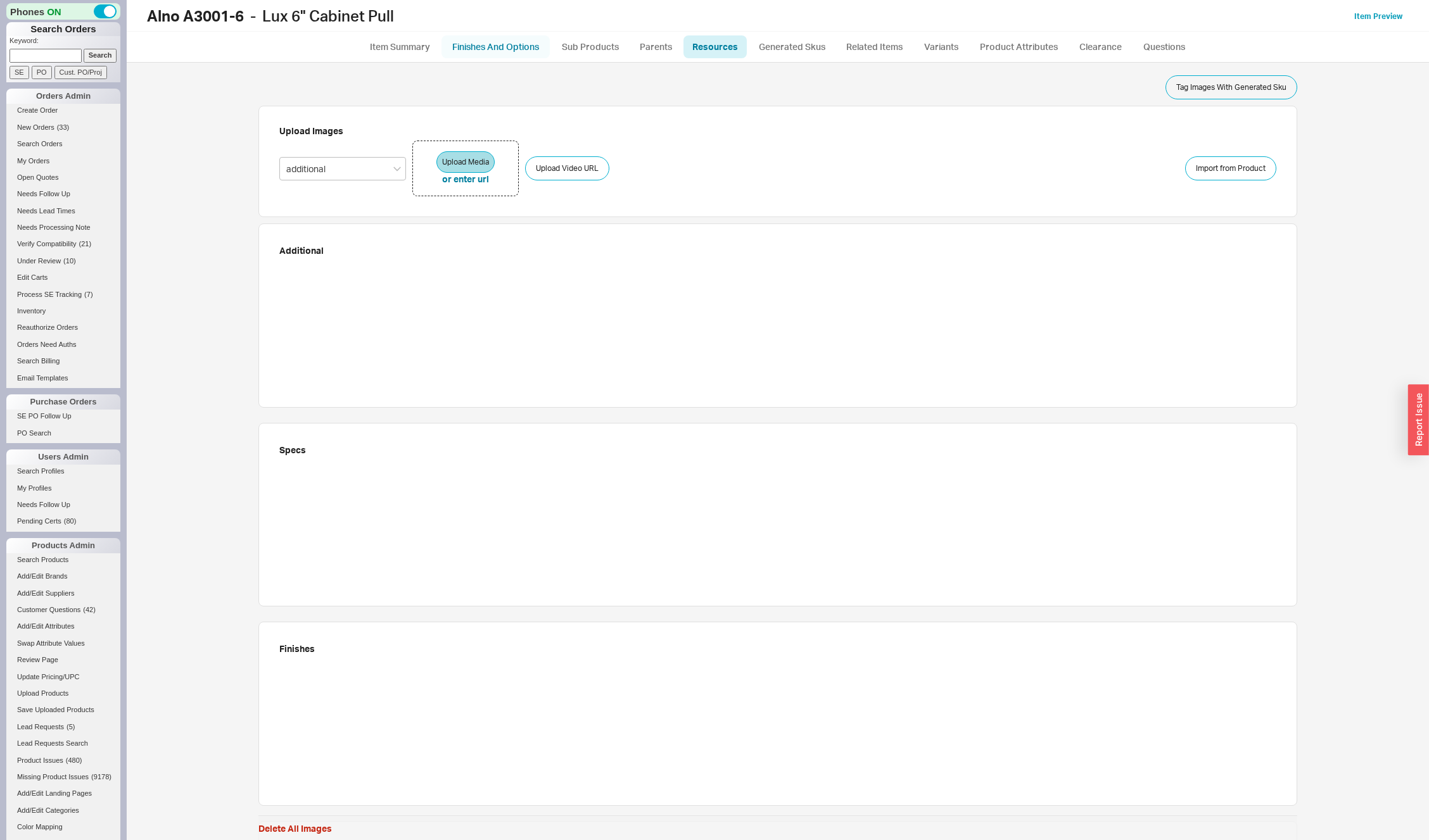
click at [516, 44] on link "Finishes And Options" at bounding box center [496, 47] width 108 height 22
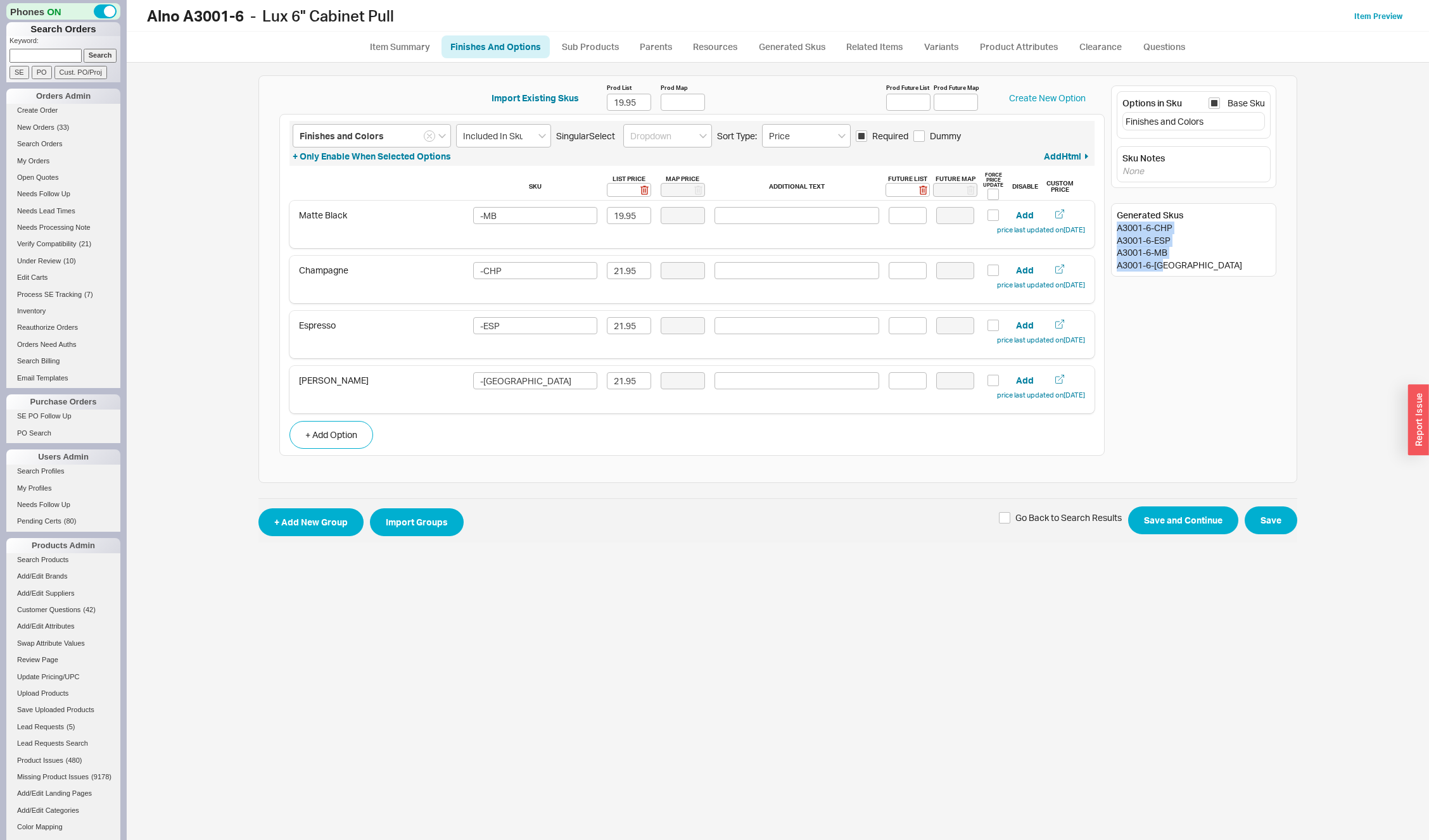
drag, startPoint x: 1118, startPoint y: 226, endPoint x: 1190, endPoint y: 260, distance: 79.6
click at [1190, 260] on div "Generated Skus A3001-6-CHP A3001-6-ESP A3001-6-MB A3001-6-[GEOGRAPHIC_DATA]" at bounding box center [1194, 240] width 165 height 73
copy div "A3001-6-CHP A3001-6-ESP A3001-6-MB A3001-6-[GEOGRAPHIC_DATA]"
click at [708, 43] on link "Resources" at bounding box center [715, 47] width 63 height 22
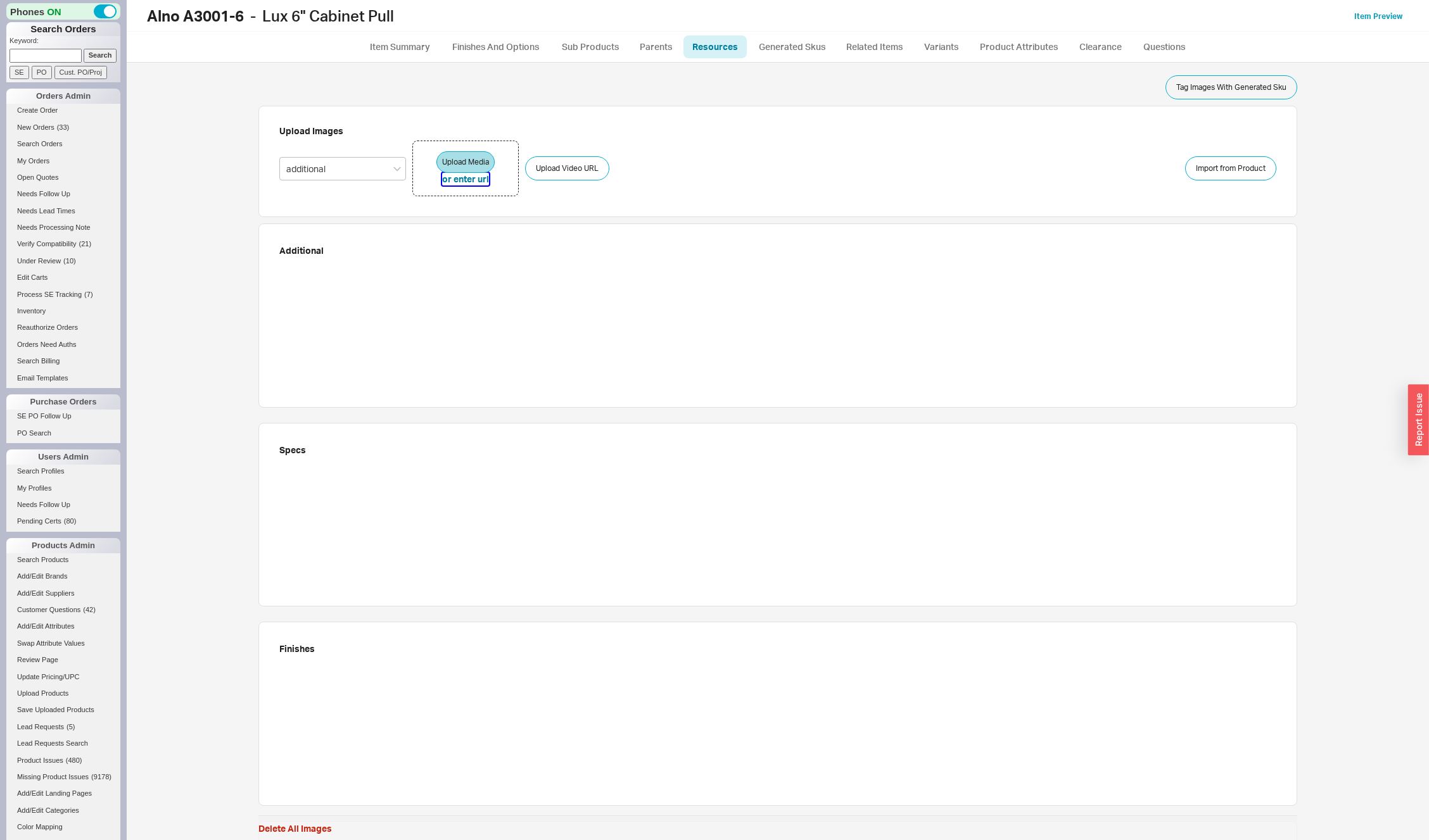
click at [459, 183] on button "or enter url" at bounding box center [466, 179] width 47 height 13
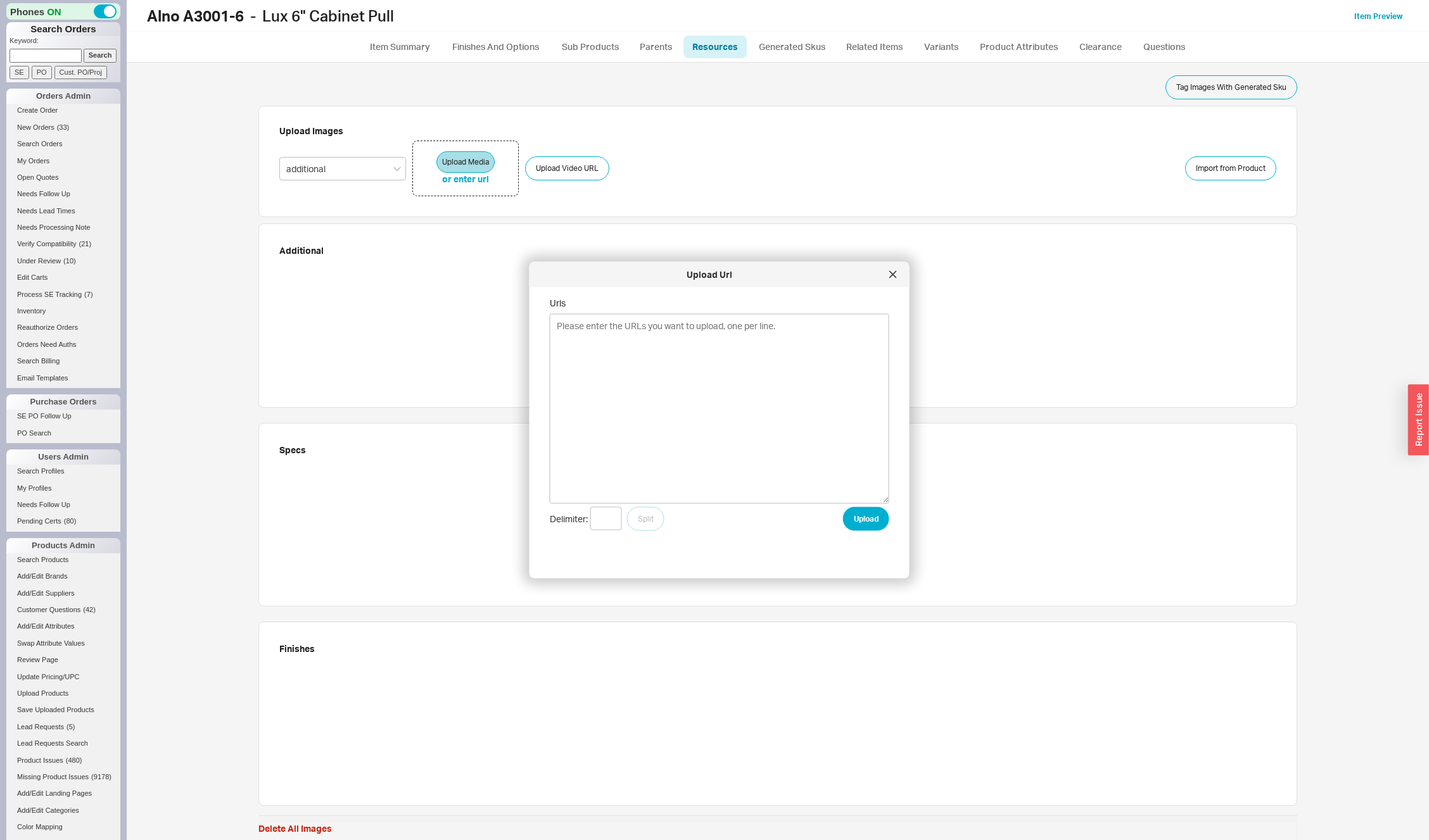
type textarea "[URL][DOMAIN_NAME] [URL][DOMAIN_NAME] [URL][DOMAIN_NAME] [URL][DOMAIN_NAME]"
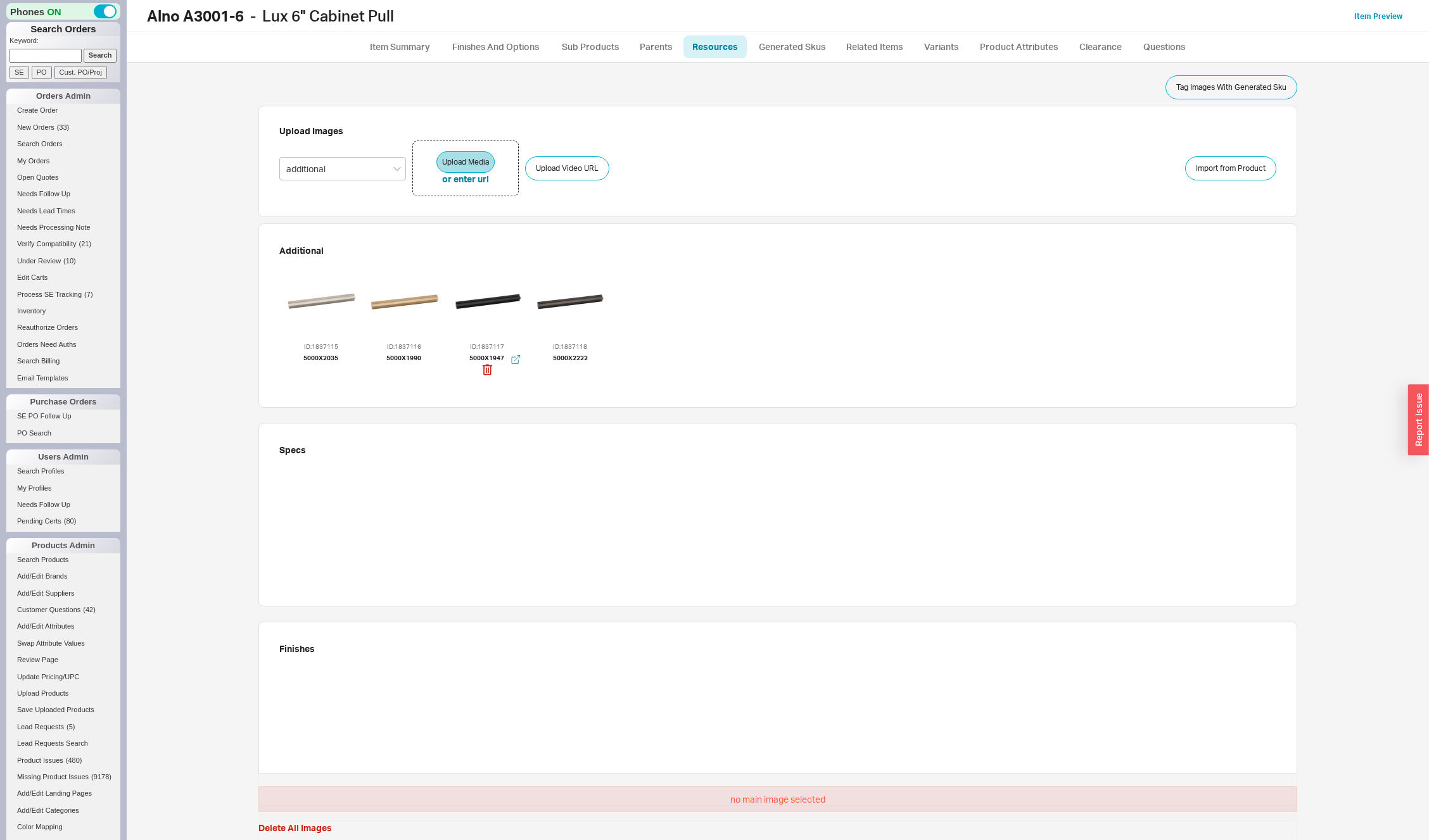
click at [482, 299] on div at bounding box center [487, 301] width 76 height 76
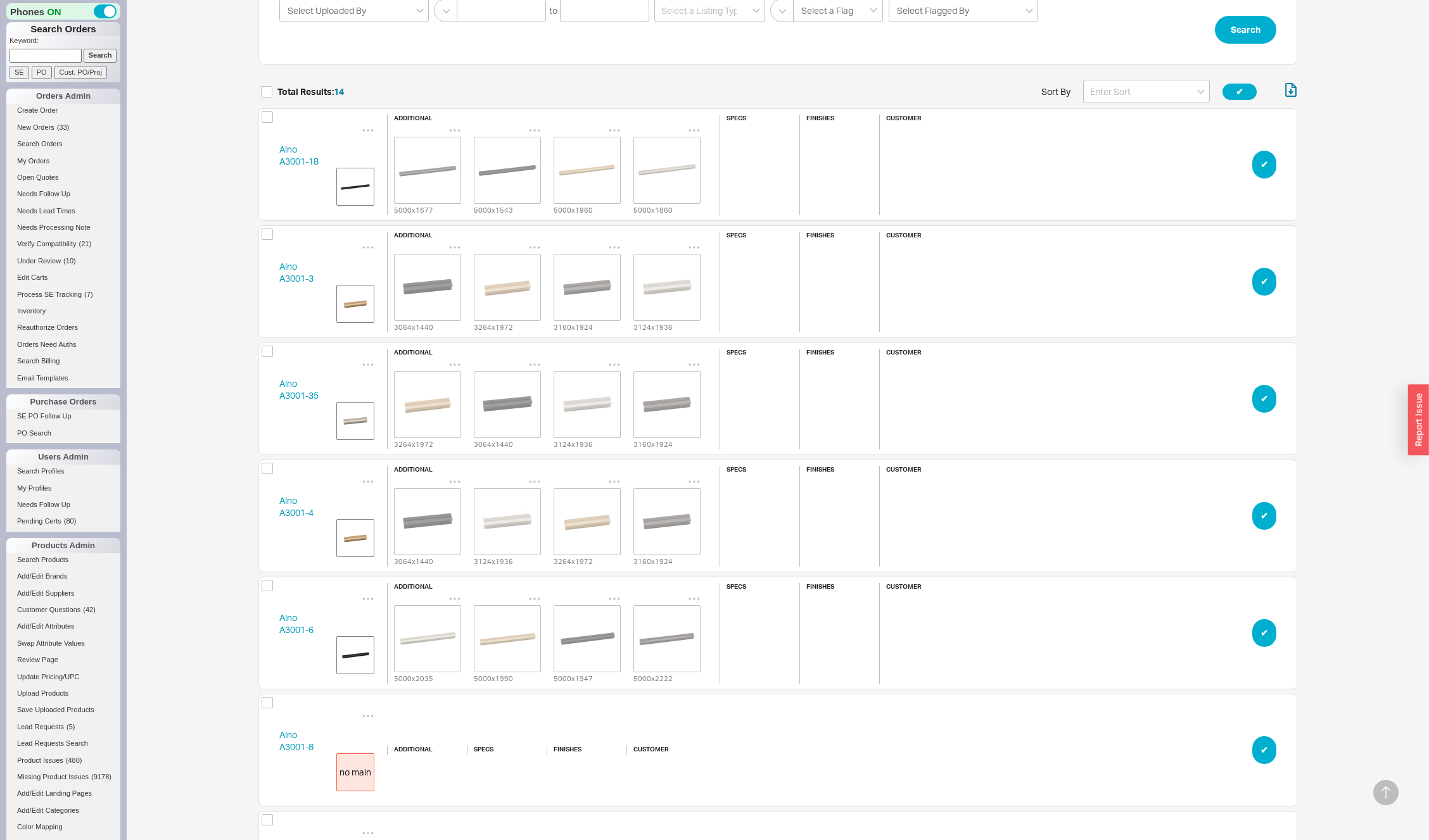
scroll to position [1672, 1030]
click at [1260, 159] on button "✔︎" at bounding box center [1264, 165] width 24 height 28
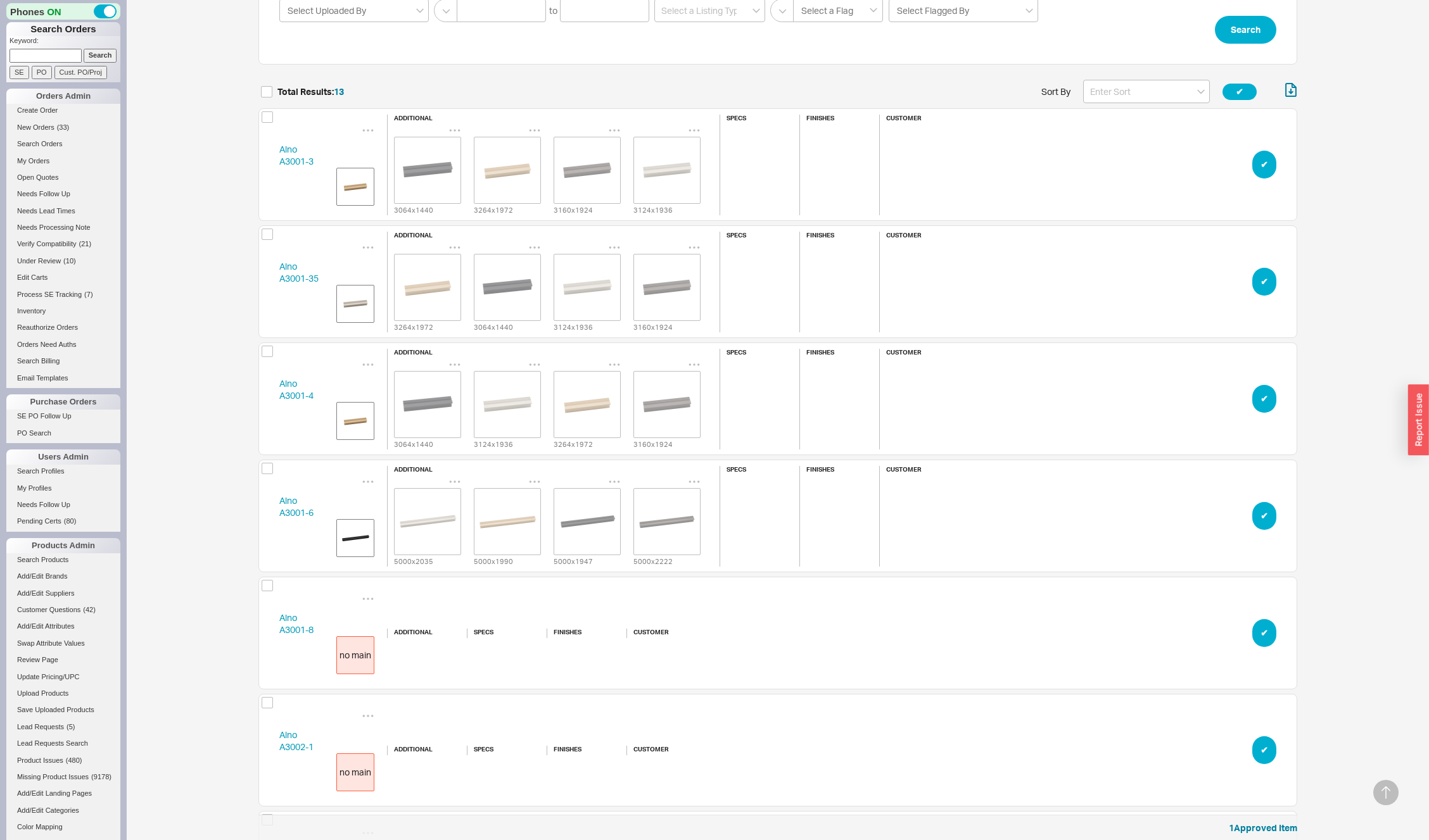
click at [1260, 159] on button "✔︎" at bounding box center [1264, 165] width 24 height 28
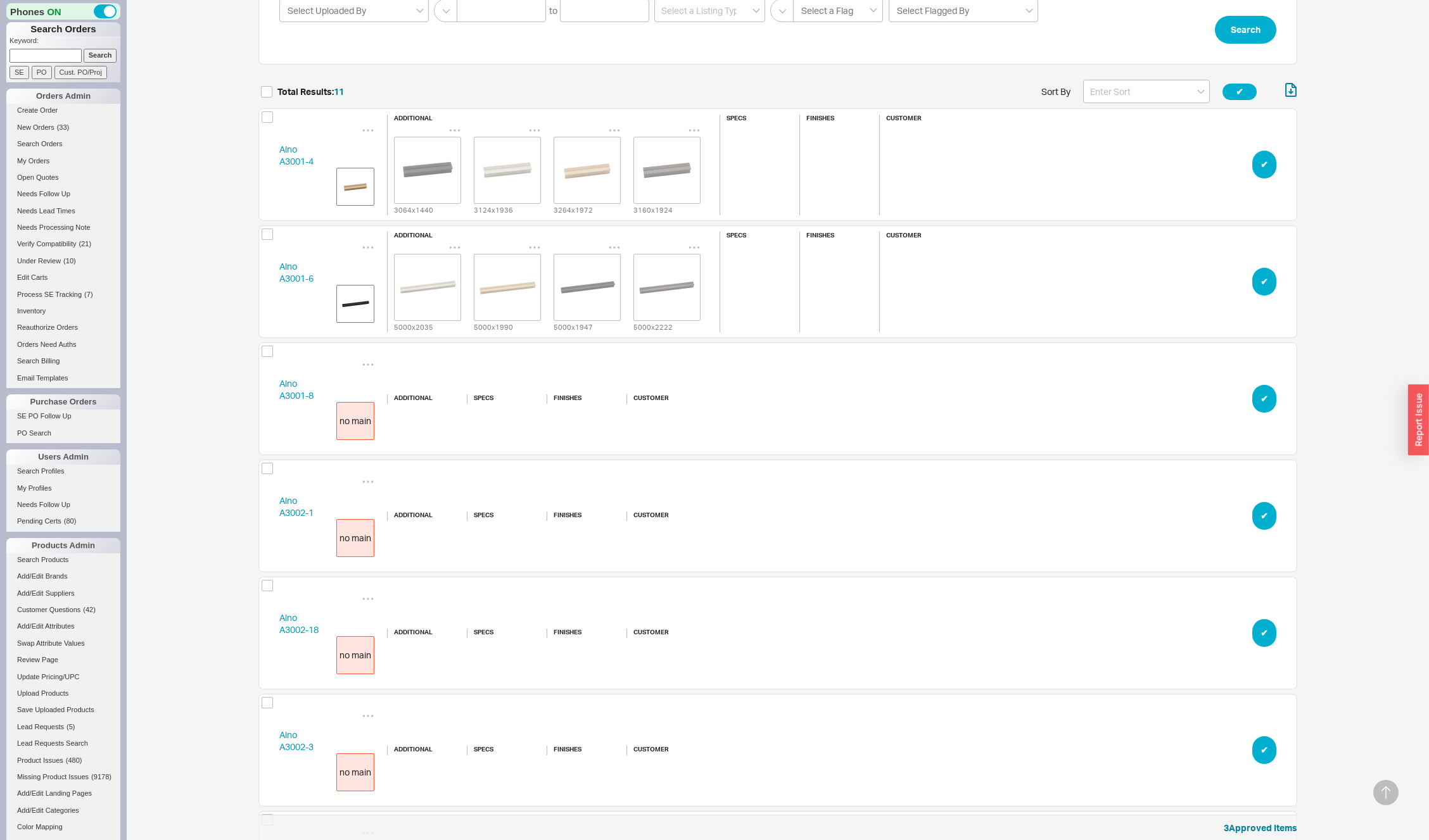
click at [1260, 159] on button "✔︎" at bounding box center [1264, 165] width 24 height 28
click at [1257, 160] on button "✔︎" at bounding box center [1264, 165] width 24 height 28
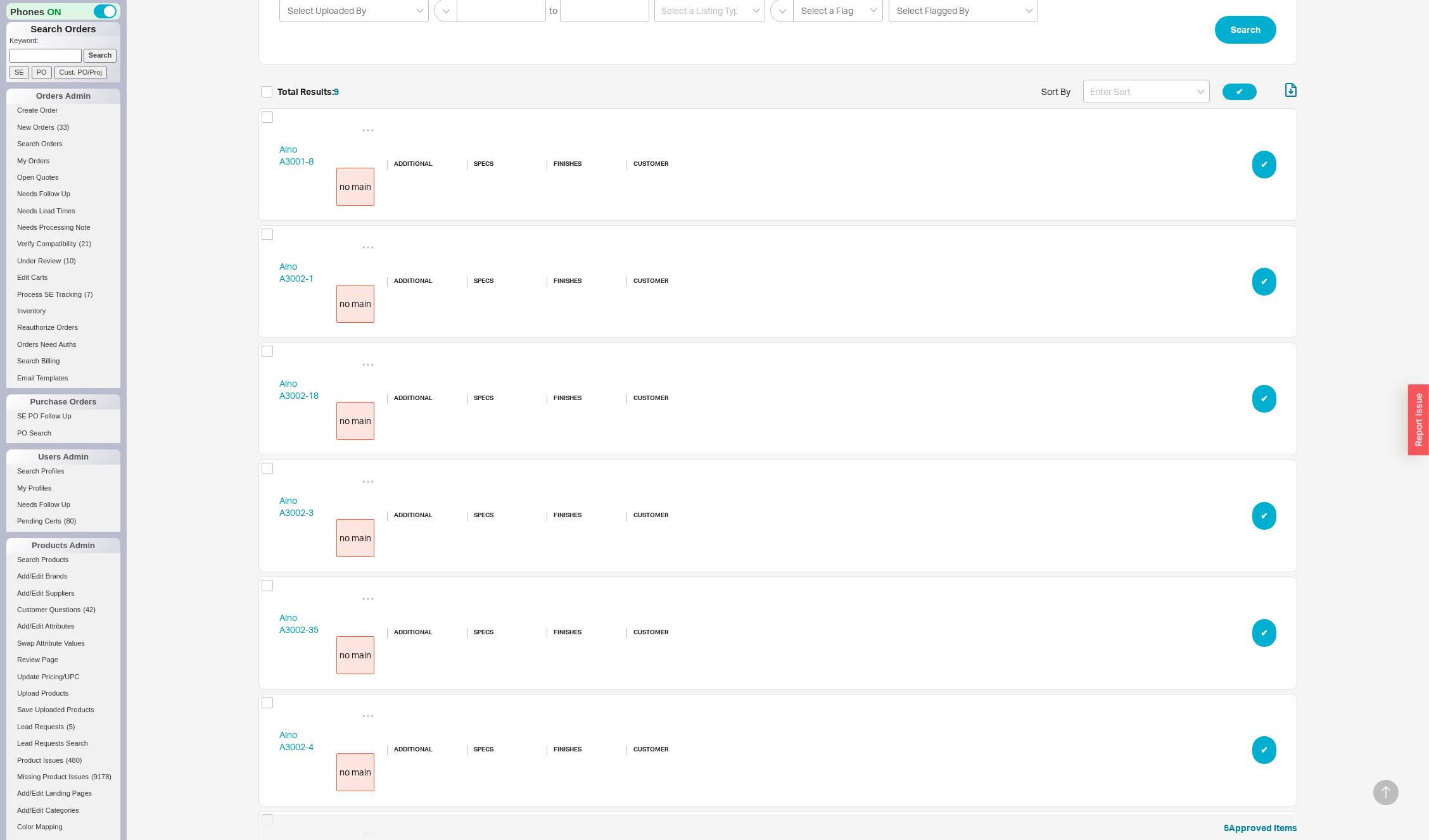
scroll to position [1098, 1030]
click at [296, 157] on link "Alno A3001-8" at bounding box center [296, 155] width 34 height 23
click at [296, 272] on div "Alno A3002-1" at bounding box center [296, 272] width 34 height 24
click at [292, 282] on link "Alno A3002-1" at bounding box center [296, 272] width 34 height 23
click at [291, 395] on link "Alno A3002-18" at bounding box center [298, 389] width 39 height 23
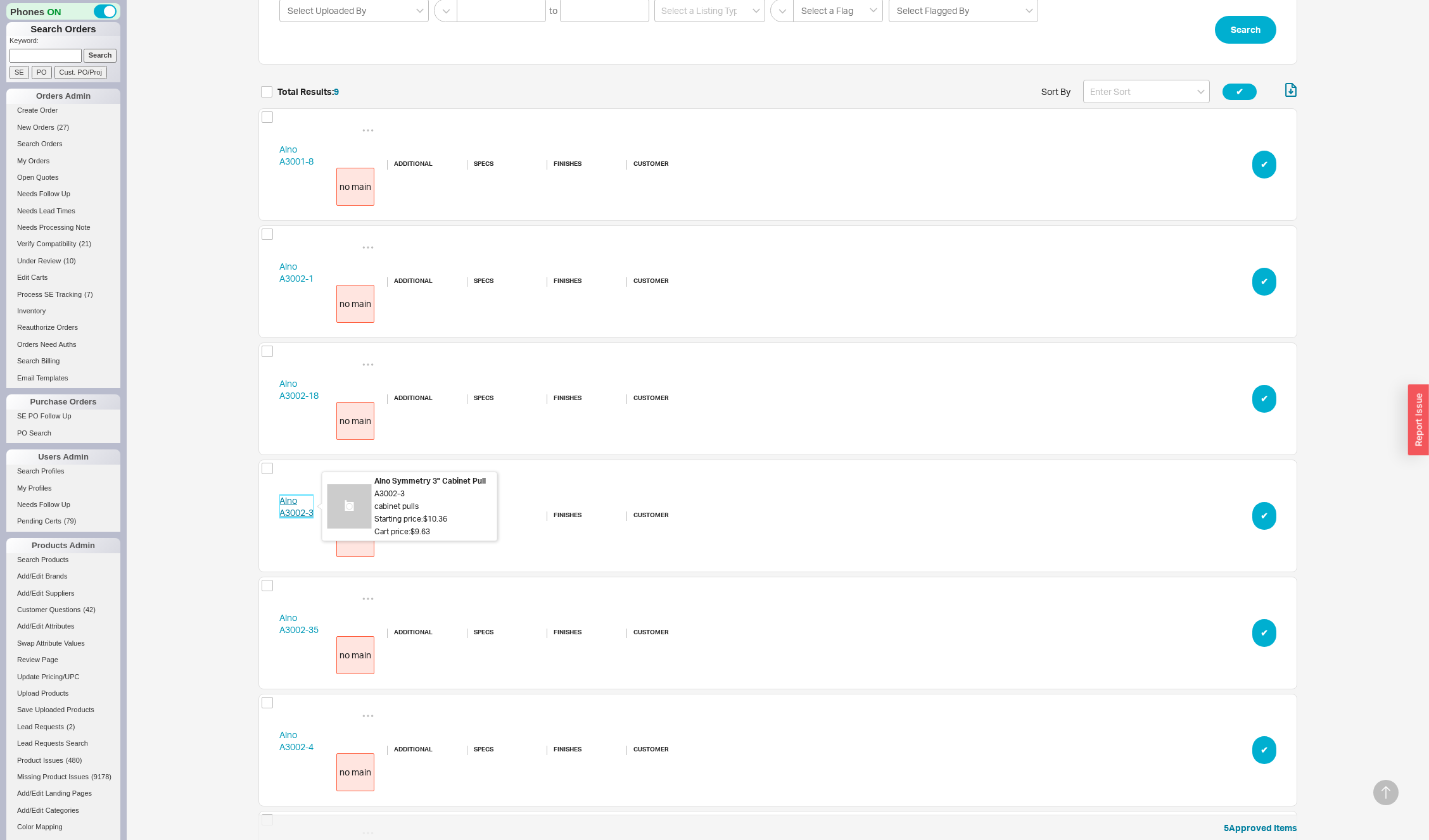
click at [288, 508] on link "Alno A3002-3" at bounding box center [296, 506] width 34 height 23
click at [300, 623] on div "Alno A3002-35" at bounding box center [298, 623] width 39 height 24
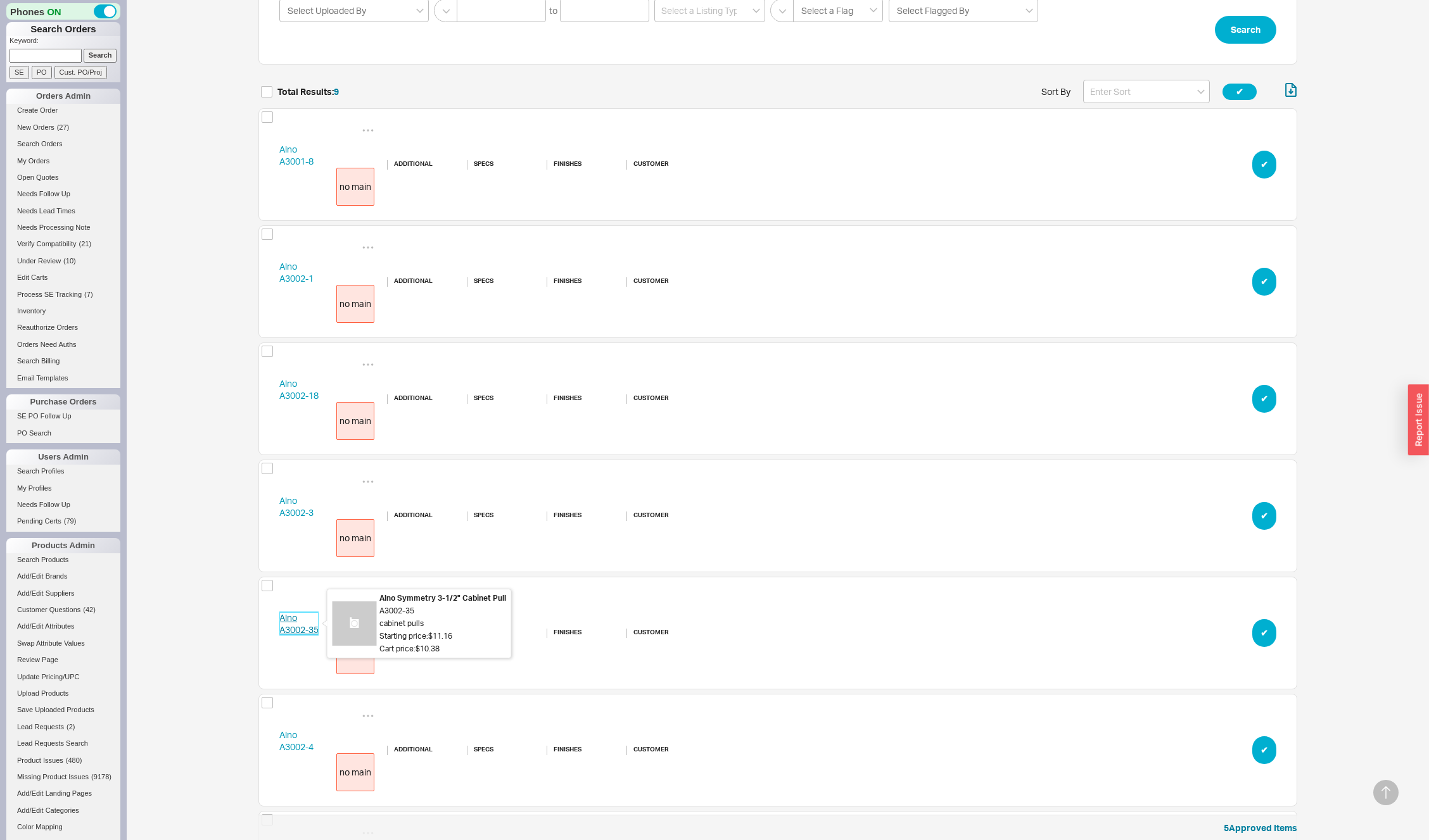
click at [294, 630] on link "Alno A3002-35" at bounding box center [298, 623] width 39 height 23
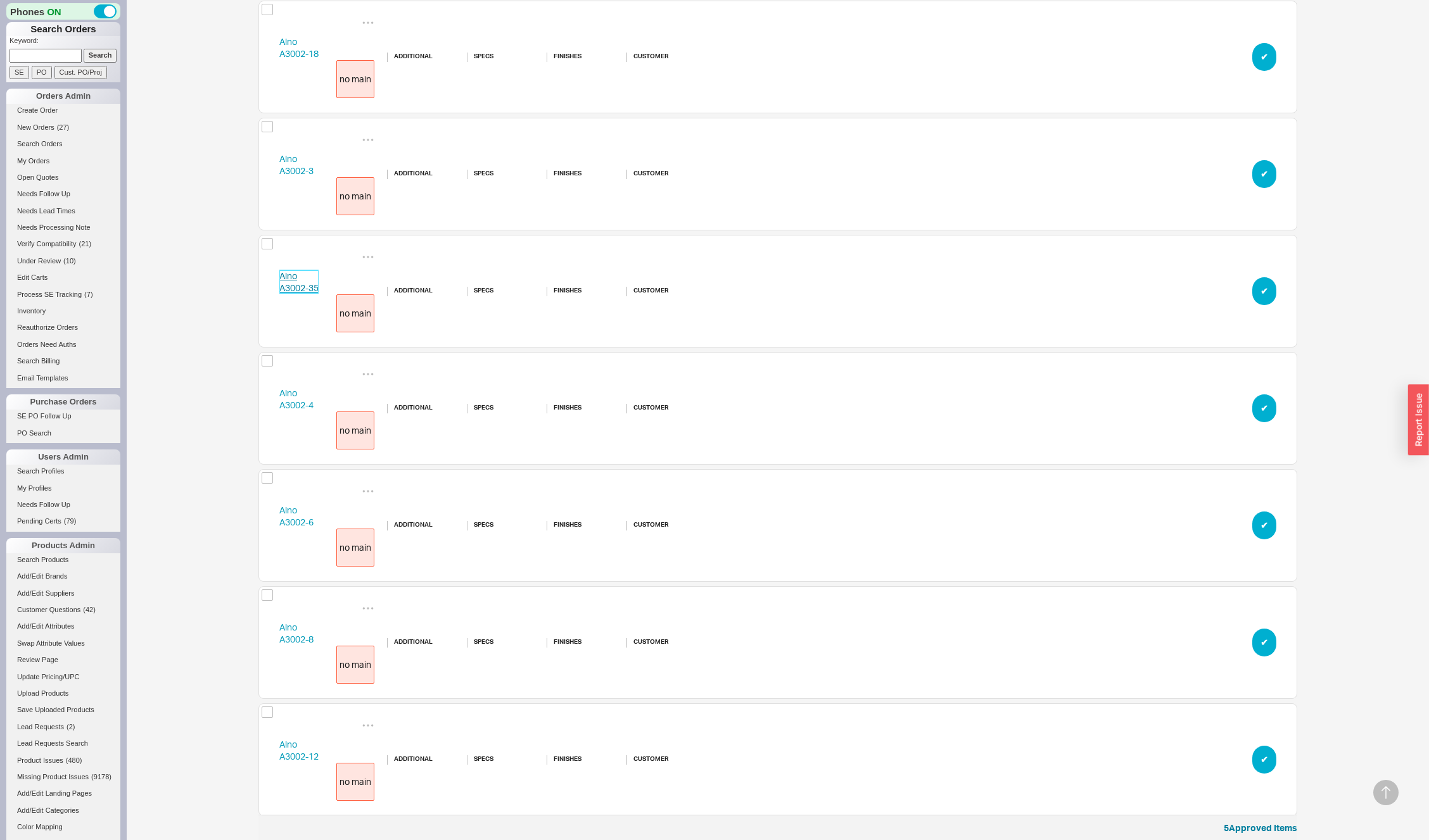
scroll to position [571, 0]
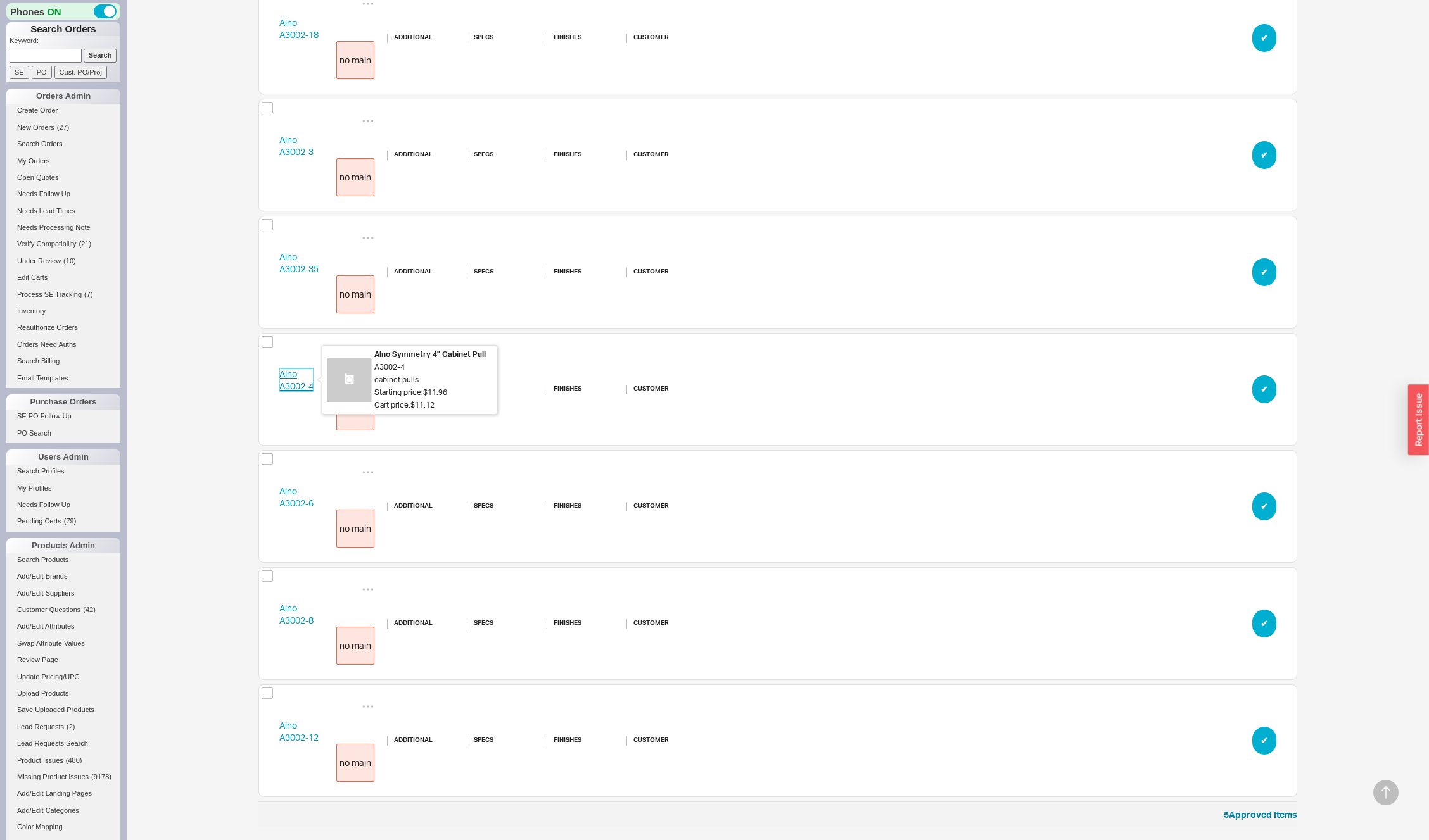
click at [293, 383] on link "Alno A3002-4" at bounding box center [296, 380] width 34 height 23
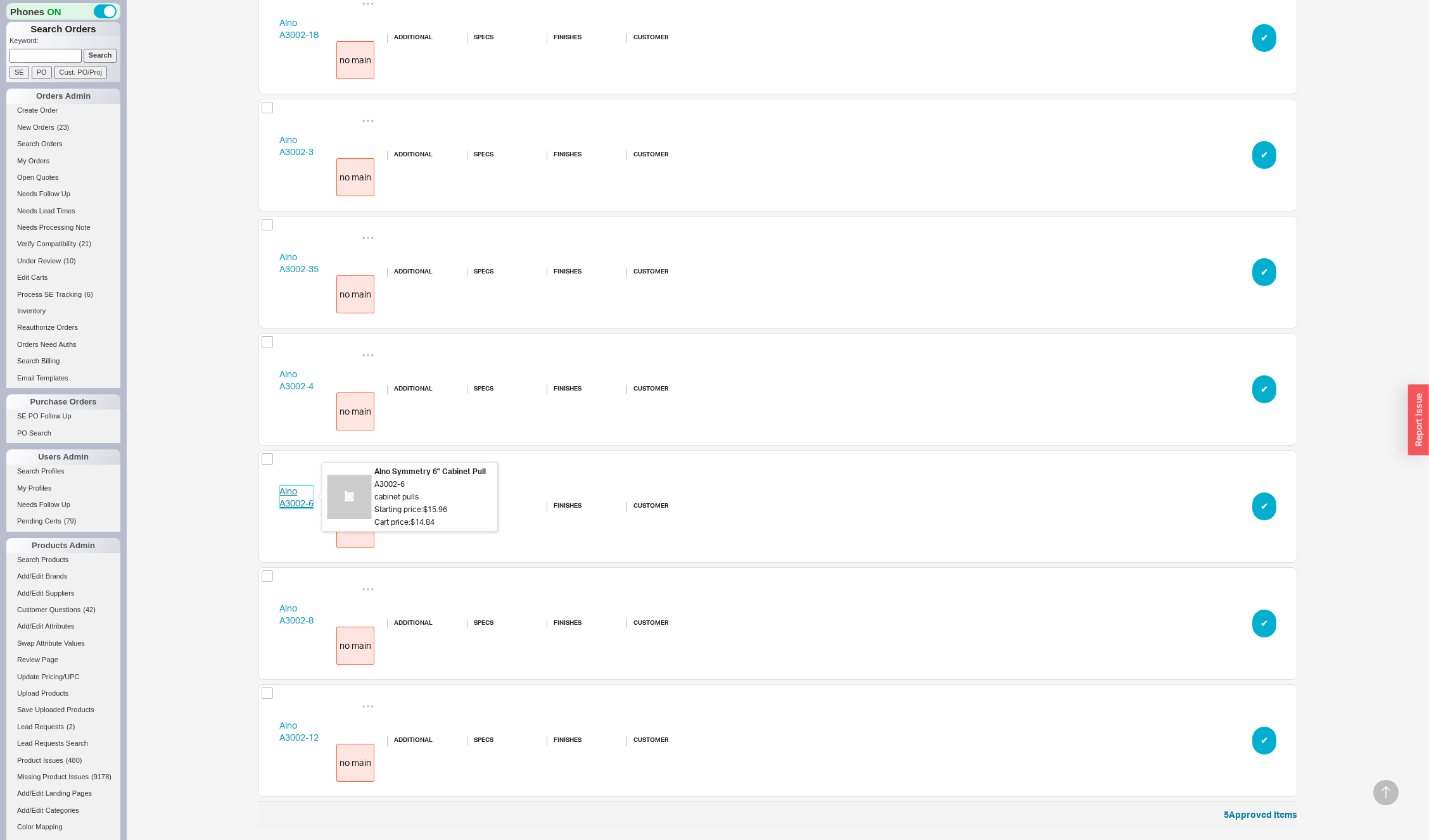
click at [294, 491] on link "Alno A3002-6" at bounding box center [296, 497] width 34 height 23
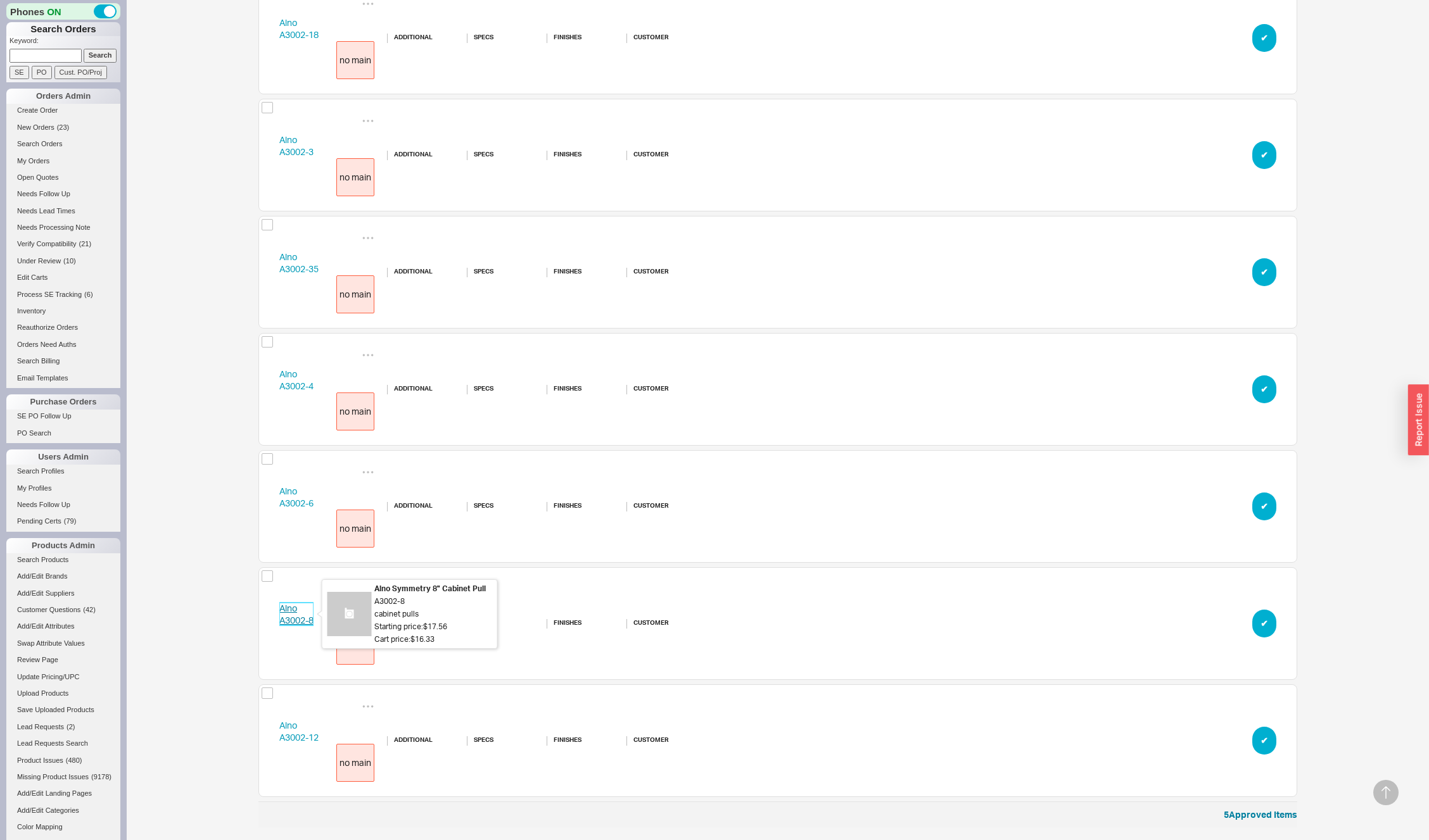
click at [284, 619] on link "Alno A3002-8" at bounding box center [296, 614] width 34 height 23
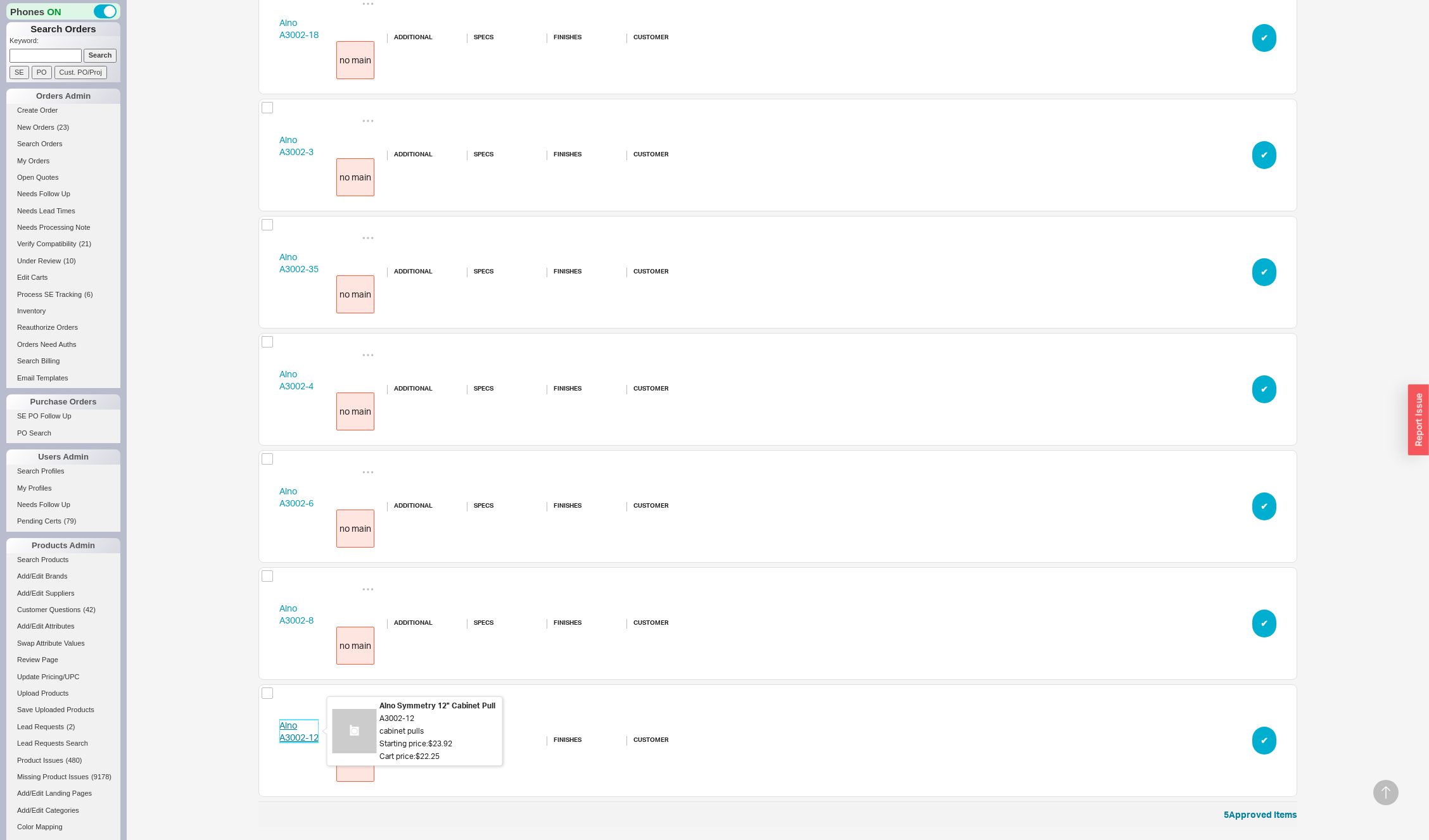
click at [294, 734] on link "Alno A3002-12" at bounding box center [298, 731] width 39 height 23
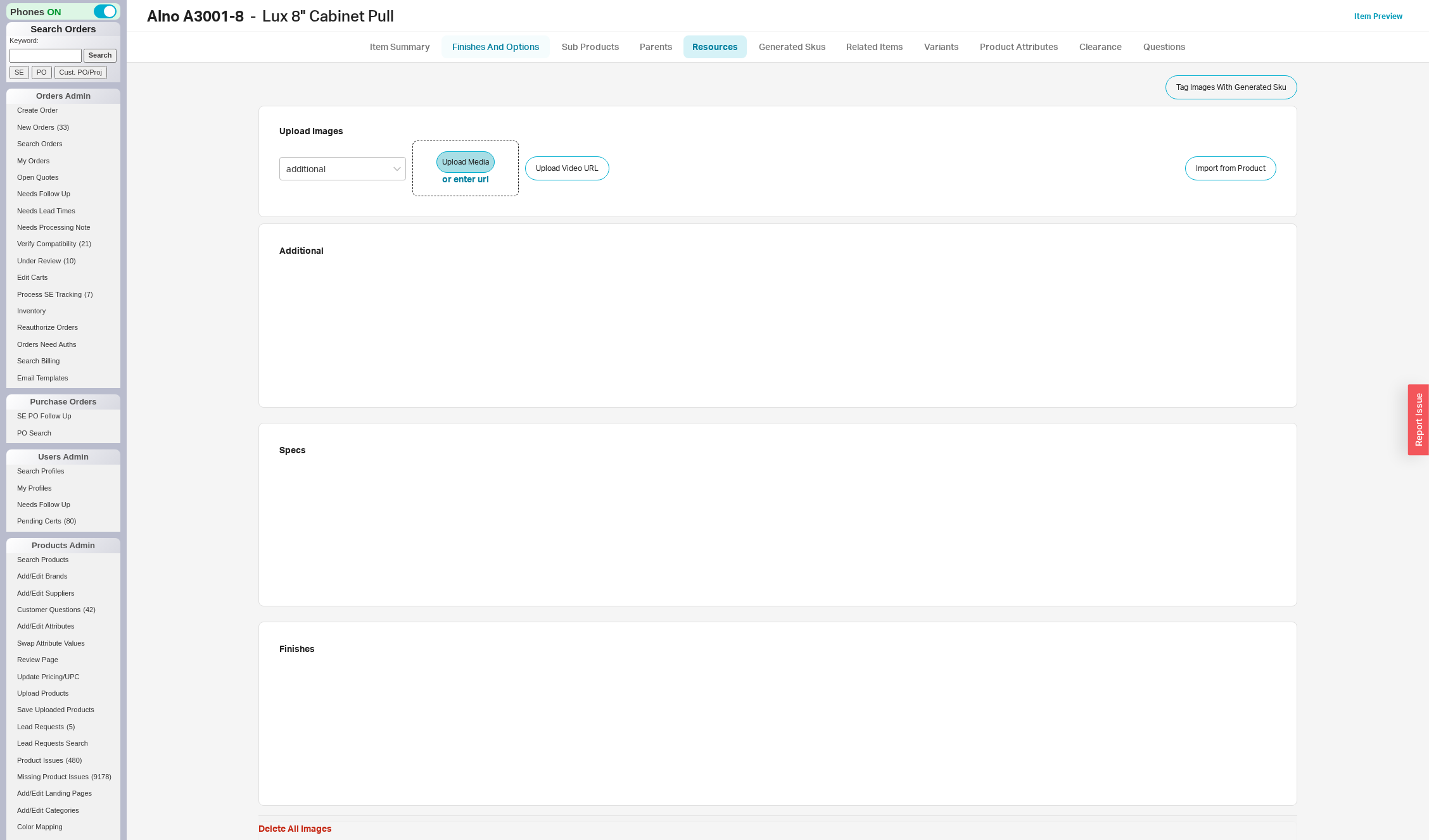
click at [521, 46] on link "Finishes And Options" at bounding box center [496, 47] width 108 height 22
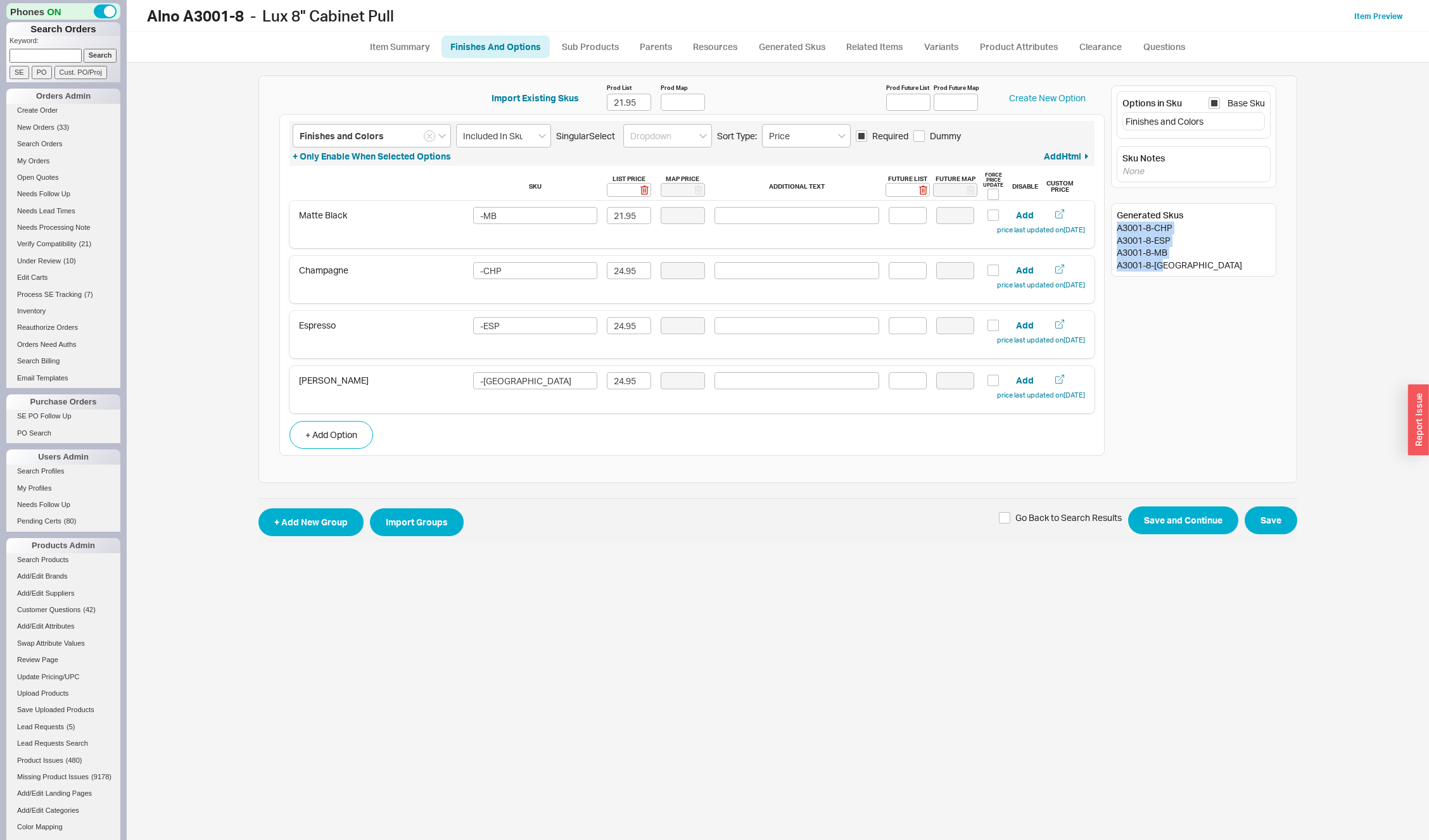
drag, startPoint x: 1116, startPoint y: 227, endPoint x: 1182, endPoint y: 264, distance: 75.7
click at [1182, 264] on div "Generated Skus A3001-8-CHP A3001-8-ESP A3001-8-MB A3001-8-[GEOGRAPHIC_DATA]" at bounding box center [1194, 240] width 165 height 73
copy div "A3001-8-CHP A3001-8-ESP A3001-8-MB A3001-8-[GEOGRAPHIC_DATA]"
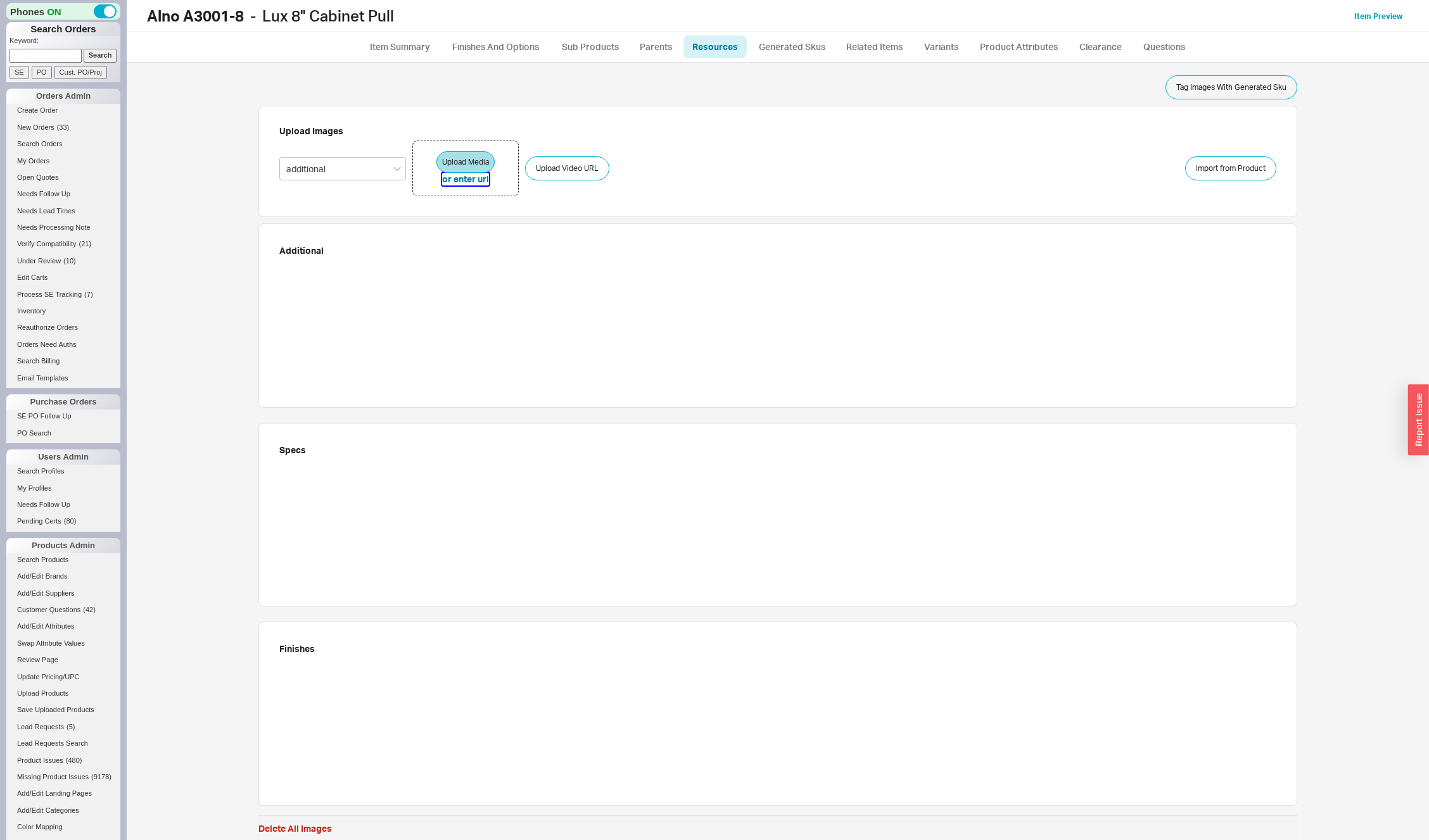
click at [452, 177] on button "or enter url" at bounding box center [466, 179] width 47 height 13
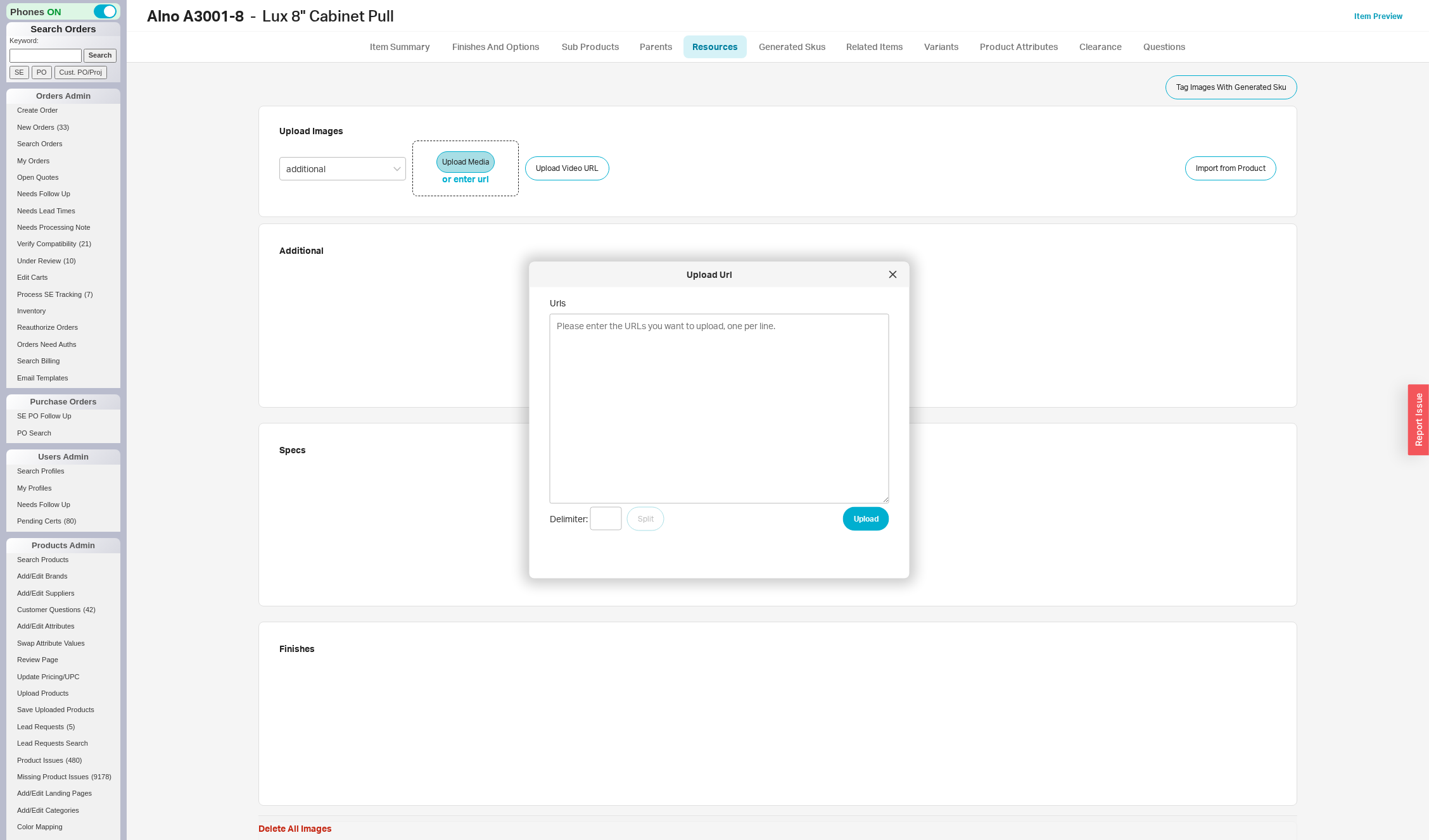
type textarea "[URL][DOMAIN_NAME] [URL][DOMAIN_NAME] [URL][DOMAIN_NAME] [URL][DOMAIN_NAME]"
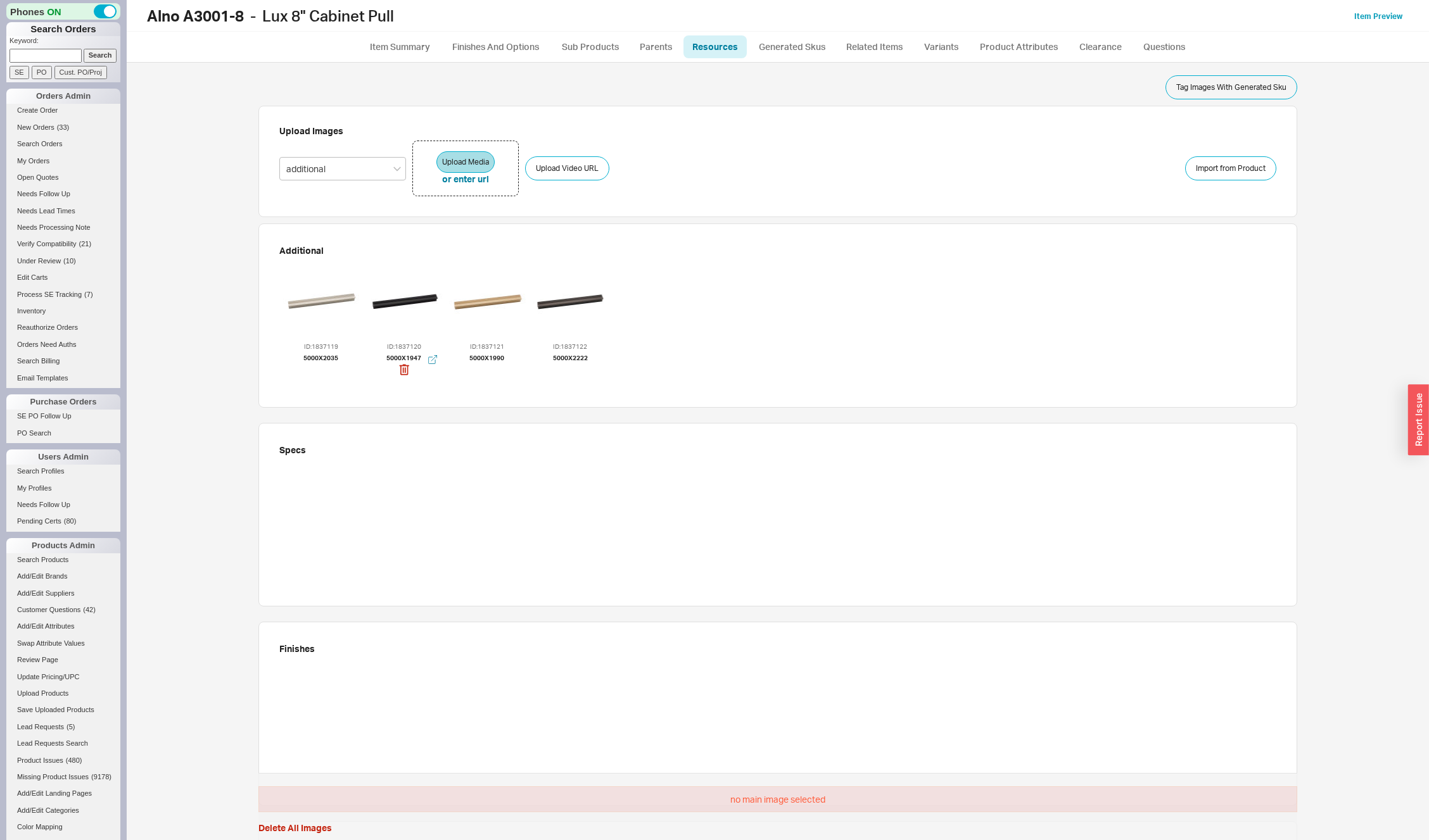
click at [366, 308] on div at bounding box center [404, 301] width 76 height 76
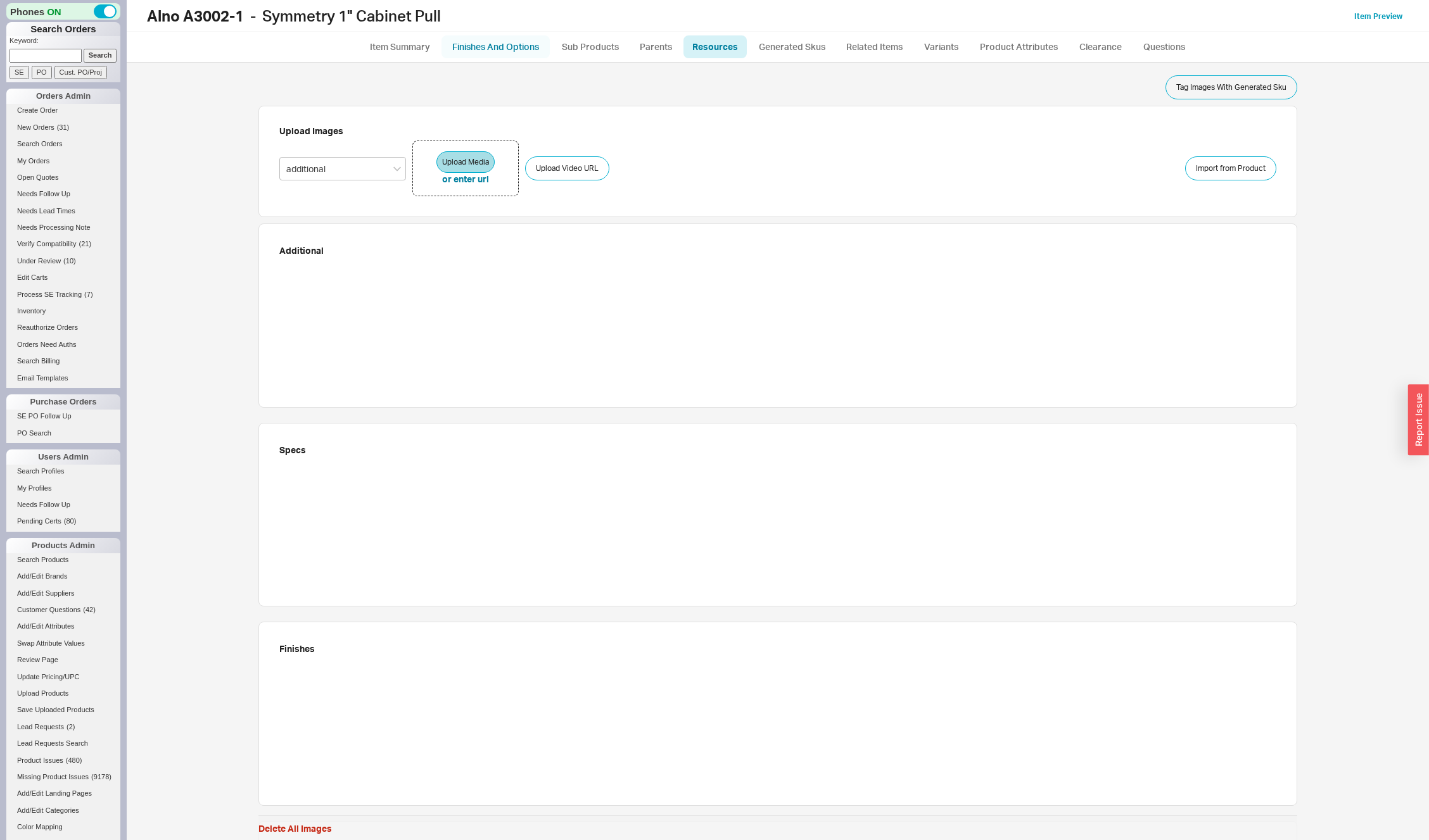
click at [522, 52] on link "Finishes And Options" at bounding box center [496, 47] width 108 height 22
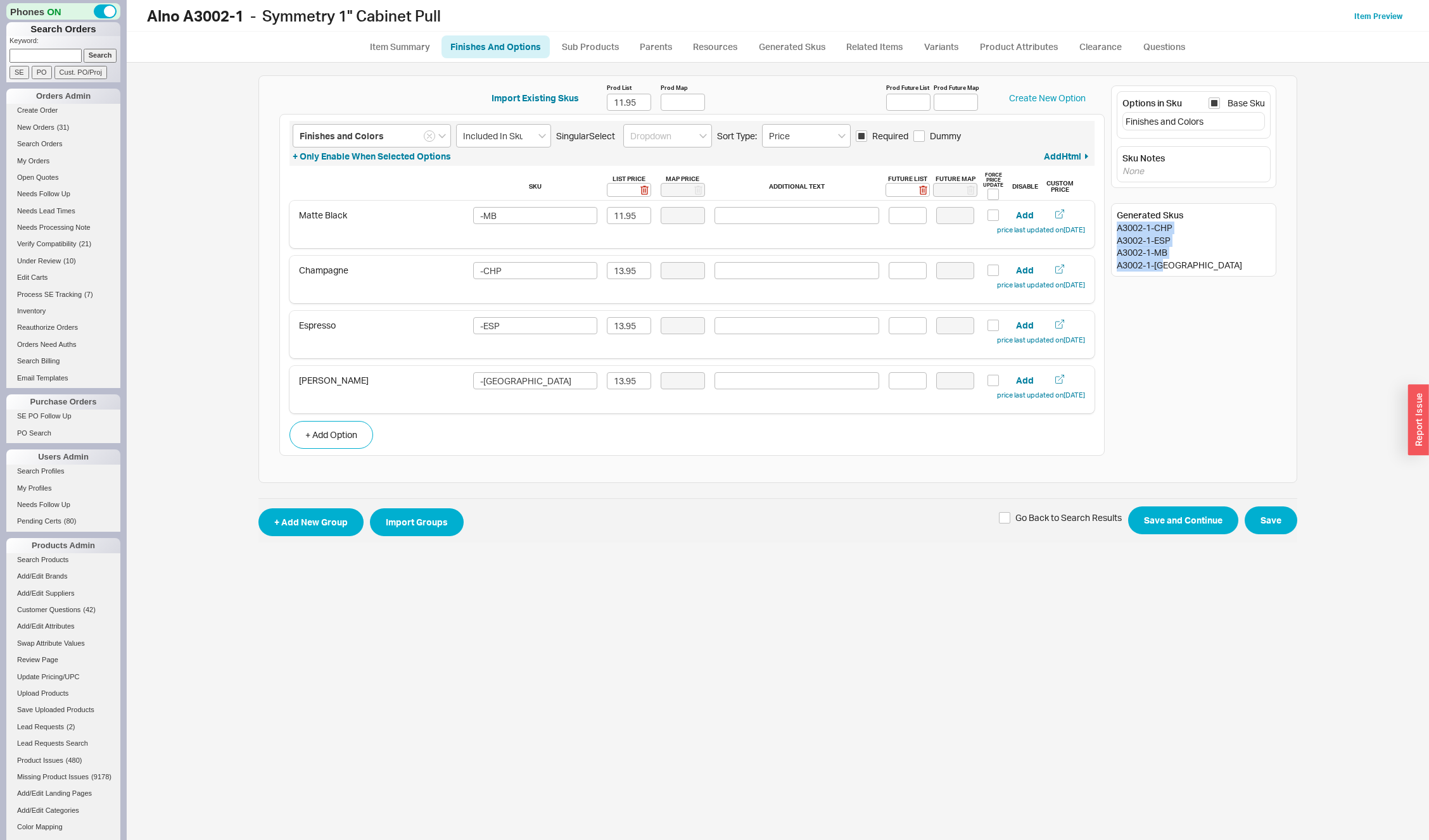
drag, startPoint x: 1118, startPoint y: 227, endPoint x: 1198, endPoint y: 272, distance: 91.8
click at [1198, 272] on div "Generated Skus A3002-1-CHP A3002-1-ESP A3002-1-MB A3002-1-[GEOGRAPHIC_DATA]" at bounding box center [1194, 240] width 165 height 73
copy div "A3002-1-CHP A3002-1-ESP A3002-1-MB A3002-1-[GEOGRAPHIC_DATA]"
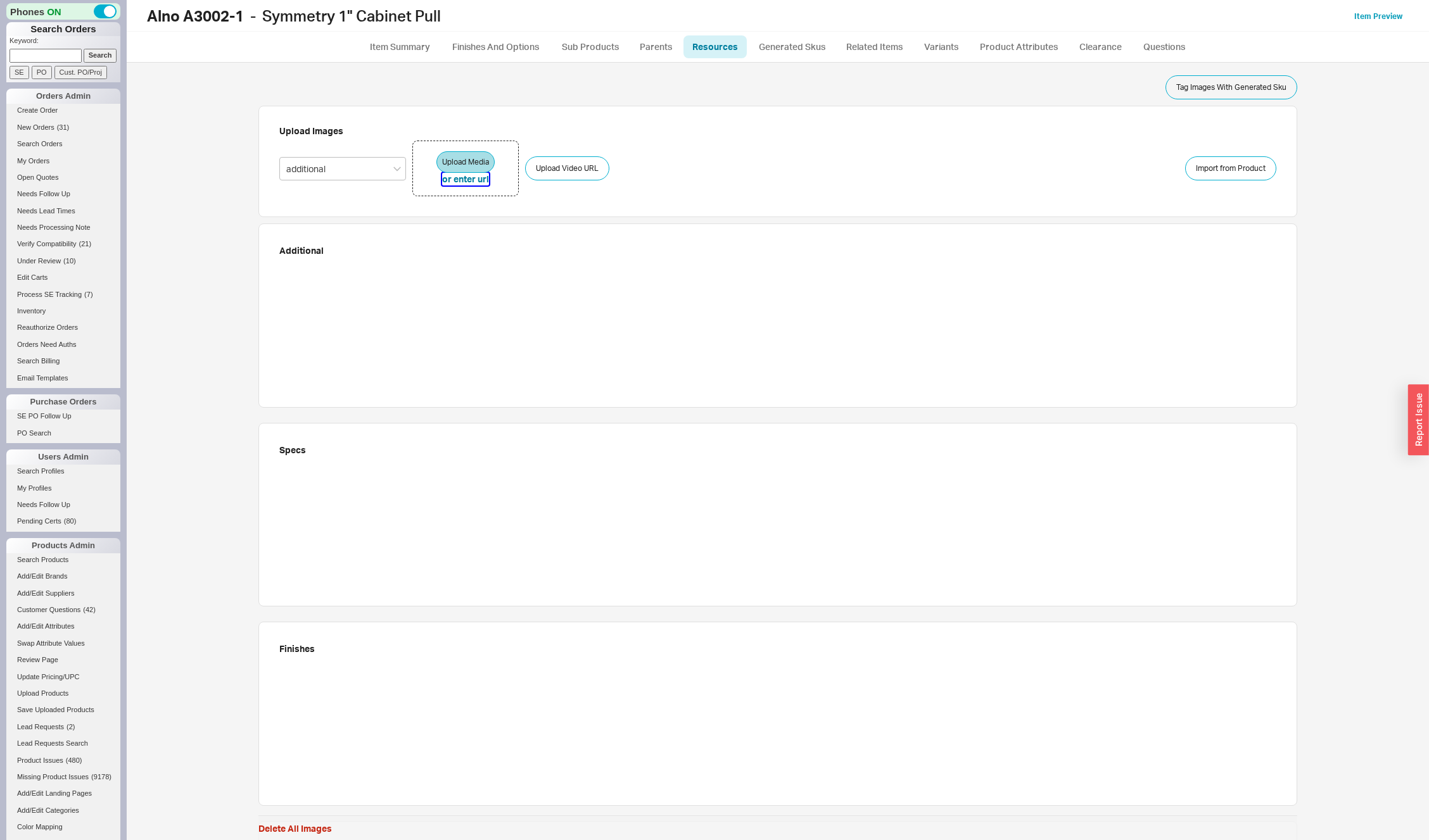
click at [480, 180] on button "or enter url" at bounding box center [466, 179] width 47 height 13
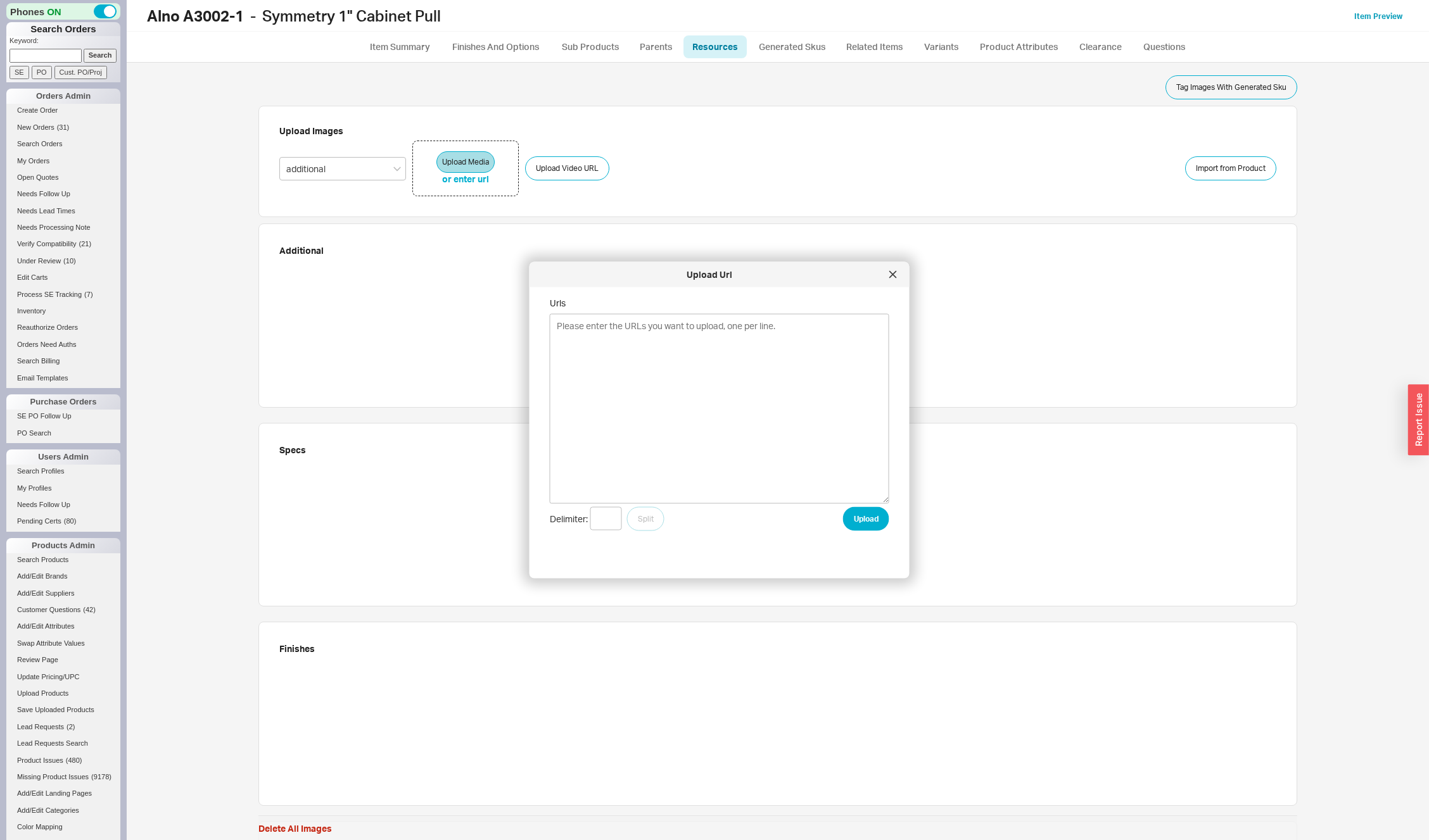
type textarea "A3002-1-CHP A3002-1-ESP A3002-1-MB A3002-1-[GEOGRAPHIC_DATA]"
click at [501, 47] on link "Finishes And Options" at bounding box center [496, 47] width 108 height 22
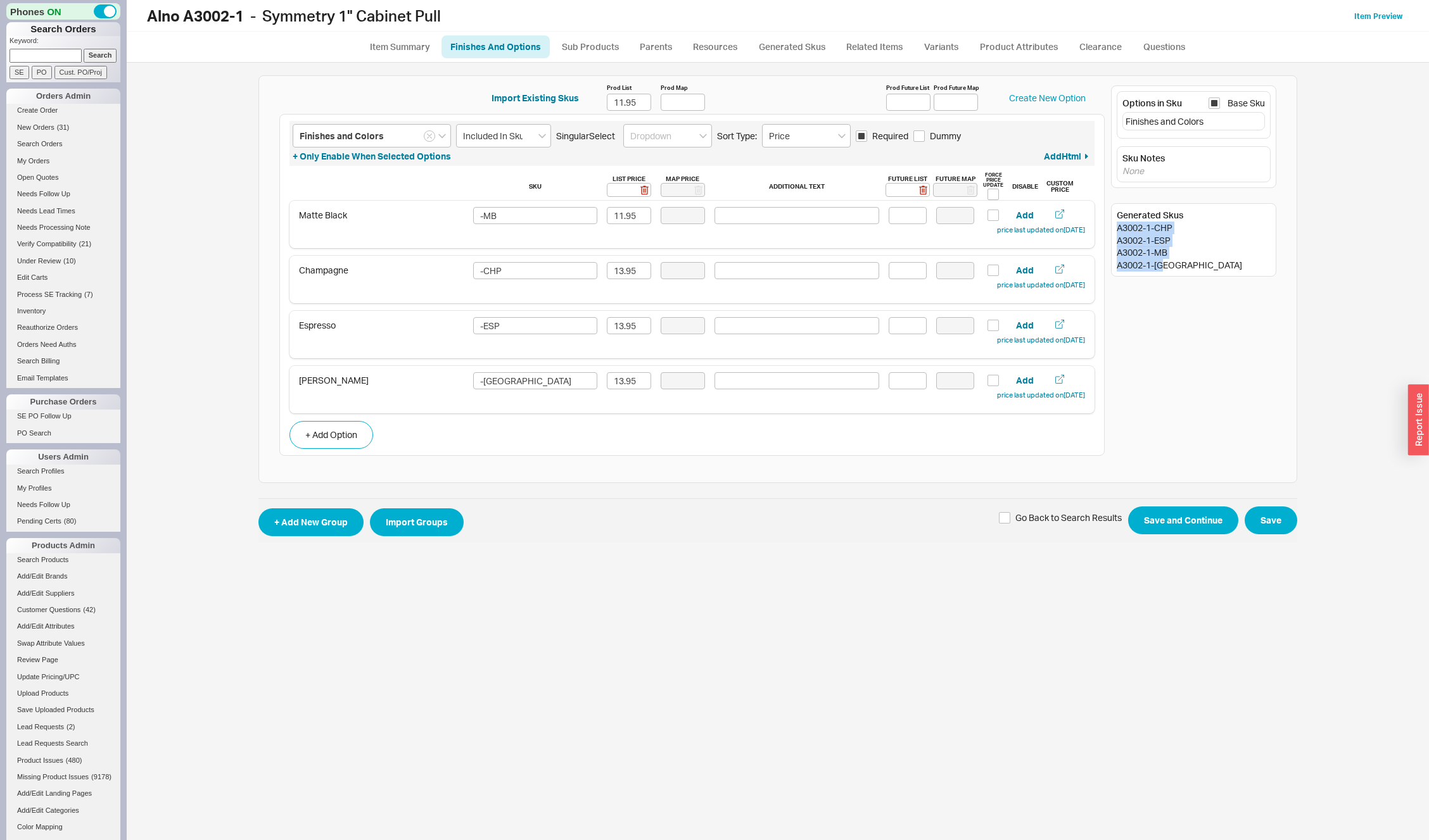
drag, startPoint x: 1114, startPoint y: 229, endPoint x: 1184, endPoint y: 272, distance: 82.2
click at [1184, 272] on div "Generated Skus A3002-1-CHP A3002-1-ESP A3002-1-MB A3002-1-MN" at bounding box center [1194, 240] width 165 height 73
copy div "A3002-1-CHP A3002-1-ESP A3002-1-MB A3002-1-MN"
click at [711, 49] on link "Resources" at bounding box center [715, 47] width 63 height 22
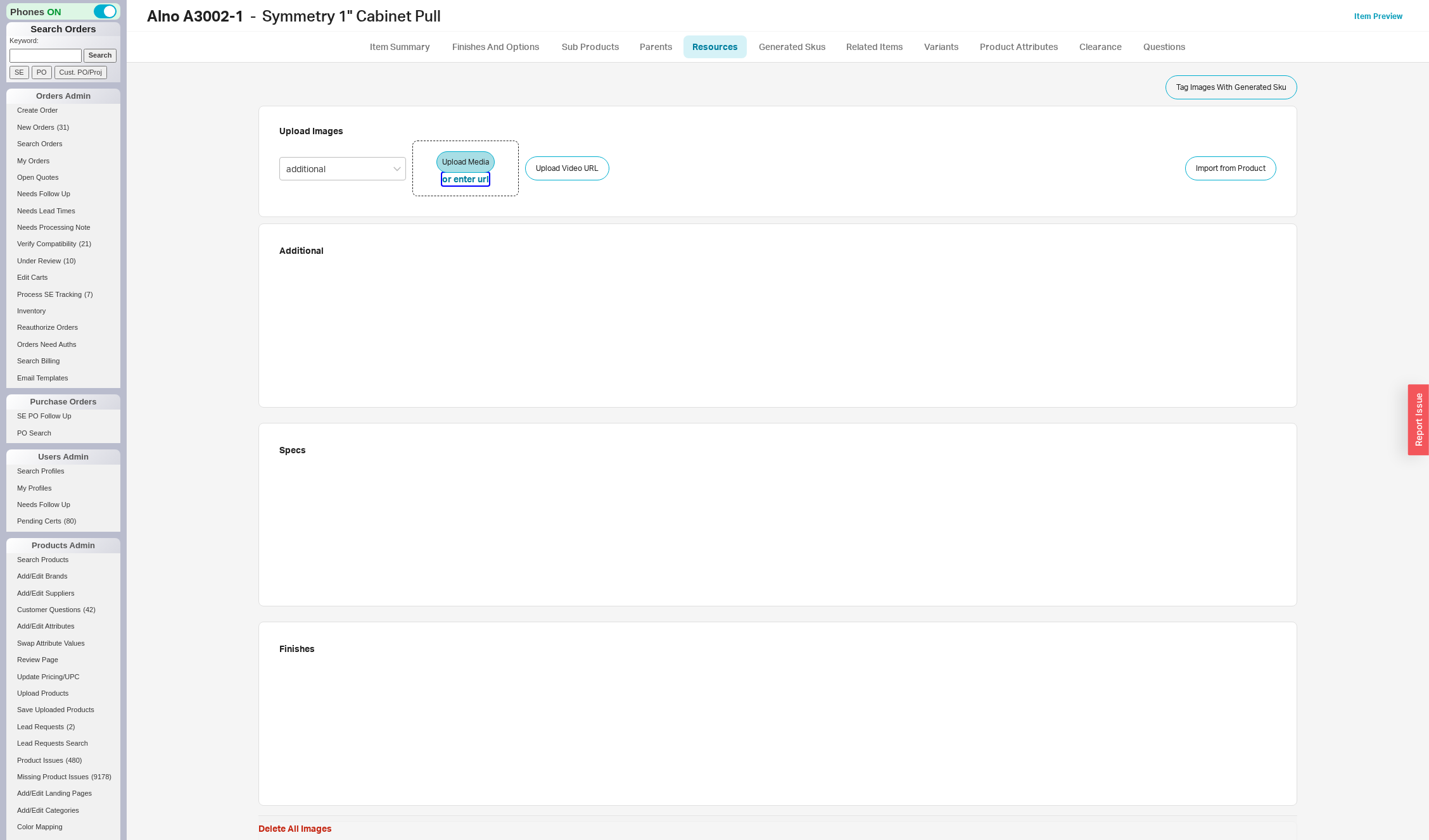
click at [458, 179] on button "or enter url" at bounding box center [466, 179] width 47 height 13
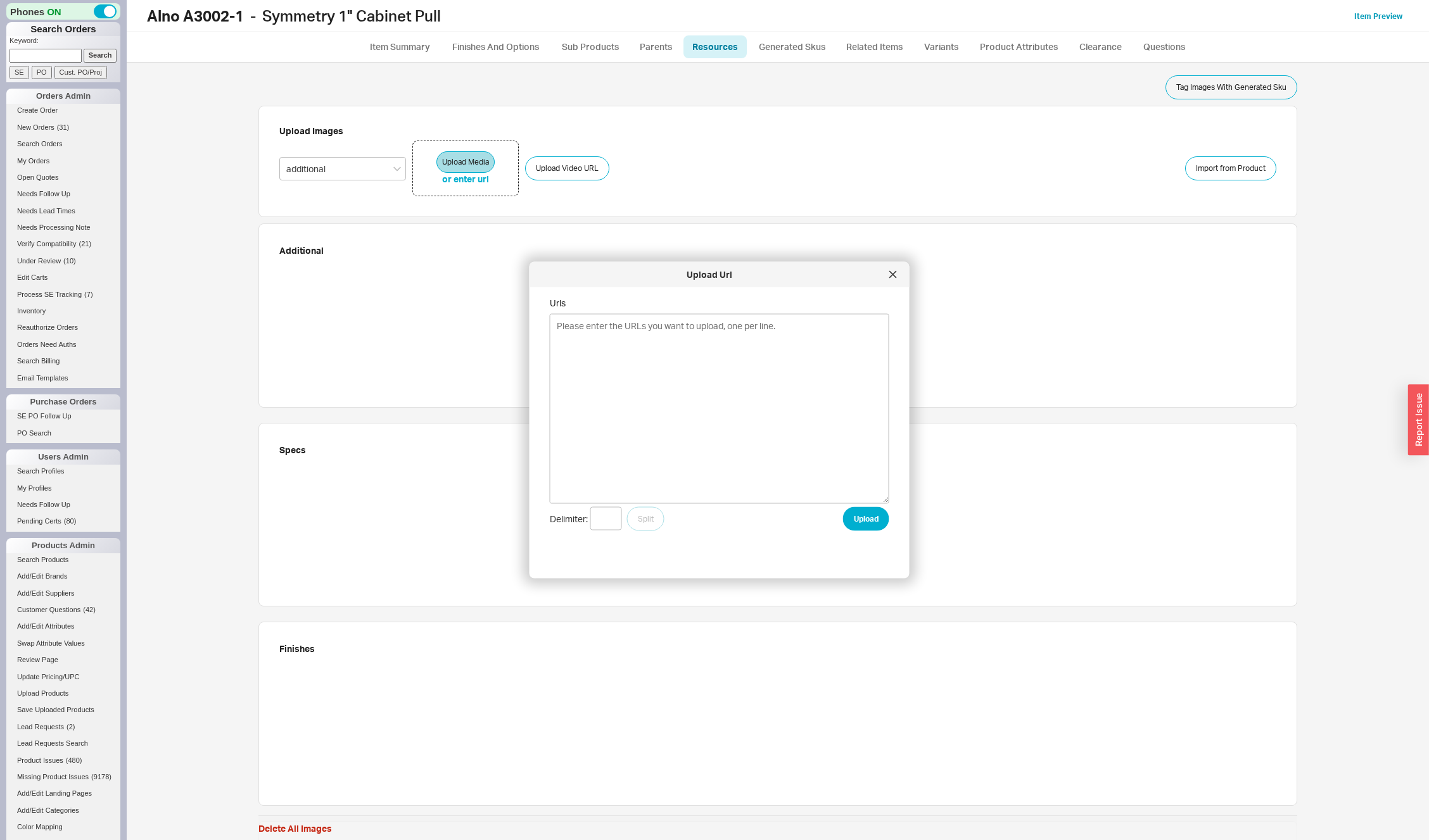
type textarea "https://alnoinc.com/wp-content/uploads/2025/06/A3002-1-CHP.jpg https://alnoinc.…"
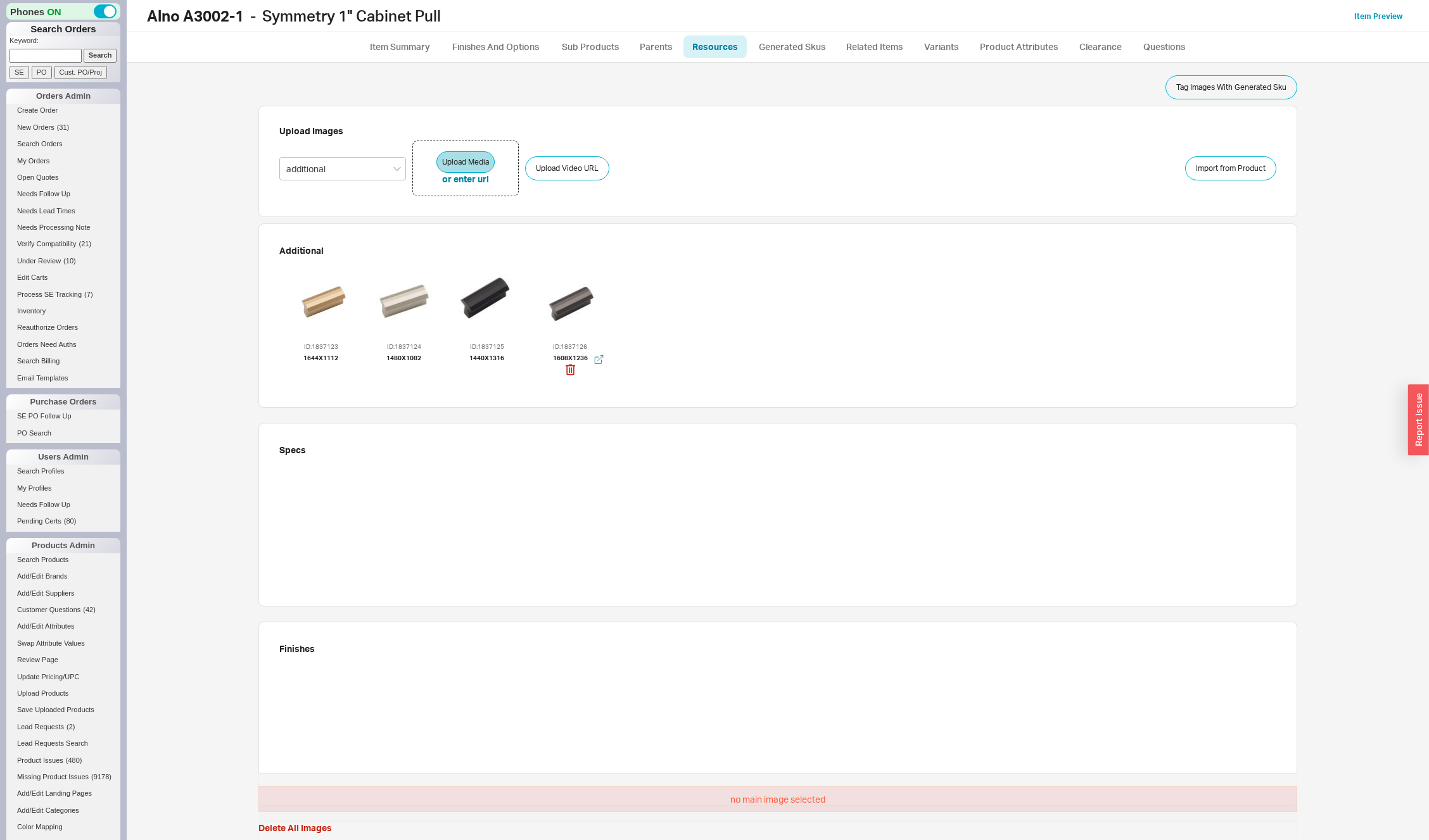
click at [568, 303] on div at bounding box center [570, 301] width 76 height 76
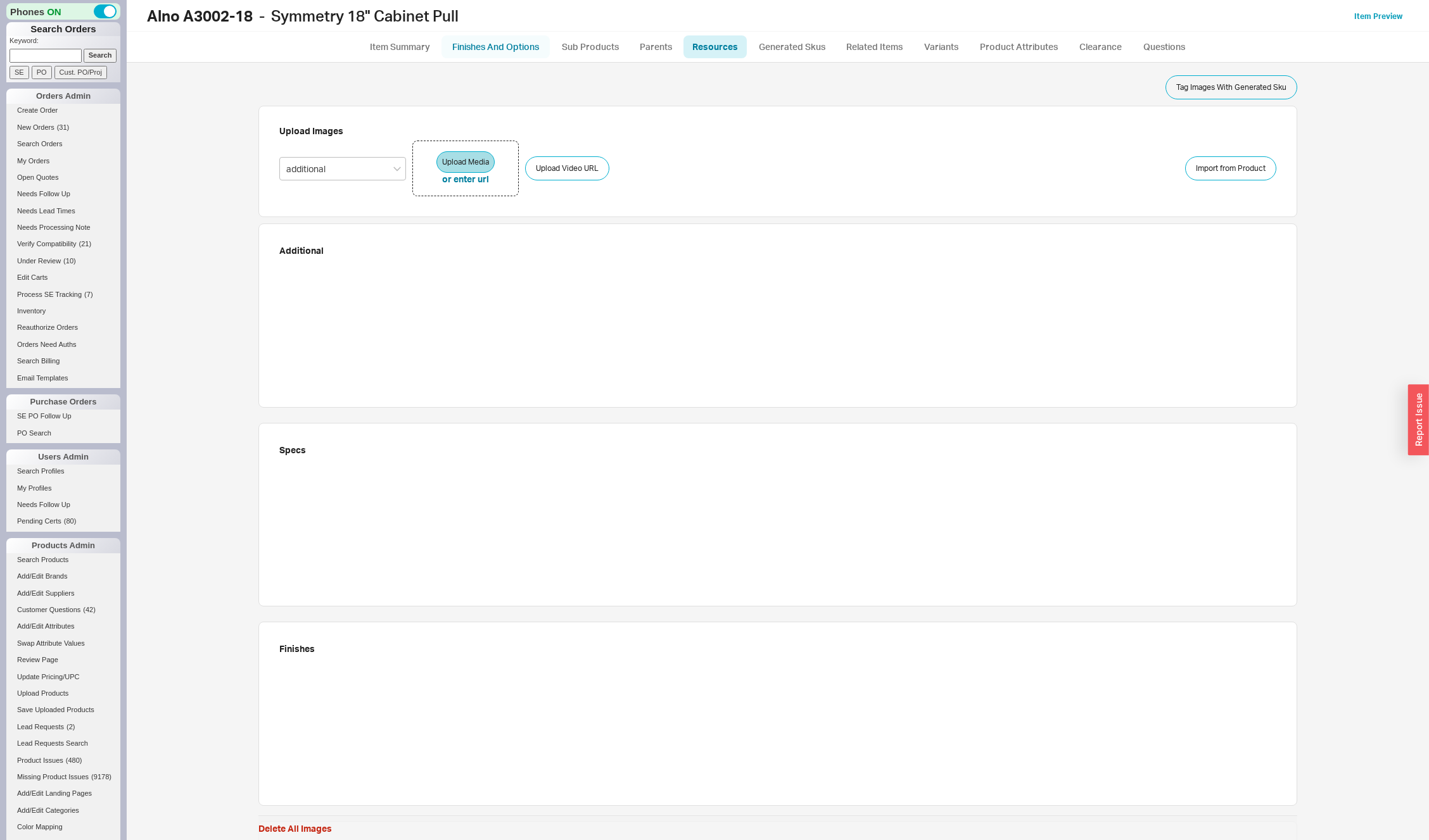
click at [486, 46] on link "Finishes And Options" at bounding box center [496, 47] width 108 height 22
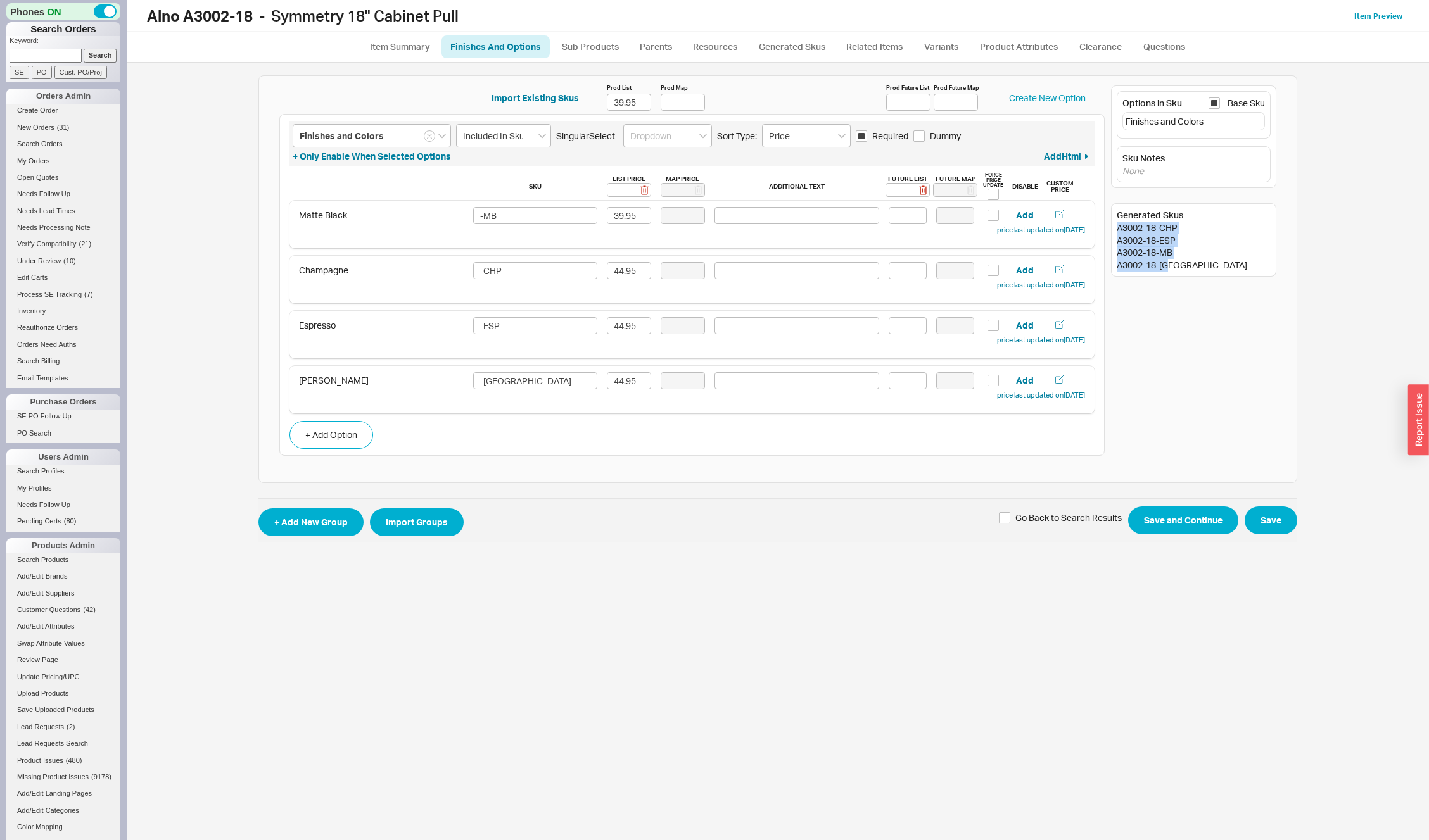
drag, startPoint x: 1118, startPoint y: 228, endPoint x: 1175, endPoint y: 266, distance: 68.5
click at [1175, 266] on div "Generated Skus A3002-18-CHP A3002-18-ESP A3002-18-MB A3002-18-[GEOGRAPHIC_DATA]" at bounding box center [1194, 240] width 165 height 73
copy div "A3002-18-CHP A3002-18-ESP A3002-18-MB A3002-18-[GEOGRAPHIC_DATA]"
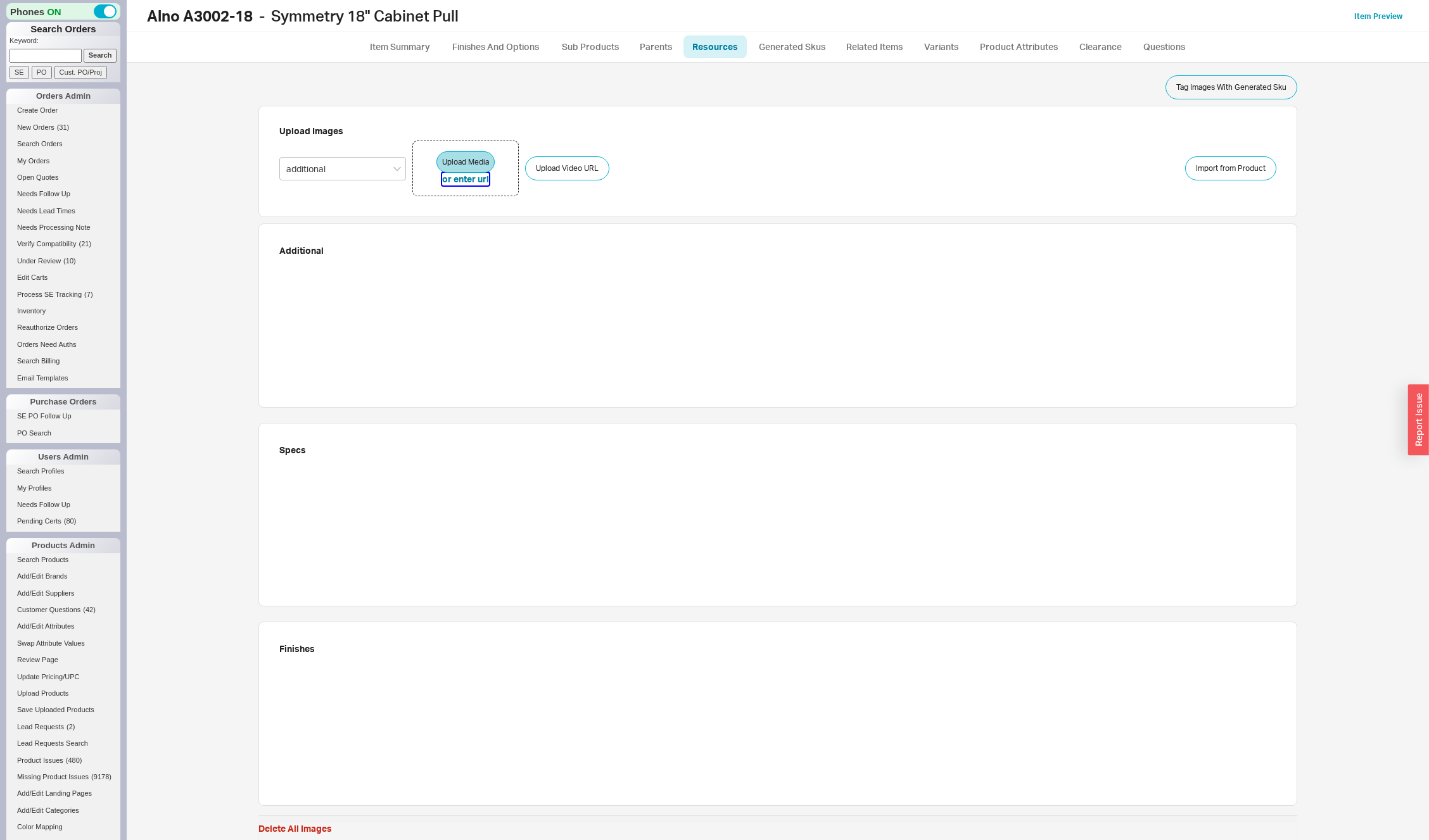
click at [458, 182] on button "or enter url" at bounding box center [466, 179] width 47 height 13
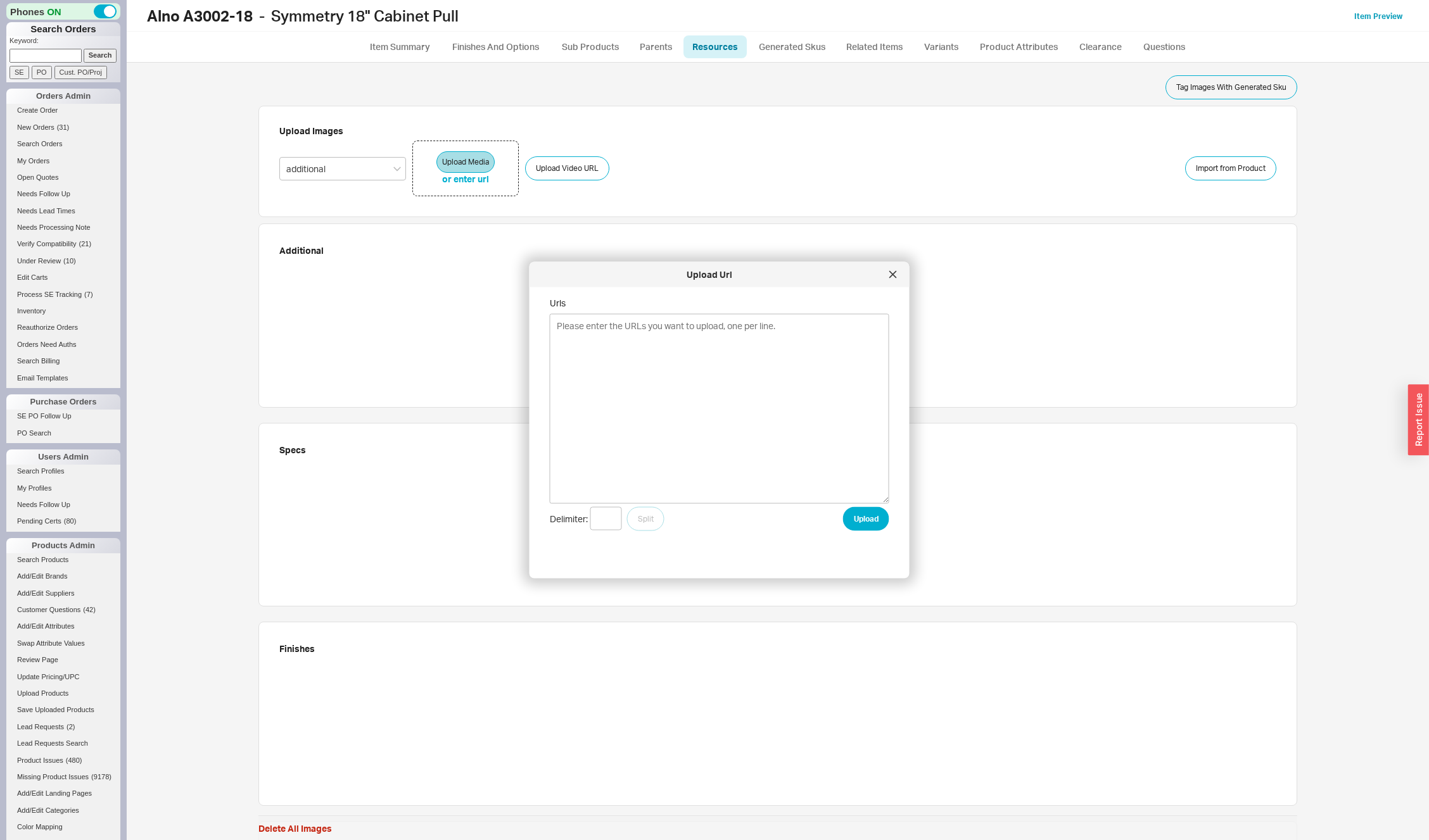
type textarea "[URL][DOMAIN_NAME] [URL][DOMAIN_NAME] [URL][DOMAIN_NAME] [URL][DOMAIN_NAME]"
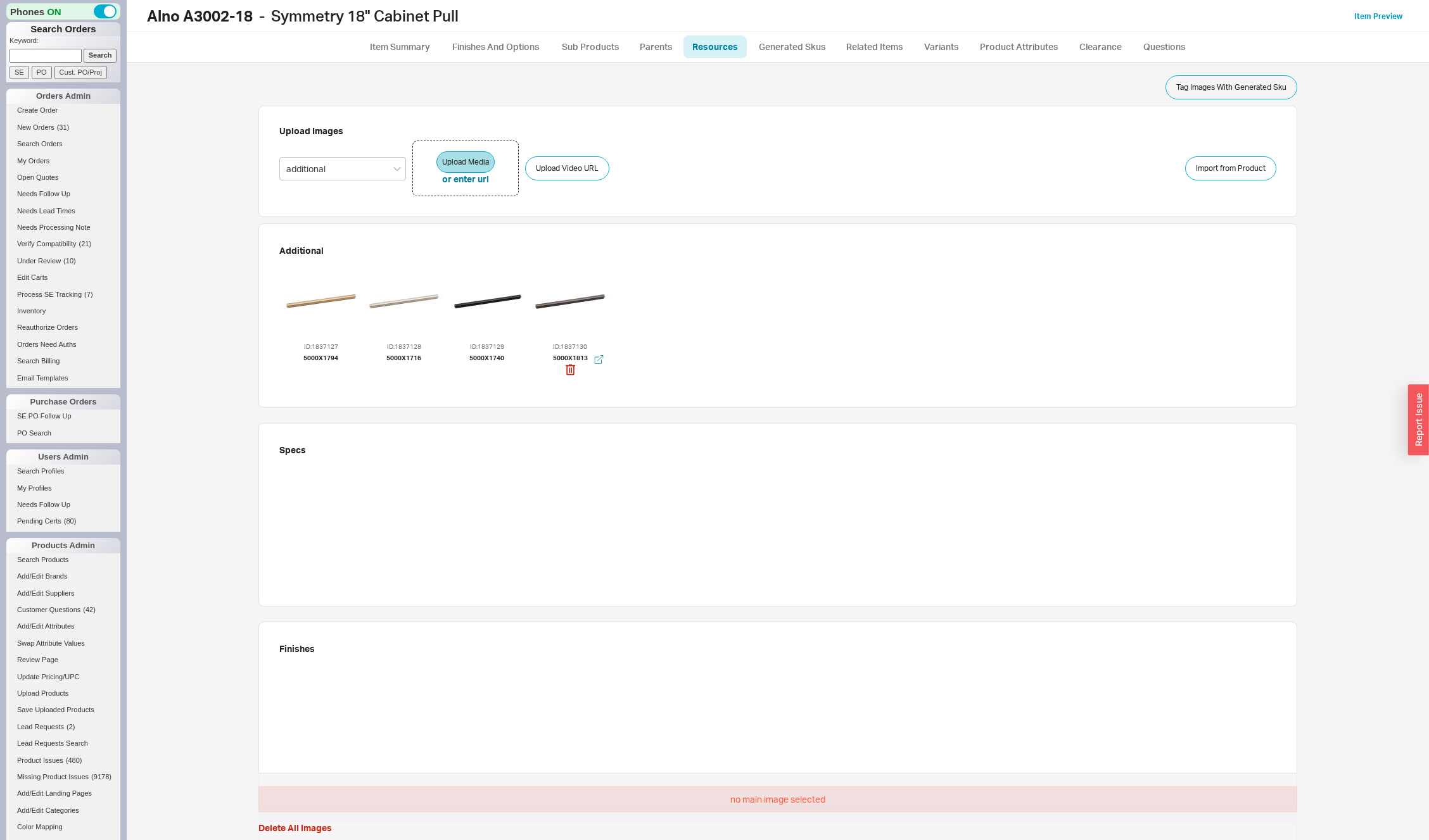
click at [555, 291] on div at bounding box center [570, 301] width 76 height 76
click at [389, 296] on div at bounding box center [404, 301] width 76 height 76
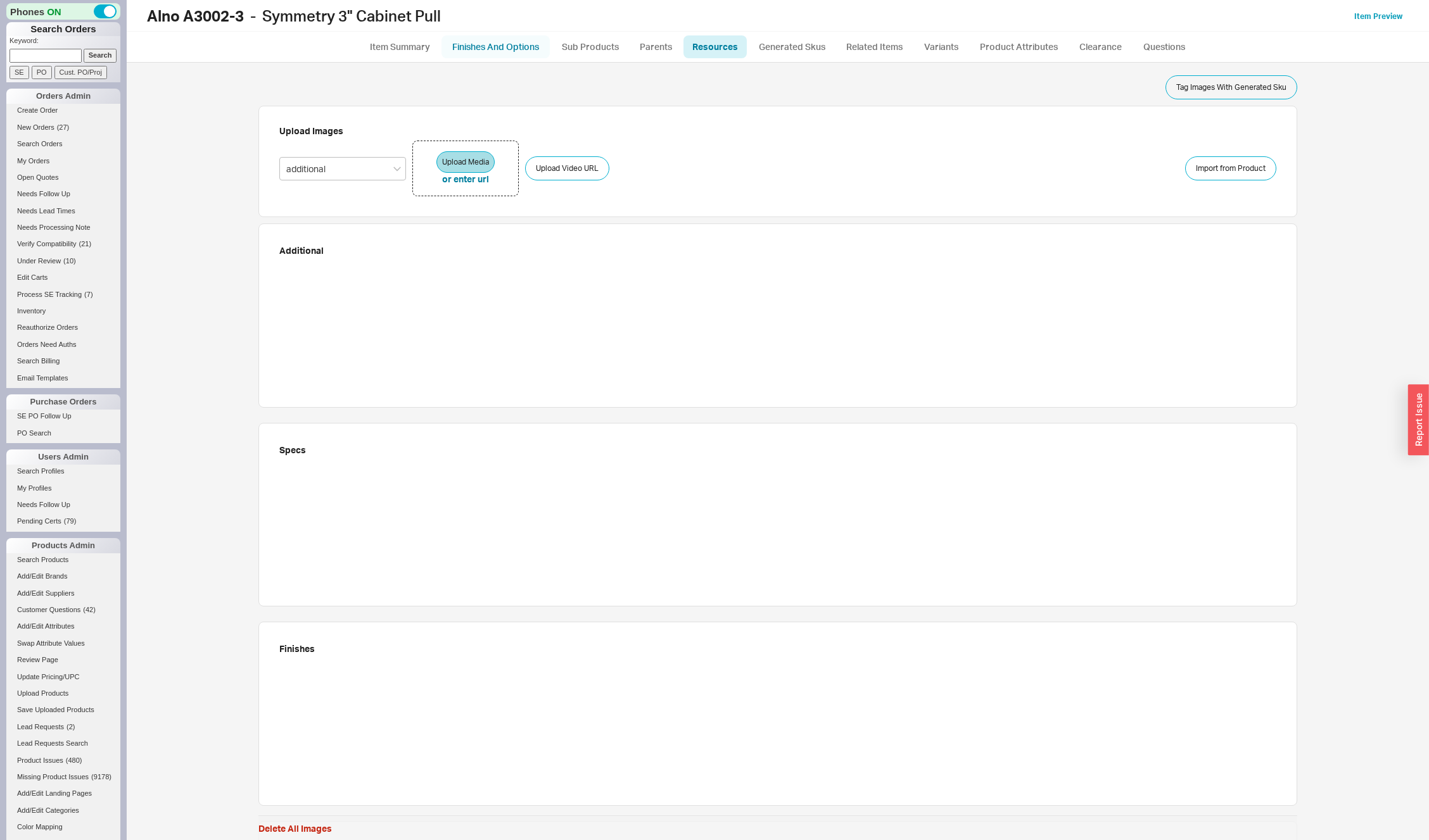
click at [505, 54] on link "Finishes And Options" at bounding box center [496, 47] width 108 height 22
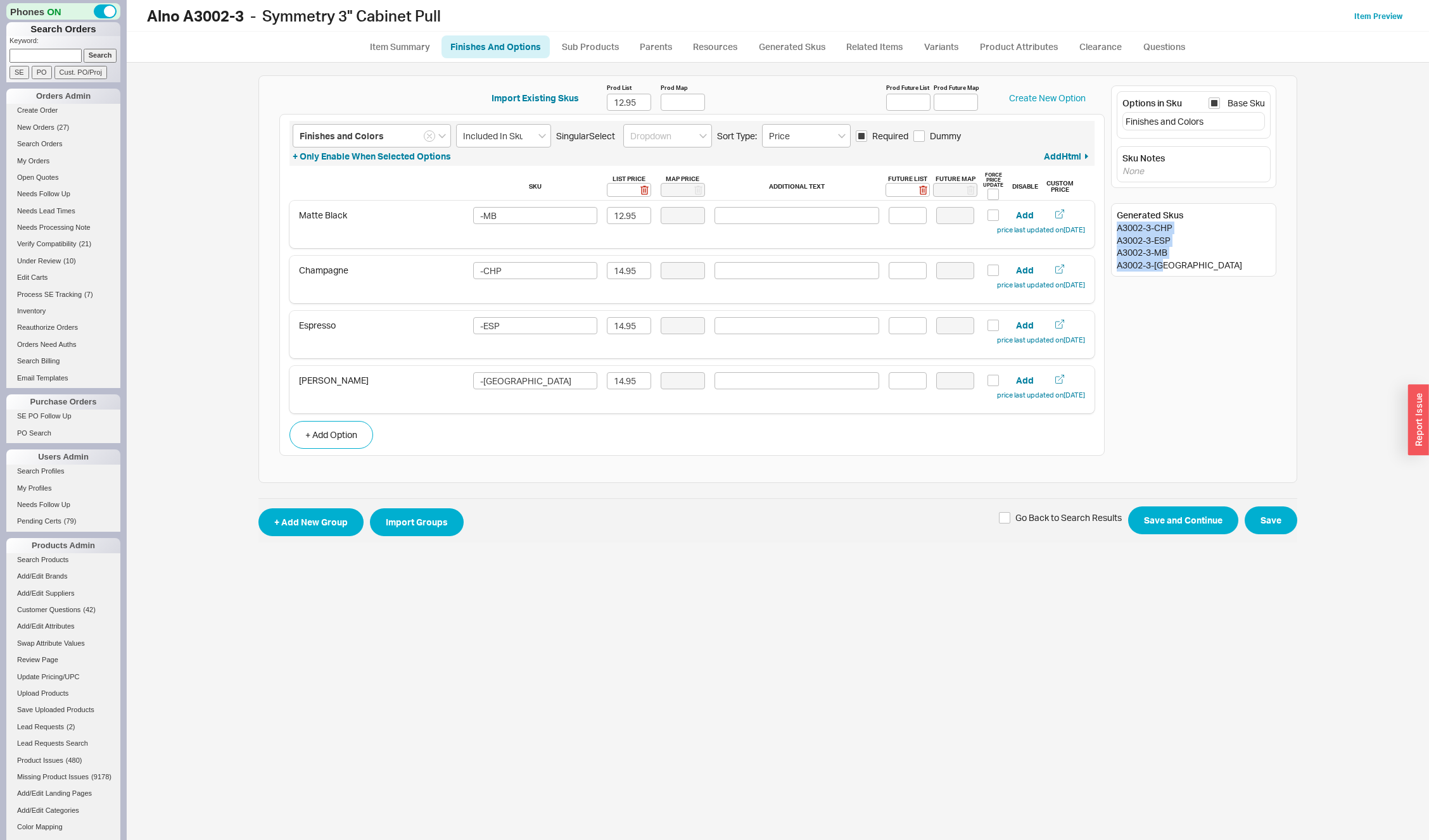
drag, startPoint x: 1118, startPoint y: 229, endPoint x: 1171, endPoint y: 269, distance: 66.4
click at [1171, 269] on div "Generated Skus A3002-3-CHP A3002-3-ESP A3002-3-MB A3002-3-MN" at bounding box center [1194, 240] width 165 height 73
copy div "A3002-3-CHP A3002-3-ESP A3002-3-MB A3002-3-MN"
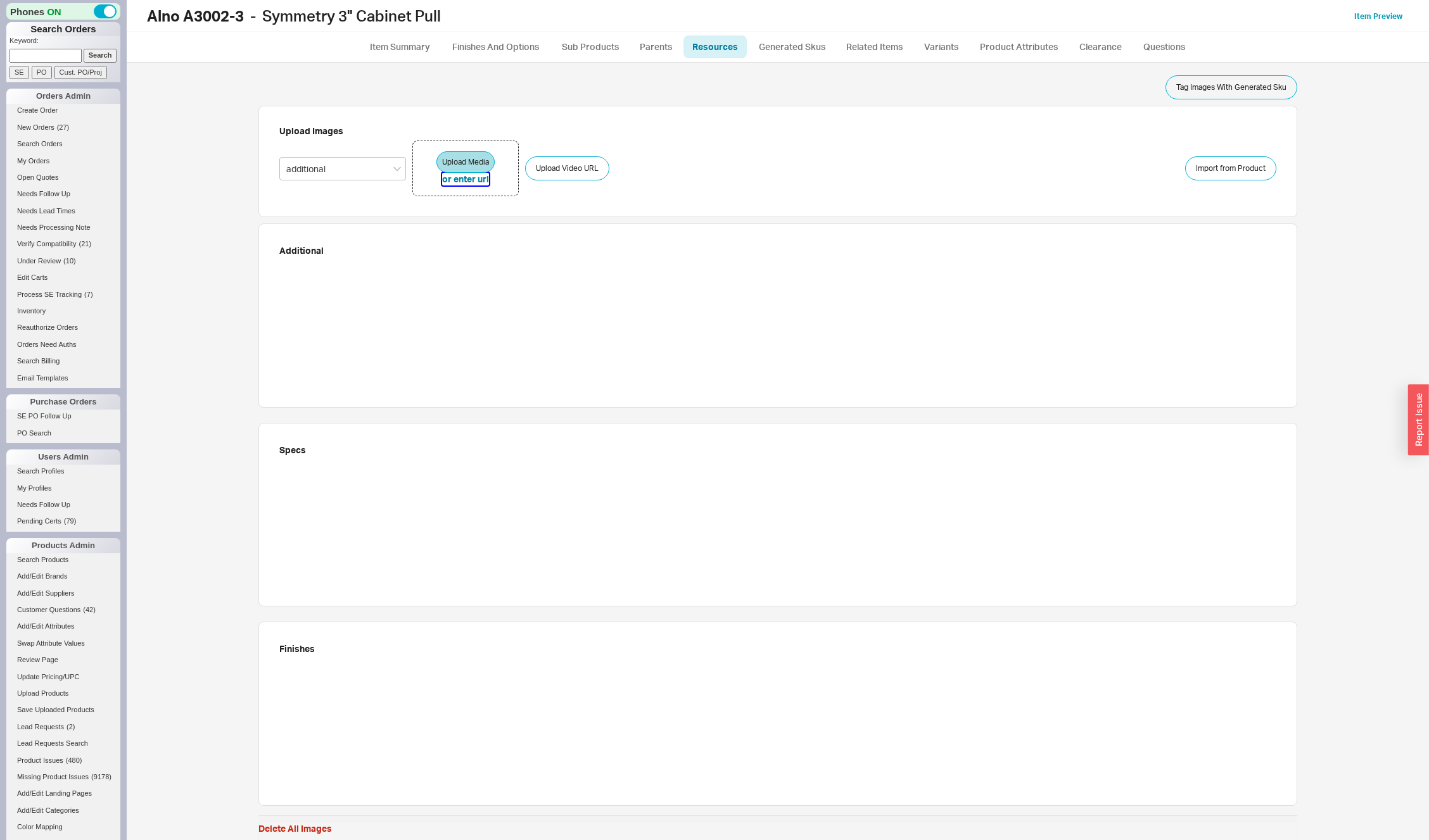
click at [465, 182] on button "or enter url" at bounding box center [466, 179] width 47 height 13
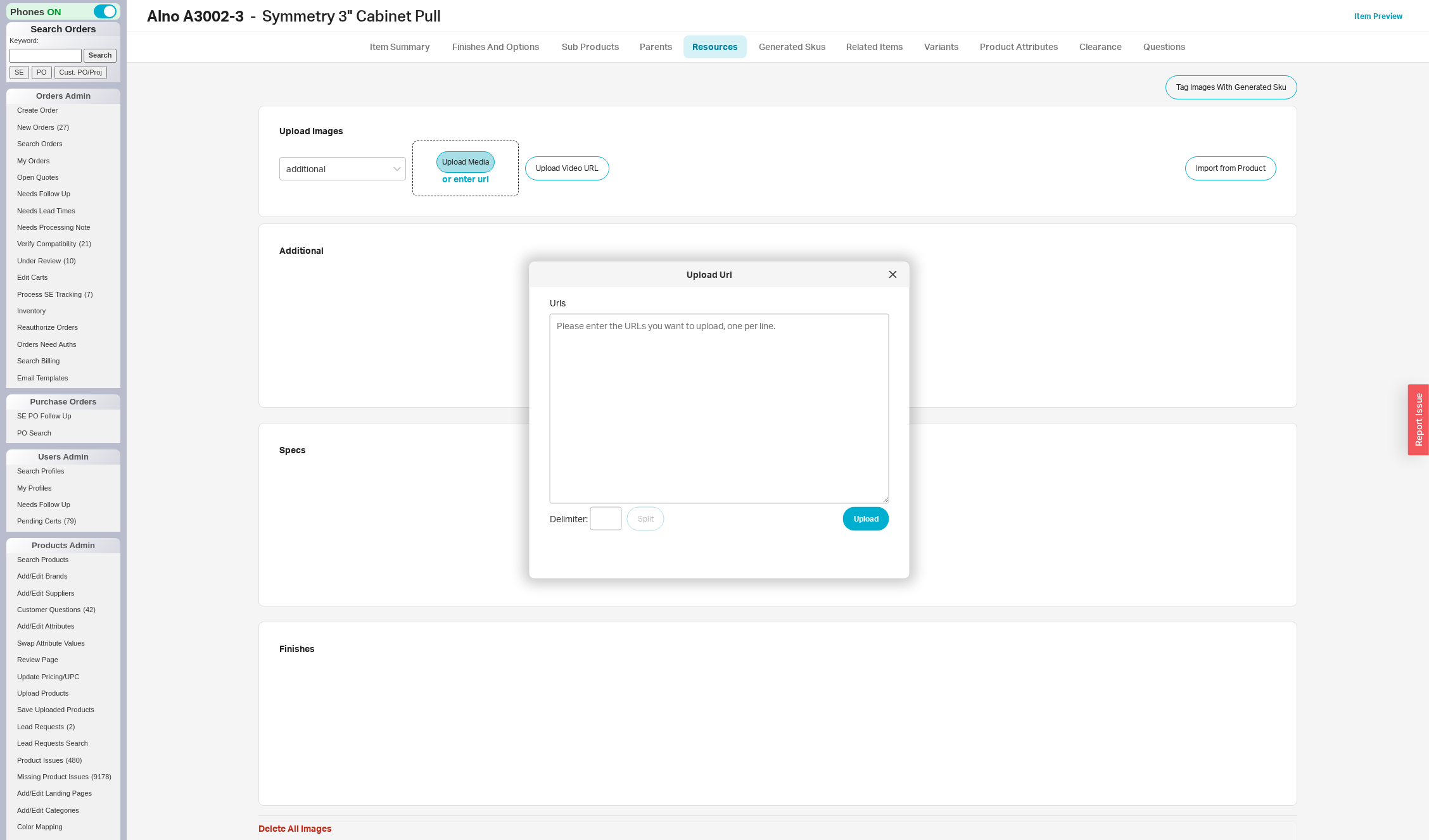
type textarea "https://alnoinc.com/wp-content/uploads/2025/06/A3002-3-CHP.jpg https://alnoinc.…"
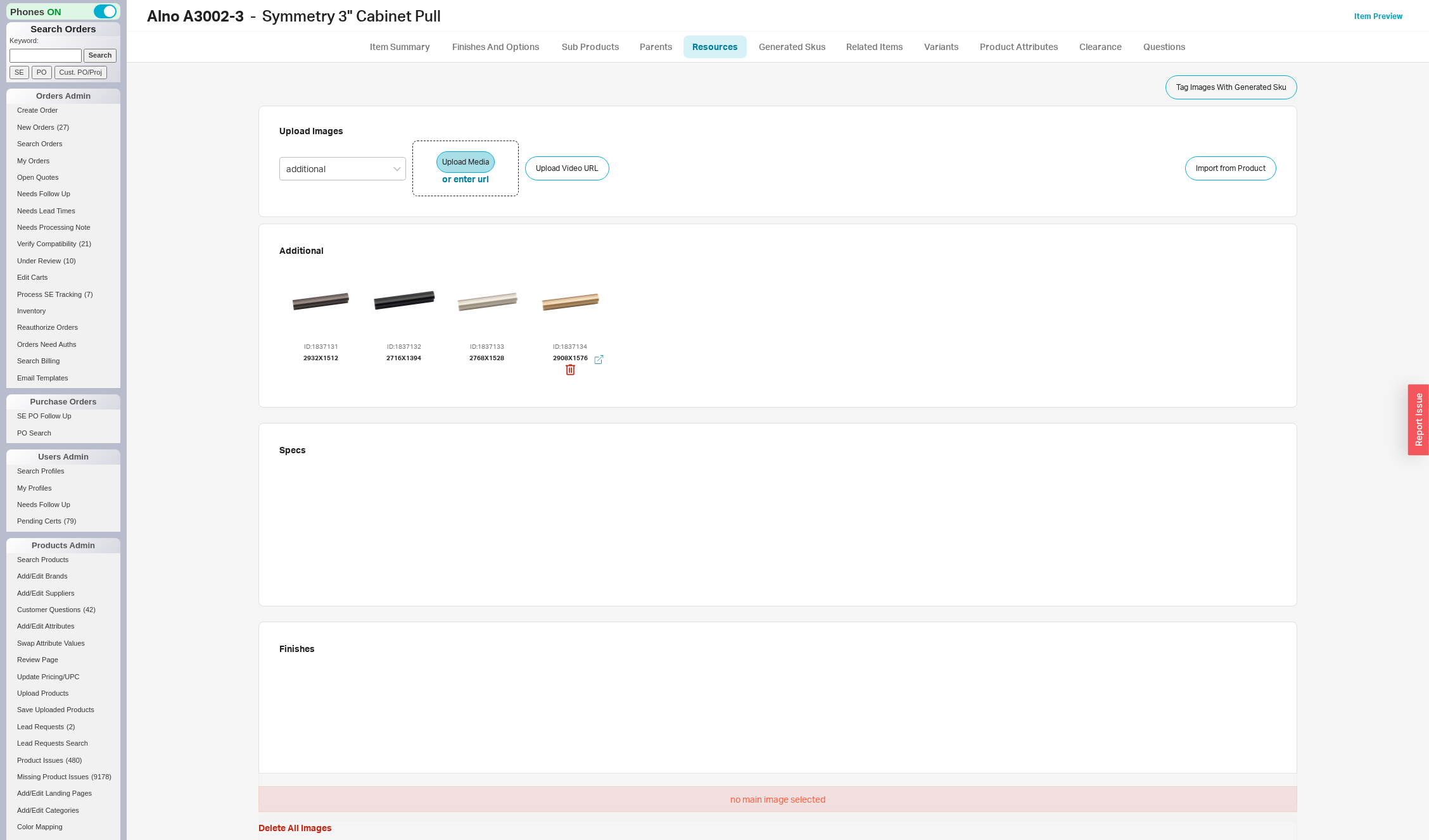
click at [557, 295] on div at bounding box center [570, 301] width 76 height 76
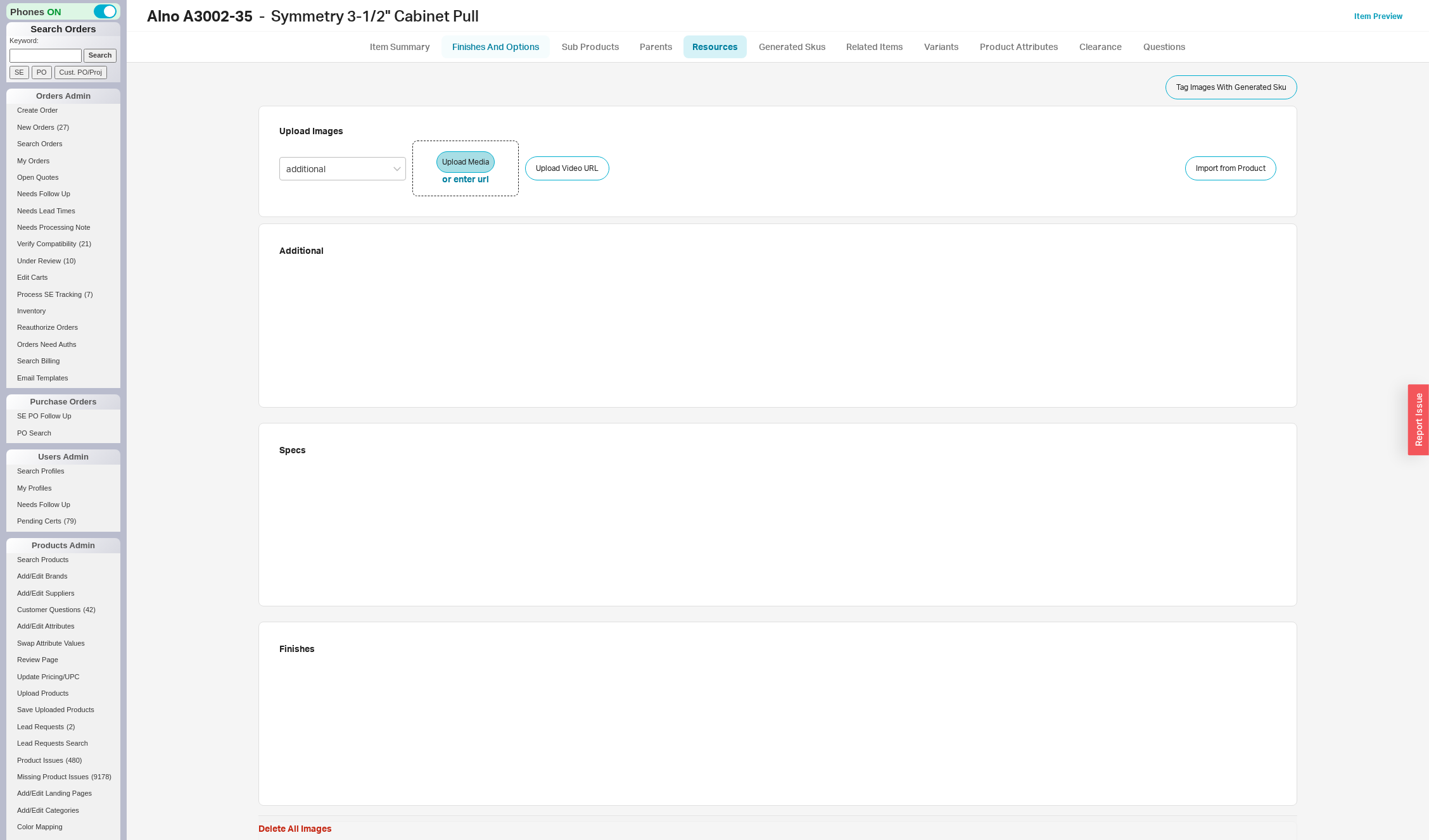
click at [530, 48] on link "Finishes And Options" at bounding box center [496, 47] width 108 height 22
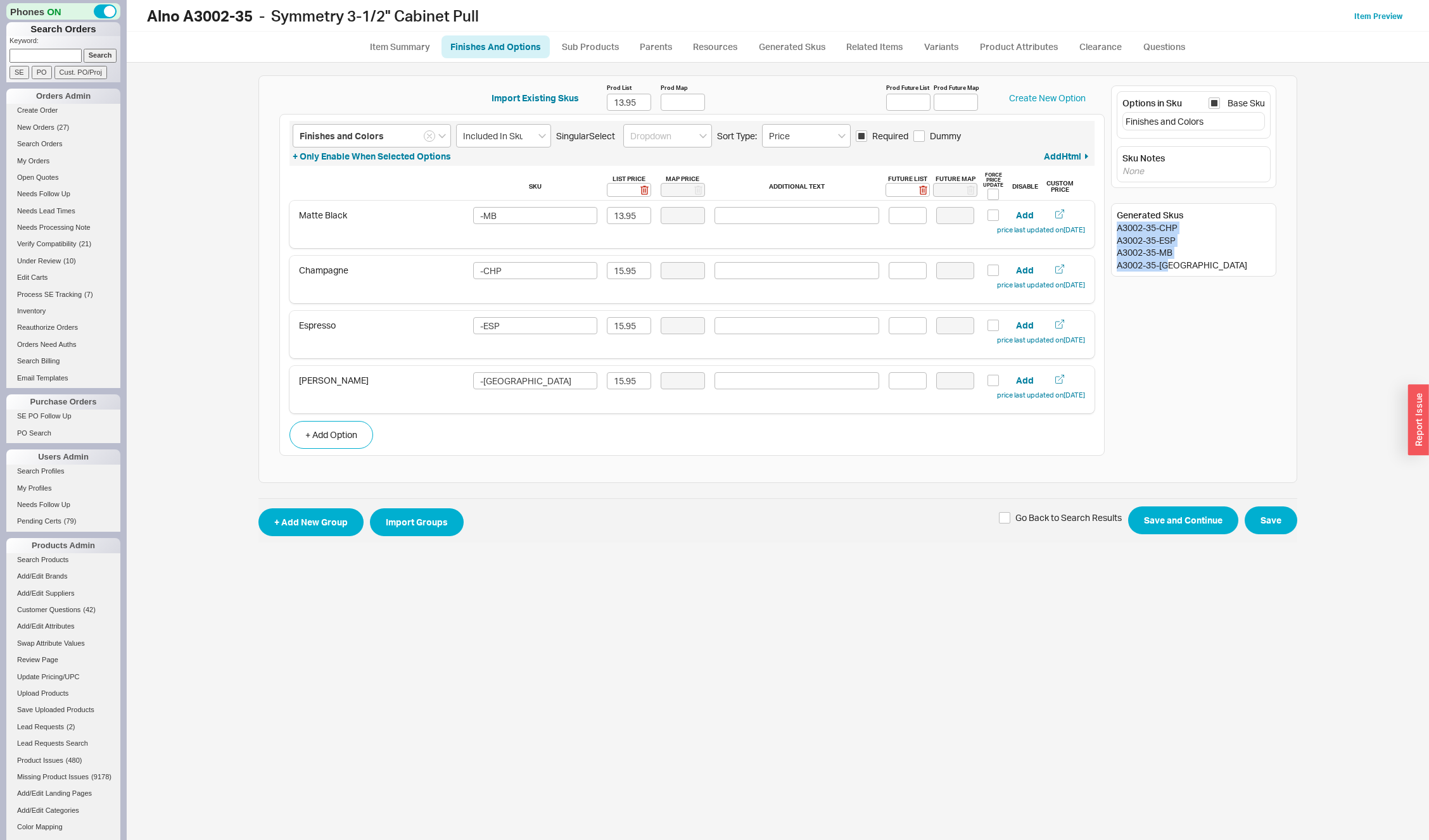
drag, startPoint x: 1117, startPoint y: 231, endPoint x: 1175, endPoint y: 267, distance: 68.3
click at [1175, 267] on div "Generated Skus A3002-35-CHP A3002-35-ESP A3002-35-MB A3002-35-MN" at bounding box center [1194, 240] width 165 height 73
copy div "A3002-35-CHP A3002-35-ESP A3002-35-MB A3002-35-MN"
click at [714, 46] on link "Resources" at bounding box center [715, 47] width 63 height 22
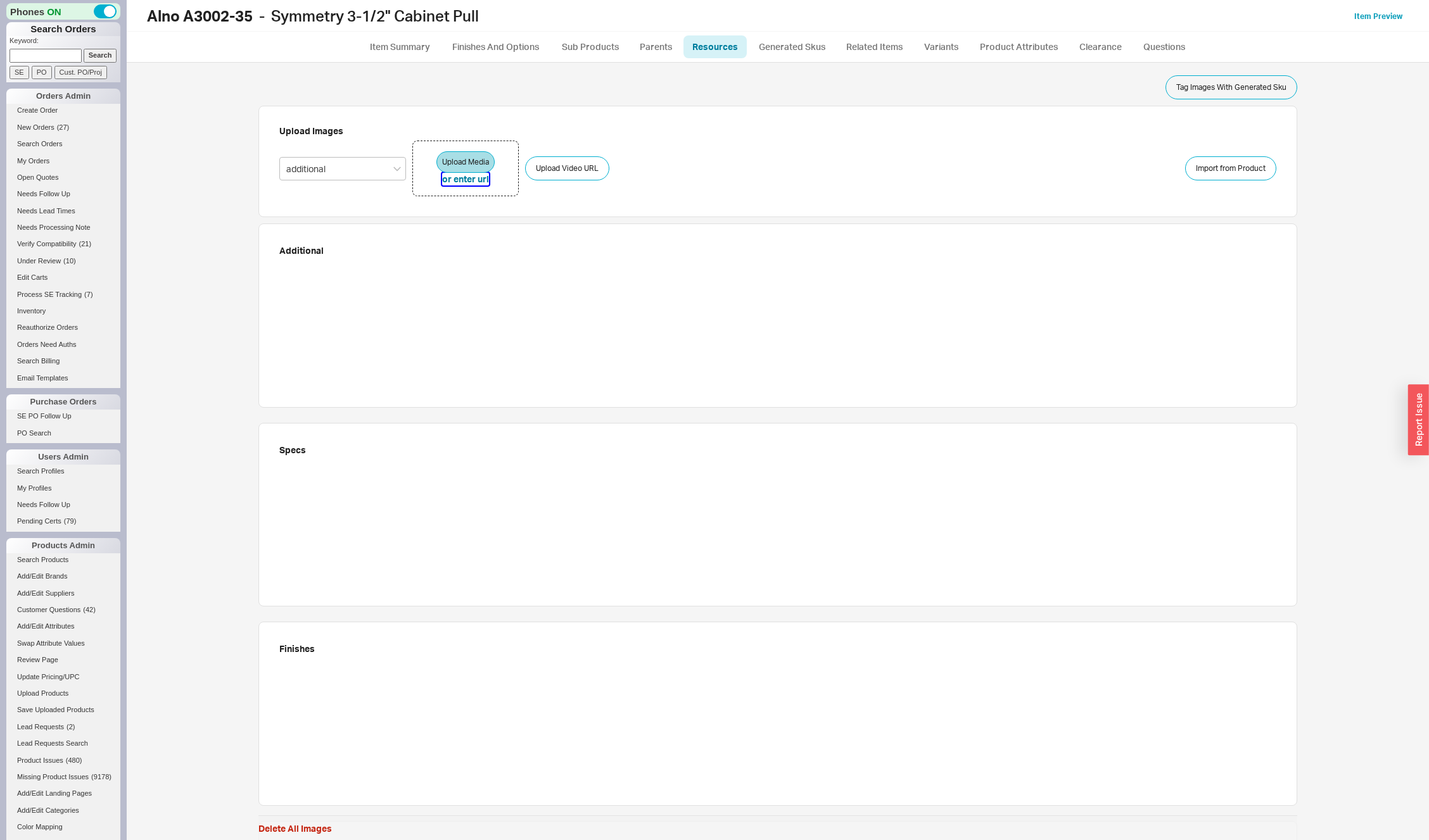
click at [474, 175] on button "or enter url" at bounding box center [466, 179] width 47 height 13
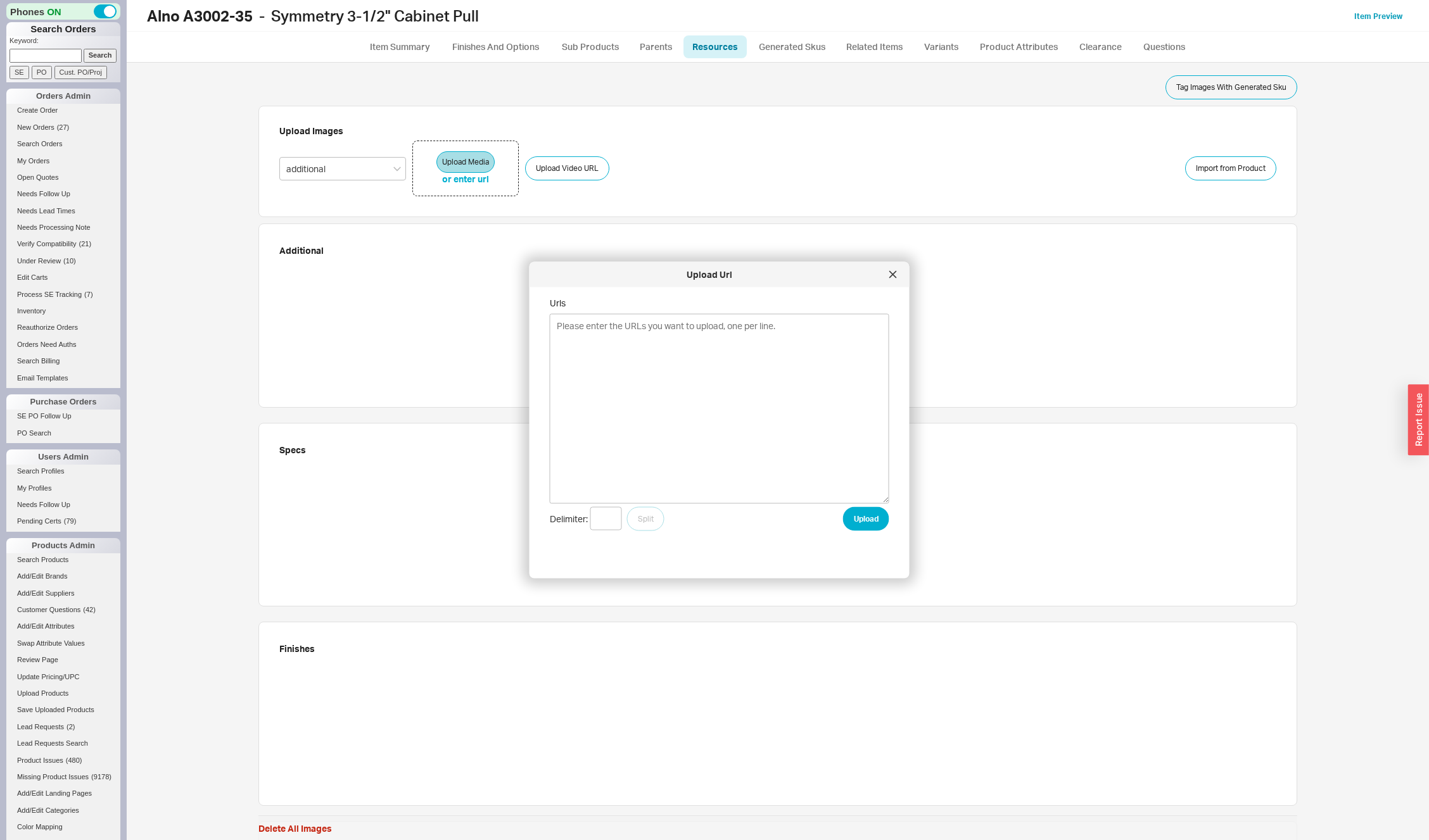
type textarea "https://alnoinc.com/wp-content/uploads/2025/06/A3002-35-CHP.jpg https://alnoinc…"
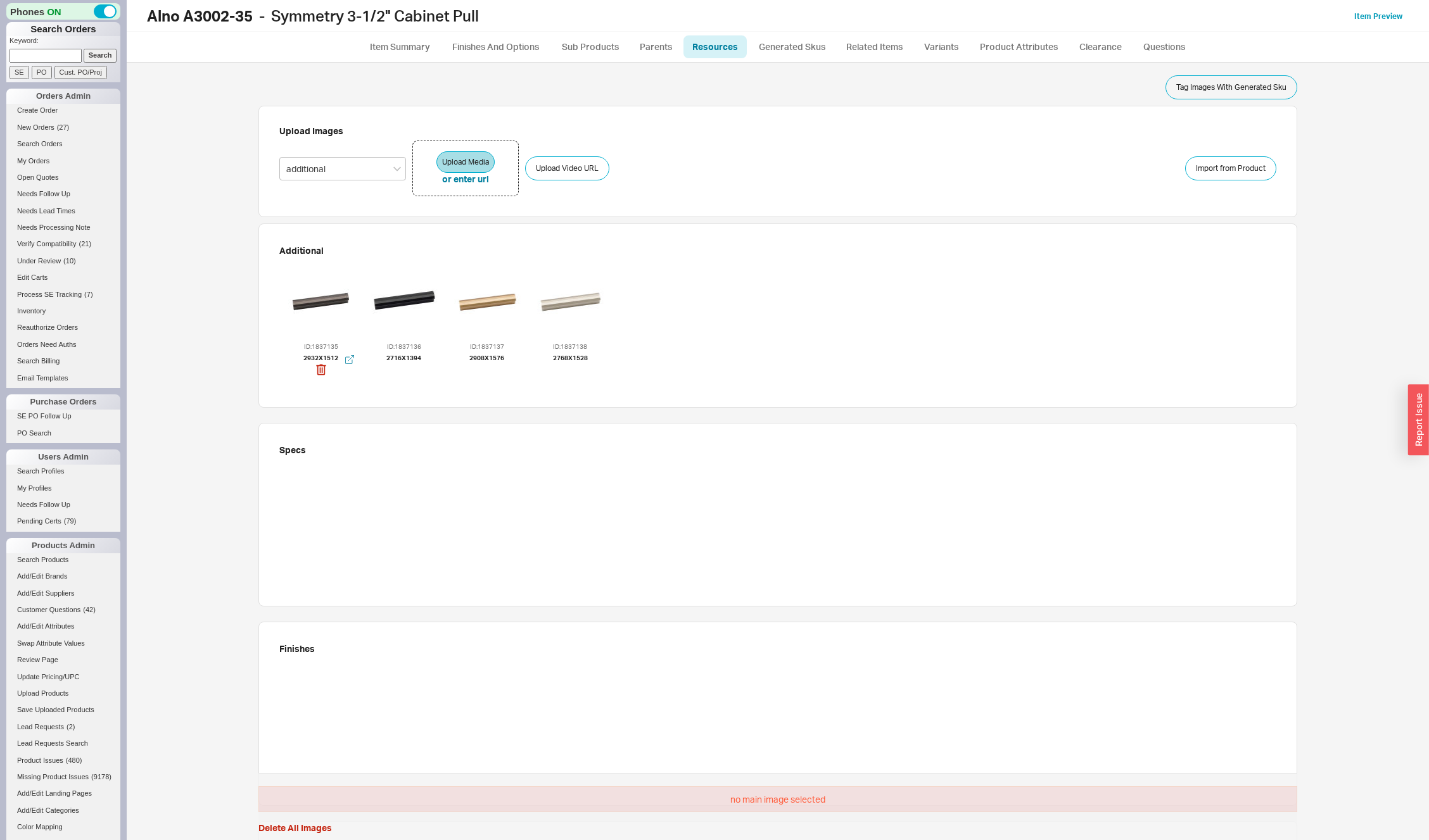
click at [332, 297] on div at bounding box center [321, 301] width 76 height 76
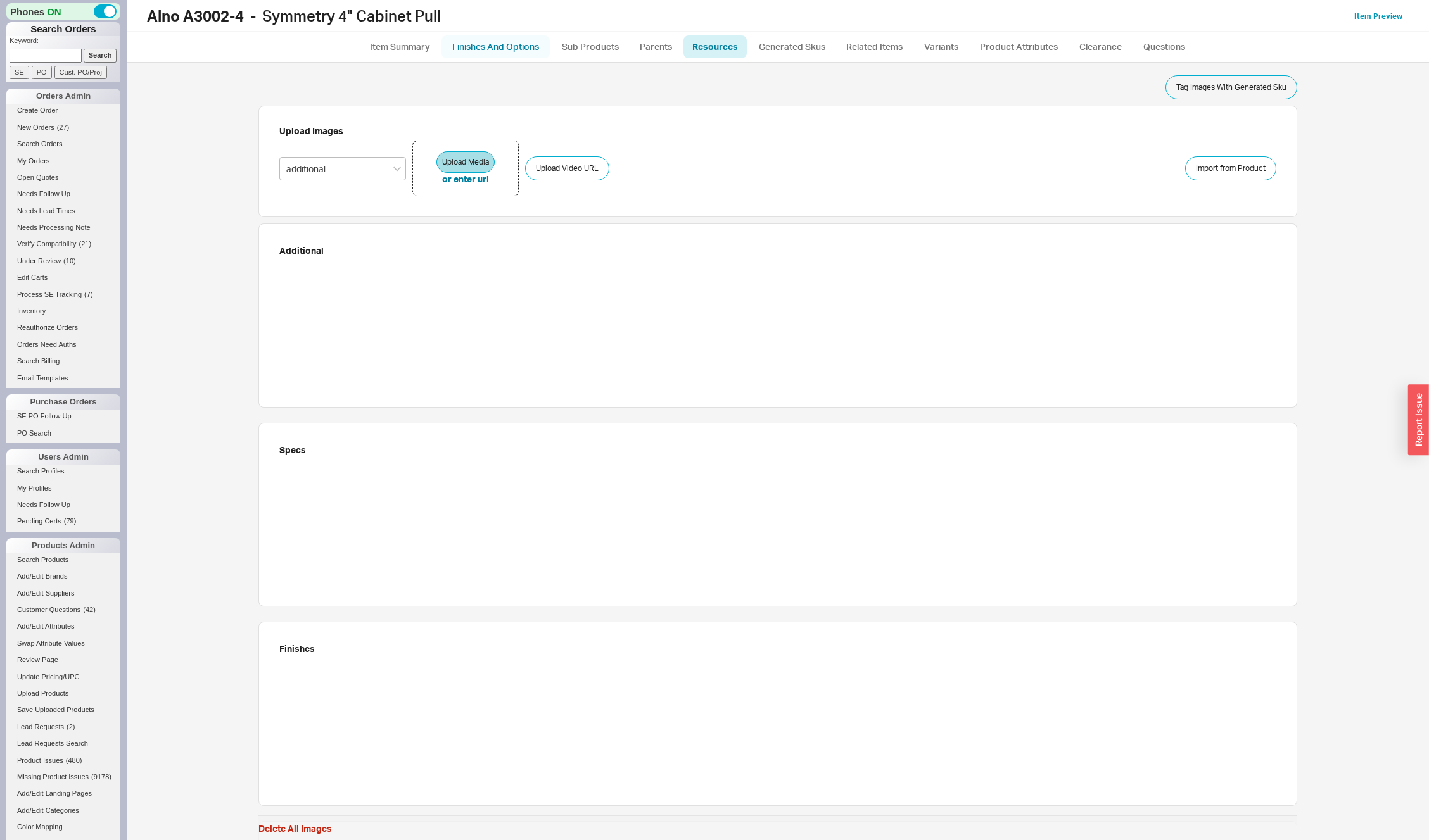
click at [503, 50] on link "Finishes And Options" at bounding box center [496, 47] width 108 height 22
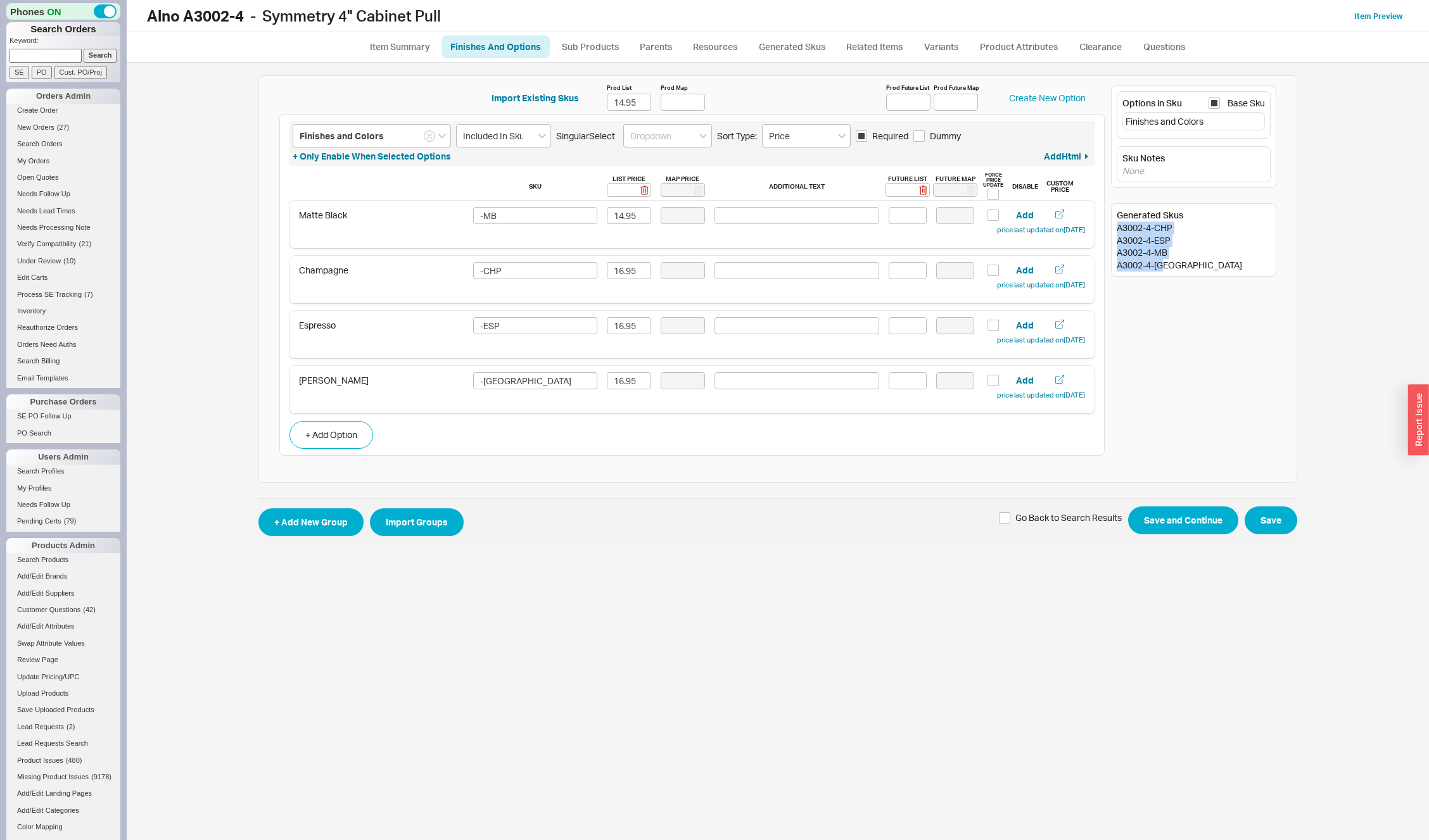
drag, startPoint x: 1114, startPoint y: 226, endPoint x: 1248, endPoint y: 270, distance: 141.0
click at [1248, 270] on div "Generated Skus A3002-4-CHP A3002-4-ESP A3002-4-MB A3002-4-[GEOGRAPHIC_DATA]" at bounding box center [1194, 240] width 165 height 73
copy div "A3002-4-CHP A3002-4-ESP A3002-4-MB A3002-4-[GEOGRAPHIC_DATA]"
click at [714, 46] on link "Resources" at bounding box center [715, 47] width 63 height 22
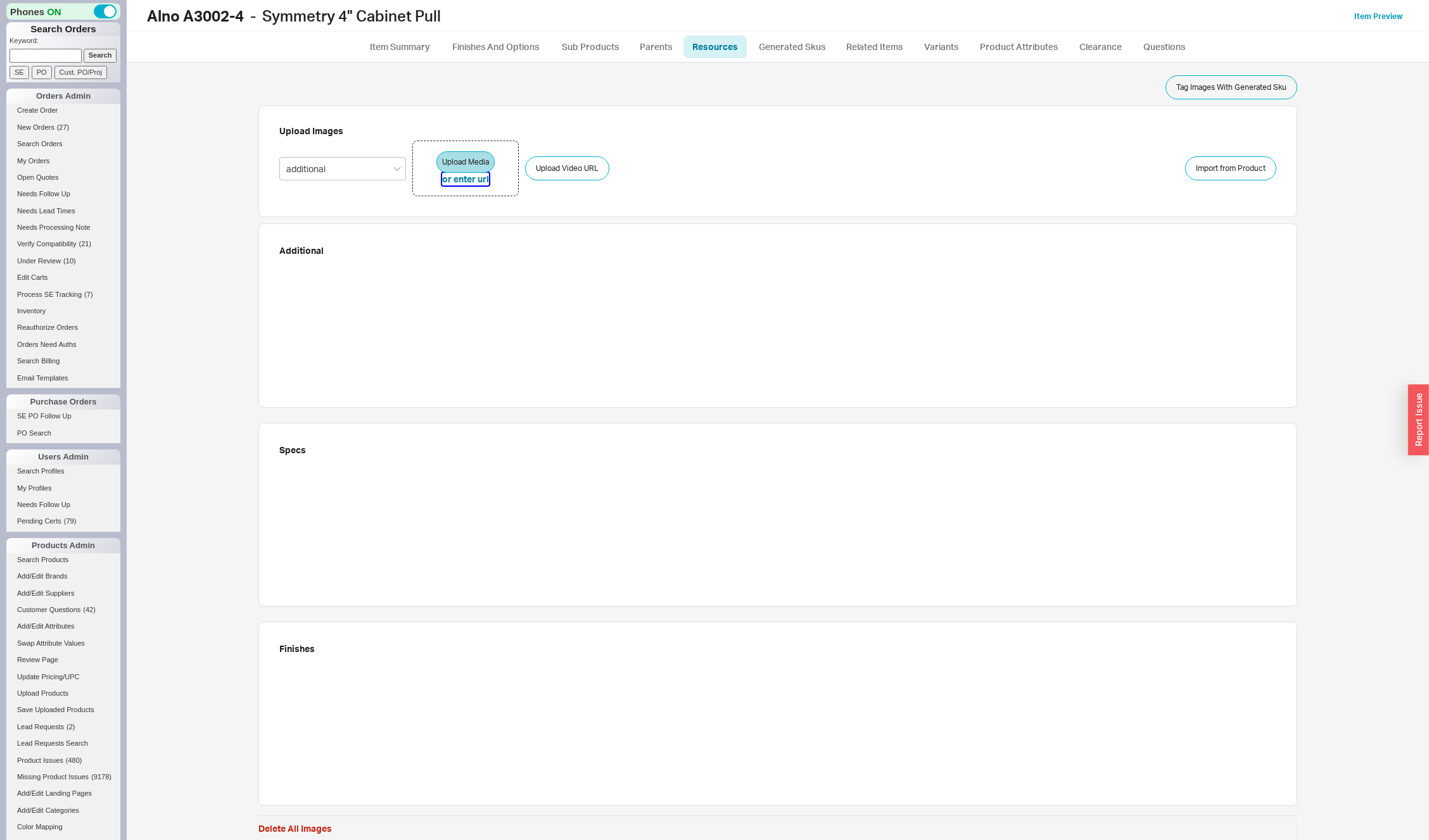
click at [453, 180] on button "or enter url" at bounding box center [466, 179] width 47 height 13
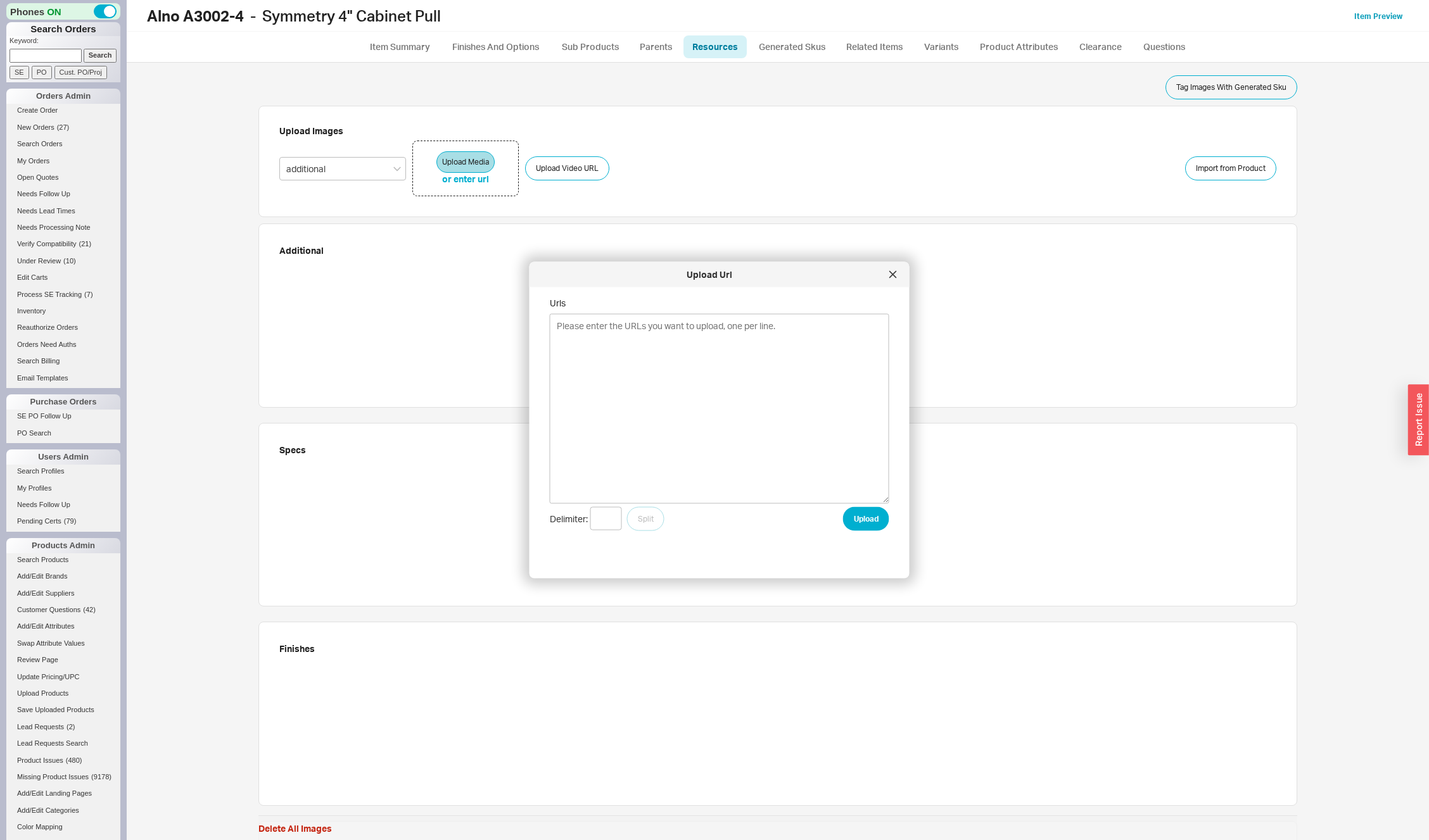
type textarea "[URL][DOMAIN_NAME] [URL][DOMAIN_NAME] [URL][DOMAIN_NAME] [URL][DOMAIN_NAME]"
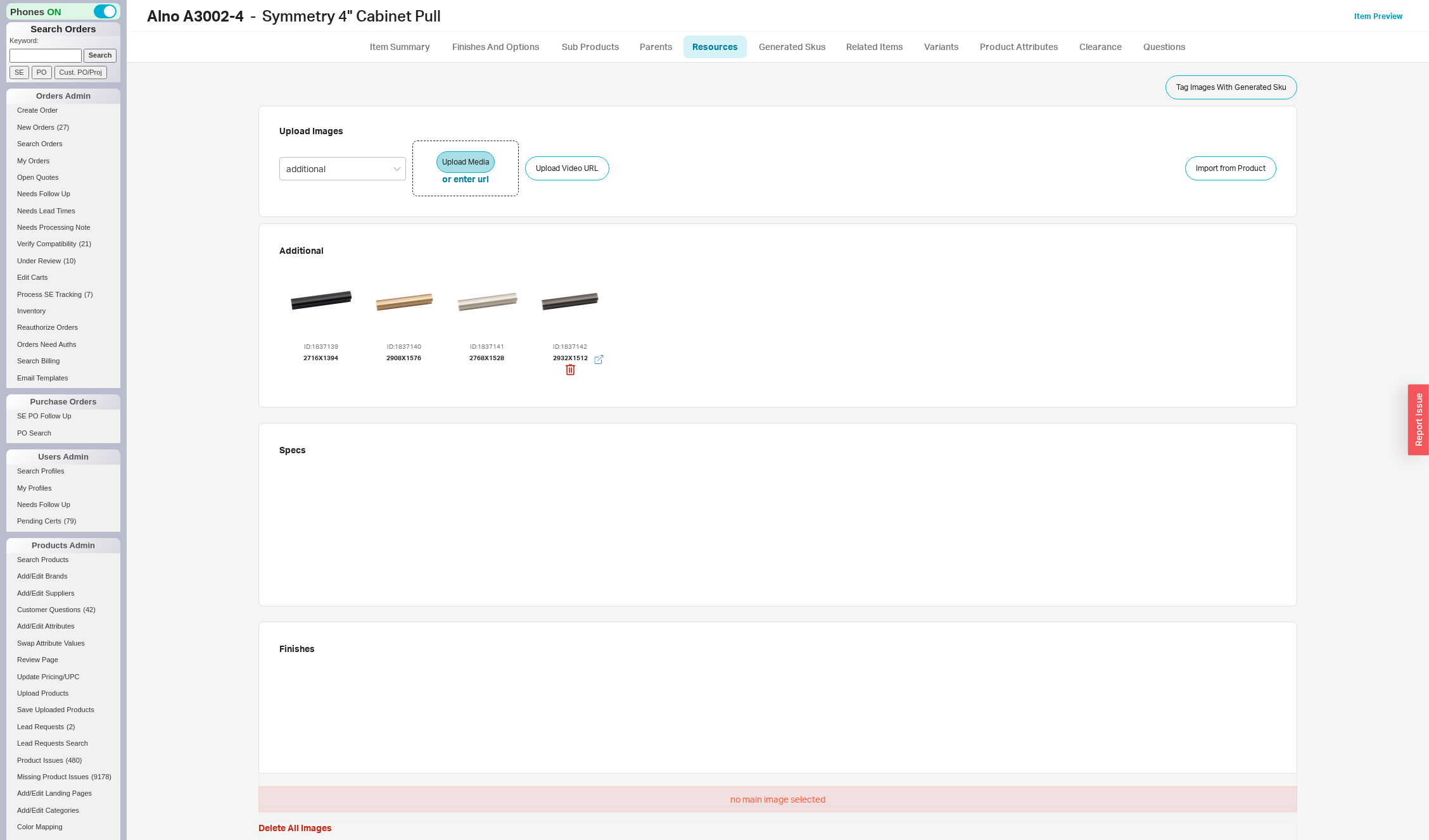
click at [550, 302] on div at bounding box center [570, 301] width 76 height 76
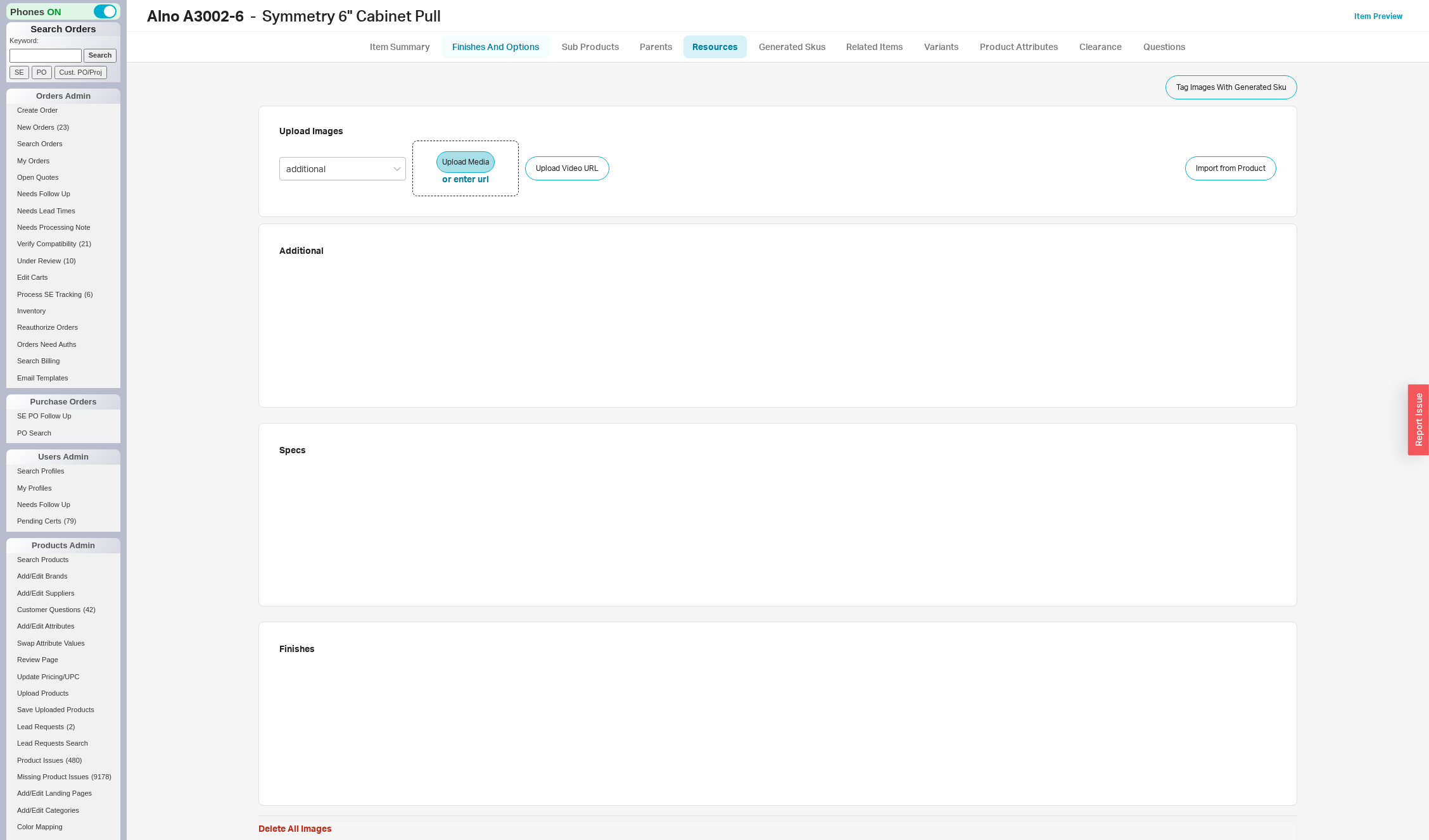
click at [507, 50] on link "Finishes And Options" at bounding box center [496, 47] width 108 height 22
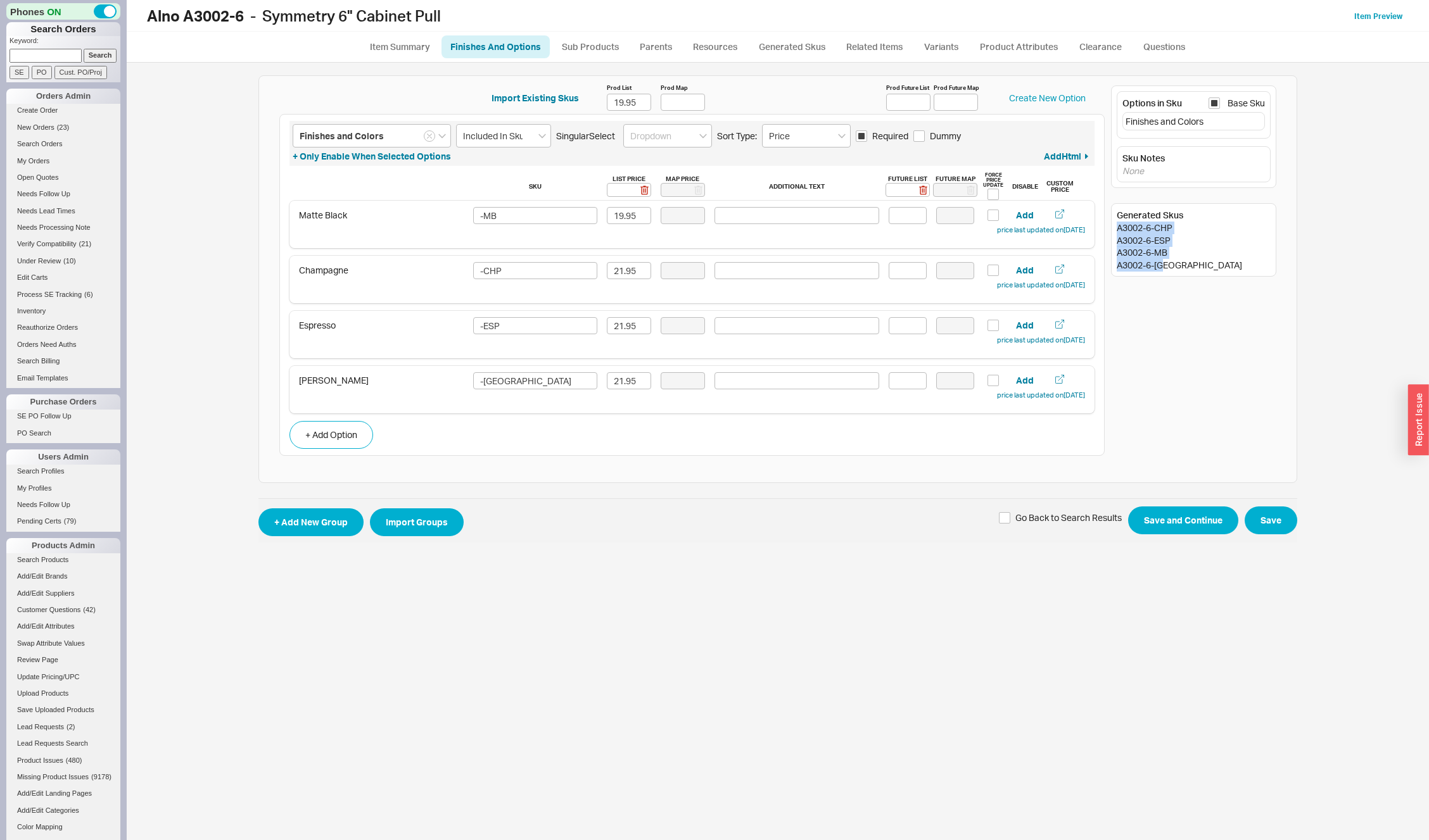
drag, startPoint x: 1116, startPoint y: 224, endPoint x: 1217, endPoint y: 264, distance: 108.6
click at [1217, 264] on div "Generated Skus A3002-6-CHP A3002-6-ESP A3002-6-MB A3002-6-MN" at bounding box center [1194, 240] width 165 height 73
copy div "A3002-6-CHP A3002-6-ESP A3002-6-MB A3002-6-MN"
click at [708, 48] on link "Resources" at bounding box center [715, 47] width 63 height 22
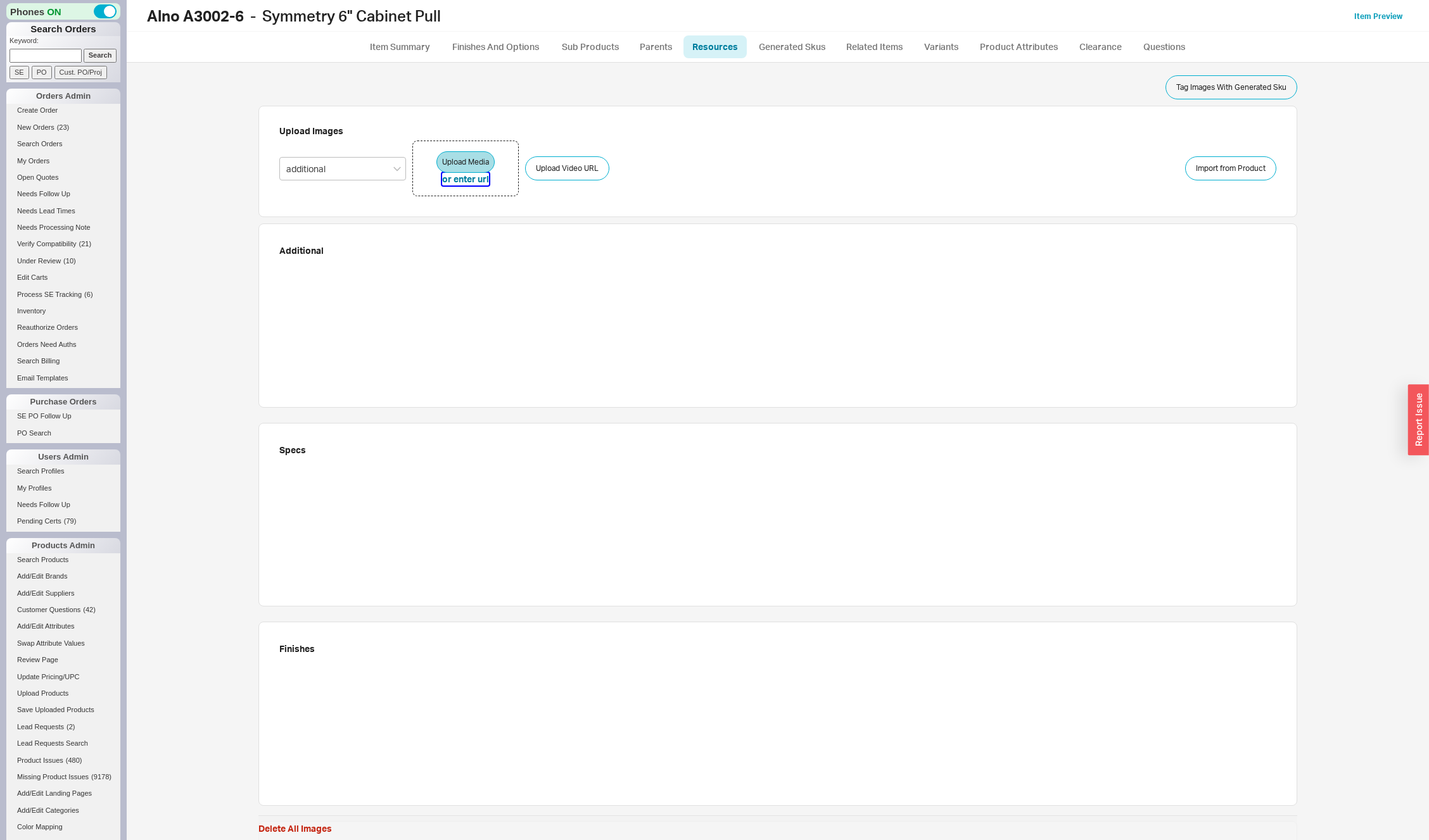
click at [468, 183] on button "or enter url" at bounding box center [466, 179] width 47 height 13
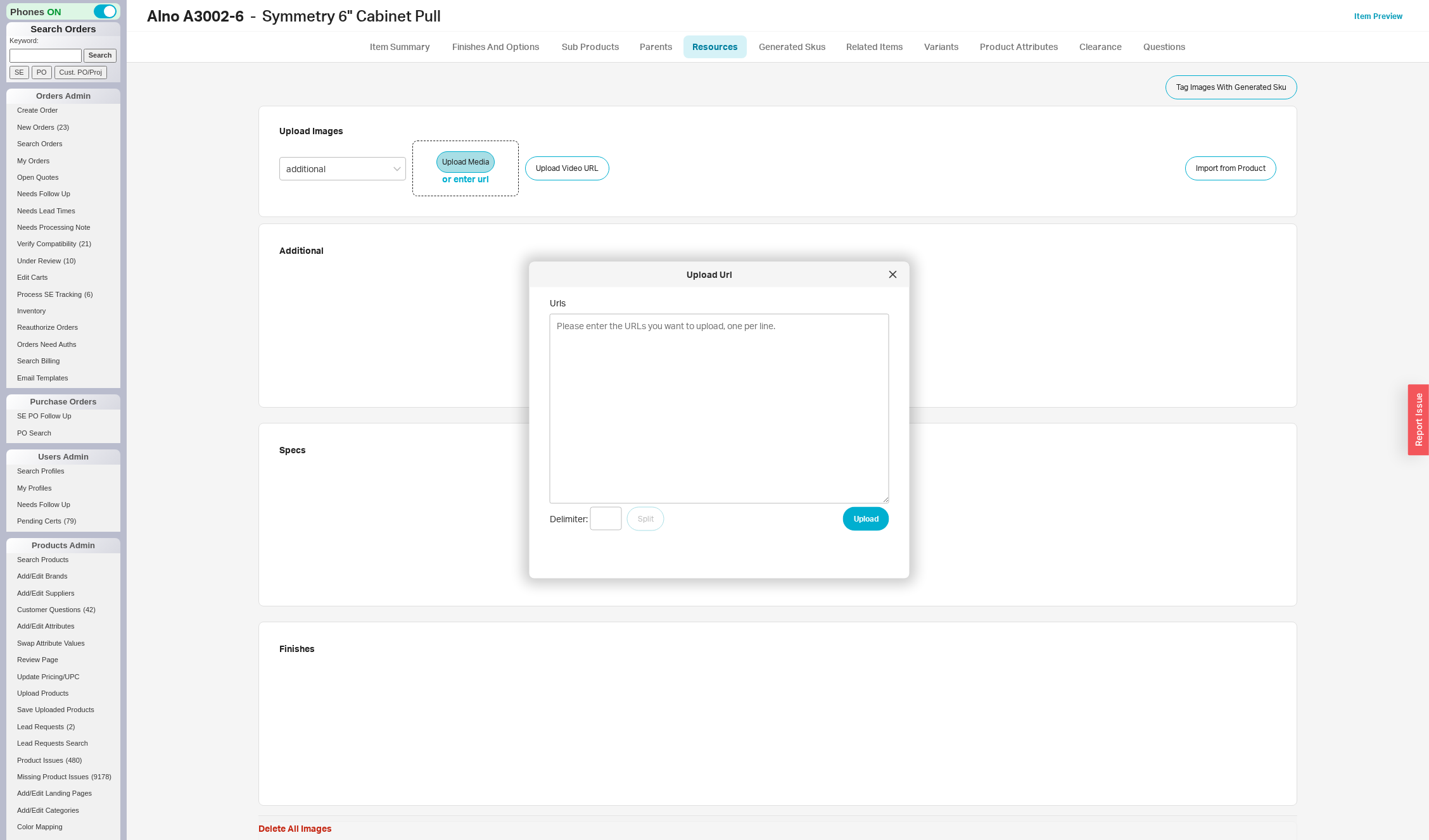
type textarea "https://alnoinc.com/wp-content/uploads/2025/06/A3002-6-CHP.jpg https://alnoinc.…"
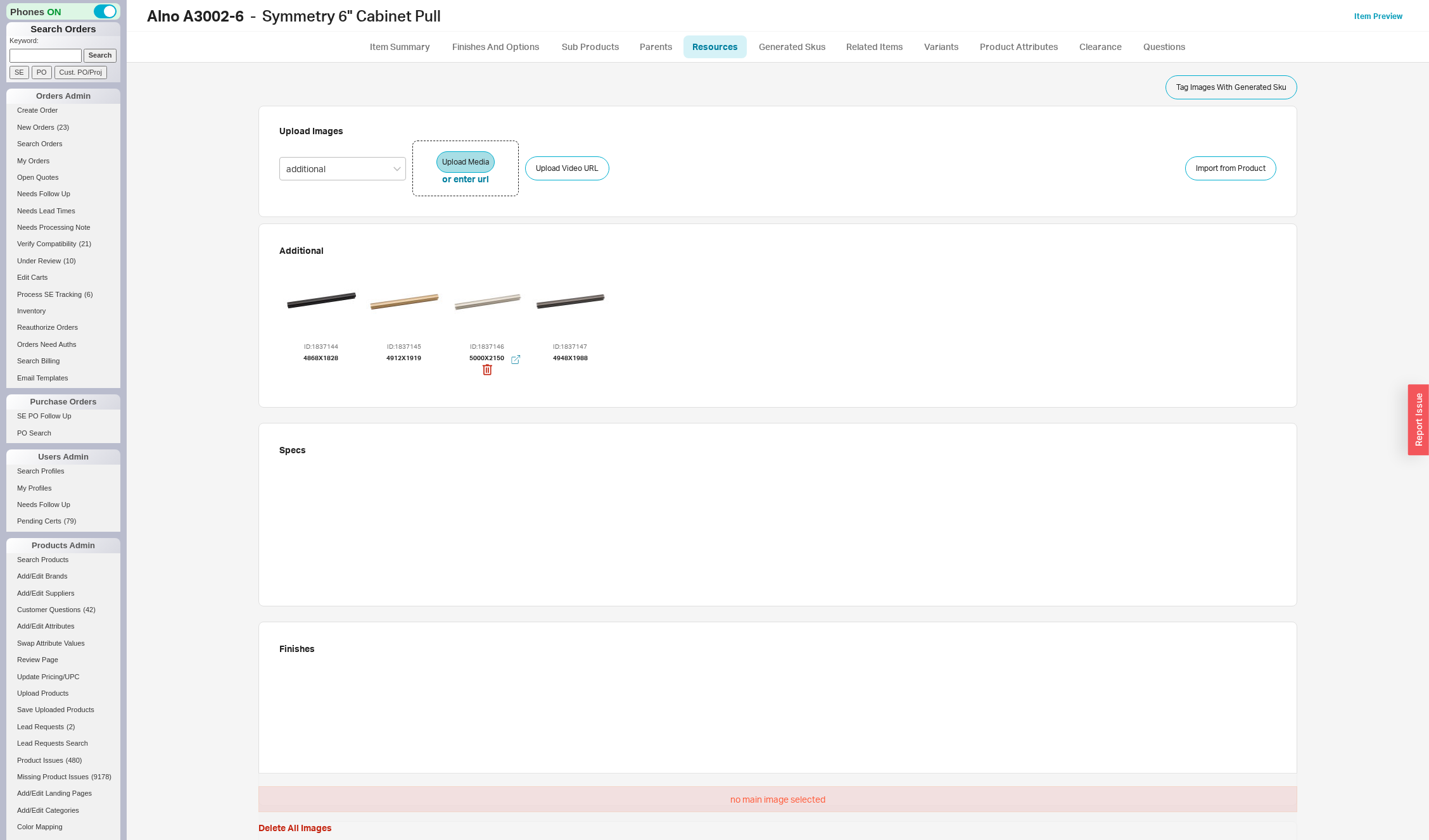
click at [488, 308] on div at bounding box center [487, 301] width 76 height 76
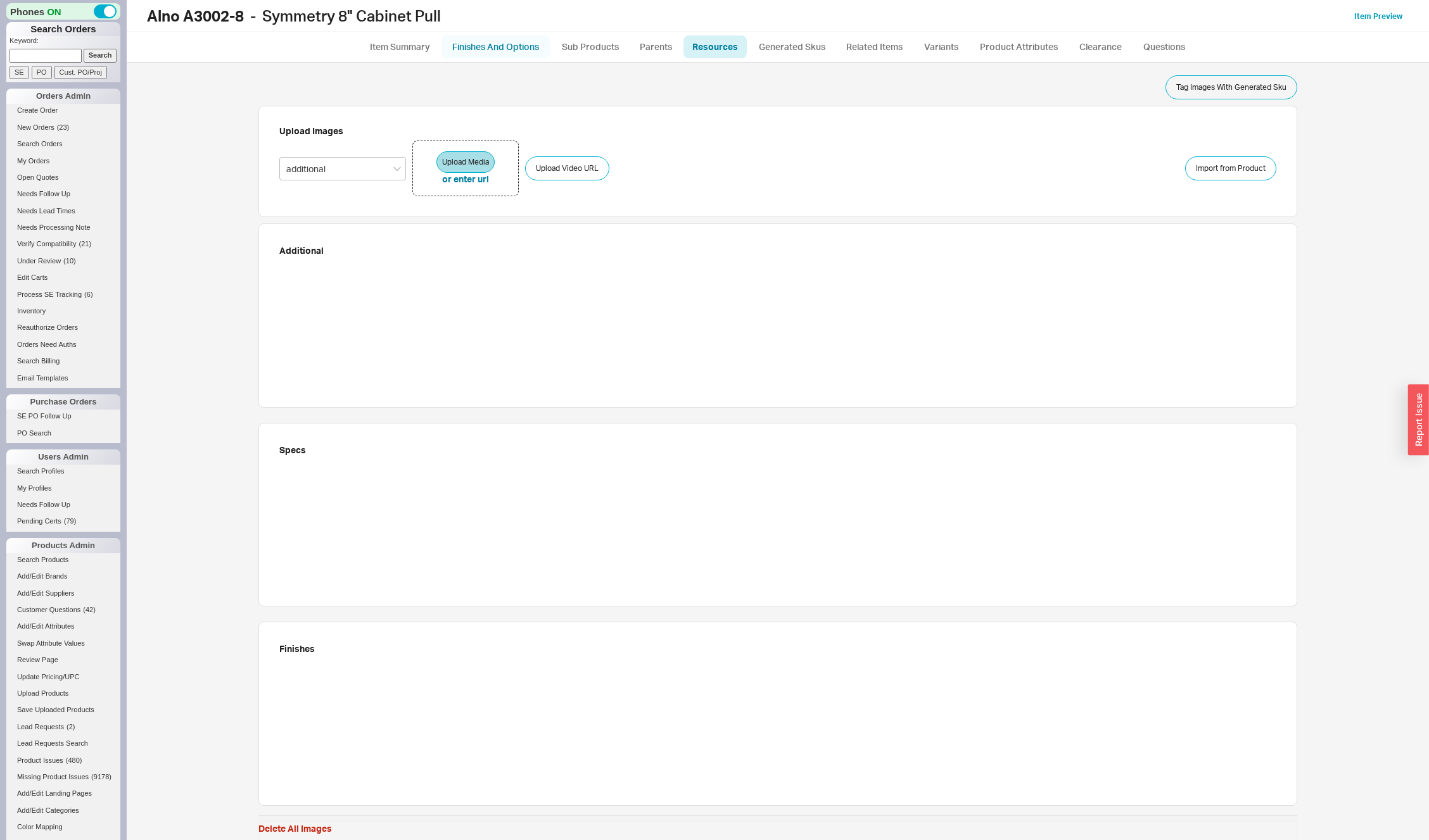
click at [486, 50] on link "Finishes And Options" at bounding box center [496, 47] width 108 height 22
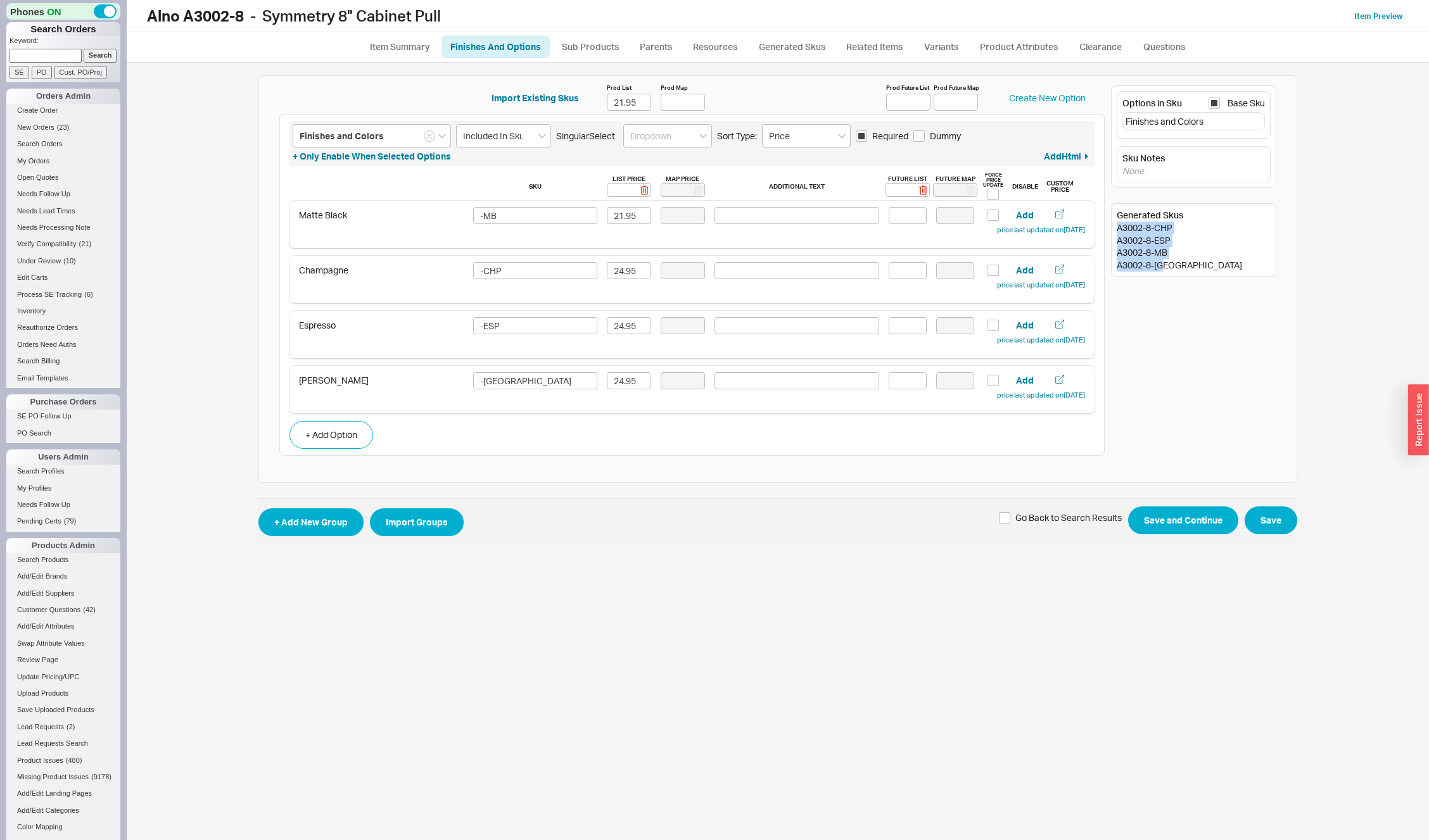
drag, startPoint x: 1117, startPoint y: 230, endPoint x: 1203, endPoint y: 286, distance: 102.6
click at [1203, 286] on div "Options in Sku Base Sku Finishes and Colors Sku Notes None Generated Skus A3002…" at bounding box center [1194, 272] width 165 height 380
copy div "A3002-8-CHP A3002-8-ESP A3002-8-MB A3002-8-[GEOGRAPHIC_DATA]"
click at [728, 56] on link "Resources" at bounding box center [715, 47] width 63 height 22
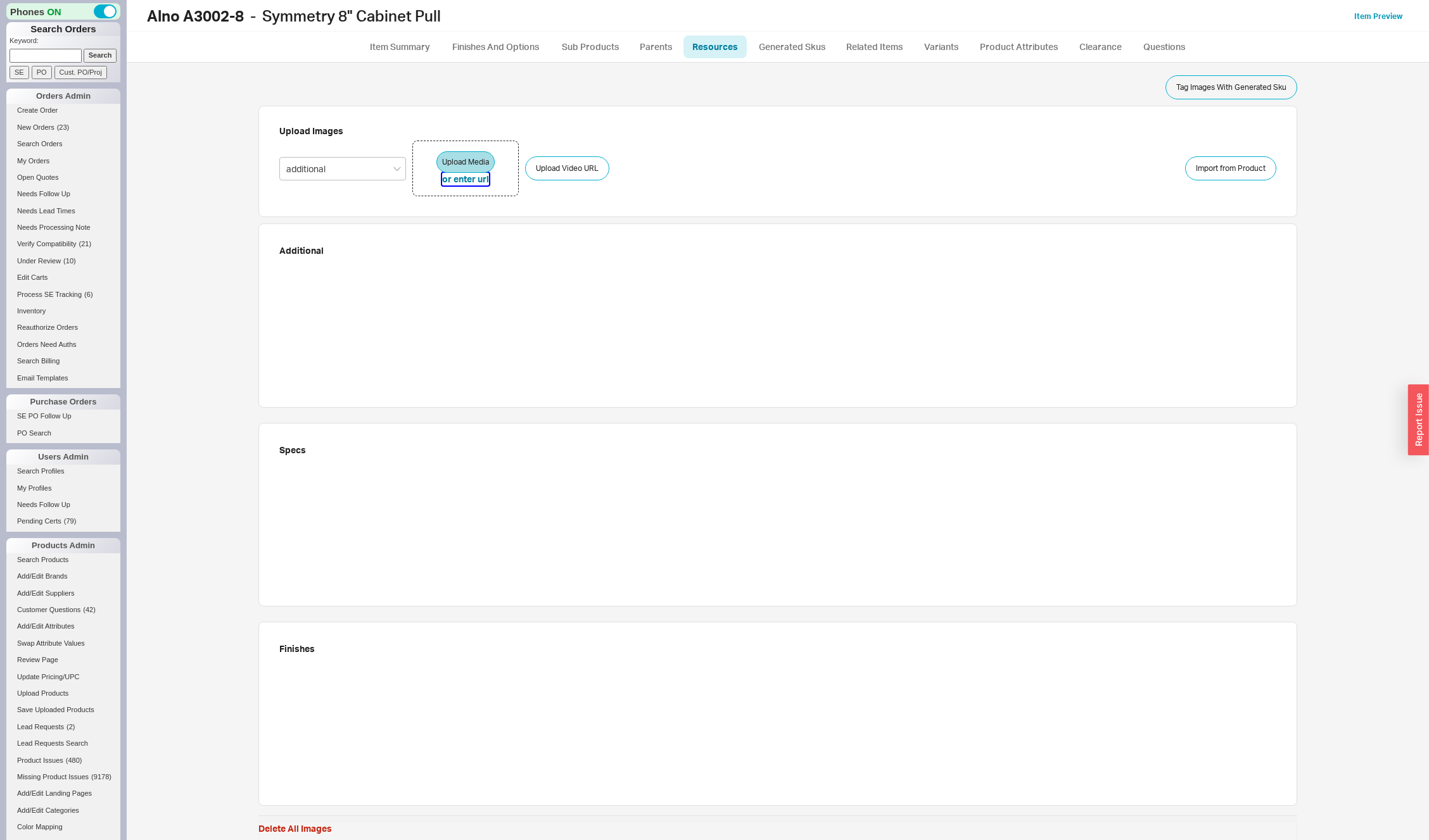
click at [475, 178] on button "or enter url" at bounding box center [466, 179] width 47 height 13
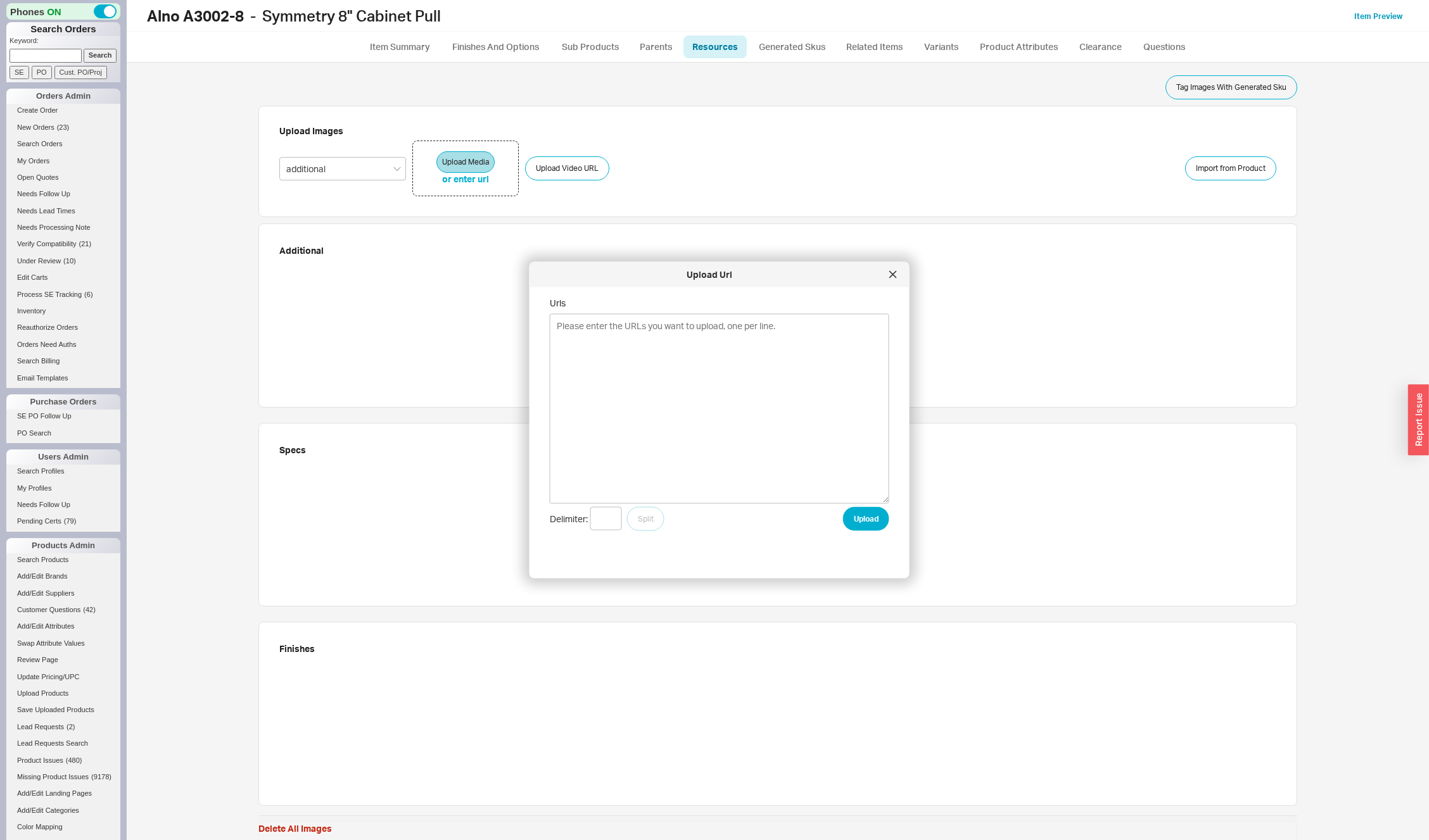
type textarea "[URL][DOMAIN_NAME] [URL][DOMAIN_NAME] [URL][DOMAIN_NAME] [URL][DOMAIN_NAME]"
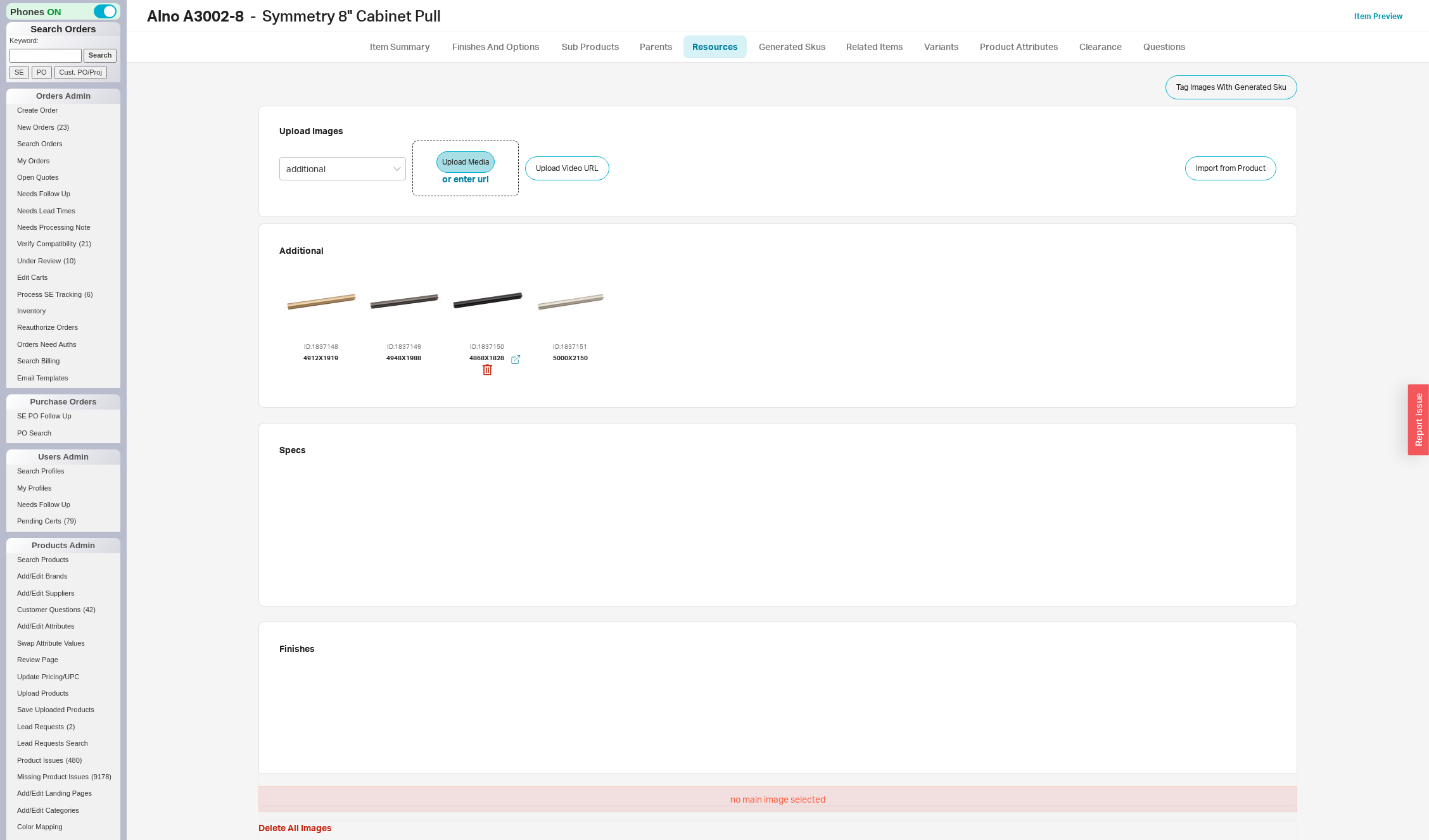
click at [485, 302] on div at bounding box center [487, 301] width 76 height 76
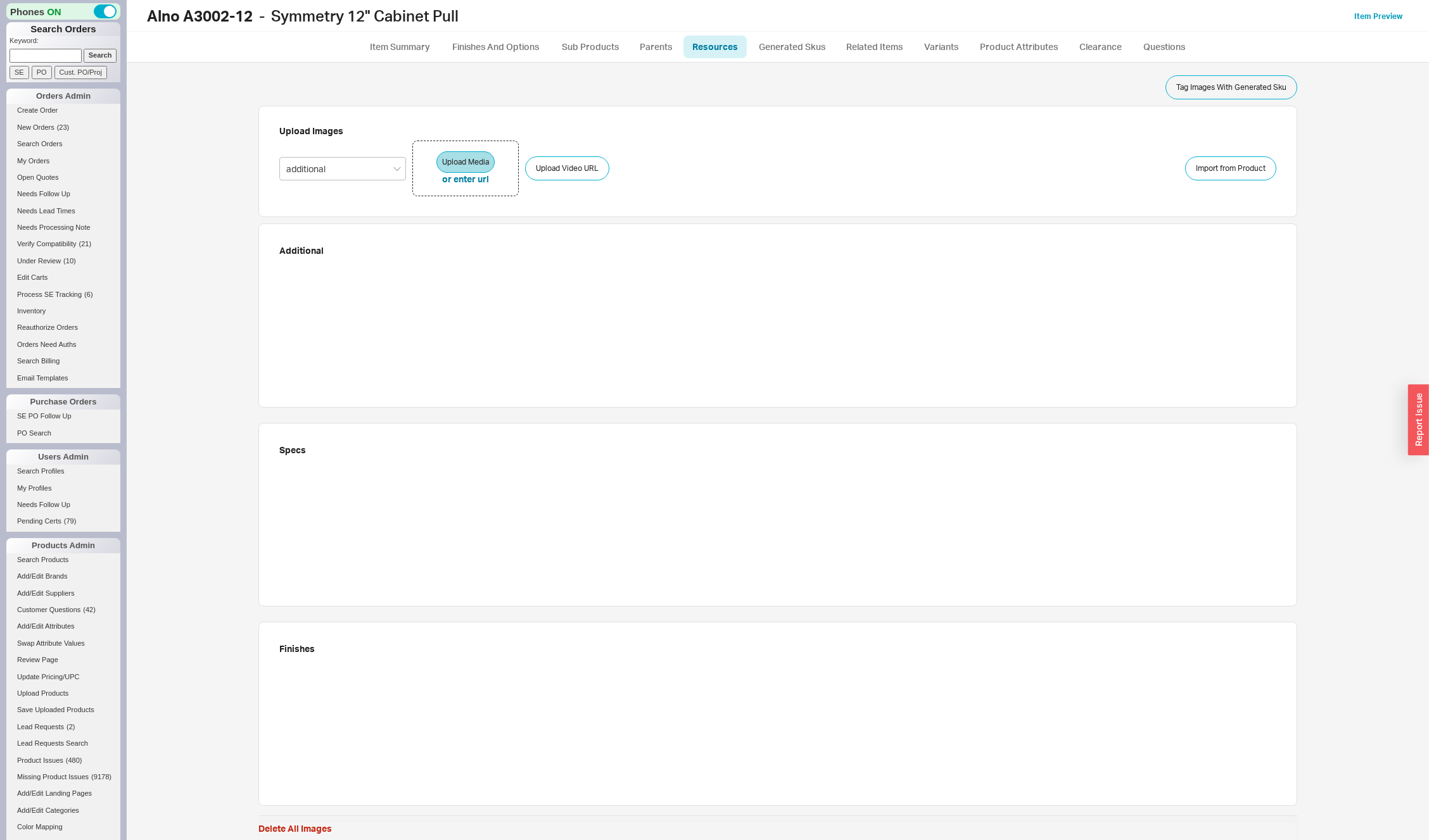
click at [493, 35] on ul "Item Summary Finishes And Options Sub Products Parents Resources Generated Skus…" at bounding box center [778, 47] width 1303 height 30
click at [493, 40] on link "Finishes And Options" at bounding box center [496, 47] width 108 height 22
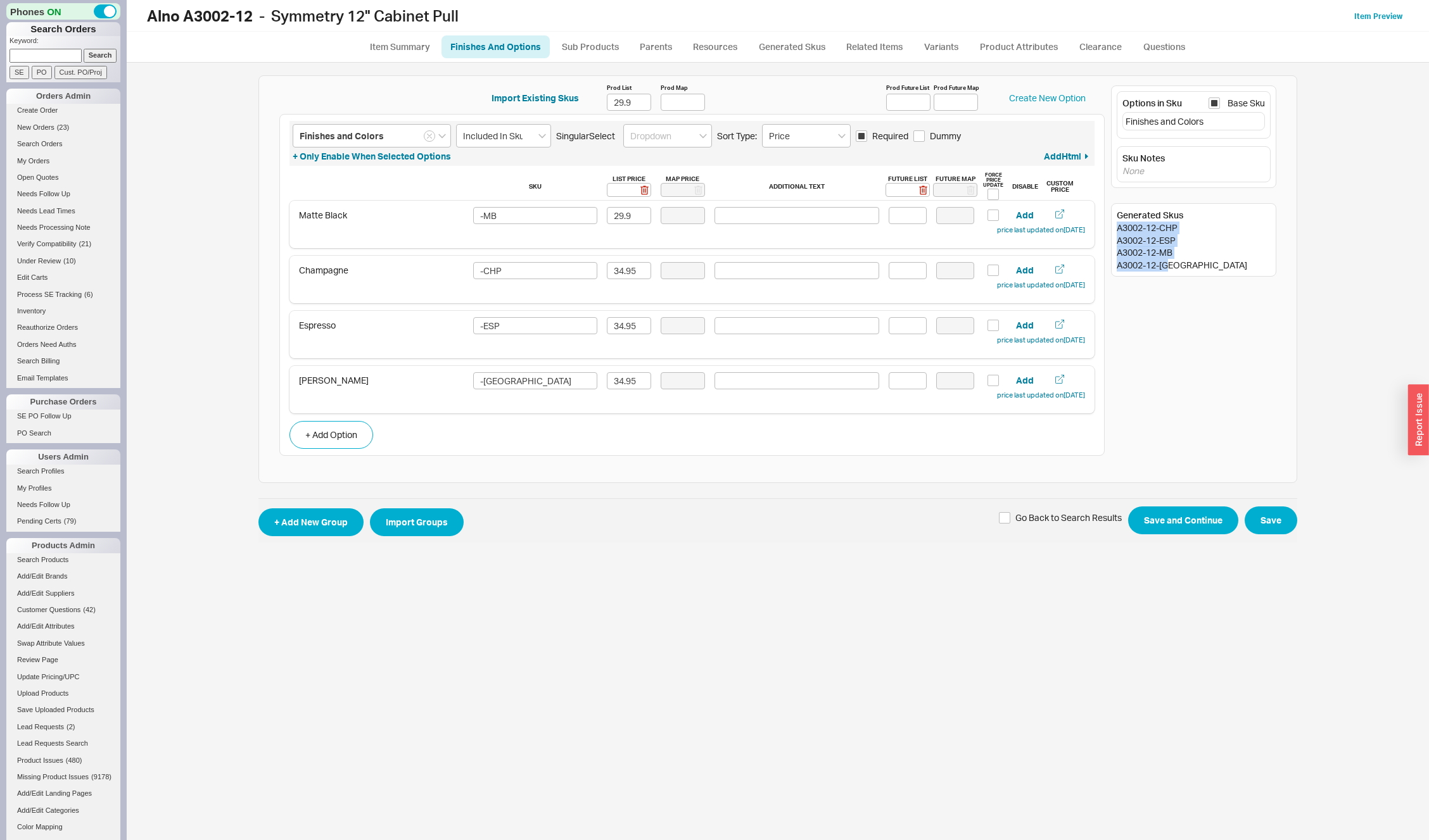
drag, startPoint x: 1117, startPoint y: 228, endPoint x: 1200, endPoint y: 275, distance: 95.4
click at [1200, 275] on div "Generated Skus A3002-12-CHP A3002-12-ESP A3002-12-MB A3002-12-[GEOGRAPHIC_DATA]" at bounding box center [1194, 240] width 165 height 73
copy div "A3002-12-CHP A3002-12-ESP A3002-12-MB A3002-12-[GEOGRAPHIC_DATA]"
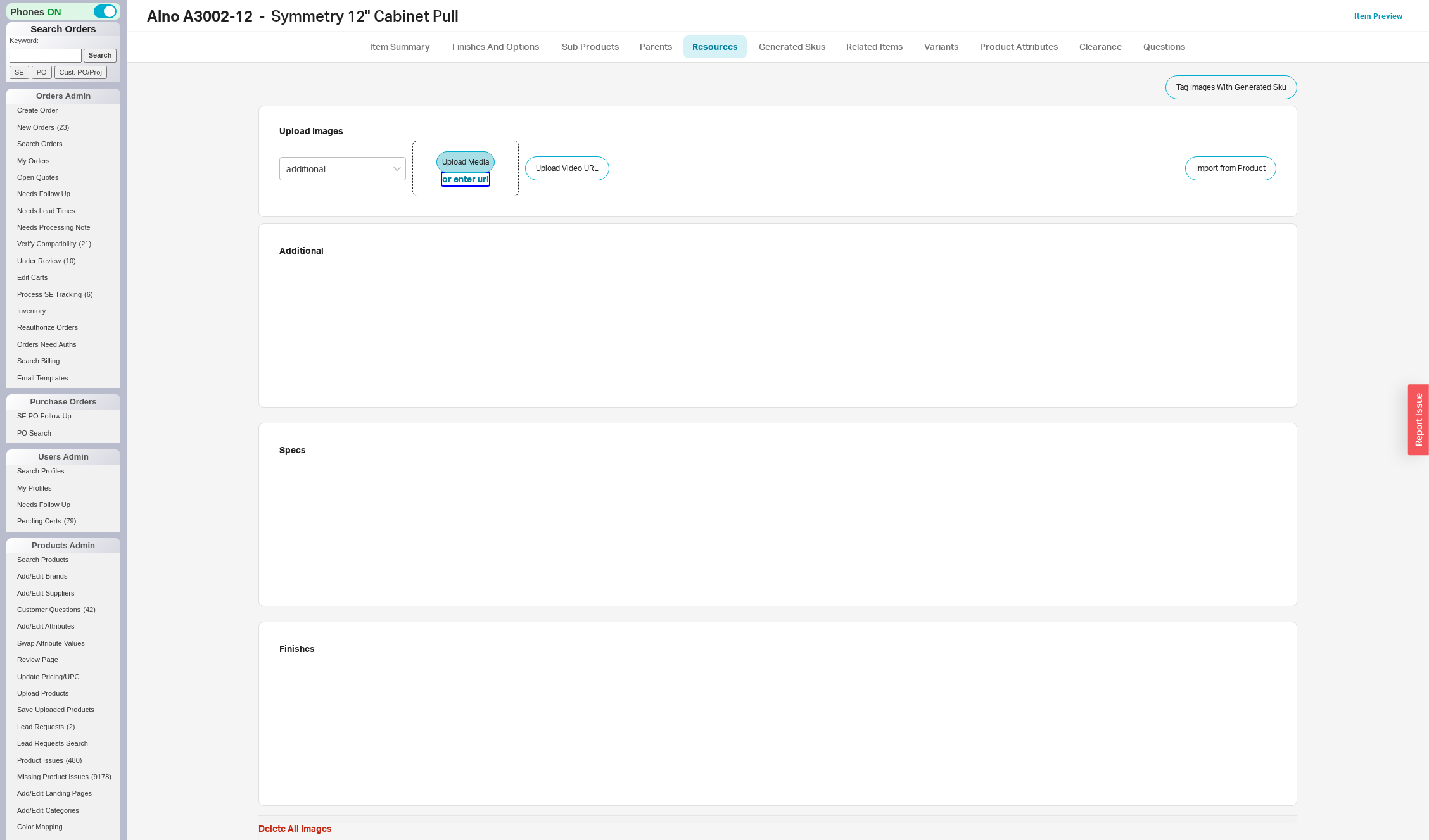
click at [460, 178] on button "or enter url" at bounding box center [466, 179] width 47 height 13
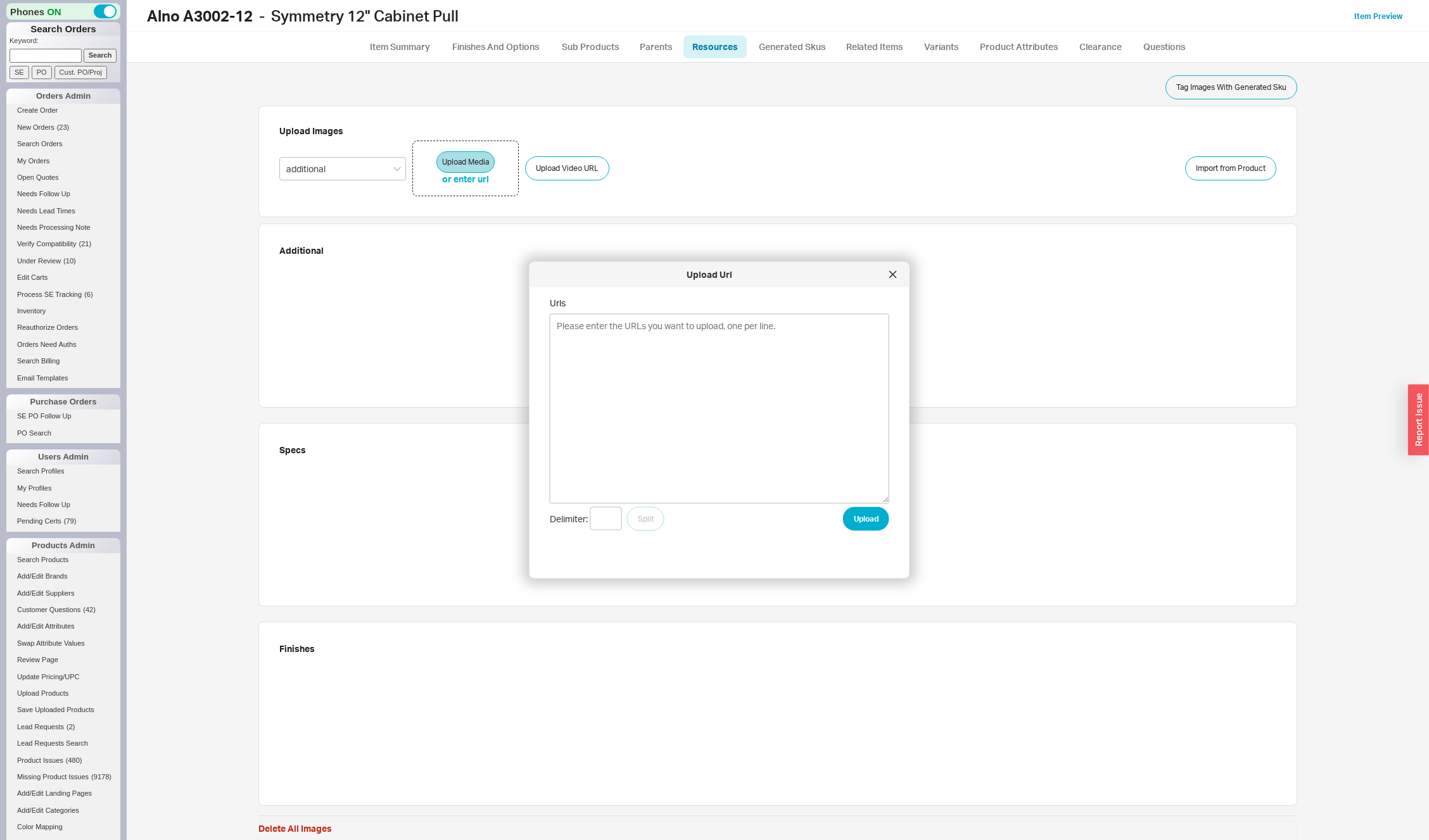
type textarea "[URL][DOMAIN_NAME] [URL][DOMAIN_NAME] [URL][DOMAIN_NAME] [URL][DOMAIN_NAME]"
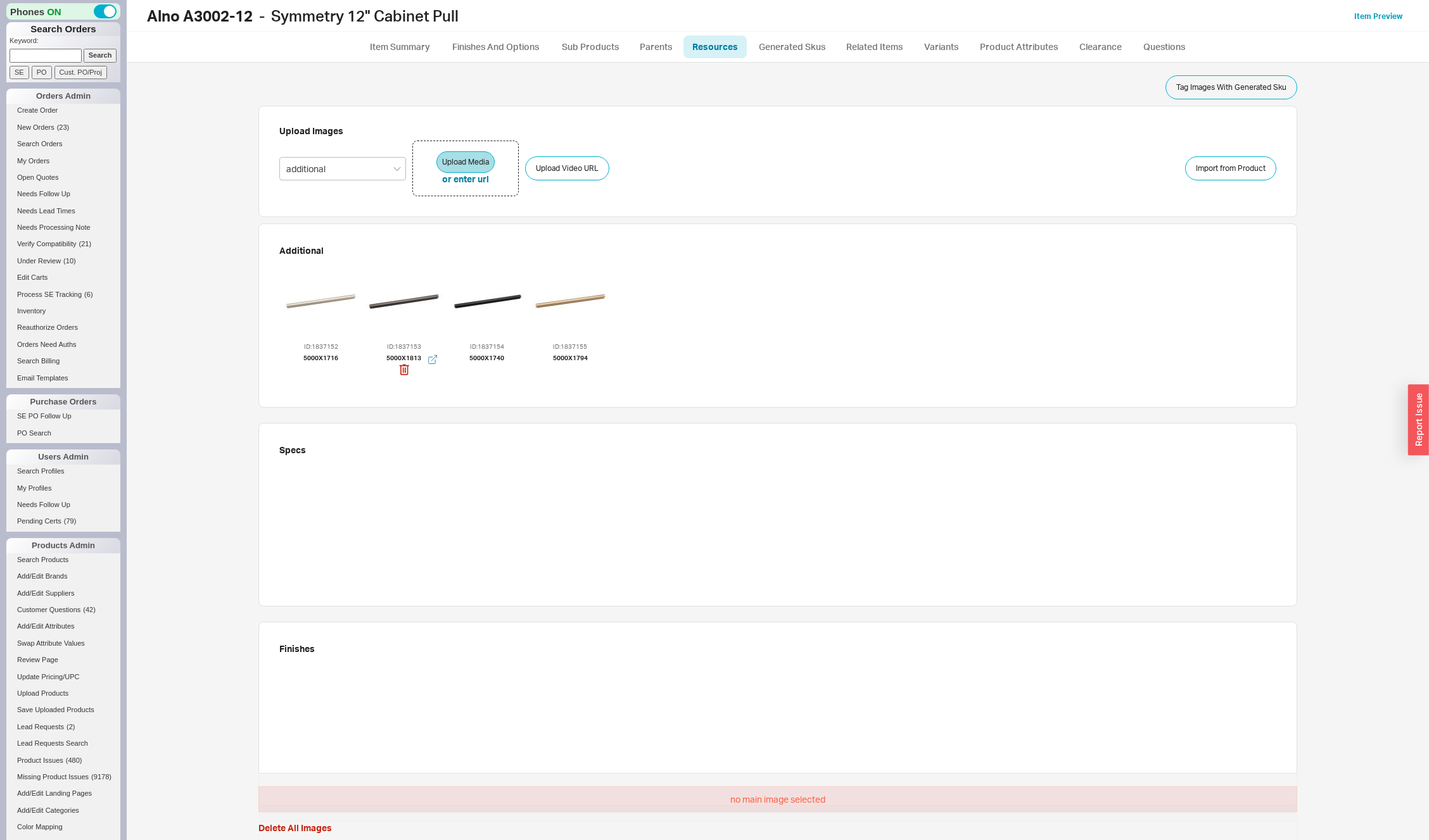
click at [403, 298] on div at bounding box center [404, 301] width 76 height 76
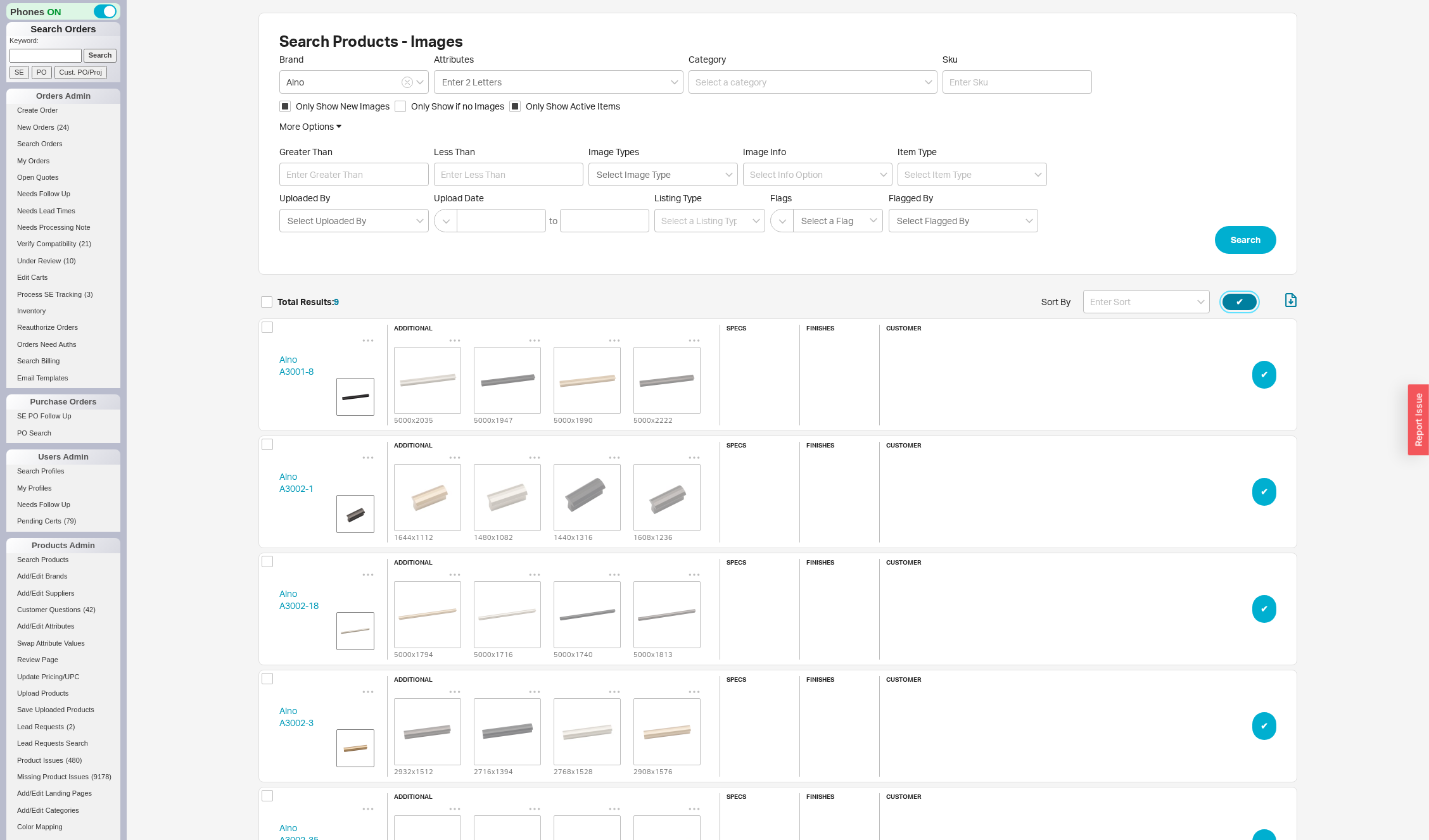
click at [1248, 300] on button "✔︎" at bounding box center [1240, 301] width 34 height 17
checkbox input "true"
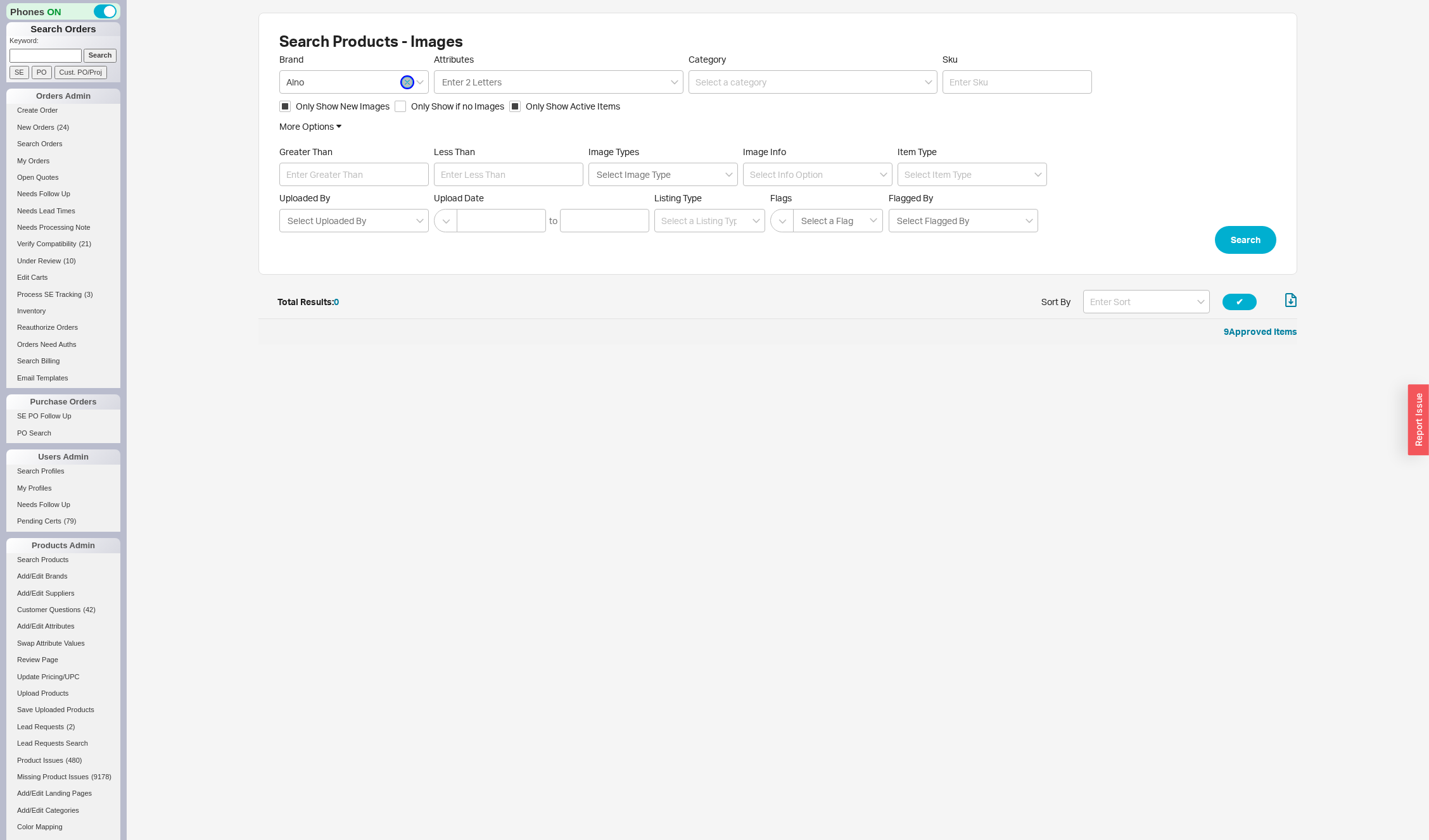
click at [407, 77] on button "button" at bounding box center [407, 82] width 11 height 11
click at [1246, 244] on button "Search" at bounding box center [1245, 240] width 61 height 28
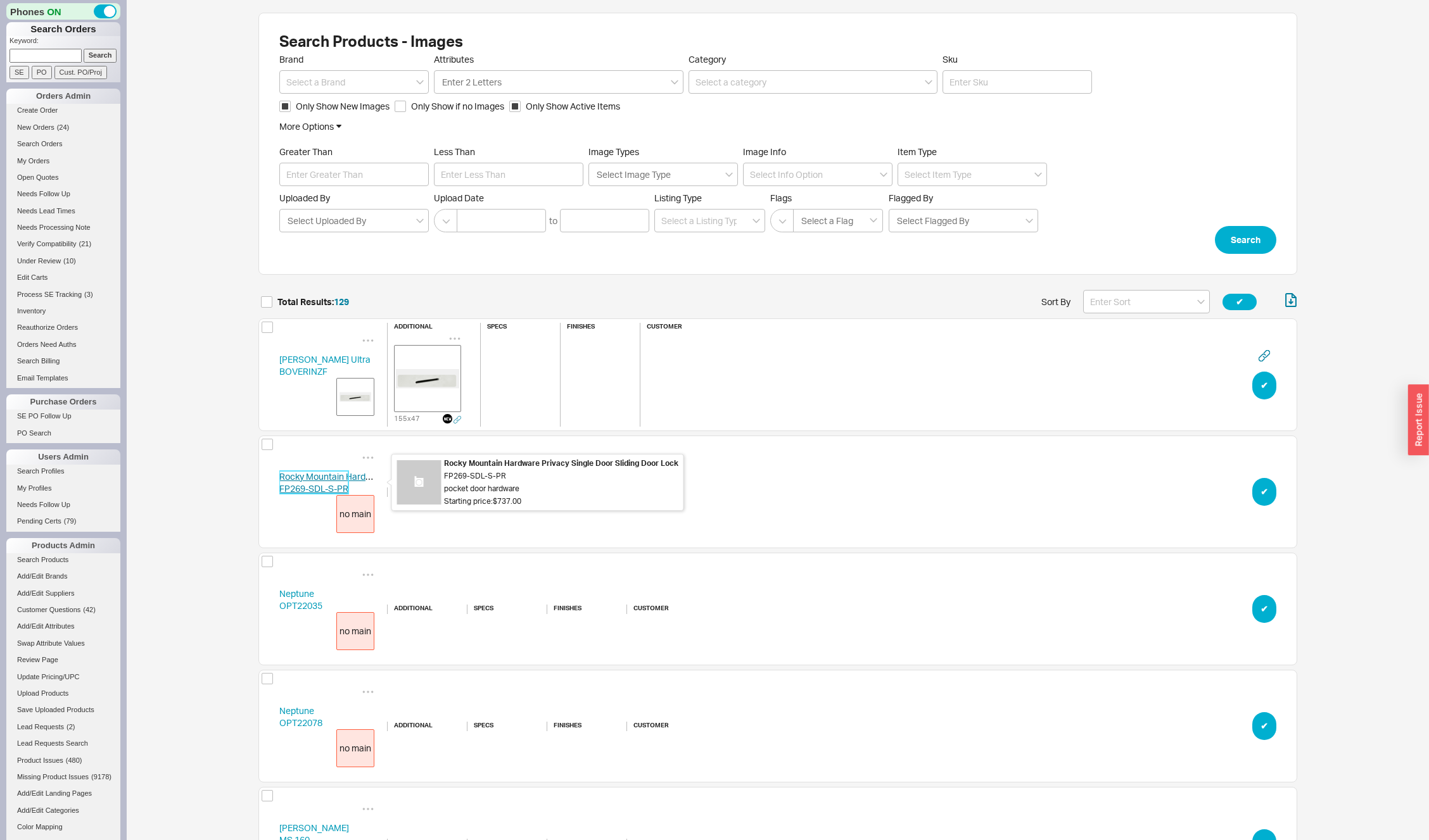
click at [292, 486] on link "Rocky Mountain Hardware FP269-SDL-S-PR" at bounding box center [332, 482] width 106 height 23
drag, startPoint x: 266, startPoint y: 472, endPoint x: 335, endPoint y: 496, distance: 73.1
click at [335, 496] on div "Rocky Mountain Hardware FP269-SDL-S-PR no main additional specs finishes custom…" at bounding box center [778, 492] width 1039 height 113
copy div "Rocky Mountain Hardware FP269-SDL-S-PR no main"
click at [368, 457] on icon "grid" at bounding box center [368, 457] width 11 height 2
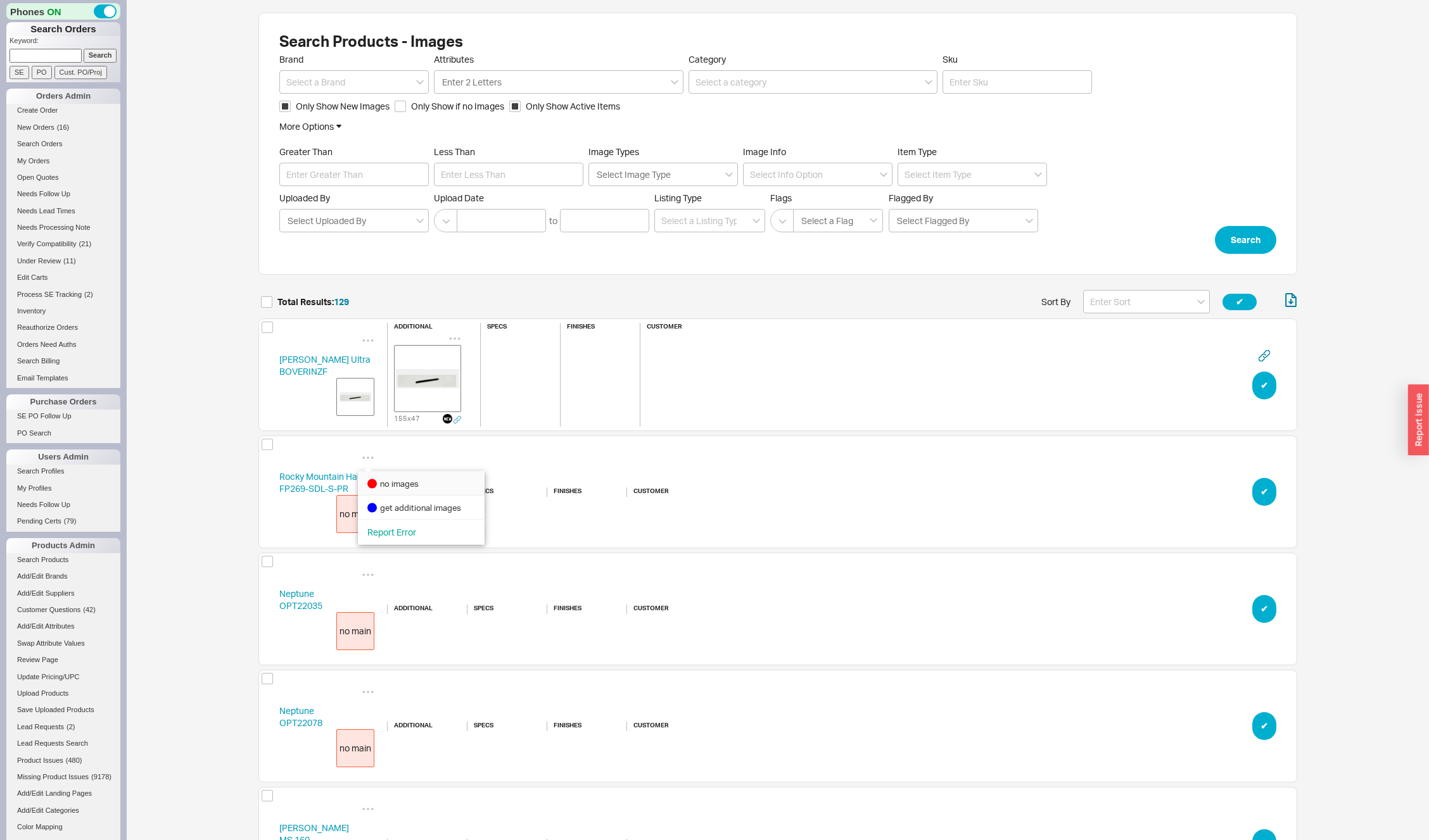
click at [399, 473] on div "no images" at bounding box center [421, 484] width 127 height 24
click at [1260, 482] on button "✔︎" at bounding box center [1264, 492] width 24 height 28
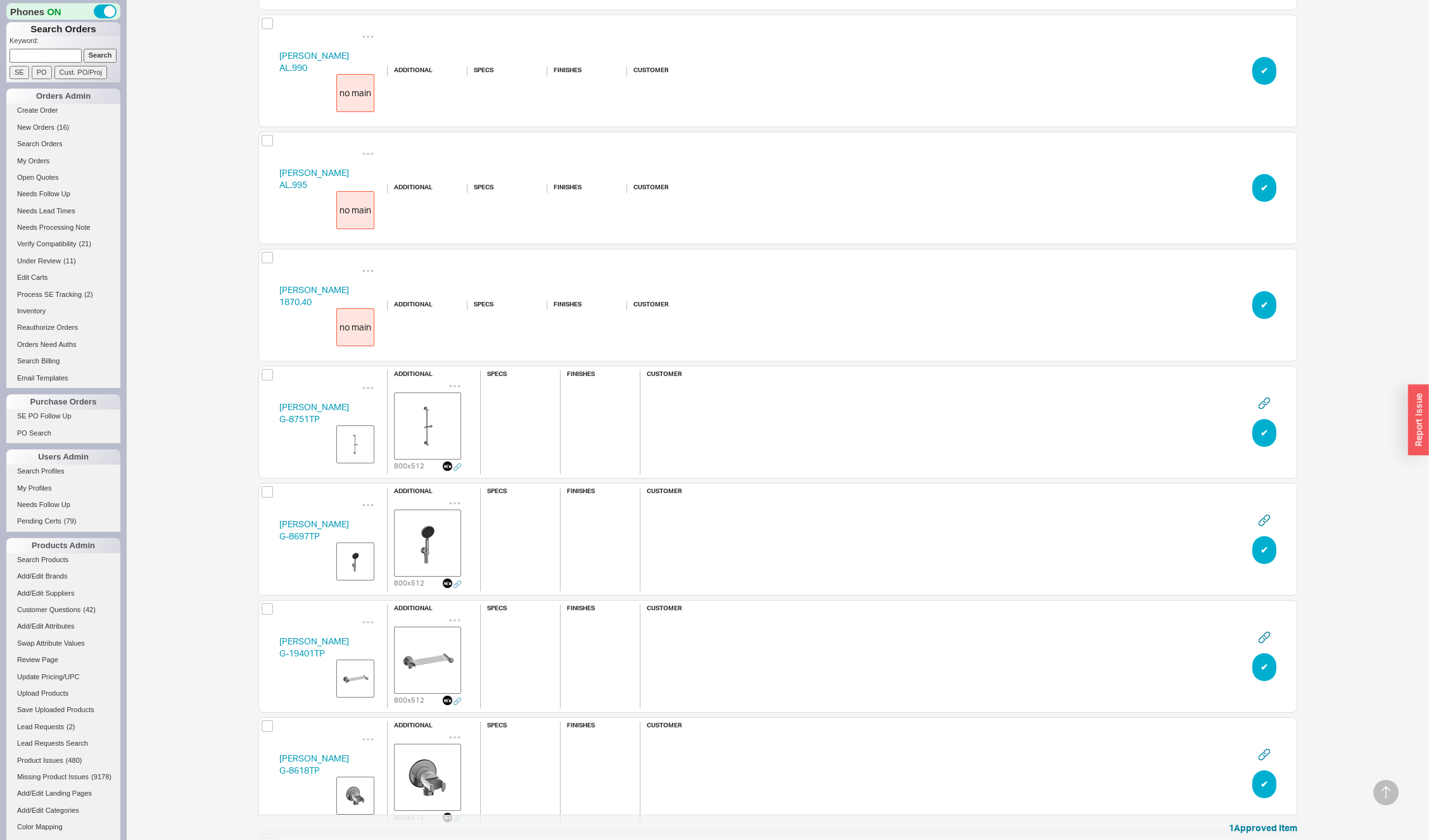
scroll to position [14509, 0]
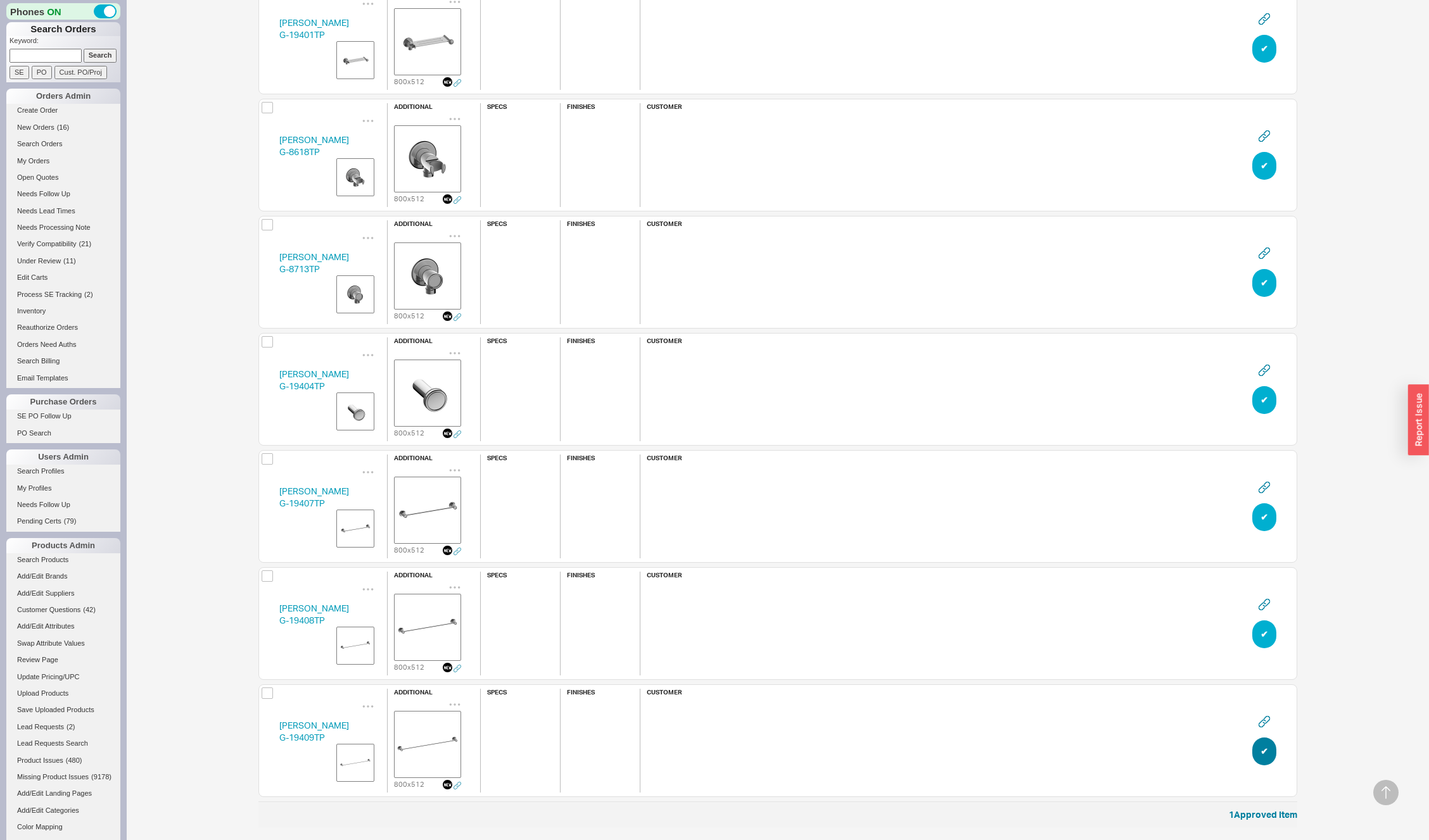
click at [1258, 746] on button "✔︎" at bounding box center [1264, 751] width 24 height 28
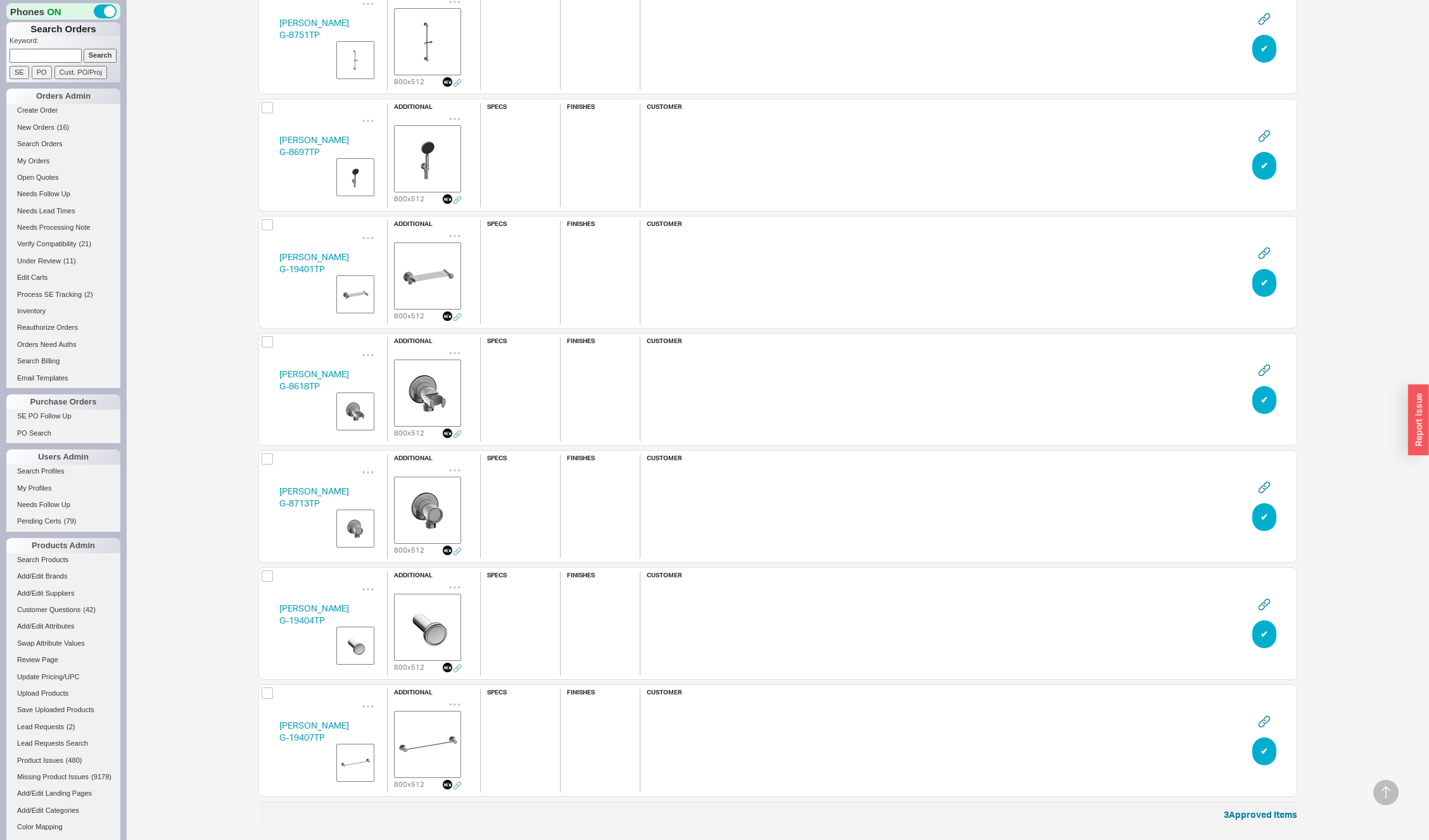
click at [1258, 746] on button "✔︎" at bounding box center [1264, 751] width 24 height 28
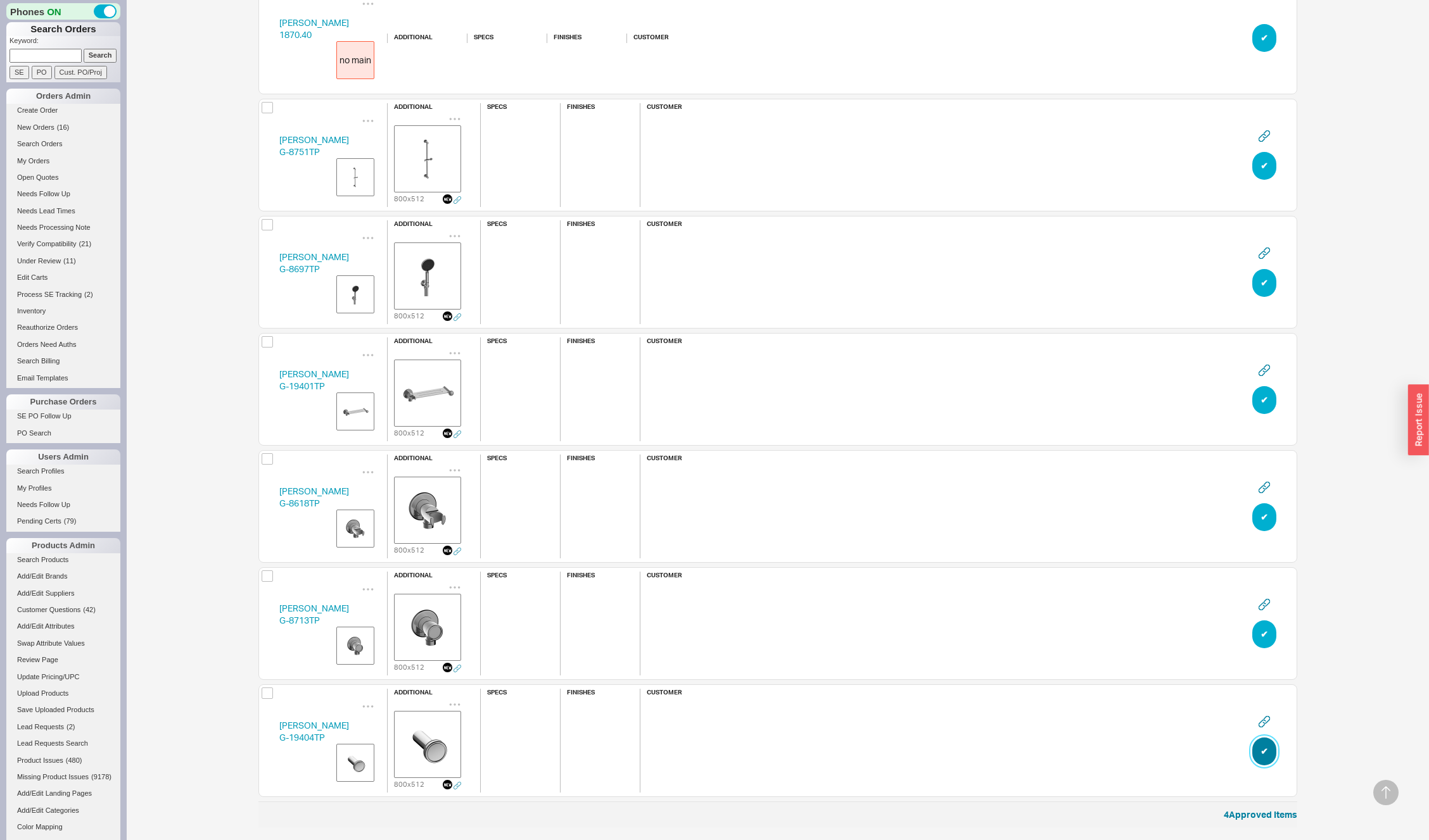
click at [1258, 746] on button "✔︎" at bounding box center [1264, 751] width 24 height 28
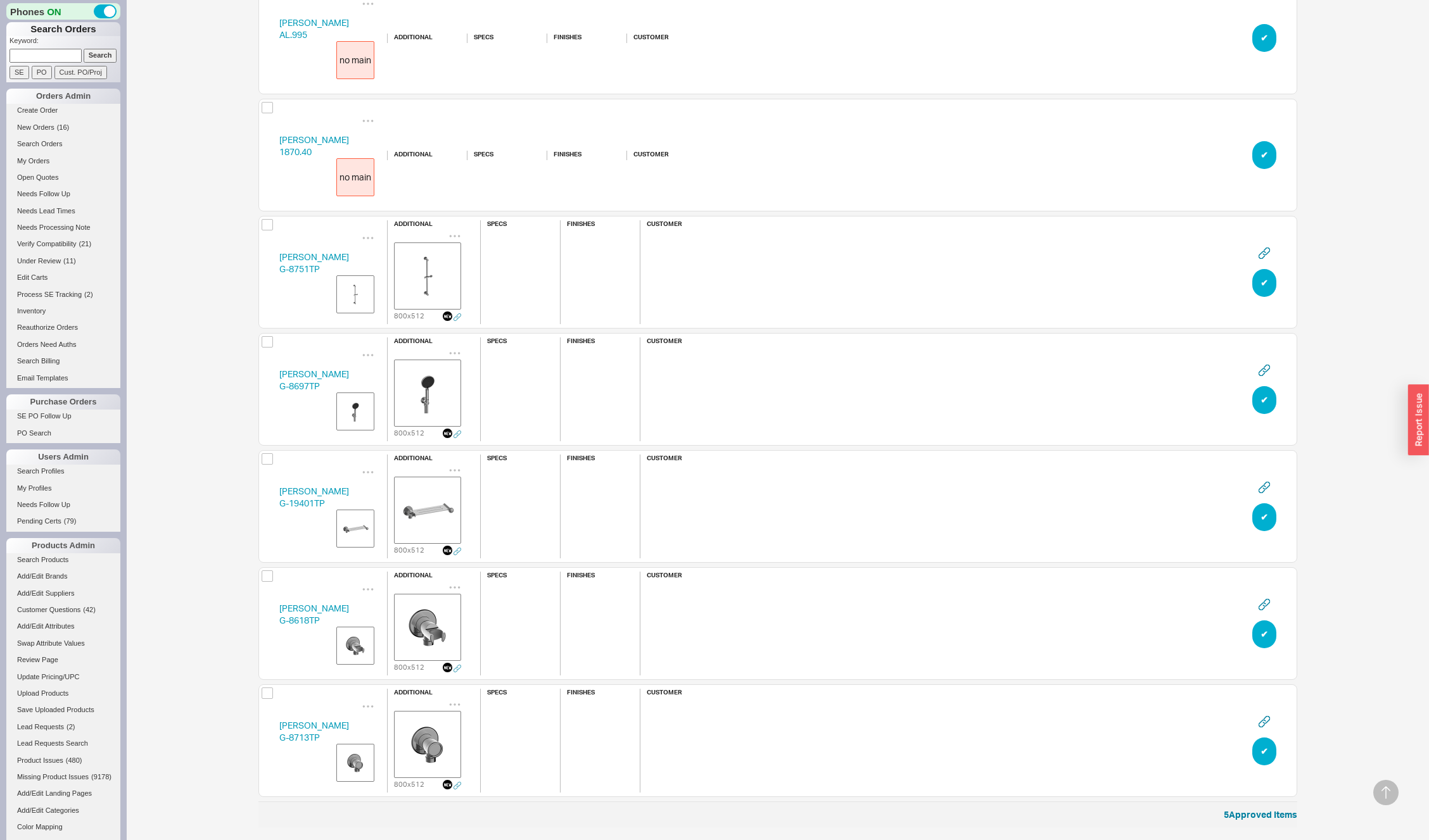
click at [1258, 746] on button "✔︎" at bounding box center [1264, 751] width 24 height 28
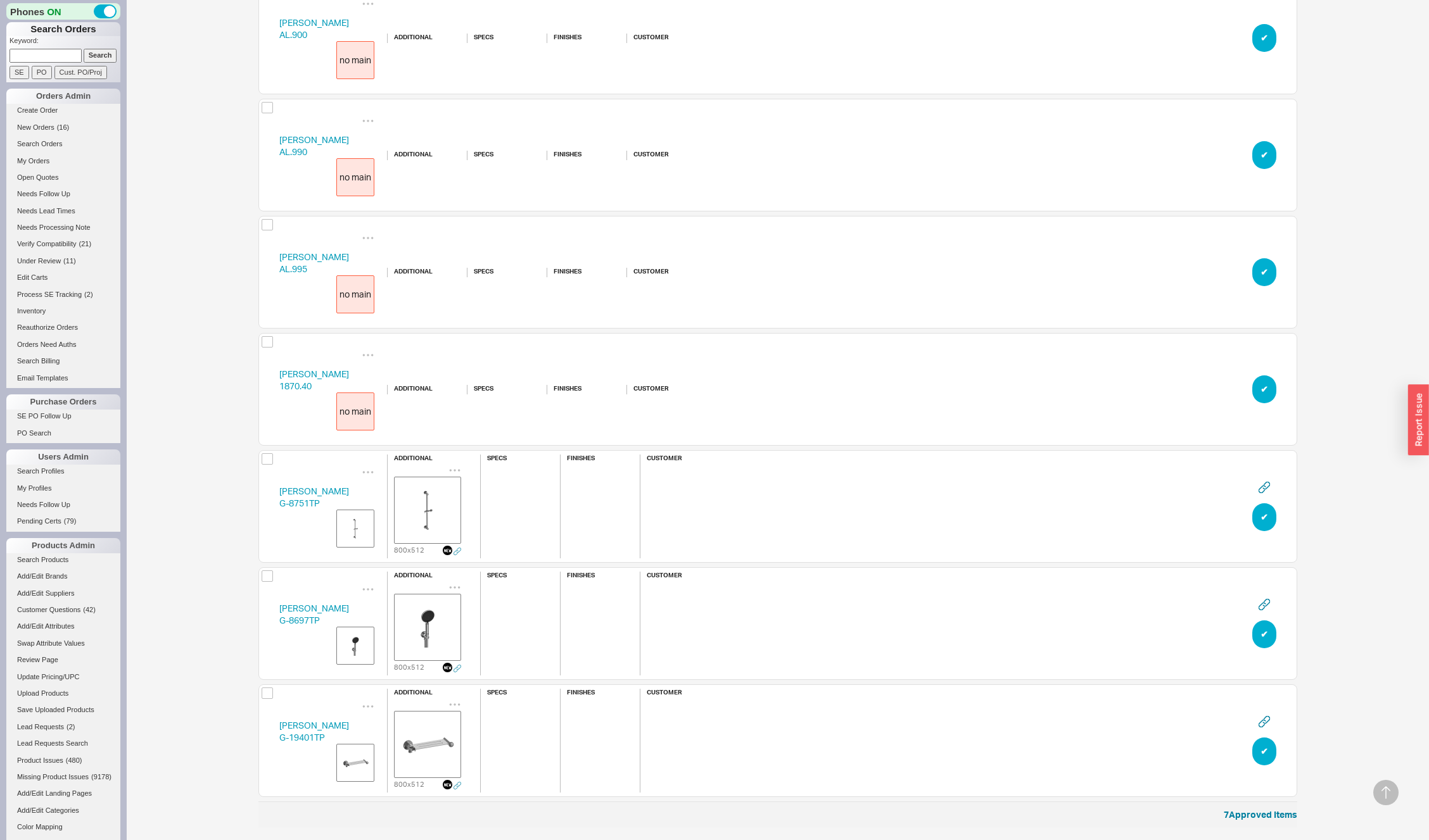
scroll to position [13806, 0]
click at [1258, 746] on button "✔︎" at bounding box center [1264, 751] width 24 height 28
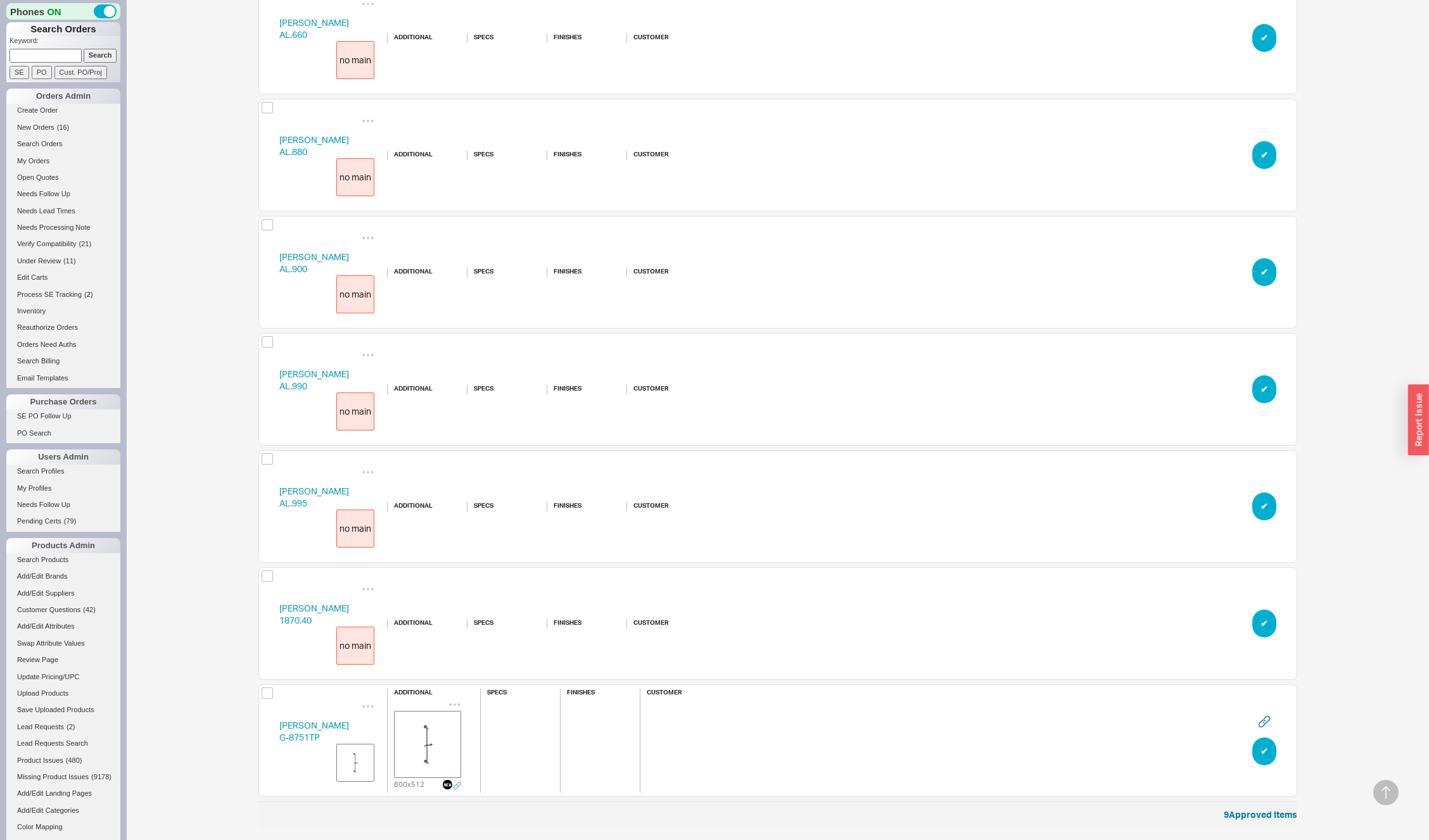
click at [1265, 757] on button "✔︎" at bounding box center [1264, 751] width 24 height 28
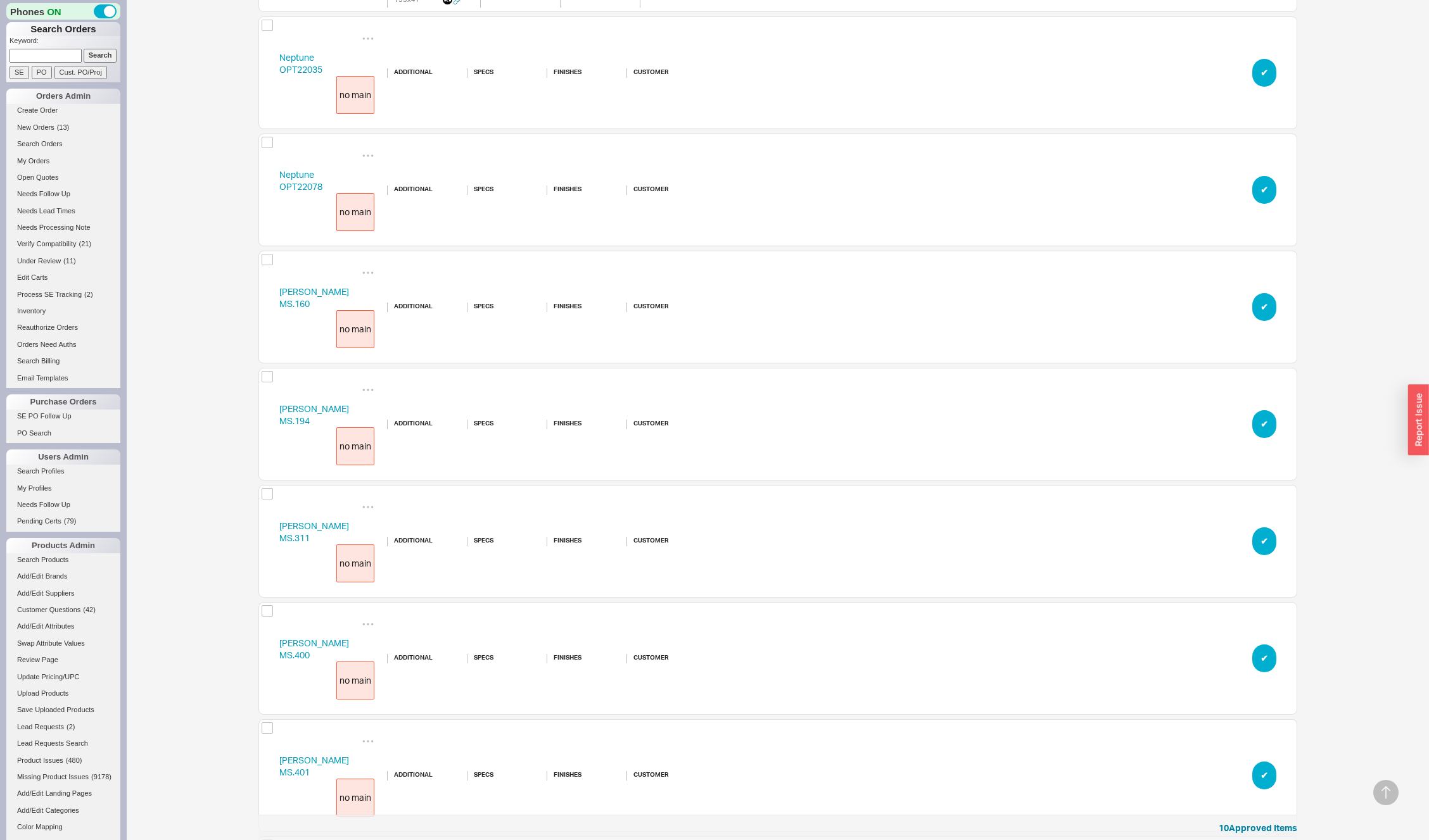
scroll to position [0, 0]
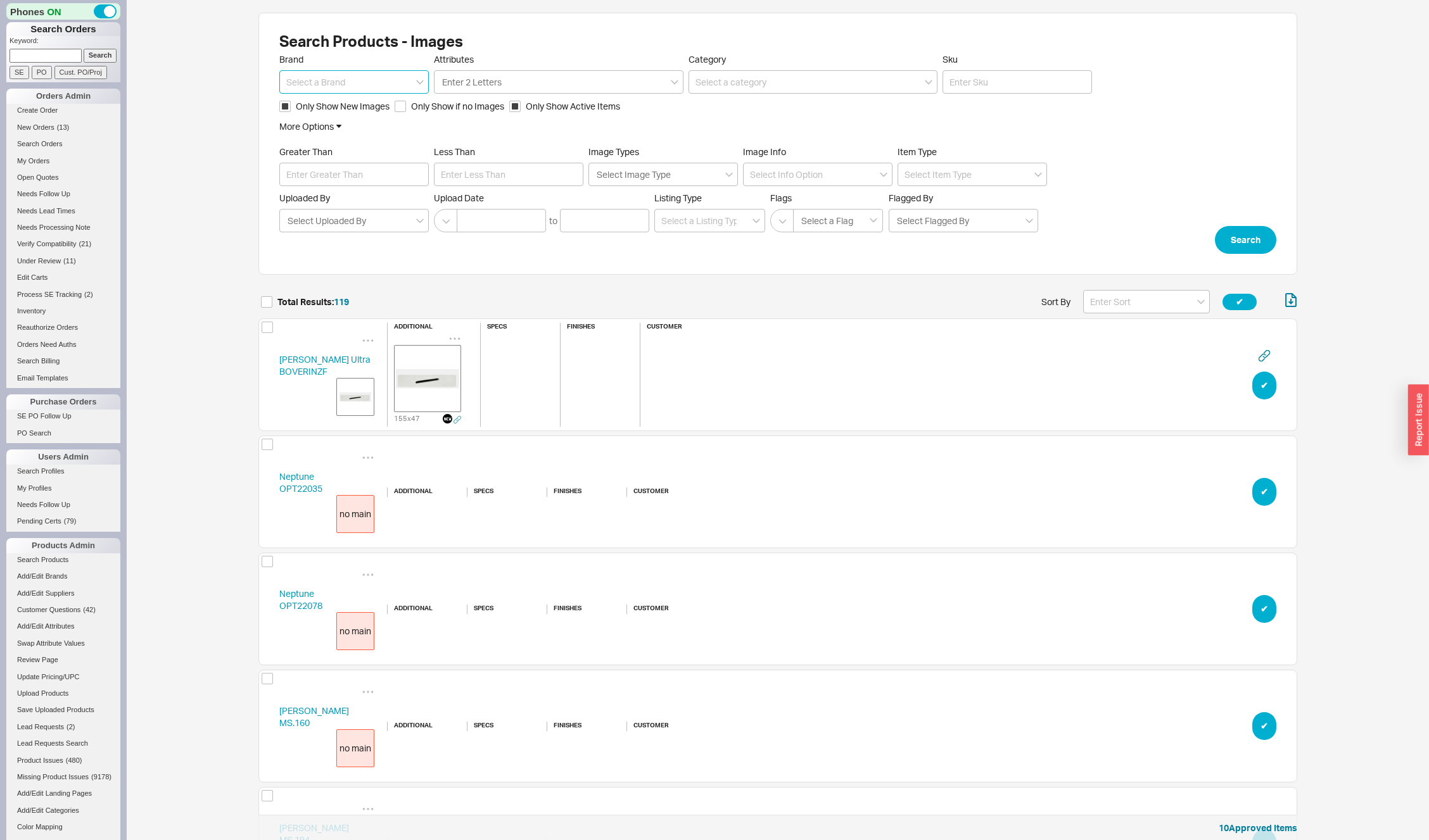
click at [317, 84] on input at bounding box center [354, 81] width 149 height 23
type input "[PERSON_NAME]"
click button "Search" at bounding box center [1245, 240] width 61 height 28
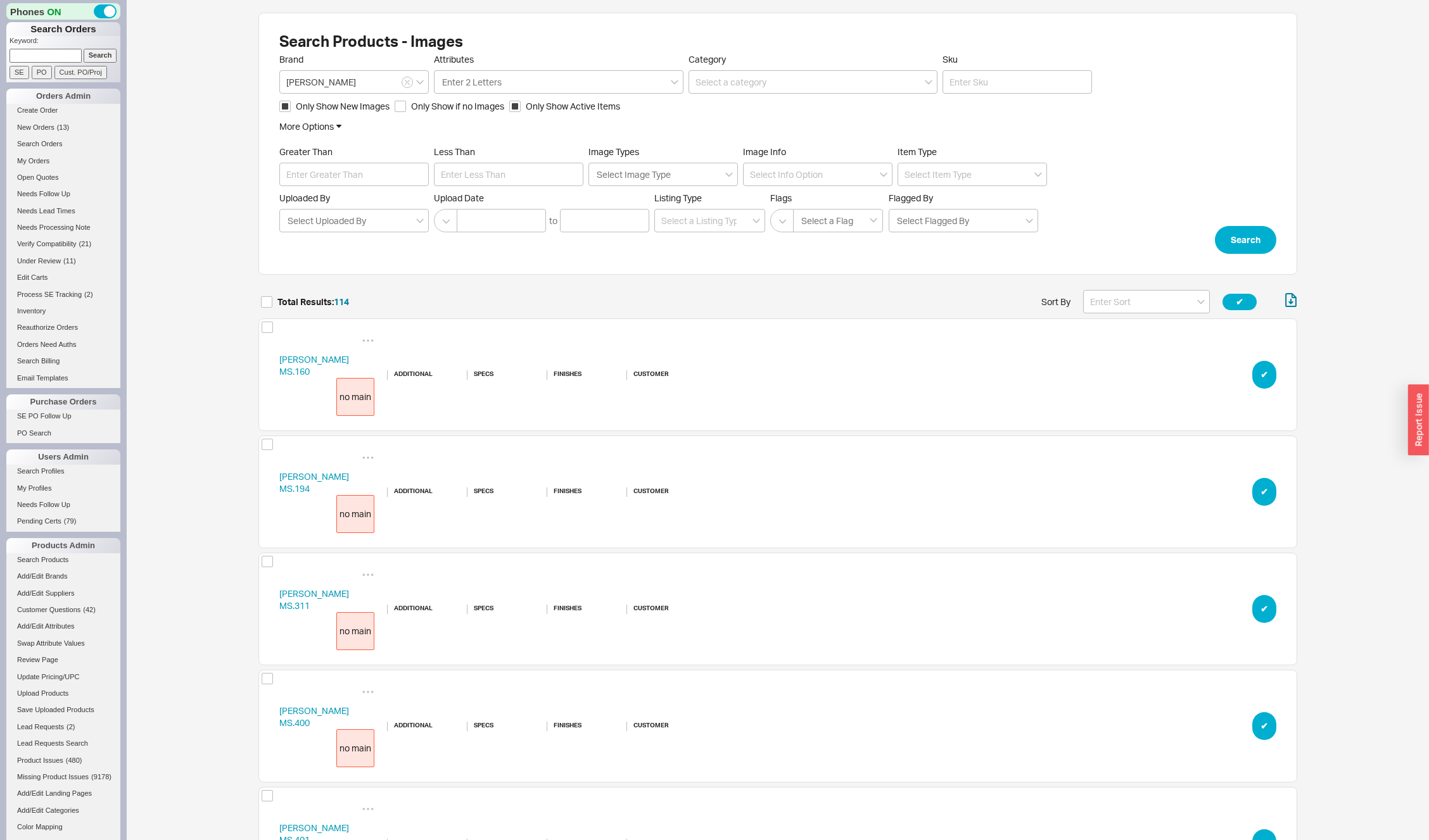
scroll to position [13384, 1030]
click at [264, 299] on input "checkbox" at bounding box center [266, 301] width 11 height 11
checkbox input "true"
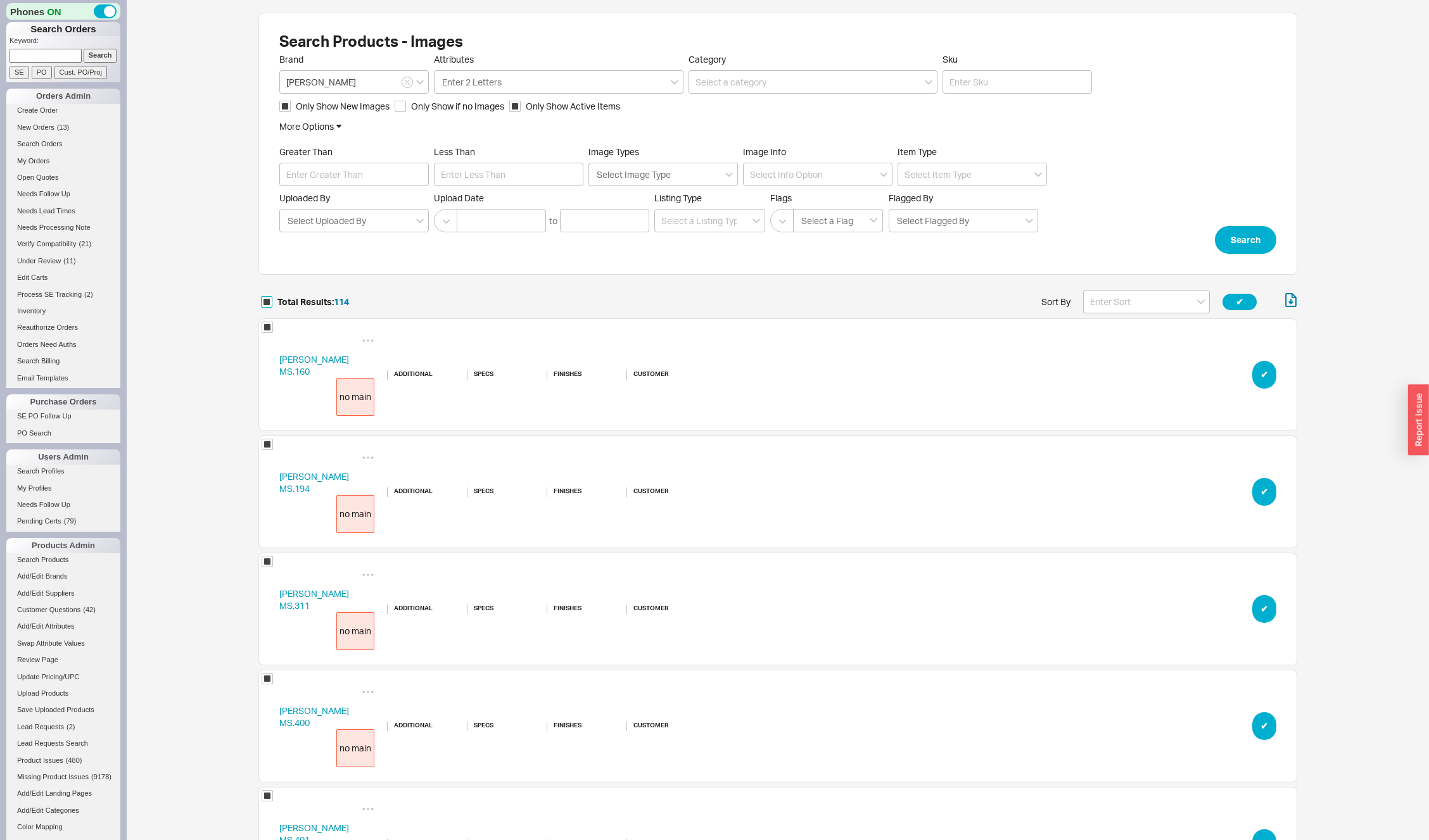
checkbox input "true"
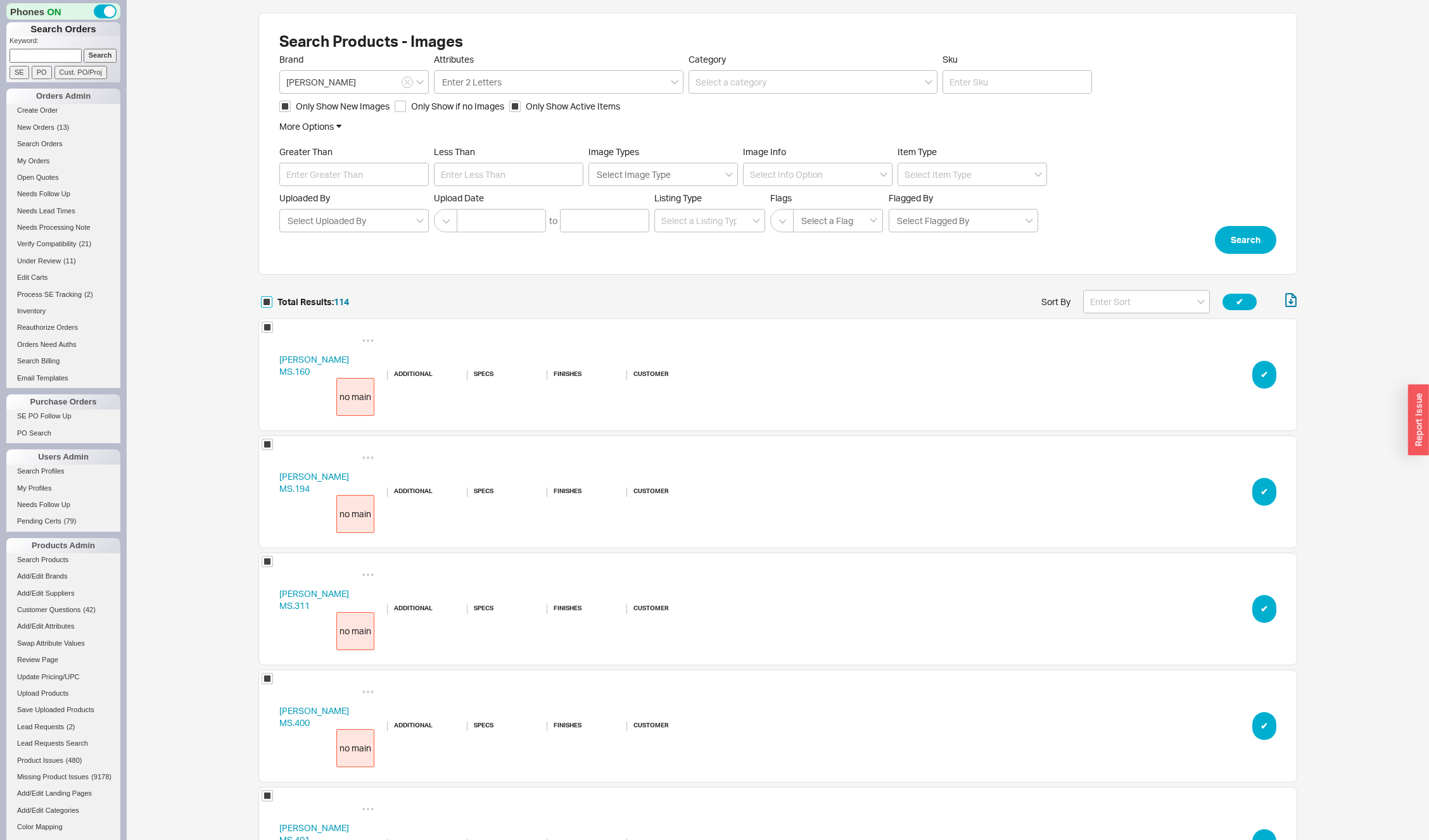
checkbox input "true"
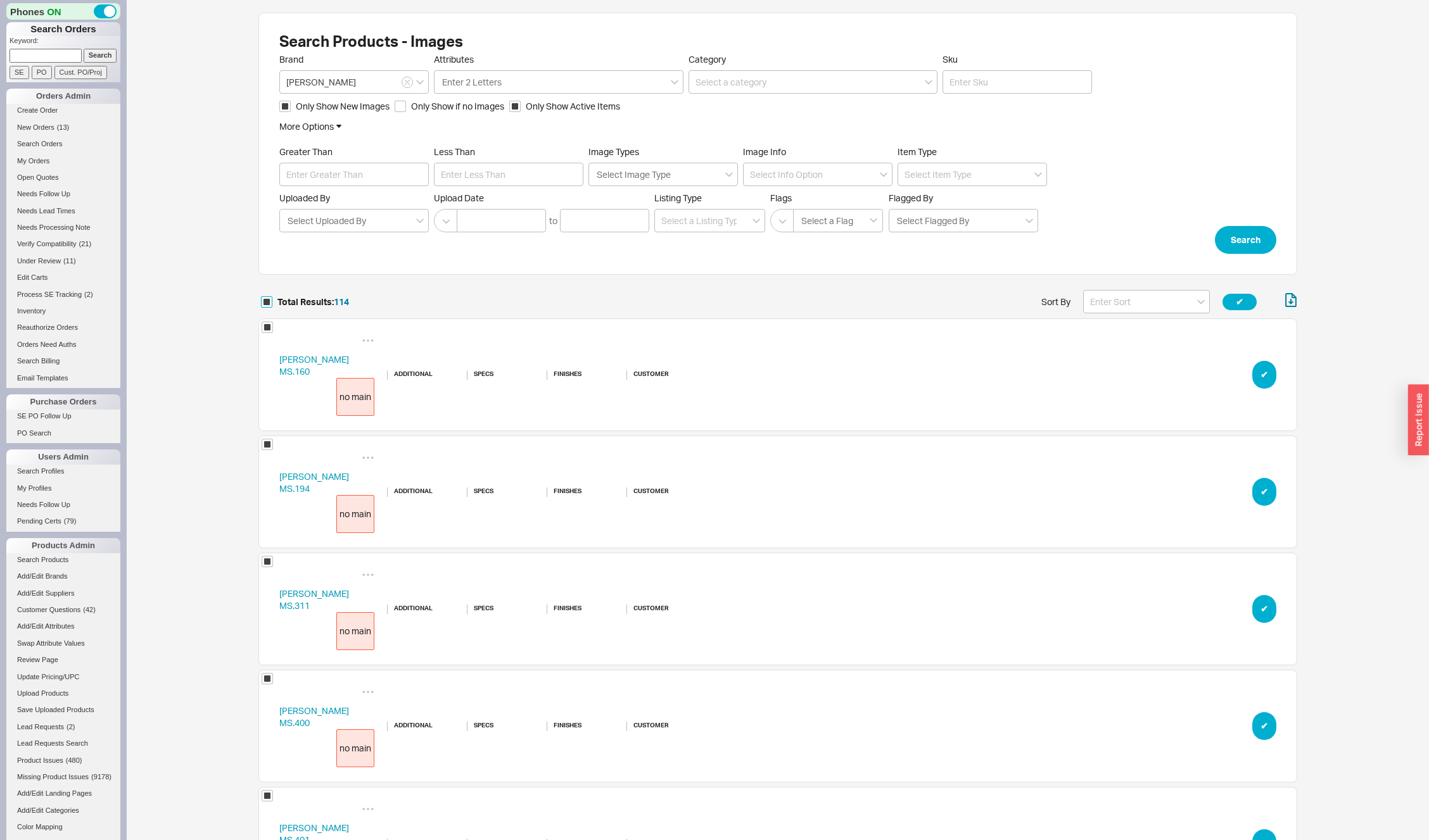
checkbox input "true"
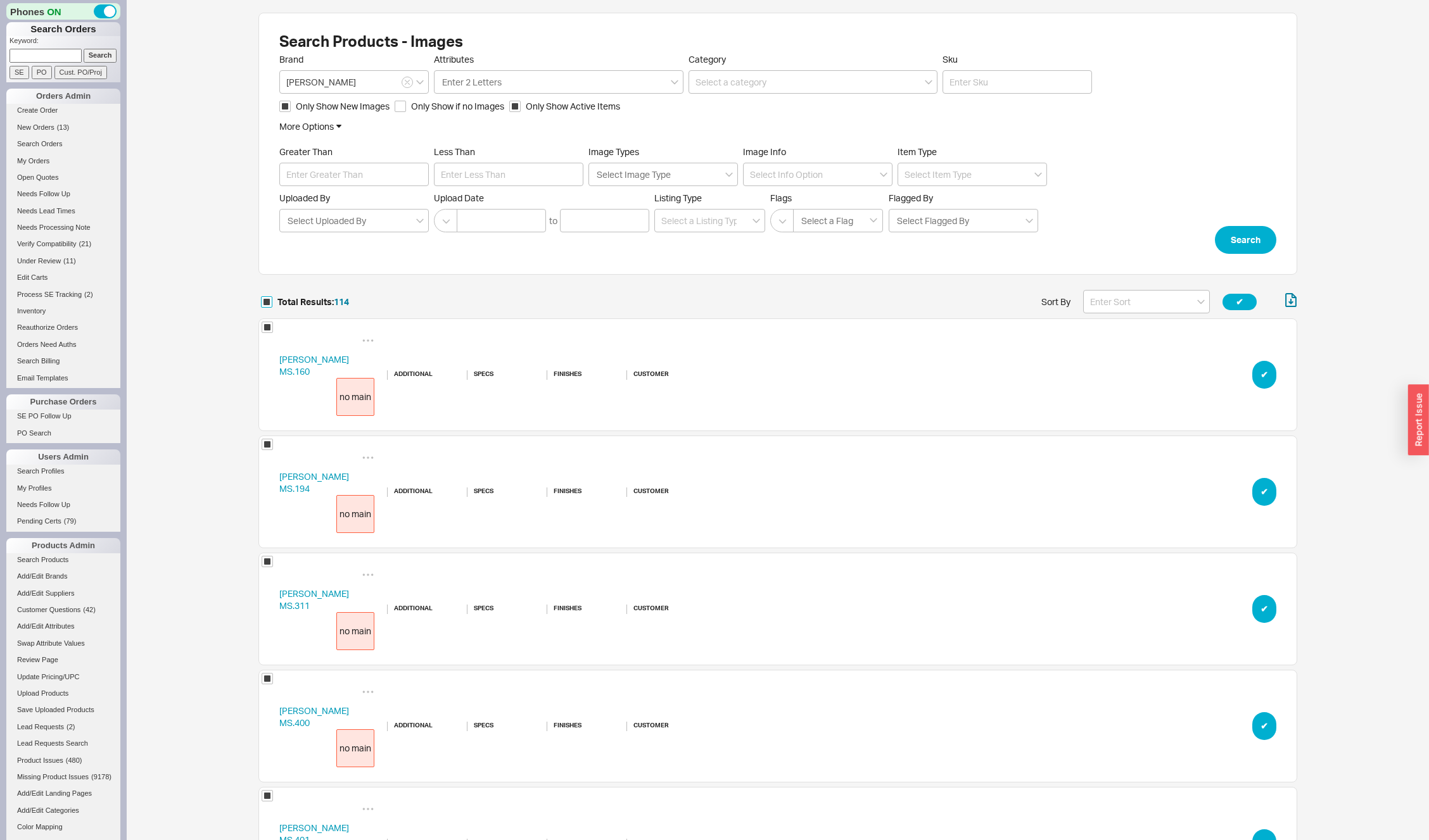
checkbox input "true"
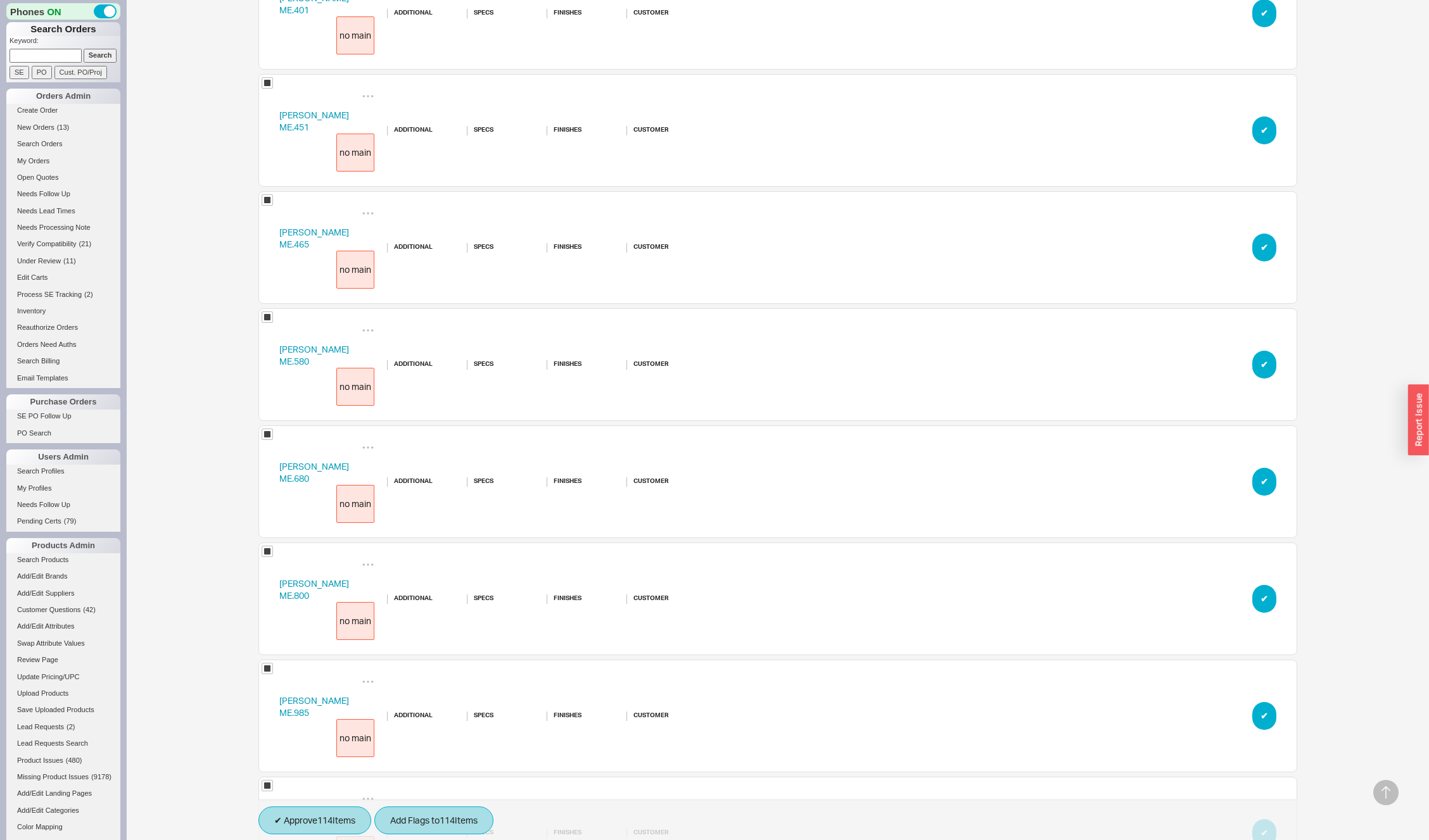
scroll to position [4613, 0]
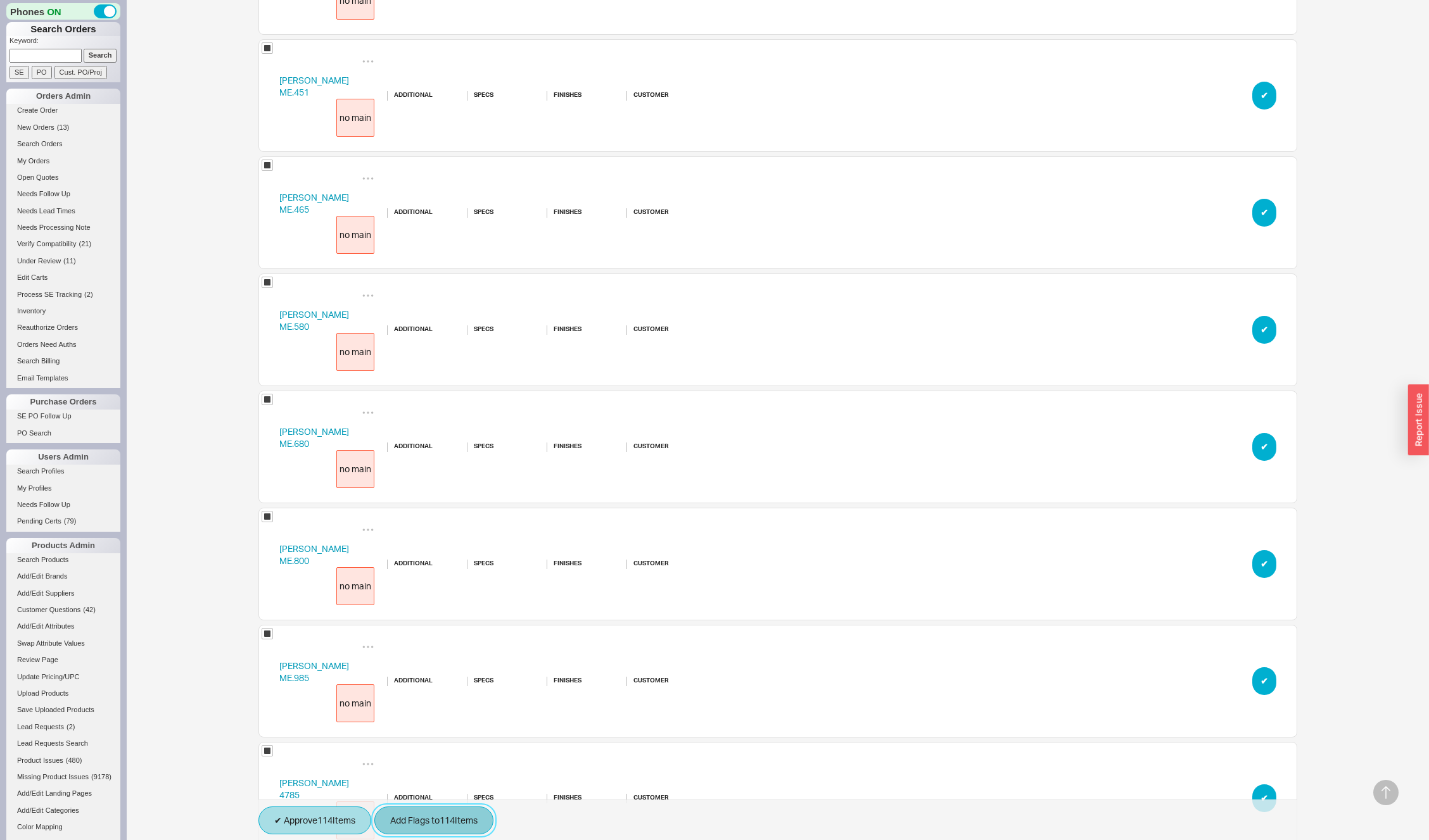
click at [448, 831] on button "Add Flags to 114 Item s" at bounding box center [434, 820] width 119 height 28
click at [428, 759] on span "no images" at bounding box center [421, 763] width 38 height 11
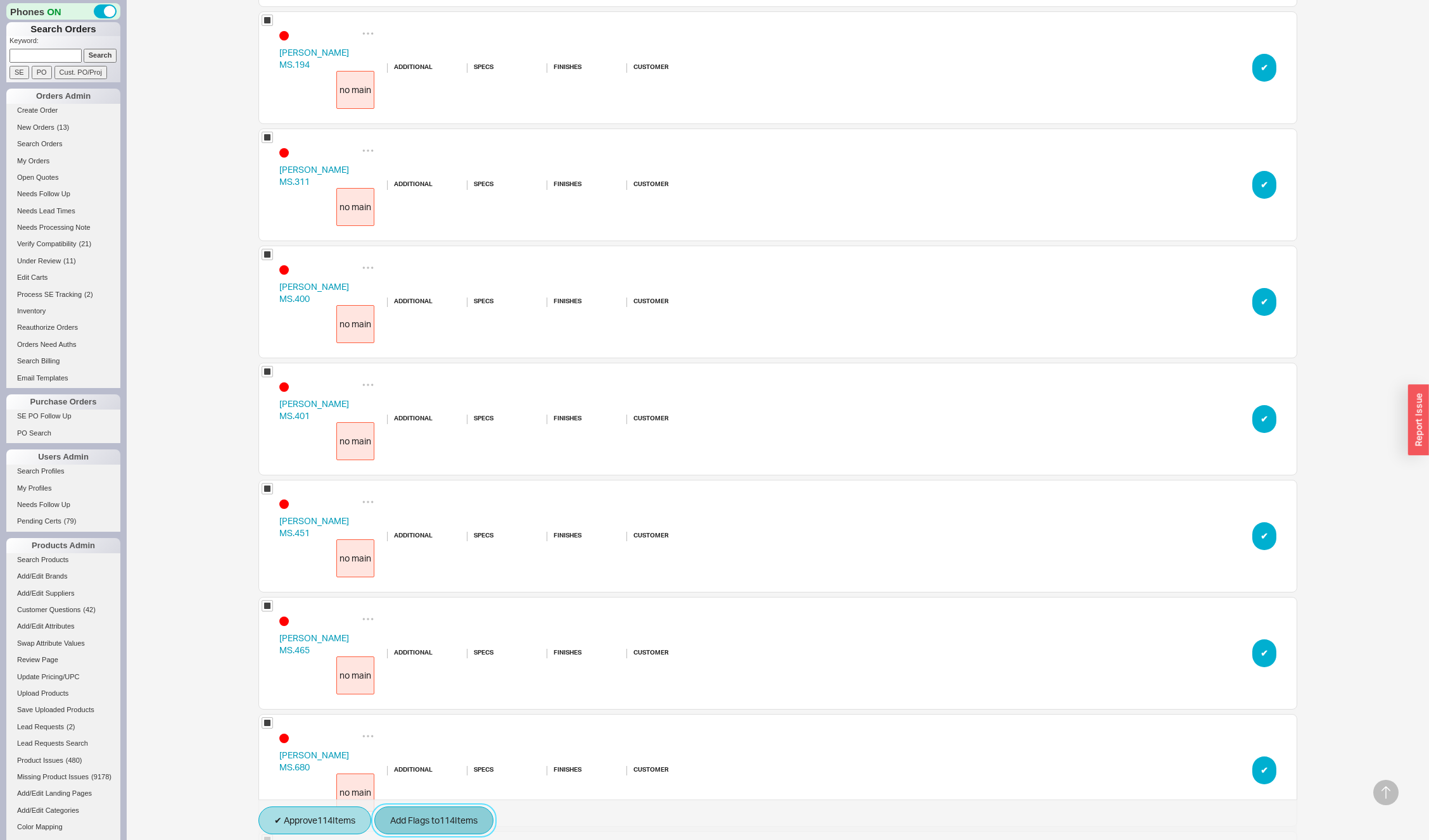
scroll to position [0, 0]
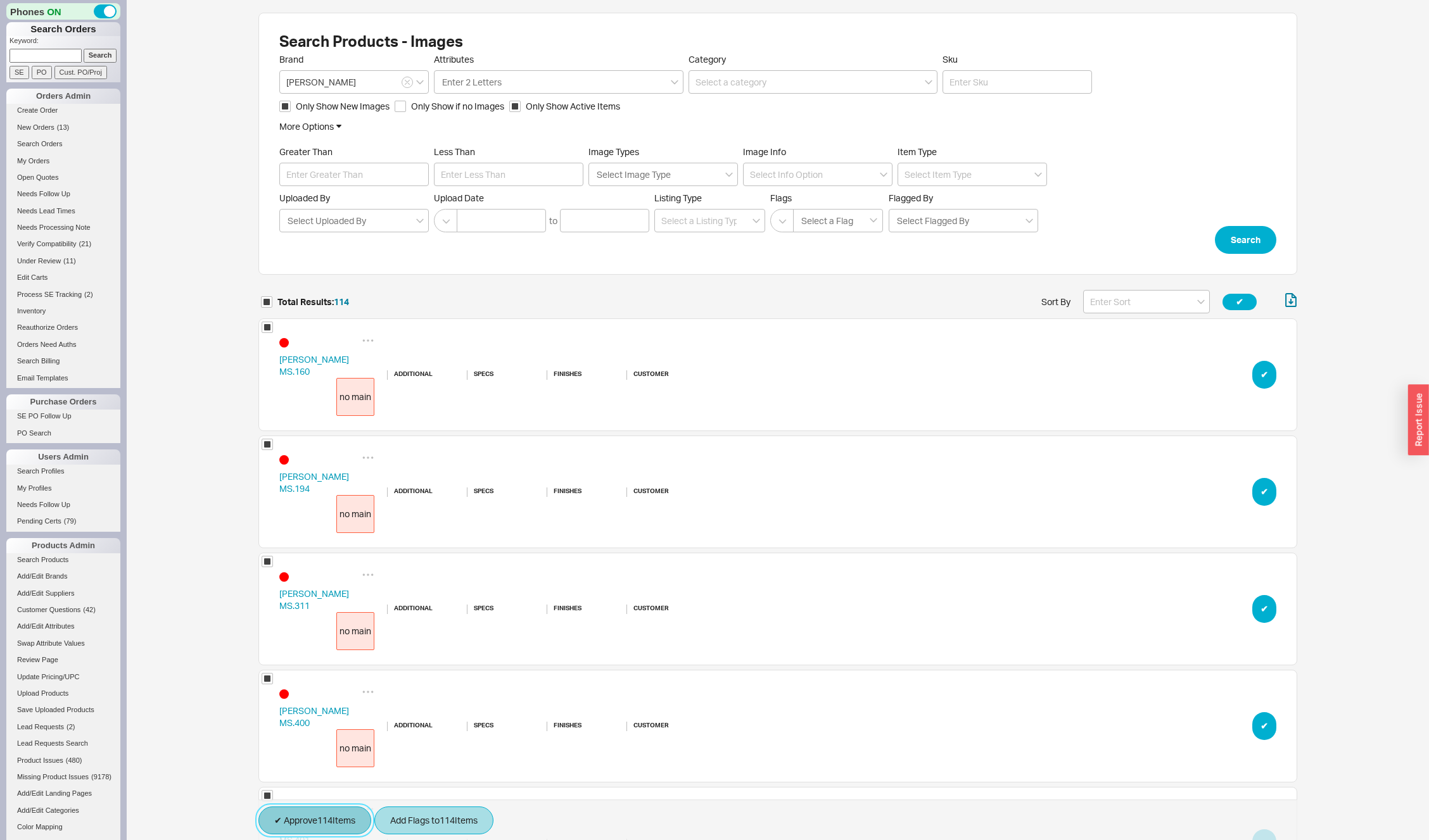
click at [325, 818] on button "✔︎ Approve 114 Item s" at bounding box center [315, 820] width 113 height 28
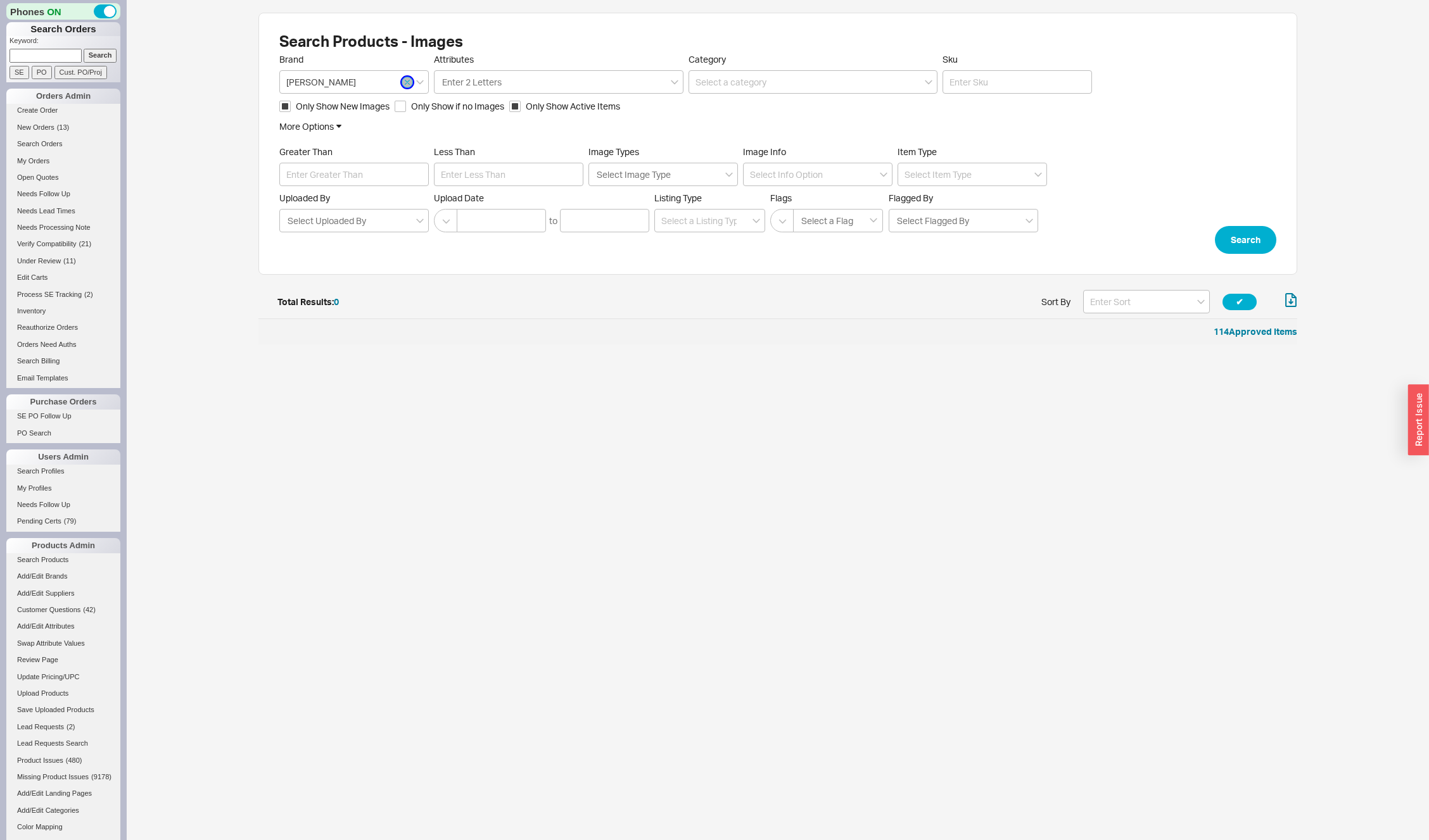
click at [406, 80] on icon "button" at bounding box center [407, 82] width 5 height 7
click at [1258, 242] on button "Search" at bounding box center [1245, 240] width 61 height 28
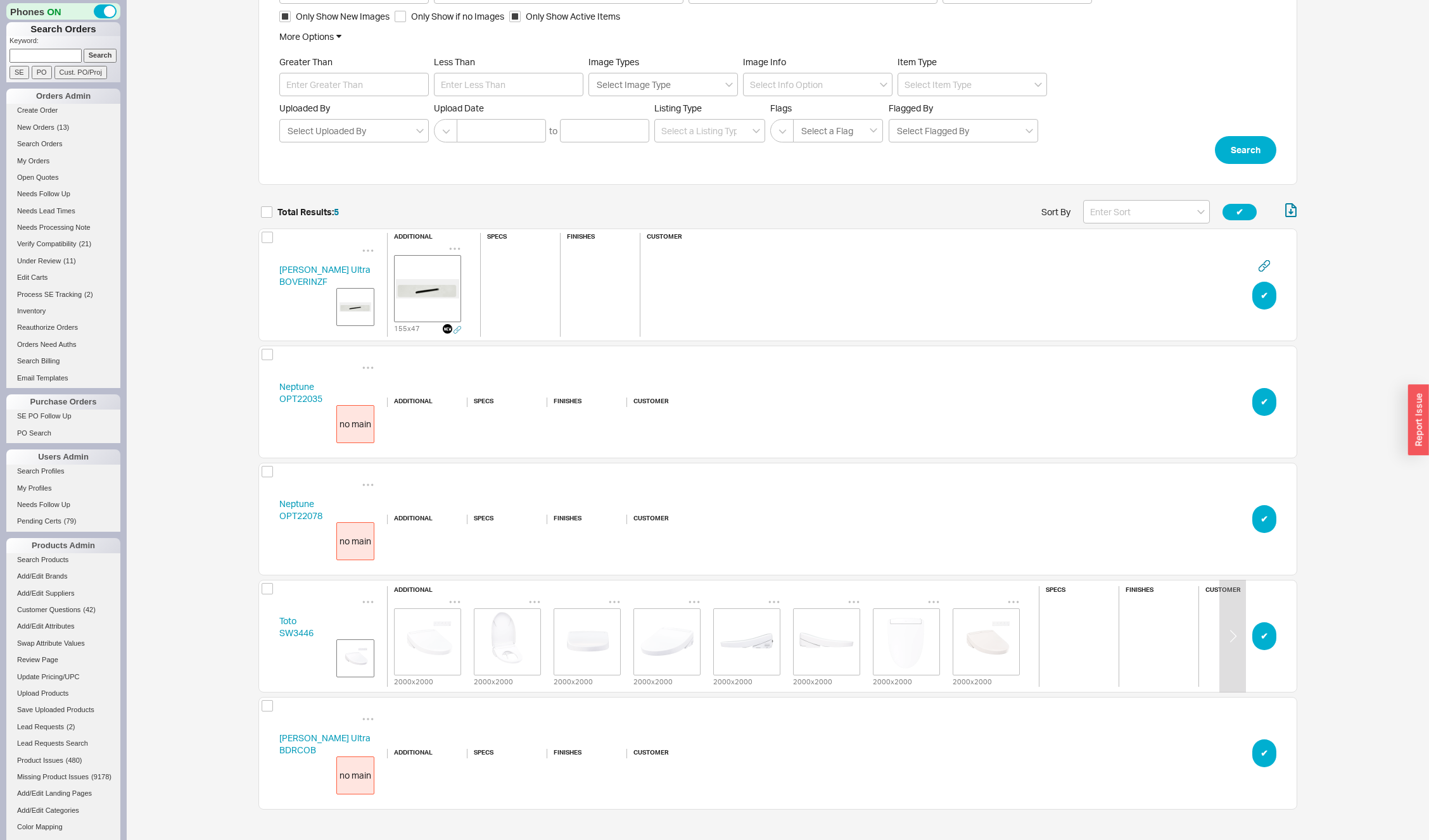
click at [429, 636] on img "grid" at bounding box center [428, 642] width 63 height 63
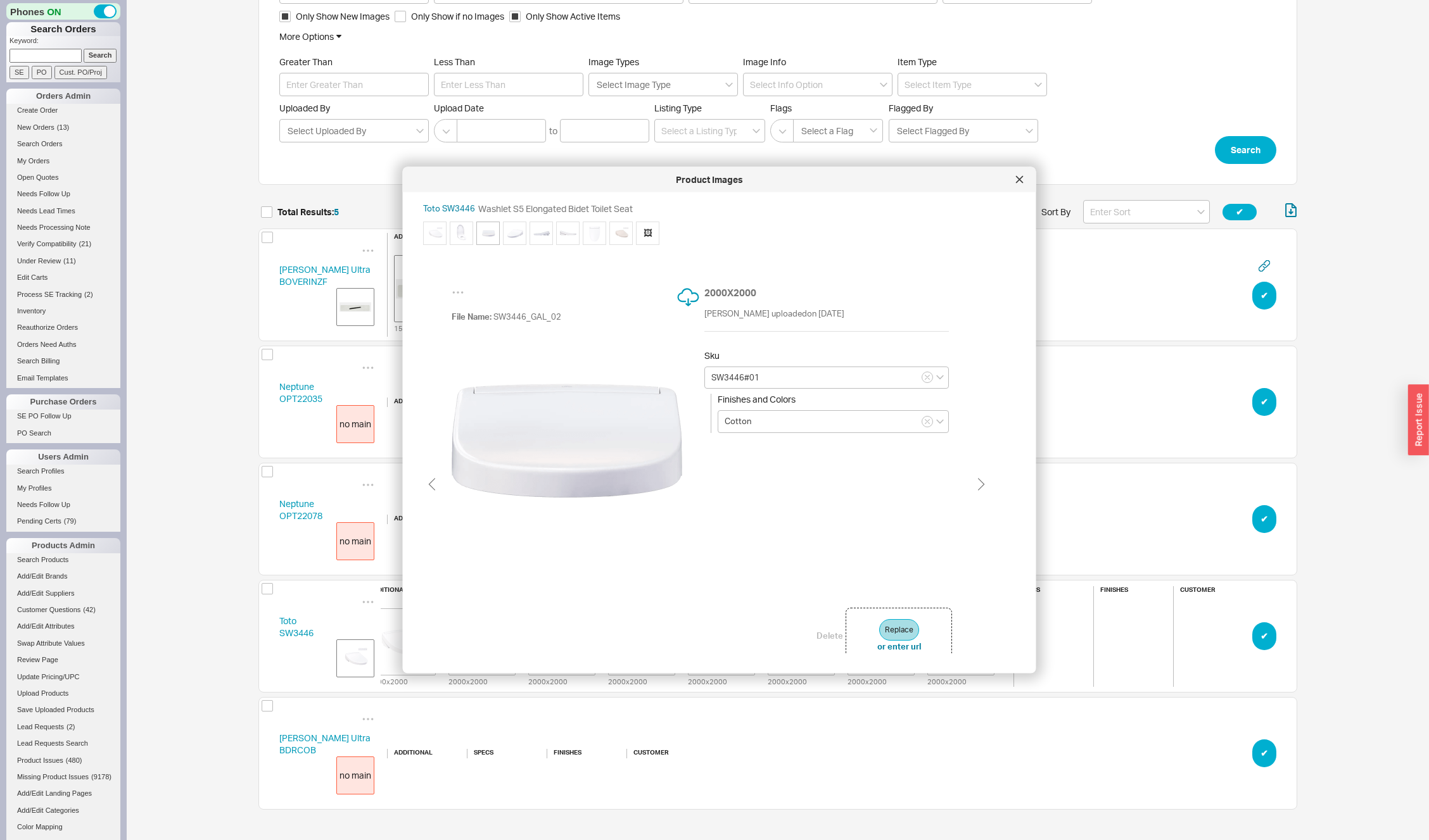
scroll to position [0, 26]
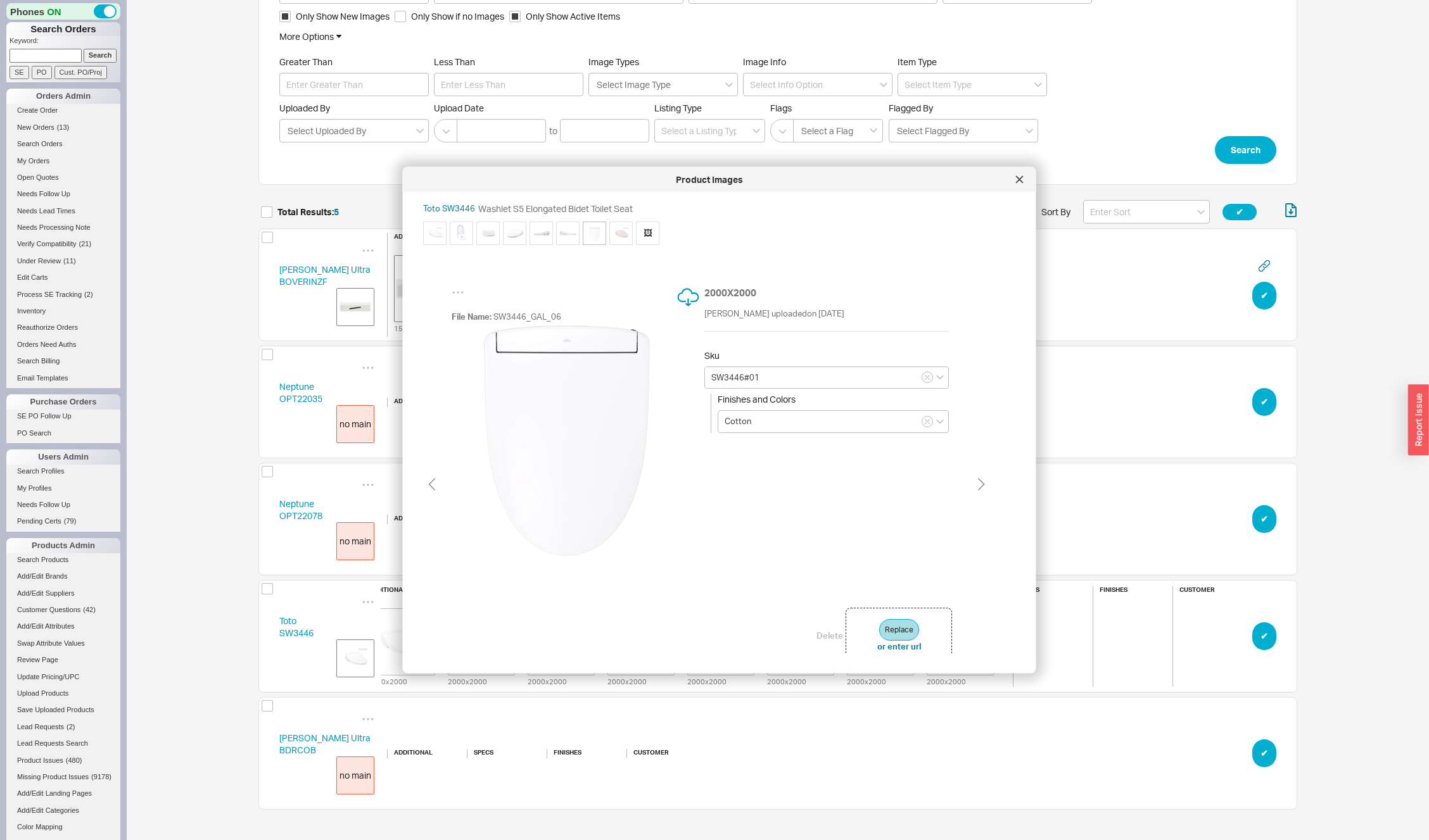
type input "SW3446#12"
type input "Sedona Beige"
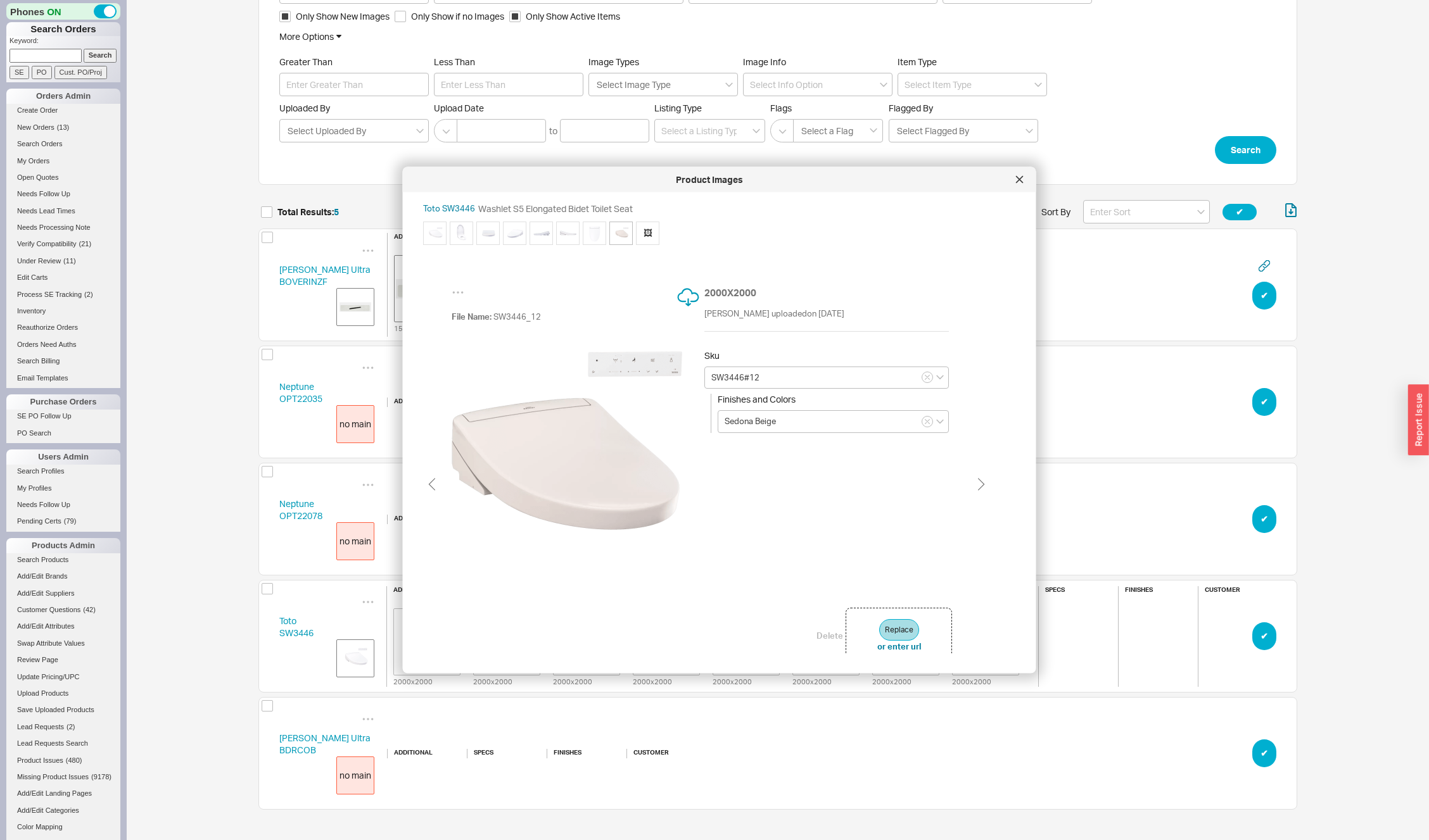
type input "SW3446#01"
type input "Cotton"
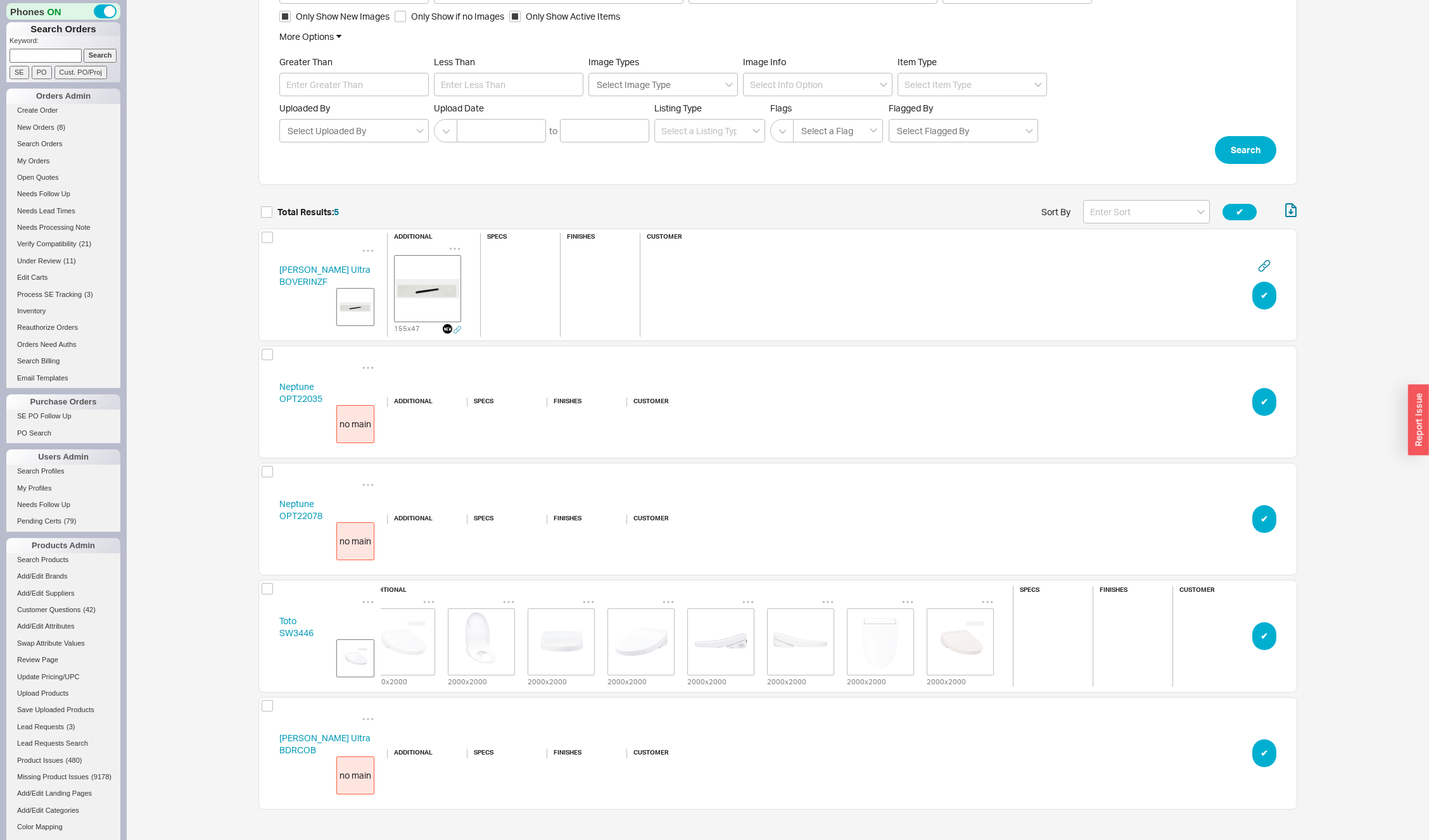
click at [368, 362] on icon "grid" at bounding box center [368, 367] width 13 height 13
click at [399, 388] on span "no images" at bounding box center [399, 393] width 38 height 11
click at [368, 486] on icon "grid" at bounding box center [368, 484] width 13 height 13
click at [387, 519] on div "no images" at bounding box center [421, 511] width 127 height 24
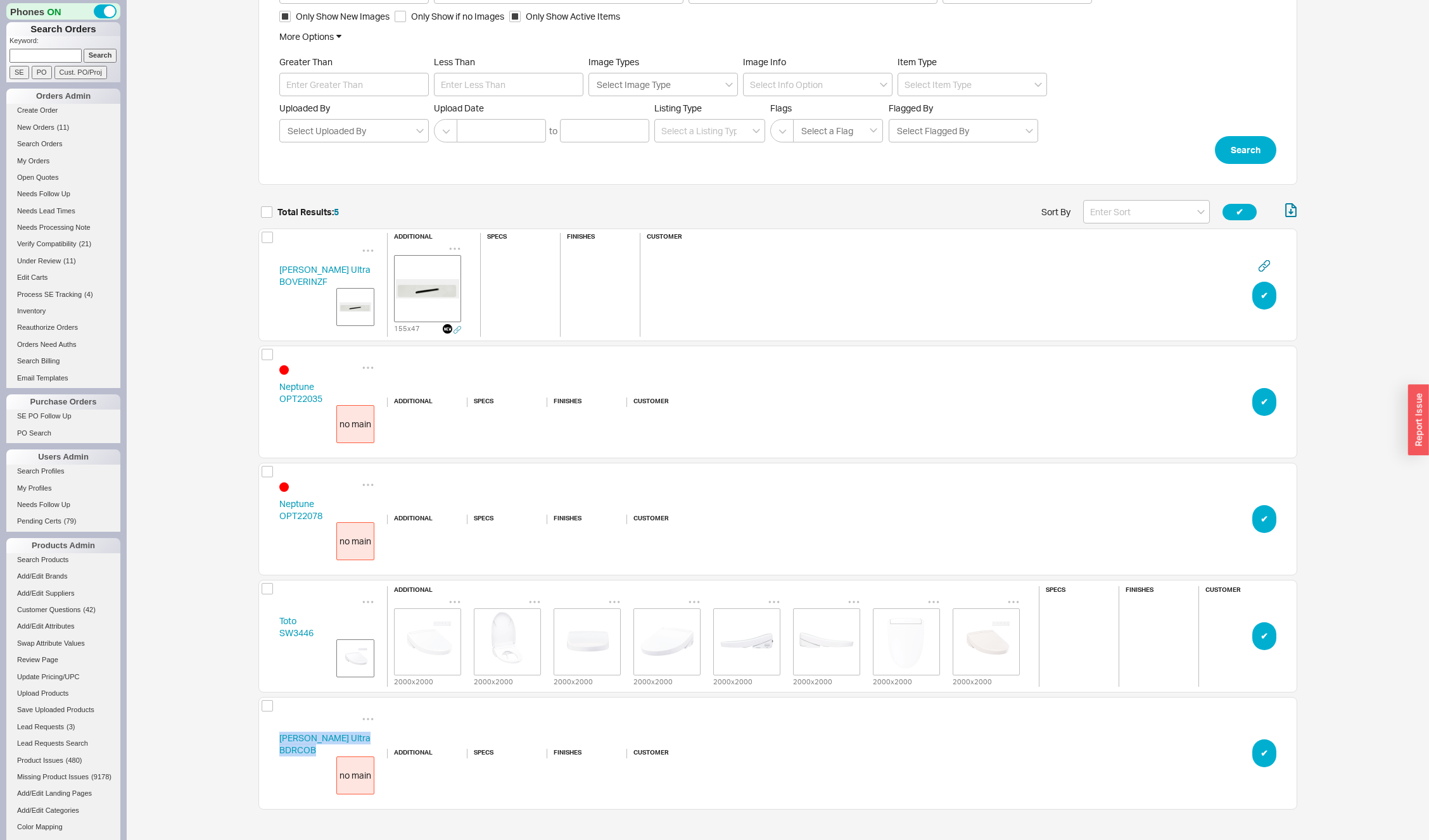
drag, startPoint x: 270, startPoint y: 734, endPoint x: 316, endPoint y: 757, distance: 51.4
click at [316, 757] on div "Bain Ultra BDRCOB no main additional specs finishes customer ✔︎" at bounding box center [778, 753] width 1039 height 113
copy link "Bain Ultra BDRCOB"
click at [269, 380] on div "Neptune OPT22035 no main additional specs finishes customer ✔︎" at bounding box center [778, 402] width 1039 height 113
drag, startPoint x: 266, startPoint y: 384, endPoint x: 324, endPoint y: 397, distance: 59.4
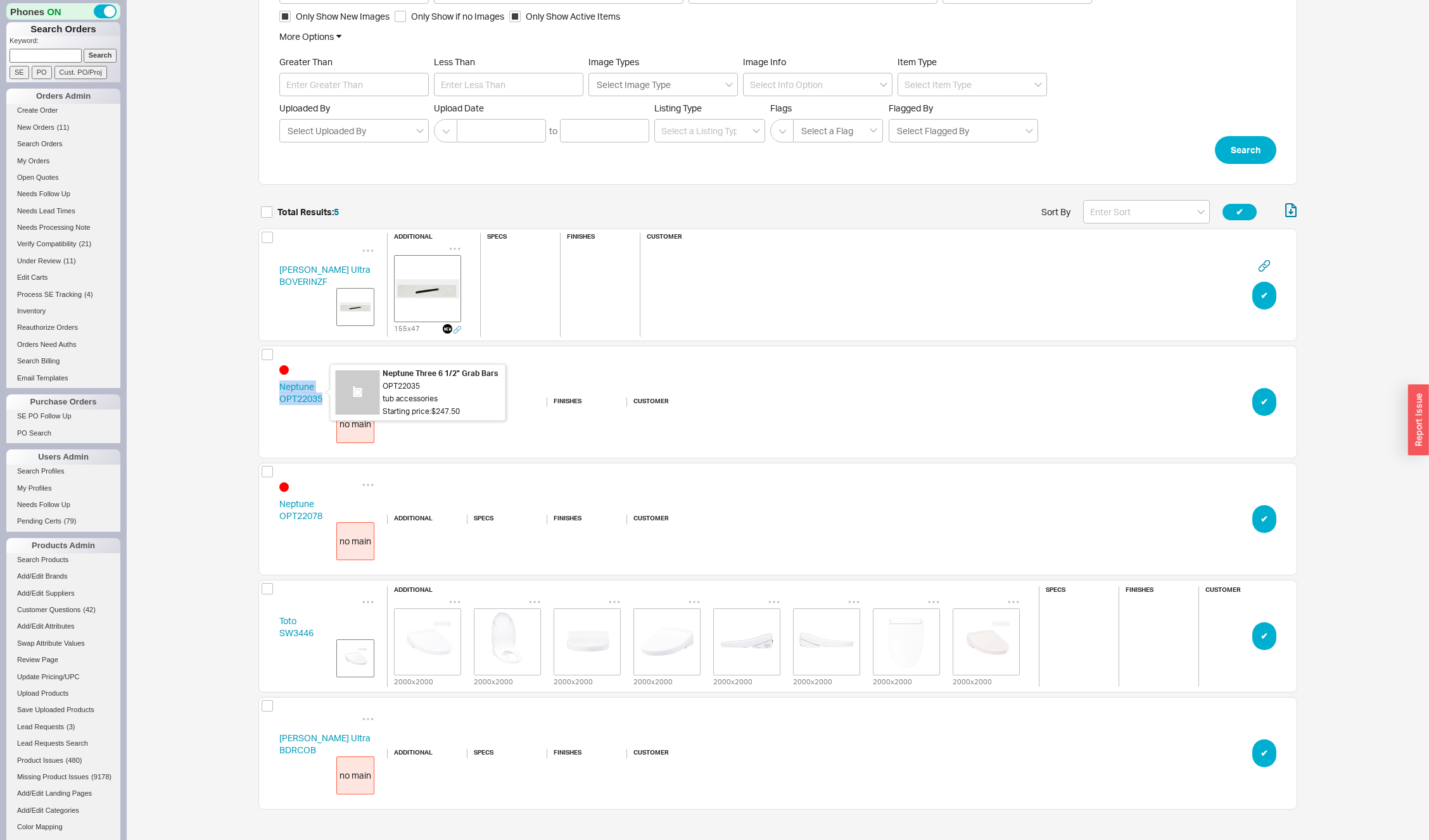
click at [324, 397] on div "Neptune OPT22035 no main additional specs finishes customer ✔︎" at bounding box center [778, 402] width 1039 height 113
copy link "Neptune OPT22035"
click at [366, 716] on icon "grid" at bounding box center [368, 719] width 13 height 13
click at [416, 748] on span "no images" at bounding box center [399, 745] width 38 height 11
click at [371, 250] on icon "grid" at bounding box center [368, 250] width 11 height 2
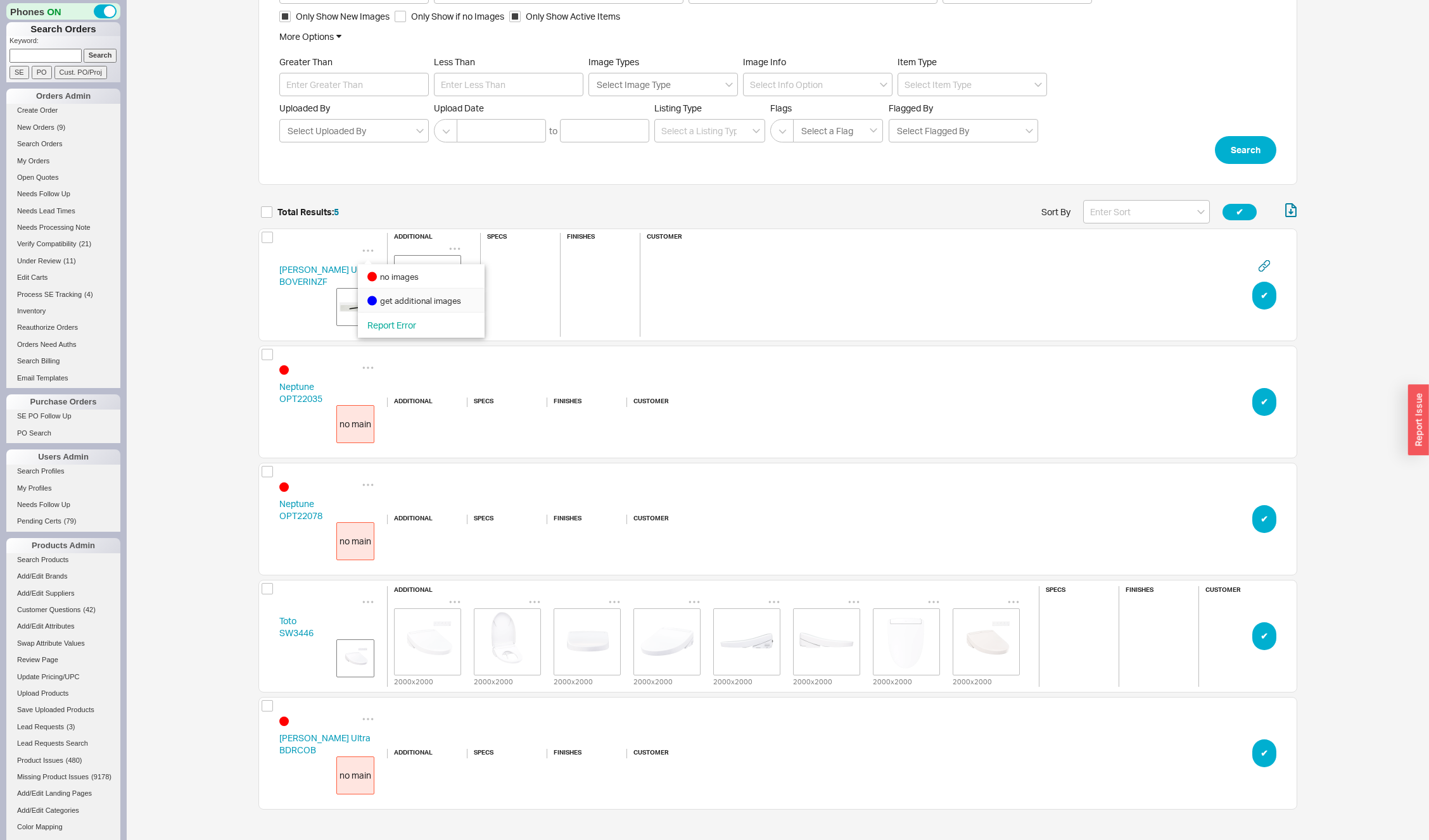
click at [408, 300] on span "get additional images" at bounding box center [421, 300] width 81 height 11
click at [1237, 212] on button "✔︎" at bounding box center [1240, 211] width 34 height 17
checkbox input "true"
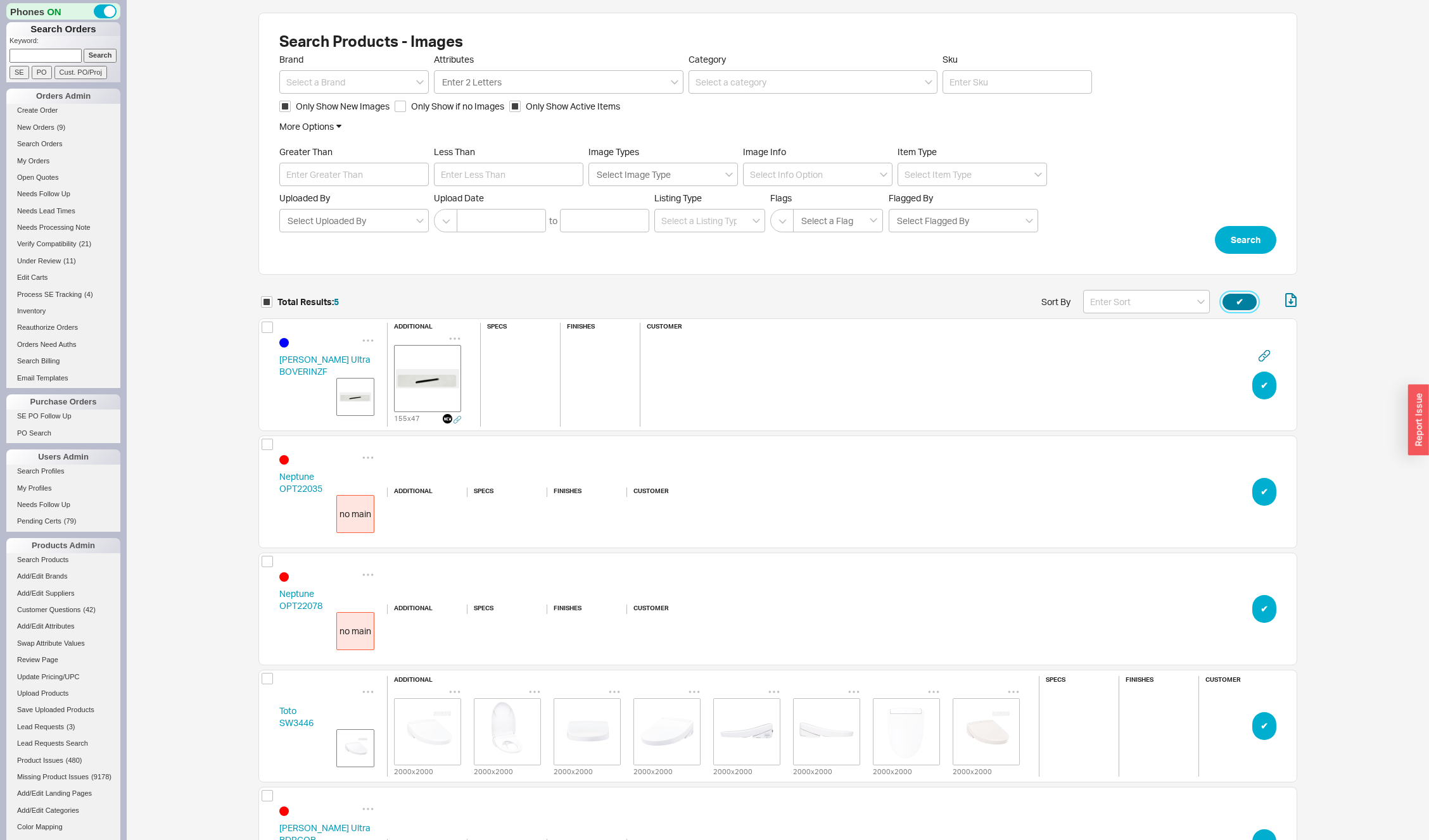
scroll to position [10, 10]
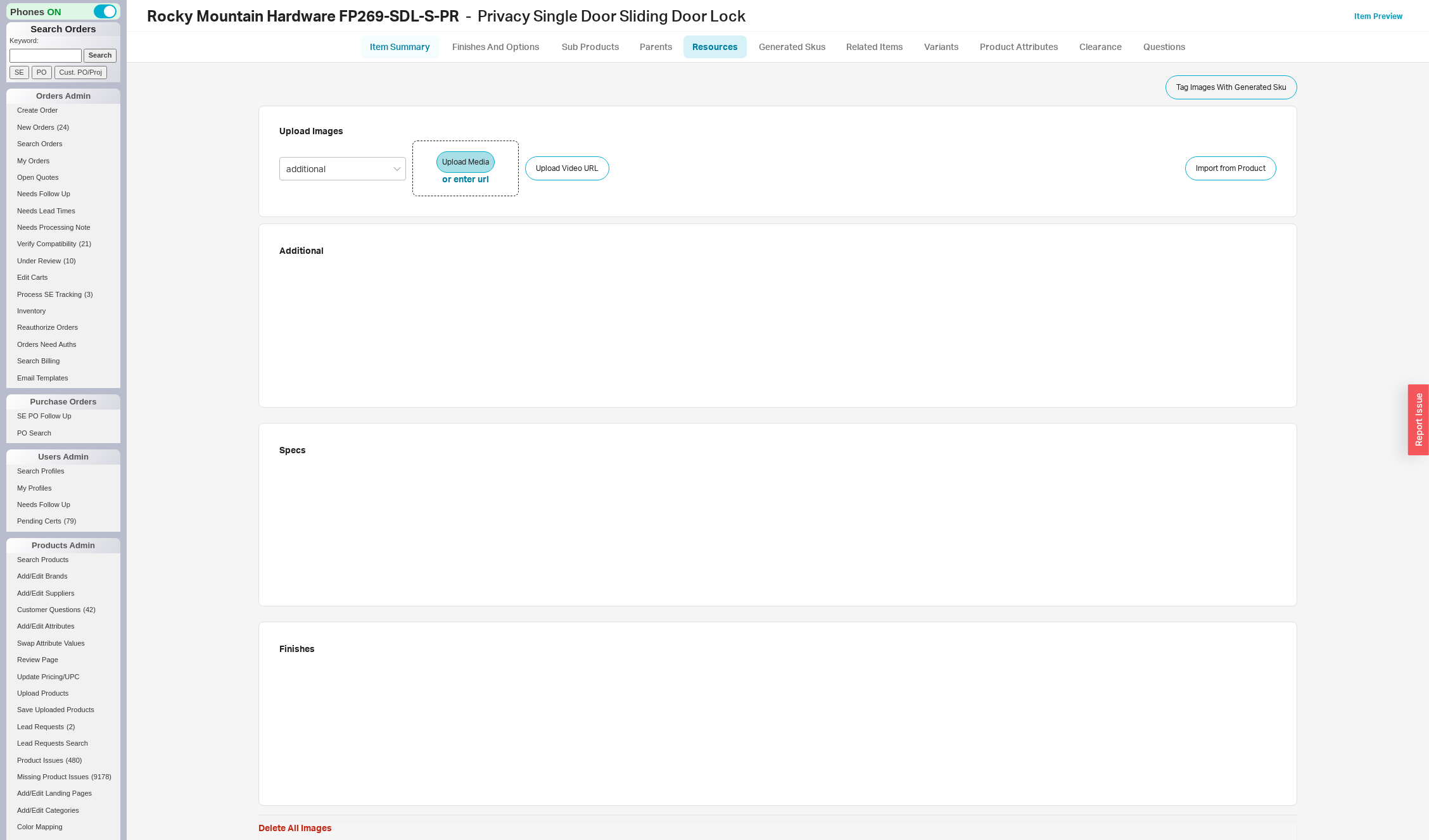
click at [400, 36] on link "Item Summary" at bounding box center [400, 47] width 78 height 22
